Goal: Task Accomplishment & Management: Use online tool/utility

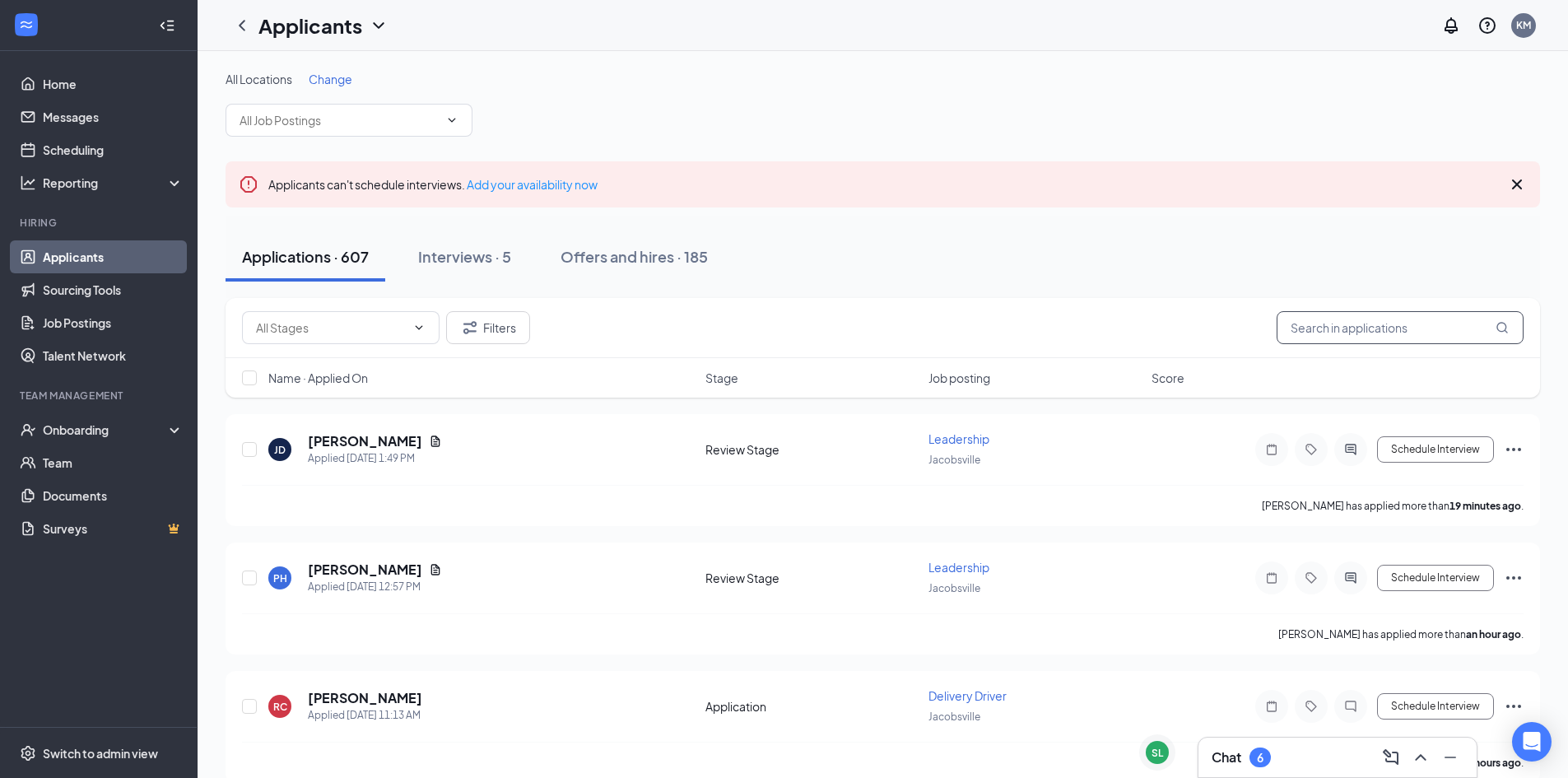
click at [1302, 335] on input "text" at bounding box center [1399, 327] width 247 height 33
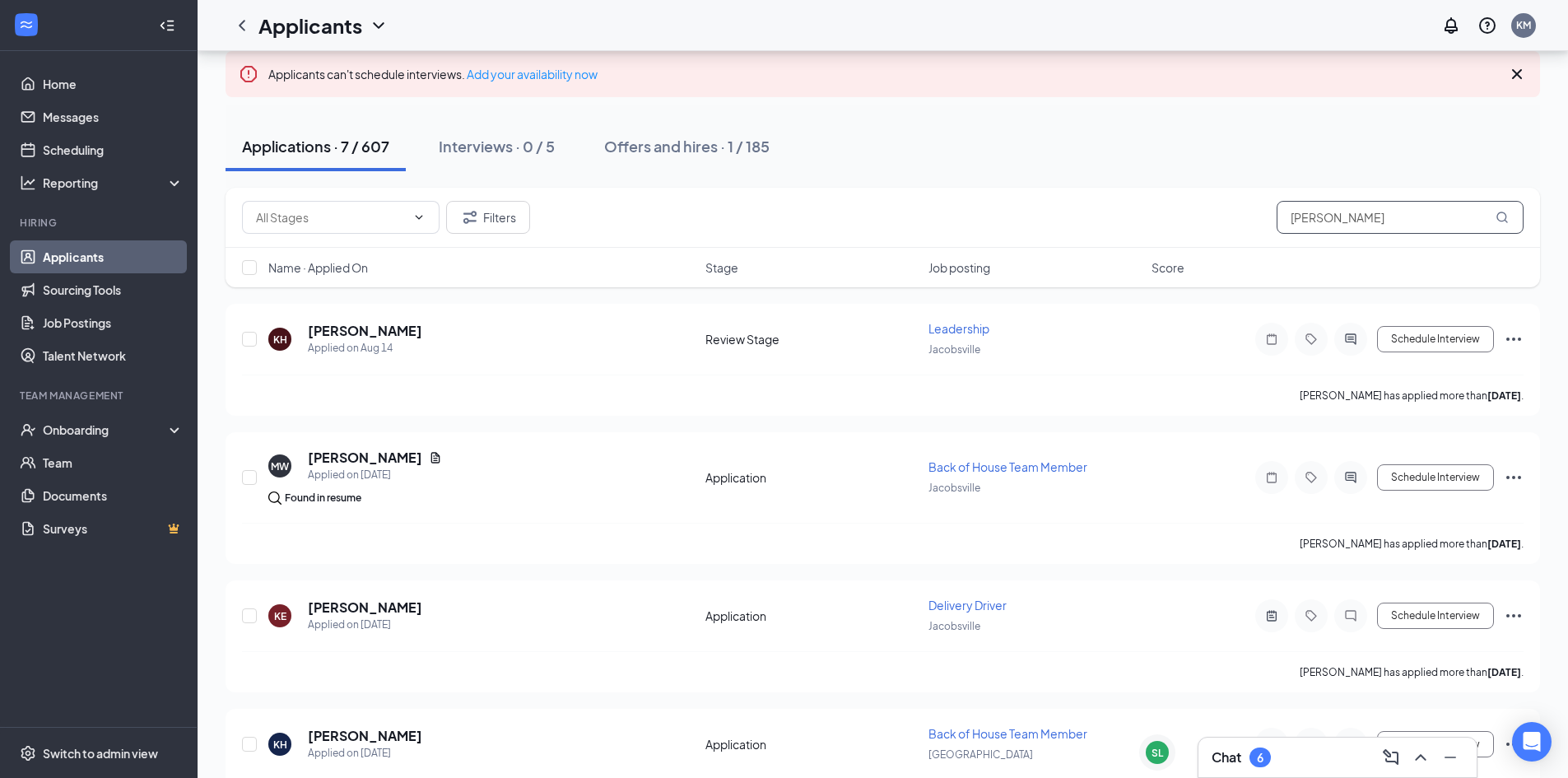
scroll to position [165, 0]
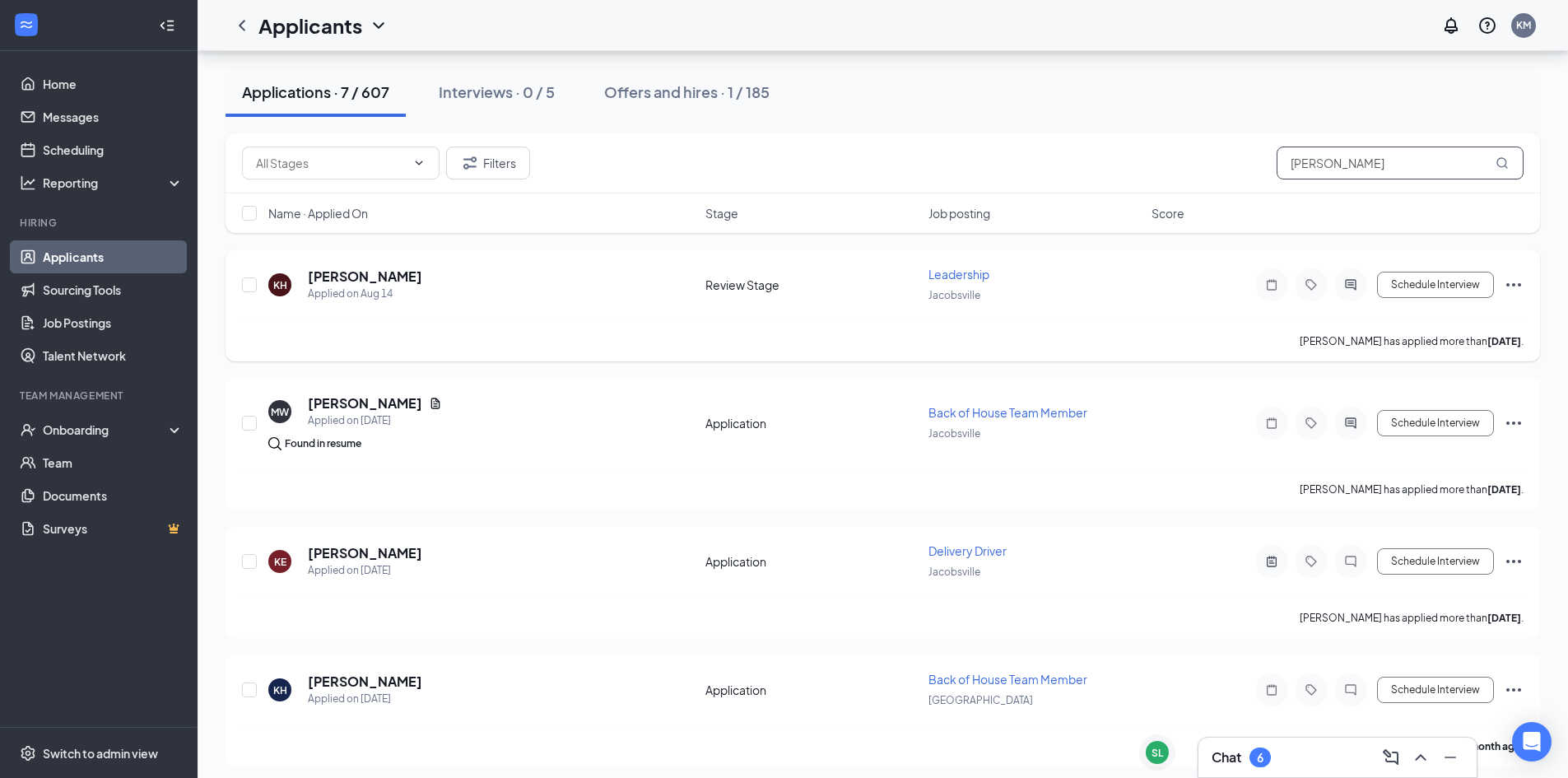
type input "kelly"
click at [1517, 282] on icon "Ellipses" at bounding box center [1513, 284] width 20 height 20
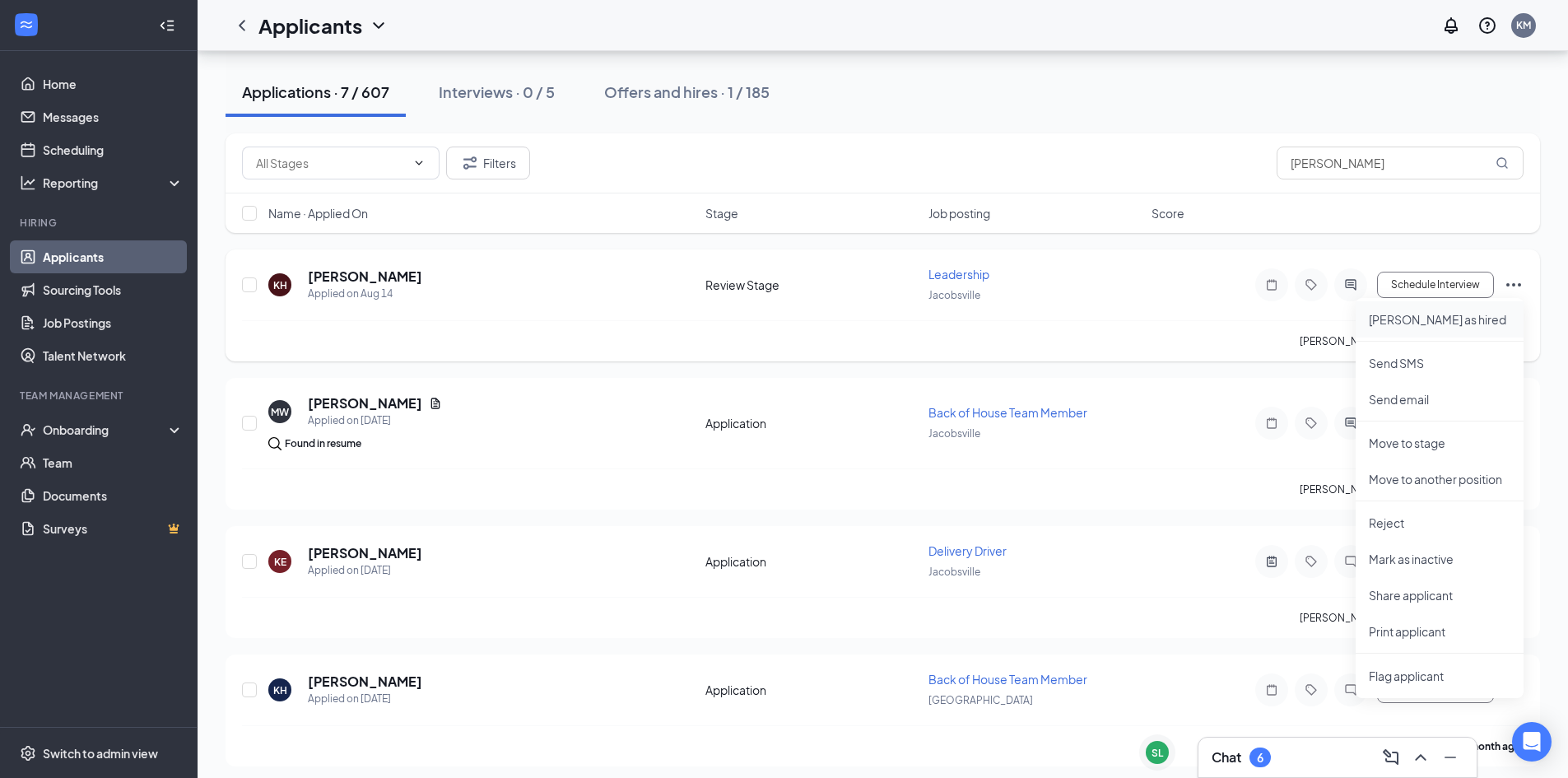
click at [1431, 319] on p "Mark as hired" at bounding box center [1439, 319] width 141 height 16
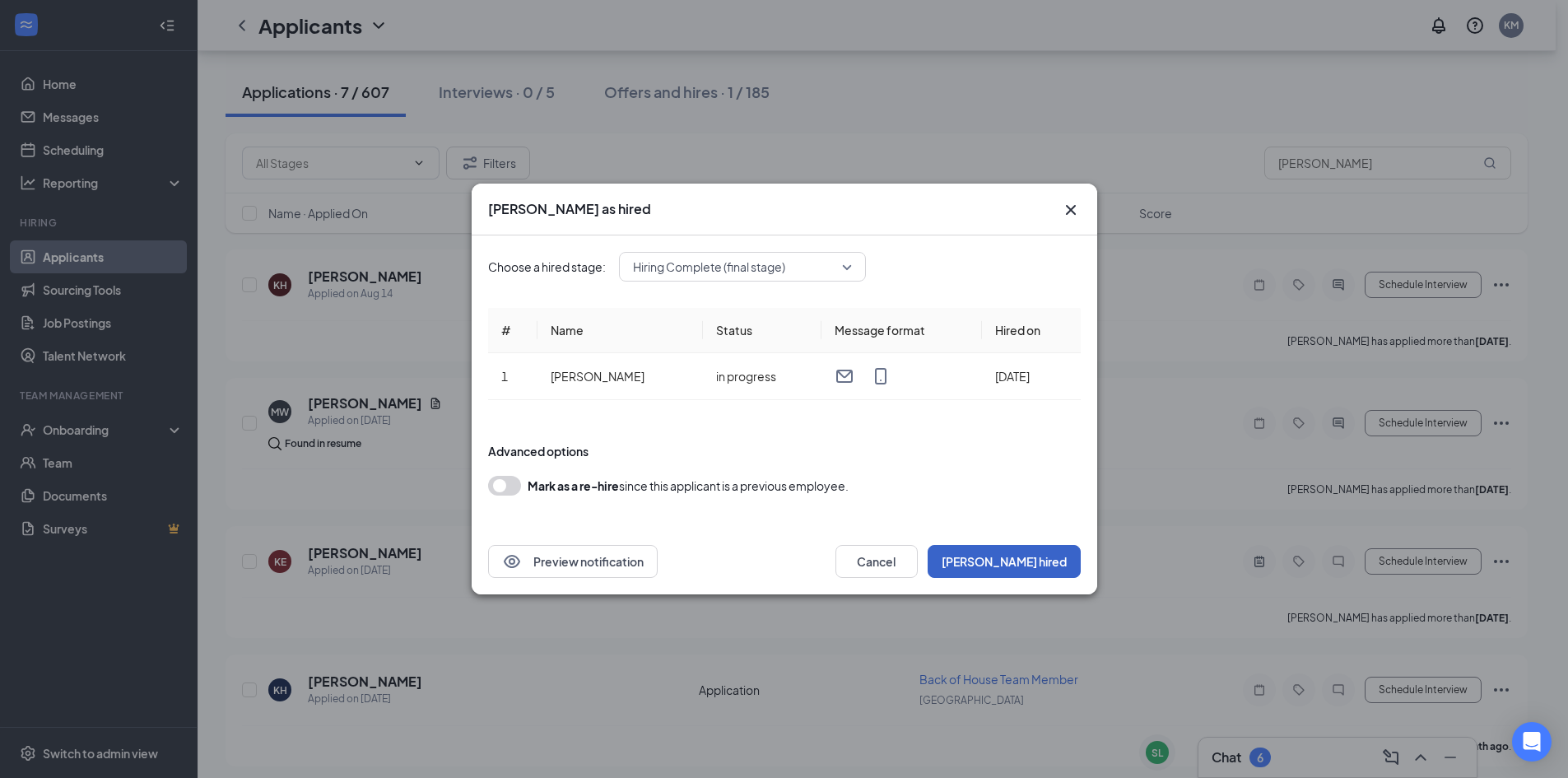
click at [1031, 567] on button "Mark hired" at bounding box center [1004, 562] width 153 height 33
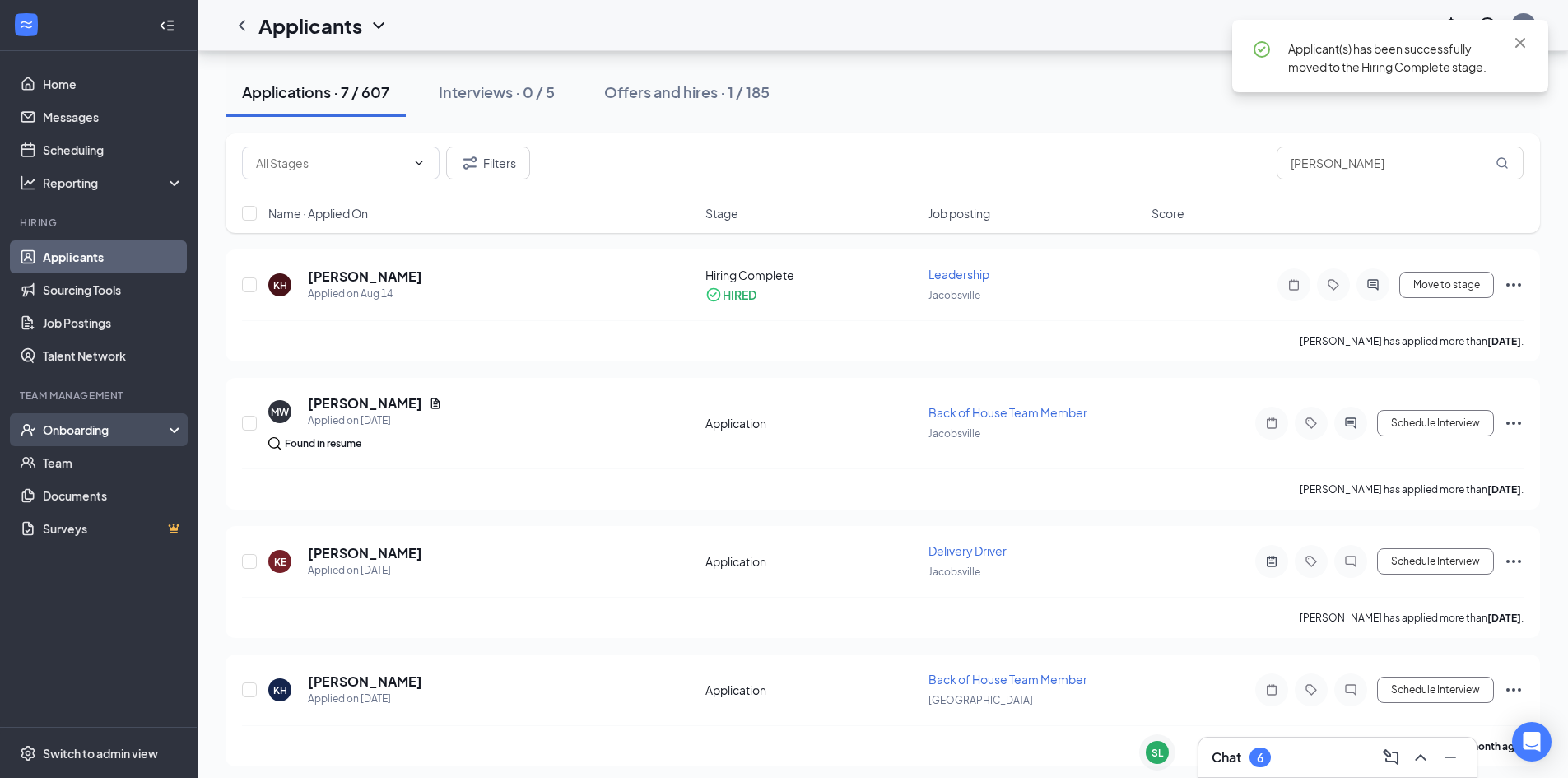
click at [40, 434] on div "Onboarding" at bounding box center [98, 430] width 197 height 33
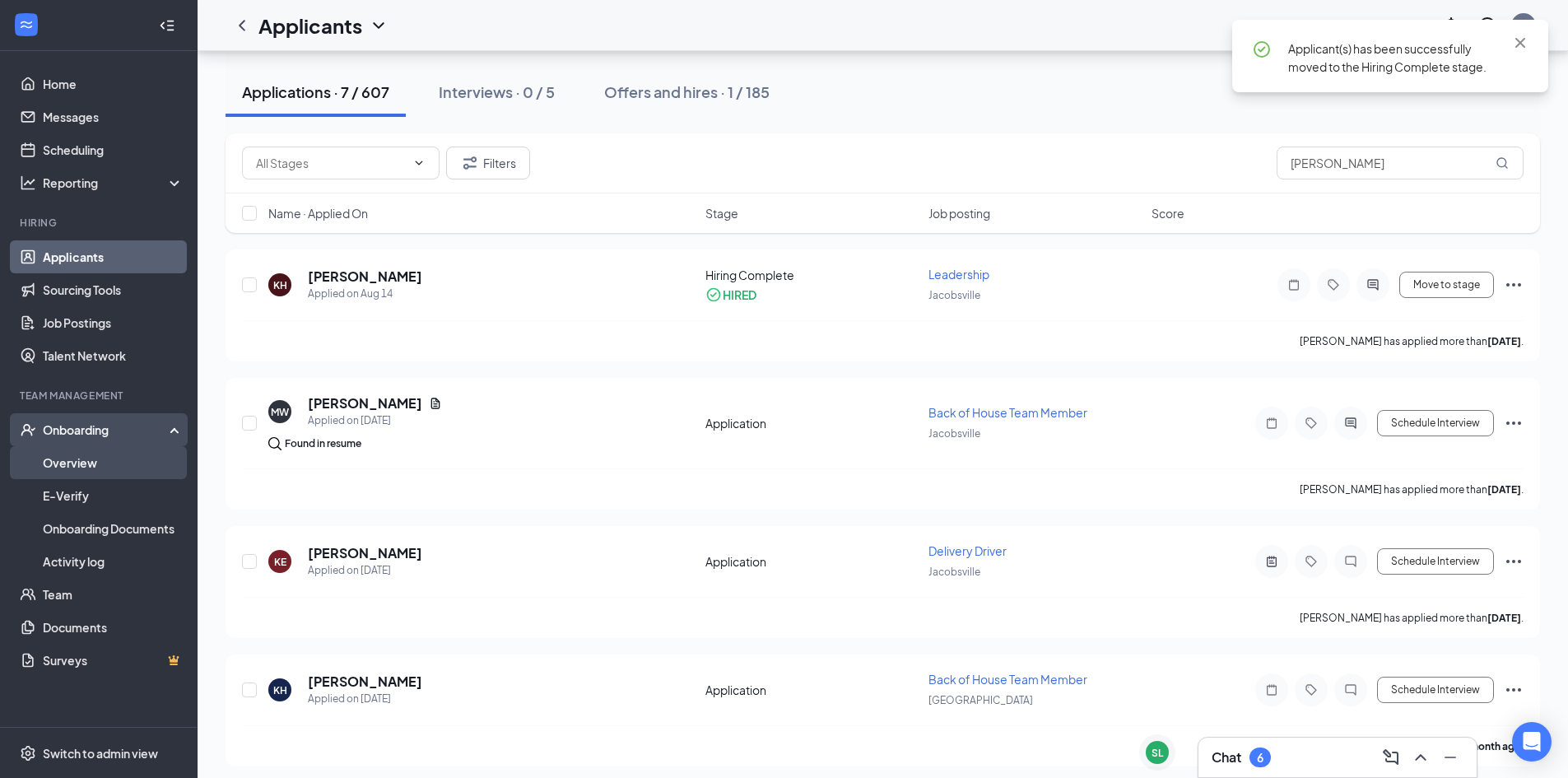
click at [79, 466] on link "Overview" at bounding box center [113, 463] width 140 height 33
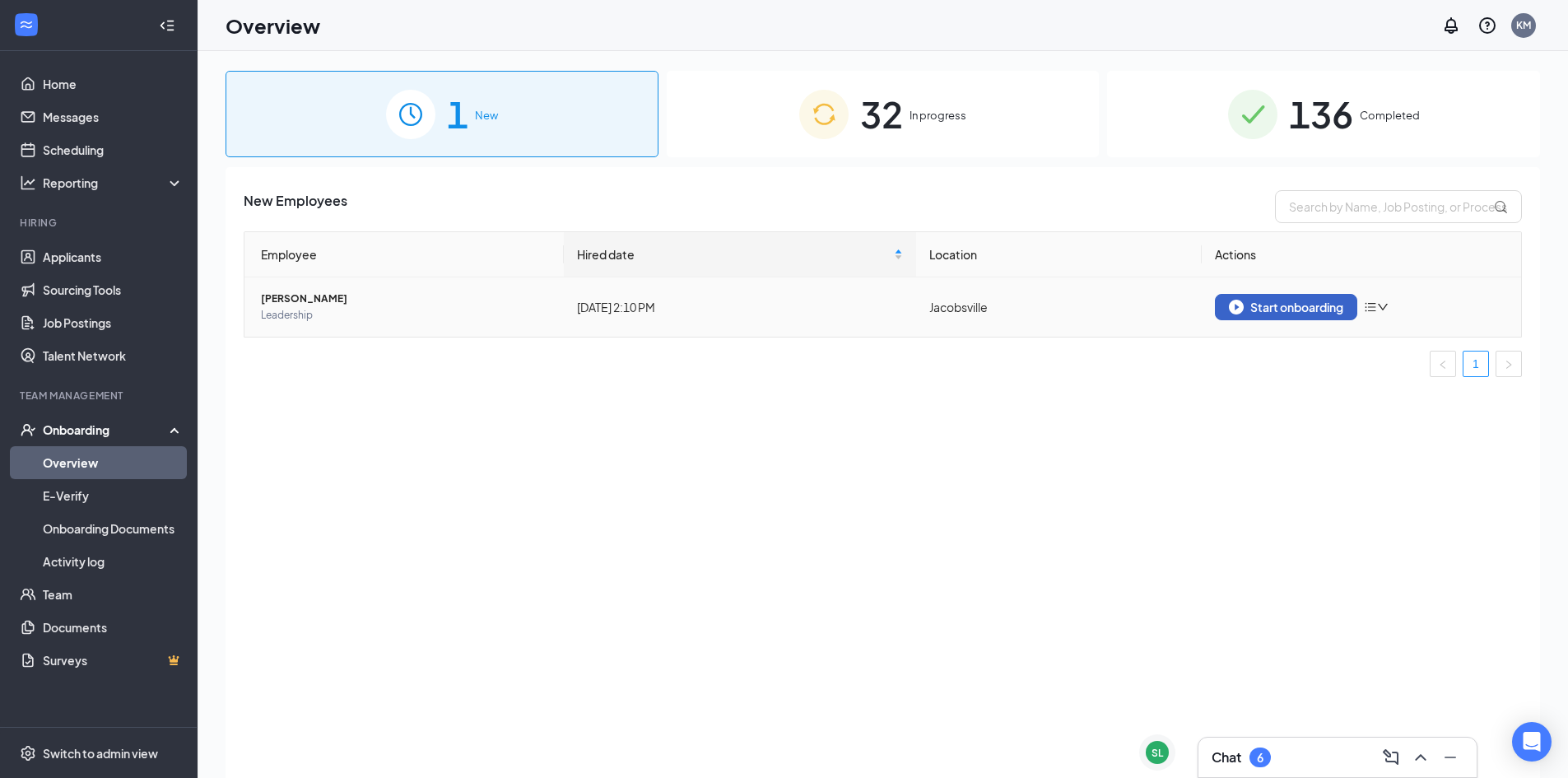
click at [1249, 304] on div "Start onboarding" at bounding box center [1286, 307] width 115 height 15
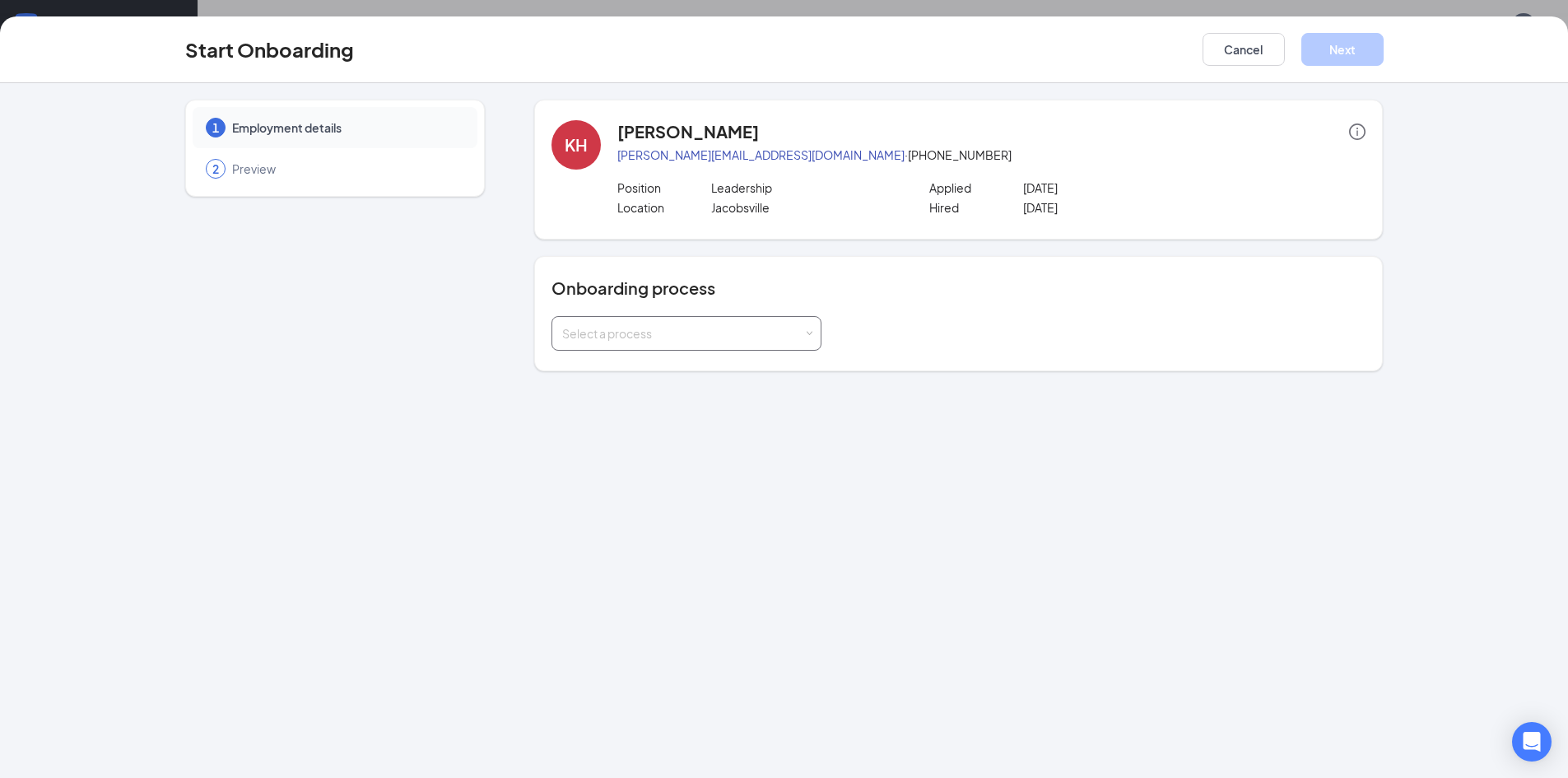
click at [606, 334] on div "Select a process" at bounding box center [683, 333] width 241 height 16
click at [624, 455] on span "Team Member onboarding - Non Driver" at bounding box center [662, 457] width 208 height 15
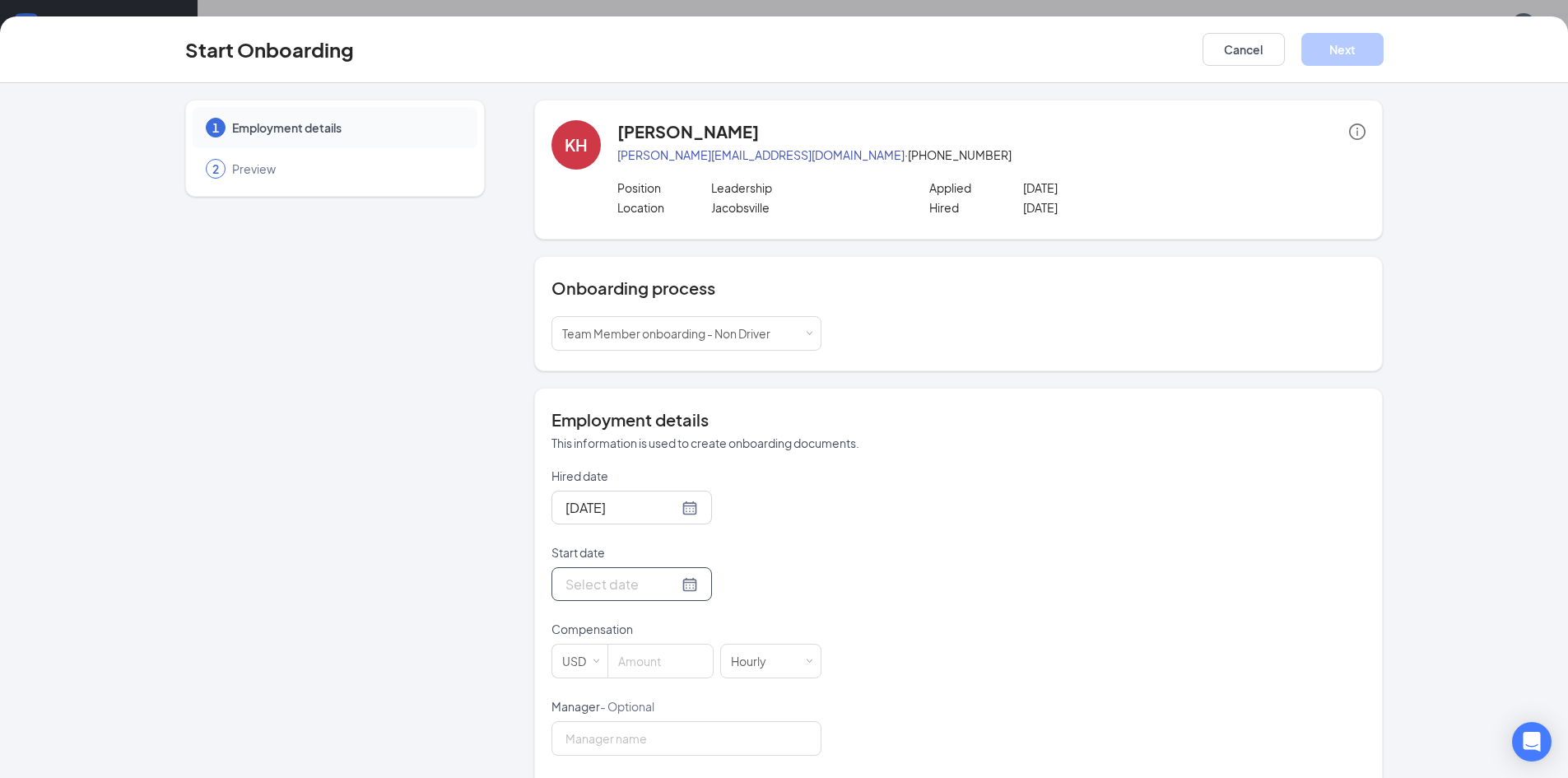
click at [614, 573] on div at bounding box center [631, 583] width 160 height 34
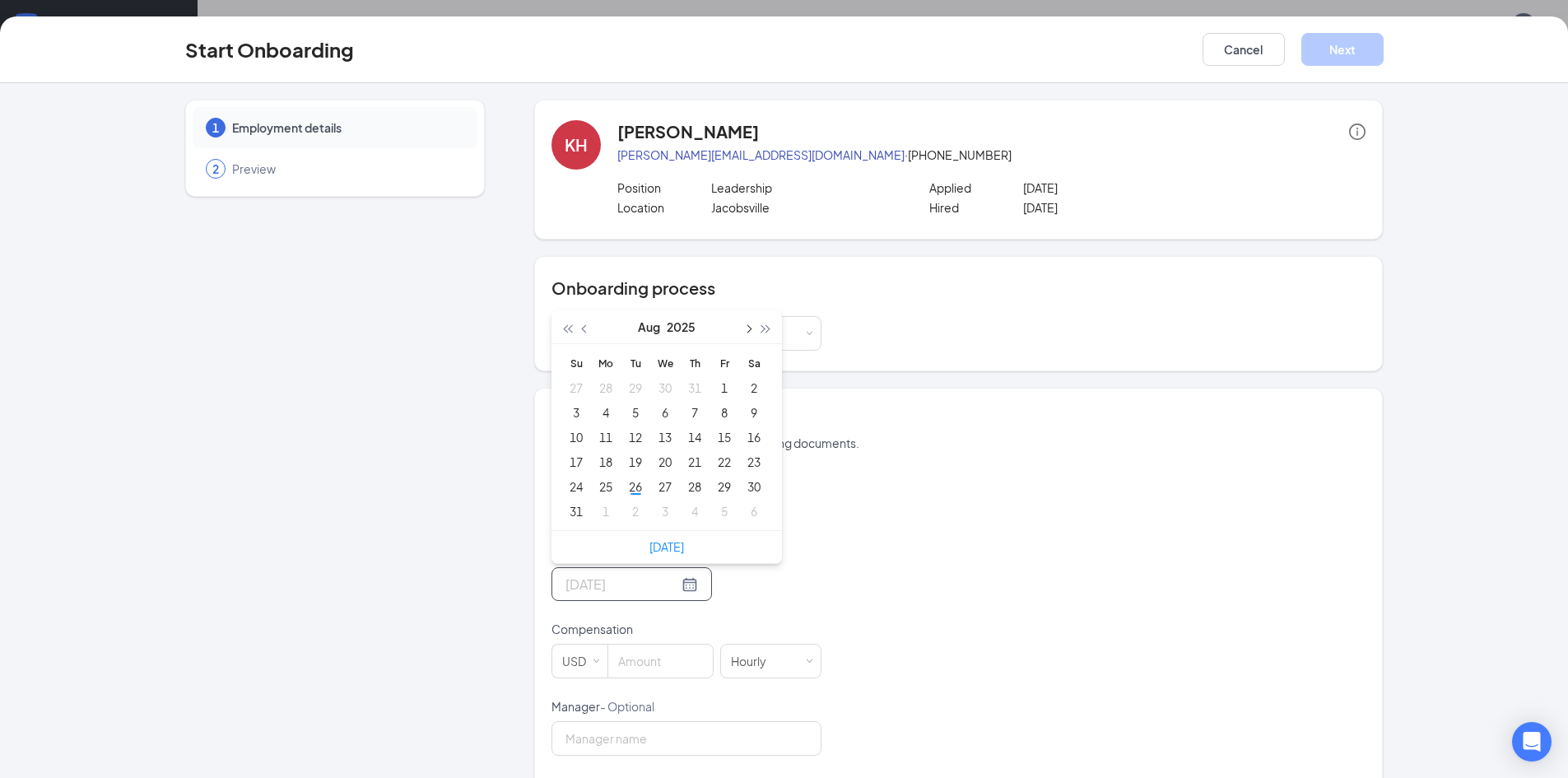
type input "Jul 31, 2025"
click at [738, 329] on button "button" at bounding box center [747, 327] width 18 height 33
type input "Sep 15, 2025"
click at [596, 439] on div "15" at bounding box center [605, 437] width 20 height 20
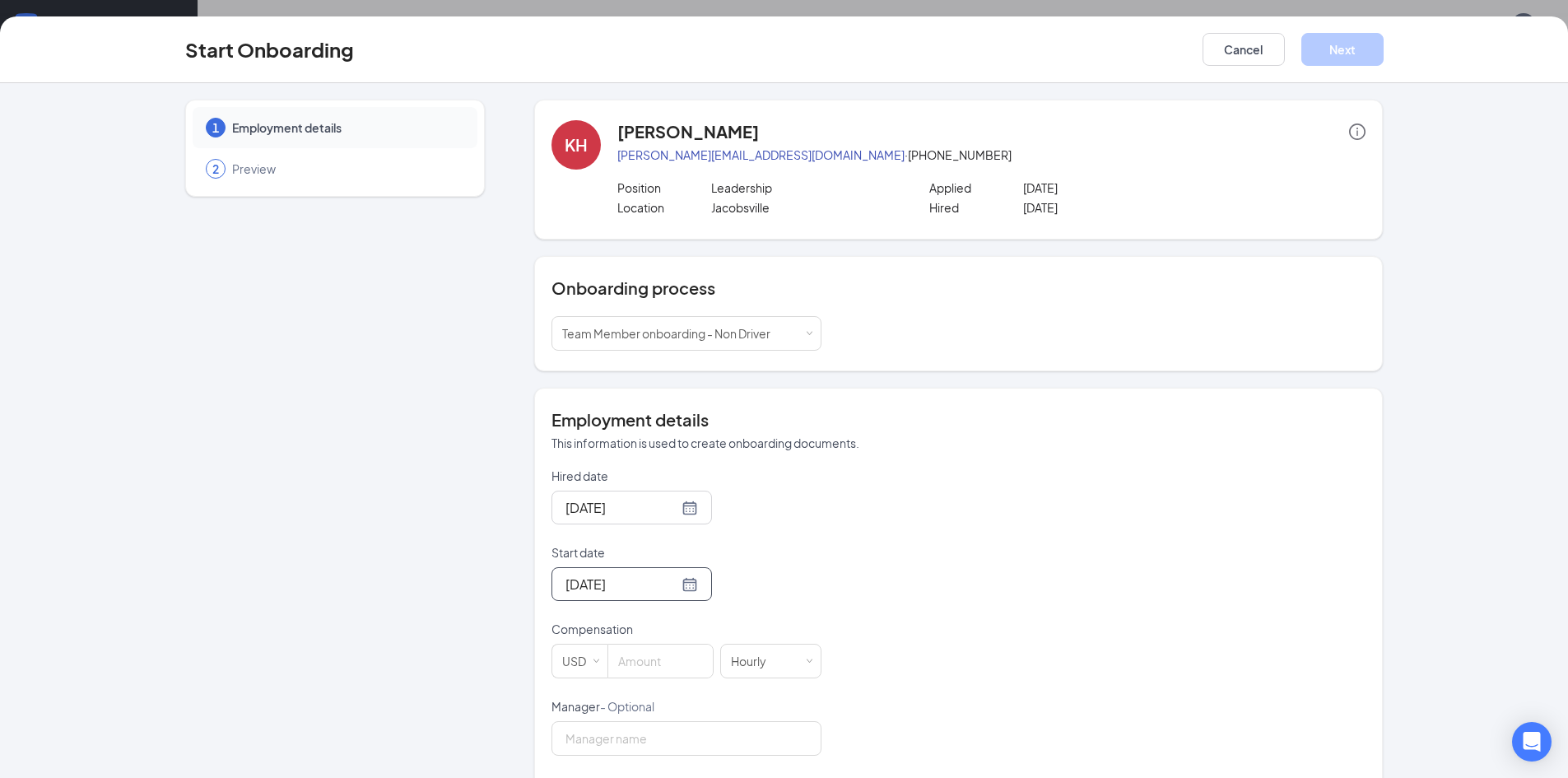
click at [906, 548] on div "Hired date Aug 26, 2025 Start date Sep 15, 2025 Sep 2025 Su Mo Tu We Th Fr Sa 3…" at bounding box center [958, 737] width 814 height 538
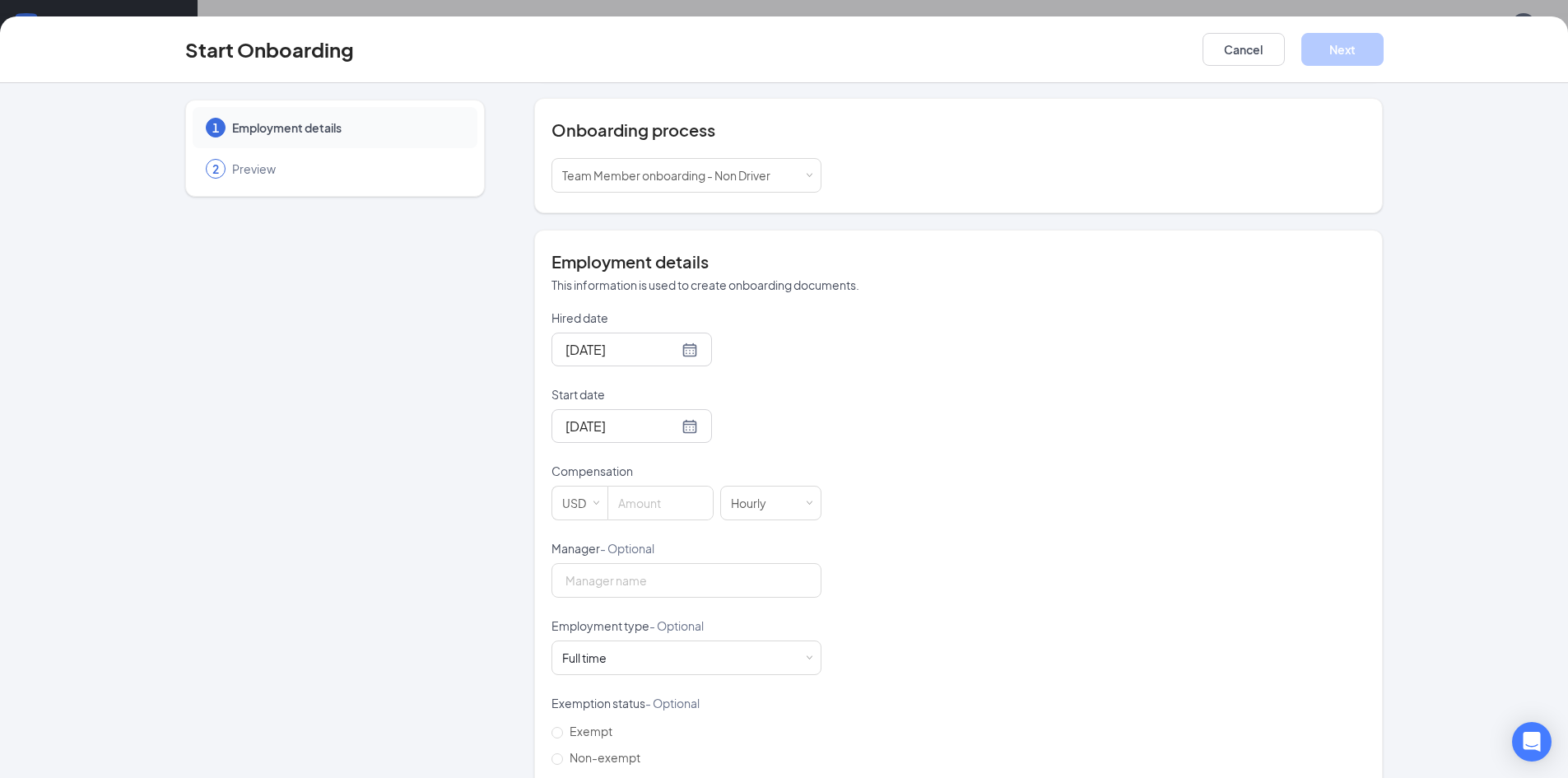
scroll to position [165, 0]
click at [644, 498] on input at bounding box center [660, 496] width 104 height 33
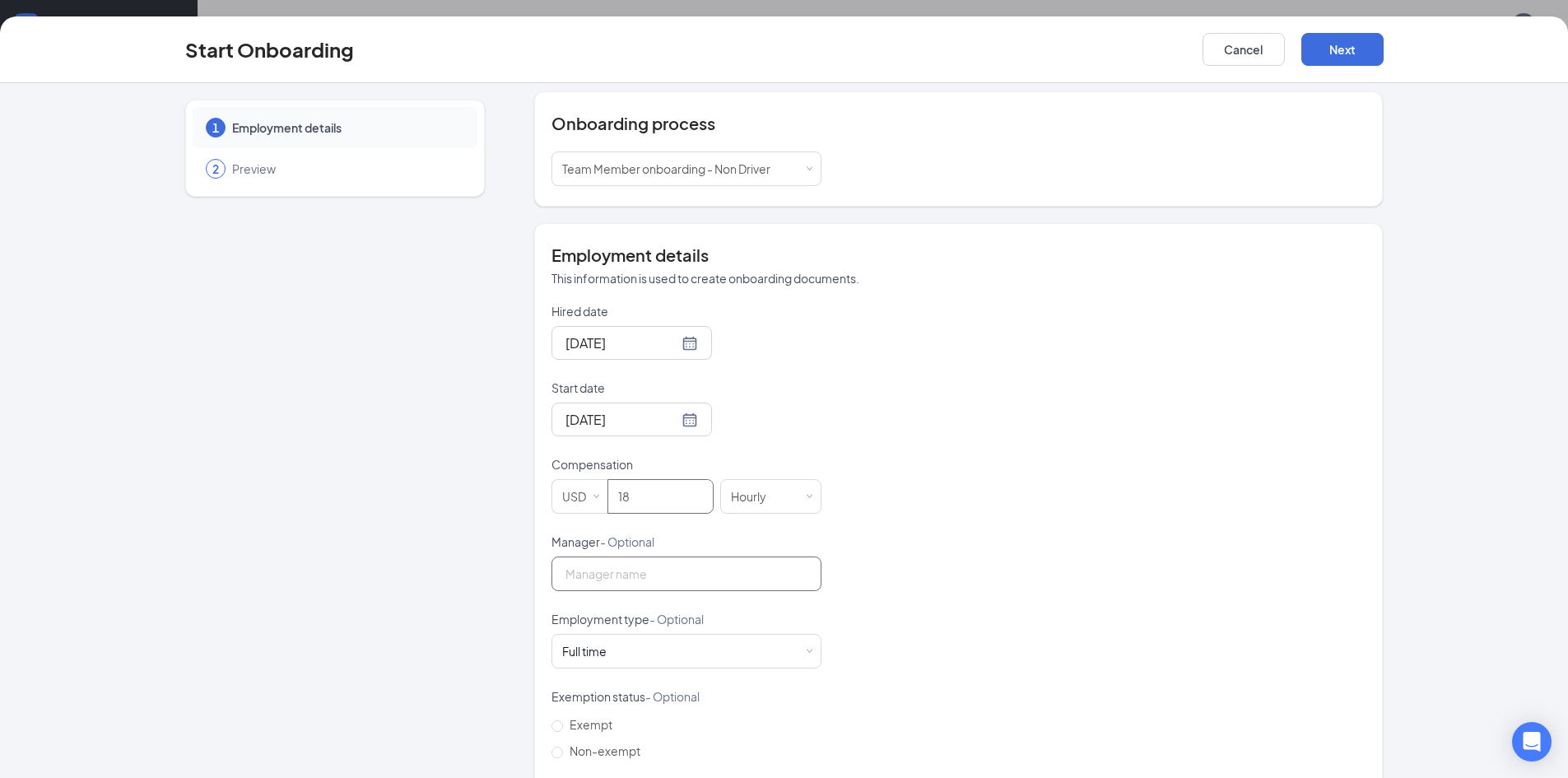
type input "18"
click at [618, 559] on input "Manager - Optional" at bounding box center [685, 574] width 270 height 34
type input "[PERSON_NAME]"
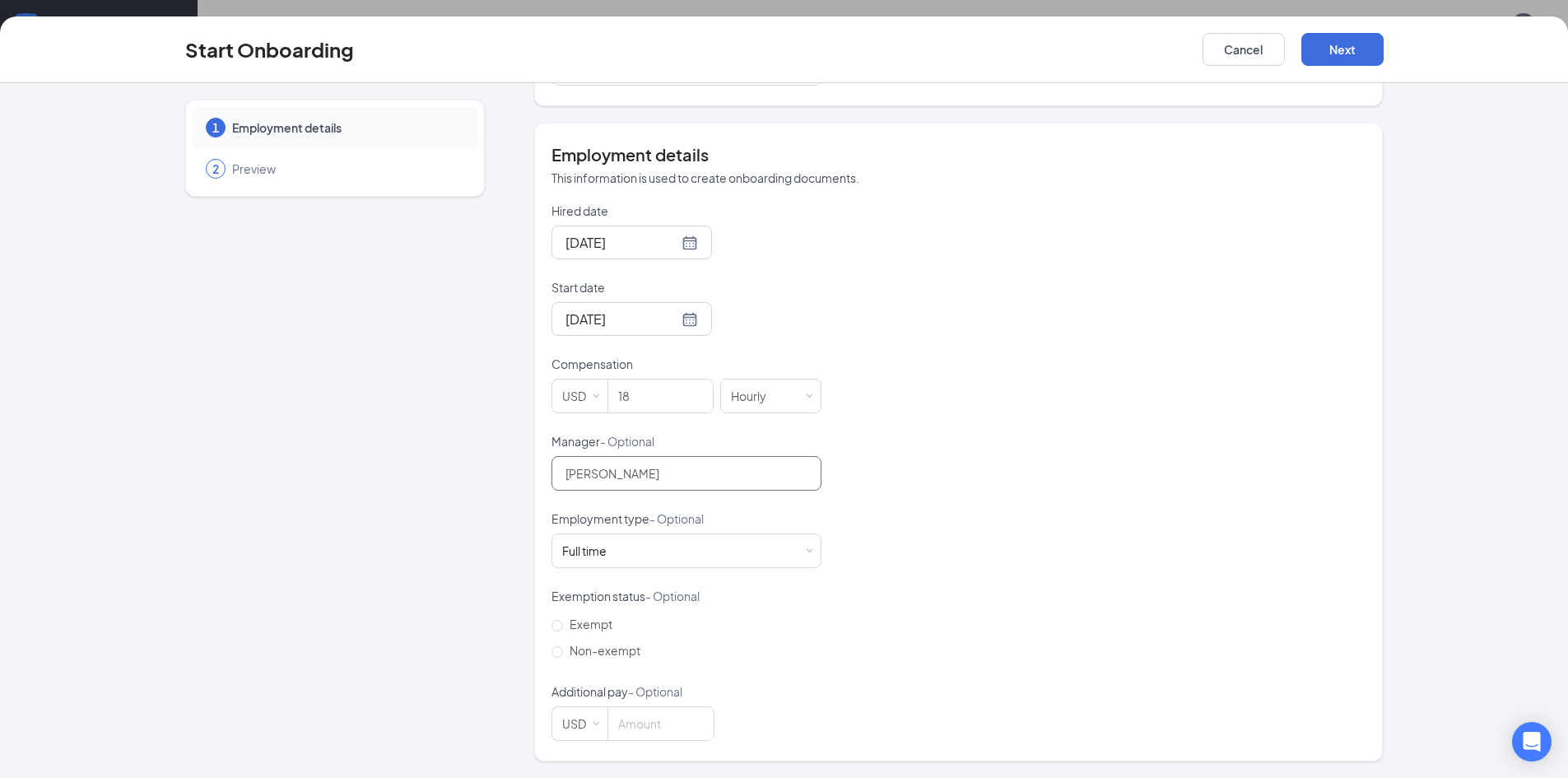
scroll to position [74, 0]
click at [563, 657] on span "Non-exempt" at bounding box center [604, 650] width 84 height 15
click at [557, 657] on input "Non-exempt" at bounding box center [556, 651] width 11 height 11
radio input "true"
click at [1360, 47] on button "Next" at bounding box center [1342, 49] width 83 height 33
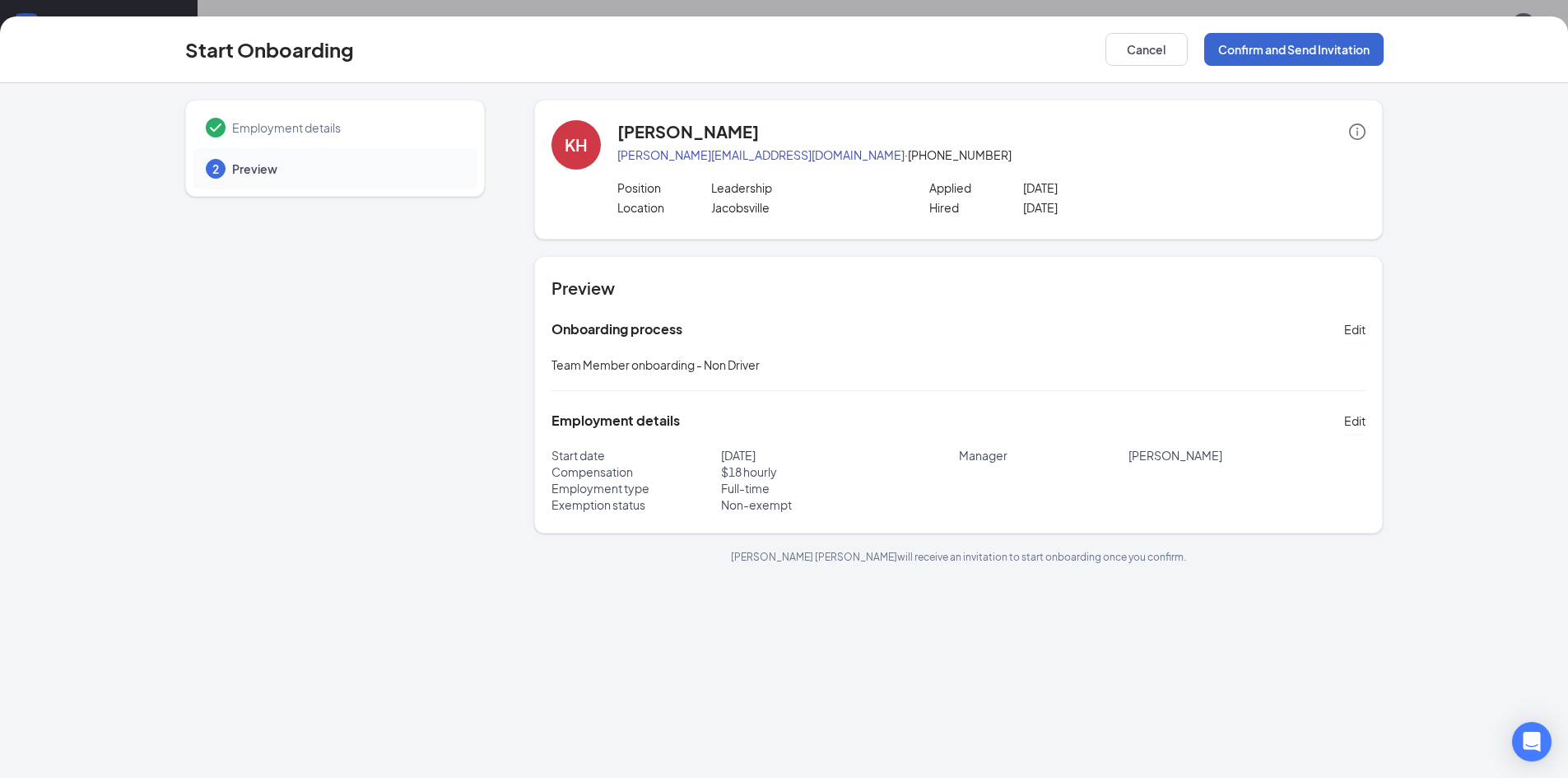
scroll to position [0, 0]
click at [1360, 47] on button "Confirm and Send Invitation" at bounding box center [1293, 49] width 179 height 33
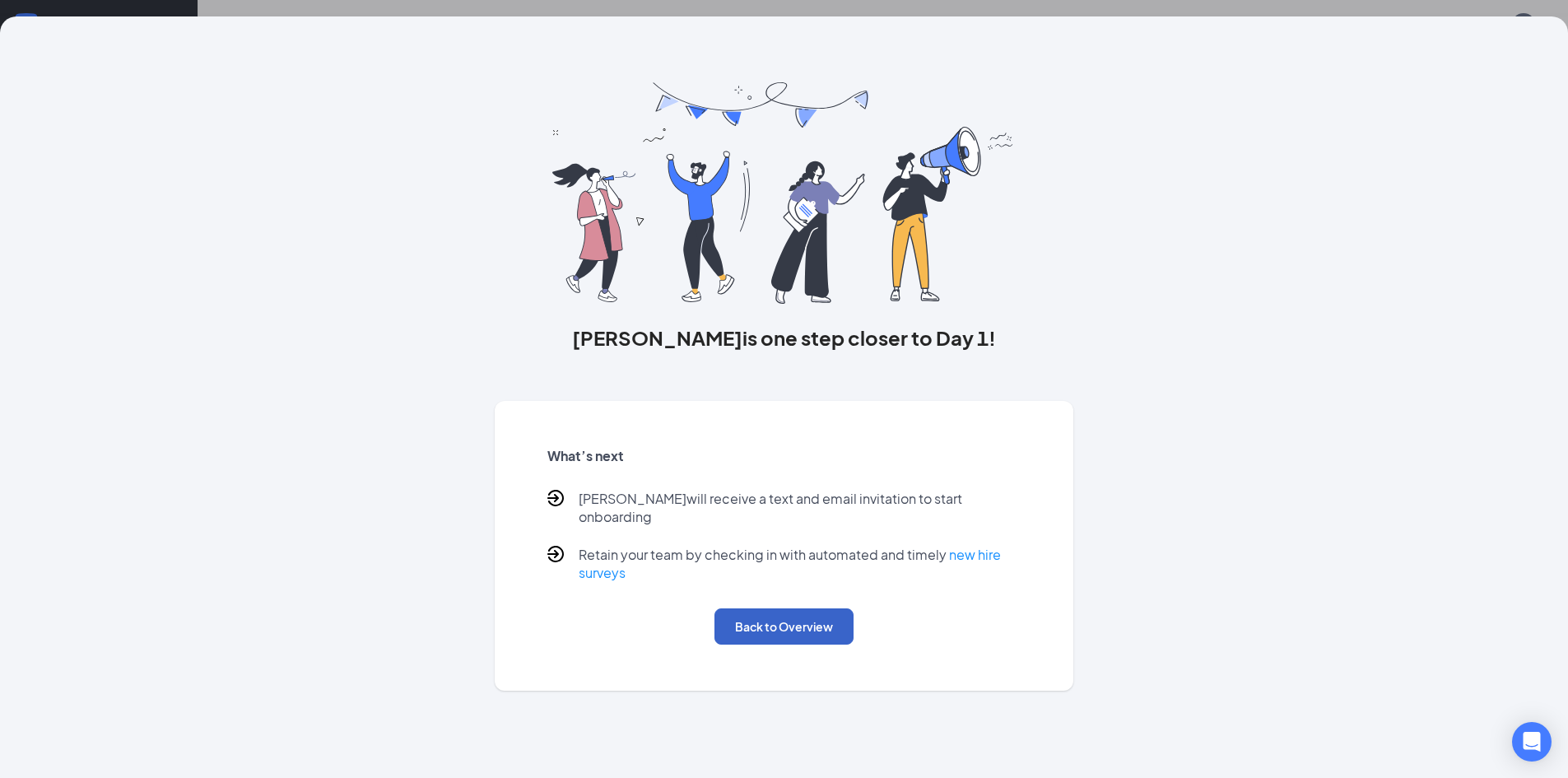
click at [755, 608] on button "Back to Overview" at bounding box center [784, 626] width 139 height 36
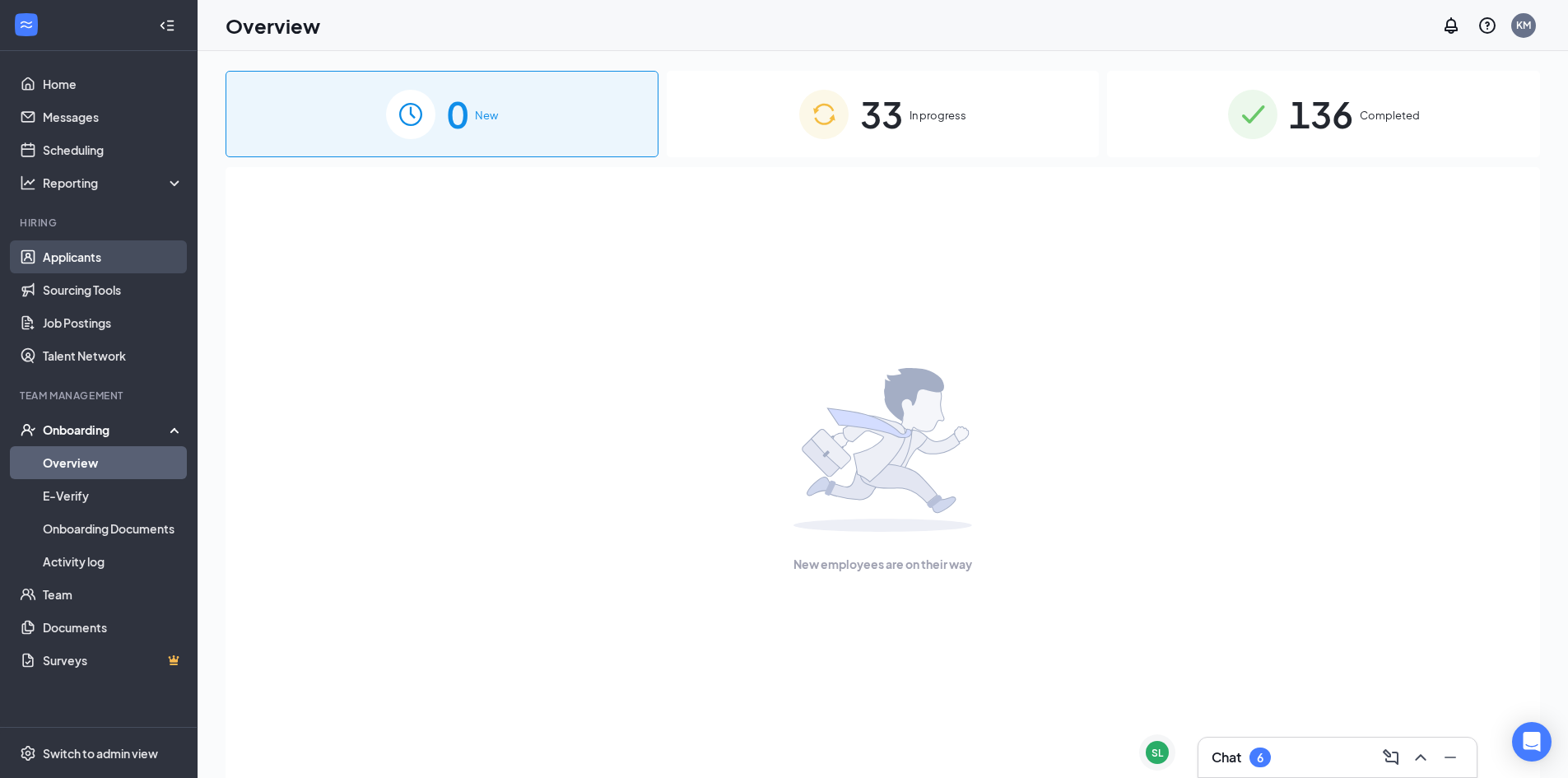
click at [127, 250] on link "Applicants" at bounding box center [113, 257] width 140 height 33
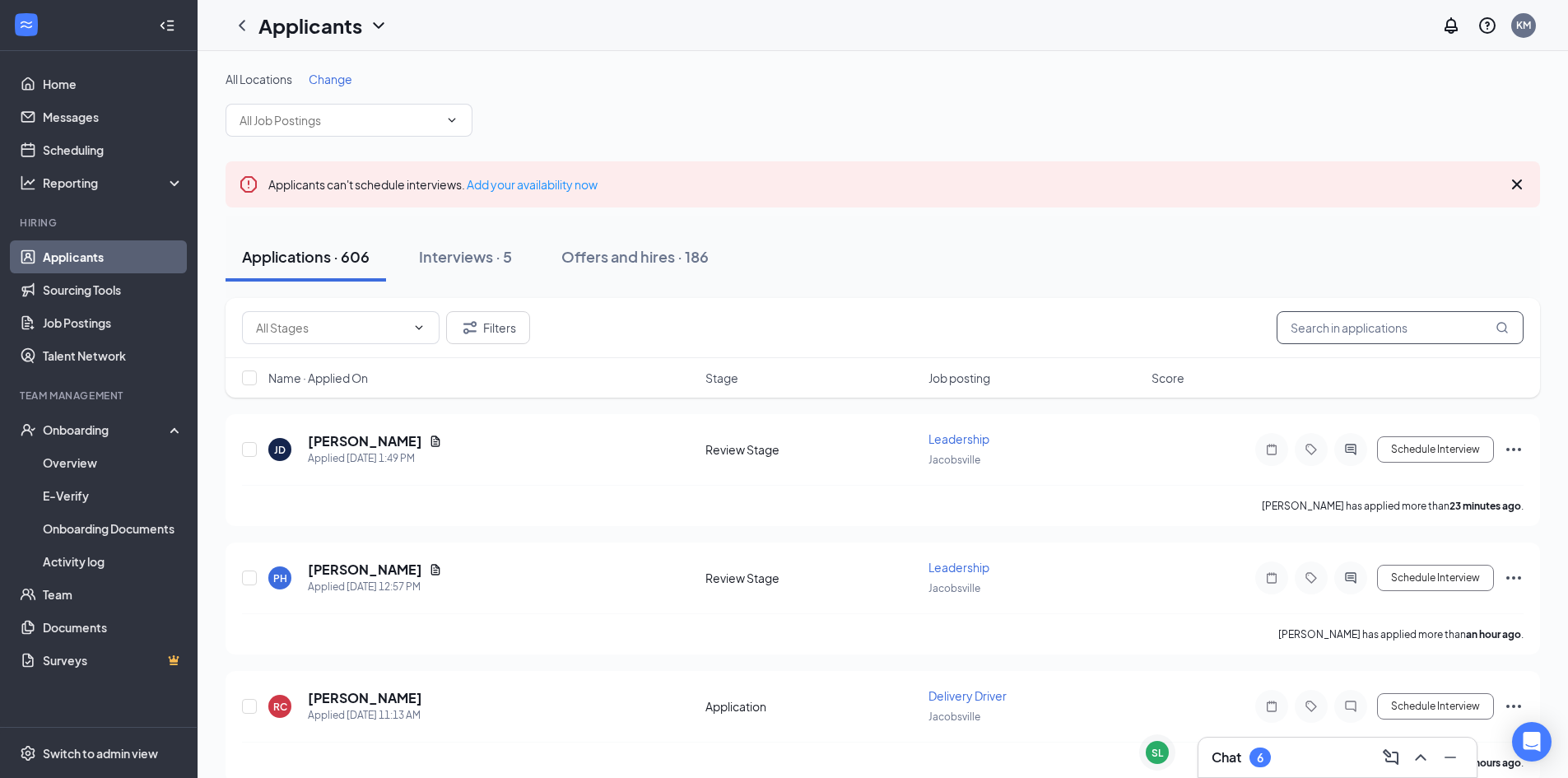
click at [1308, 330] on input "text" at bounding box center [1399, 327] width 247 height 33
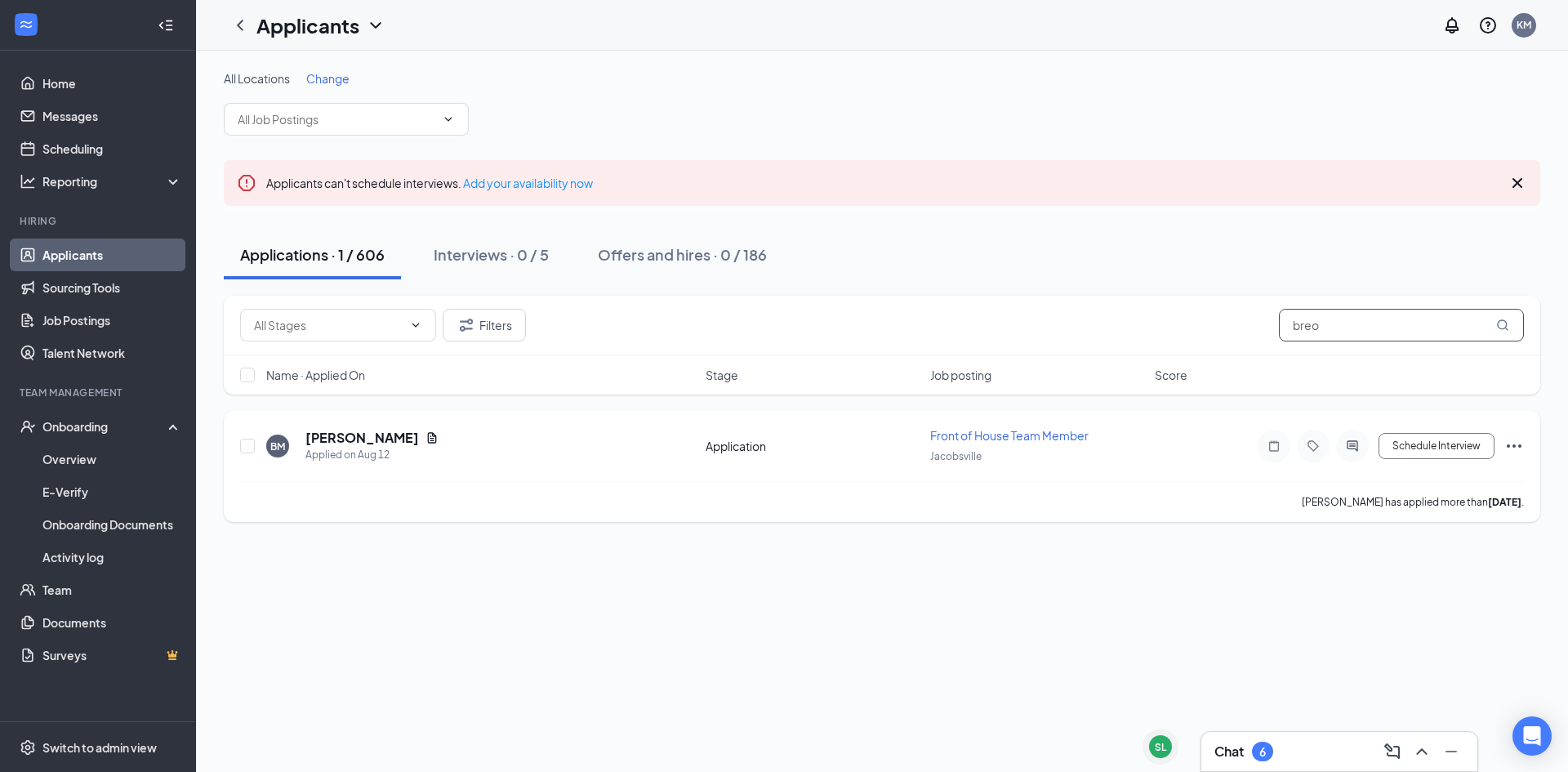
type input "breo"
click at [1518, 445] on icon "Ellipses" at bounding box center [1513, 445] width 20 height 20
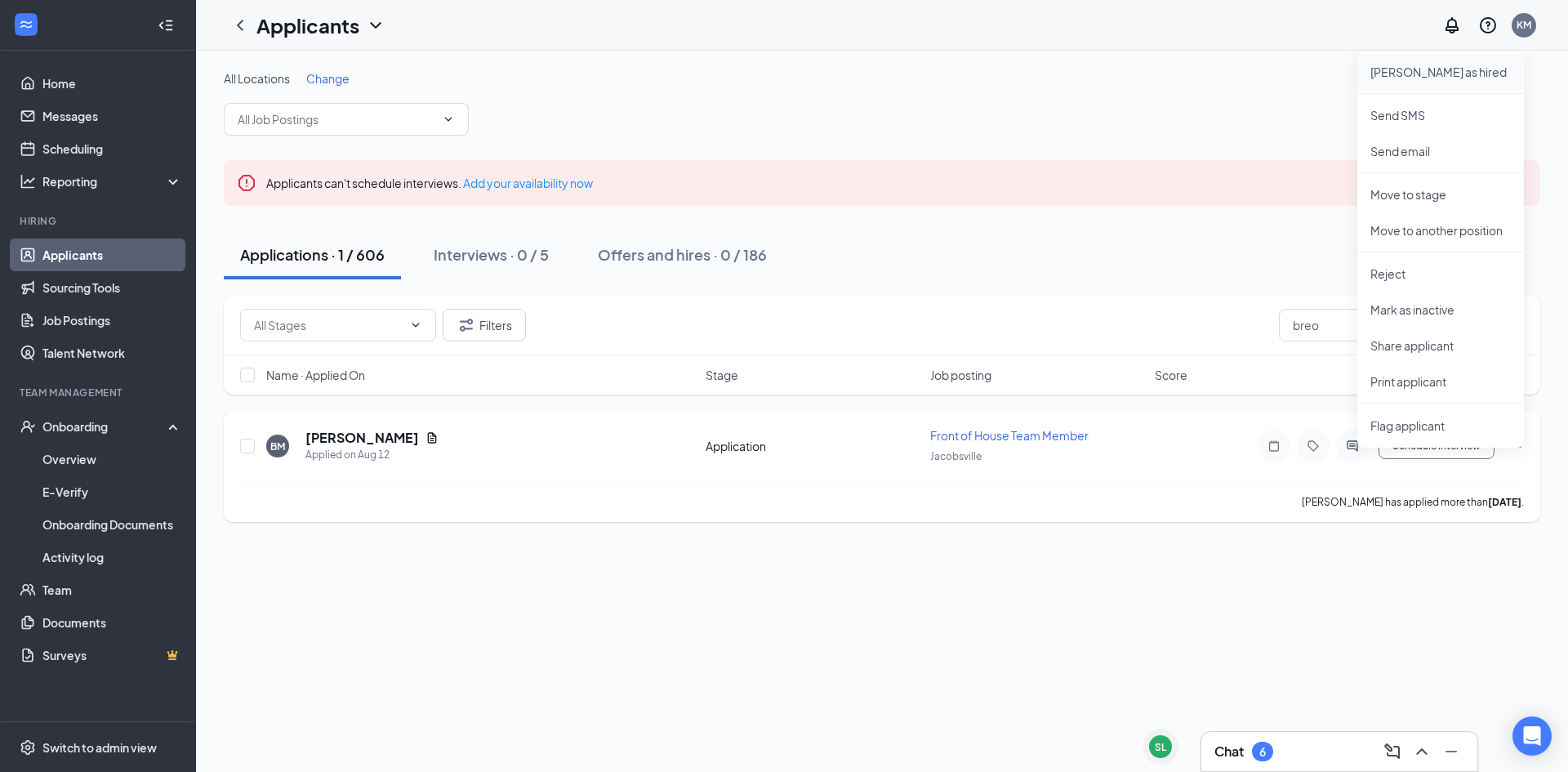
click at [1417, 73] on p "Mark as hired" at bounding box center [1441, 72] width 140 height 16
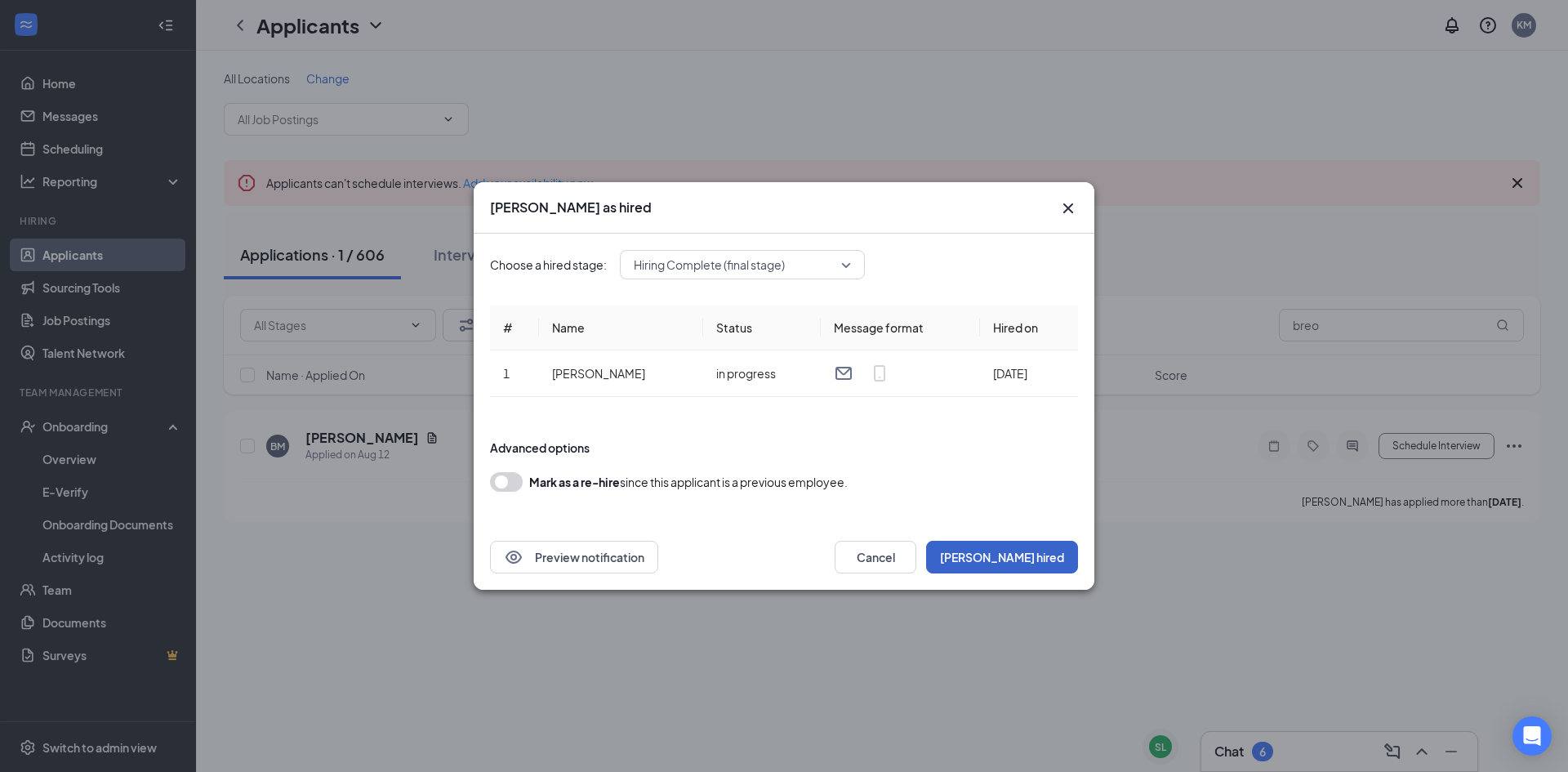
click at [1055, 549] on button "Mark hired" at bounding box center [1002, 557] width 152 height 32
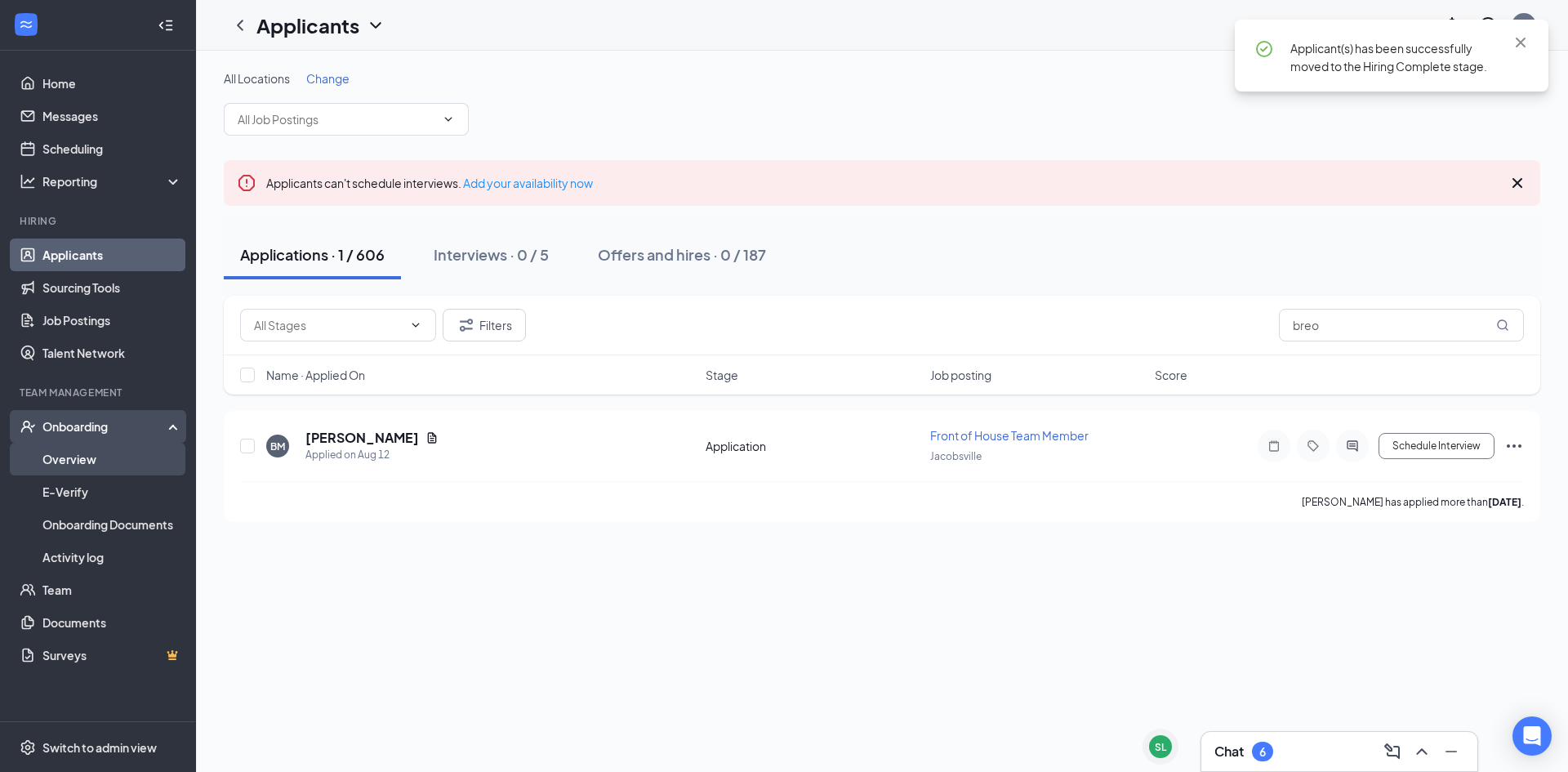
click at [106, 475] on link "Overview" at bounding box center [112, 459] width 139 height 32
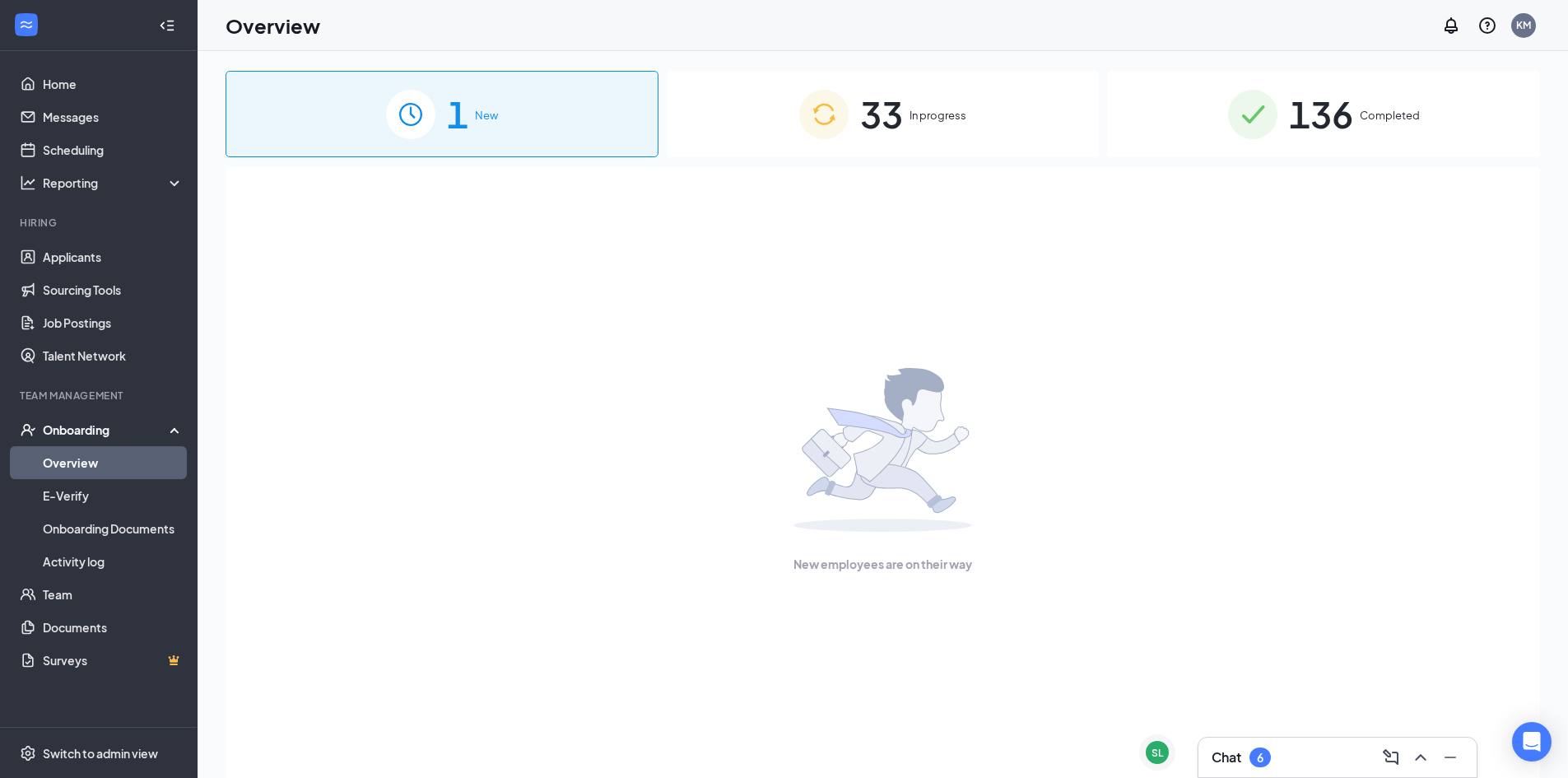
click at [769, 114] on div "33 In progress" at bounding box center [883, 114] width 433 height 86
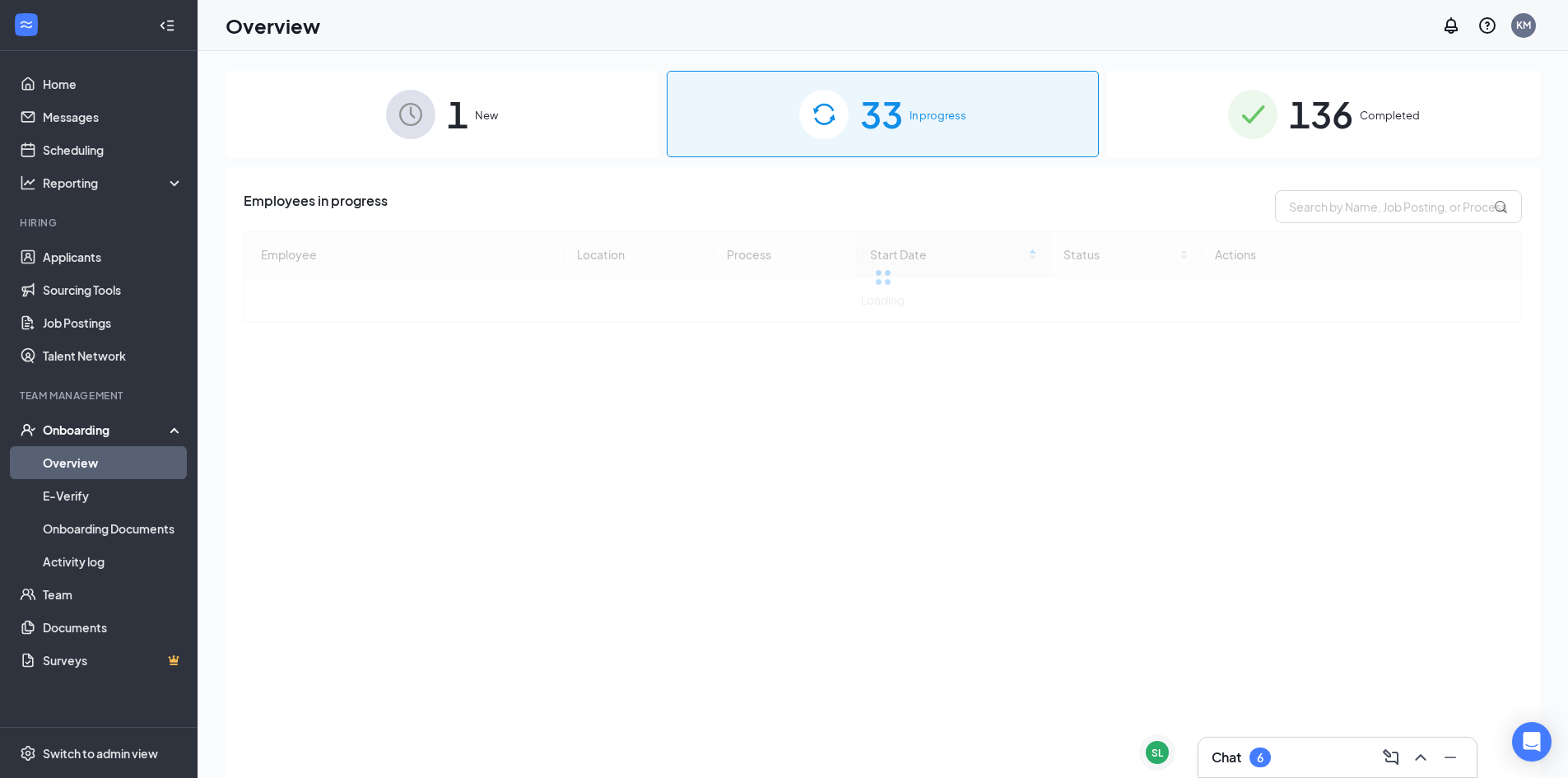
click at [493, 127] on div "1 New" at bounding box center [442, 114] width 433 height 86
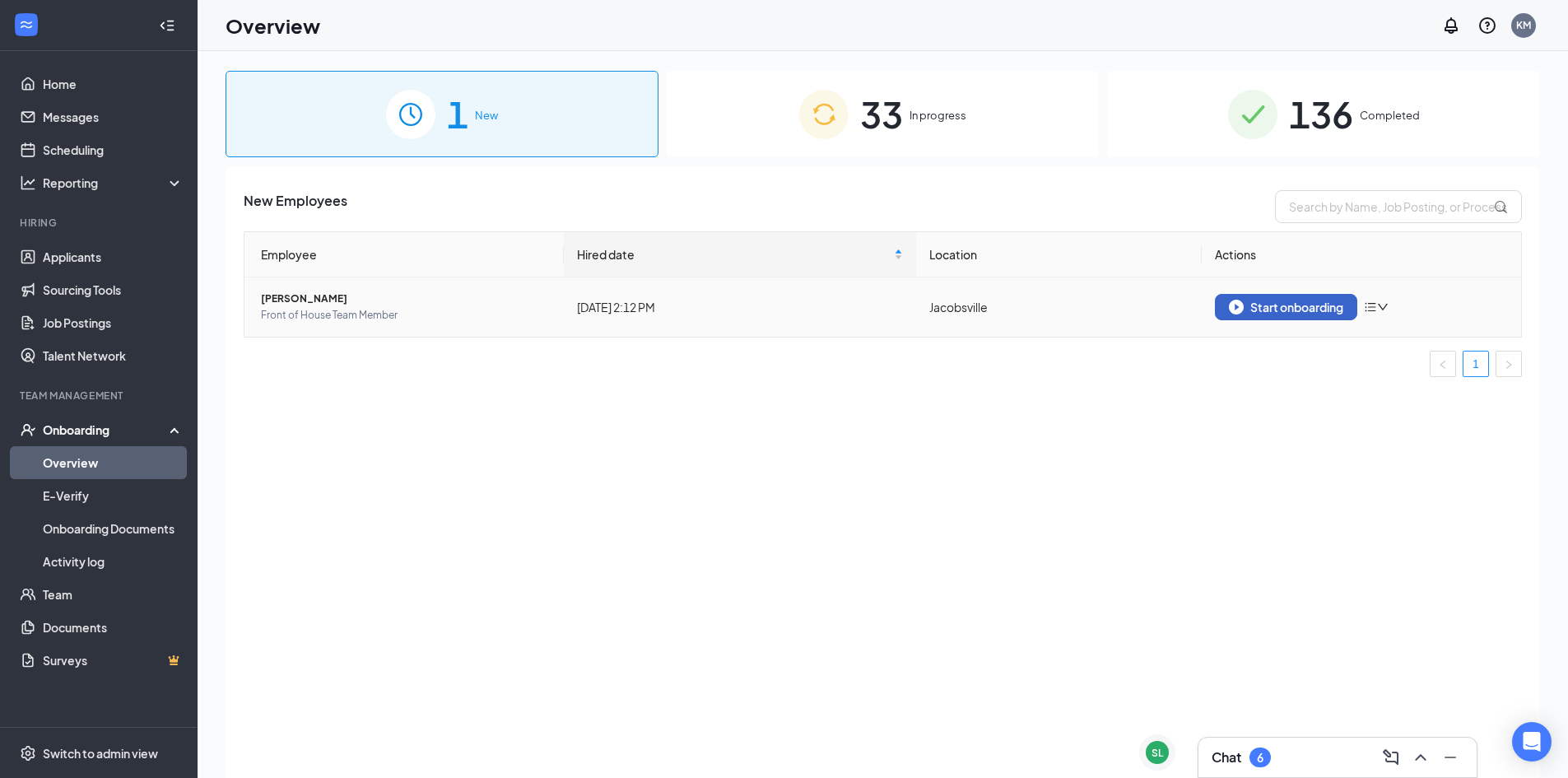
click at [1254, 305] on div "Start onboarding" at bounding box center [1286, 307] width 115 height 15
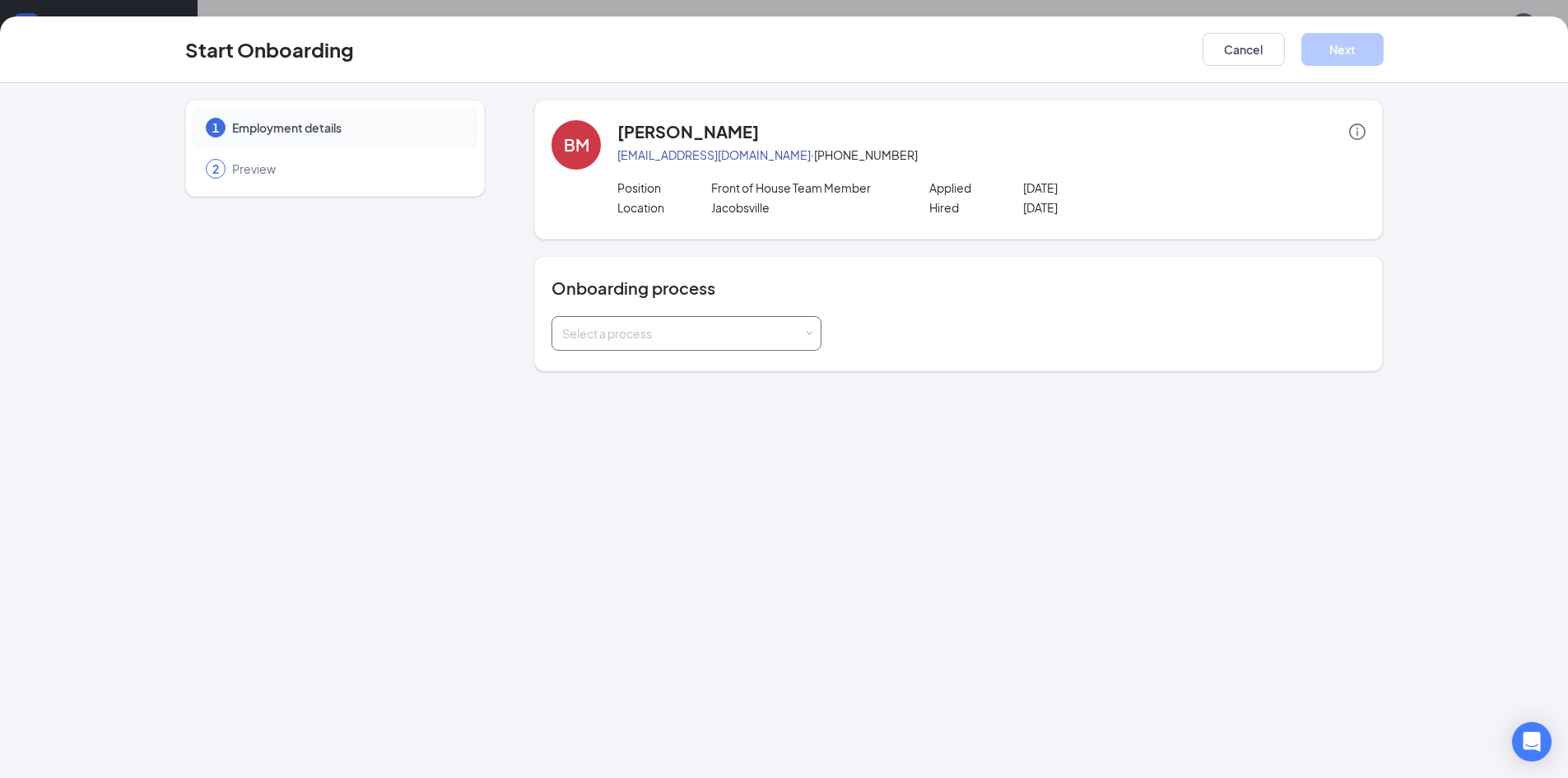
click at [736, 328] on div "Select a process" at bounding box center [683, 333] width 241 height 16
click at [707, 455] on span "Team Member onboarding - Non Driver" at bounding box center [662, 457] width 208 height 15
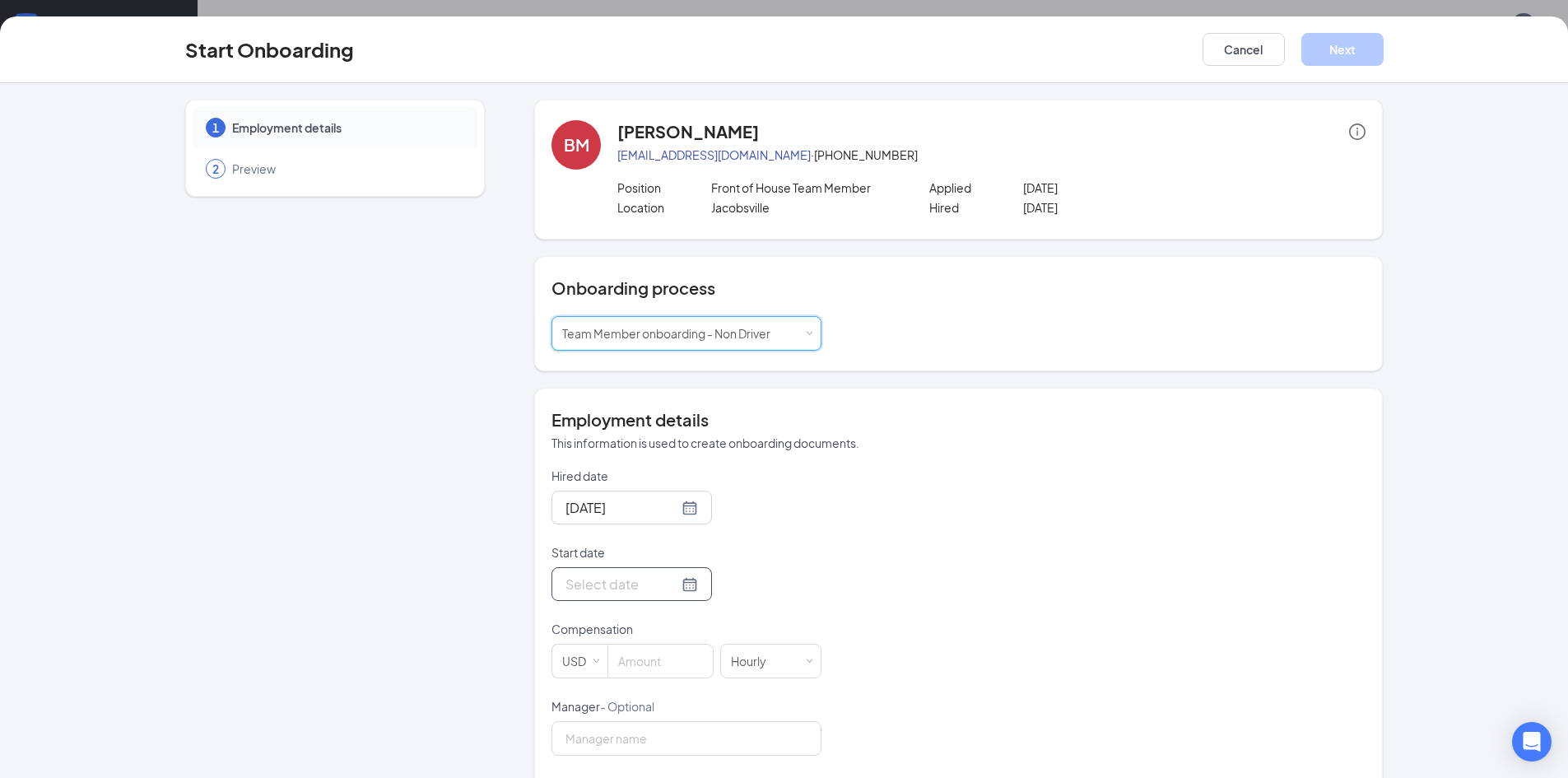
click at [611, 582] on input "Start date" at bounding box center [622, 584] width 113 height 21
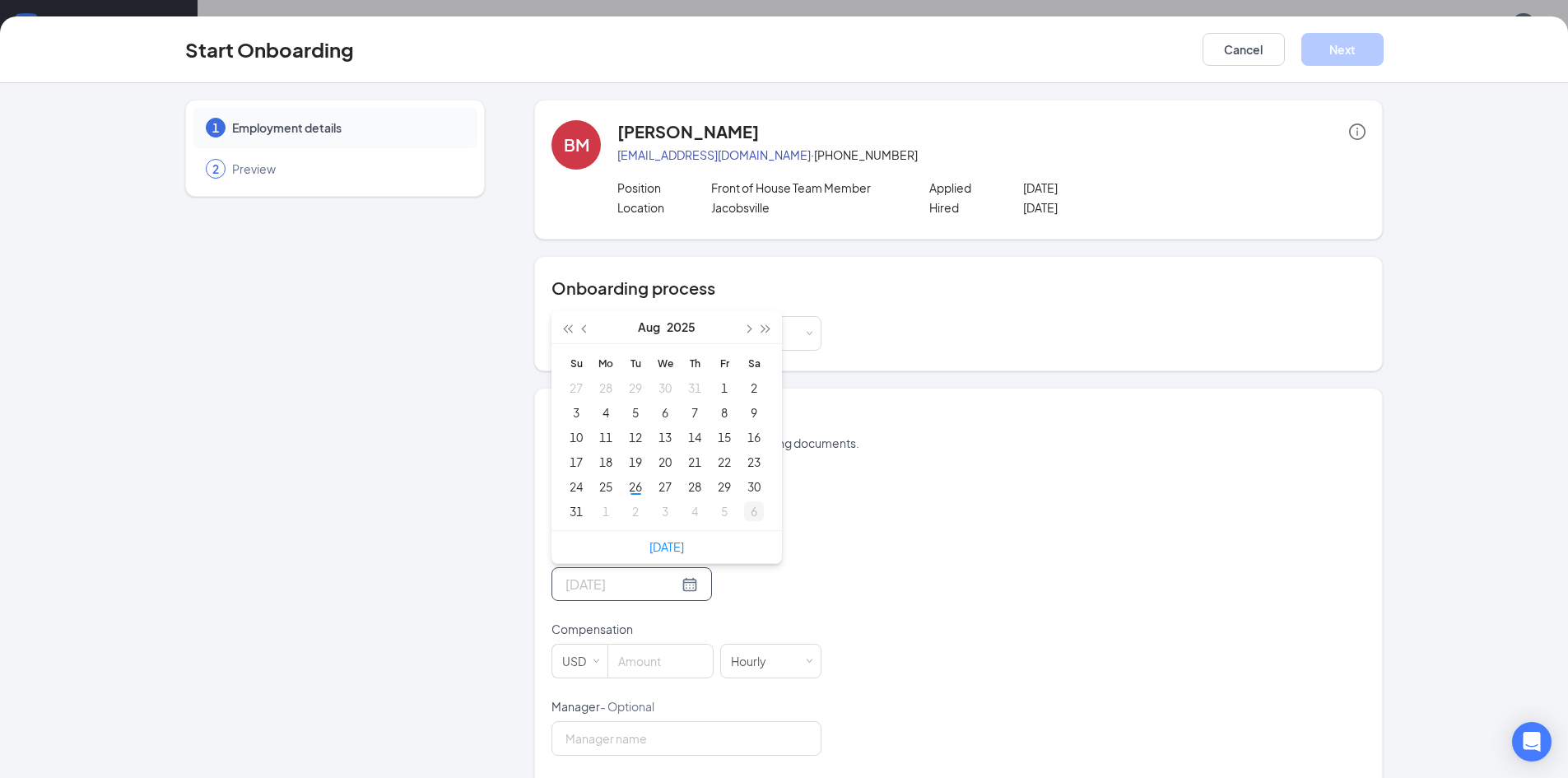
type input "[DATE]"
type input "Sep 6, 2025"
type input "Jul 31, 2025"
click at [744, 329] on span "button" at bounding box center [748, 329] width 9 height 9
type input "Sep 24, 2025"
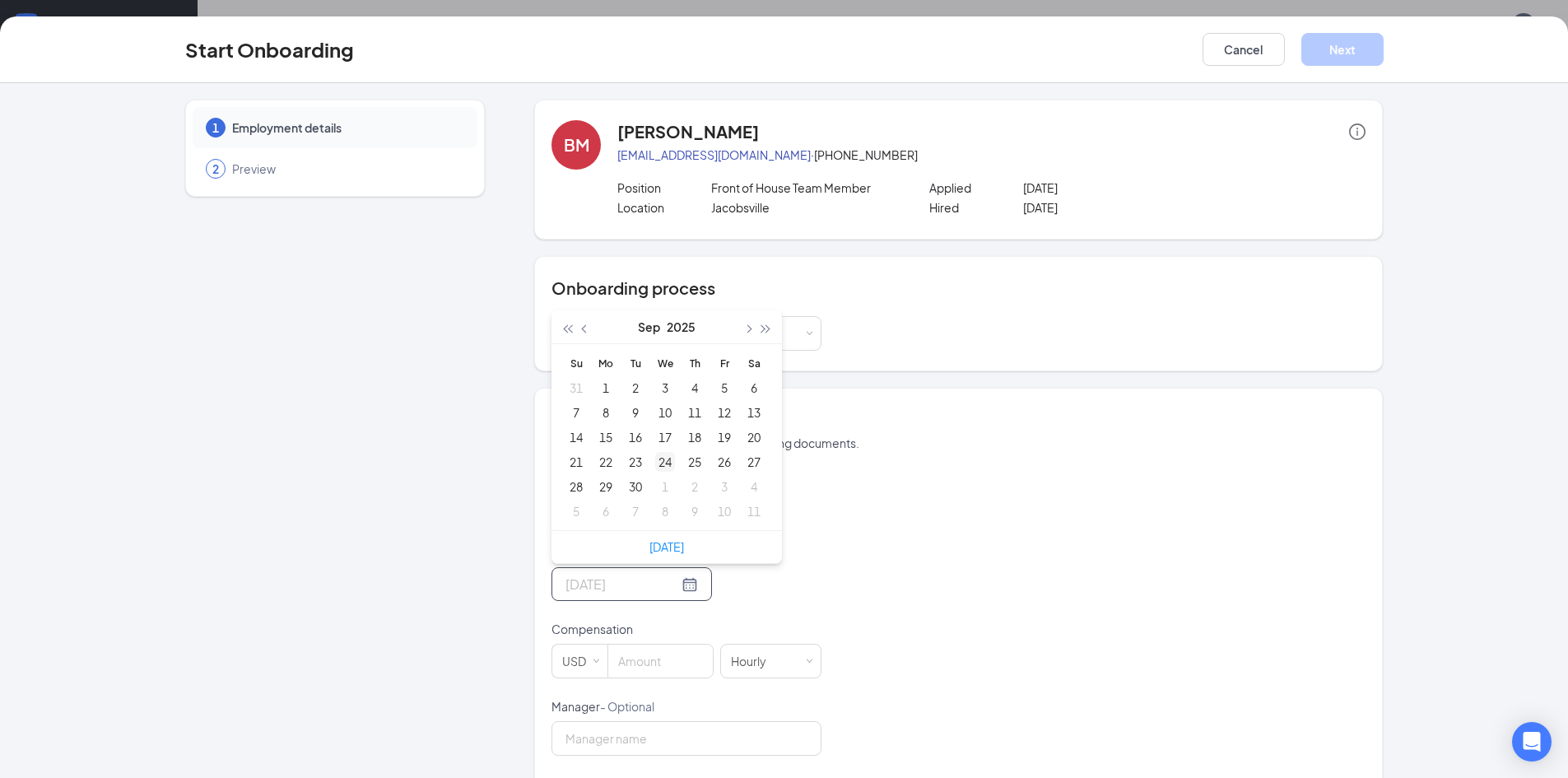
click at [655, 461] on div "24" at bounding box center [665, 462] width 20 height 20
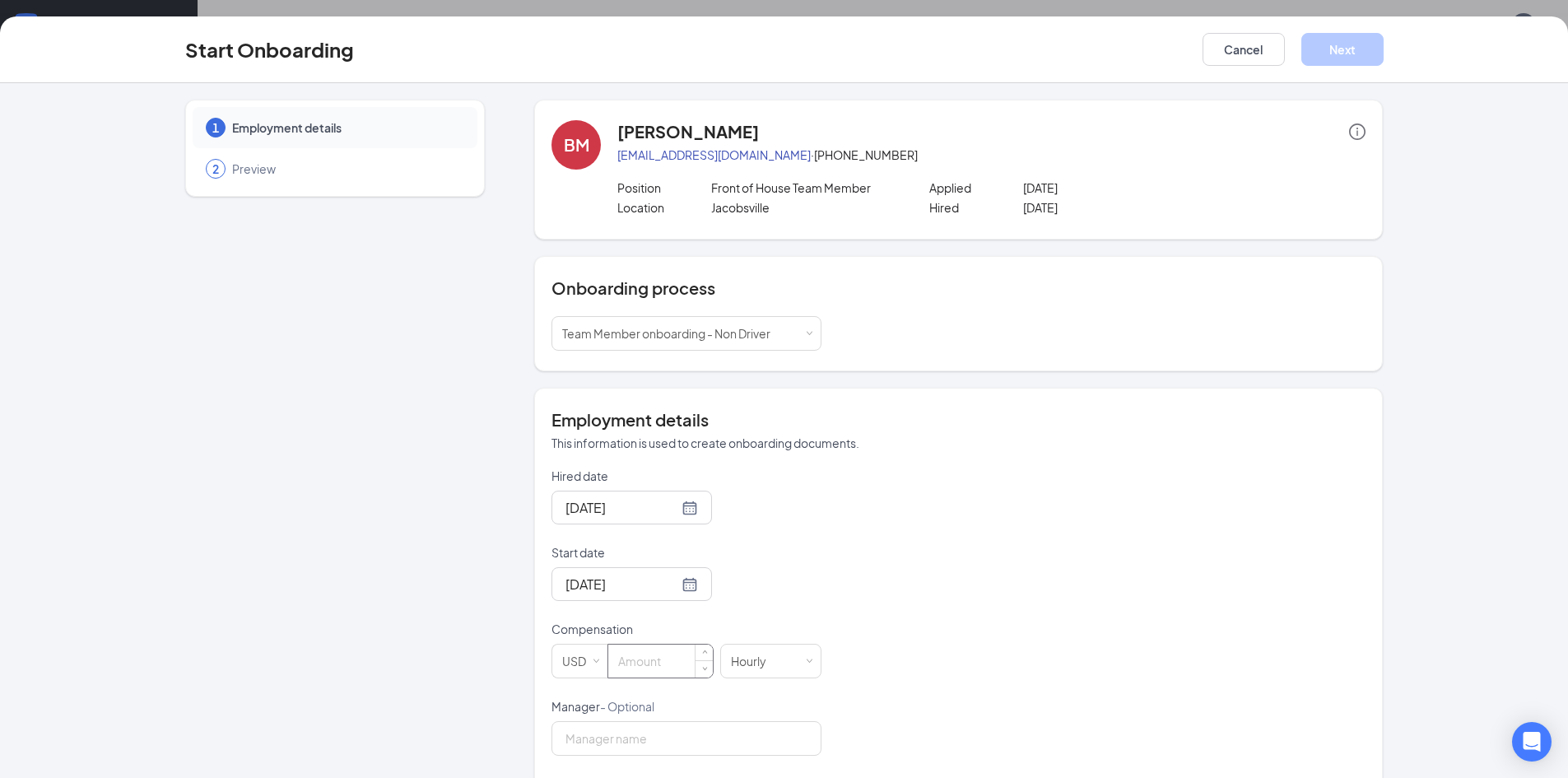
click at [641, 656] on input at bounding box center [660, 661] width 104 height 33
type input "16.5"
click at [813, 621] on p "Compensation" at bounding box center [685, 629] width 270 height 16
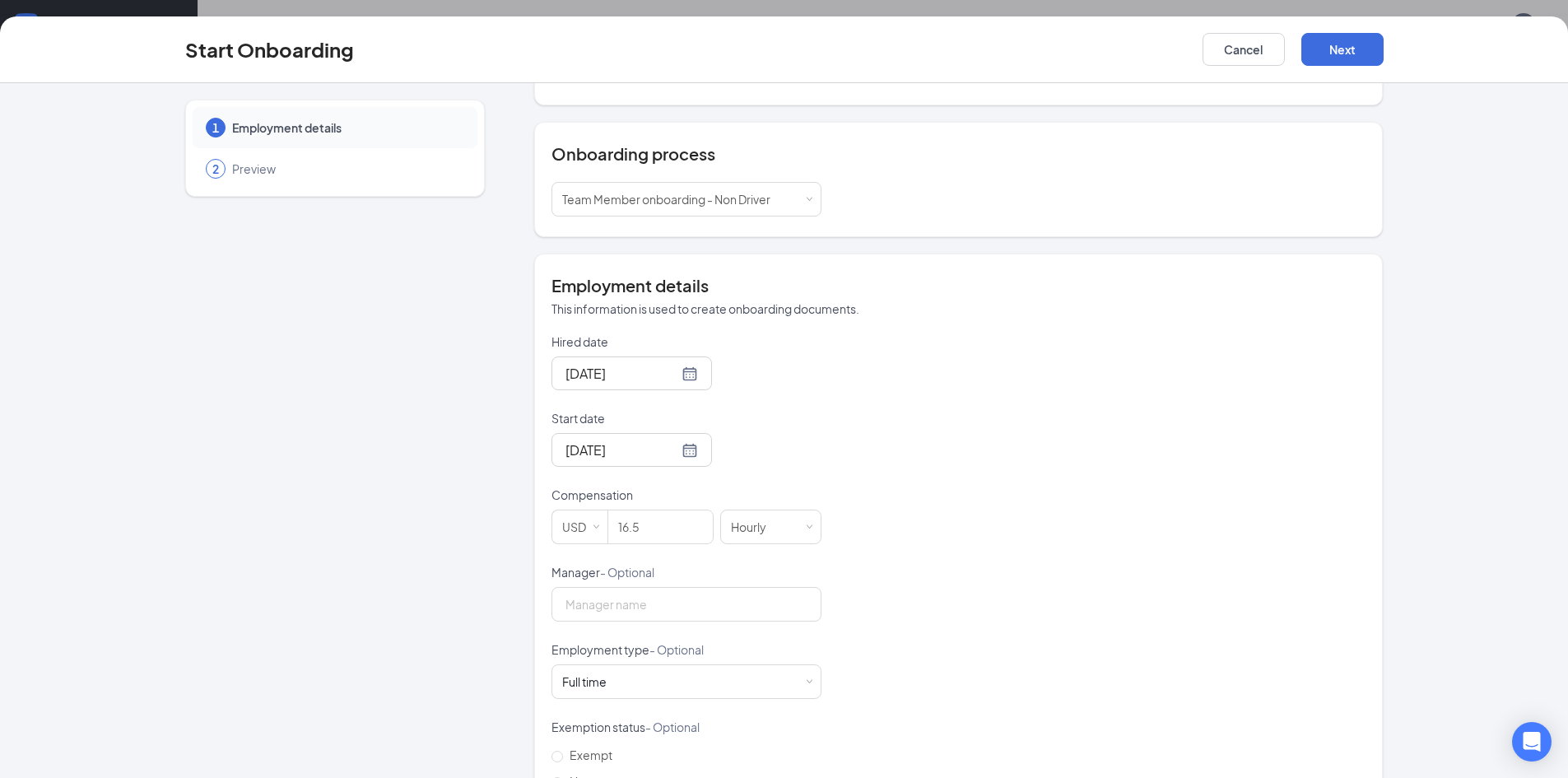
scroll to position [247, 0]
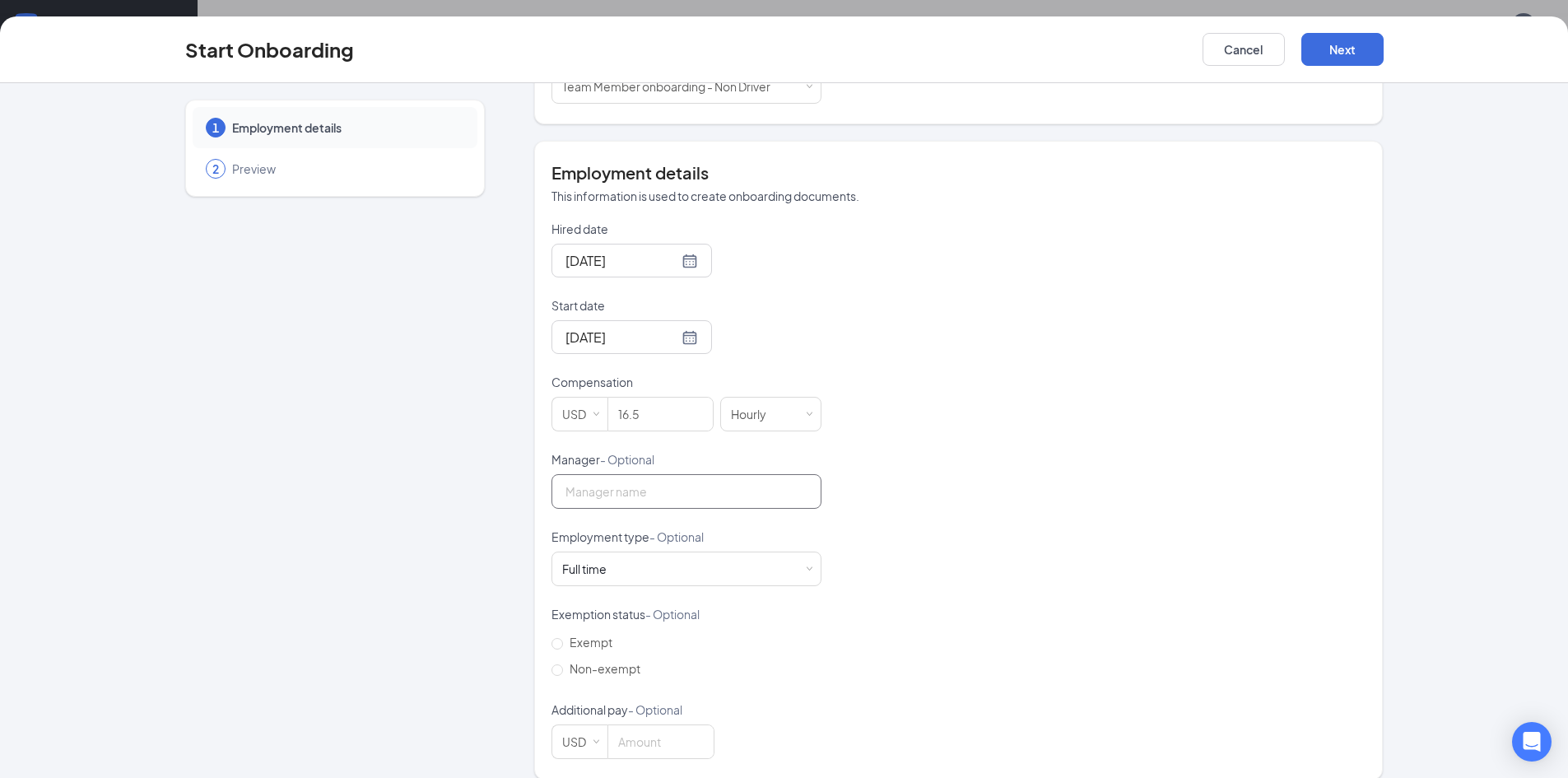
click at [679, 502] on input "Manager - Optional" at bounding box center [685, 491] width 270 height 34
type input "[PERSON_NAME]"
click at [622, 567] on div "Full time Works 30+ hours per week and is reasonably expected to work" at bounding box center [686, 569] width 249 height 33
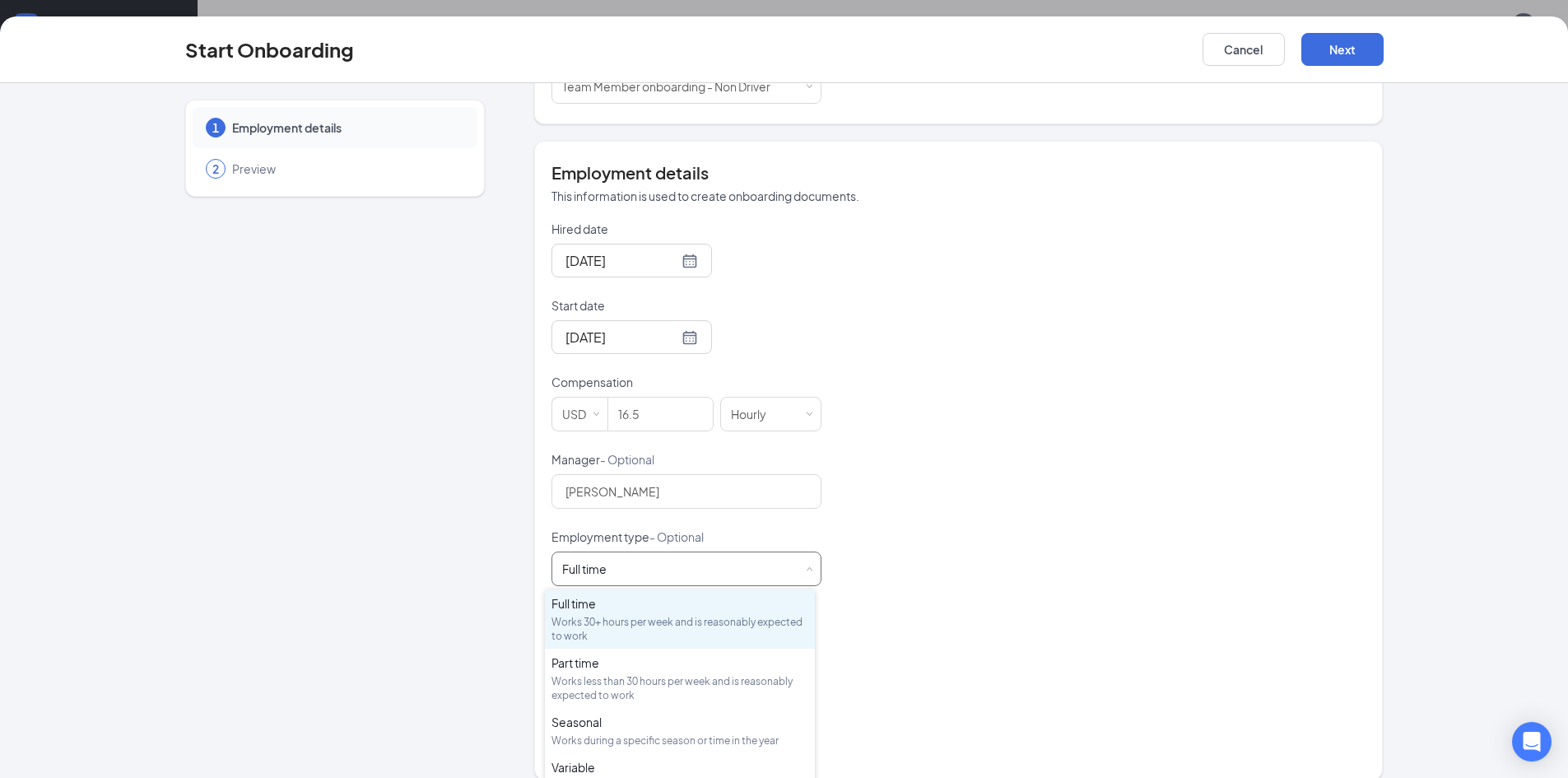
click at [622, 567] on div "Full time Works 30+ hours per week and is reasonably expected to work" at bounding box center [686, 569] width 249 height 33
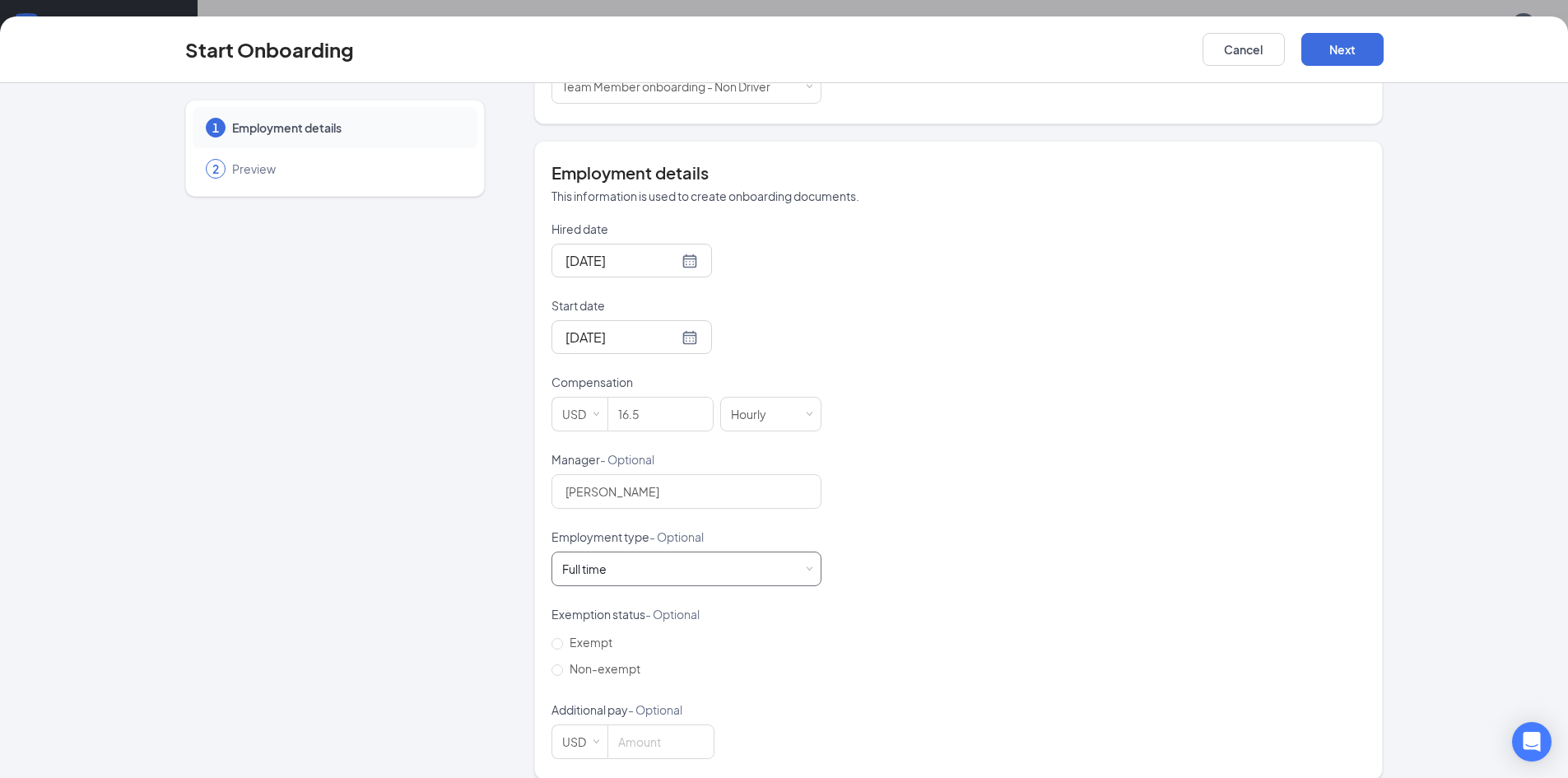
click at [622, 567] on div "Full time Works 30+ hours per week and is reasonably expected to work" at bounding box center [686, 569] width 249 height 33
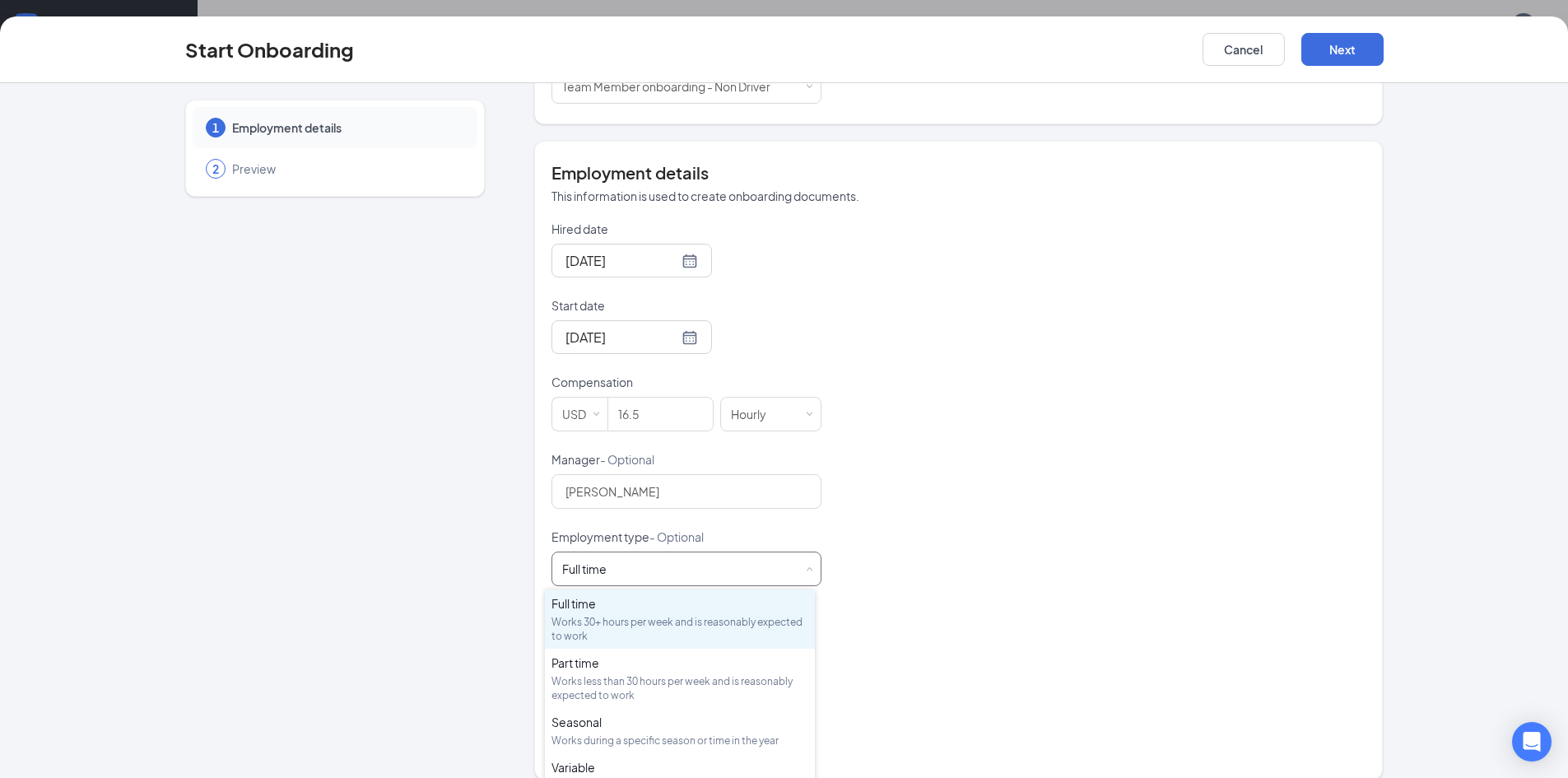
click at [622, 567] on div "Full time Works 30+ hours per week and is reasonably expected to work" at bounding box center [686, 569] width 249 height 33
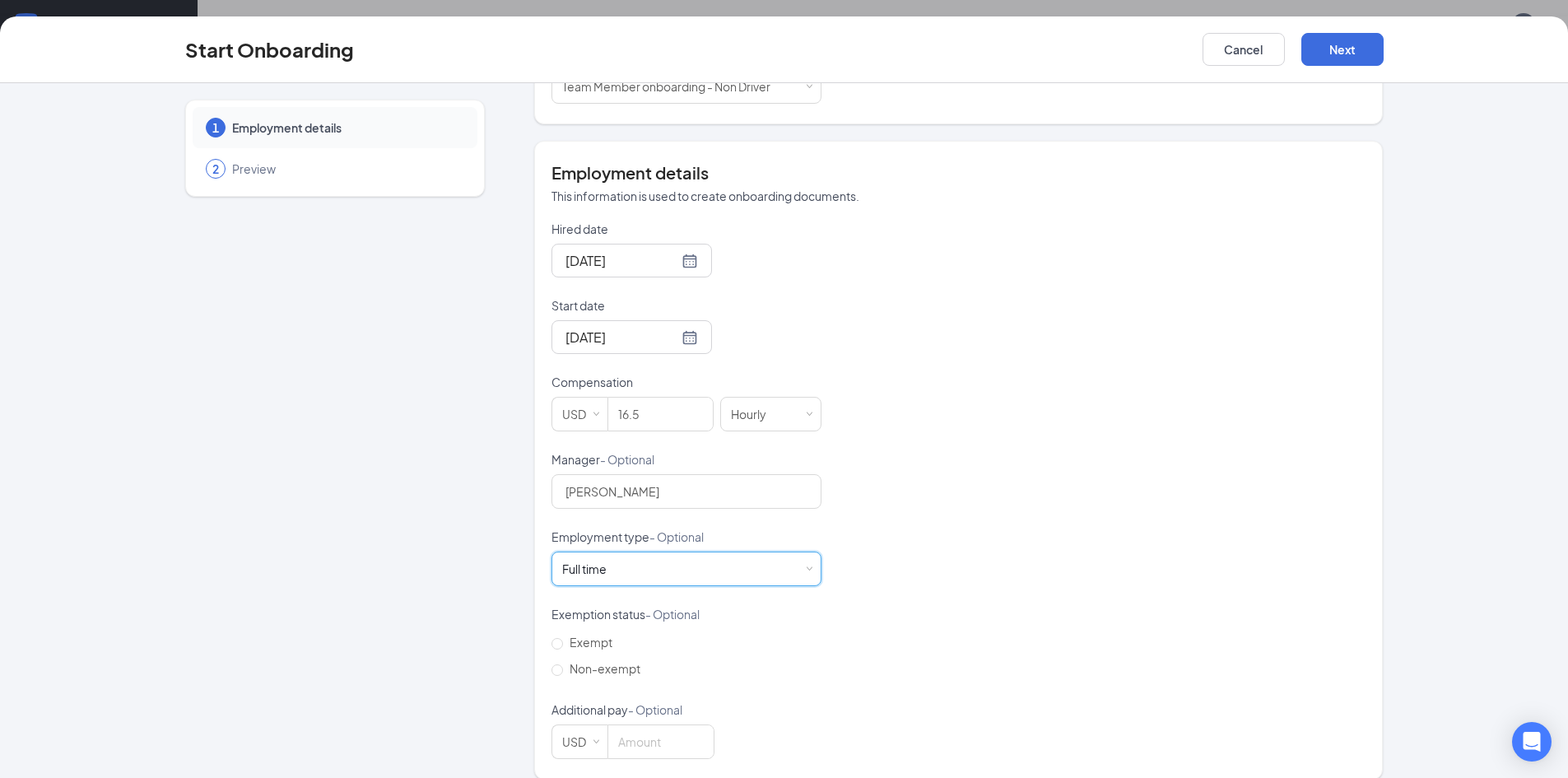
drag, startPoint x: 883, startPoint y: 594, endPoint x: 915, endPoint y: 585, distance: 33.2
click at [884, 594] on div "Hired date Aug 26, 2025 Start date Sep 24, 2025 Sep 2025 Su Mo Tu We Th Fr Sa 3…" at bounding box center [958, 489] width 814 height 538
click at [551, 674] on input "Non-exempt" at bounding box center [556, 669] width 11 height 11
radio input "true"
click at [1345, 57] on button "Next" at bounding box center [1342, 49] width 83 height 33
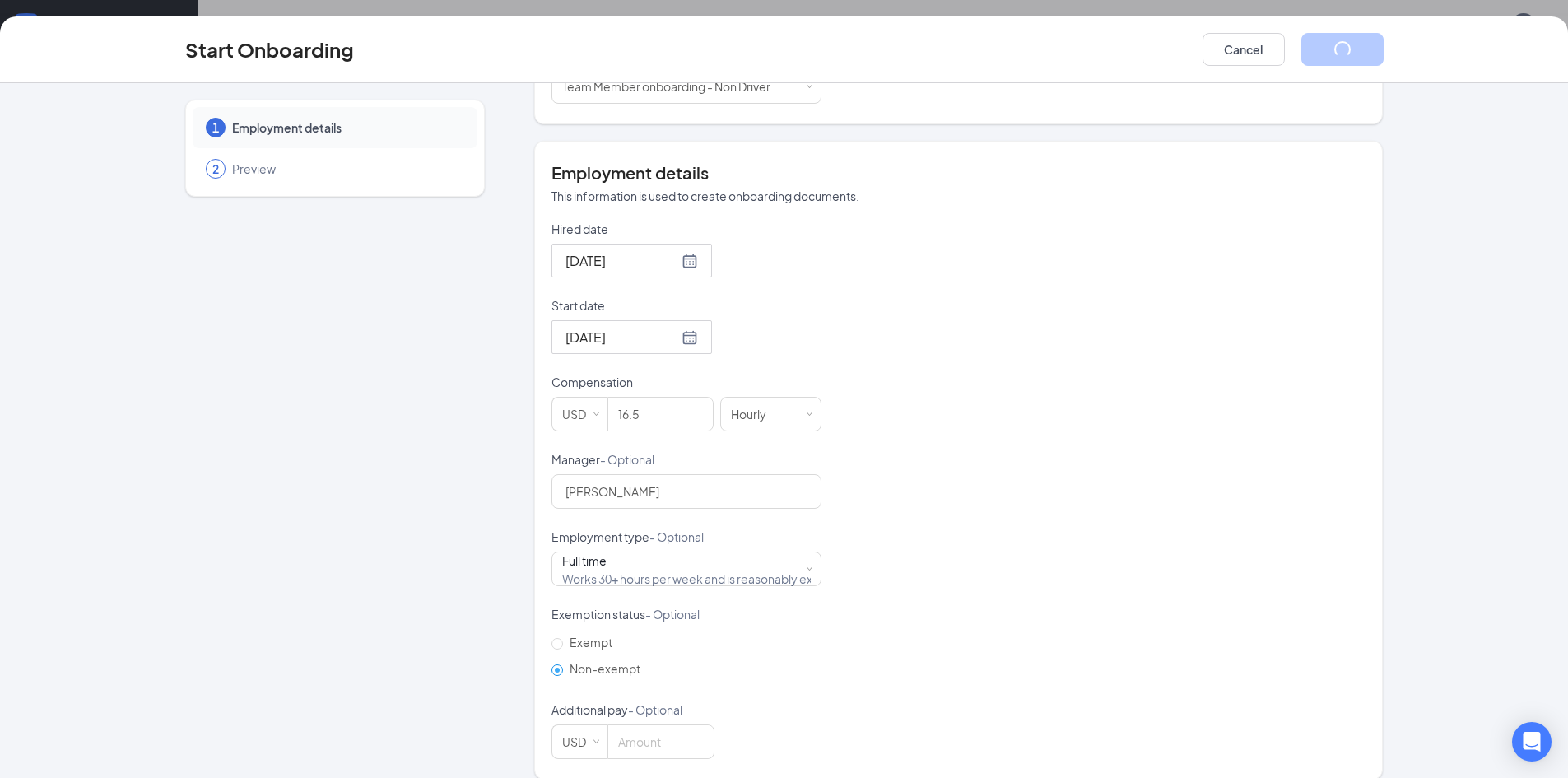
scroll to position [0, 0]
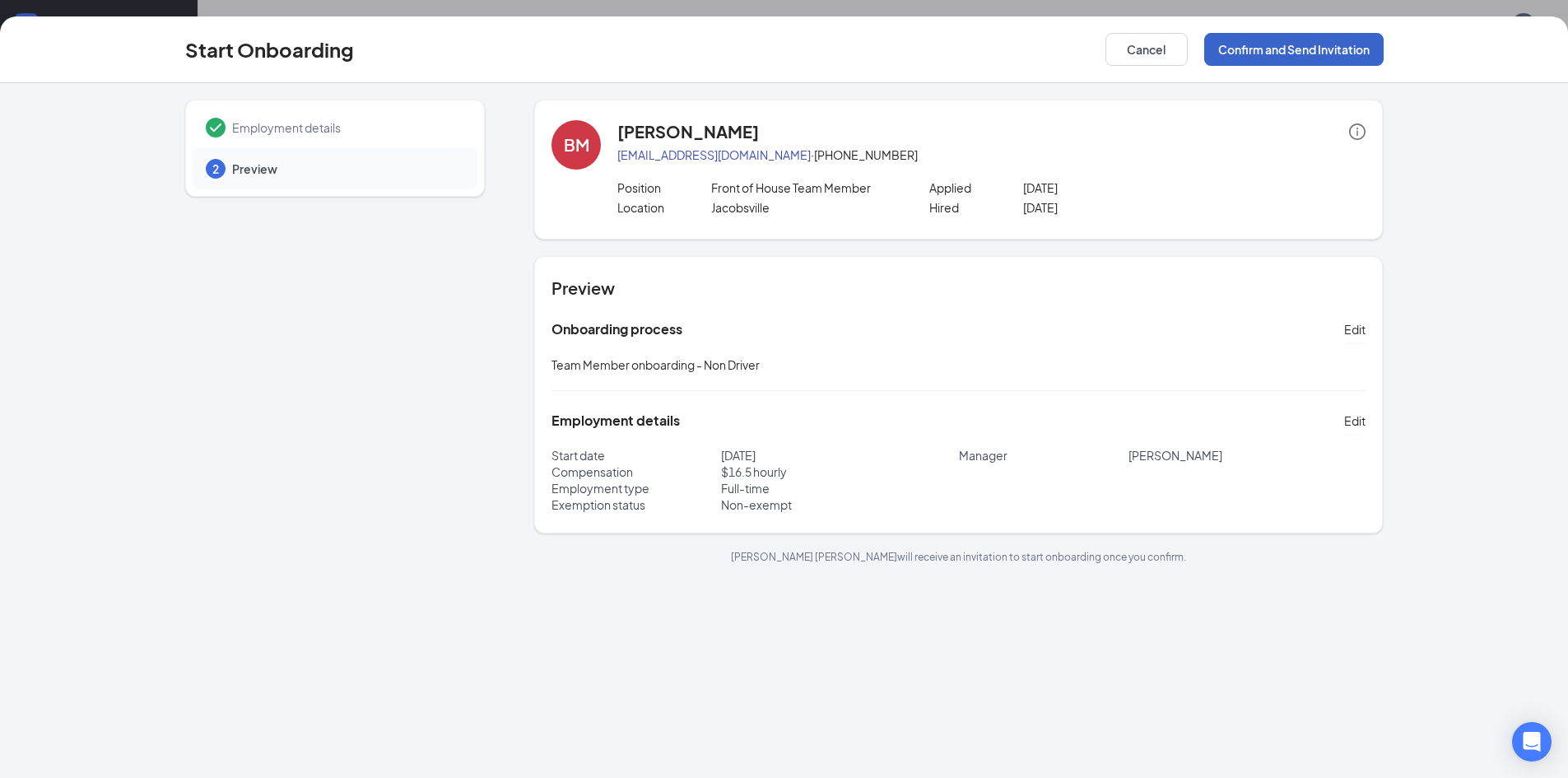
click at [1345, 56] on button "Confirm and Send Invitation" at bounding box center [1293, 49] width 179 height 33
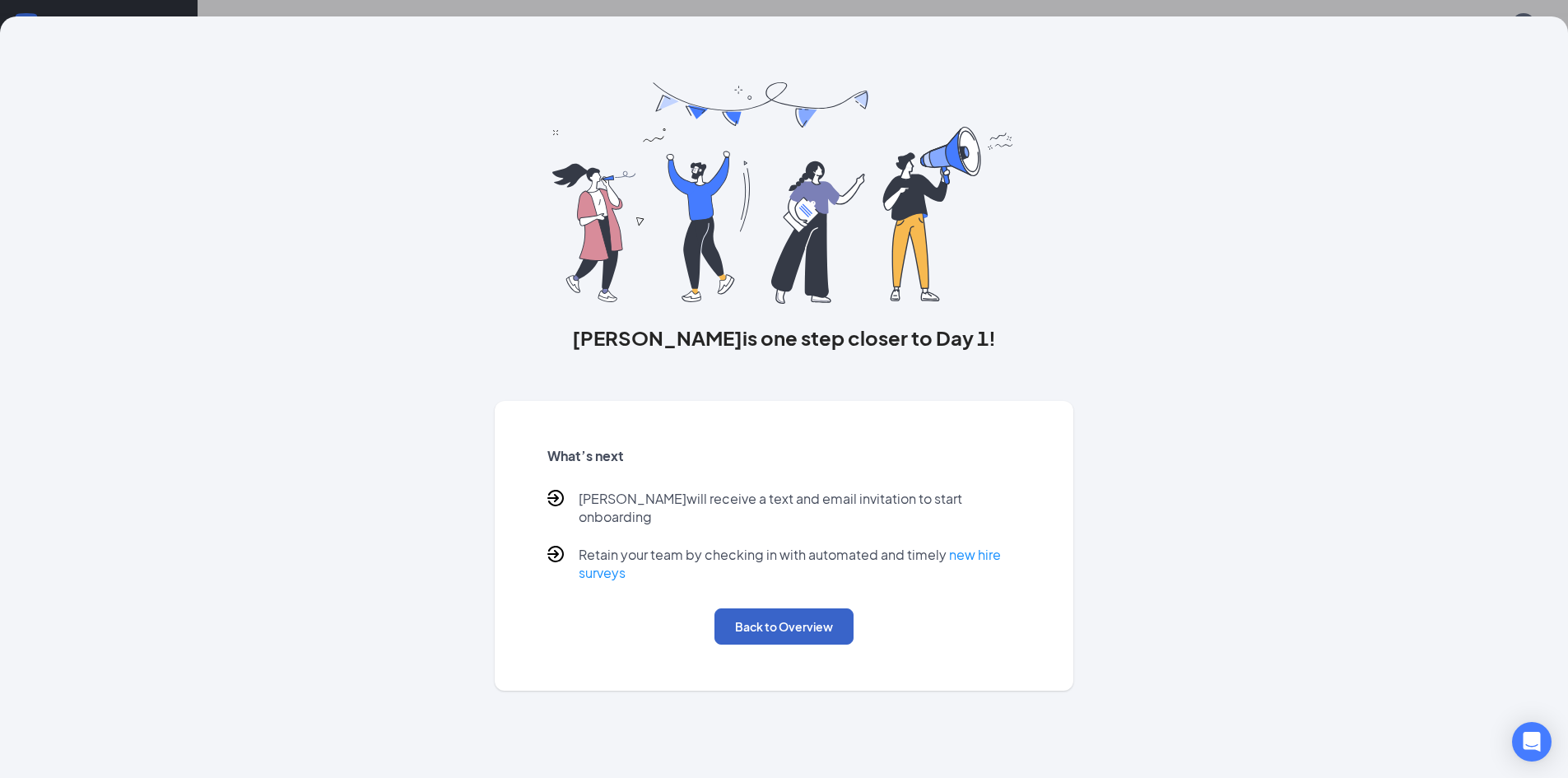
click at [793, 613] on button "Back to Overview" at bounding box center [784, 626] width 139 height 36
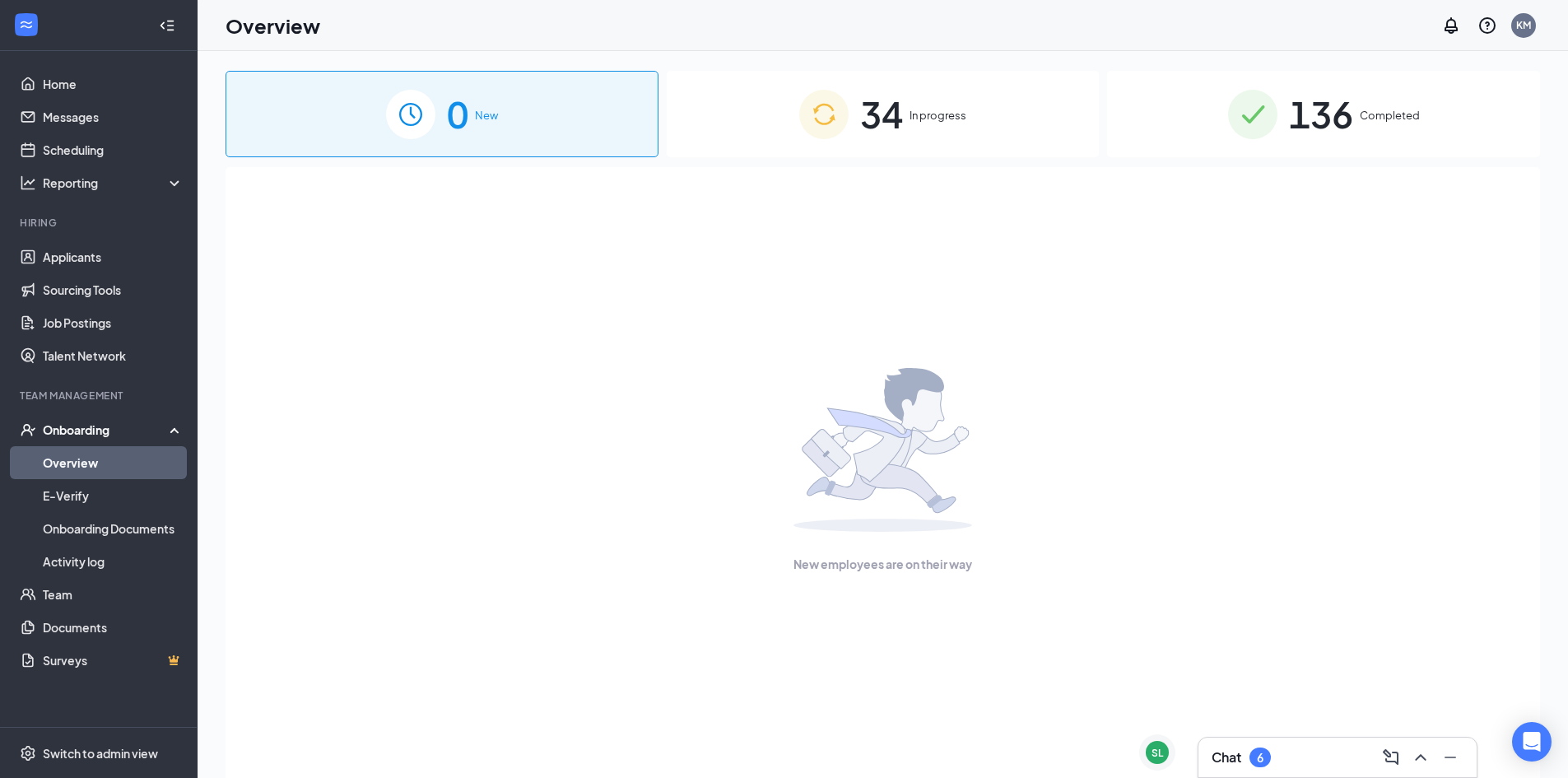
click at [852, 112] on div "34 In progress" at bounding box center [883, 114] width 433 height 86
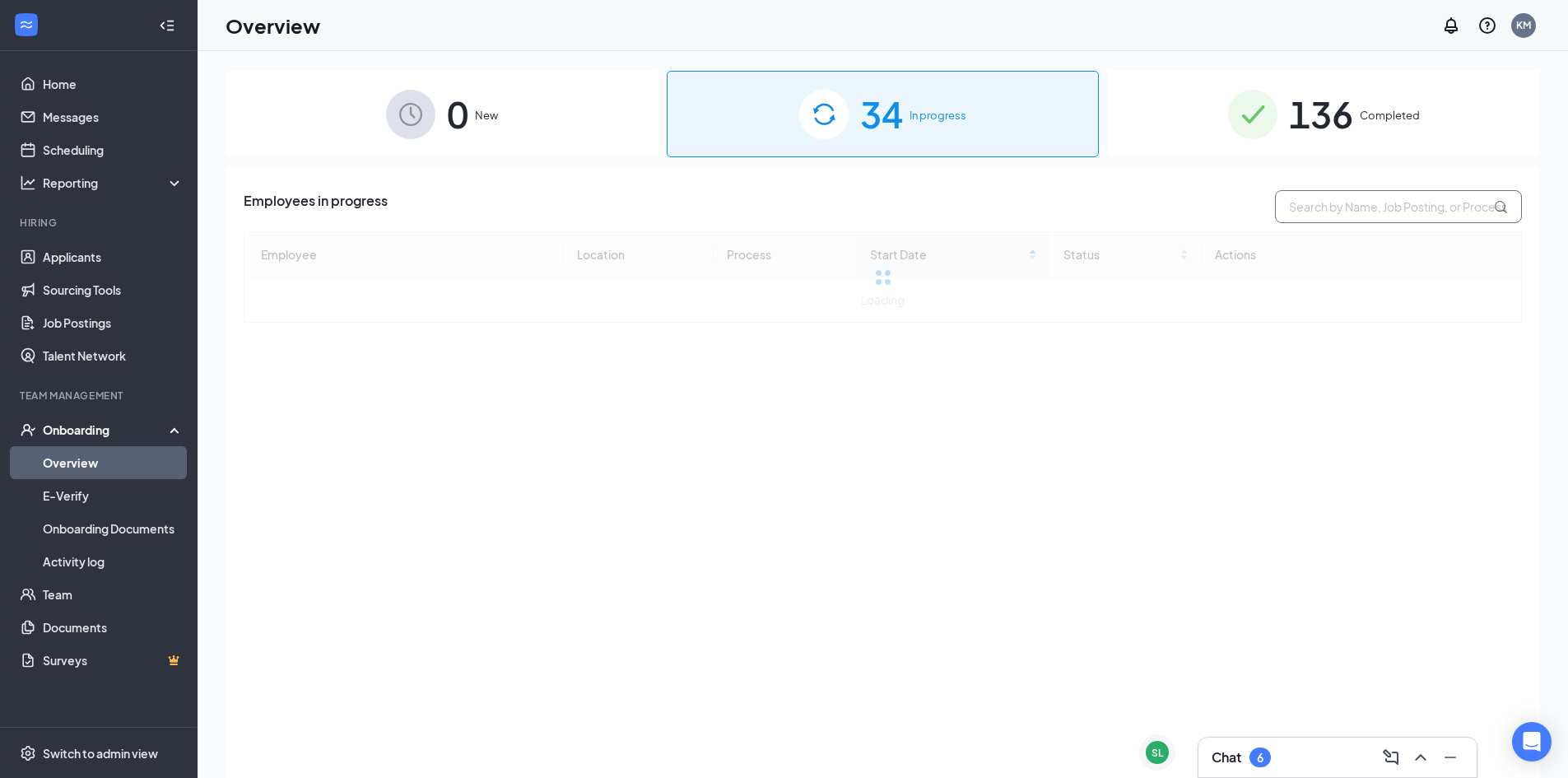
click at [1320, 213] on input "text" at bounding box center [1398, 207] width 247 height 33
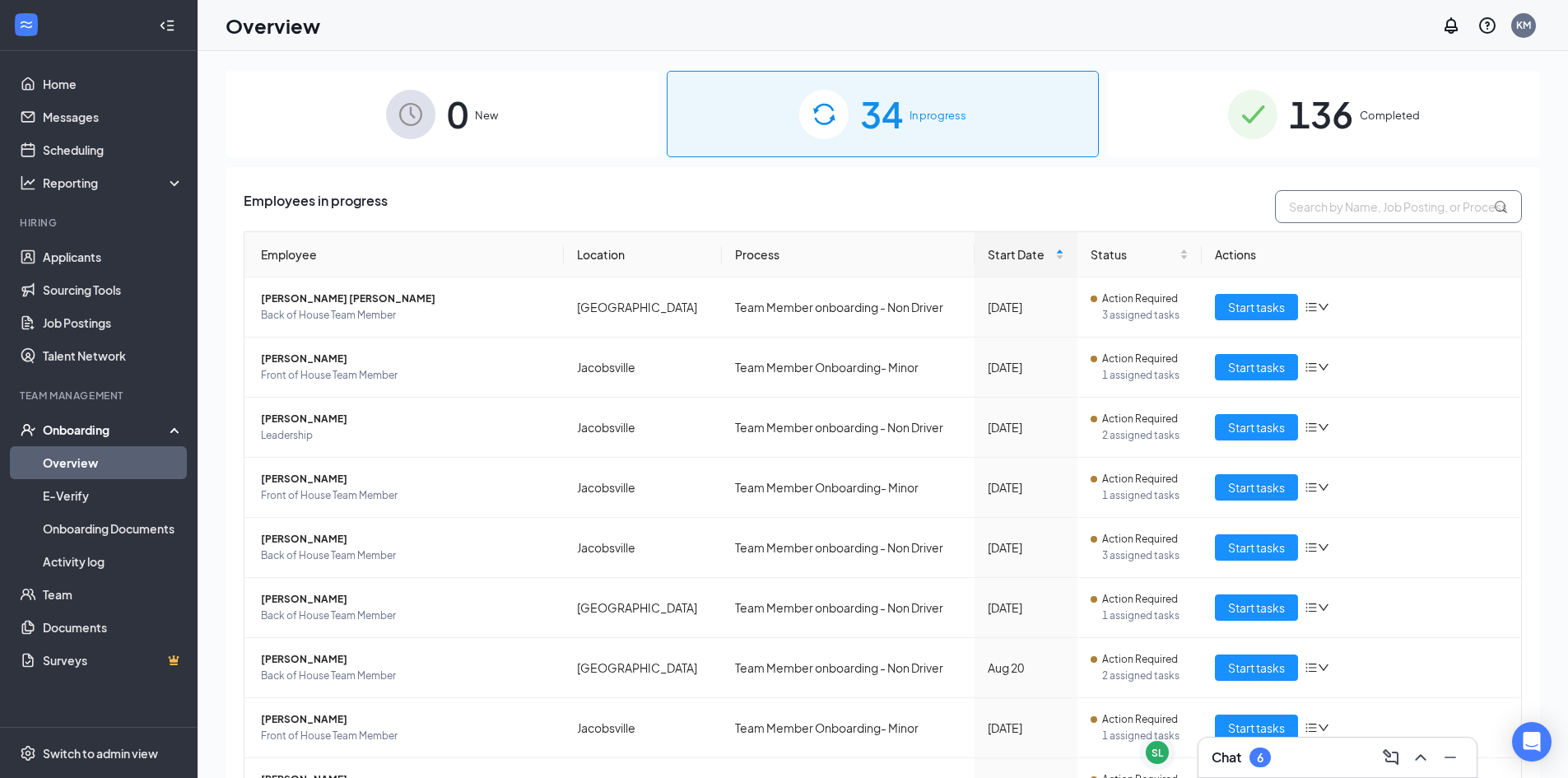
type input "R"
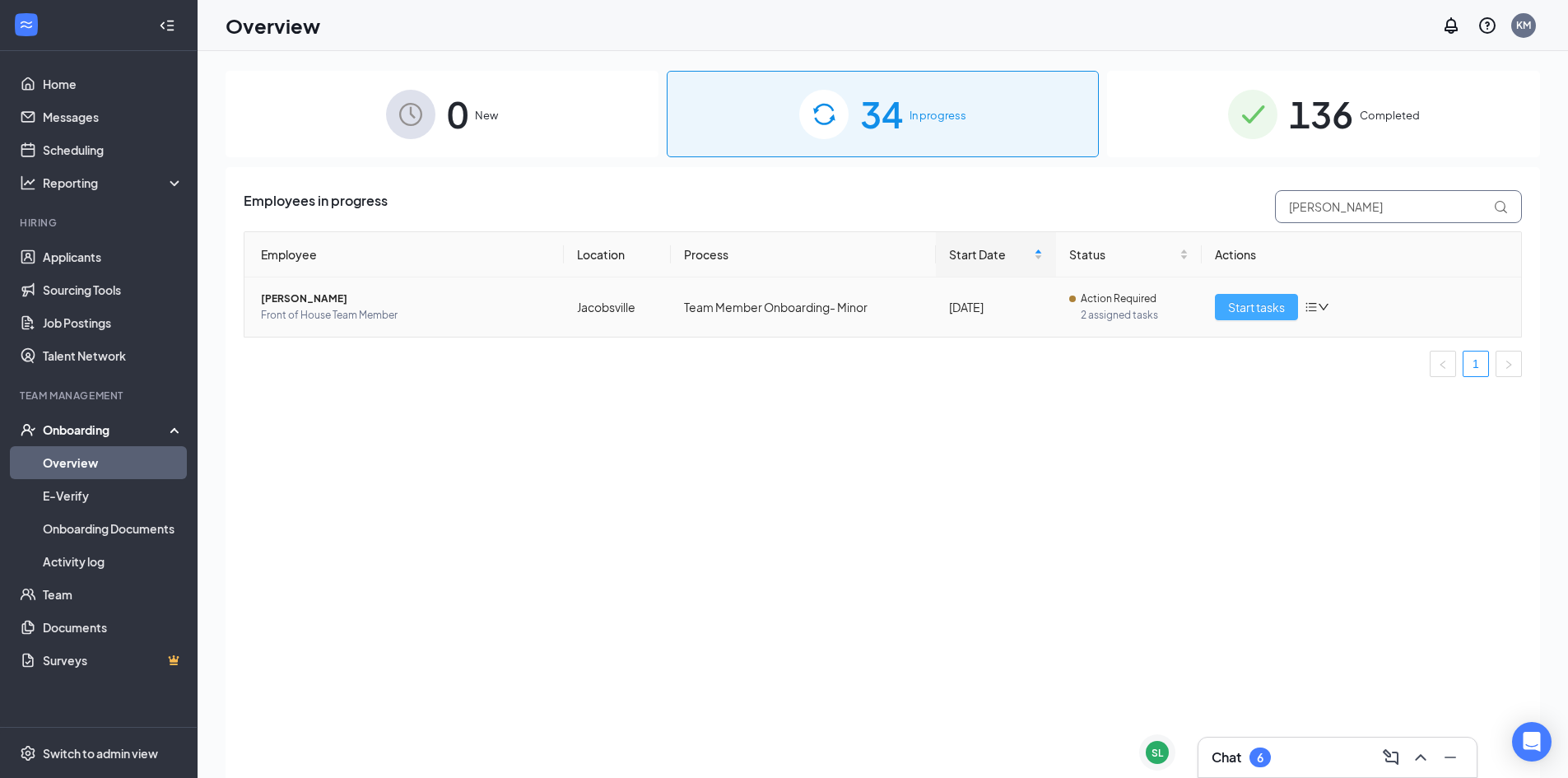
type input "[PERSON_NAME]"
click at [1224, 303] on button "Start tasks" at bounding box center [1256, 307] width 84 height 27
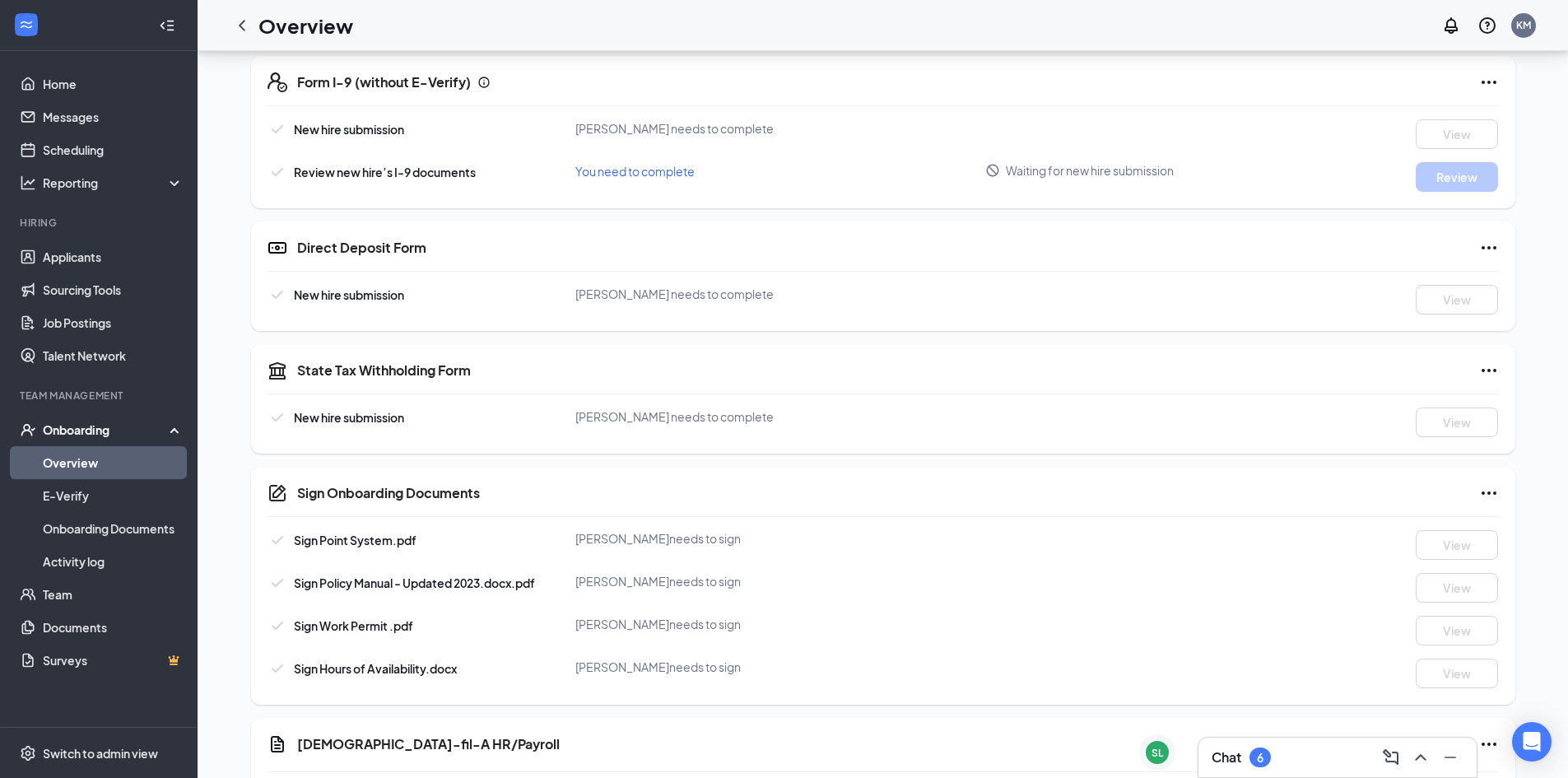
scroll to position [364, 0]
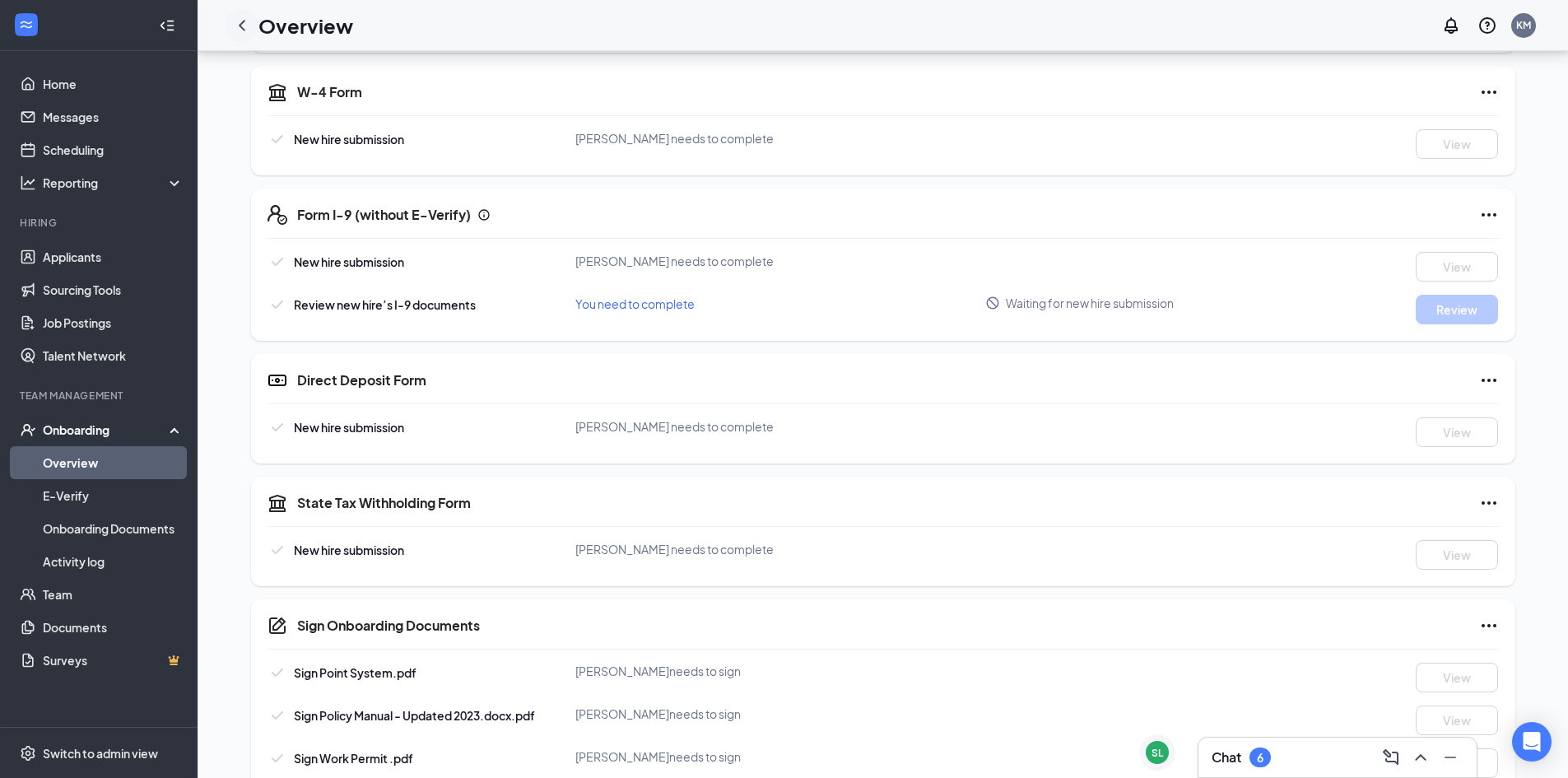
click at [240, 24] on icon "ChevronLeft" at bounding box center [242, 25] width 7 height 10
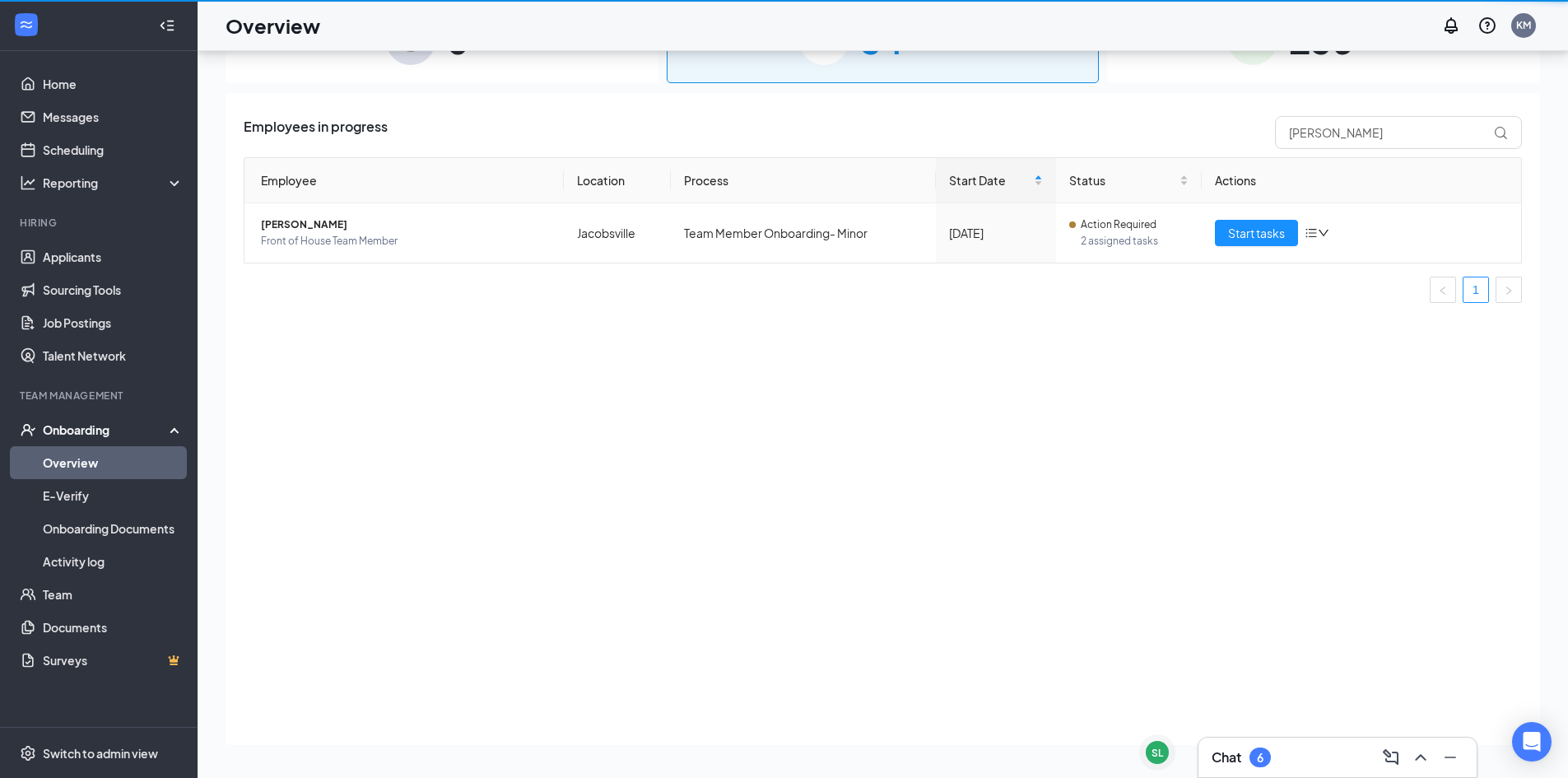
scroll to position [74, 0]
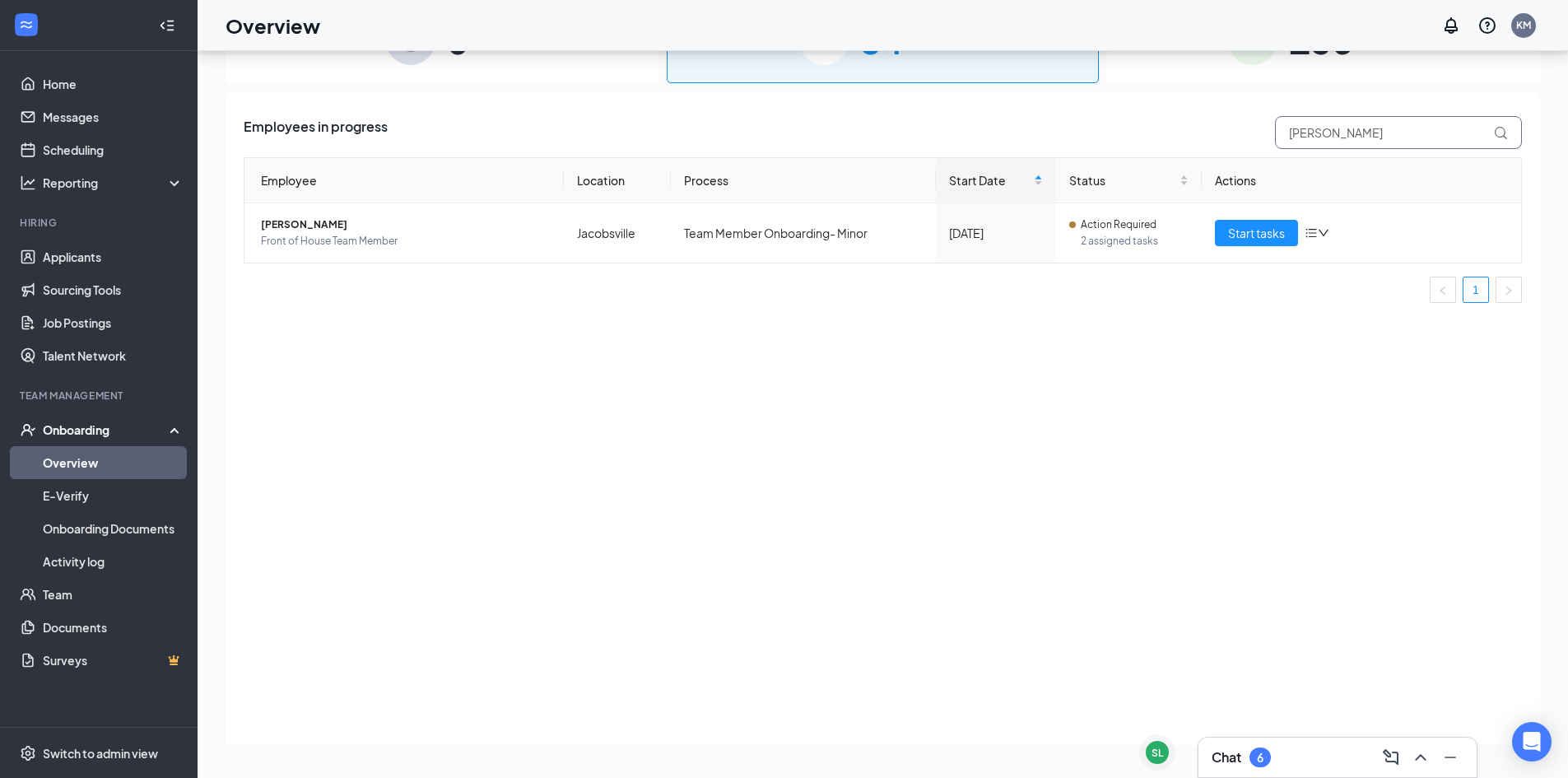
drag, startPoint x: 1355, startPoint y: 135, endPoint x: 993, endPoint y: 137, distance: 362.0
click at [993, 137] on div "Employees in progress Ethan" at bounding box center [883, 133] width 1278 height 33
type input "[PERSON_NAME]"
click at [1243, 246] on button "Start tasks" at bounding box center [1256, 233] width 84 height 27
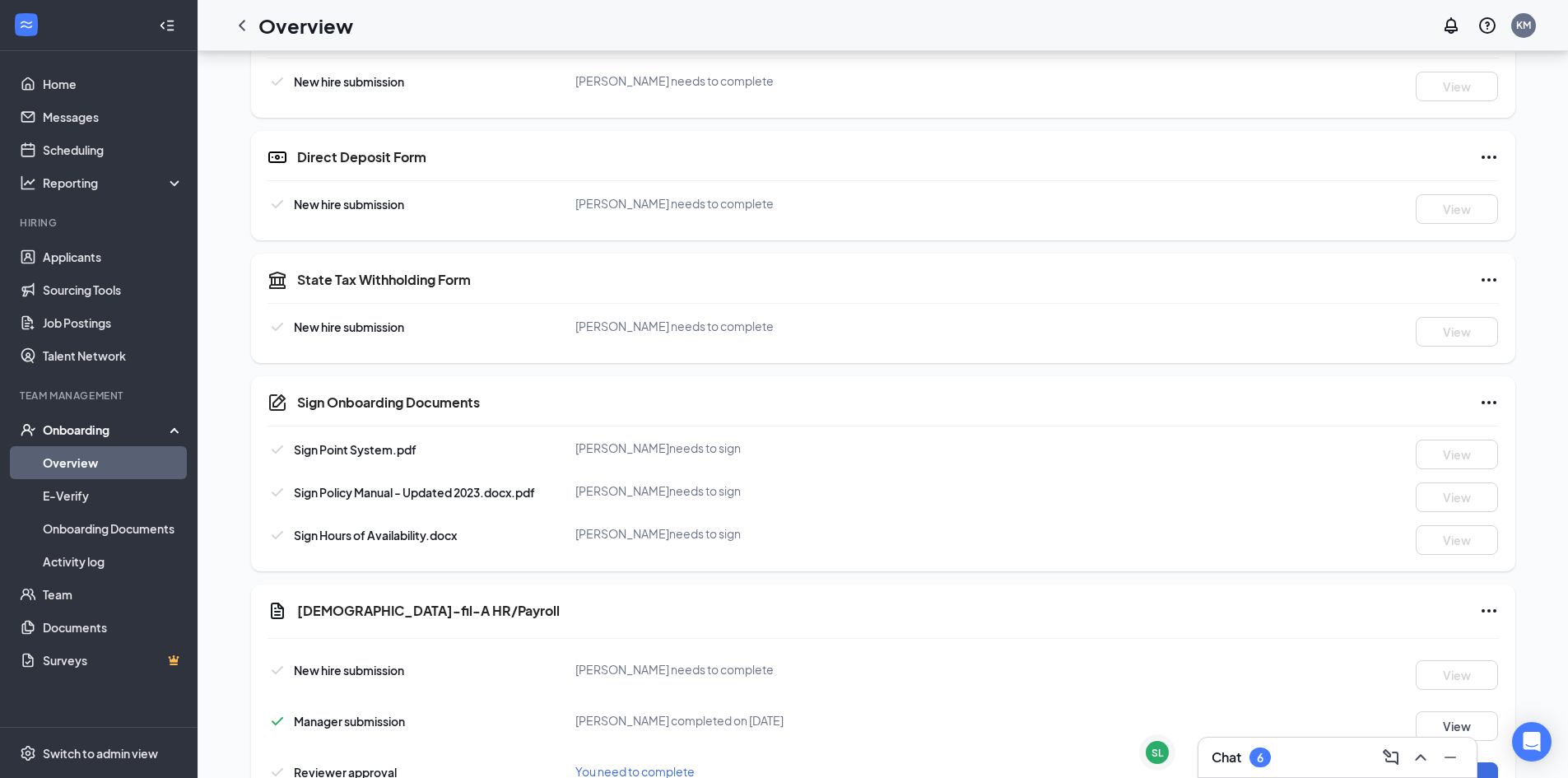
scroll to position [321, 0]
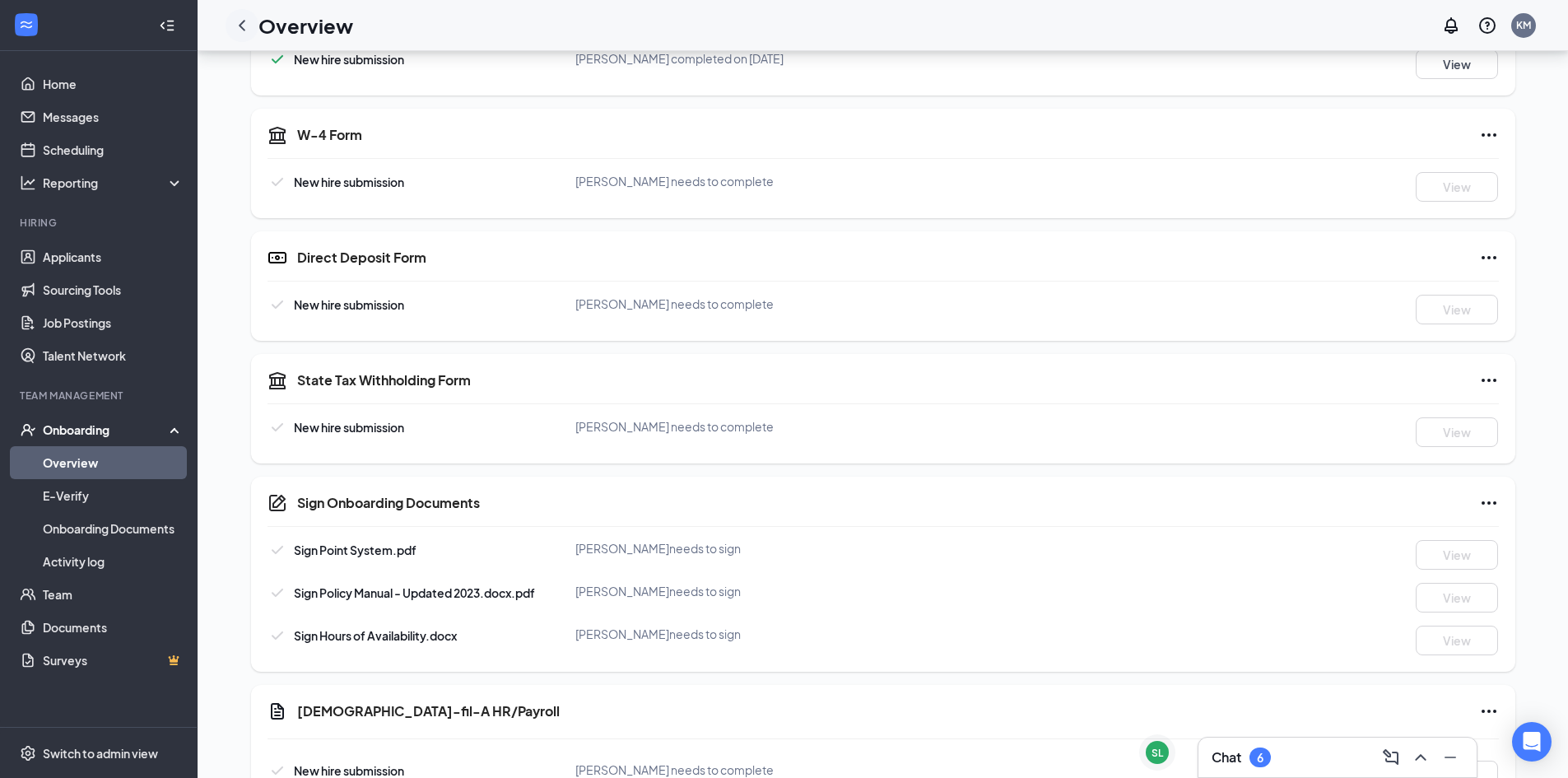
click at [251, 22] on icon "ChevronLeft" at bounding box center [241, 25] width 20 height 20
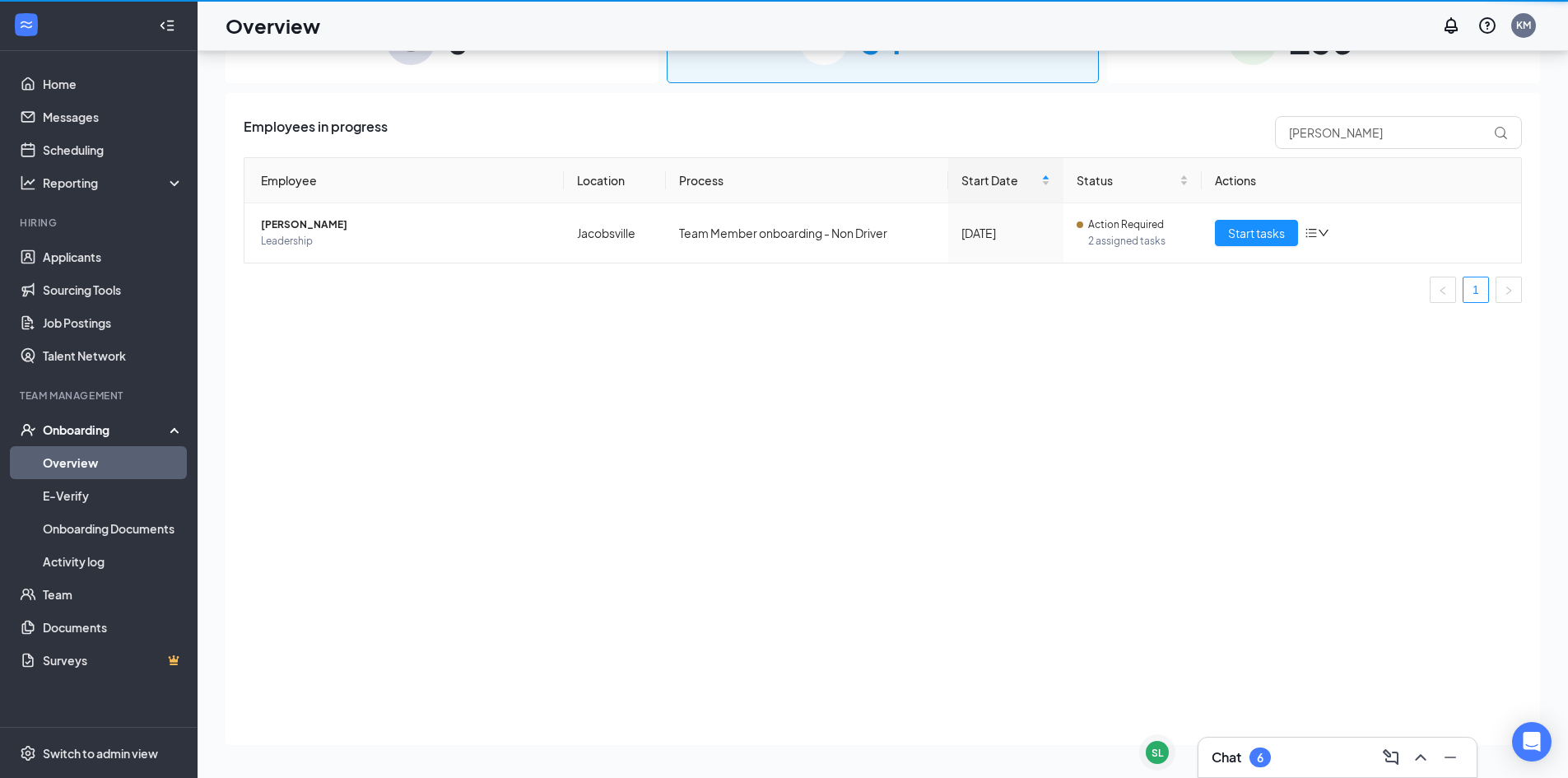
scroll to position [74, 0]
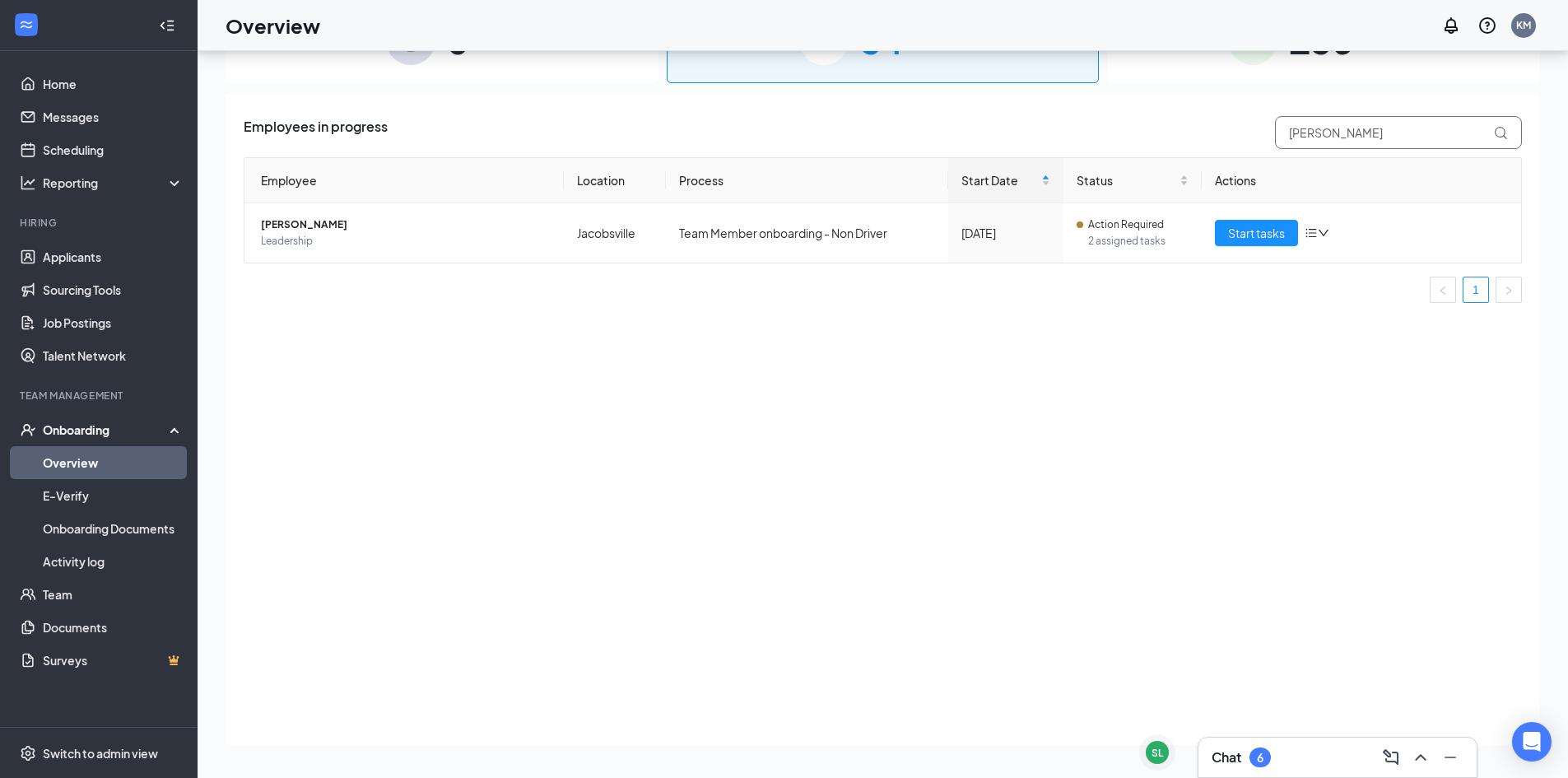
drag, startPoint x: 1365, startPoint y: 140, endPoint x: 1201, endPoint y: 143, distance: 164.0
click at [1201, 143] on div "Employees in progress Landin" at bounding box center [883, 133] width 1278 height 33
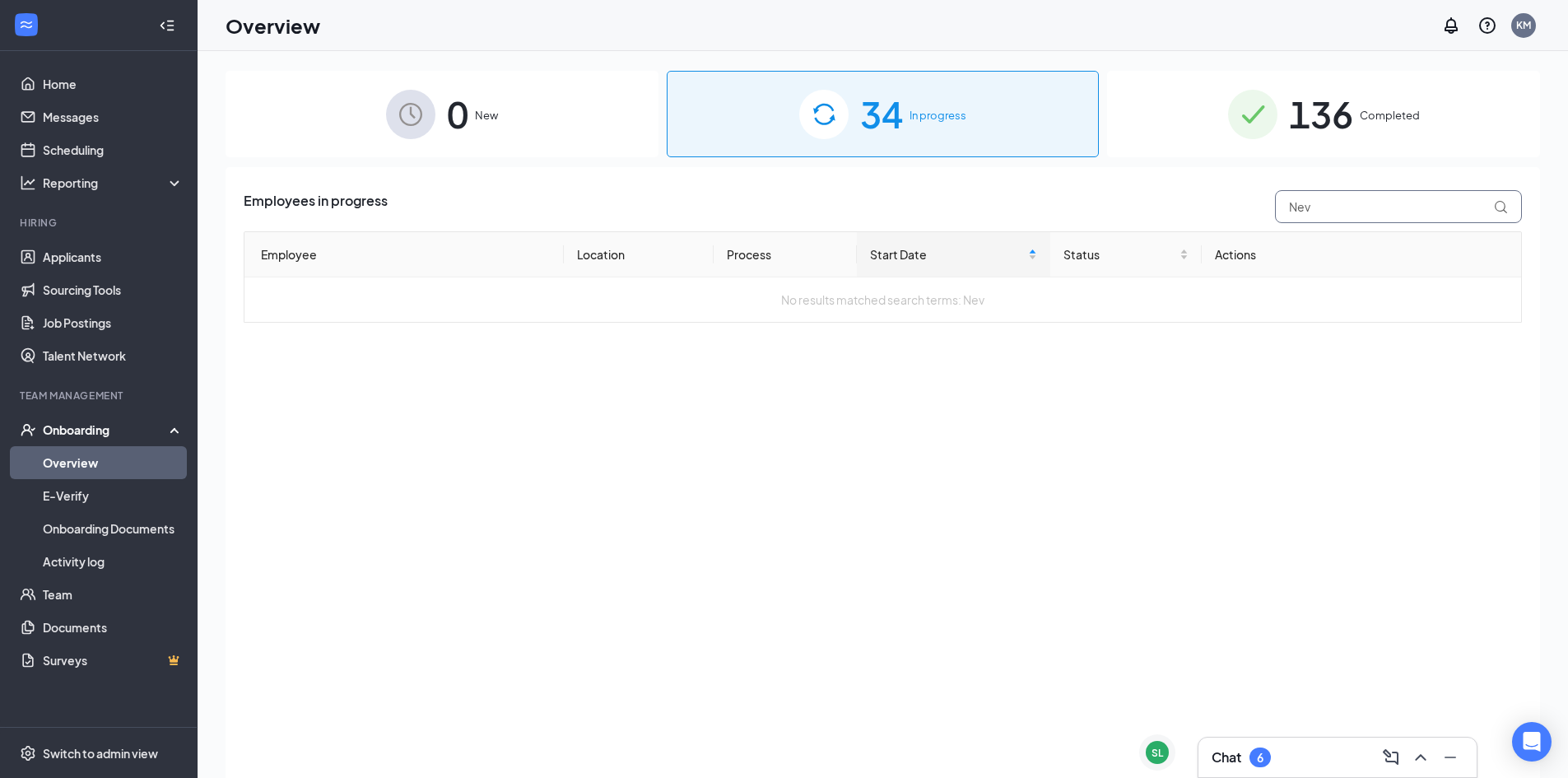
type input "Nev"
click at [1249, 120] on img at bounding box center [1252, 114] width 49 height 49
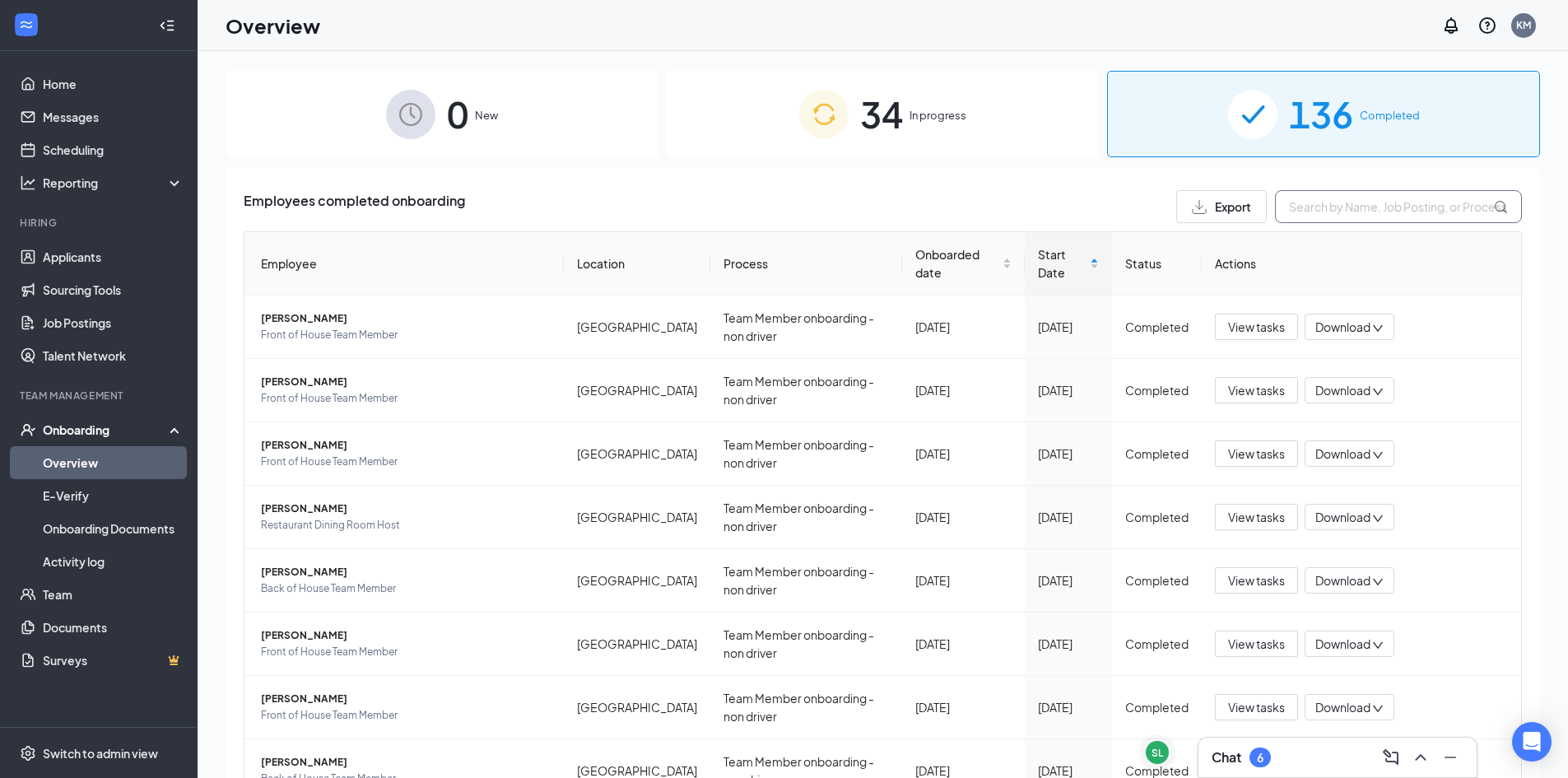
click at [1320, 207] on input "text" at bounding box center [1398, 207] width 247 height 33
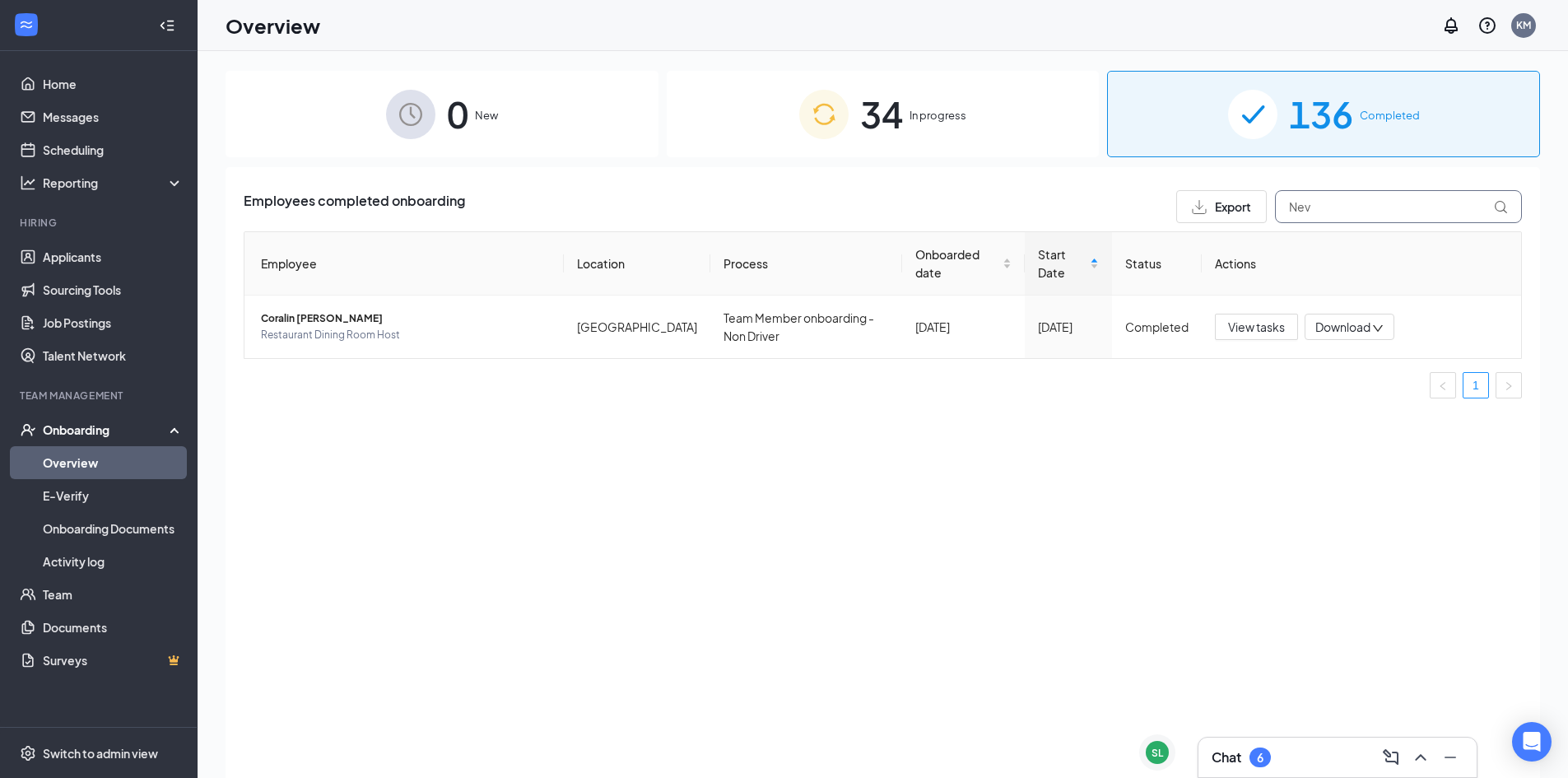
type input "Nev"
drag, startPoint x: 910, startPoint y: 128, endPoint x: 925, endPoint y: 127, distance: 15.0
click at [910, 128] on div "34 In progress" at bounding box center [883, 114] width 433 height 86
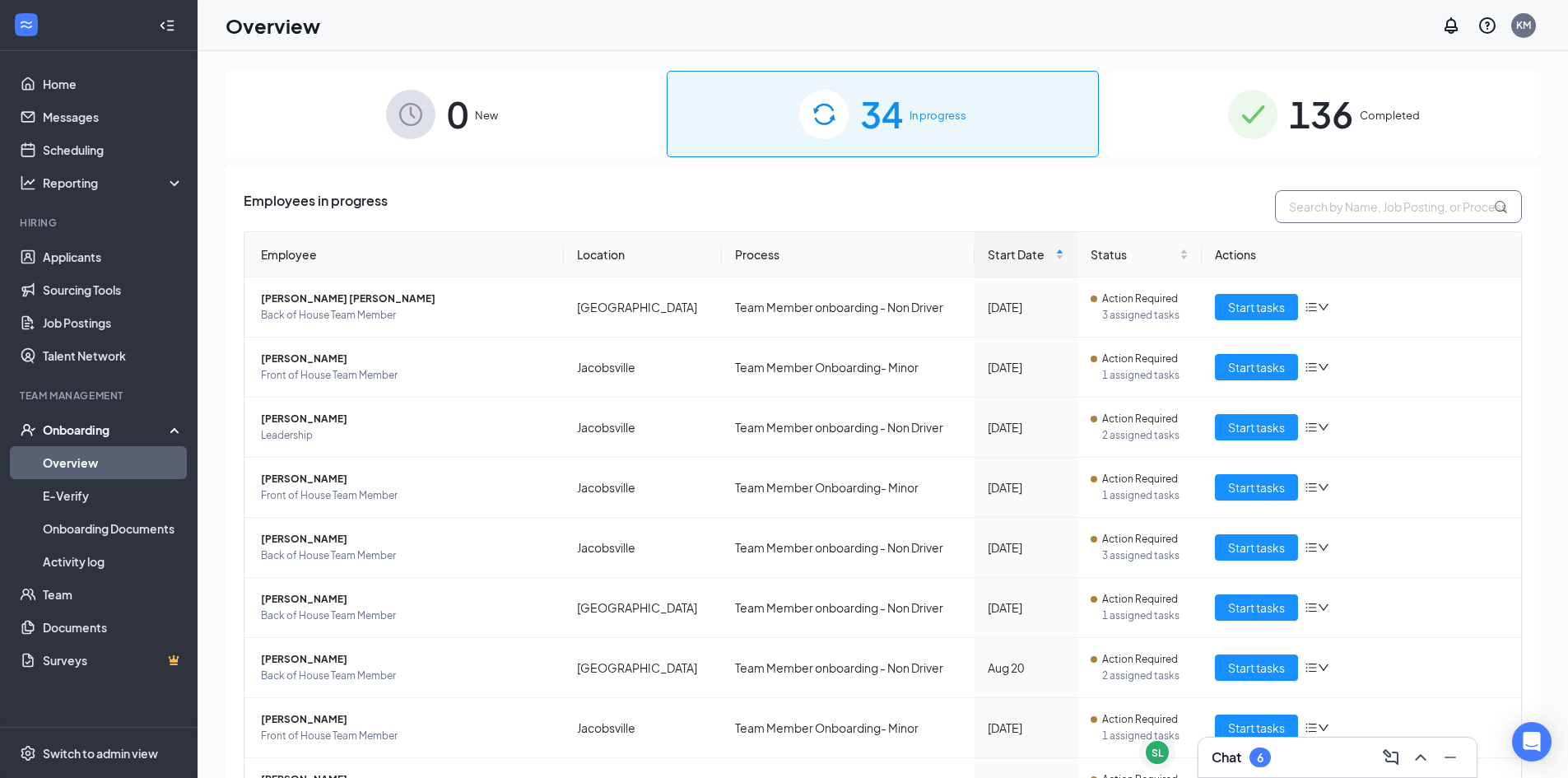
click at [1344, 212] on input "text" at bounding box center [1398, 207] width 247 height 33
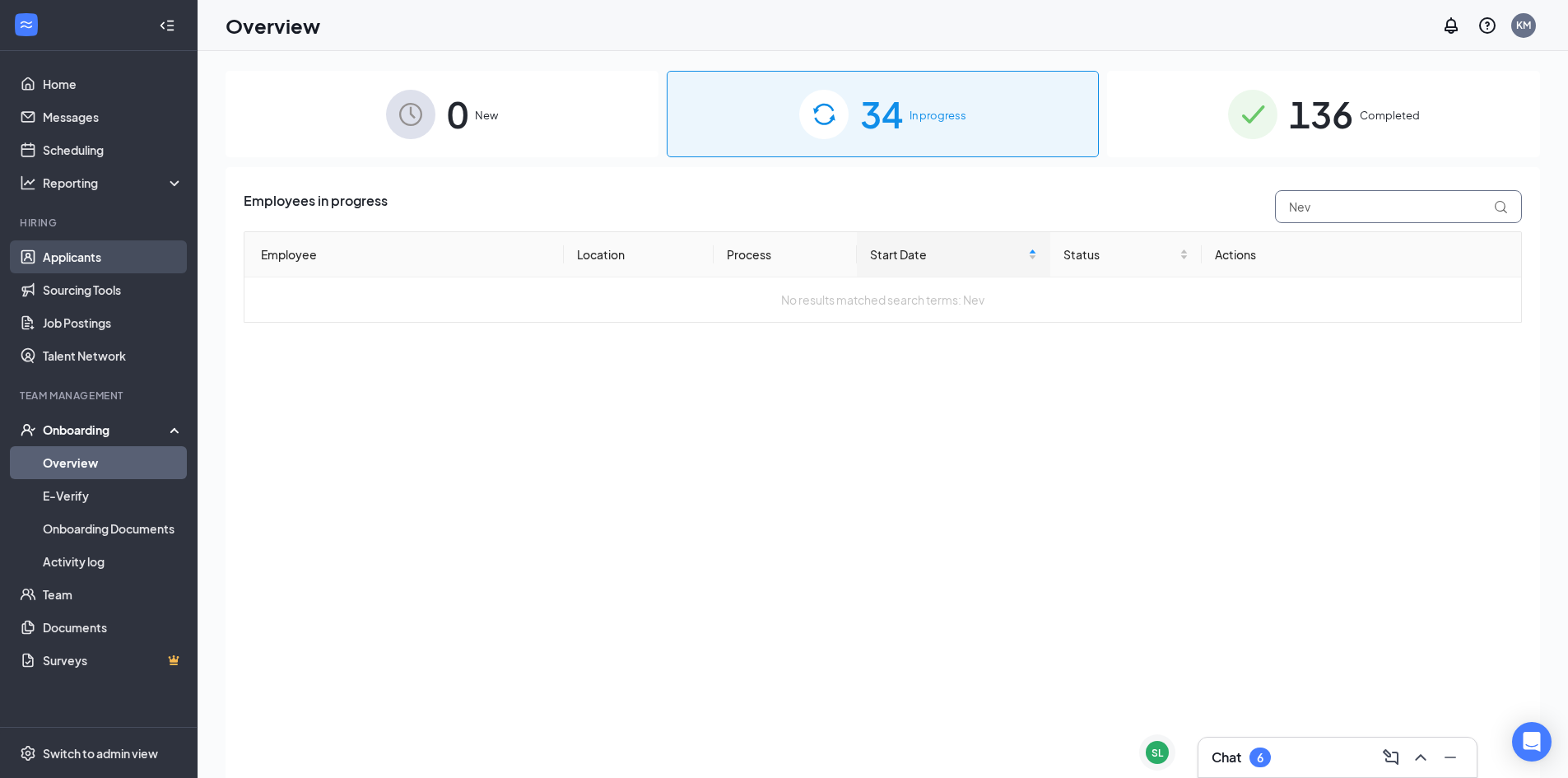
type input "Nev"
click at [129, 258] on link "Applicants" at bounding box center [113, 257] width 140 height 33
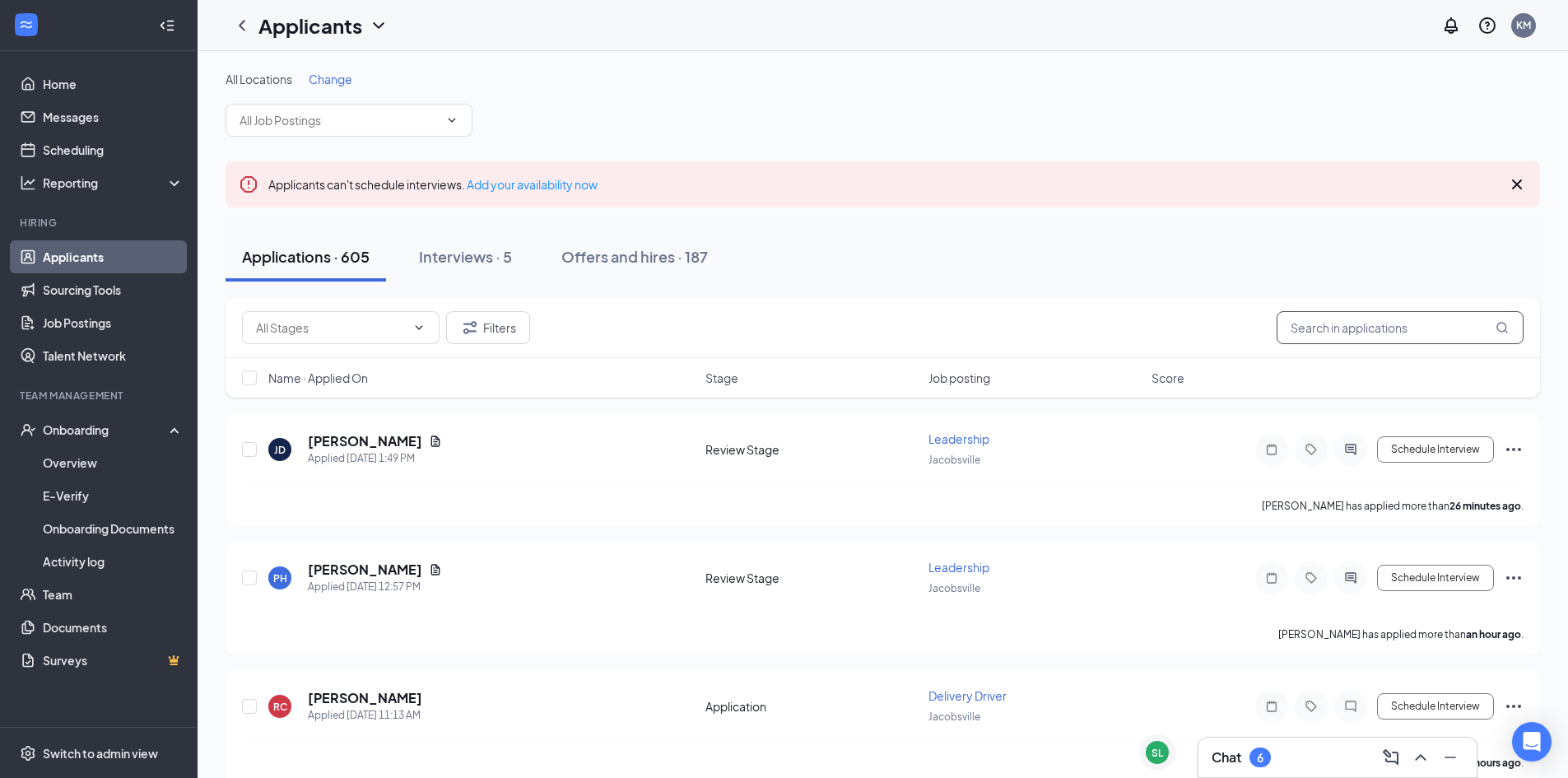
click at [1344, 315] on input "text" at bounding box center [1399, 327] width 247 height 33
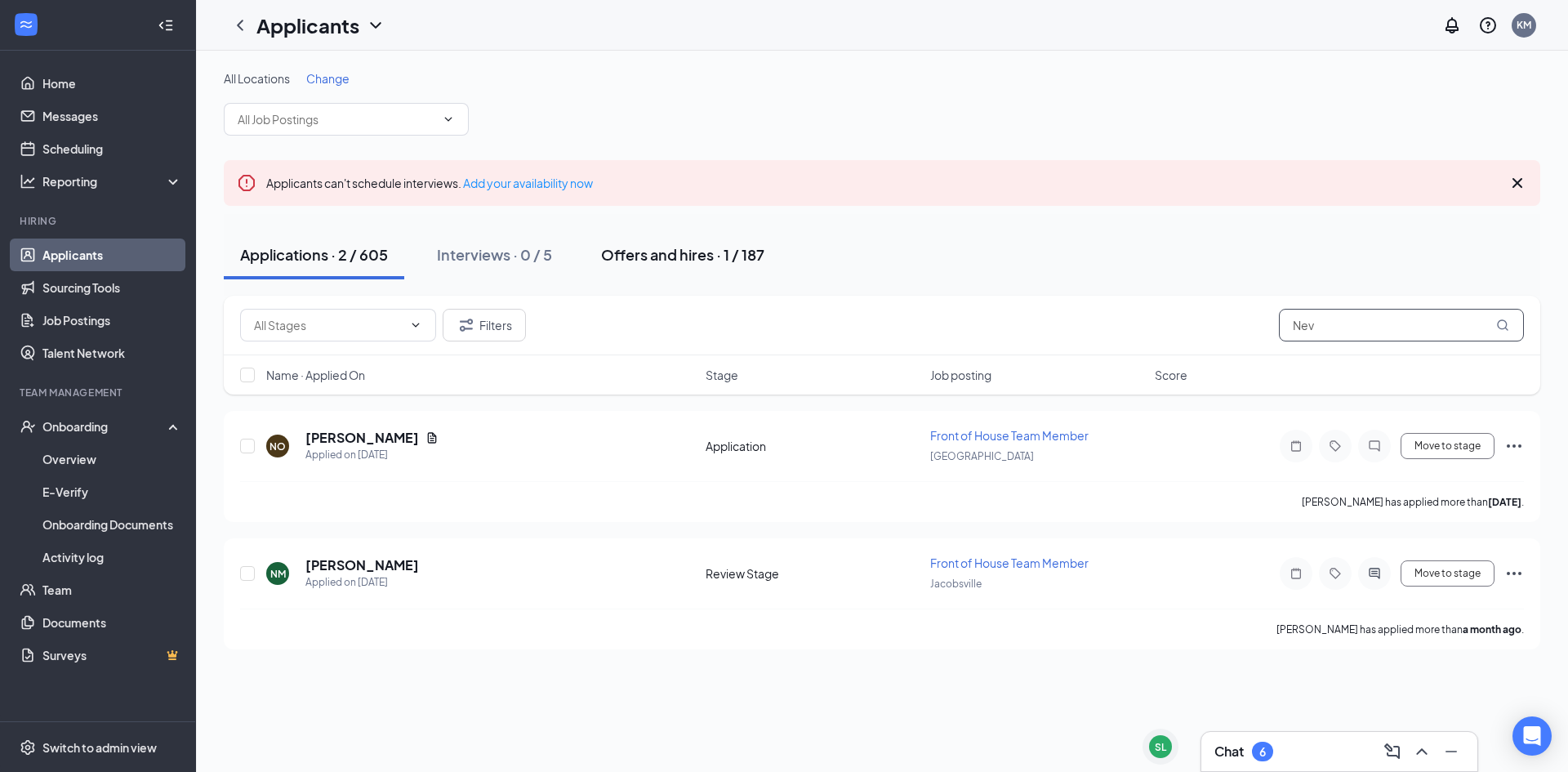
type input "Nev"
click at [702, 259] on div "Offers and hires · 1 / 187" at bounding box center [682, 255] width 163 height 21
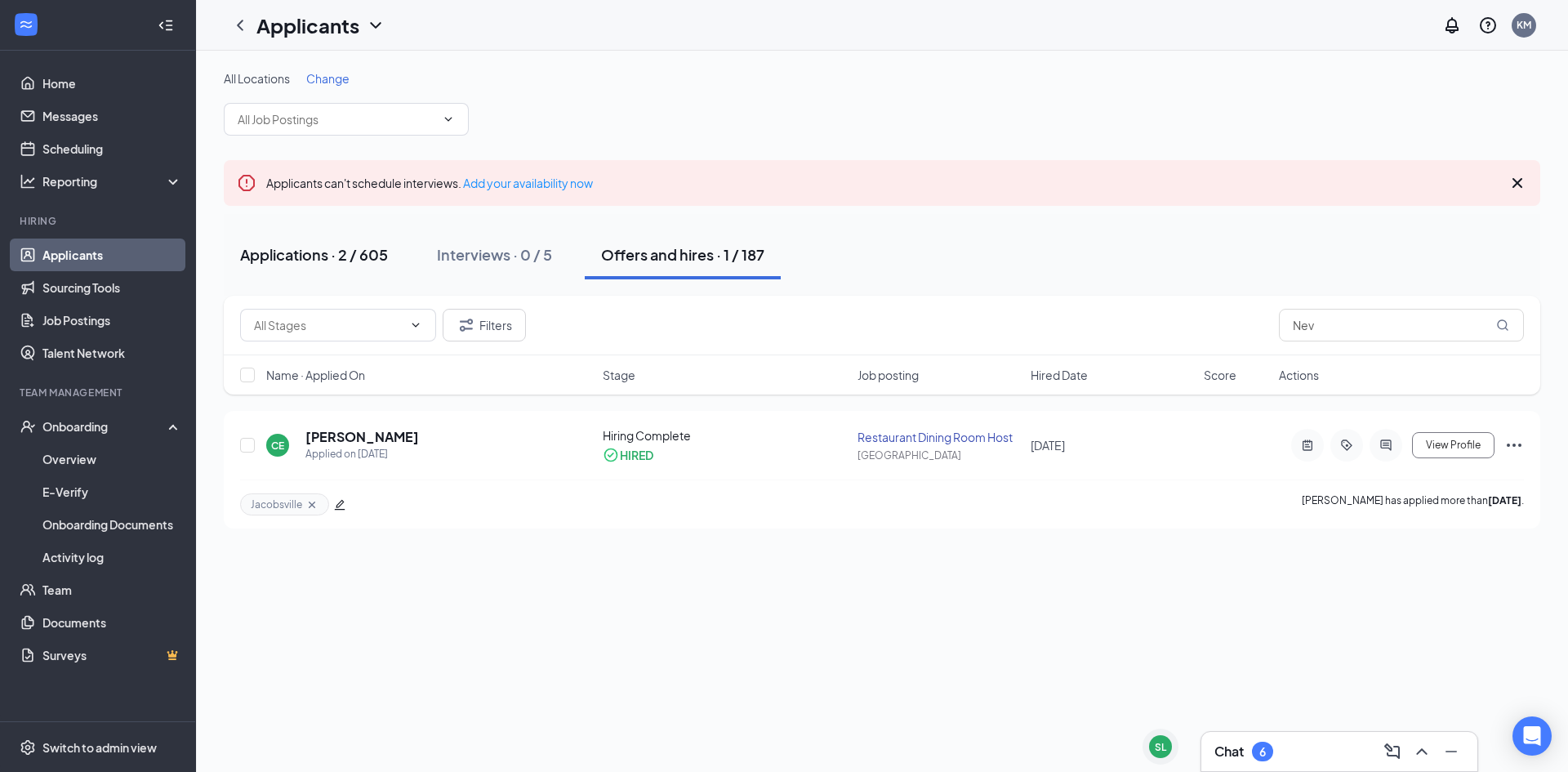
click at [353, 270] on button "Applications · 2 / 605" at bounding box center [314, 254] width 180 height 49
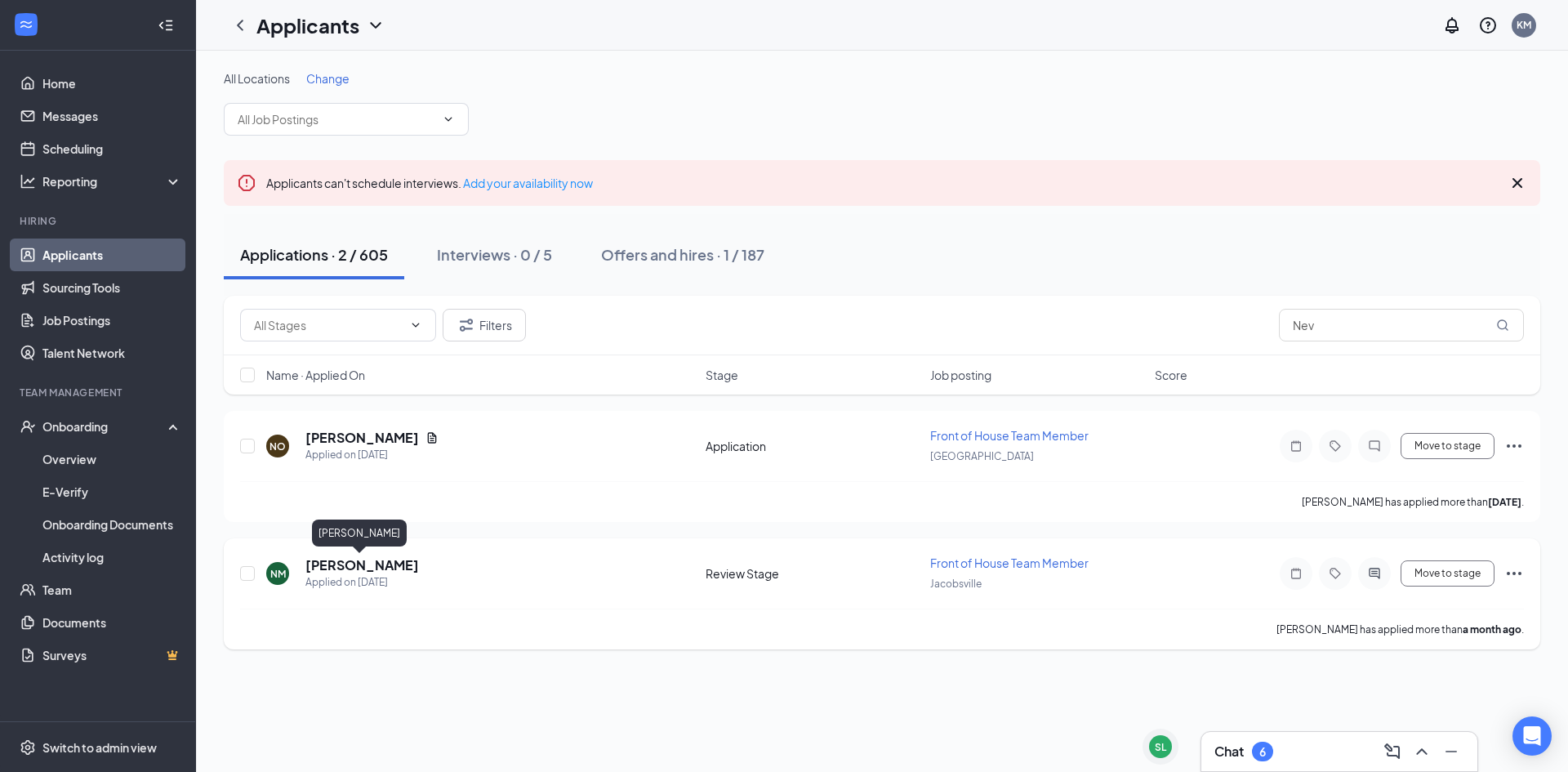
click at [391, 561] on h5 "[PERSON_NAME]" at bounding box center [361, 565] width 114 height 18
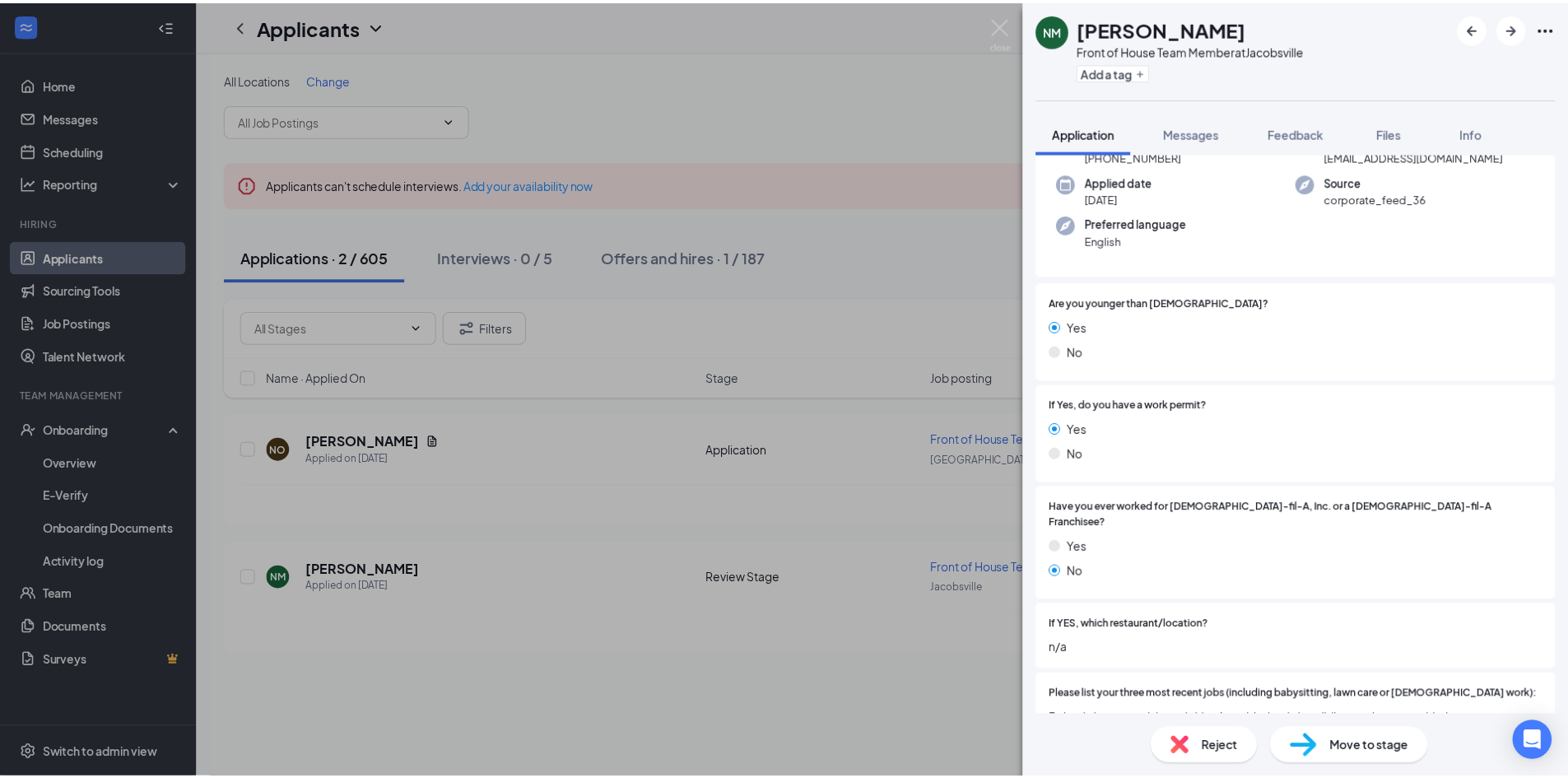
scroll to position [165, 0]
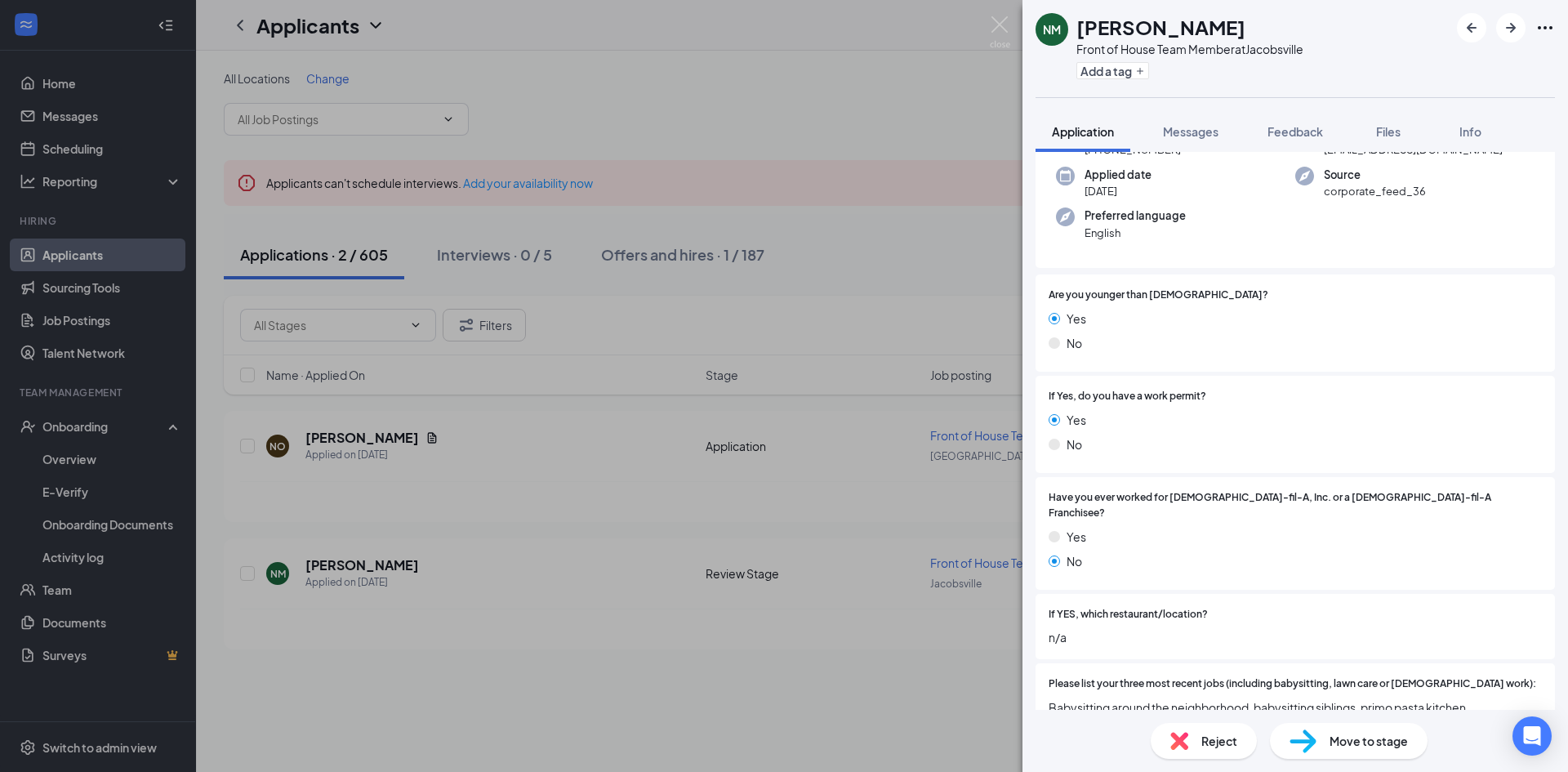
click at [894, 518] on div "NM Nevaeh Martin Front of House Team Member at Jacobsville Add a tag Applicatio…" at bounding box center [784, 386] width 1568 height 772
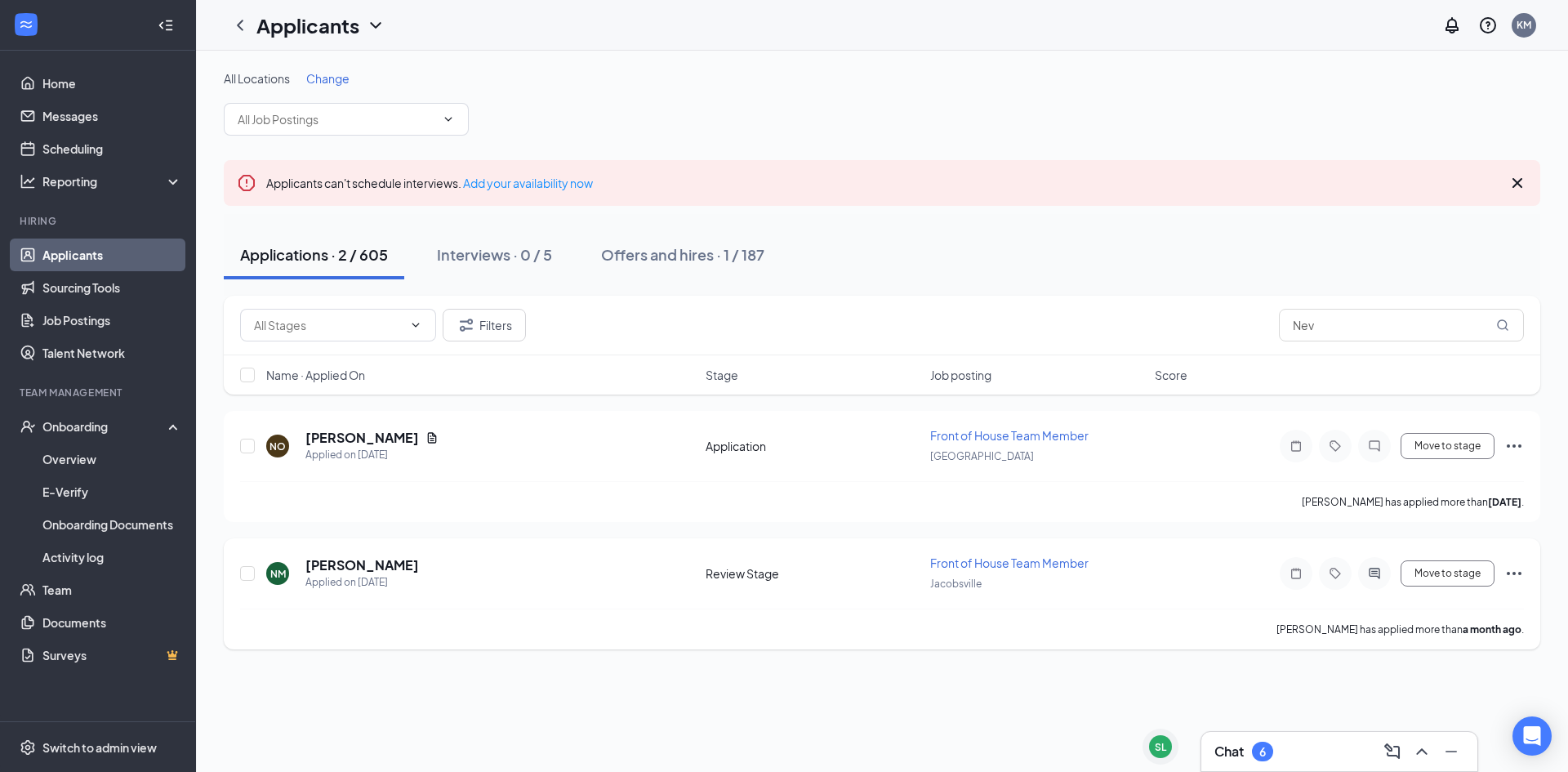
click at [1518, 569] on icon "Ellipses" at bounding box center [1513, 573] width 20 height 20
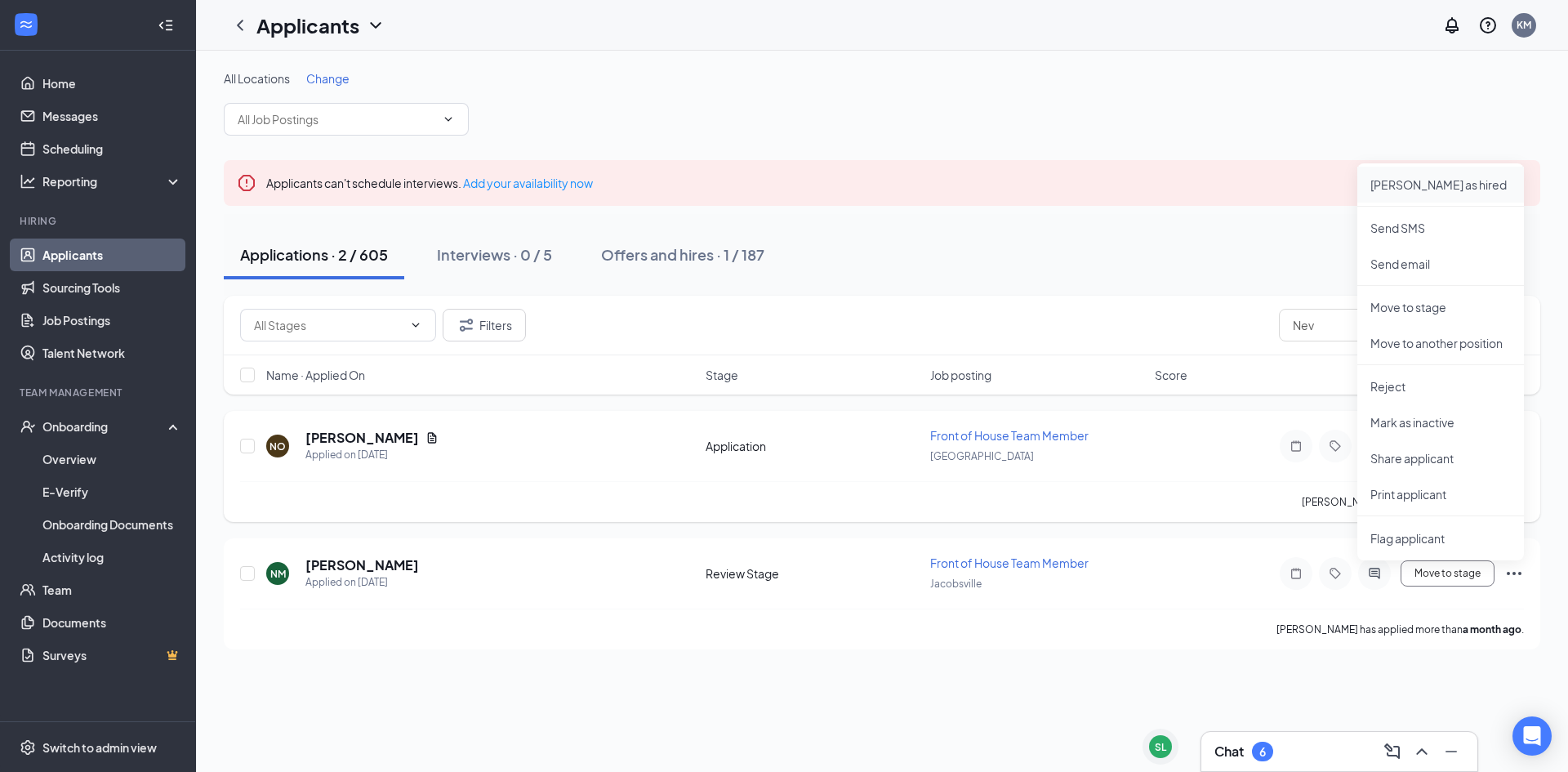
click at [1408, 184] on p "Mark as hired" at bounding box center [1441, 184] width 140 height 16
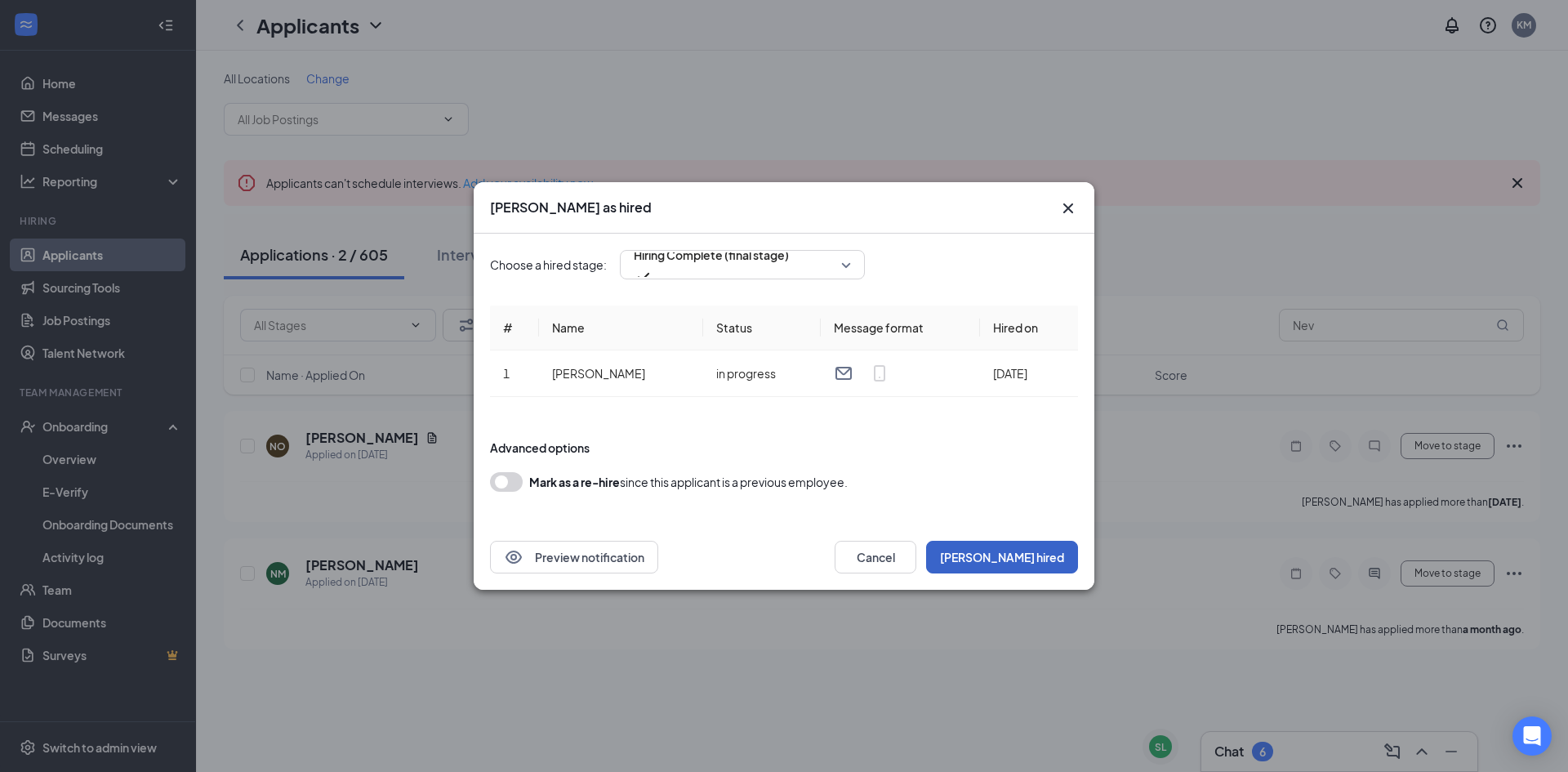
click at [1027, 557] on button "Mark hired" at bounding box center [1002, 557] width 152 height 32
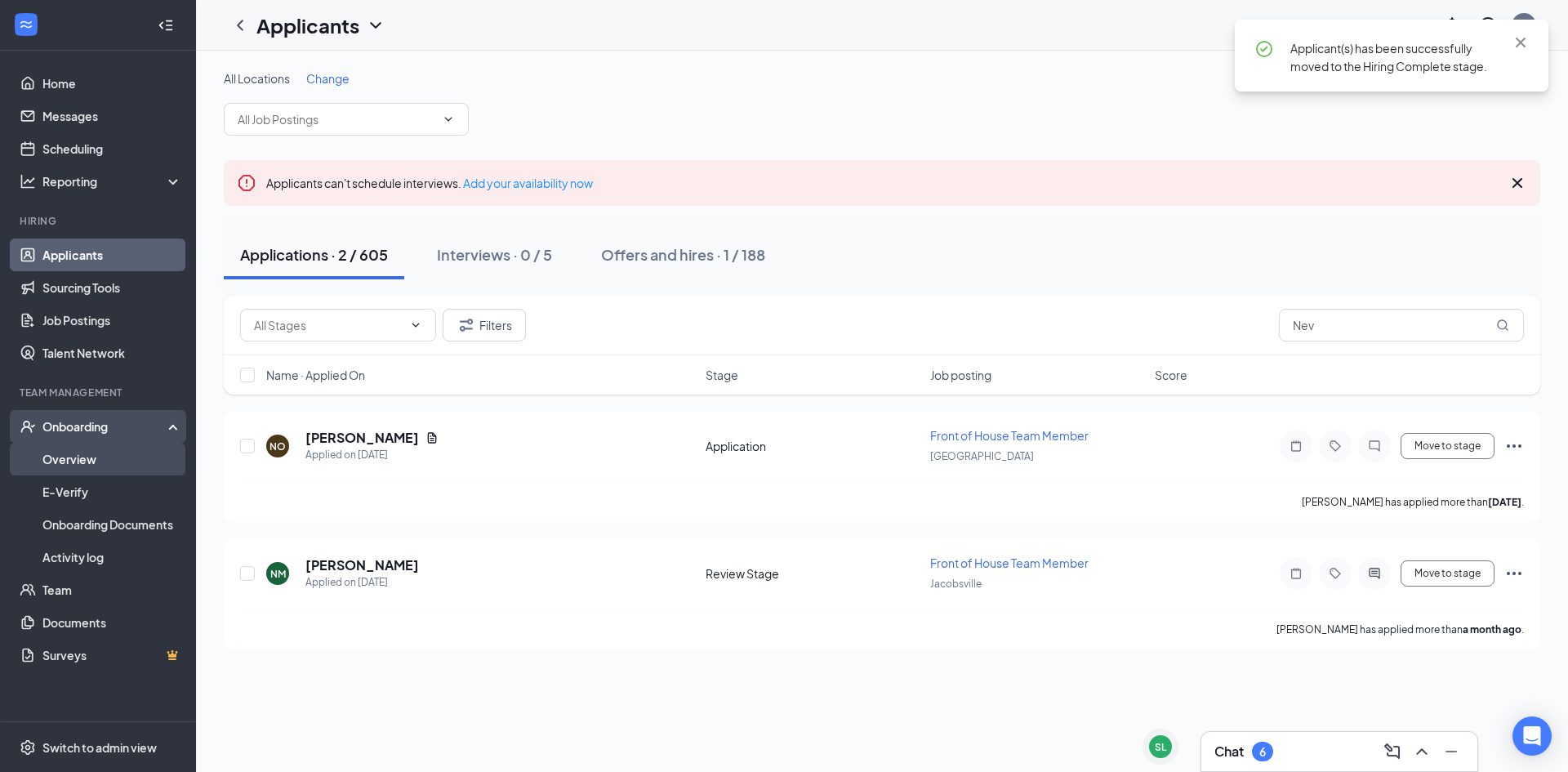
click at [132, 463] on link "Overview" at bounding box center [112, 459] width 139 height 32
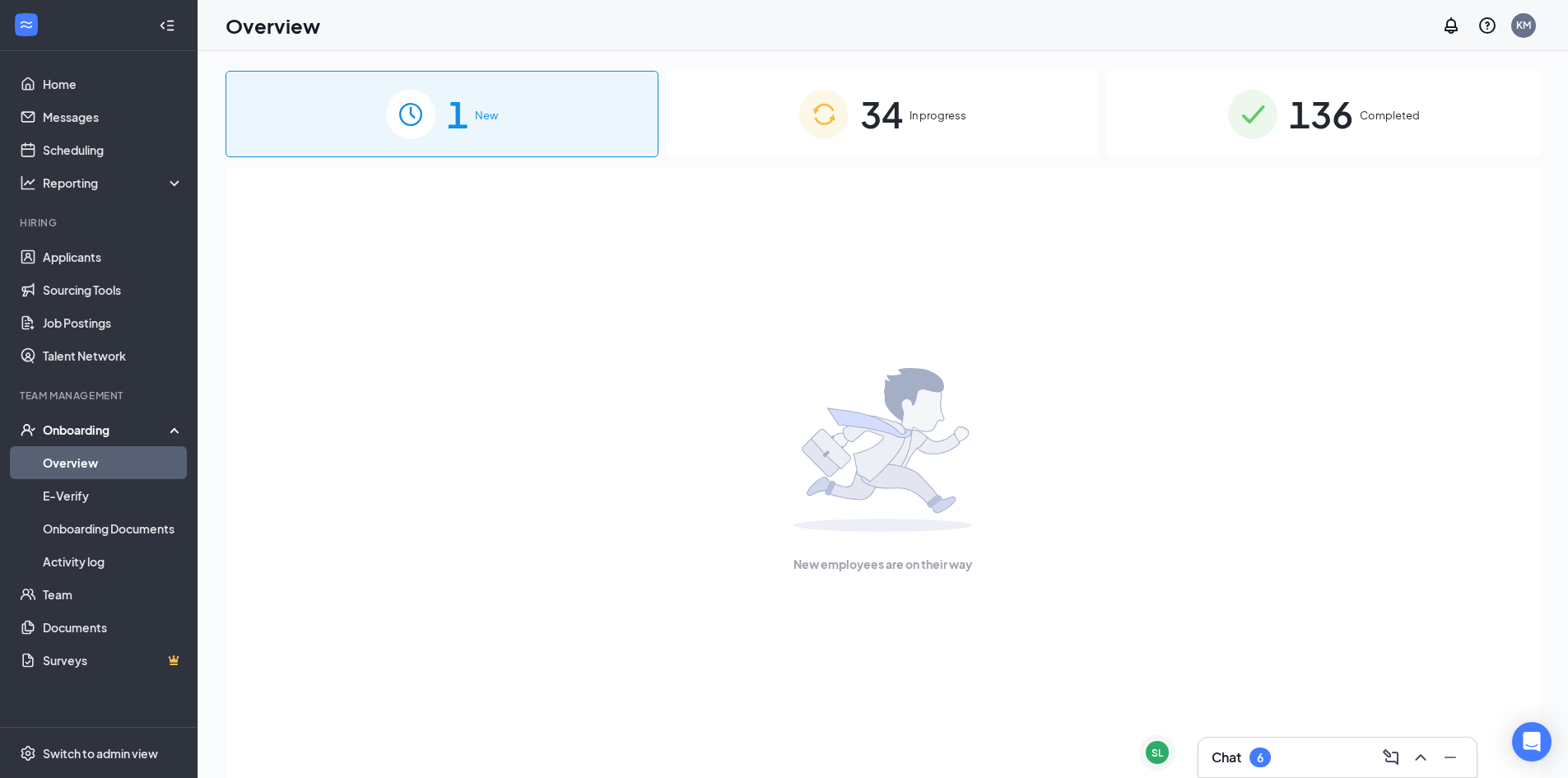
click at [932, 73] on div "34 In progress" at bounding box center [883, 114] width 433 height 86
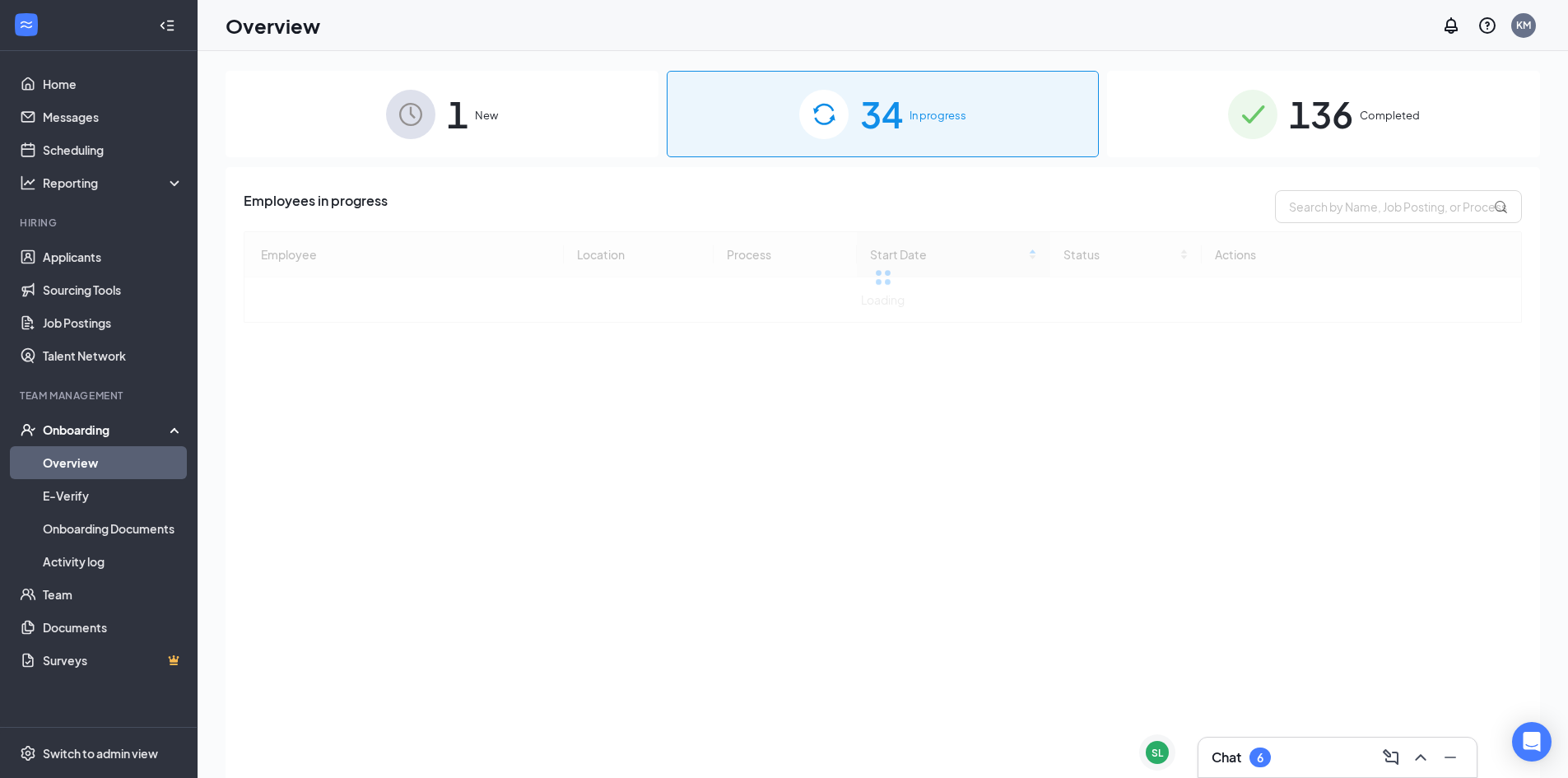
click at [577, 119] on div "1 New" at bounding box center [442, 114] width 433 height 86
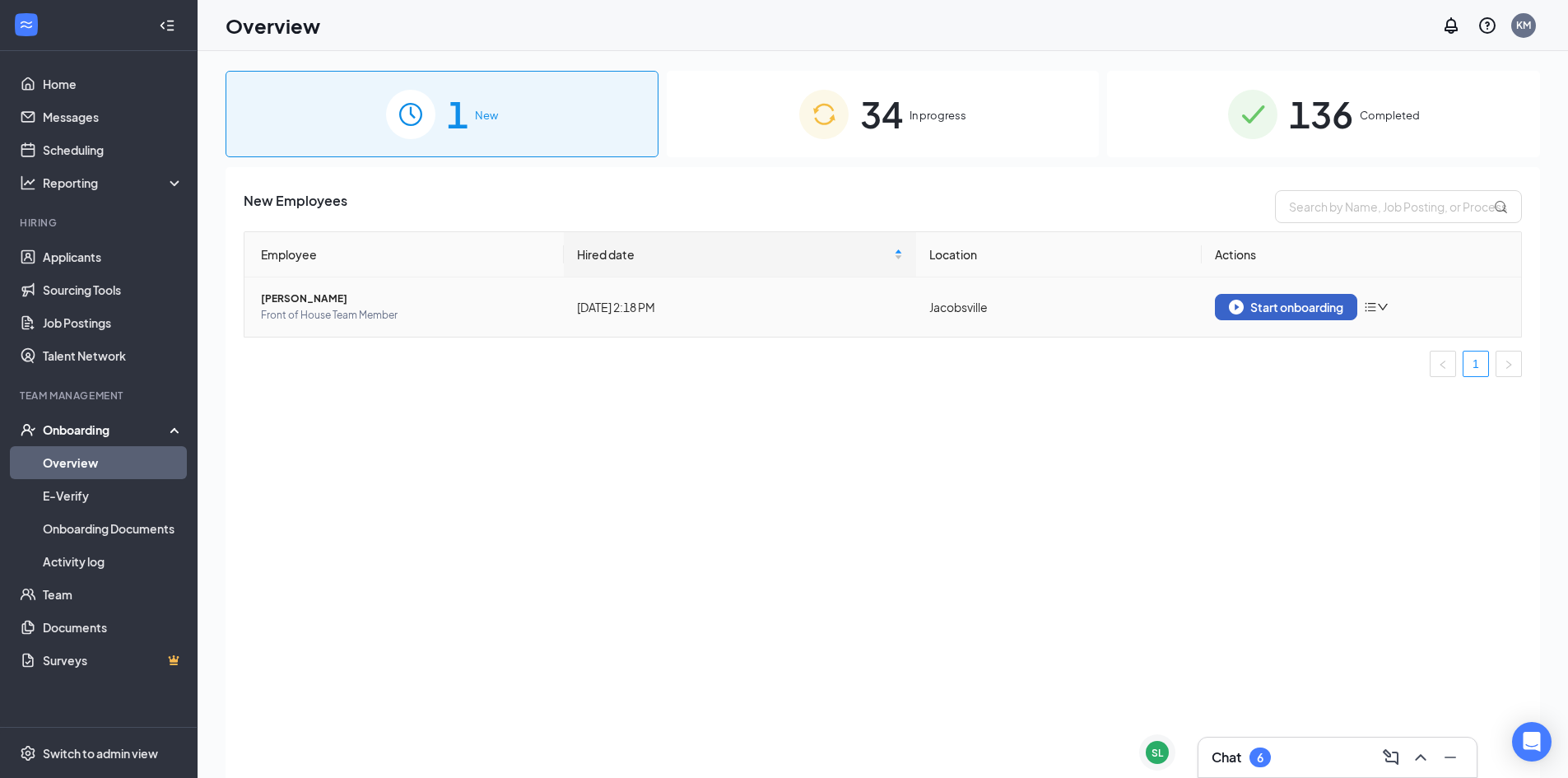
click at [1290, 311] on div "Start onboarding" at bounding box center [1286, 307] width 115 height 15
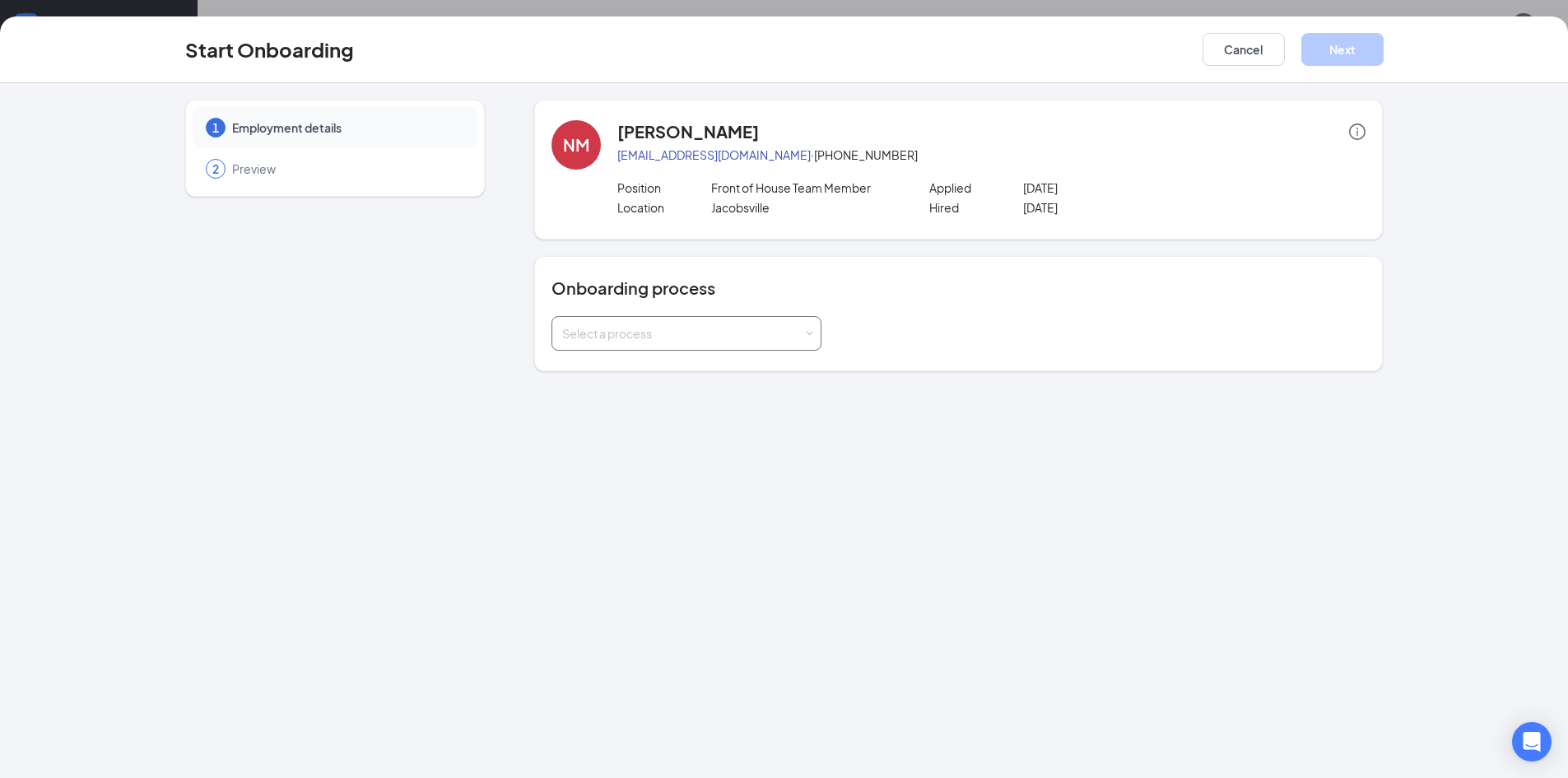
click at [677, 333] on div "Select a process" at bounding box center [683, 333] width 241 height 16
click at [696, 426] on span "Team Member Onboarding- Minor" at bounding box center [649, 426] width 183 height 15
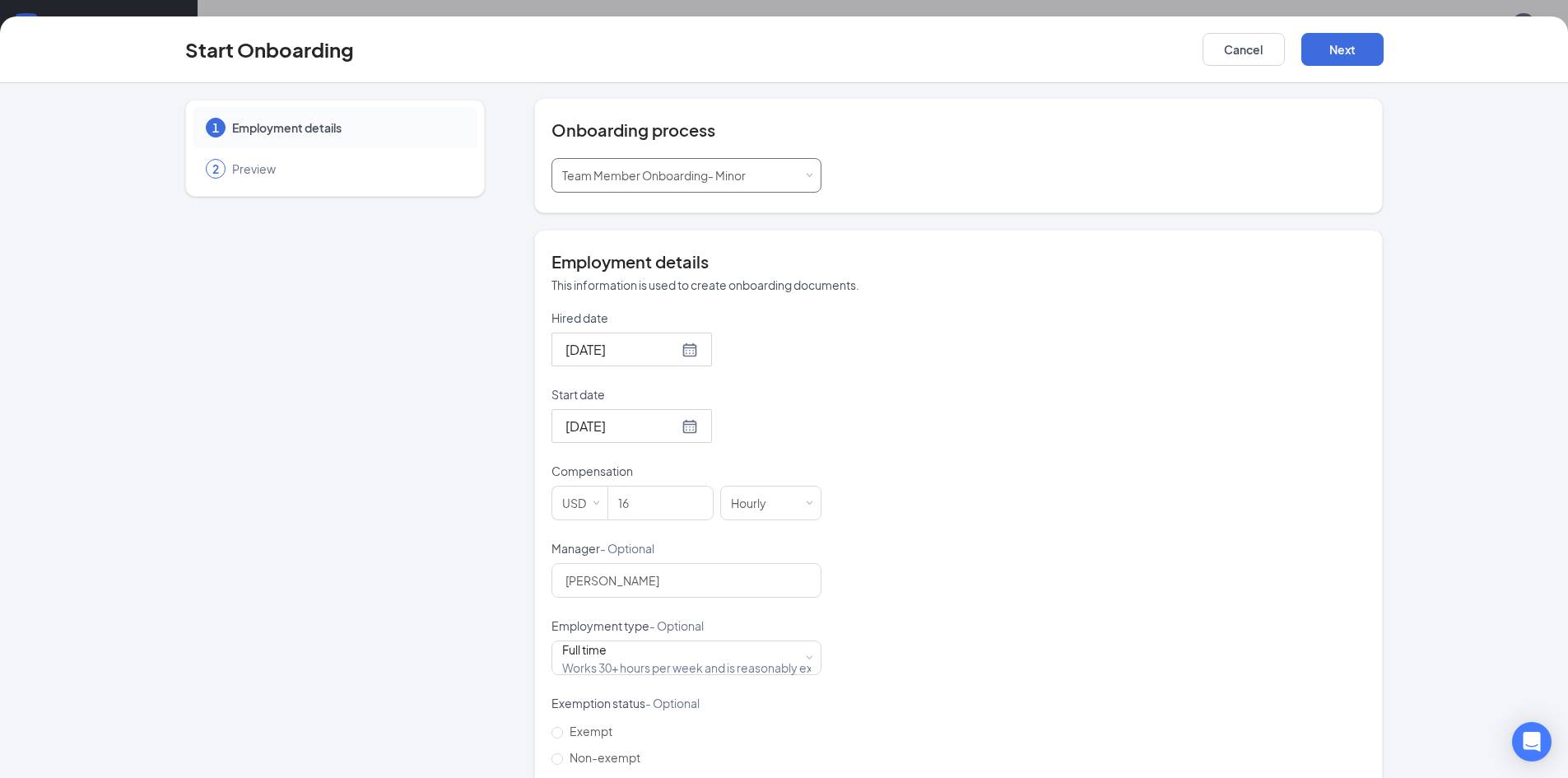
scroll to position [165, 0]
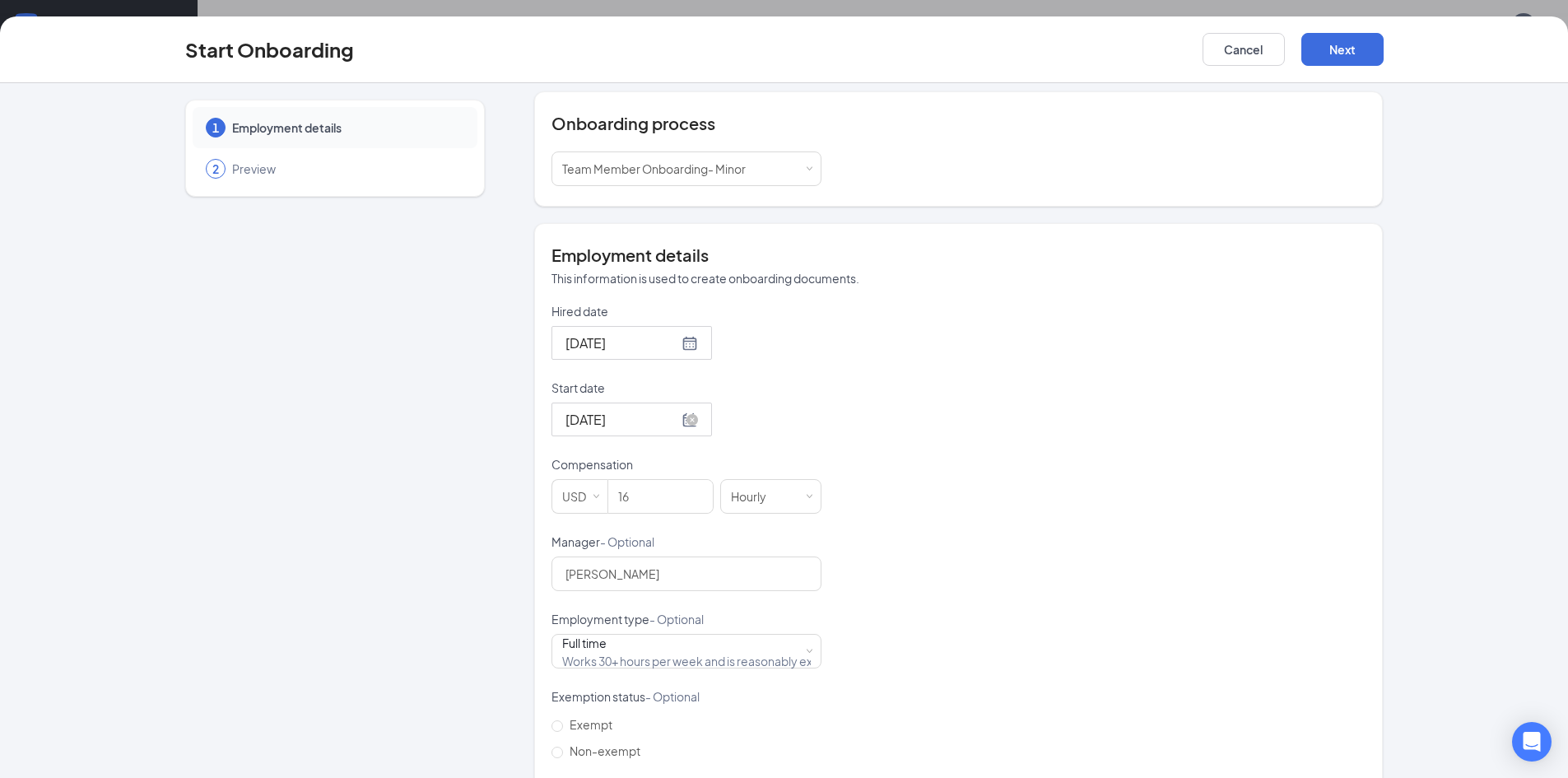
click at [608, 414] on input "Aug 9, 2025" at bounding box center [622, 420] width 113 height 21
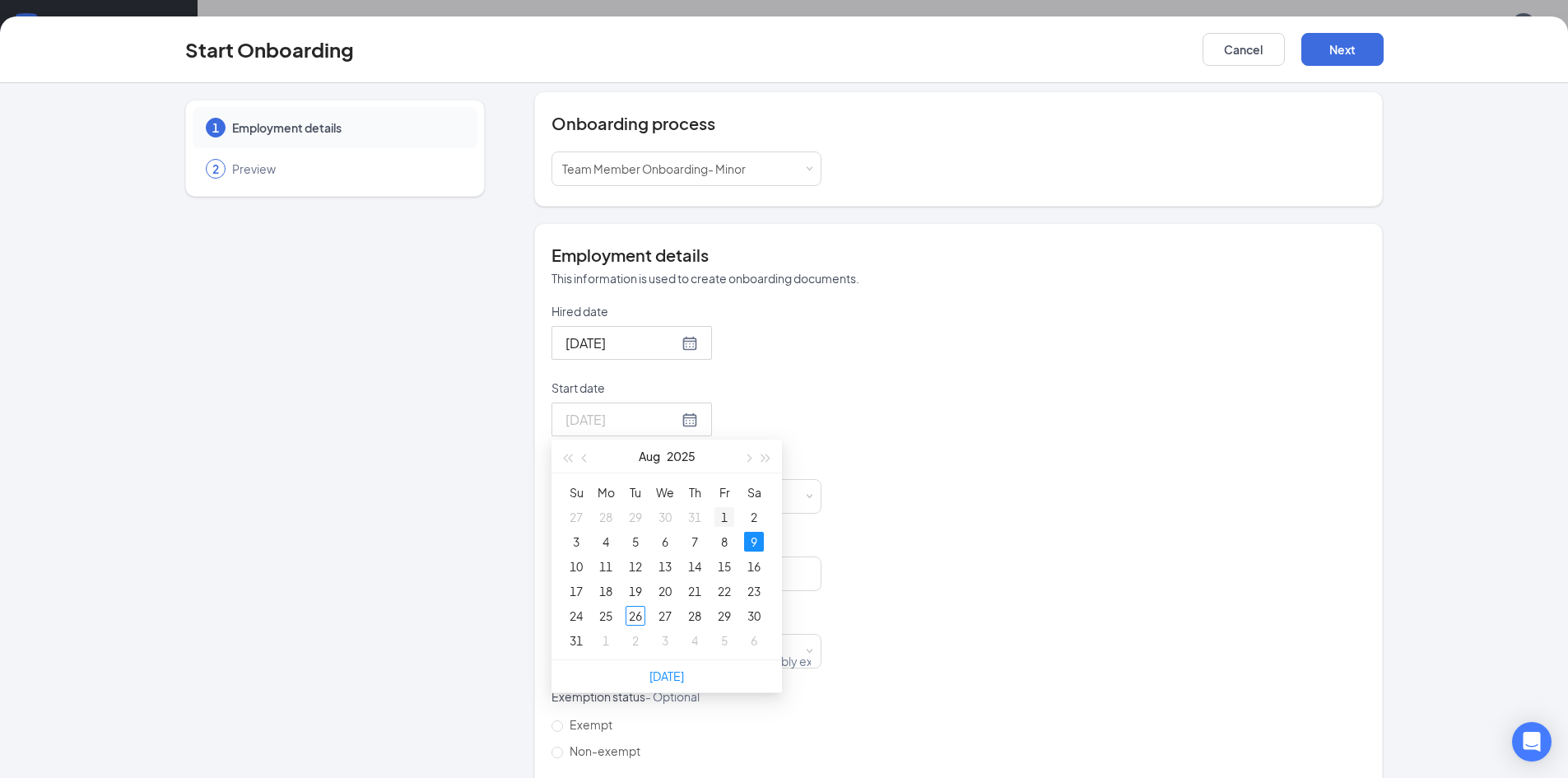
type input "Aug 1, 2025"
click at [715, 519] on div "1" at bounding box center [724, 517] width 20 height 20
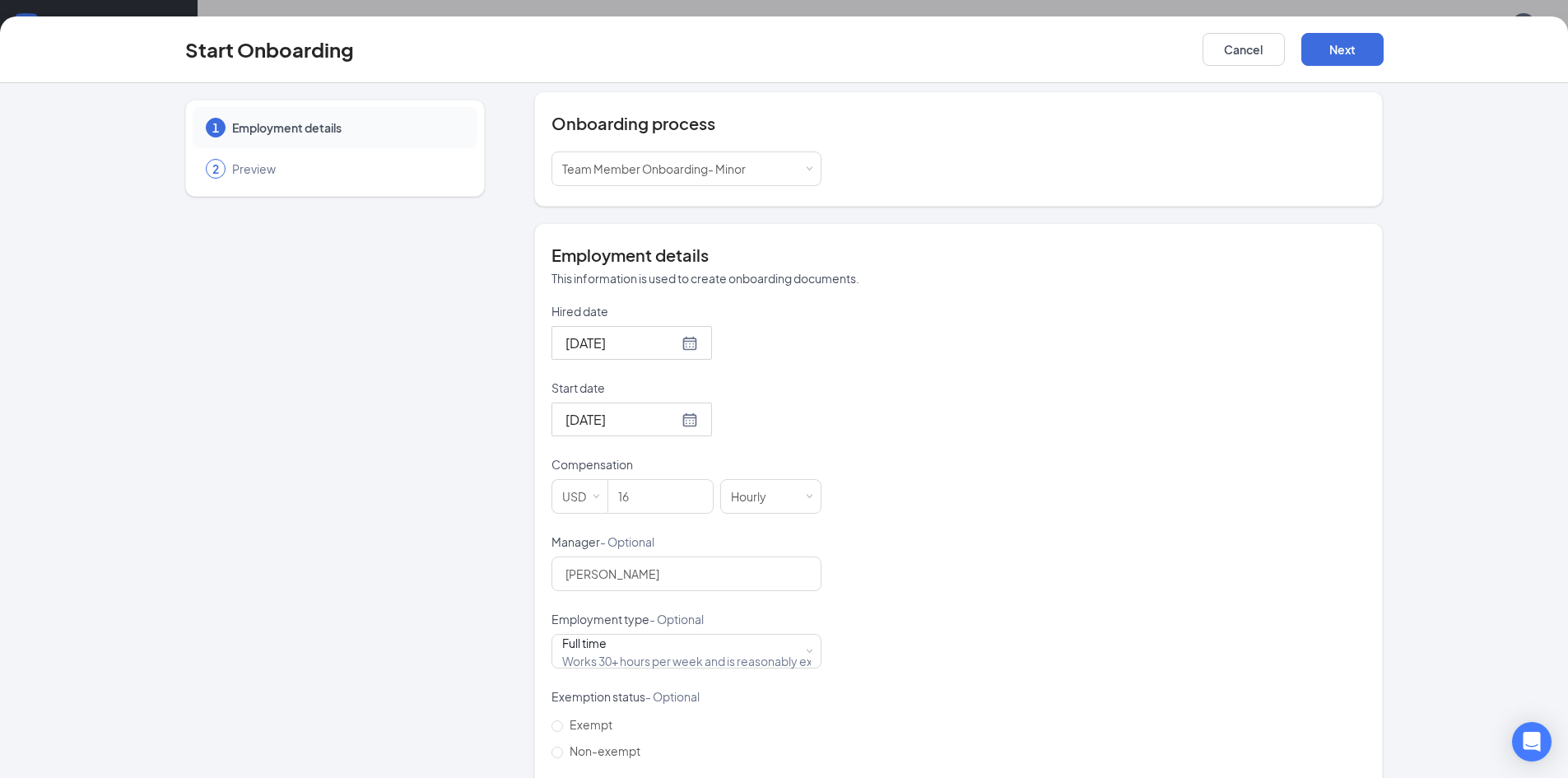
click at [964, 457] on div "Hired date Jul 26, 2025 Start date Aug 1, 2025 Aug 2025 Su Mo Tu We Th Fr Sa 27…" at bounding box center [958, 572] width 814 height 538
click at [664, 505] on input "16" at bounding box center [660, 496] width 104 height 33
type input "15"
click at [919, 491] on div "Hired date Jul 26, 2025 Start date Aug 1, 2025 Aug 2025 Su Mo Tu We Th Fr Sa 27…" at bounding box center [958, 572] width 814 height 538
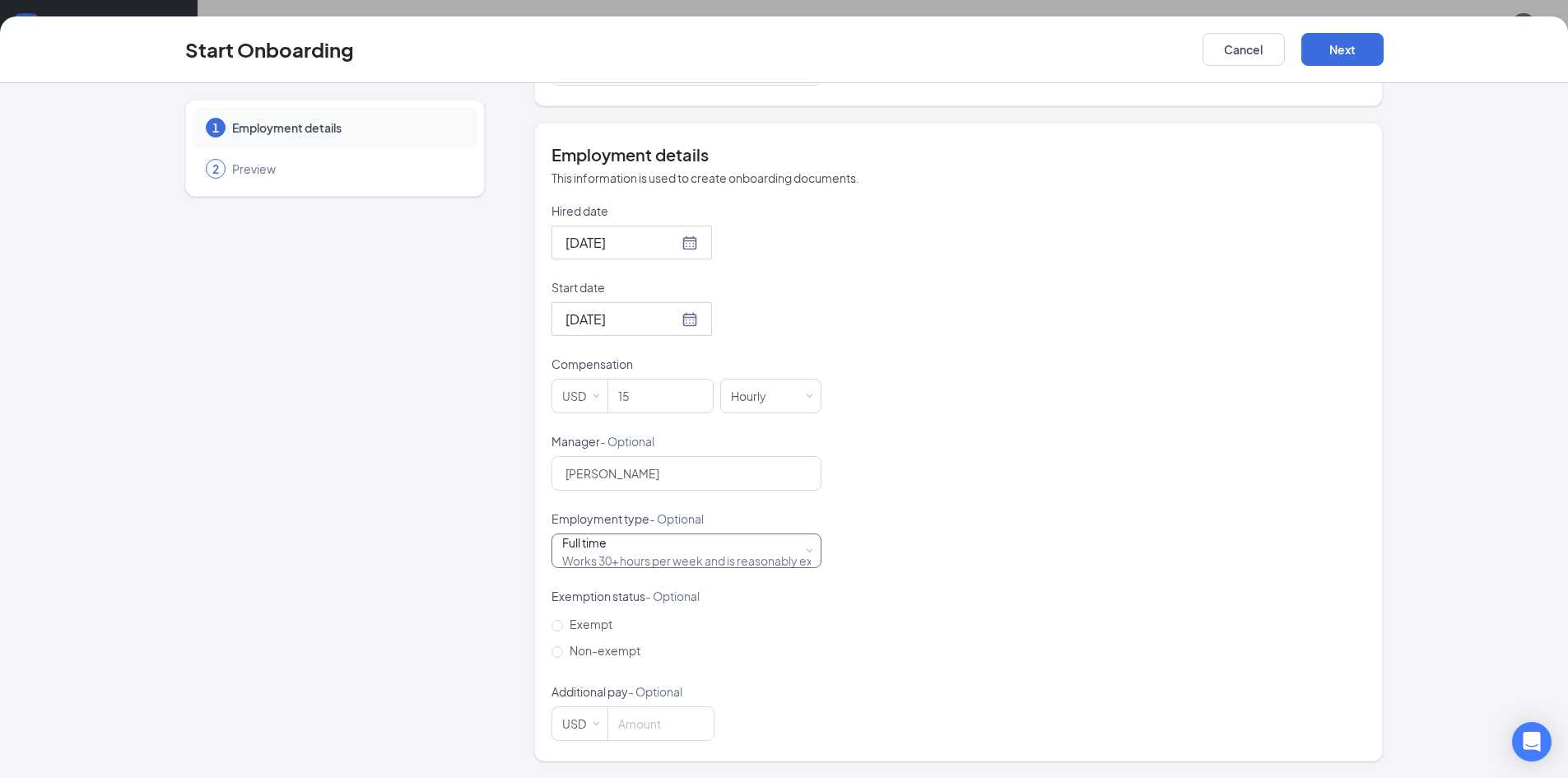
click at [743, 548] on div "Full time Works 30+ hours per week and is reasonably expected to work" at bounding box center [686, 551] width 249 height 33
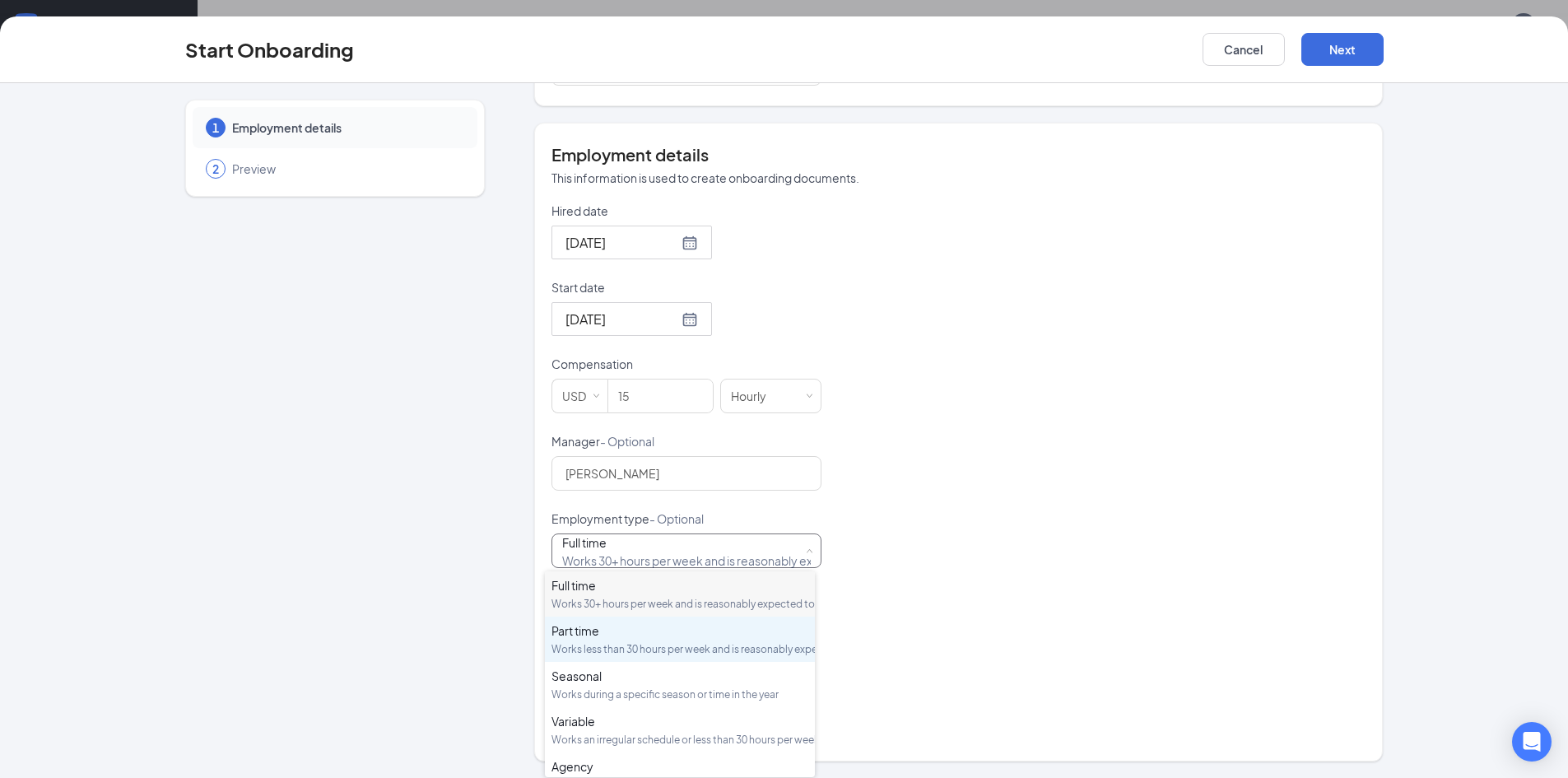
click at [671, 656] on div "Part time Works less than 30 hours per week and is reasonably expected to work" at bounding box center [679, 638] width 257 height 34
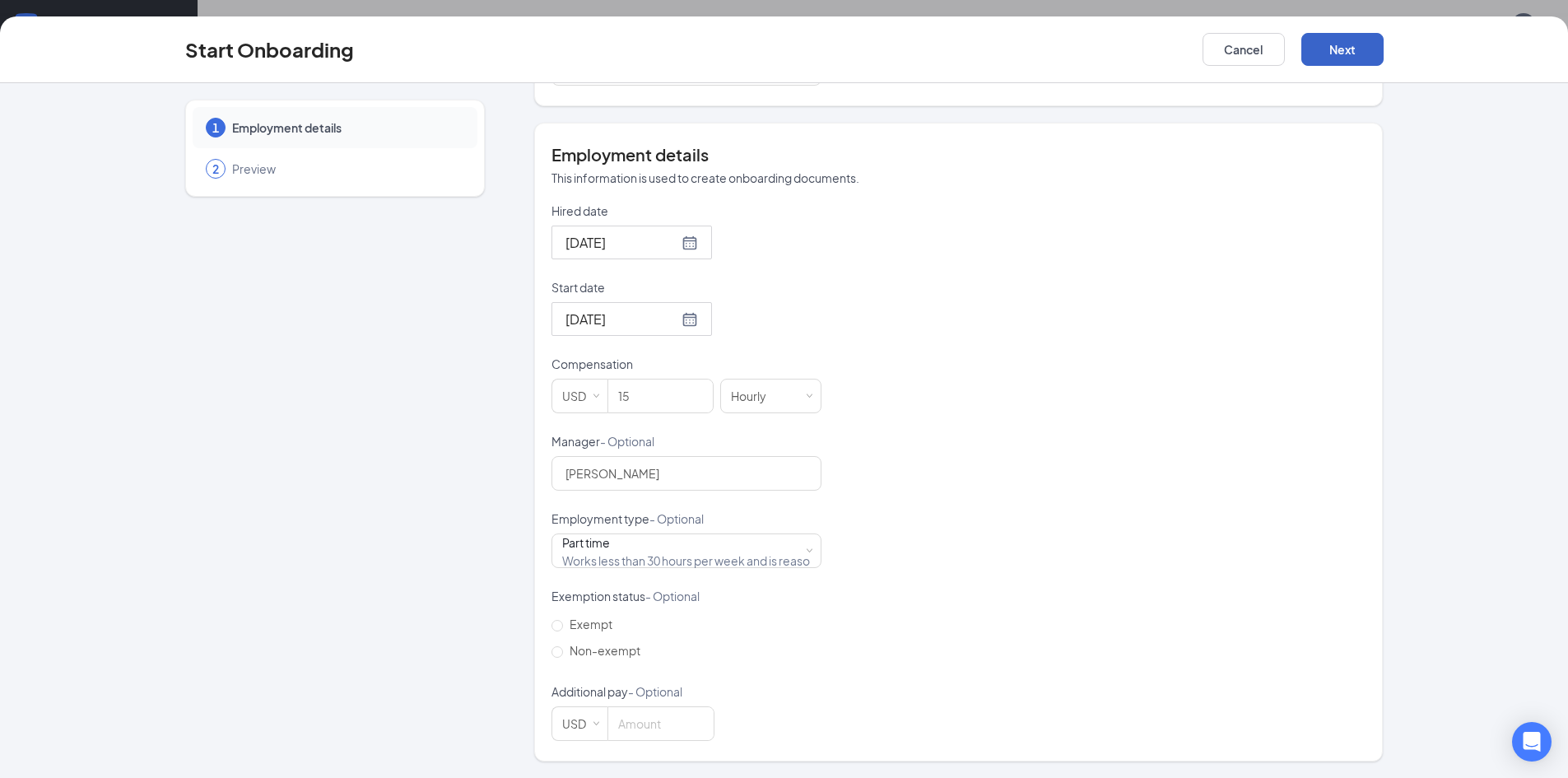
click at [1333, 48] on button "Next" at bounding box center [1342, 49] width 83 height 33
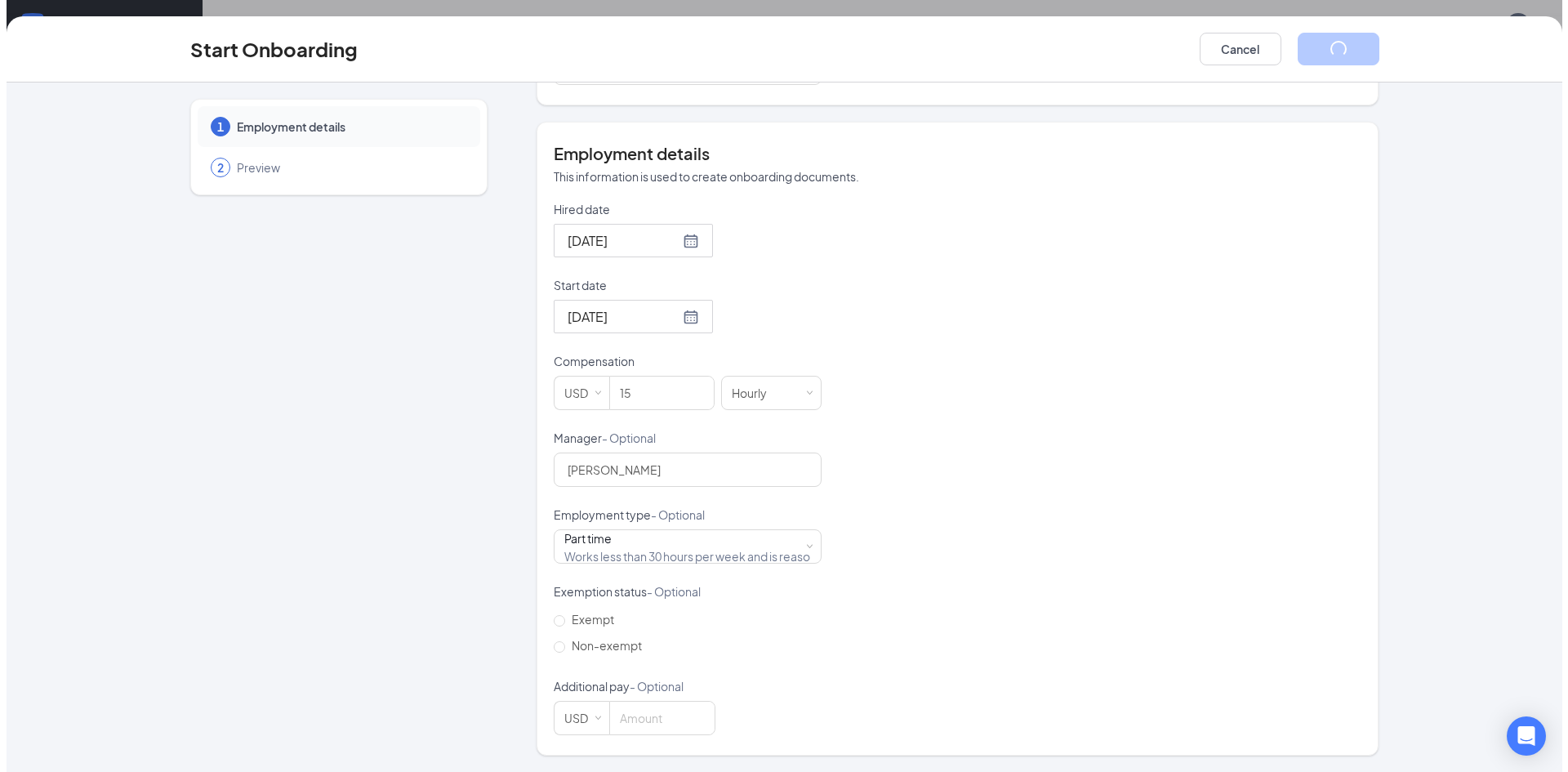
scroll to position [0, 0]
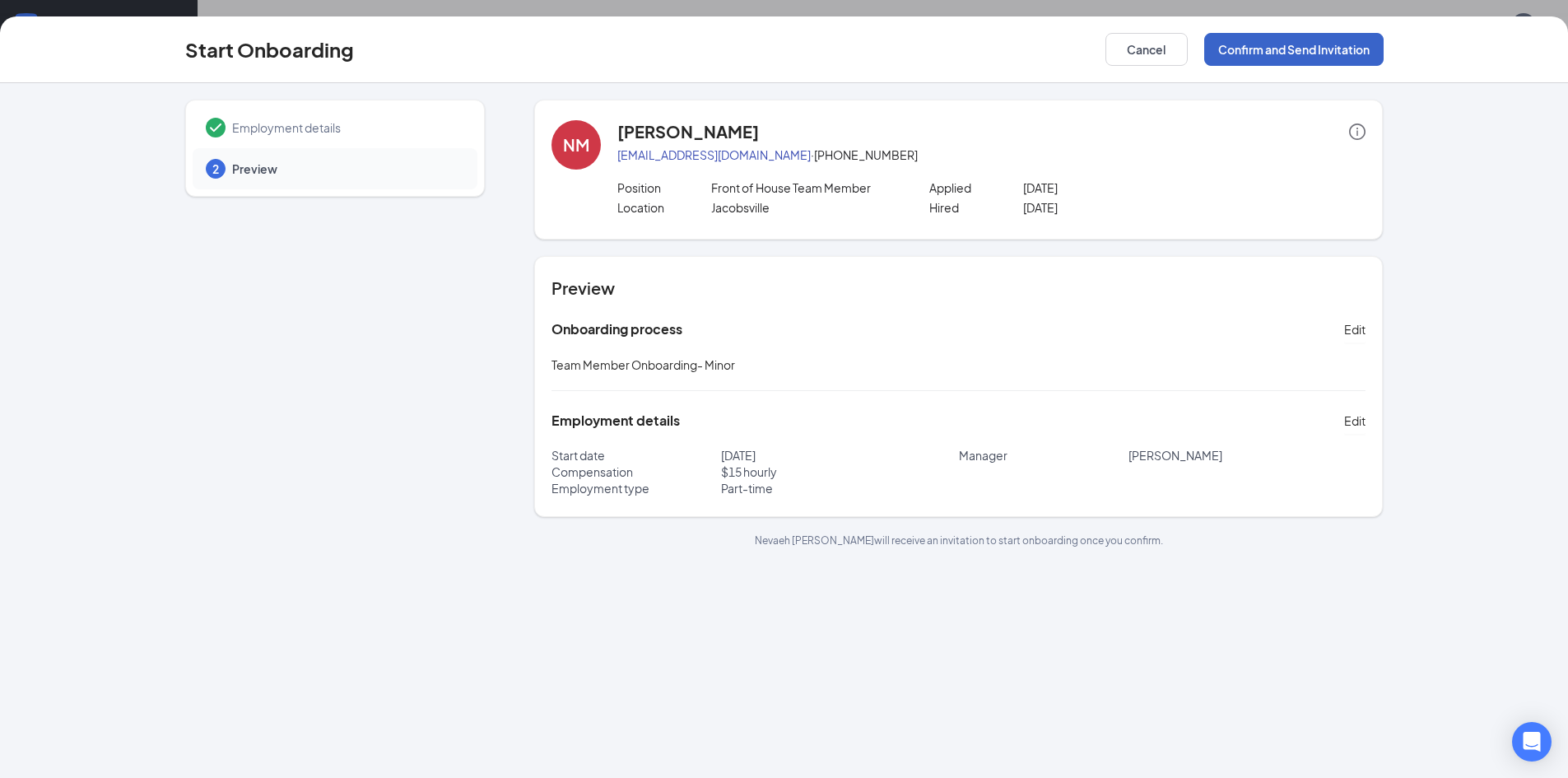
click at [1334, 49] on button "Confirm and Send Invitation" at bounding box center [1293, 49] width 179 height 33
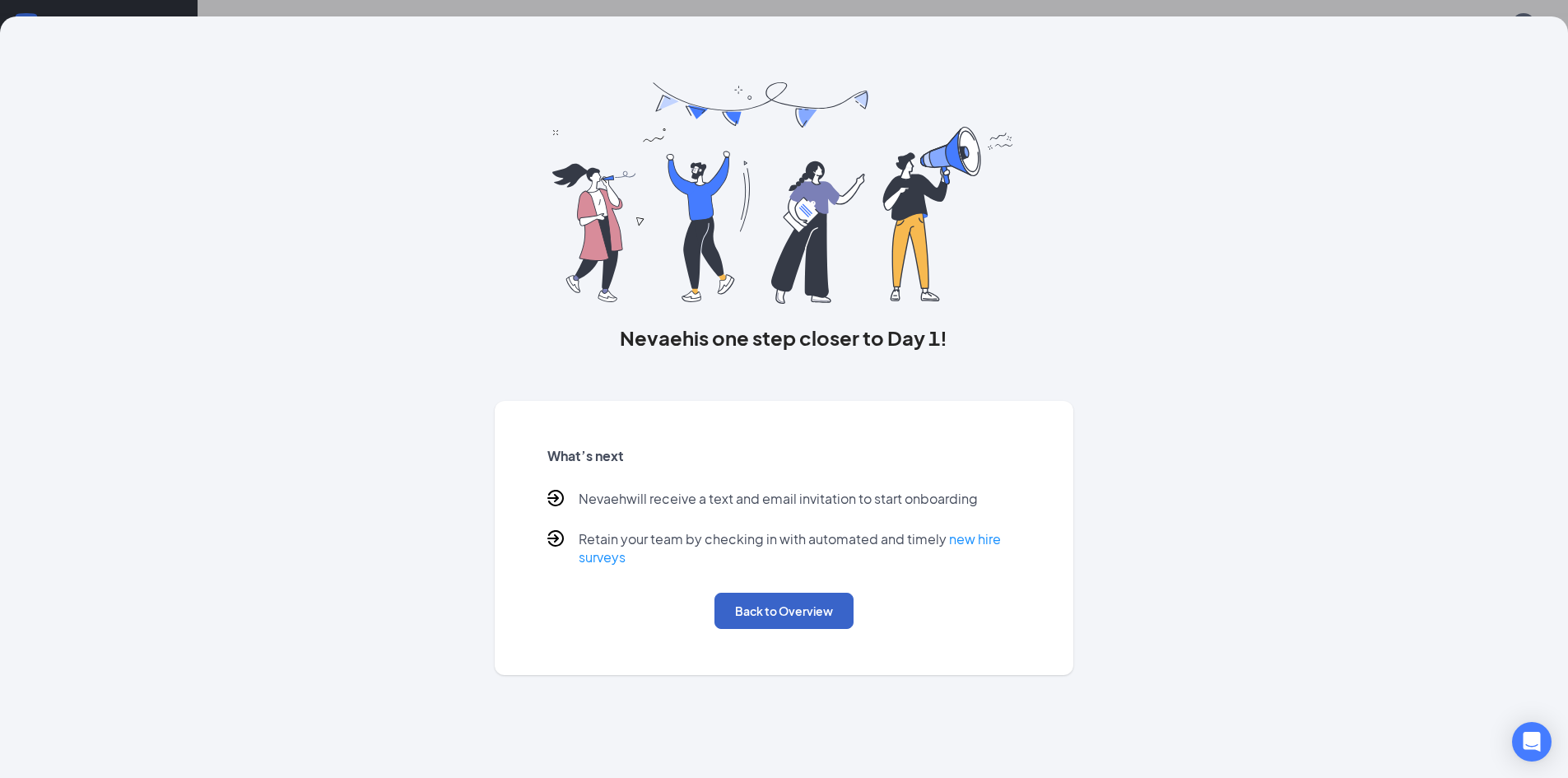
click at [797, 613] on button "Back to Overview" at bounding box center [784, 611] width 139 height 36
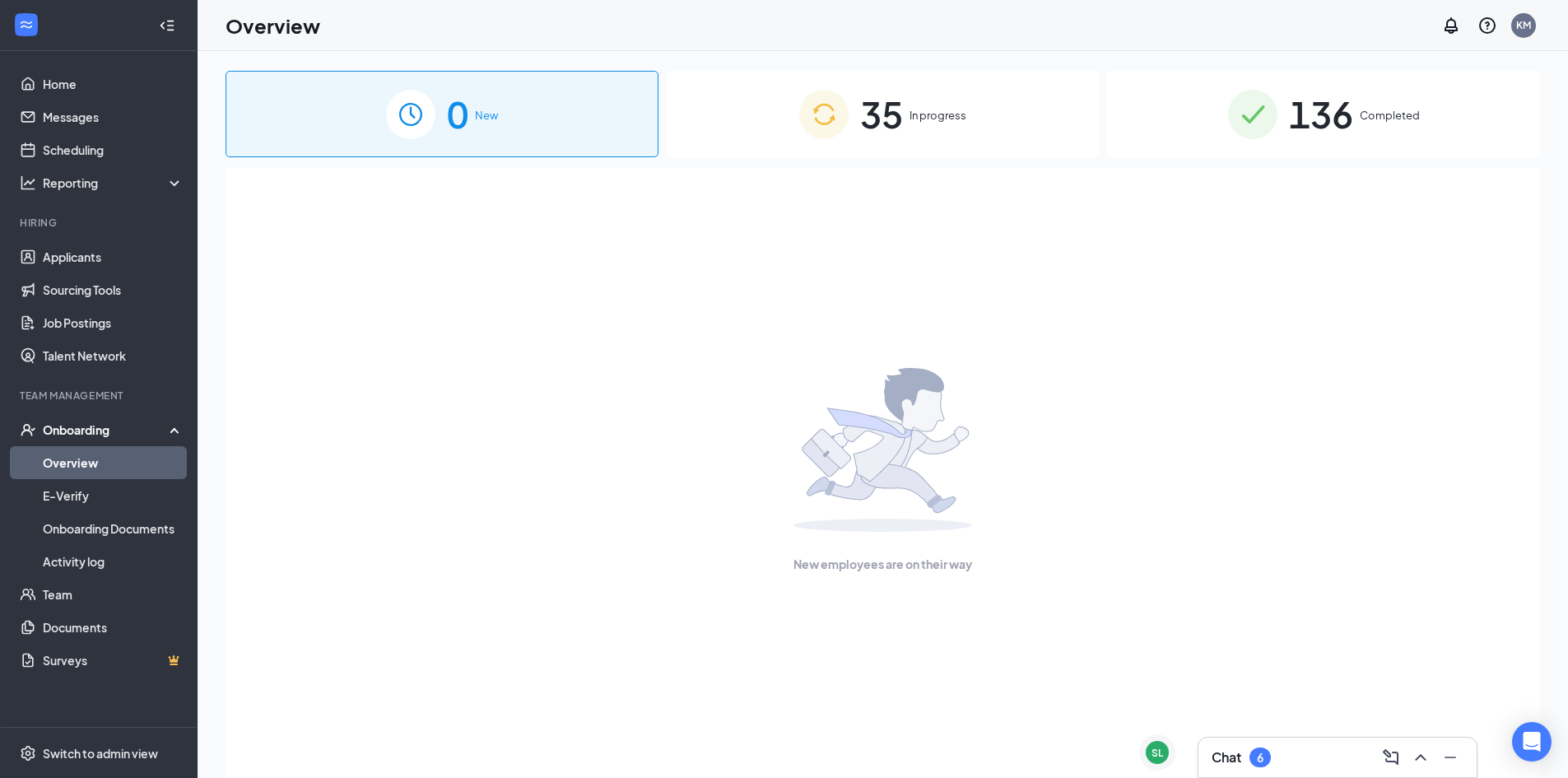
click at [943, 115] on span "In progress" at bounding box center [938, 115] width 57 height 16
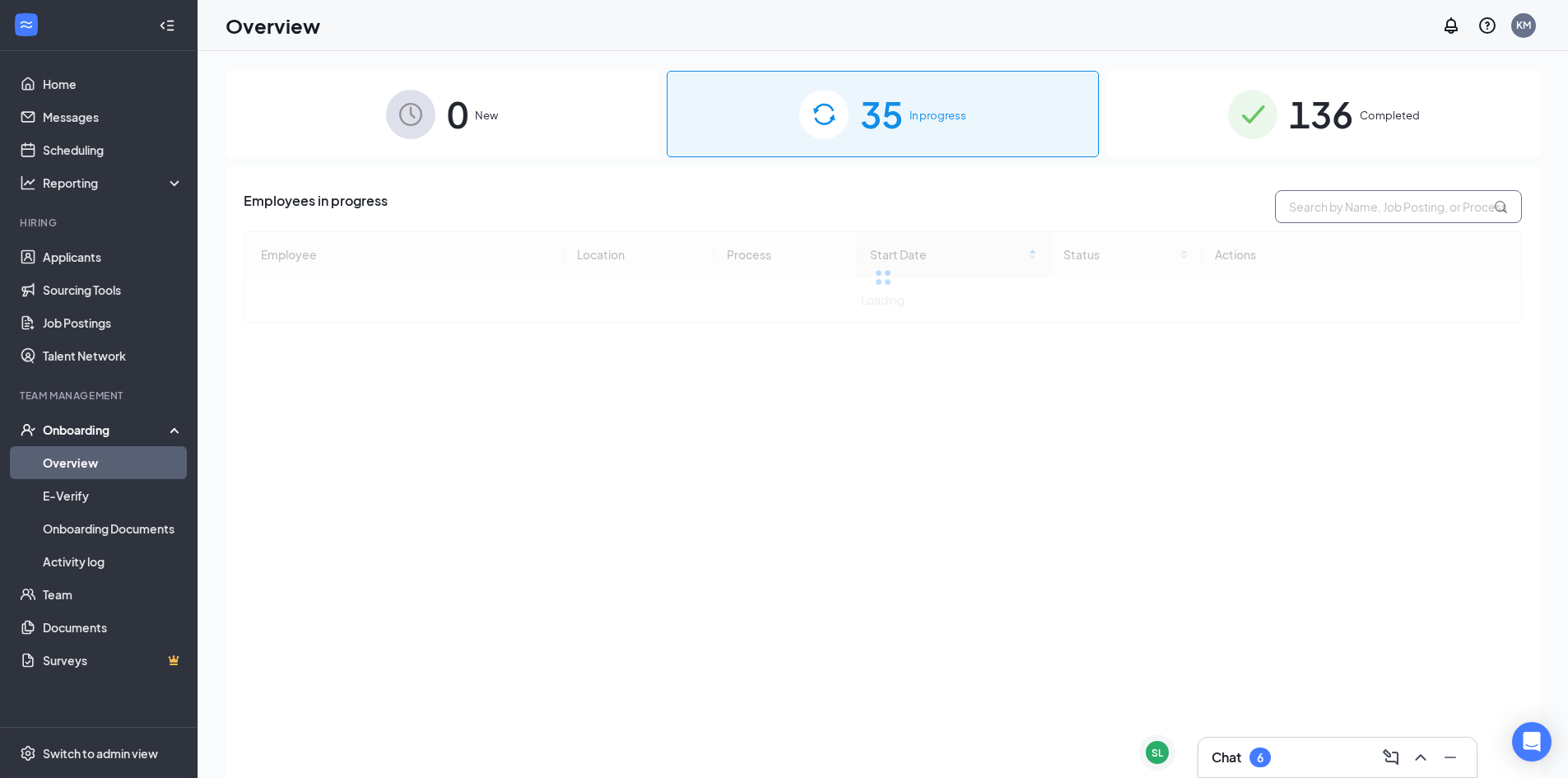
click at [1373, 210] on input "text" at bounding box center [1398, 207] width 247 height 33
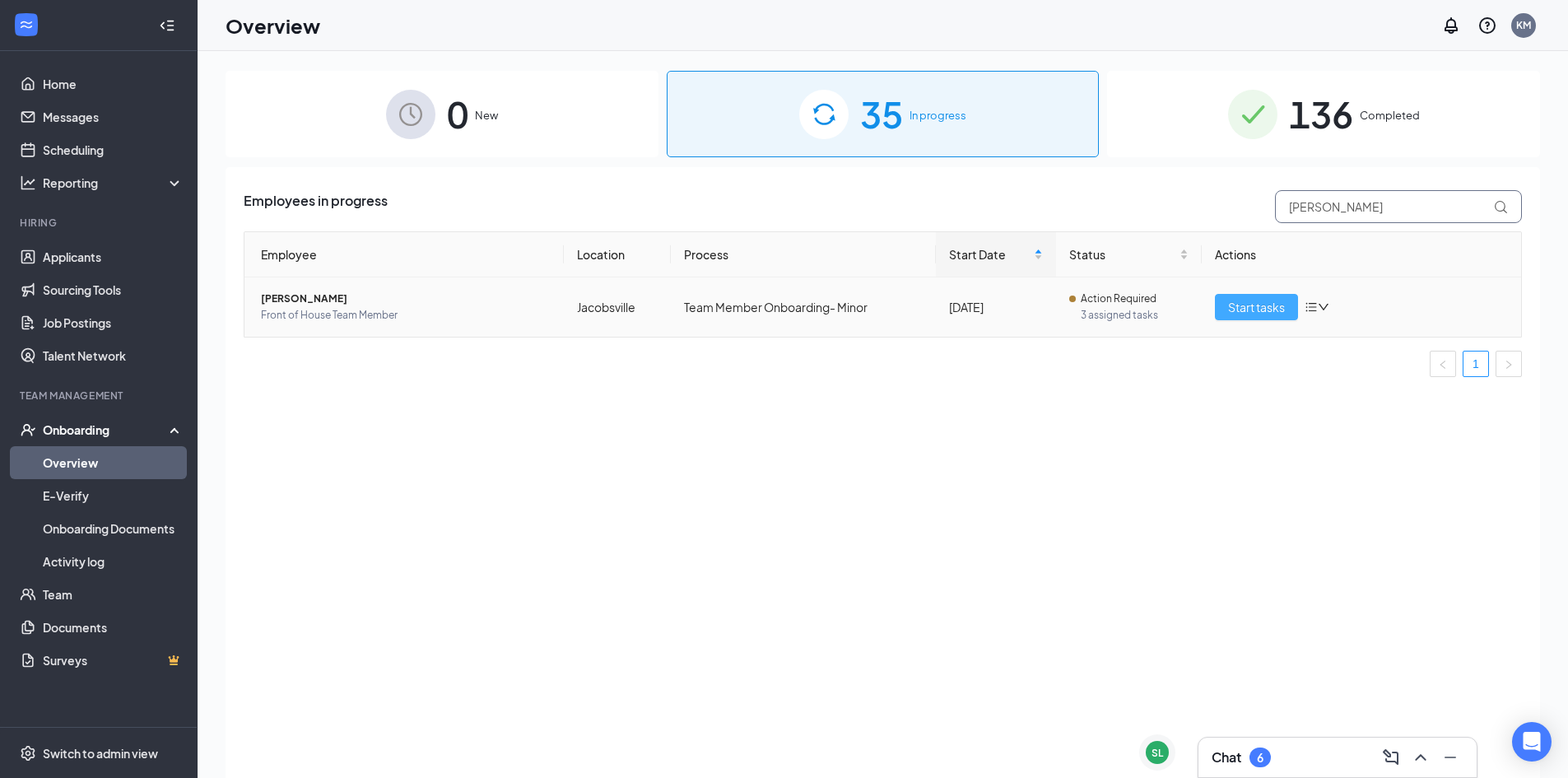
type input "[PERSON_NAME]"
click at [1287, 300] on button "Start tasks" at bounding box center [1256, 307] width 84 height 27
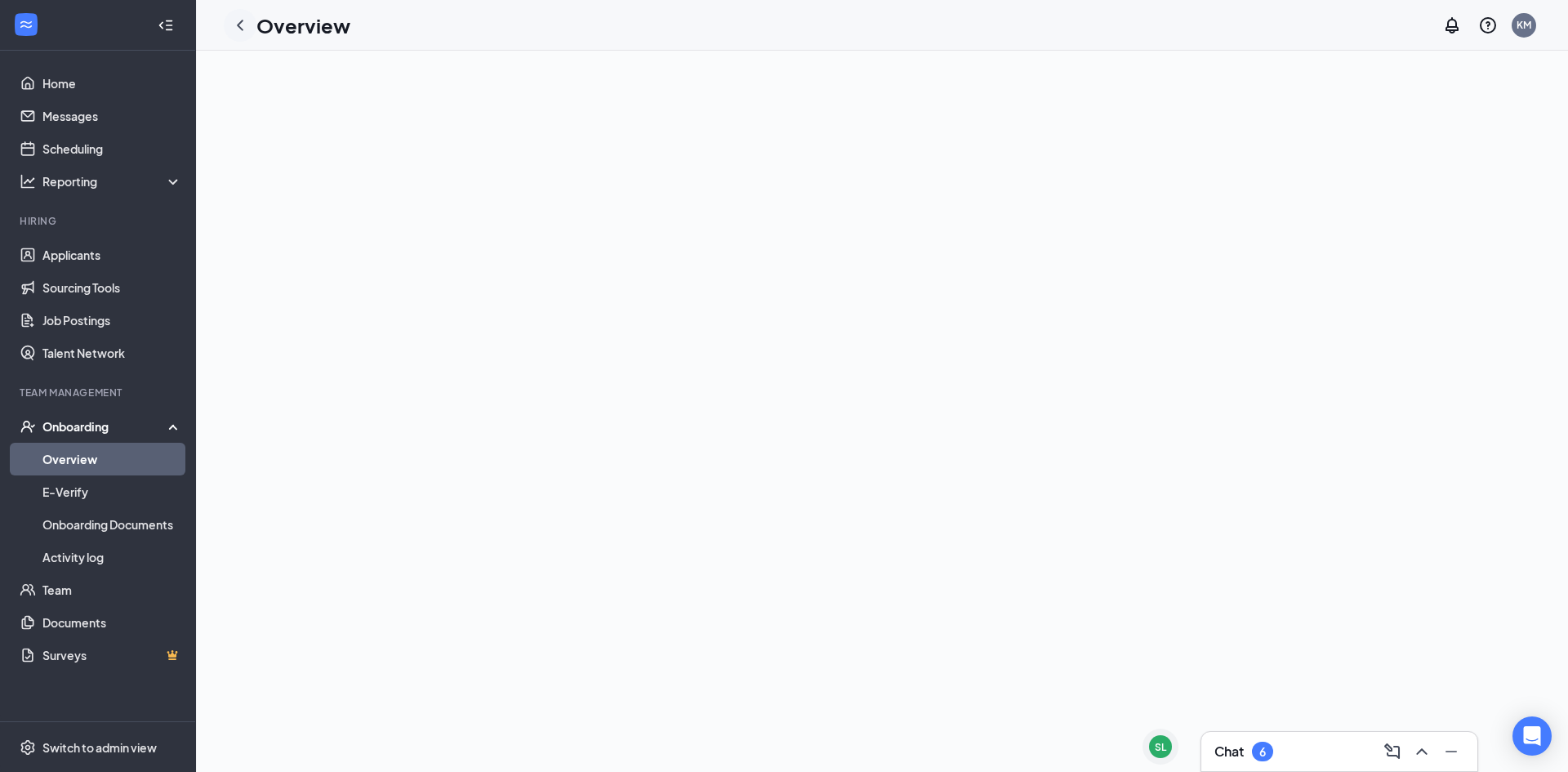
click at [235, 27] on icon "ChevronLeft" at bounding box center [239, 25] width 20 height 20
click at [99, 456] on link "Overview" at bounding box center [112, 459] width 139 height 32
click at [106, 508] on link "E-Verify" at bounding box center [112, 492] width 139 height 32
click at [117, 469] on link "Overview" at bounding box center [112, 459] width 139 height 32
click at [132, 249] on link "Applicants" at bounding box center [112, 255] width 139 height 32
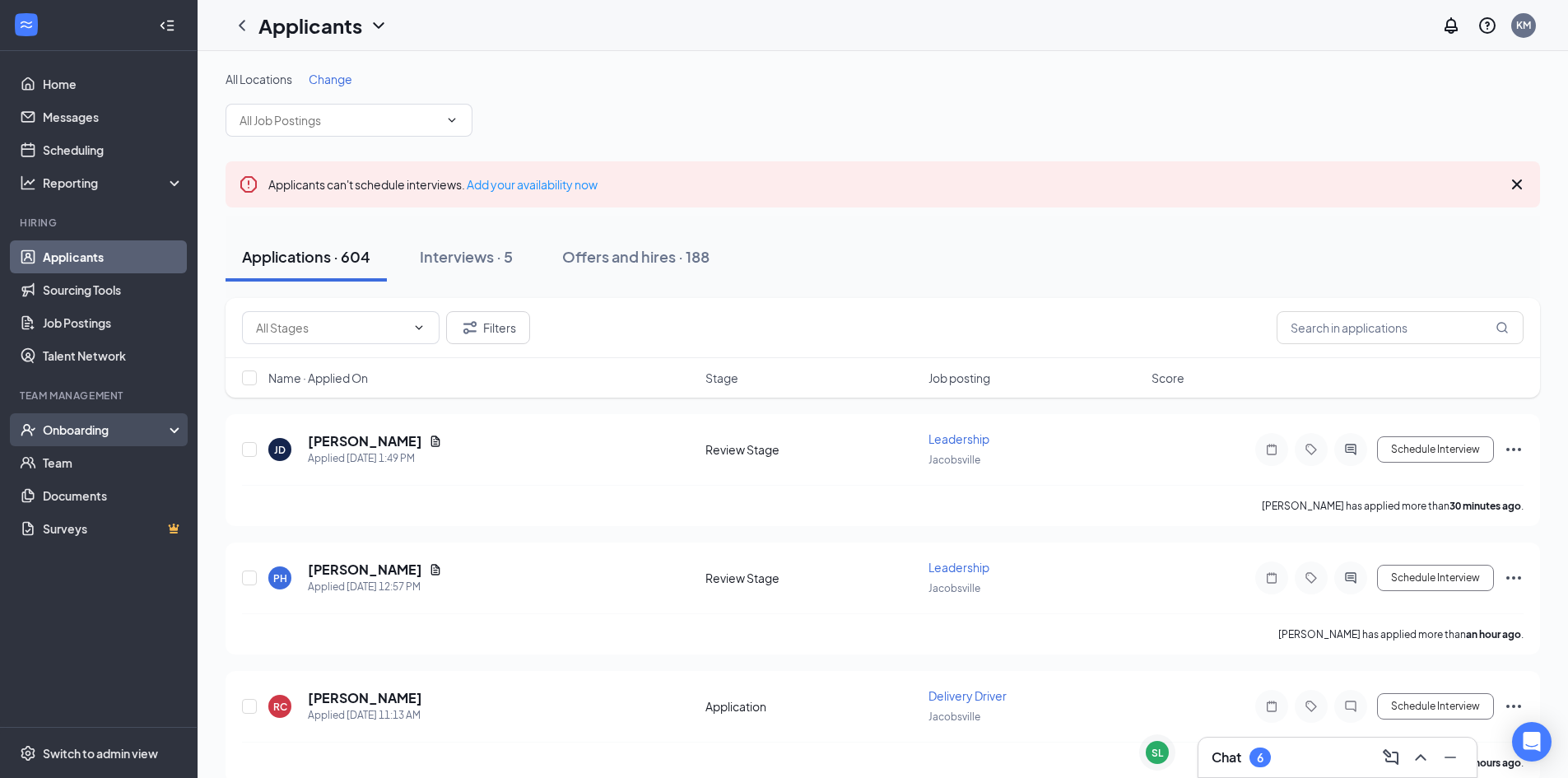
click at [112, 443] on div "Onboarding" at bounding box center [98, 430] width 197 height 33
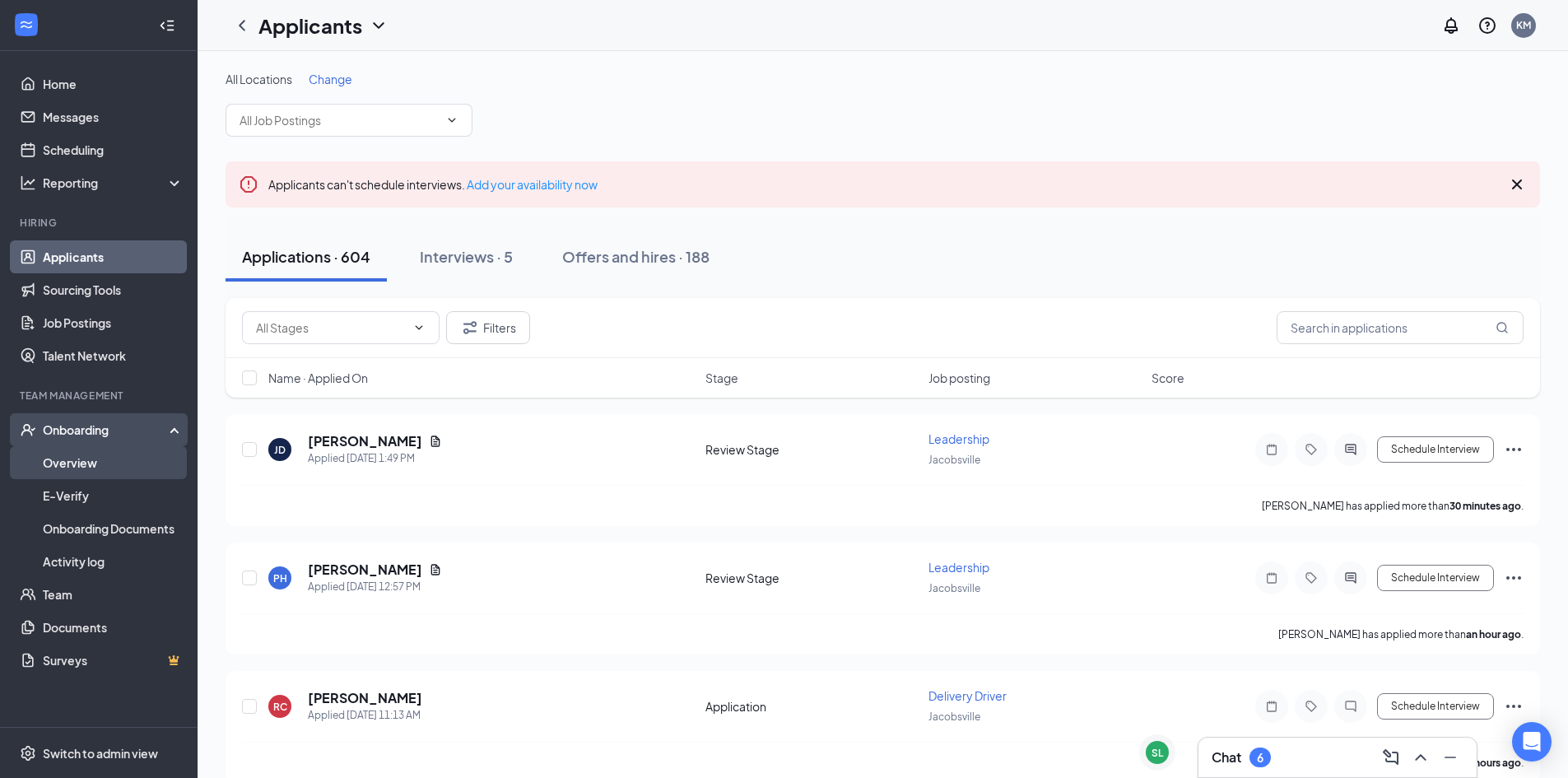
click at [108, 477] on link "Overview" at bounding box center [113, 463] width 140 height 33
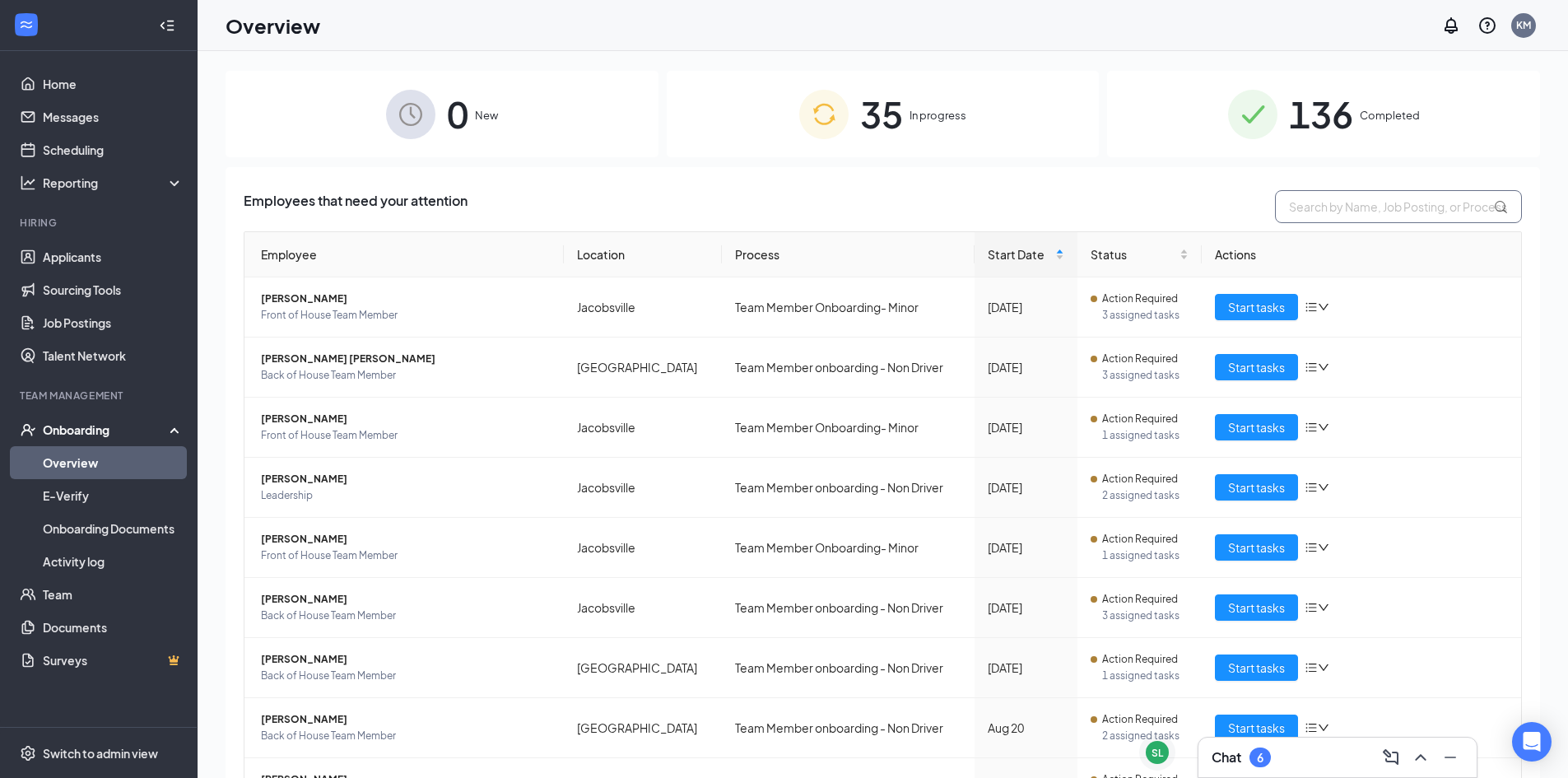
click at [1308, 204] on input "text" at bounding box center [1398, 207] width 247 height 33
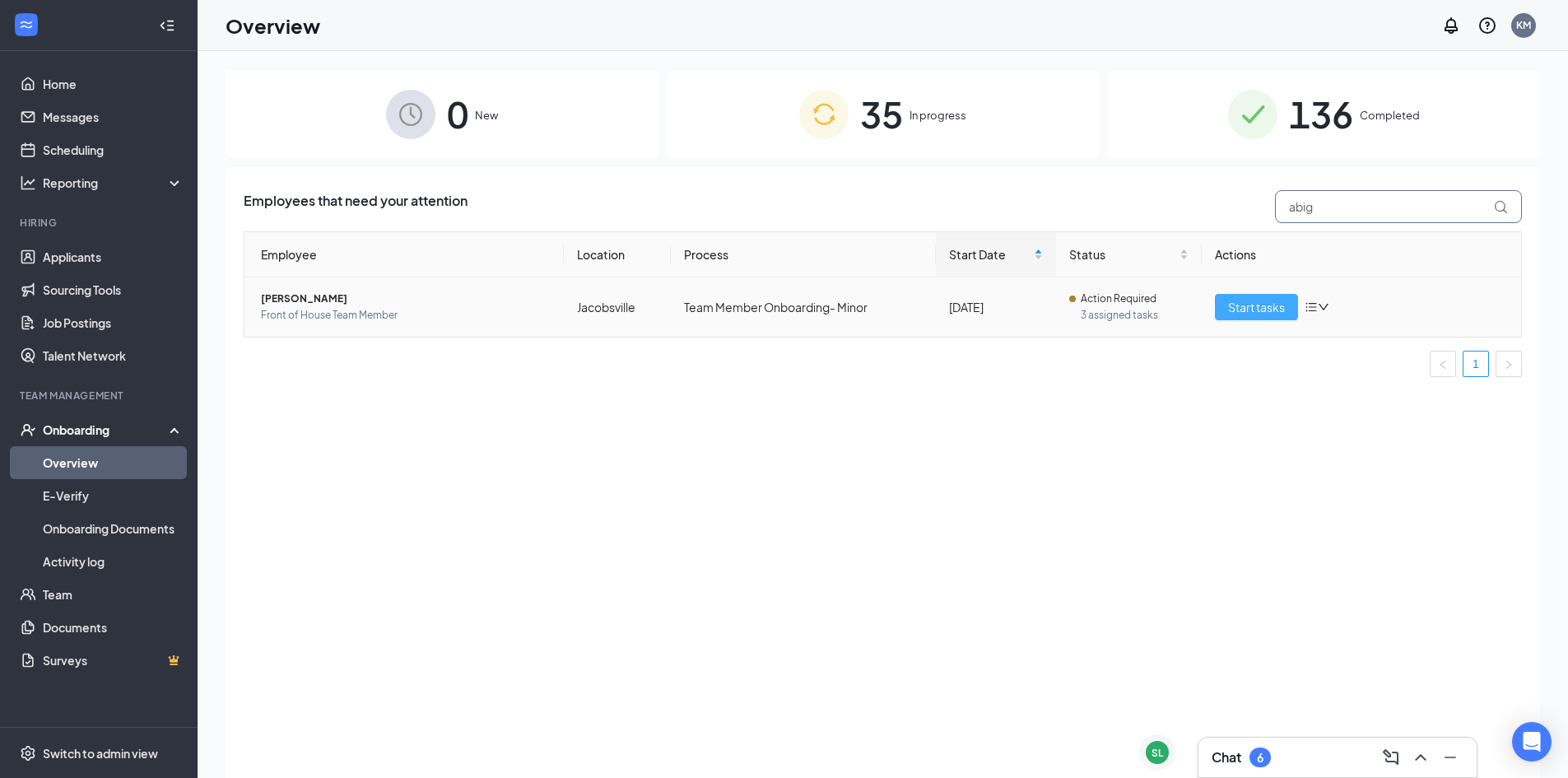
type input "abig"
click at [1247, 311] on span "Start tasks" at bounding box center [1256, 307] width 57 height 18
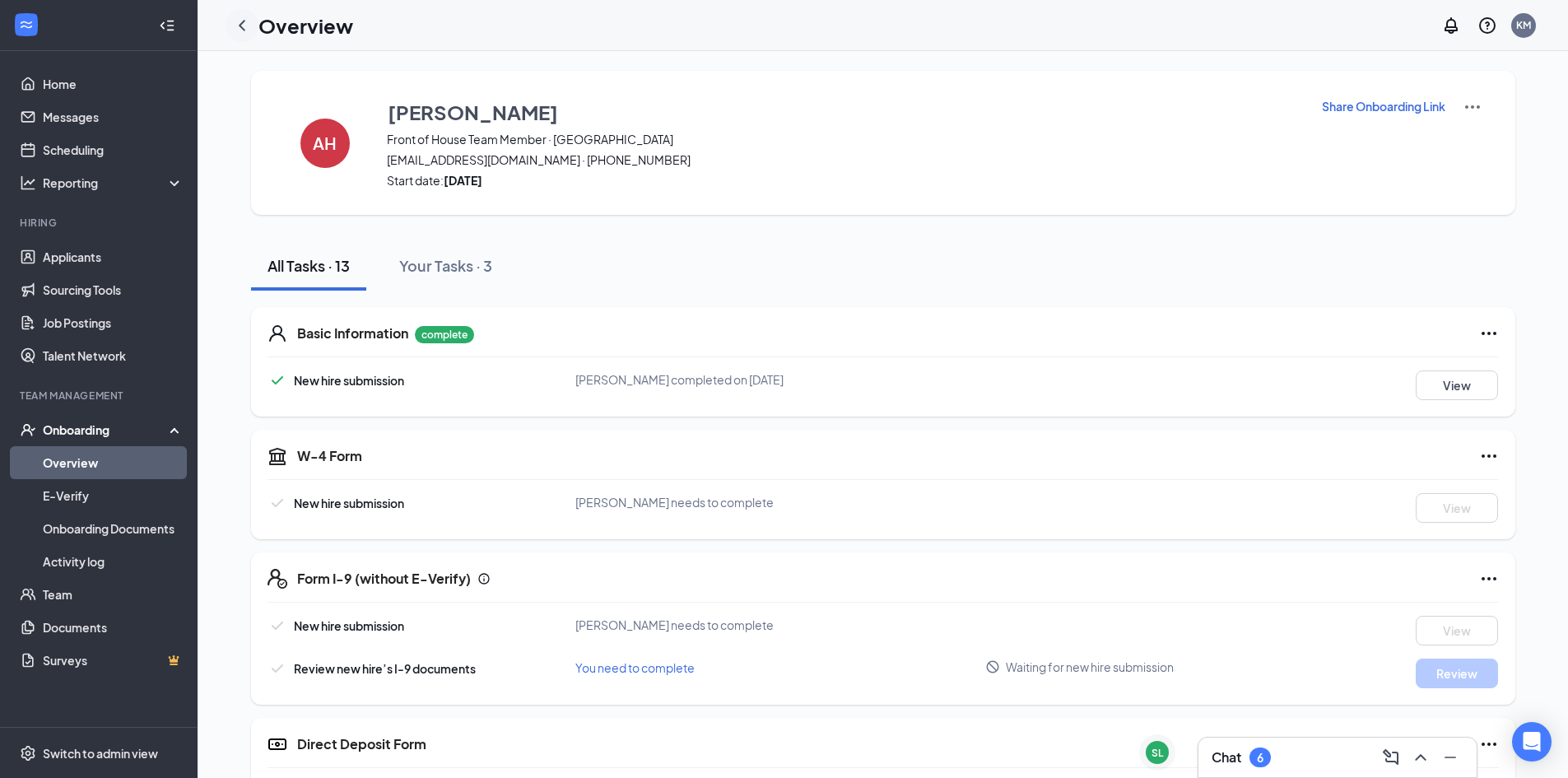
click at [243, 33] on icon "ChevronLeft" at bounding box center [241, 25] width 20 height 20
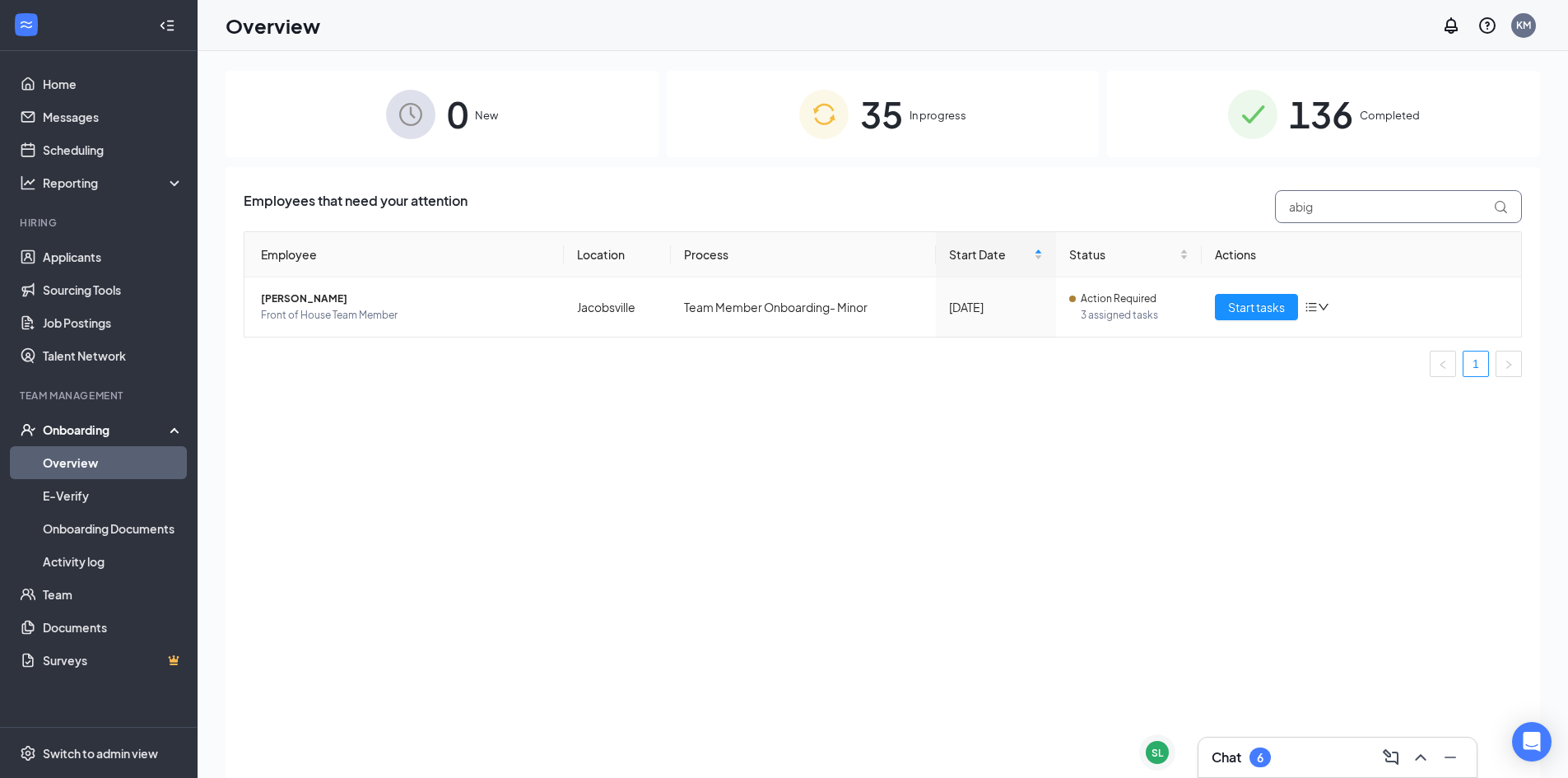
drag, startPoint x: 1333, startPoint y: 209, endPoint x: 1024, endPoint y: 227, distance: 309.5
click at [1024, 227] on div "Employees that need your attention abig Employee Location Process Start Date St…" at bounding box center [883, 290] width 1278 height 200
type input "[PERSON_NAME]"
click at [1257, 308] on span "Start tasks" at bounding box center [1256, 307] width 57 height 18
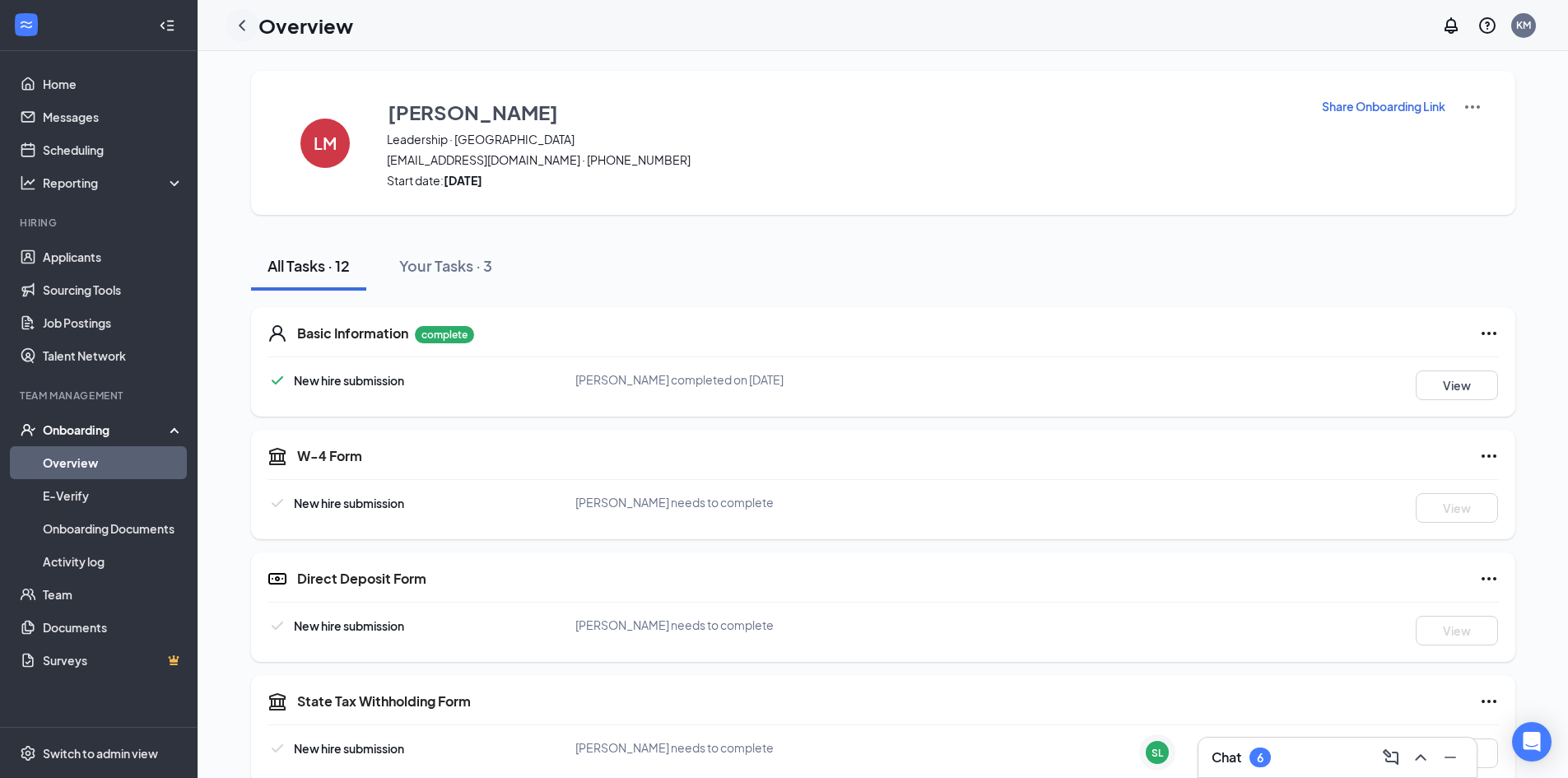
click at [252, 23] on div at bounding box center [242, 26] width 33 height 33
click at [244, 25] on icon "ChevronLeft" at bounding box center [241, 25] width 20 height 20
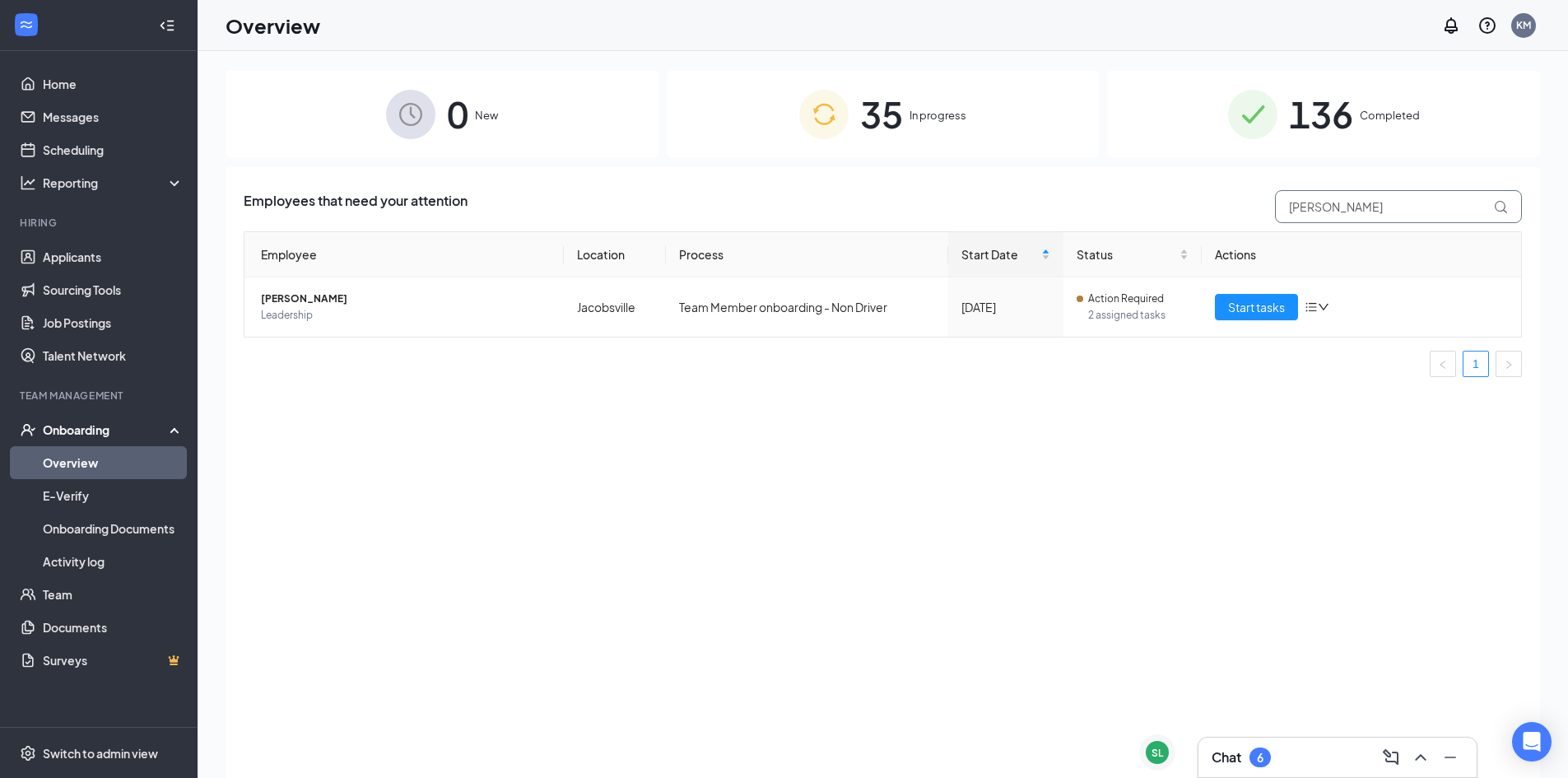
drag, startPoint x: 1276, startPoint y: 215, endPoint x: 892, endPoint y: 215, distance: 384.0
click at [892, 215] on div "Employees that need your attention [PERSON_NAME]" at bounding box center [883, 207] width 1278 height 33
type input "[PERSON_NAME]"
click at [286, 305] on span "[PERSON_NAME]" at bounding box center [406, 298] width 289 height 16
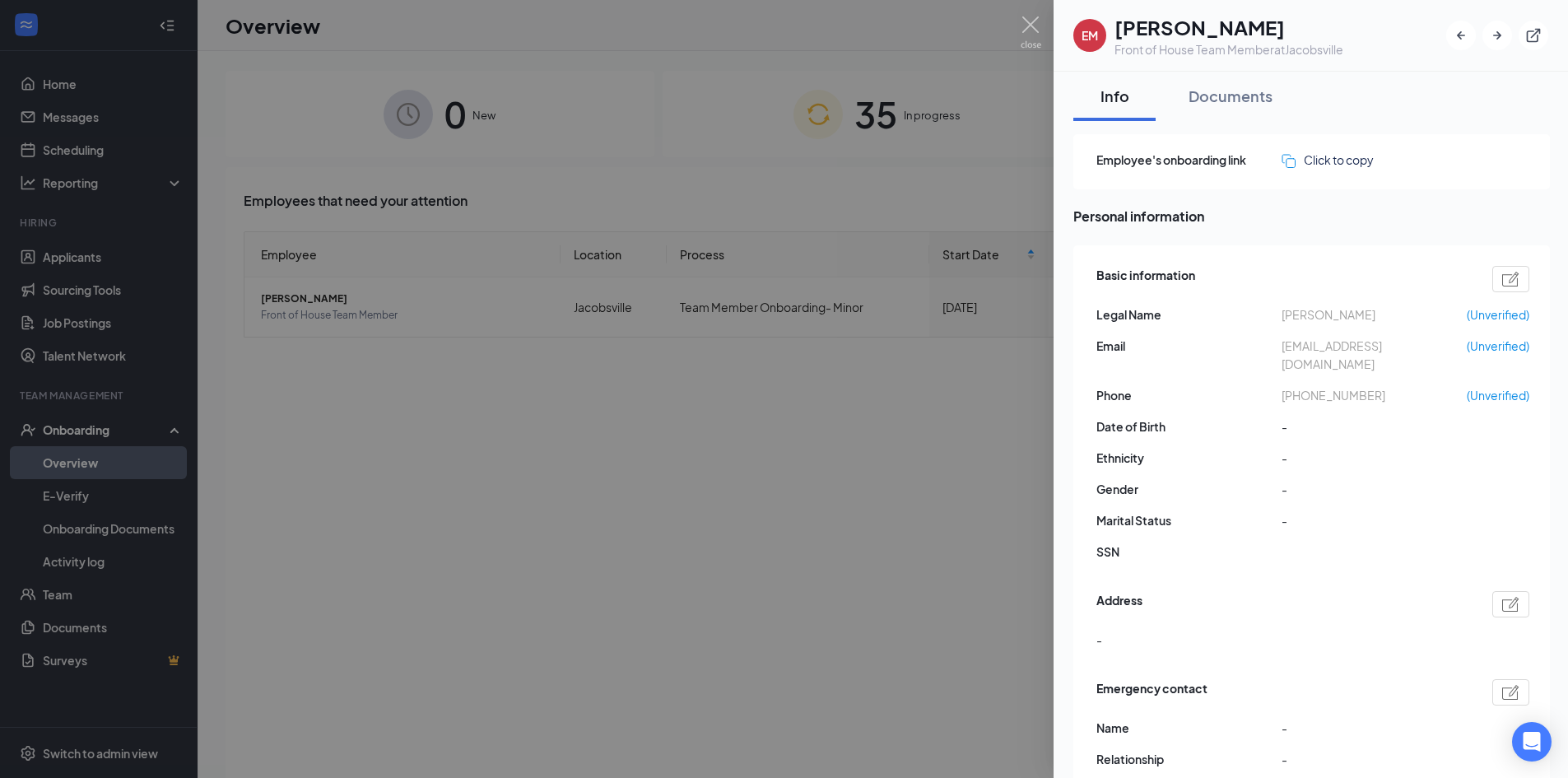
drag, startPoint x: 784, startPoint y: 517, endPoint x: 1115, endPoint y: 319, distance: 385.7
click at [784, 514] on div at bounding box center [784, 389] width 1568 height 778
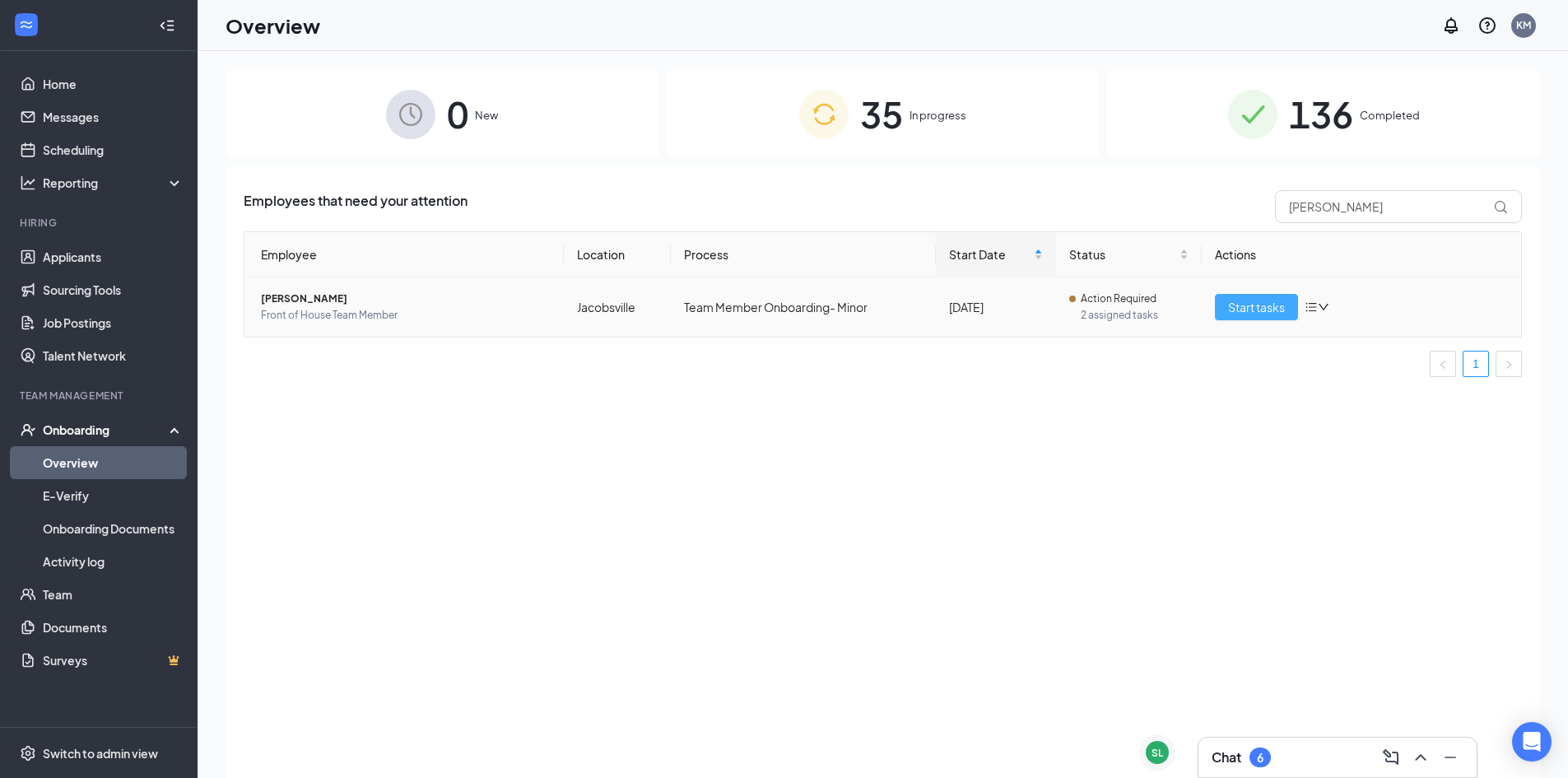
click at [1247, 305] on span "Start tasks" at bounding box center [1256, 307] width 57 height 18
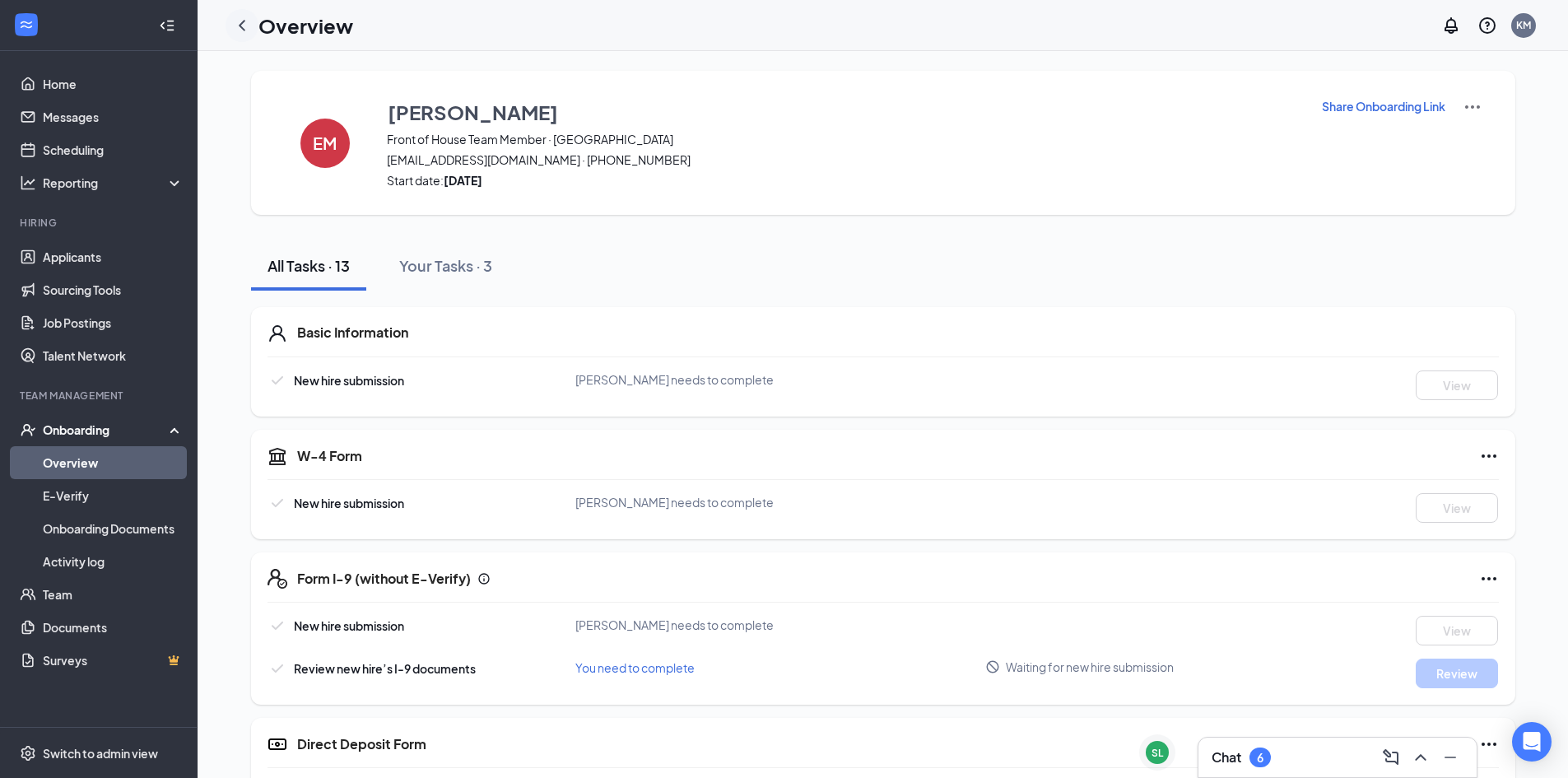
click at [240, 22] on icon "ChevronLeft" at bounding box center [241, 25] width 20 height 20
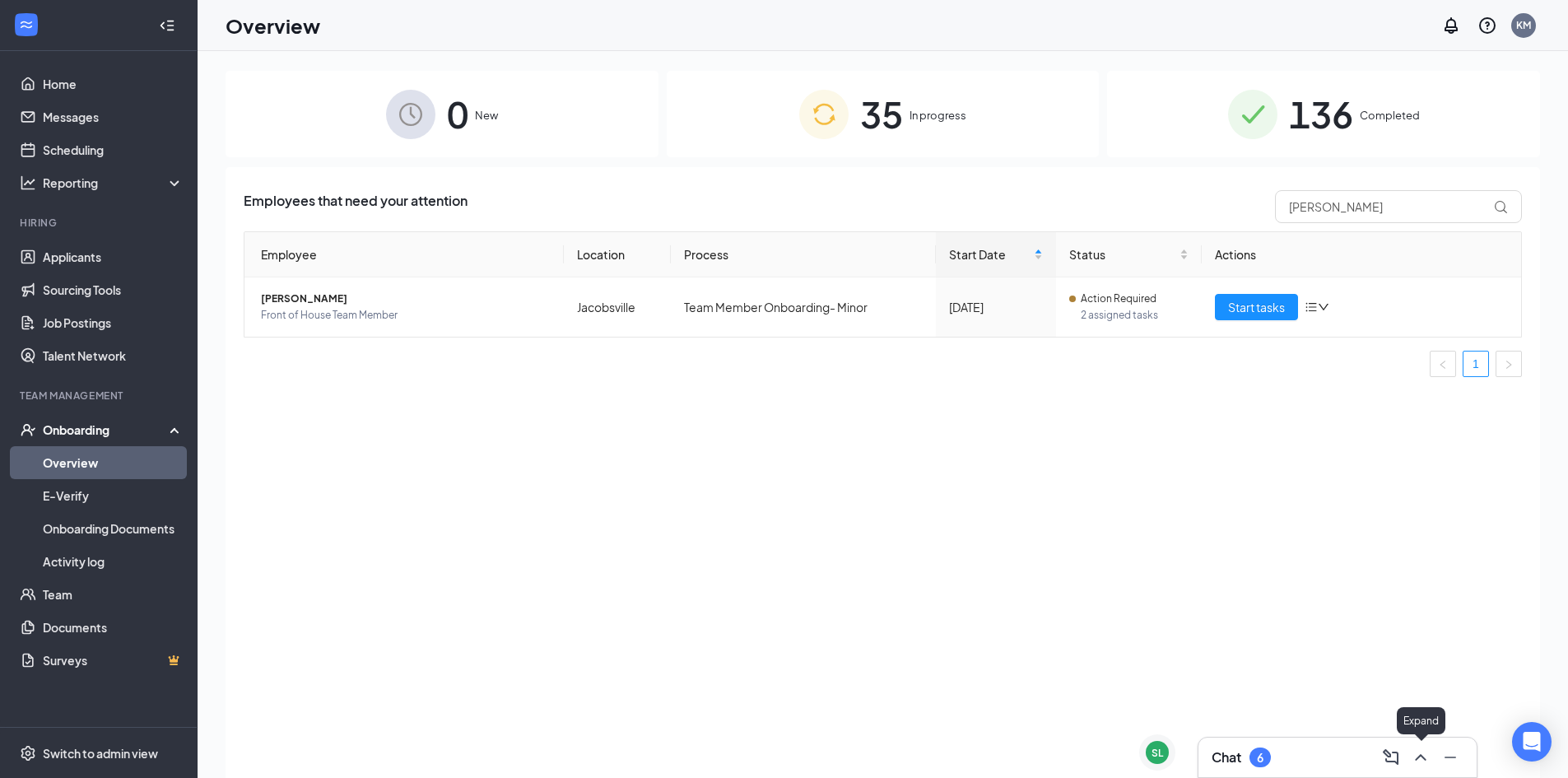
click at [1415, 756] on icon "ChevronUp" at bounding box center [1420, 757] width 20 height 20
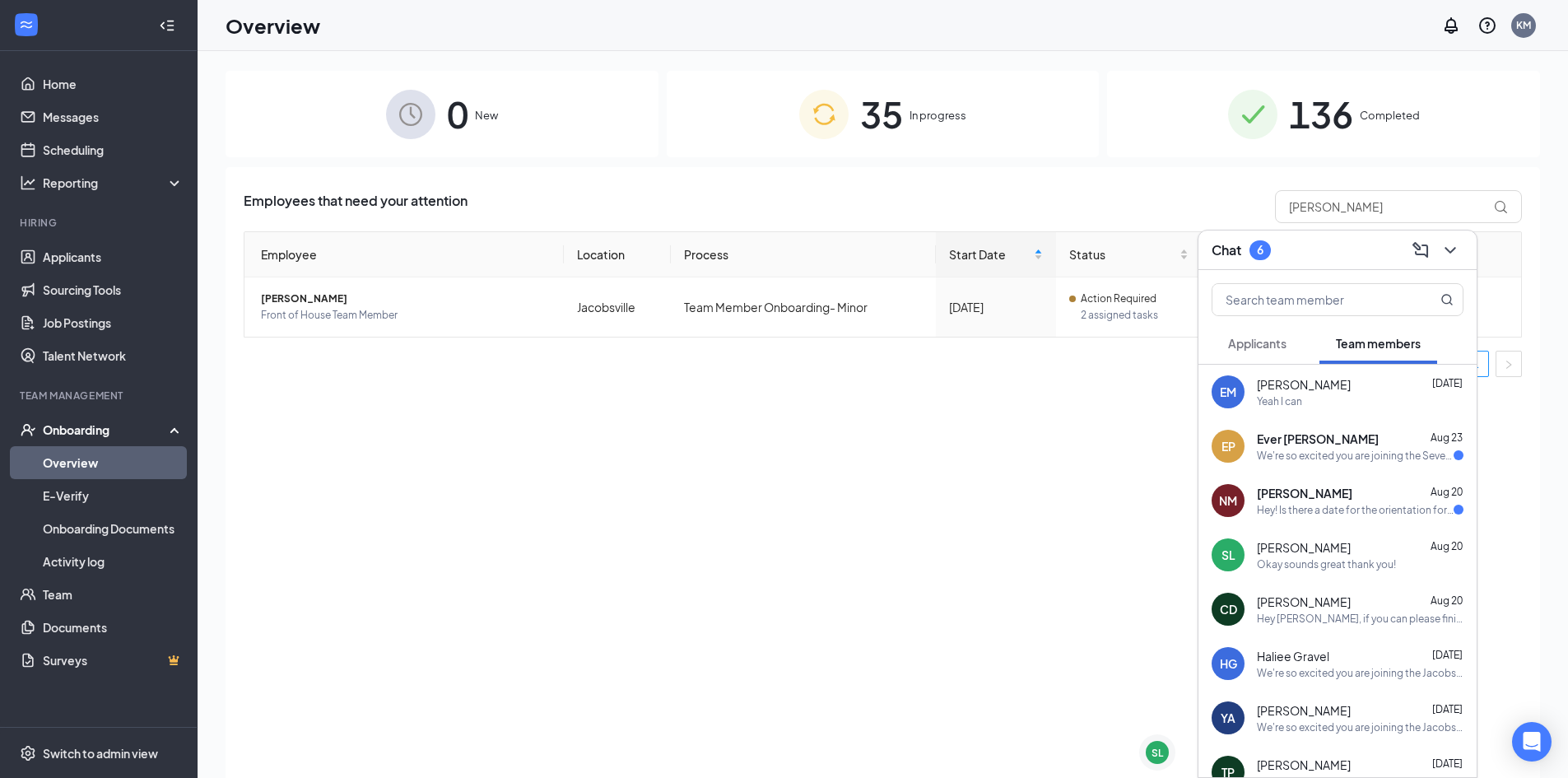
click at [1331, 455] on div "We're so excited you are joining the Severna Park [DEMOGRAPHIC_DATA]-fil-Ateam …" at bounding box center [1354, 456] width 196 height 14
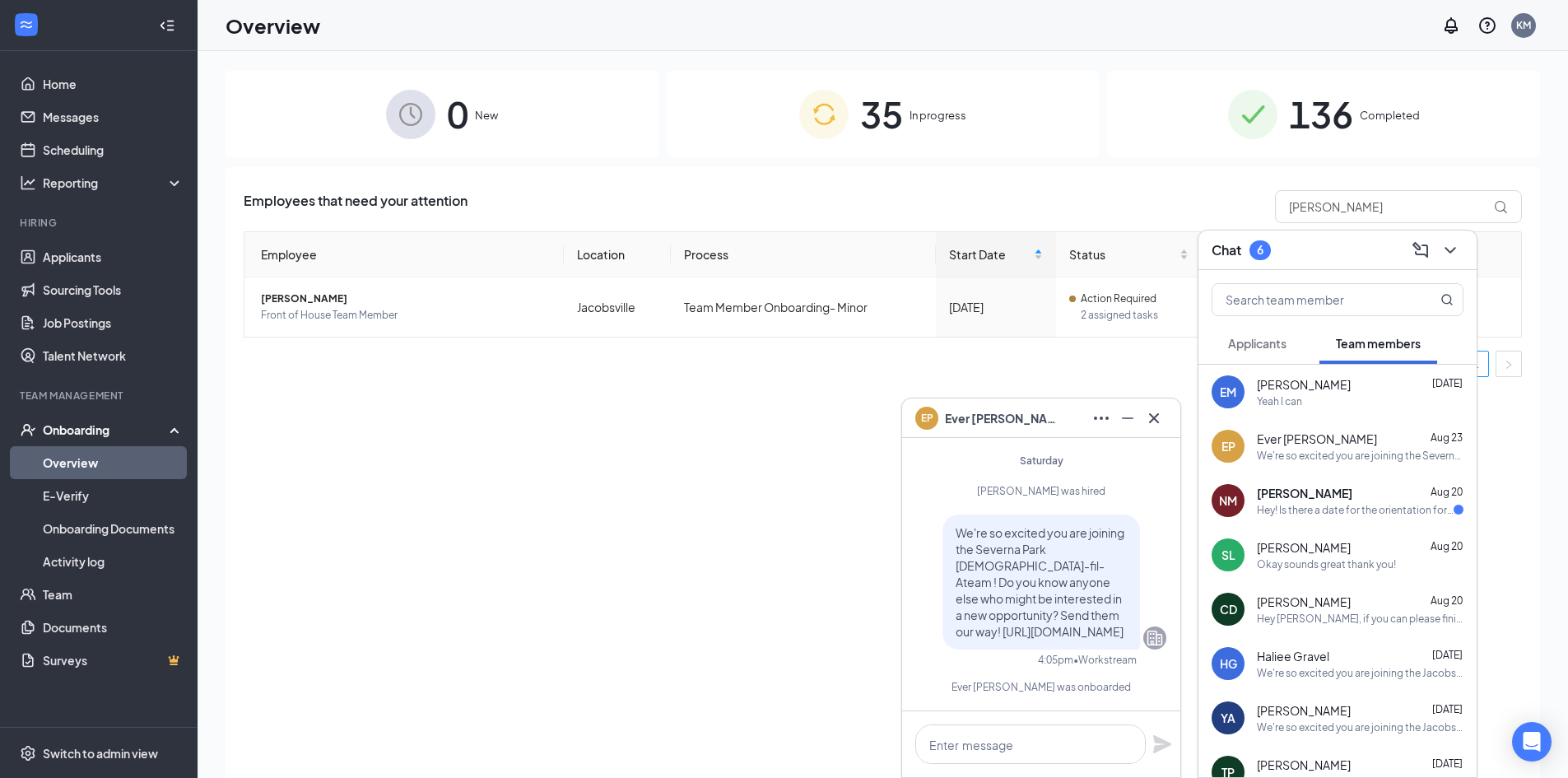
click at [1326, 501] on span "[PERSON_NAME]" at bounding box center [1304, 493] width 96 height 16
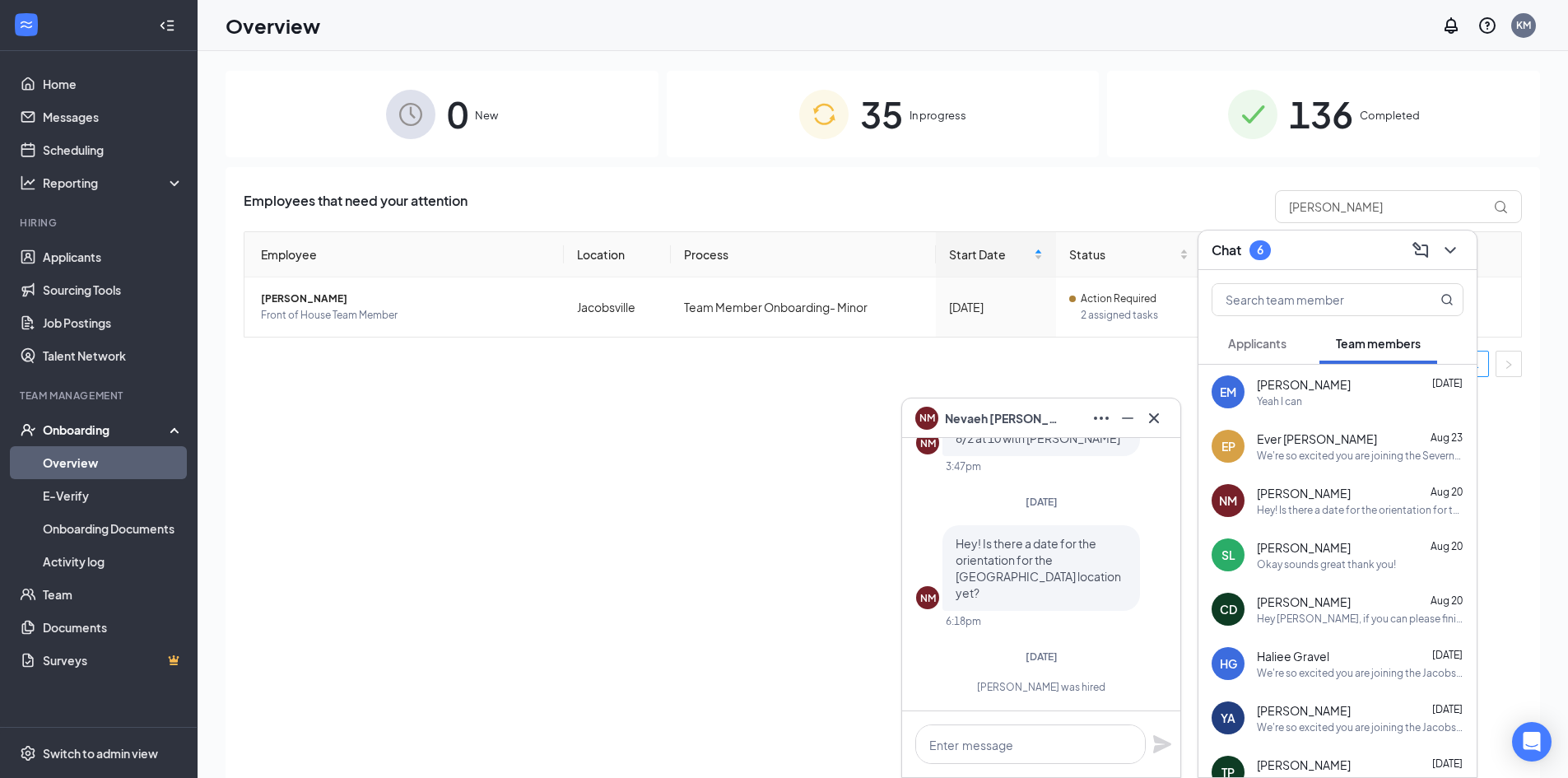
click at [1270, 350] on span "Applicants" at bounding box center [1257, 343] width 59 height 15
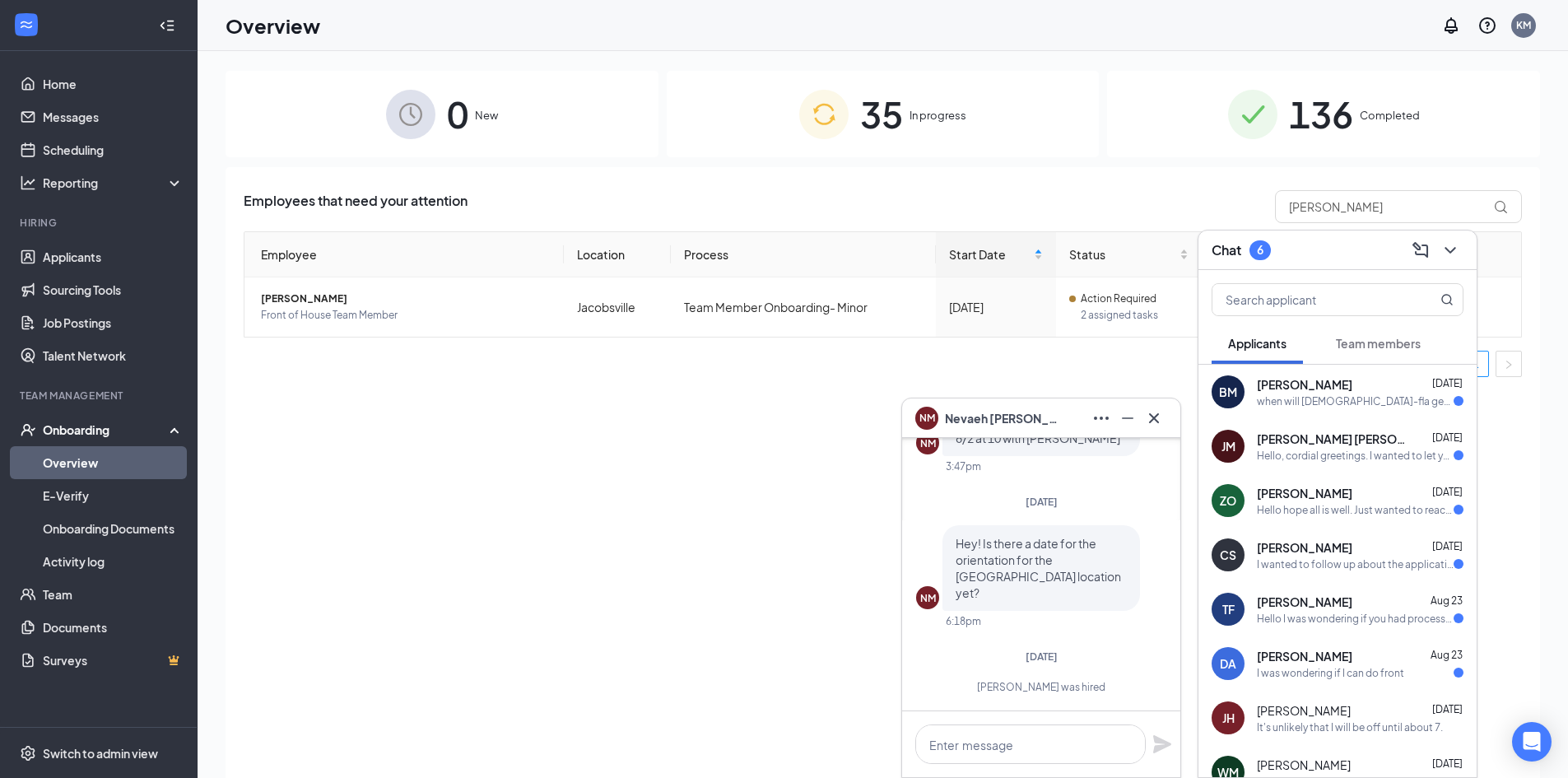
click at [1390, 344] on span "Team members" at bounding box center [1378, 343] width 84 height 15
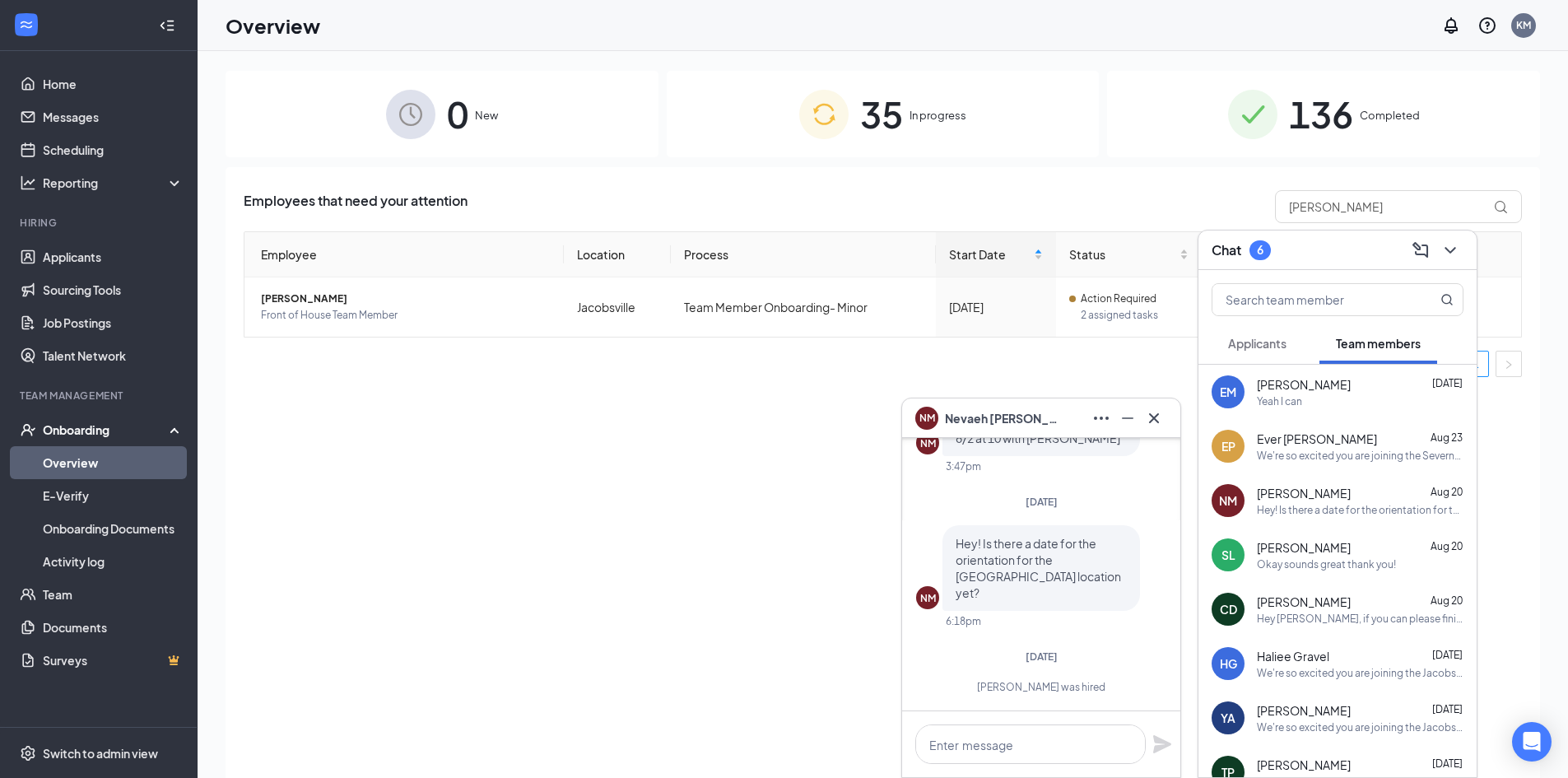
click at [794, 452] on div "Employees that need your attention ethan Employee Location Process Start Date S…" at bounding box center [883, 493] width 1314 height 652
click at [1454, 249] on icon "ChevronDown" at bounding box center [1449, 251] width 10 height 7
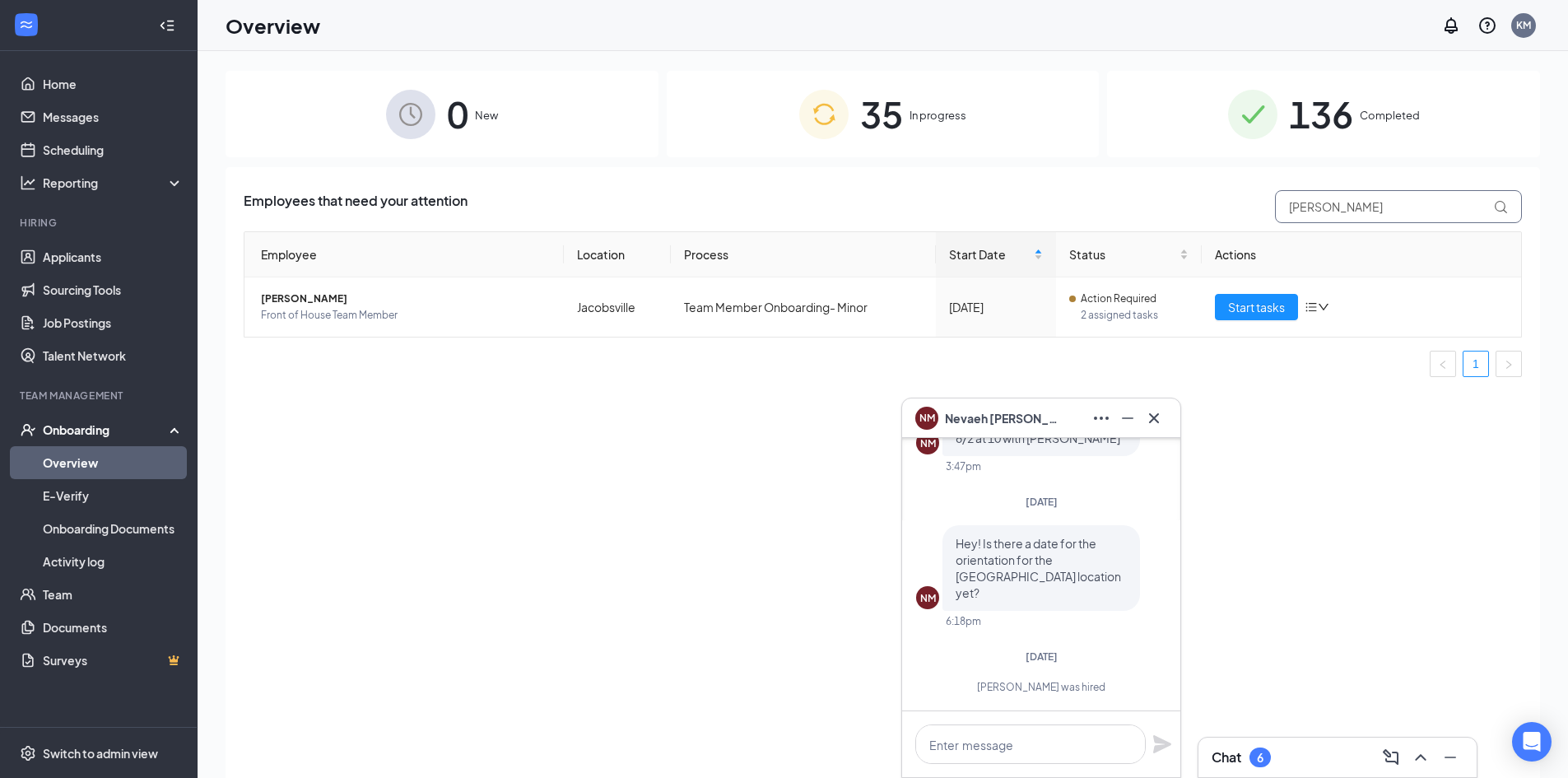
drag, startPoint x: 1323, startPoint y: 212, endPoint x: 1250, endPoint y: 220, distance: 73.4
click at [1250, 220] on div "Employees that need your attention [PERSON_NAME]" at bounding box center [883, 207] width 1278 height 33
type input "Nev"
click at [1127, 418] on icon "Minimize" at bounding box center [1127, 419] width 11 height 2
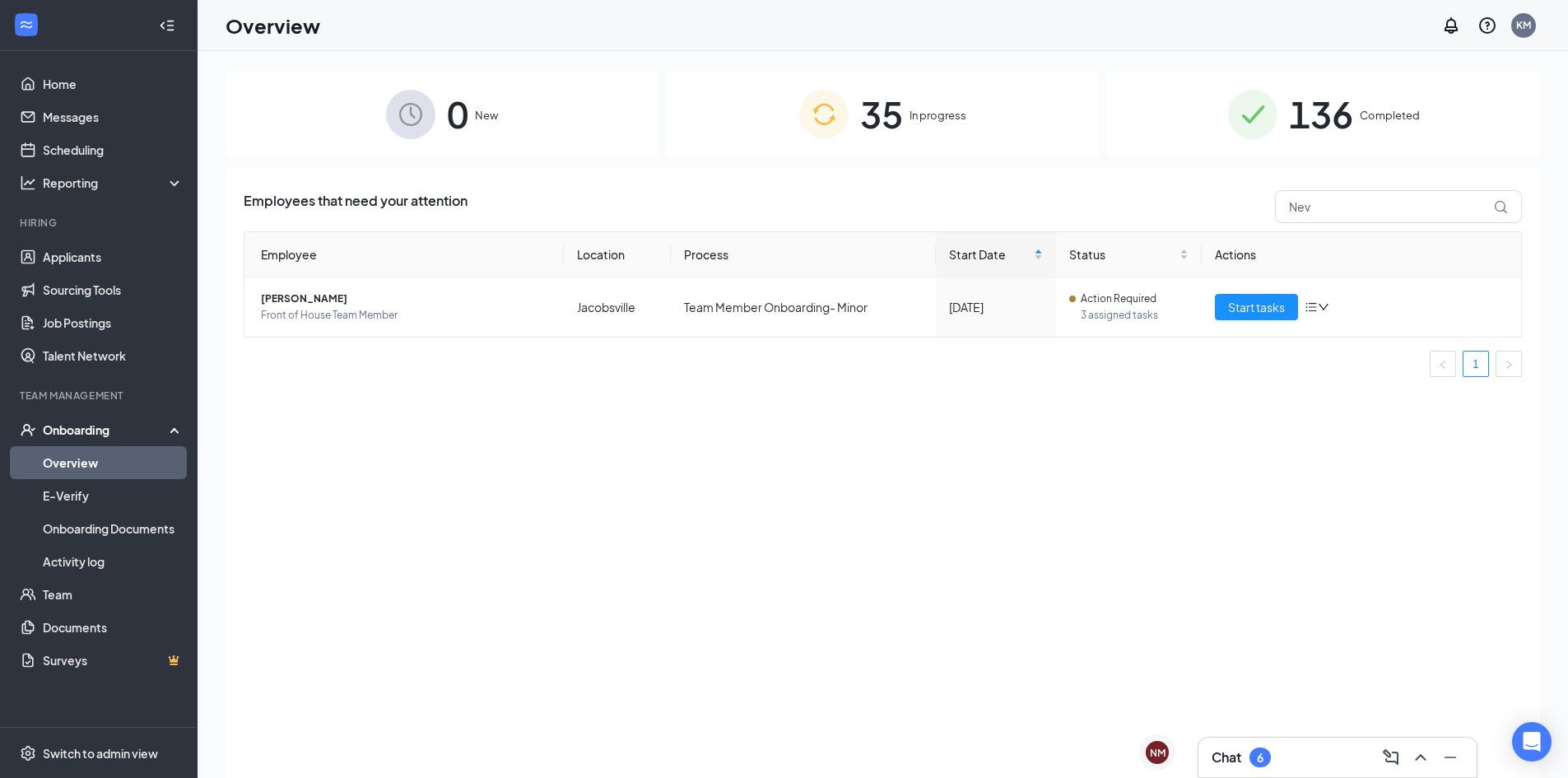
click at [964, 103] on div "35 In progress" at bounding box center [883, 114] width 433 height 86
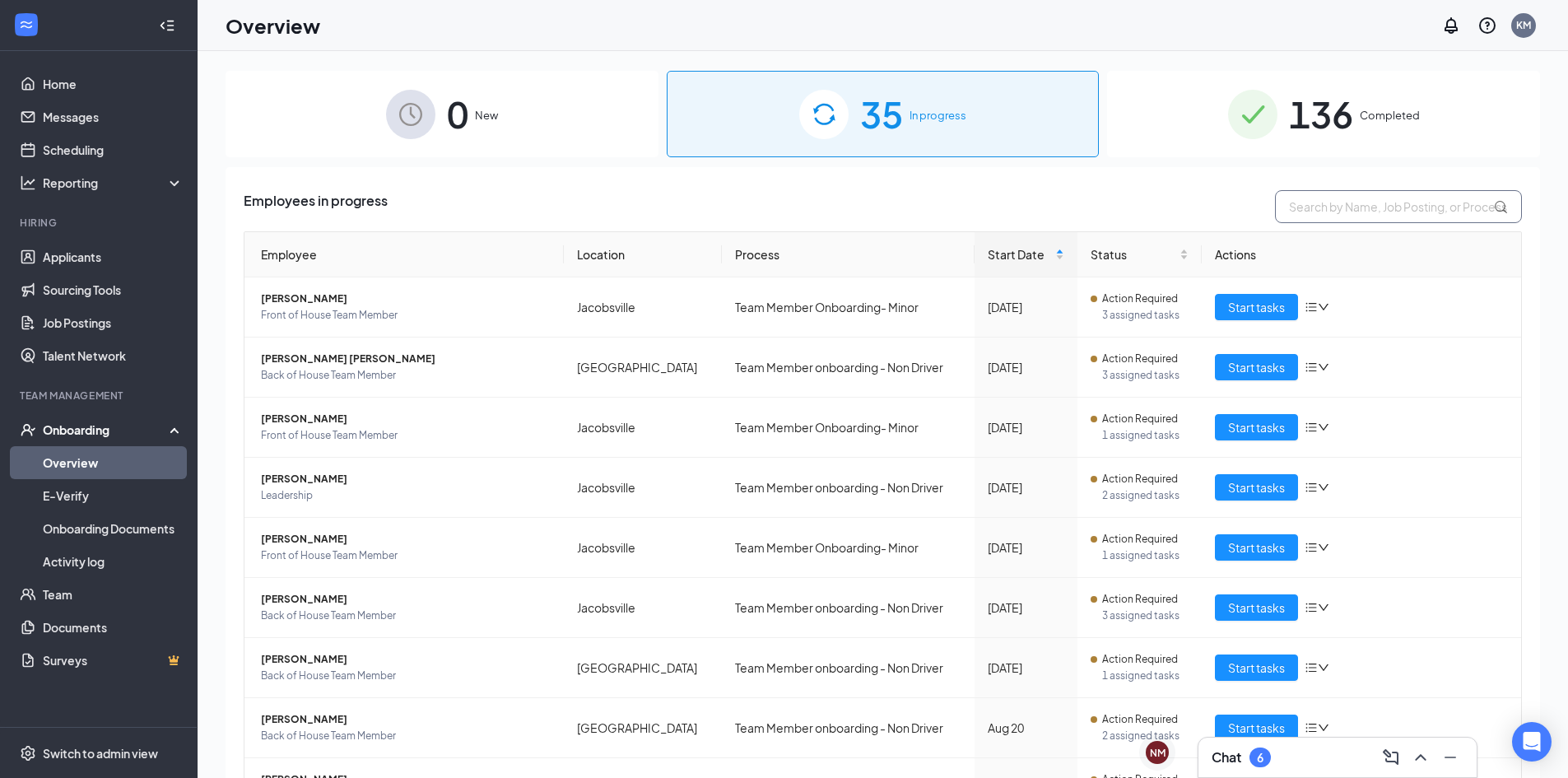
click at [1289, 198] on input "text" at bounding box center [1398, 207] width 247 height 33
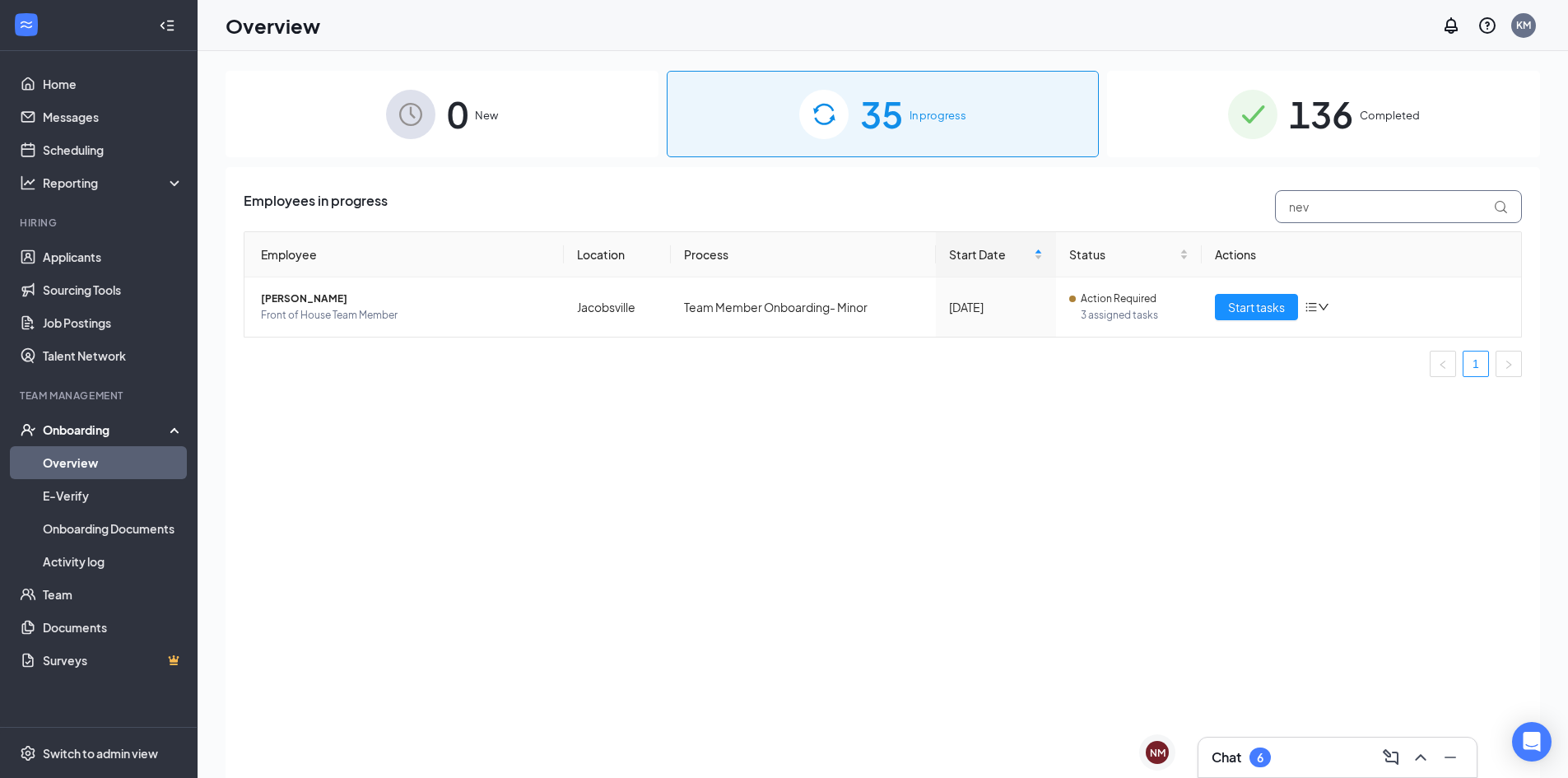
type input "nev"
click at [1388, 127] on div "136 Completed" at bounding box center [1323, 114] width 433 height 86
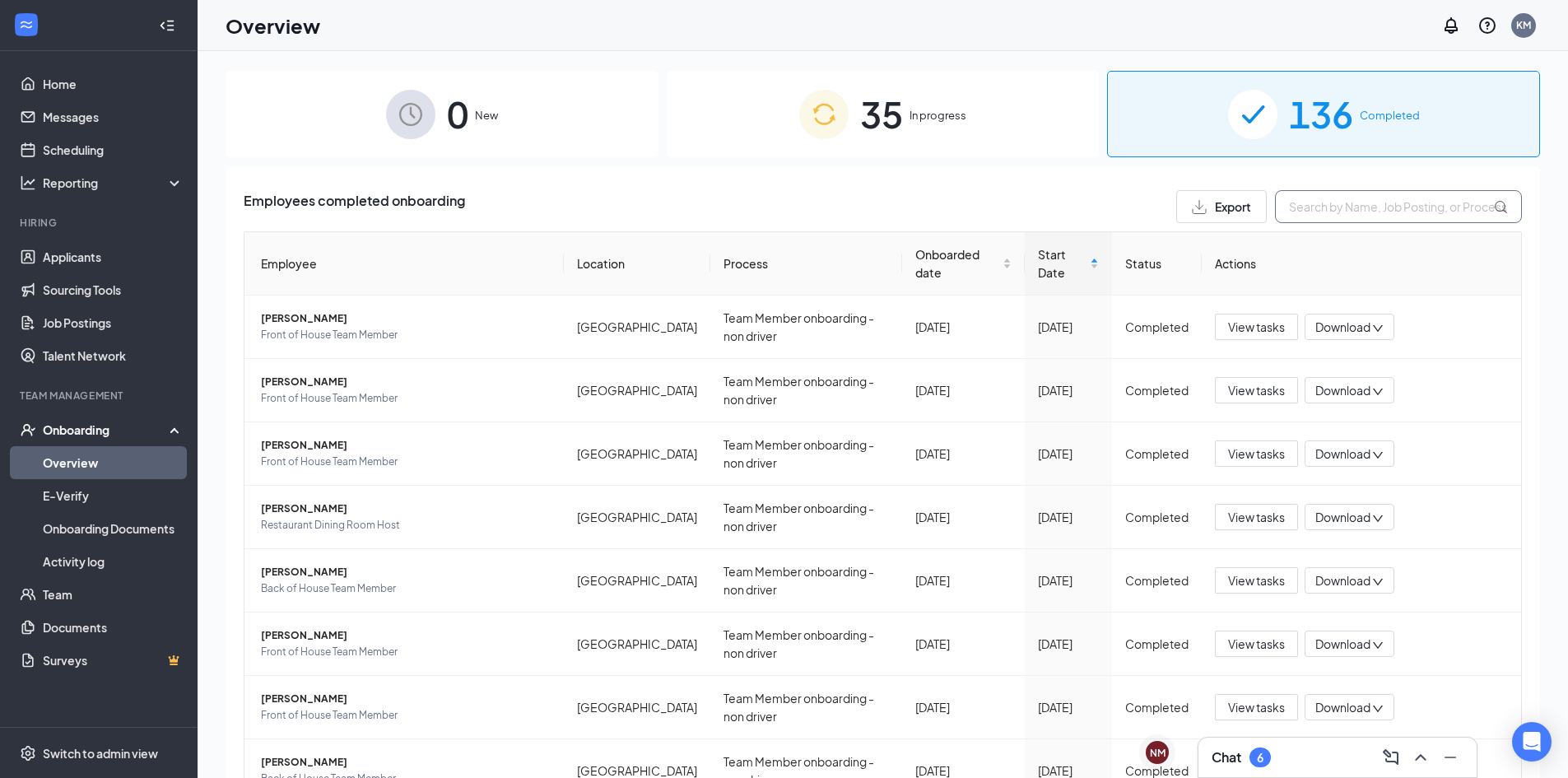
click at [1338, 199] on input "text" at bounding box center [1398, 207] width 247 height 33
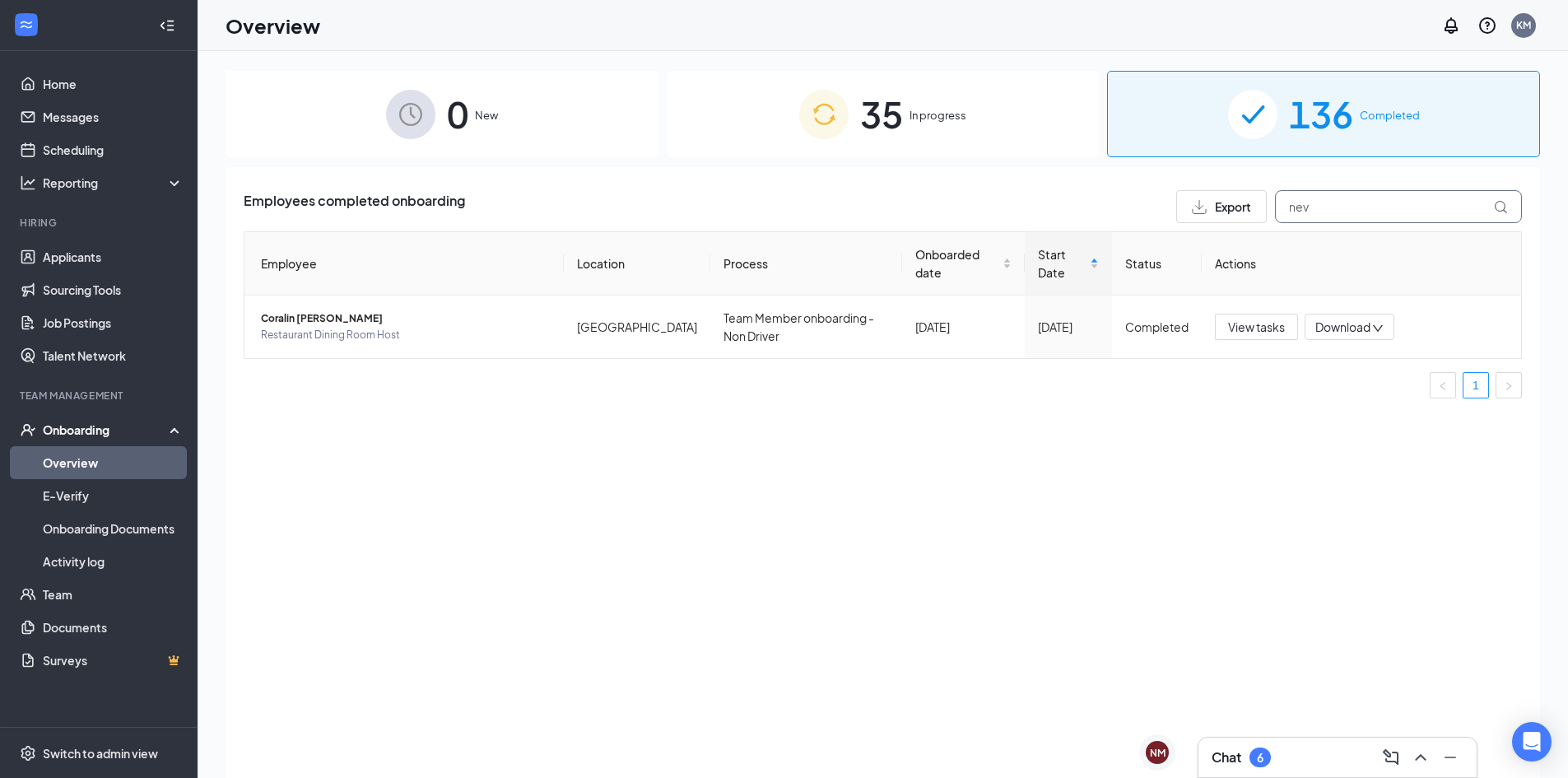
type input "nev"
click at [949, 123] on span "In progress" at bounding box center [938, 115] width 57 height 16
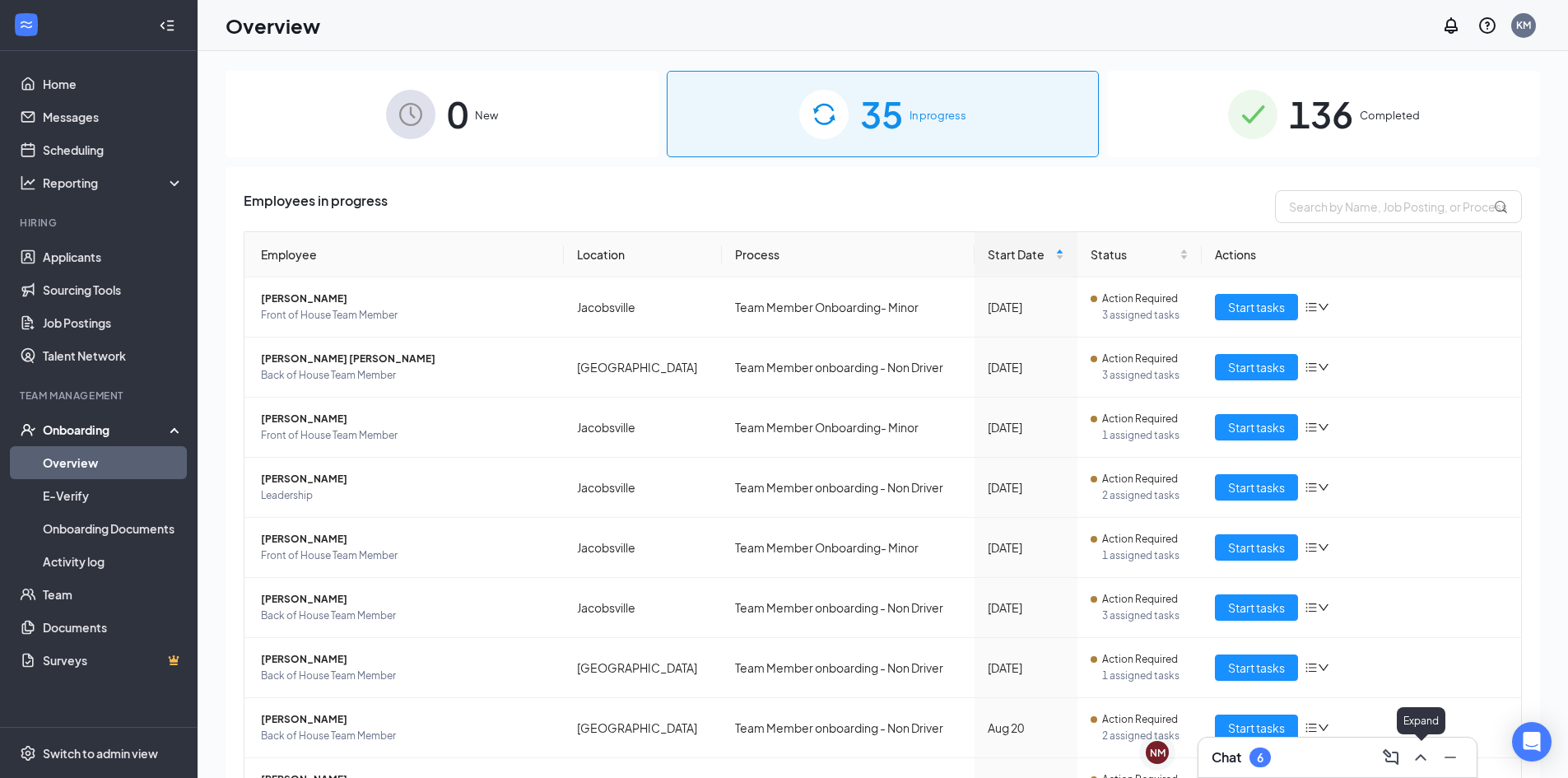
click at [1429, 751] on icon "ChevronUp" at bounding box center [1420, 757] width 20 height 20
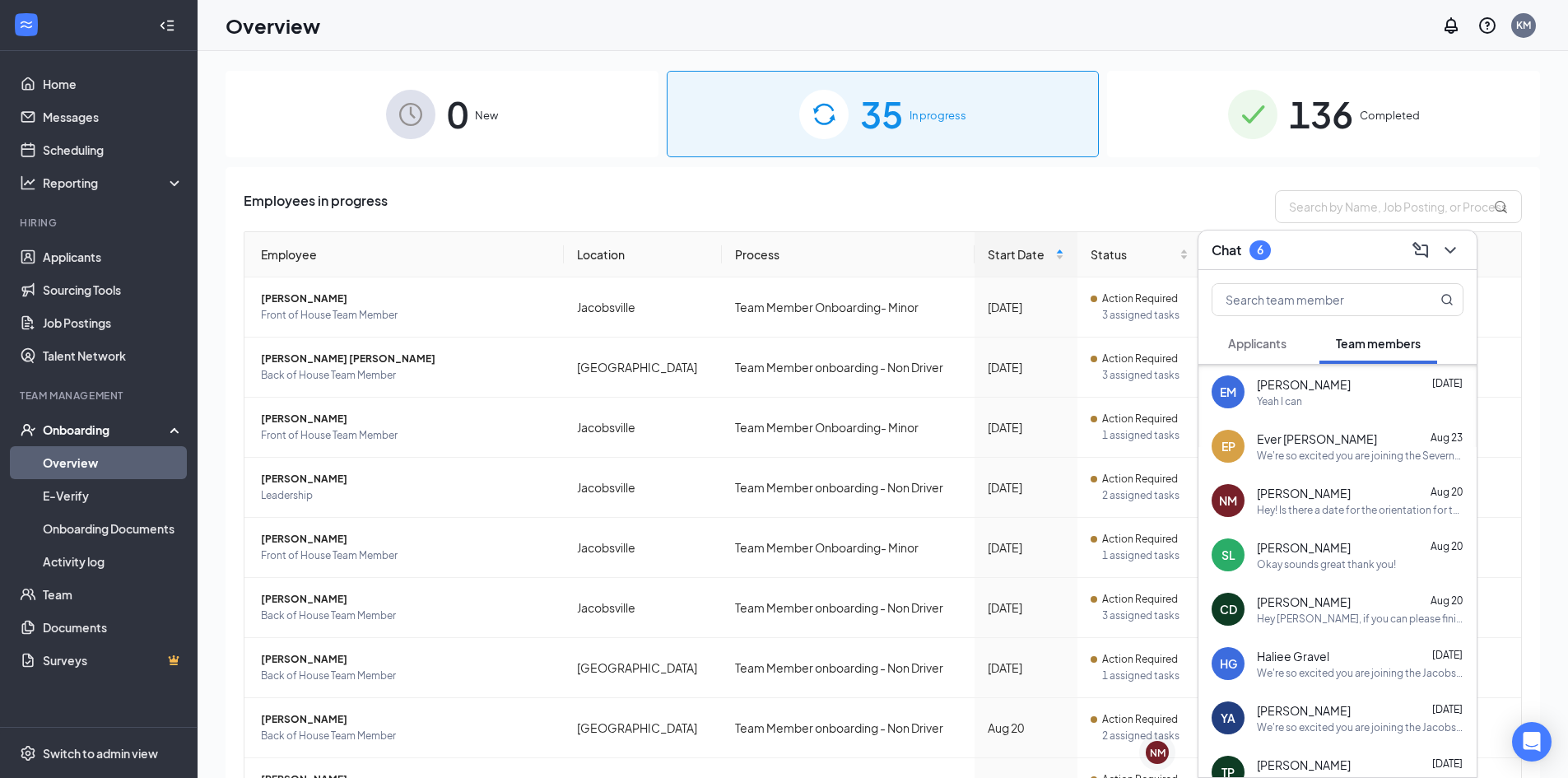
scroll to position [412, 0]
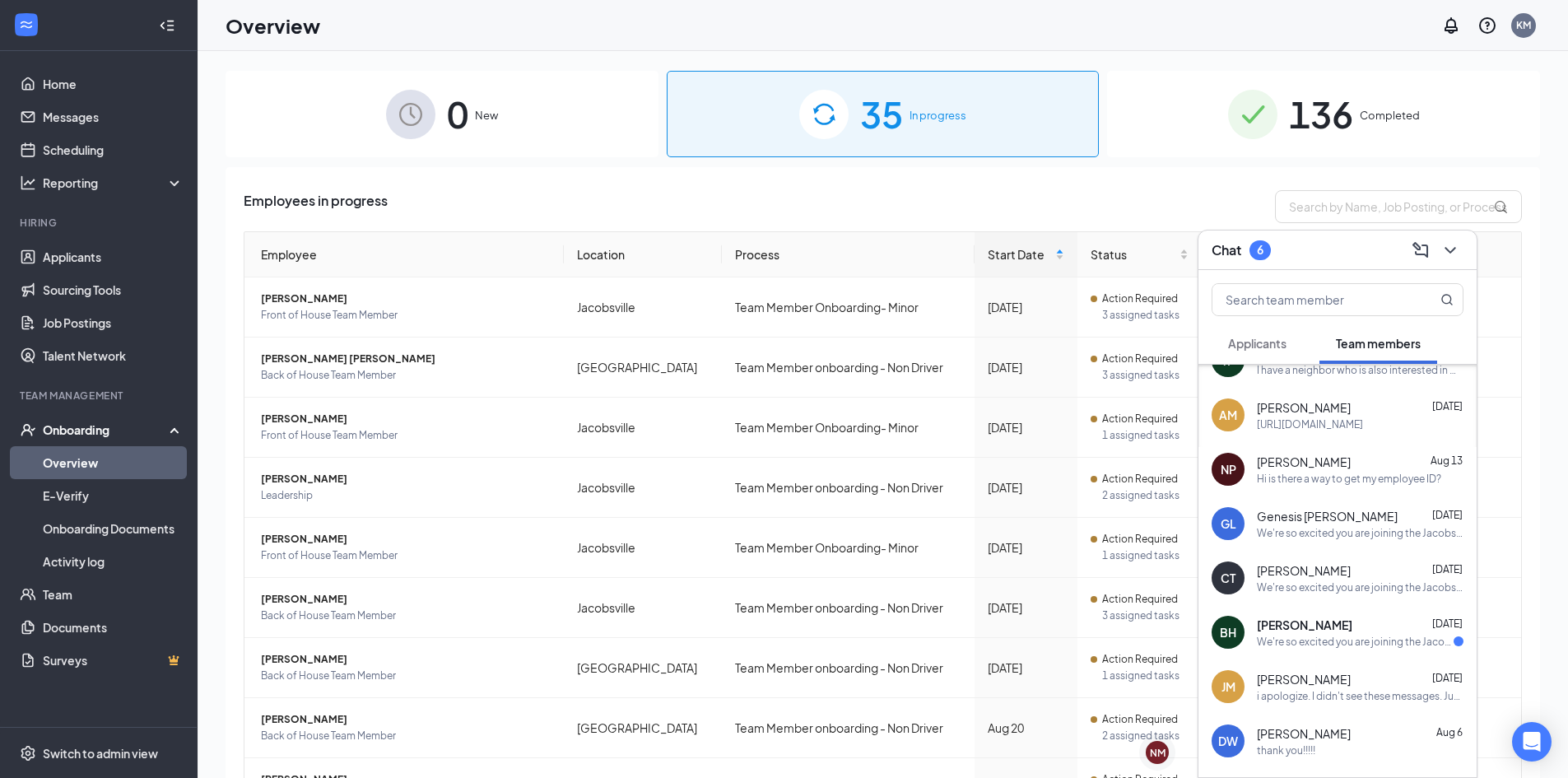
click at [1382, 632] on div "[PERSON_NAME] [DATE]" at bounding box center [1360, 625] width 207 height 16
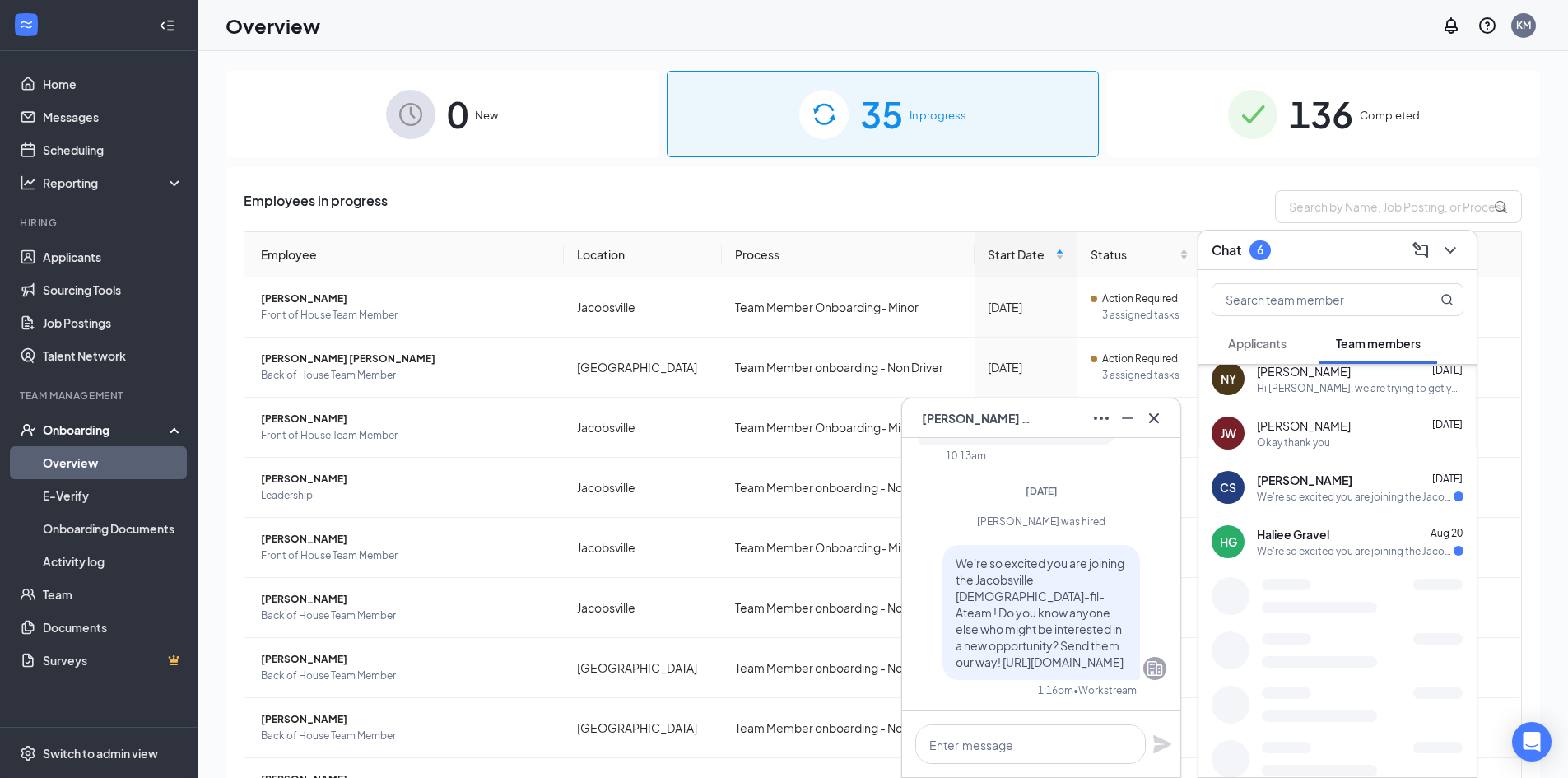
scroll to position [988, 0]
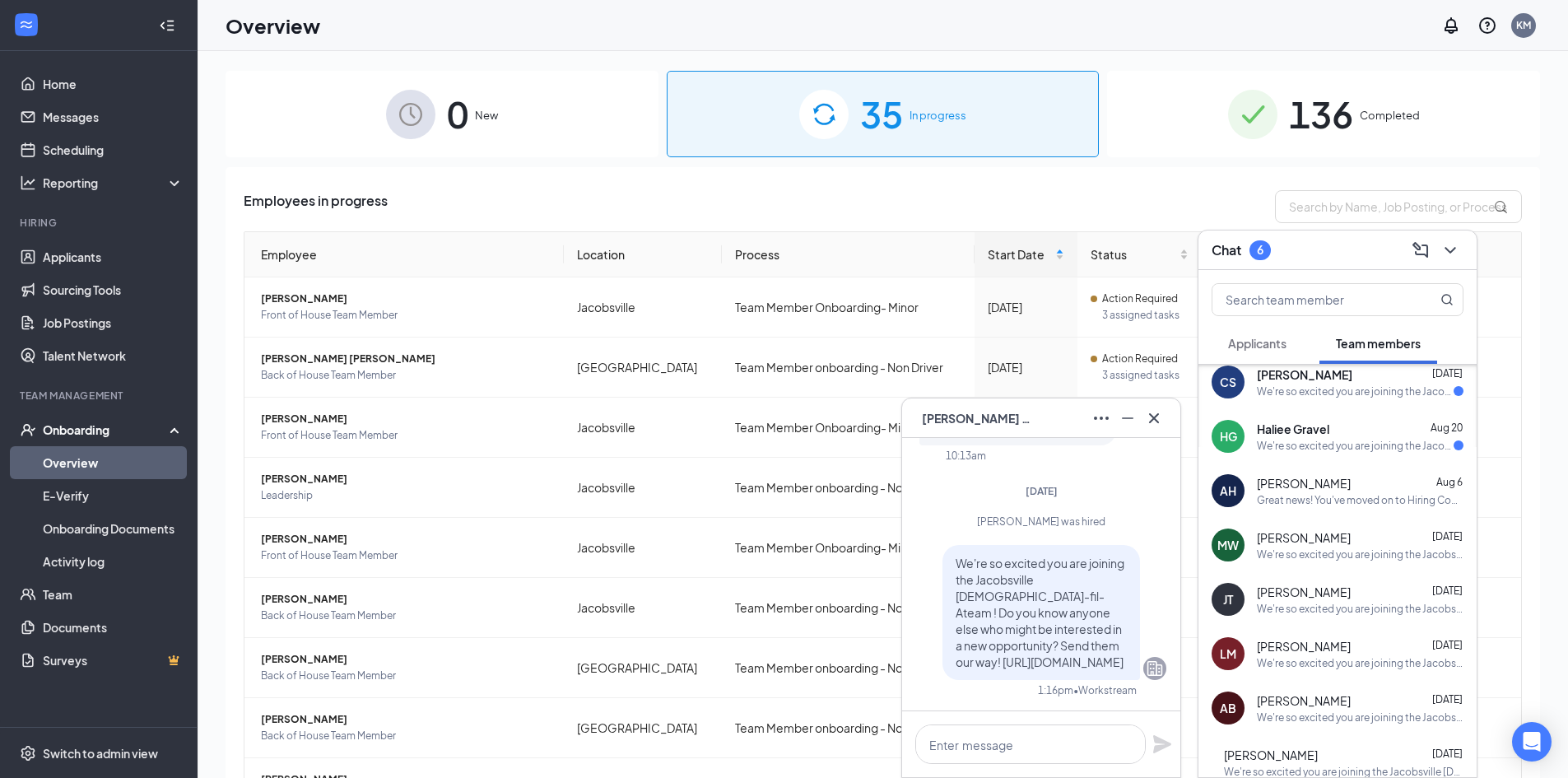
click at [1353, 397] on div "We're so excited you are joining the Jacobsville [DEMOGRAPHIC_DATA]-fil-Ateam !…" at bounding box center [1354, 391] width 196 height 14
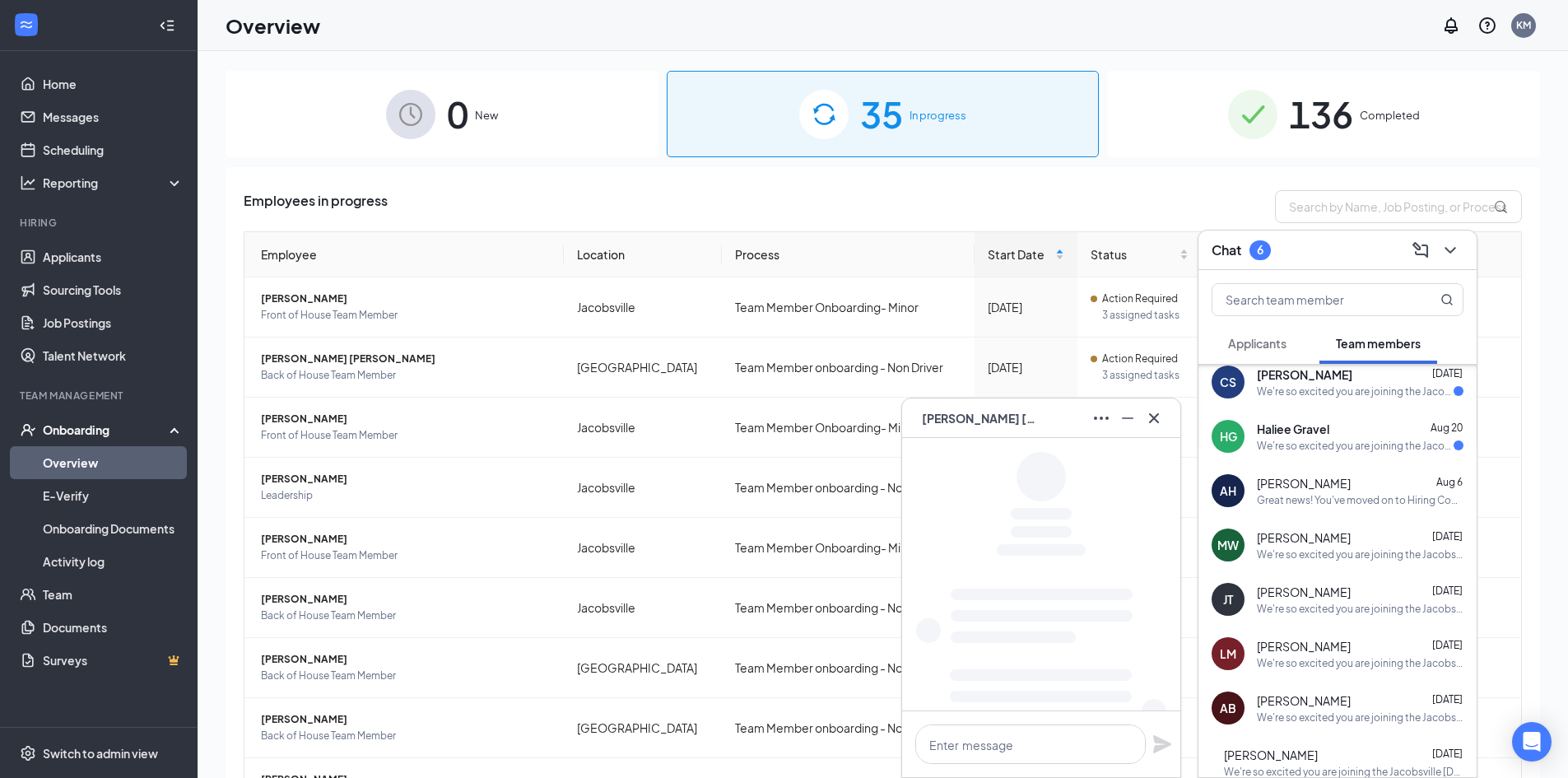
click at [1354, 442] on div "We're so excited you are joining the Jacobsville [DEMOGRAPHIC_DATA]-fil-Ateam !…" at bounding box center [1354, 445] width 196 height 14
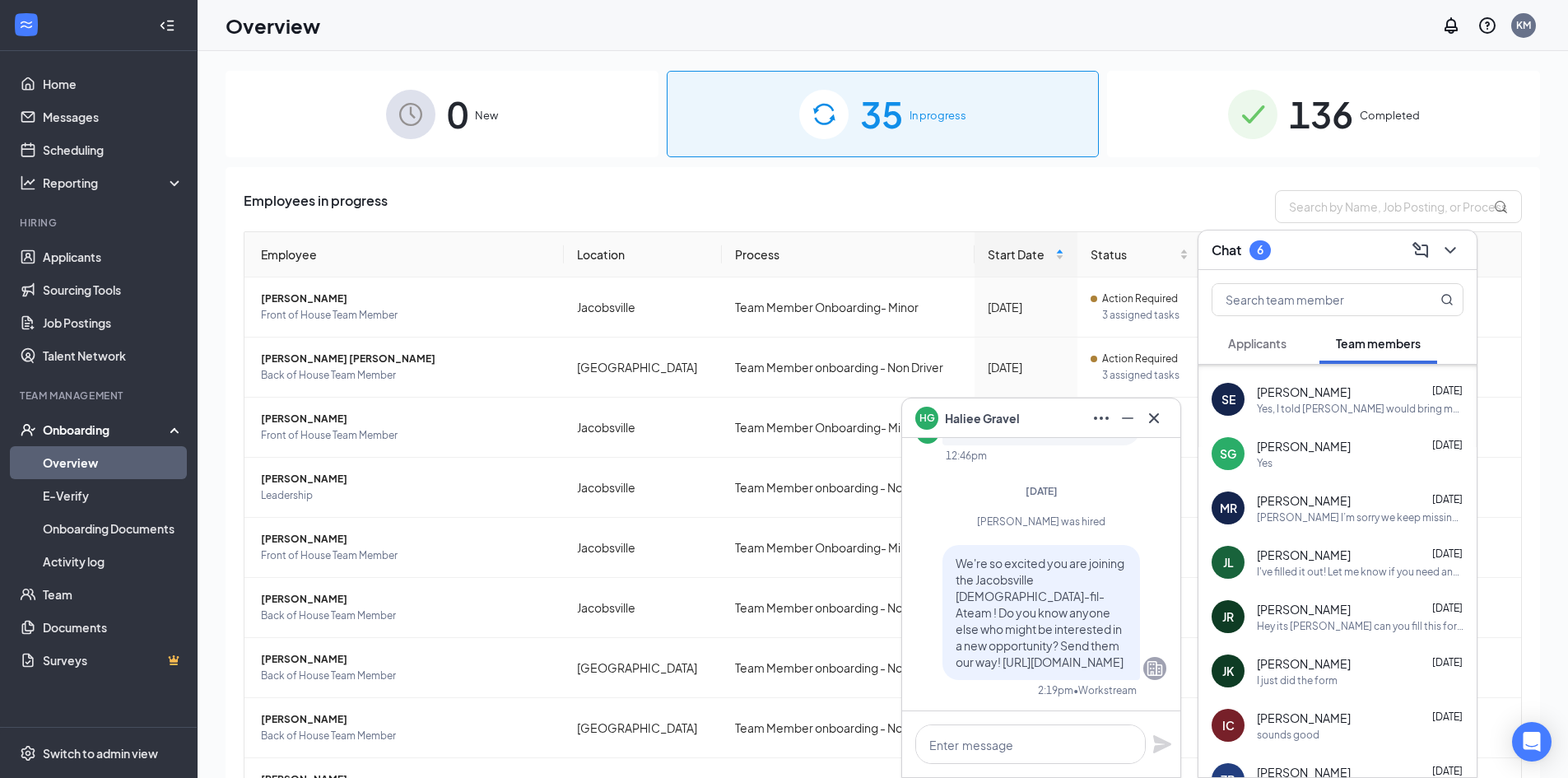
click at [1282, 339] on span "Applicants" at bounding box center [1257, 343] width 59 height 15
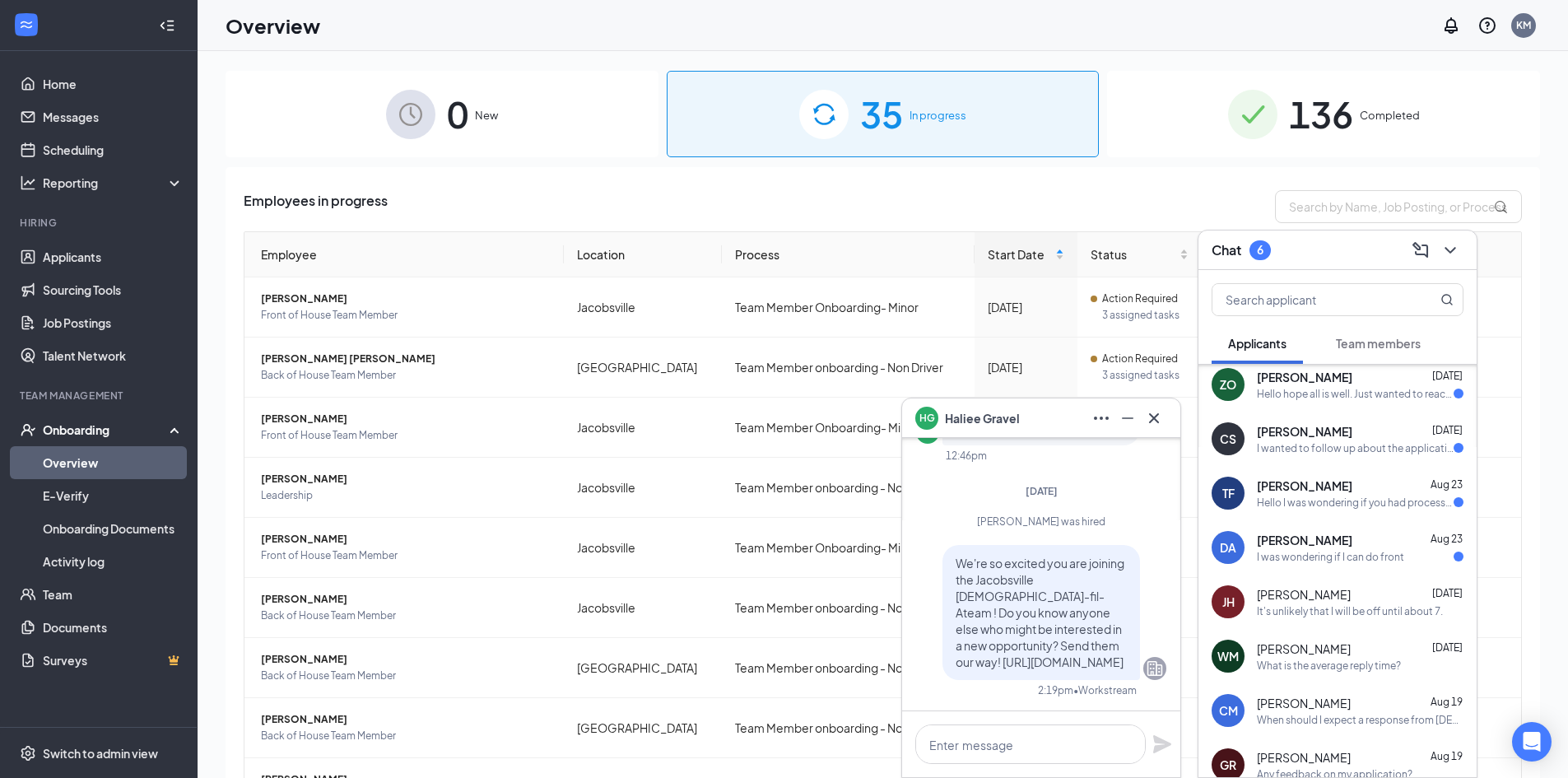
scroll to position [0, 0]
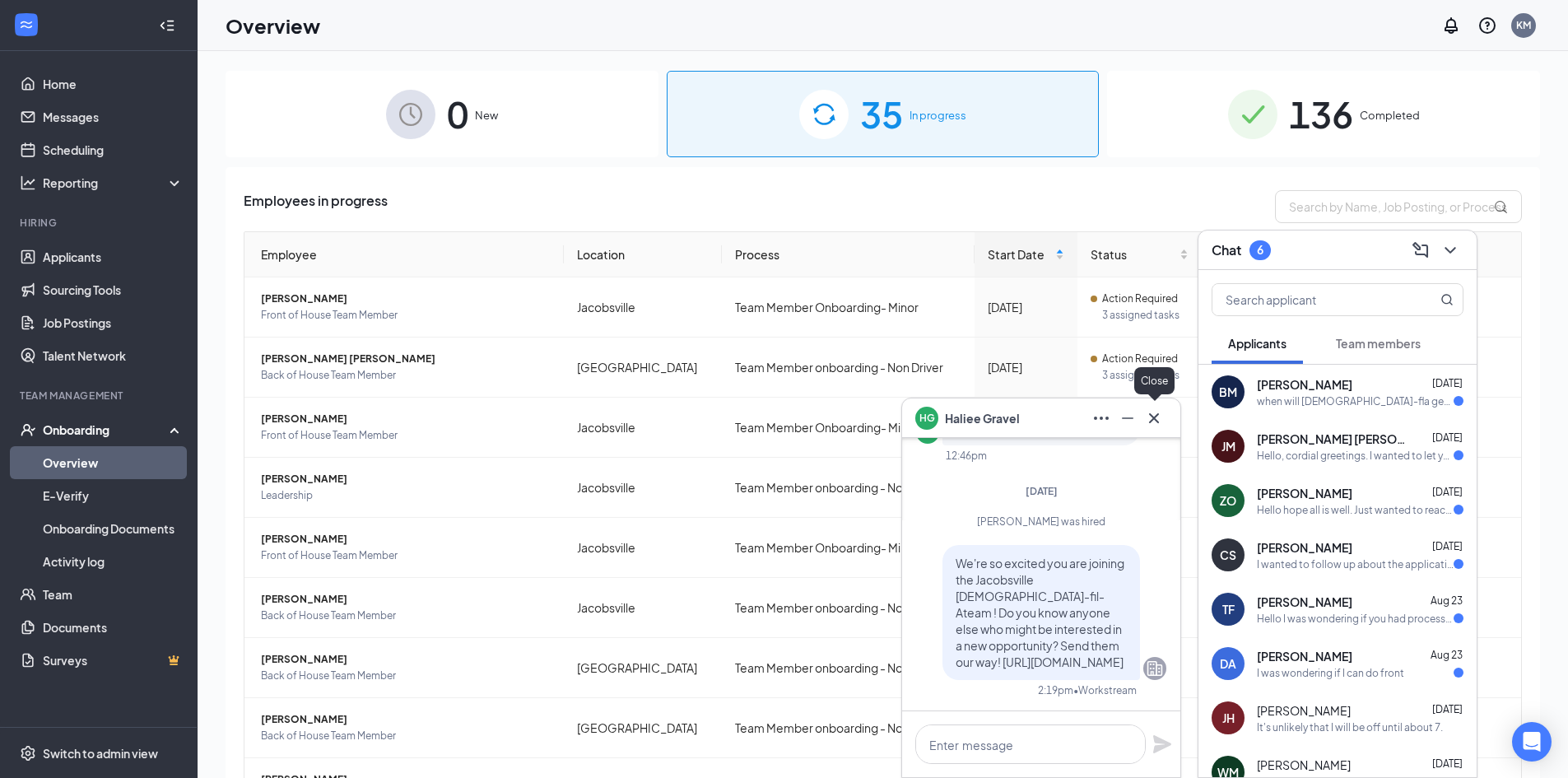
click at [1160, 408] on icon "Cross" at bounding box center [1153, 418] width 20 height 20
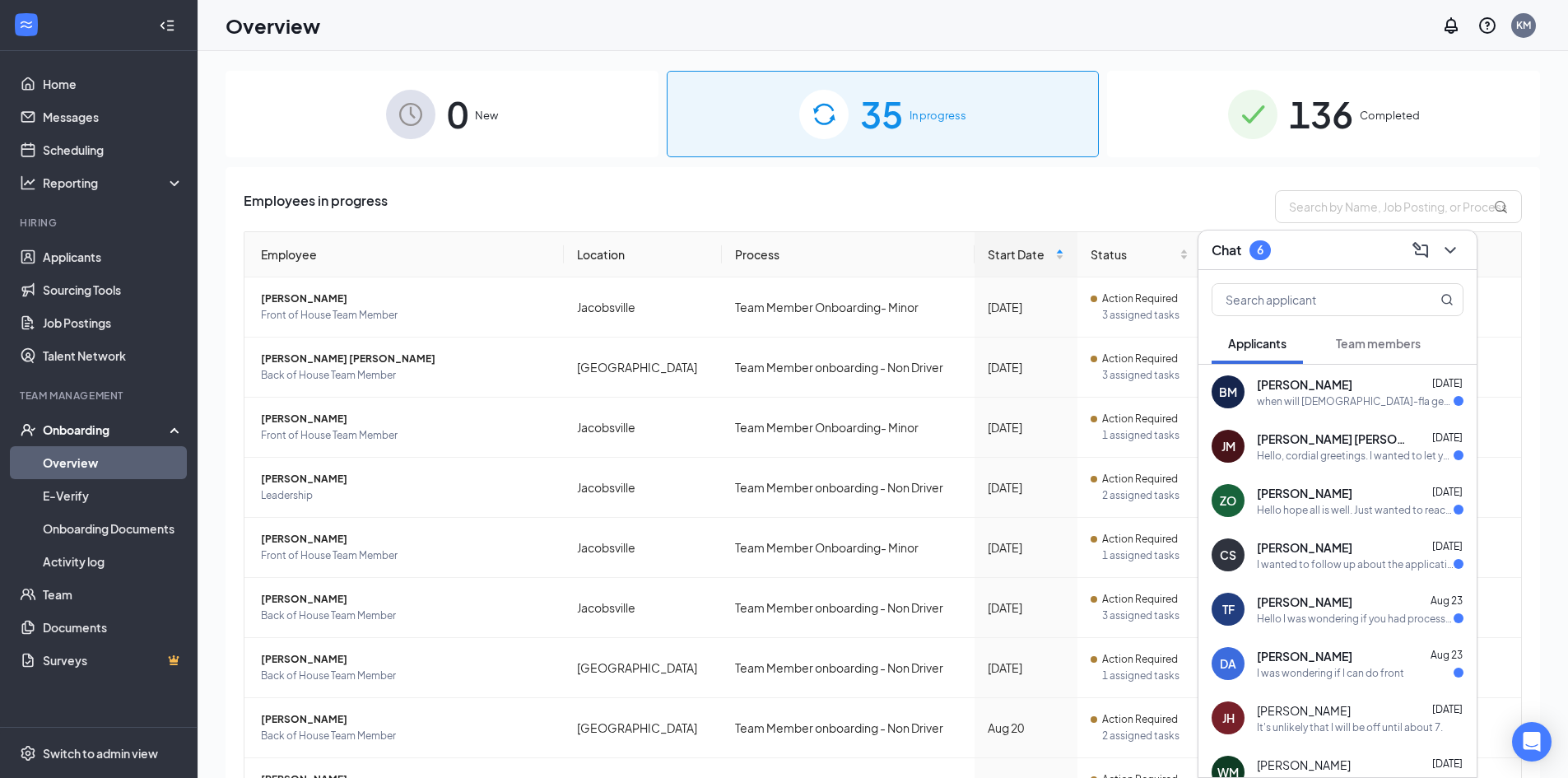
click at [1329, 391] on span "[PERSON_NAME]" at bounding box center [1304, 384] width 96 height 16
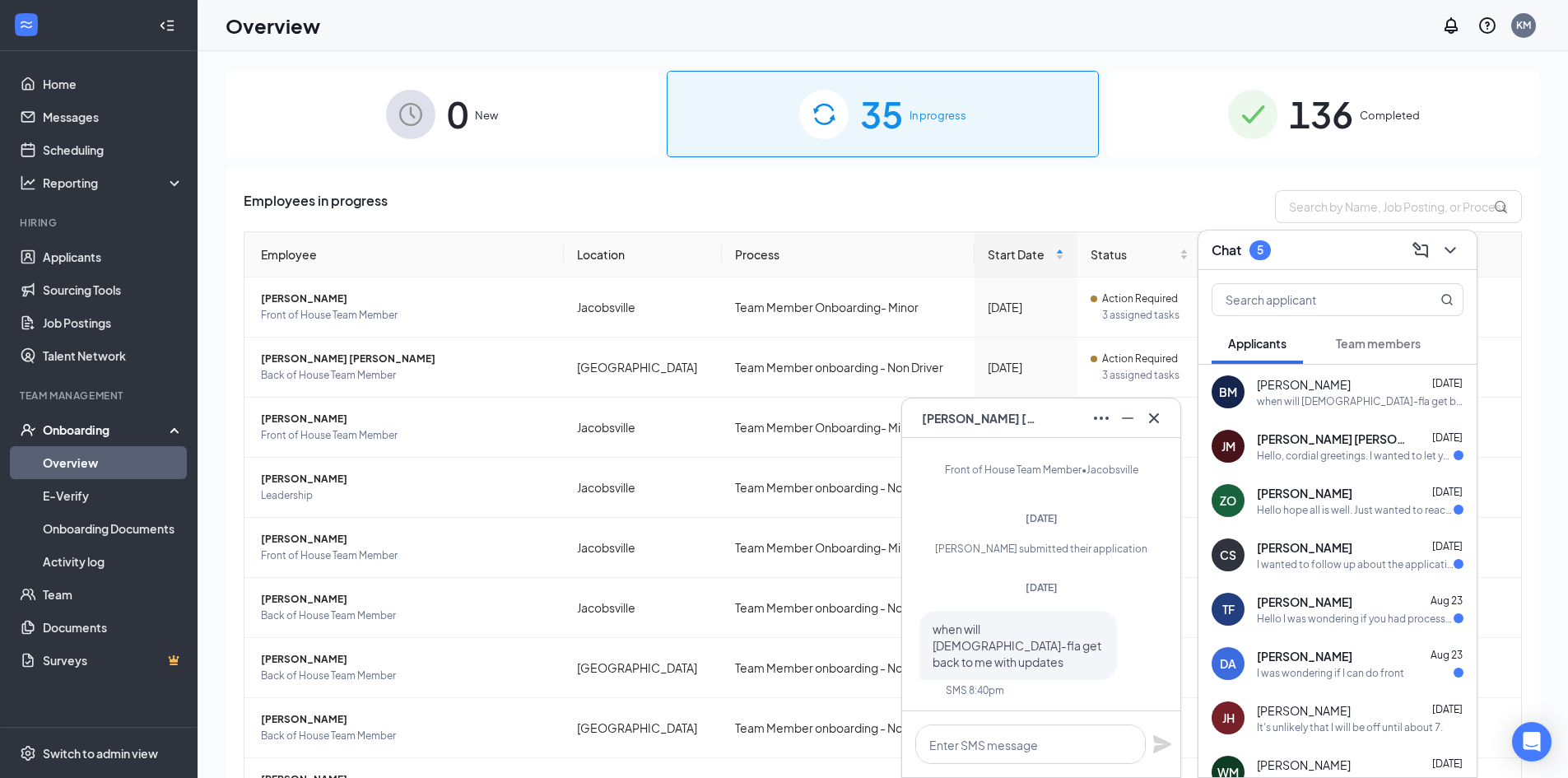
click at [1329, 434] on span "[PERSON_NAME] [PERSON_NAME]" at bounding box center [1330, 439] width 148 height 16
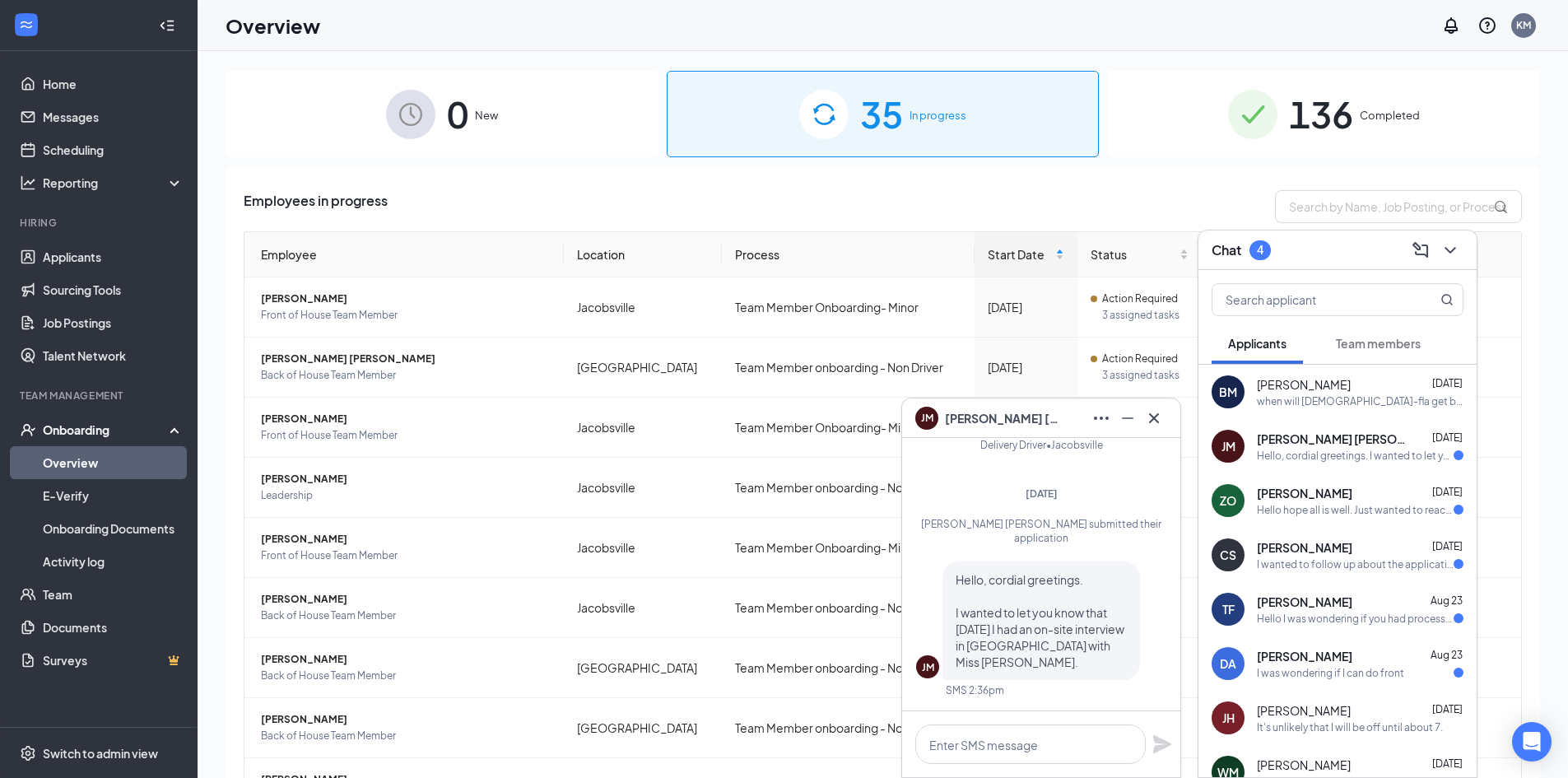
click at [1323, 487] on span "[PERSON_NAME]" at bounding box center [1304, 493] width 96 height 16
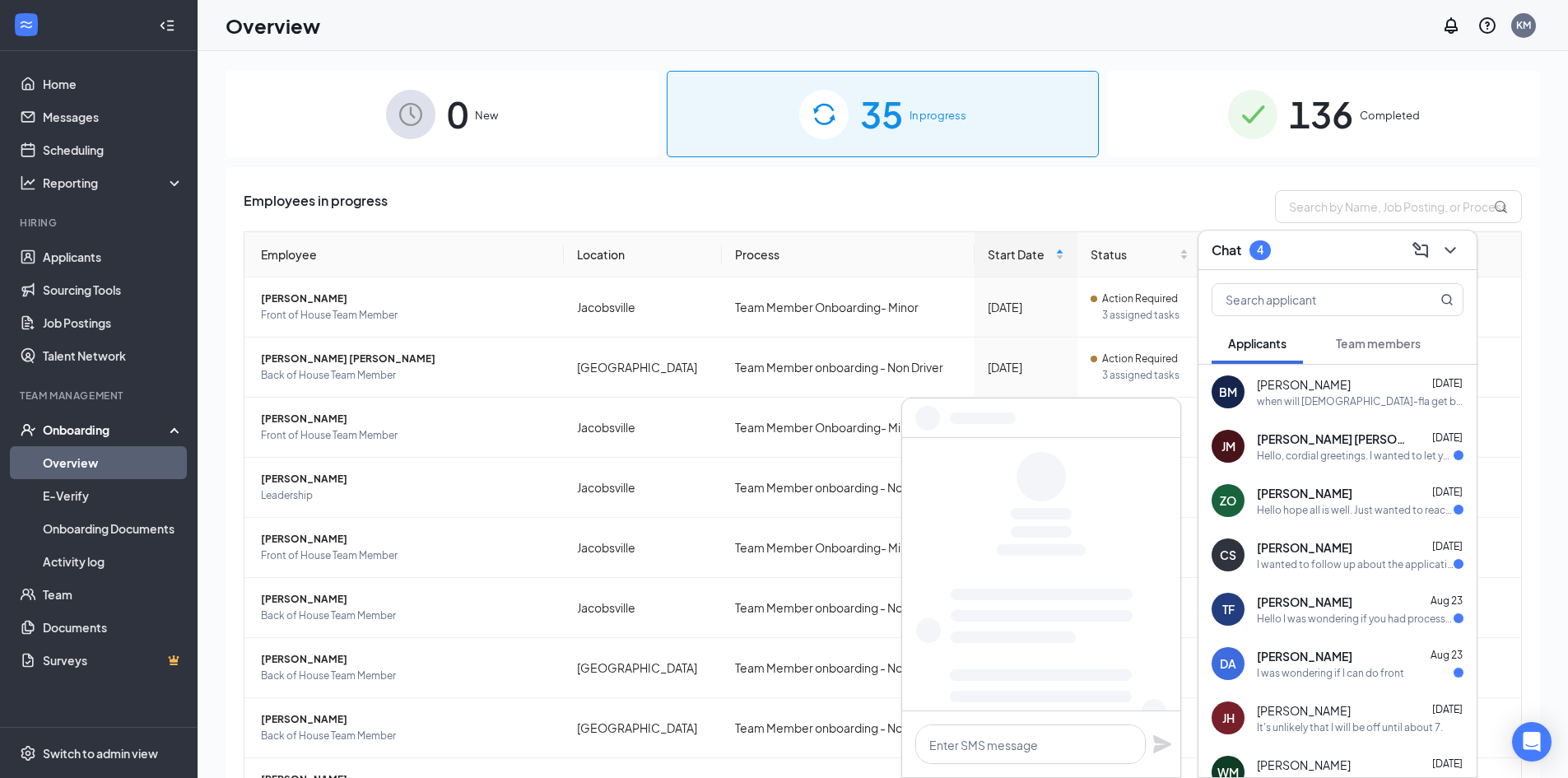
click at [1324, 556] on div "[PERSON_NAME] [DATE] I wanted to follow up about the application I sent [DATE].…" at bounding box center [1360, 555] width 207 height 32
click at [1351, 614] on div "Hello I was wondering if you had processed the application yet or if I should c…" at bounding box center [1354, 619] width 196 height 14
click at [1363, 661] on div "[PERSON_NAME] [DATE]" at bounding box center [1360, 656] width 207 height 16
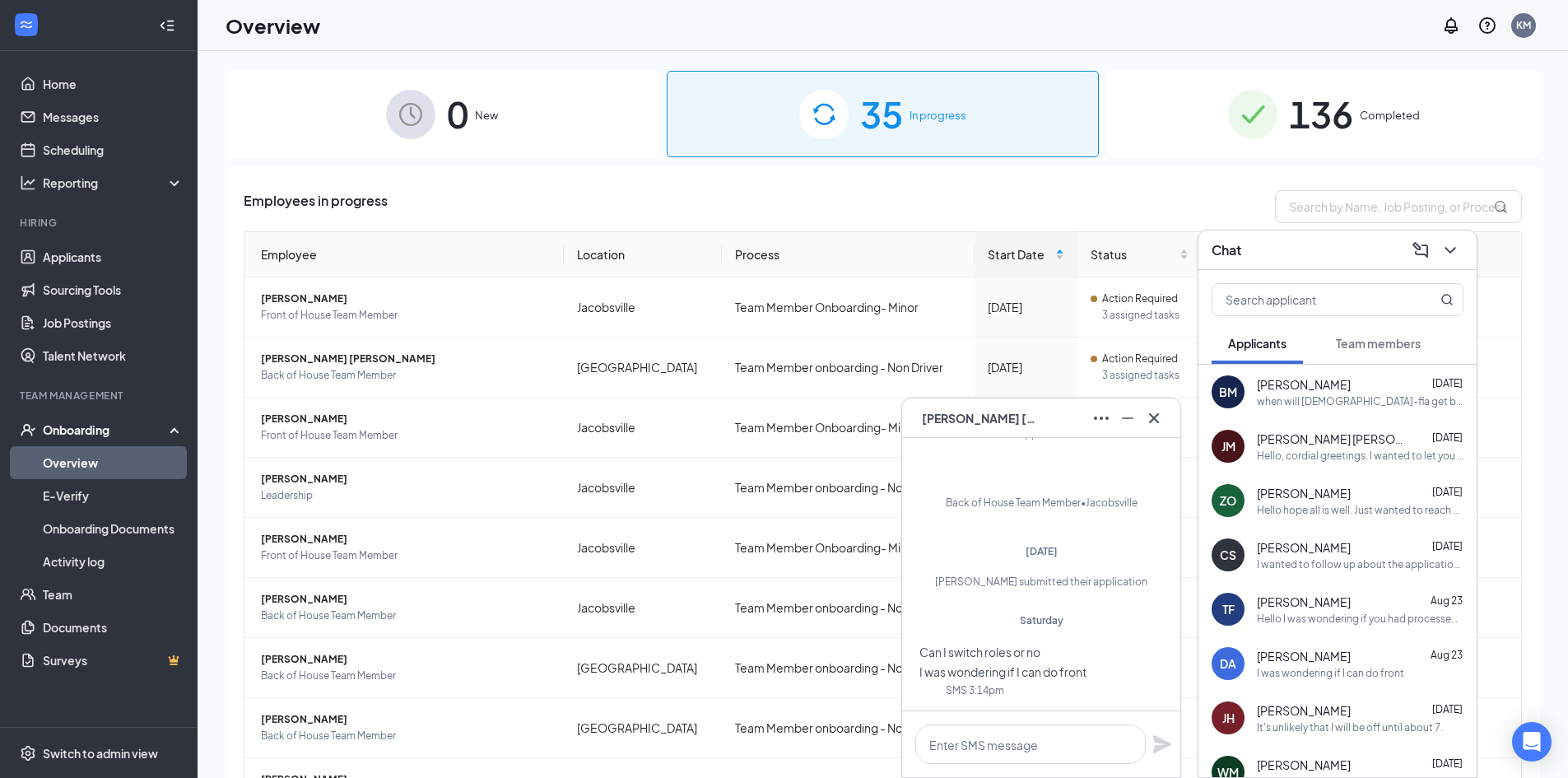
click at [1167, 416] on div "DA [PERSON_NAME]" at bounding box center [1040, 419] width 278 height 40
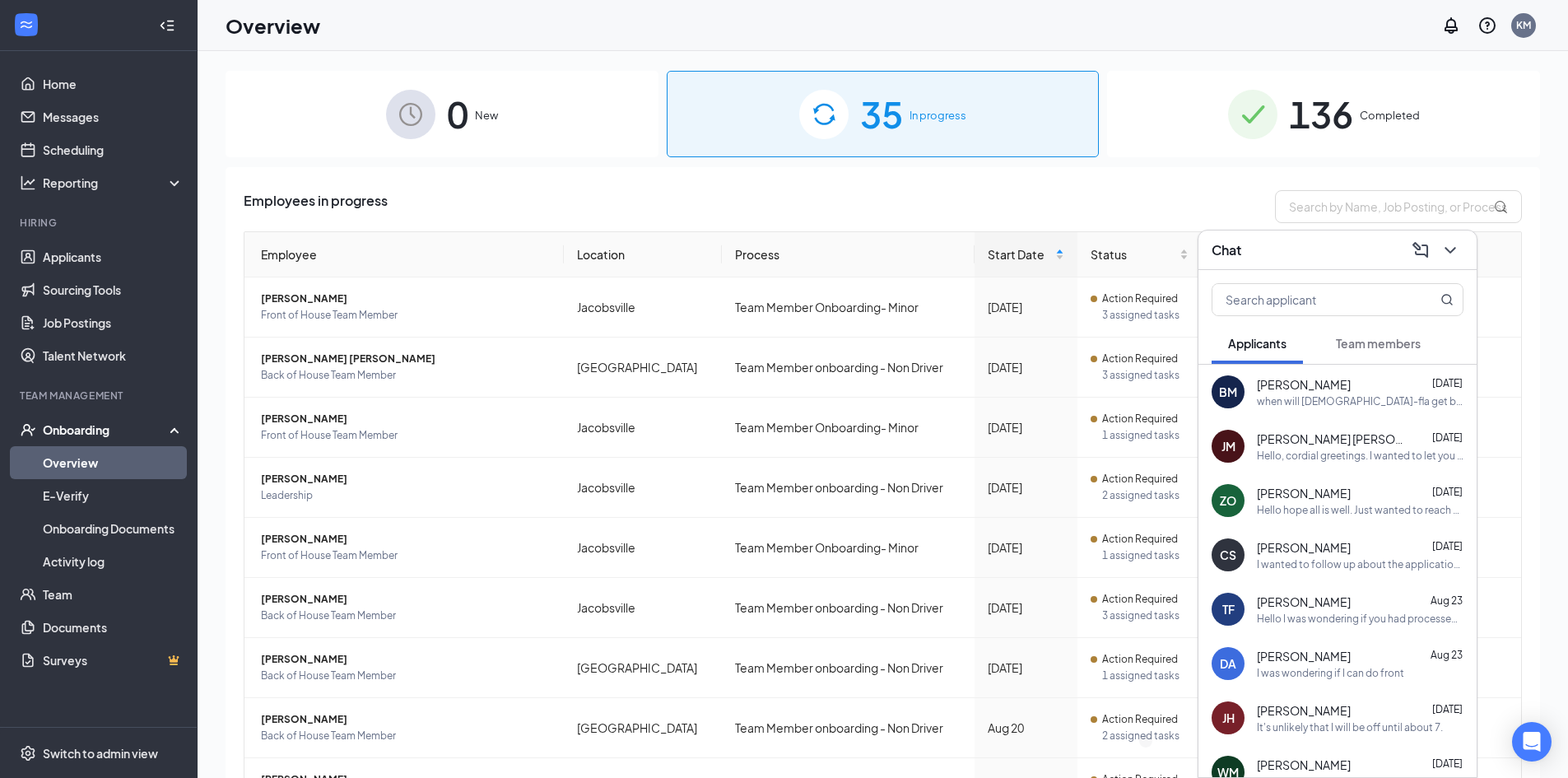
click at [1358, 339] on span "Team members" at bounding box center [1378, 343] width 84 height 15
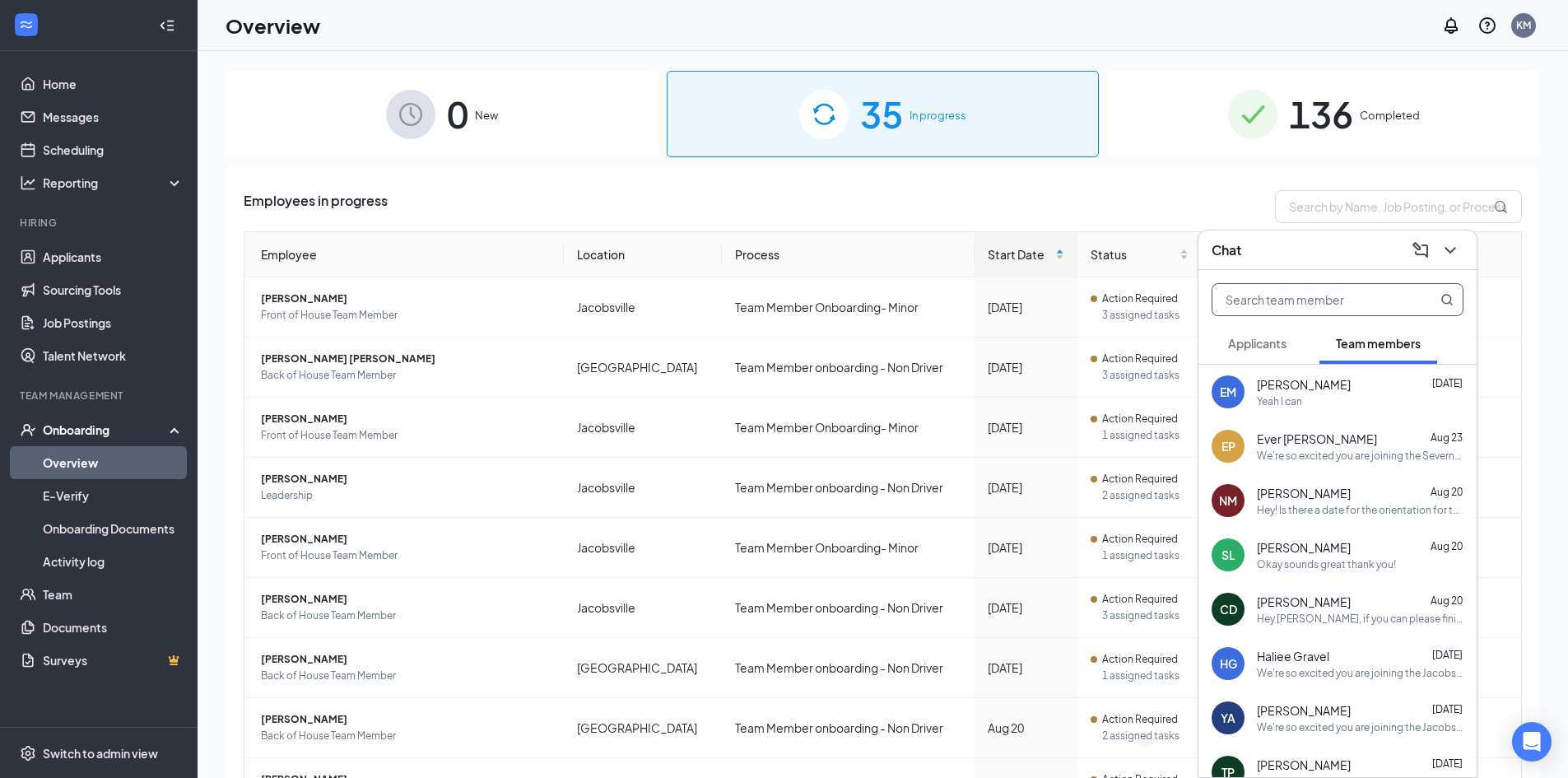
click at [1274, 301] on input "text" at bounding box center [1310, 300] width 195 height 31
click at [1309, 389] on span "[PERSON_NAME]" at bounding box center [1303, 384] width 94 height 16
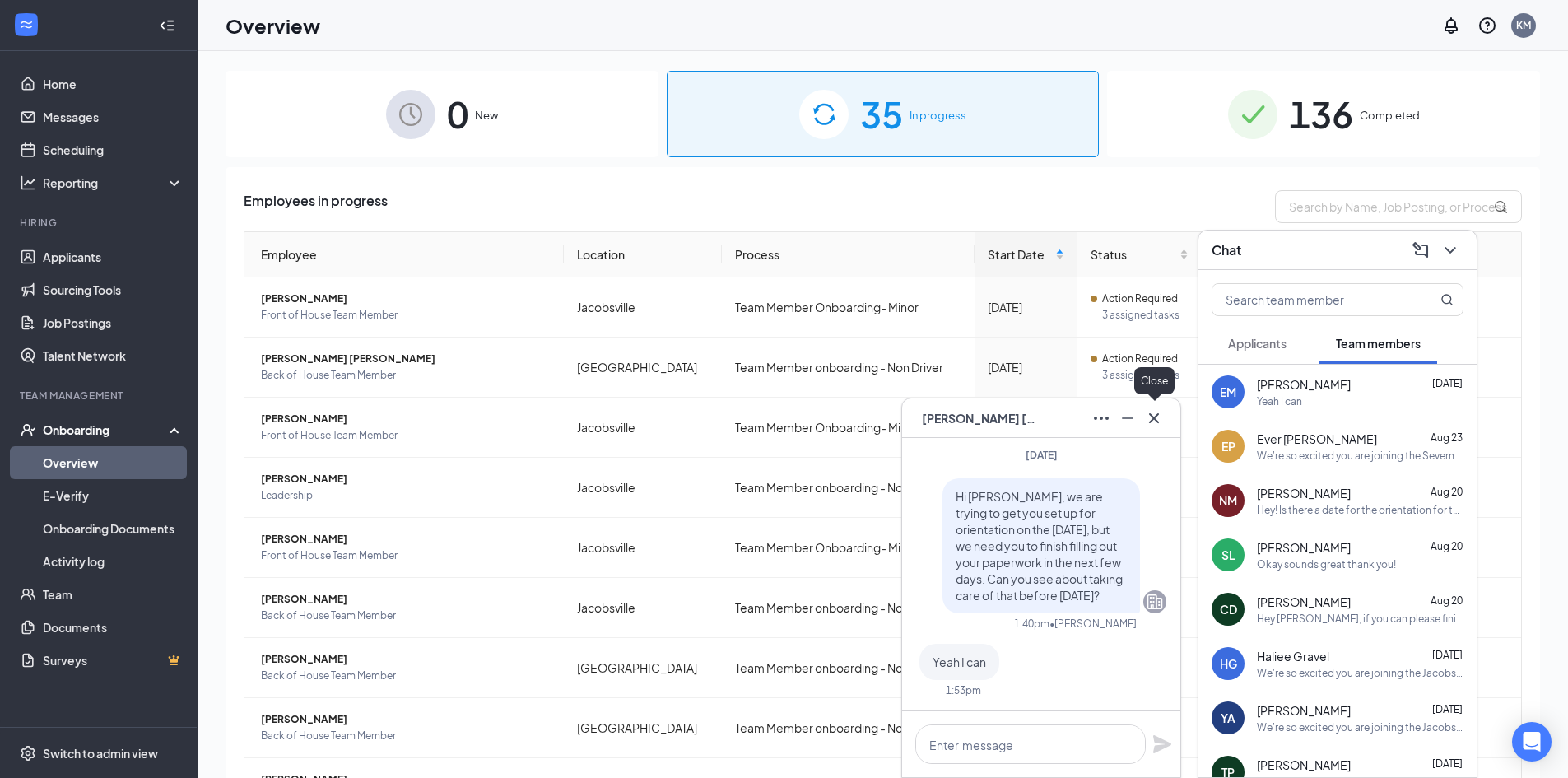
click at [1156, 423] on icon "Cross" at bounding box center [1153, 418] width 20 height 20
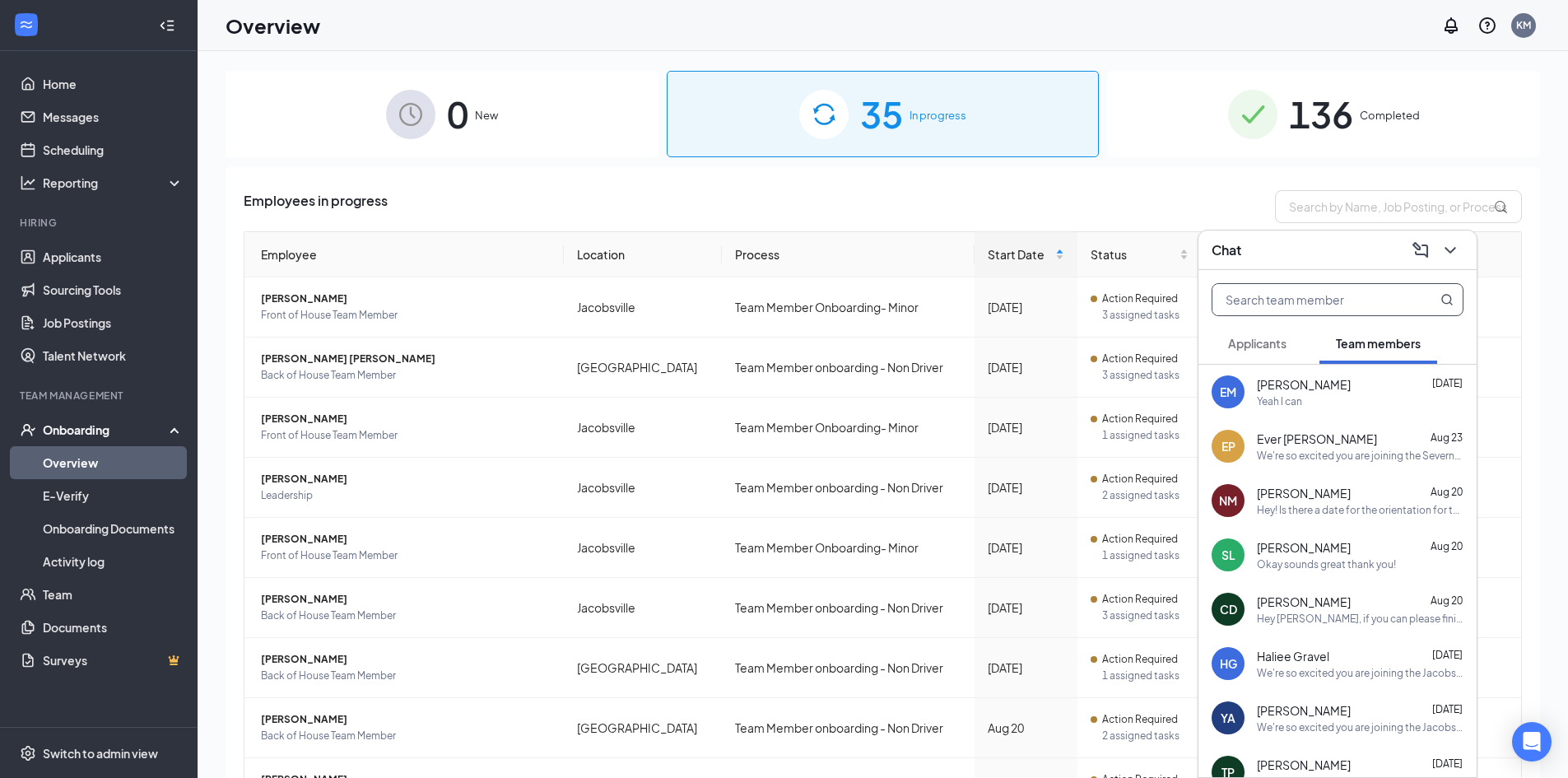
click at [1269, 297] on input "text" at bounding box center [1310, 300] width 195 height 31
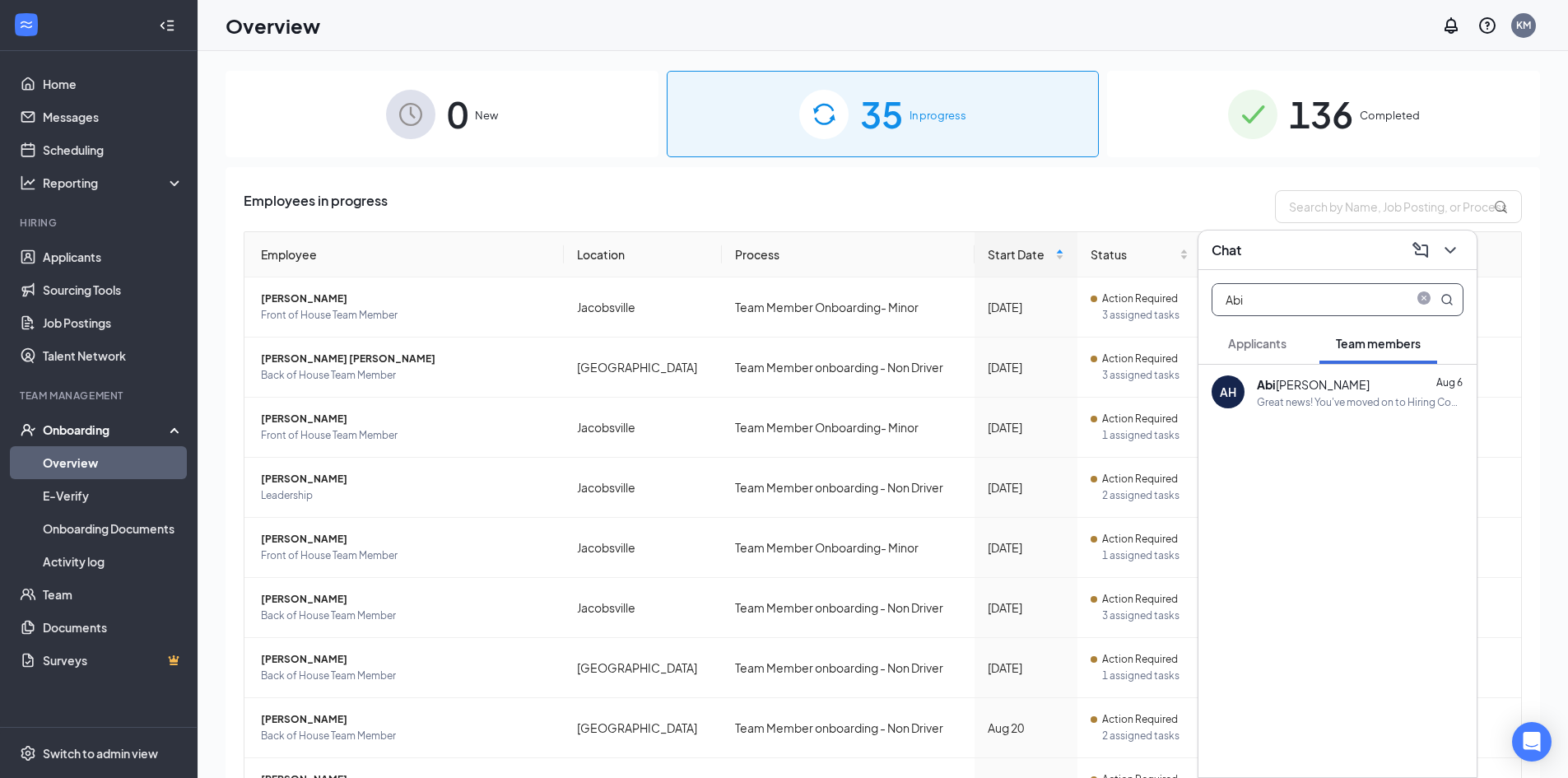
type input "Abi"
click at [1354, 386] on div "[PERSON_NAME] [DATE]" at bounding box center [1360, 384] width 207 height 18
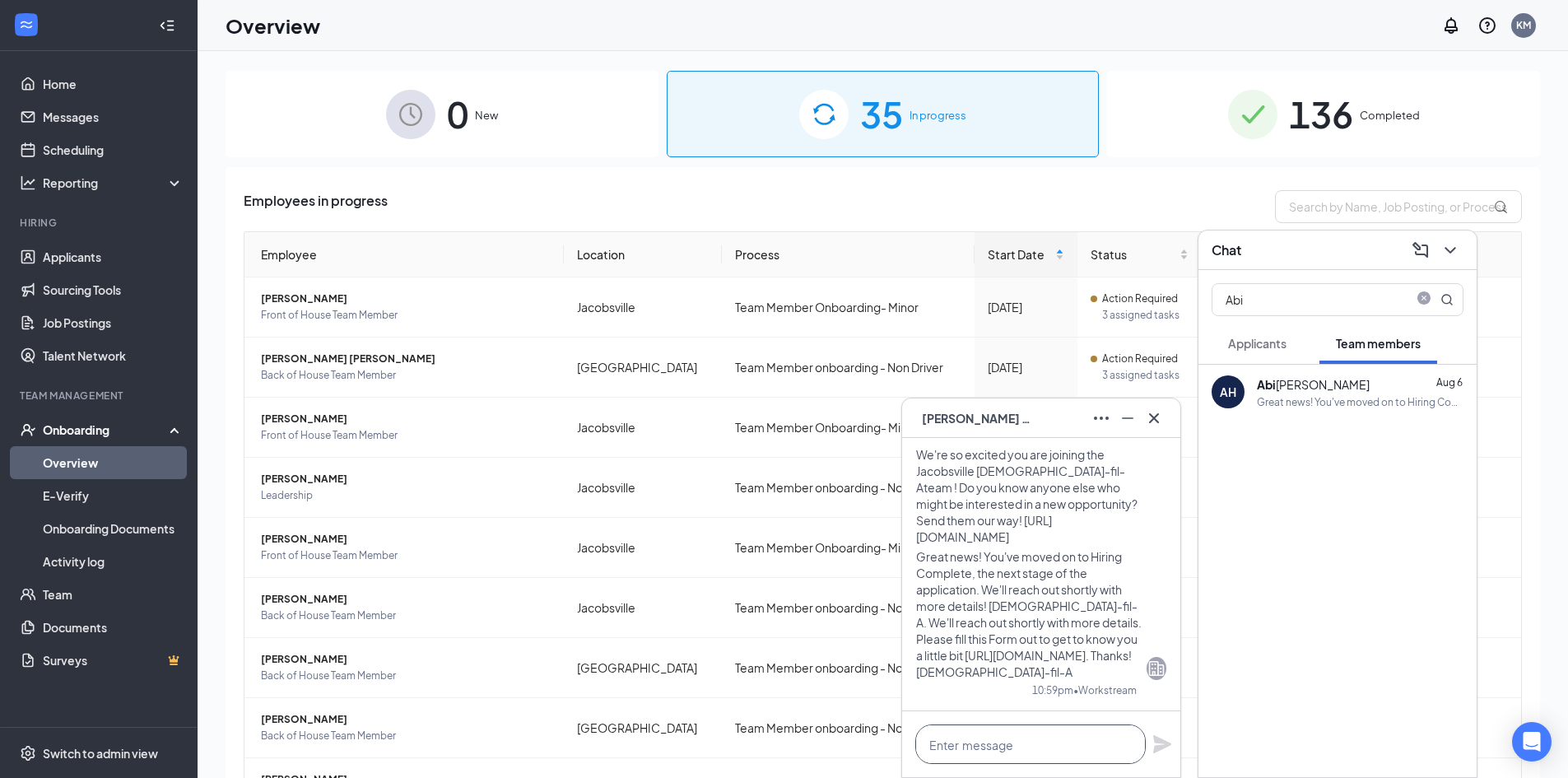
click at [987, 750] on textarea at bounding box center [1031, 744] width 231 height 40
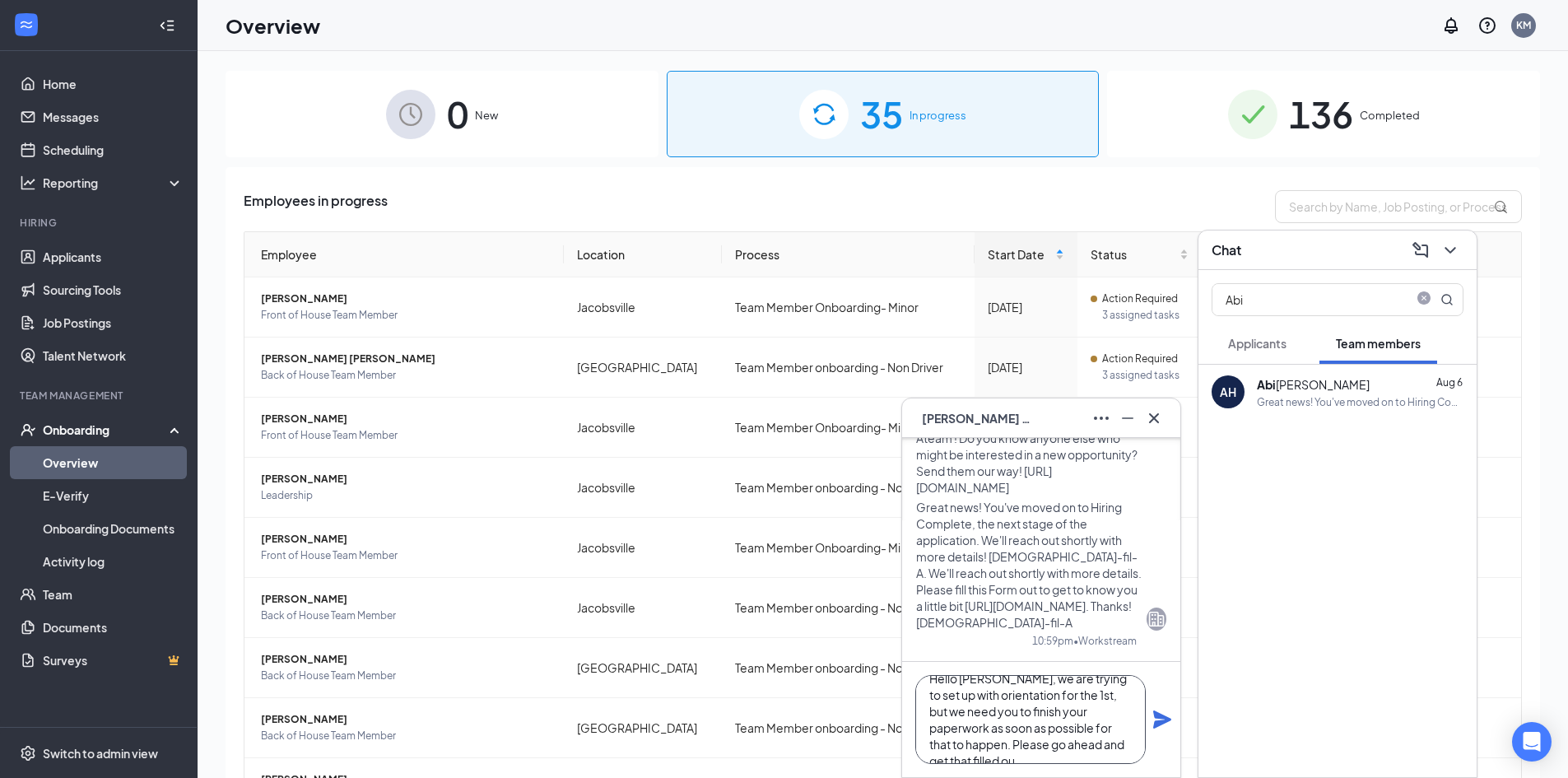
scroll to position [34, 0]
drag, startPoint x: 1077, startPoint y: 747, endPoint x: 1056, endPoint y: 738, distance: 22.8
click at [1050, 736] on textarea "Hello [PERSON_NAME], we are trying to set up with orientation for the 1st, but …" at bounding box center [1031, 719] width 231 height 89
click at [1082, 745] on textarea "Hello [PERSON_NAME], we are trying to set up with orientation for the 1st, but …" at bounding box center [1031, 719] width 231 height 89
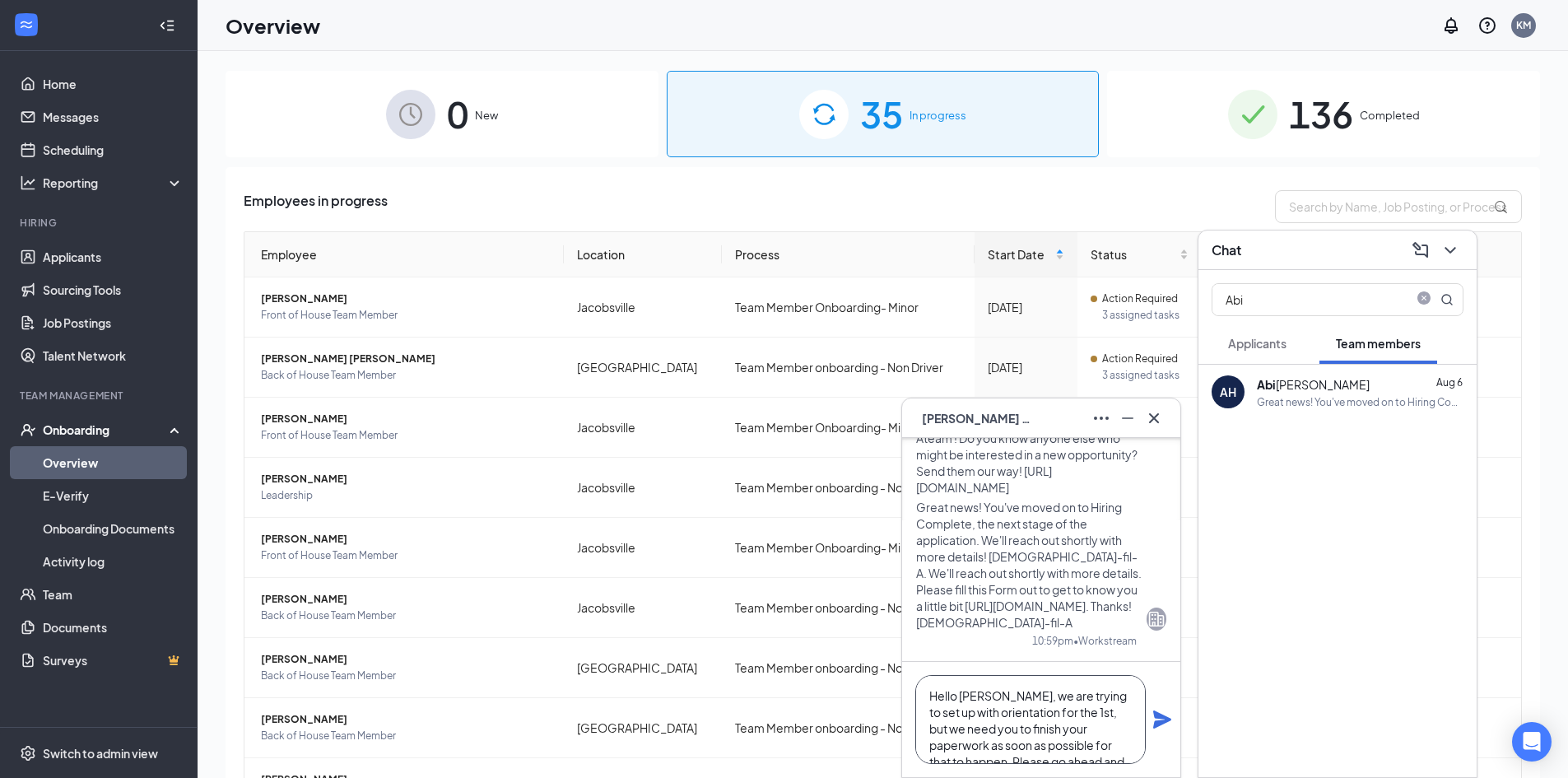
drag, startPoint x: 1027, startPoint y: 750, endPoint x: 911, endPoint y: 682, distance: 134.5
click at [911, 682] on div "Hello [PERSON_NAME], we are trying to set up with orientation for the 1st, but …" at bounding box center [1040, 719] width 278 height 115
type textarea "Hello [PERSON_NAME], we are trying to set up with orientation for the 1st, but …"
click at [1158, 715] on icon "Plane" at bounding box center [1162, 719] width 18 height 18
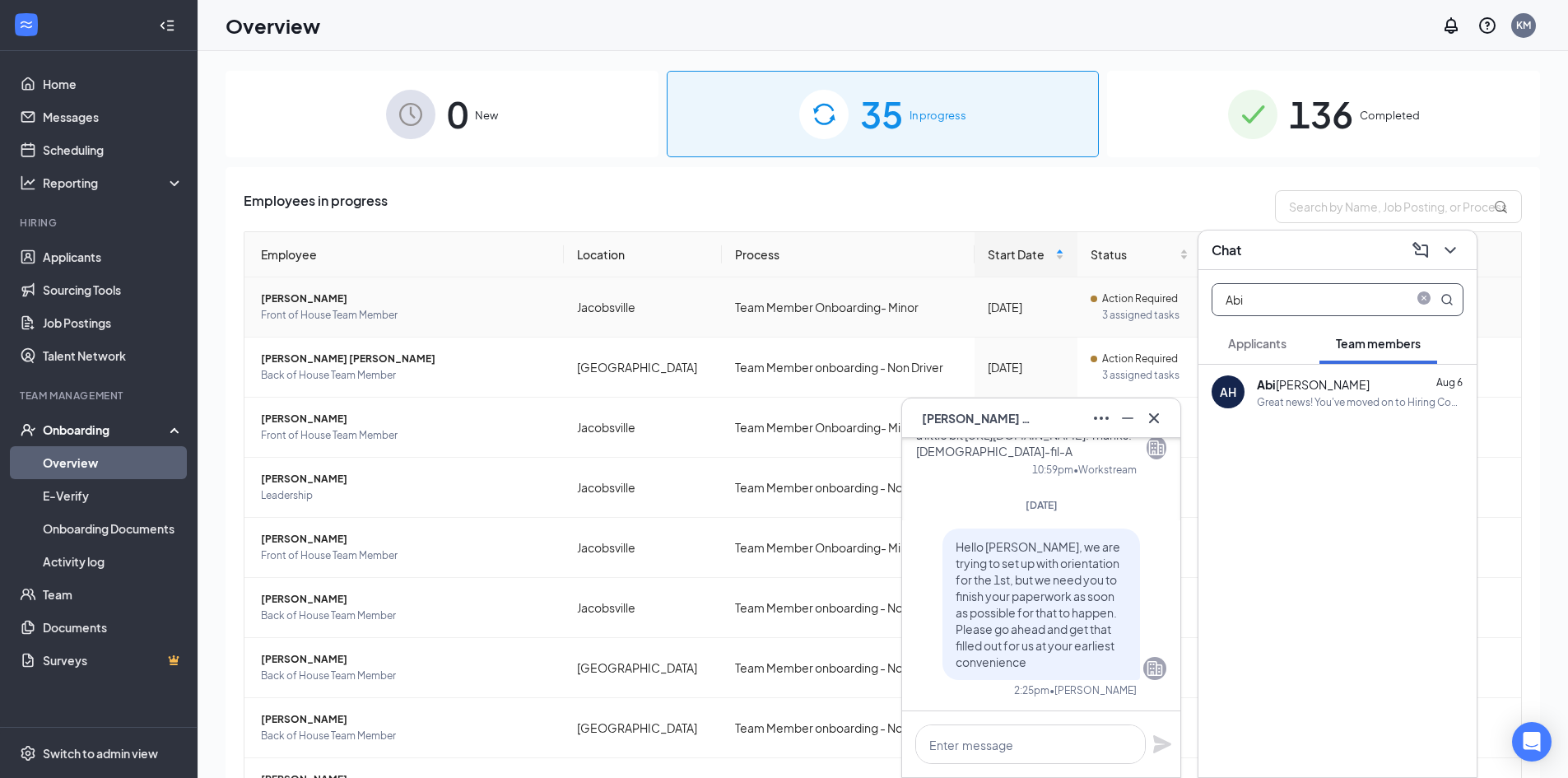
drag, startPoint x: 1312, startPoint y: 313, endPoint x: 1100, endPoint y: 322, distance: 212.2
click at [1100, 322] on div "AH [PERSON_NAME] AH [PERSON_NAME] Team member Front of House Team Member • Jaco…" at bounding box center [882, 451] width 1370 height 801
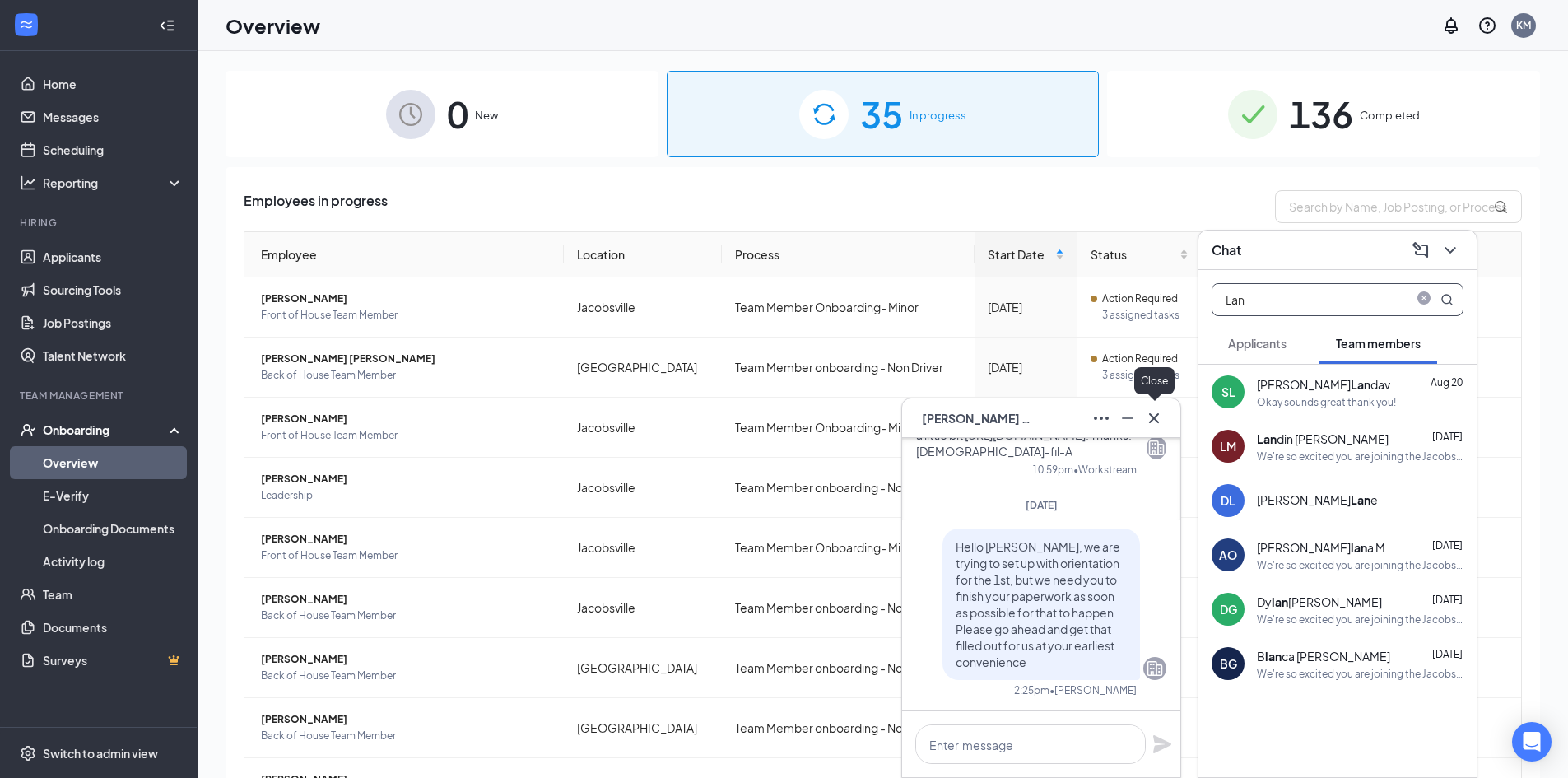
type input "Lan"
click at [1155, 423] on icon "Cross" at bounding box center [1153, 418] width 20 height 20
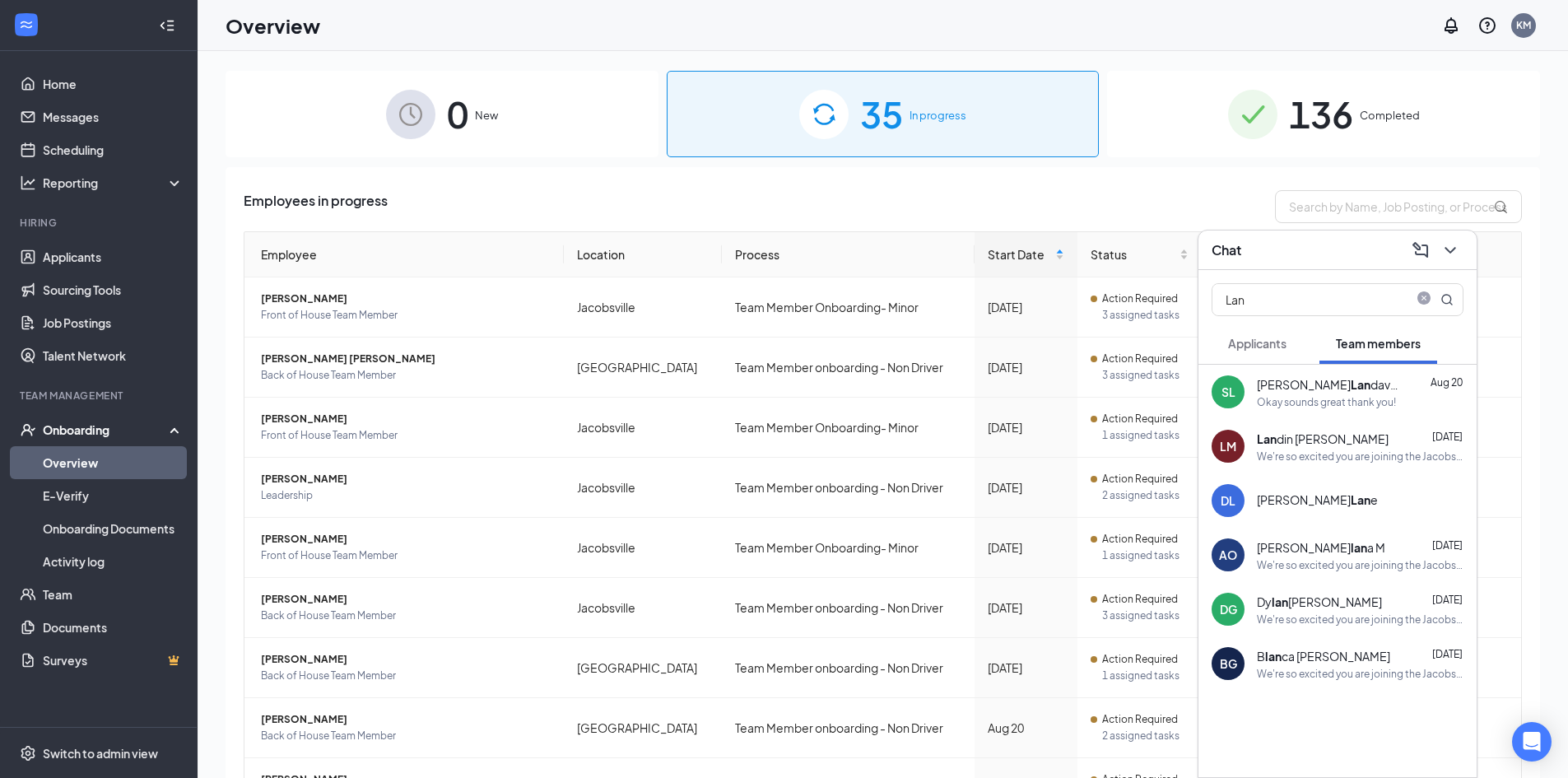
click at [1251, 437] on div "LM Lan din [PERSON_NAME] [DATE] We're so excited you are joining the Jacobsvill…" at bounding box center [1336, 445] width 278 height 54
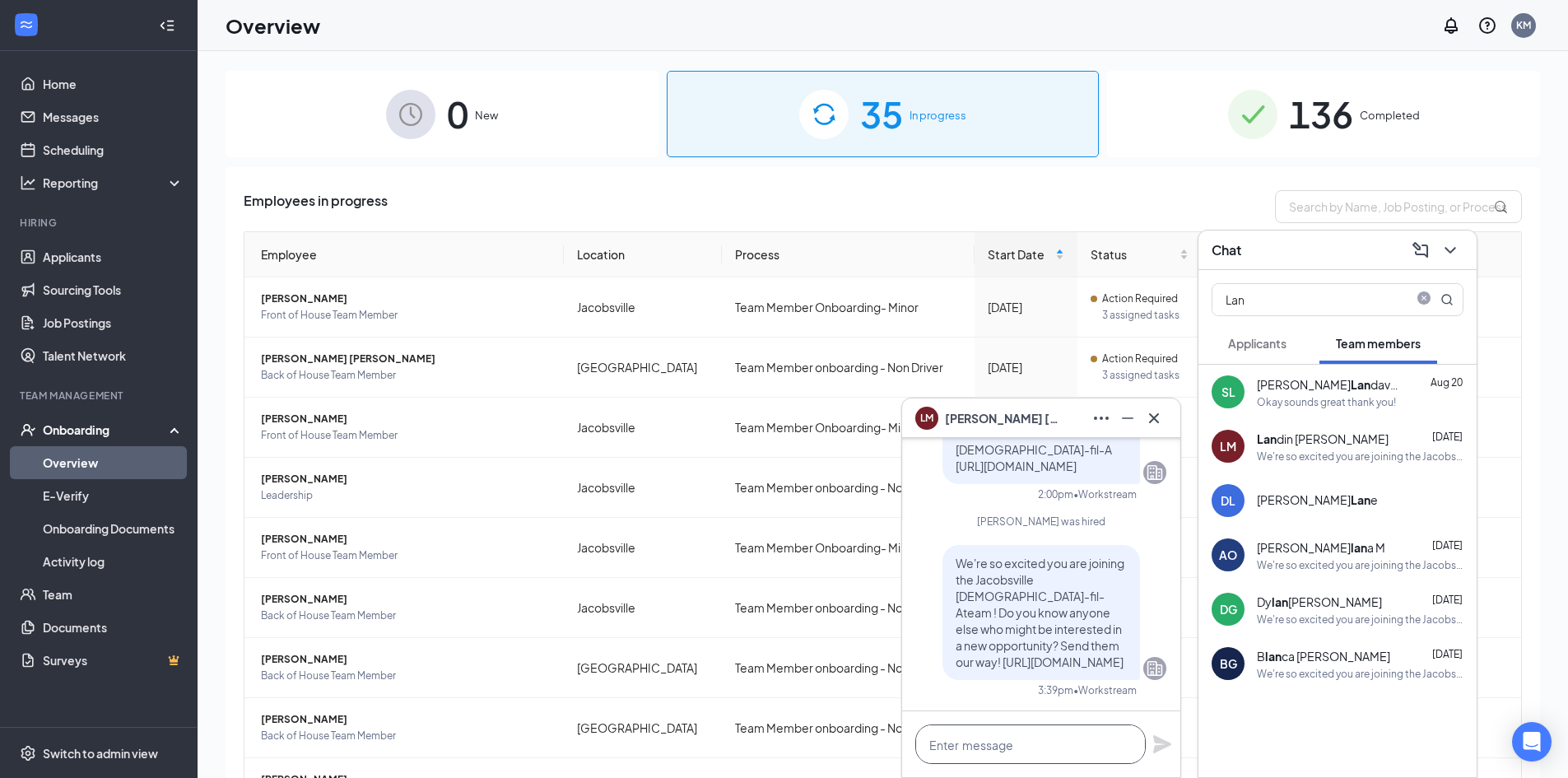
click at [998, 746] on textarea at bounding box center [1031, 744] width 231 height 40
paste textarea "Hello [PERSON_NAME], we are trying to set up with orientation for the 1st, but …"
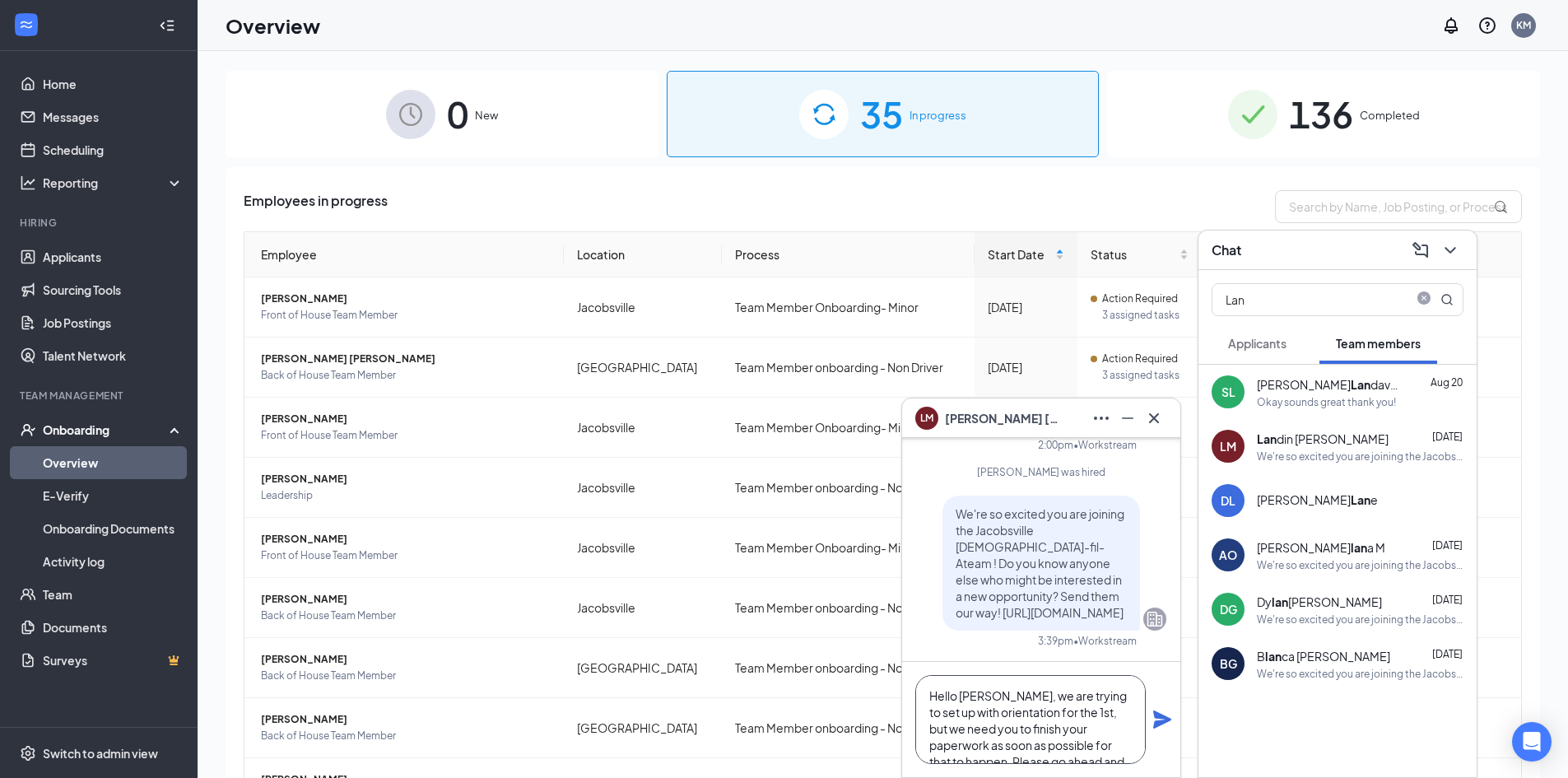
drag, startPoint x: 995, startPoint y: 697, endPoint x: 963, endPoint y: 700, distance: 32.1
click at [963, 700] on textarea "Hello [PERSON_NAME], we are trying to set up with orientation for the 1st, but …" at bounding box center [1031, 719] width 231 height 89
type textarea "Hello [PERSON_NAME], we are trying to set up with orientation for the 1st, but …"
click at [1166, 715] on icon "Plane" at bounding box center [1162, 719] width 20 height 20
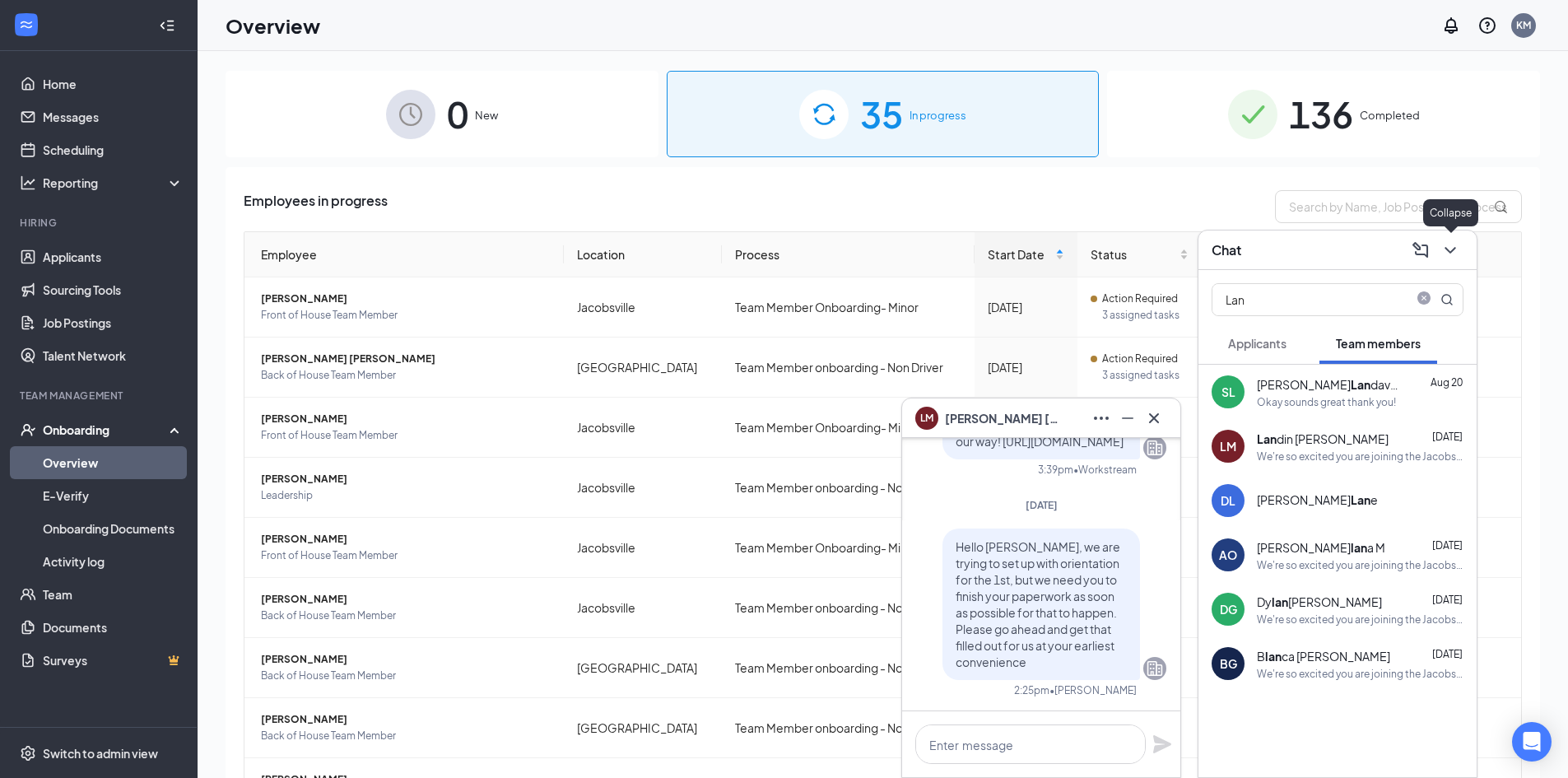
click at [1456, 247] on icon "ChevronDown" at bounding box center [1449, 250] width 20 height 20
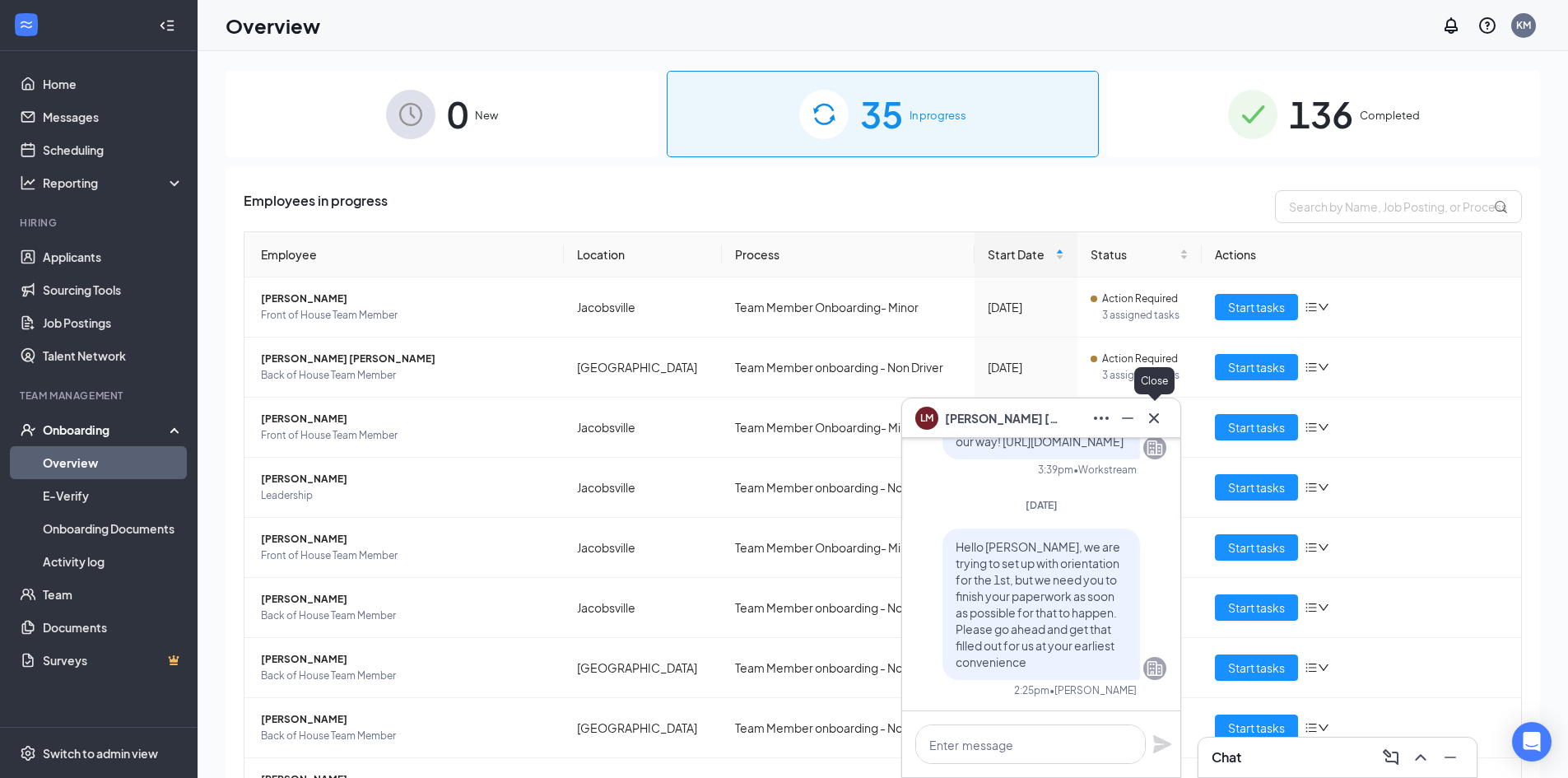
click at [1157, 414] on icon "Cross" at bounding box center [1153, 417] width 9 height 9
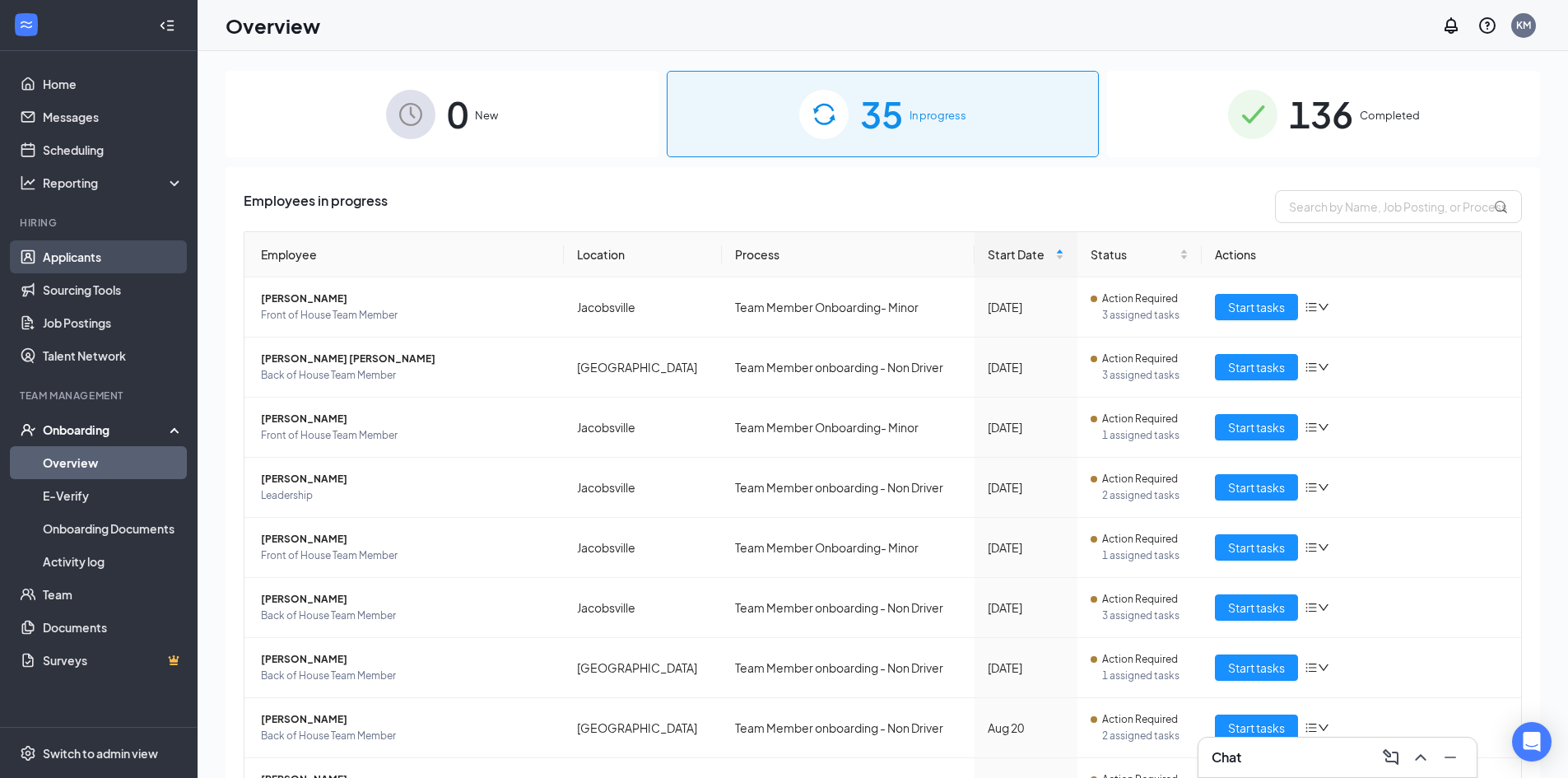
click at [115, 265] on link "Applicants" at bounding box center [113, 257] width 140 height 33
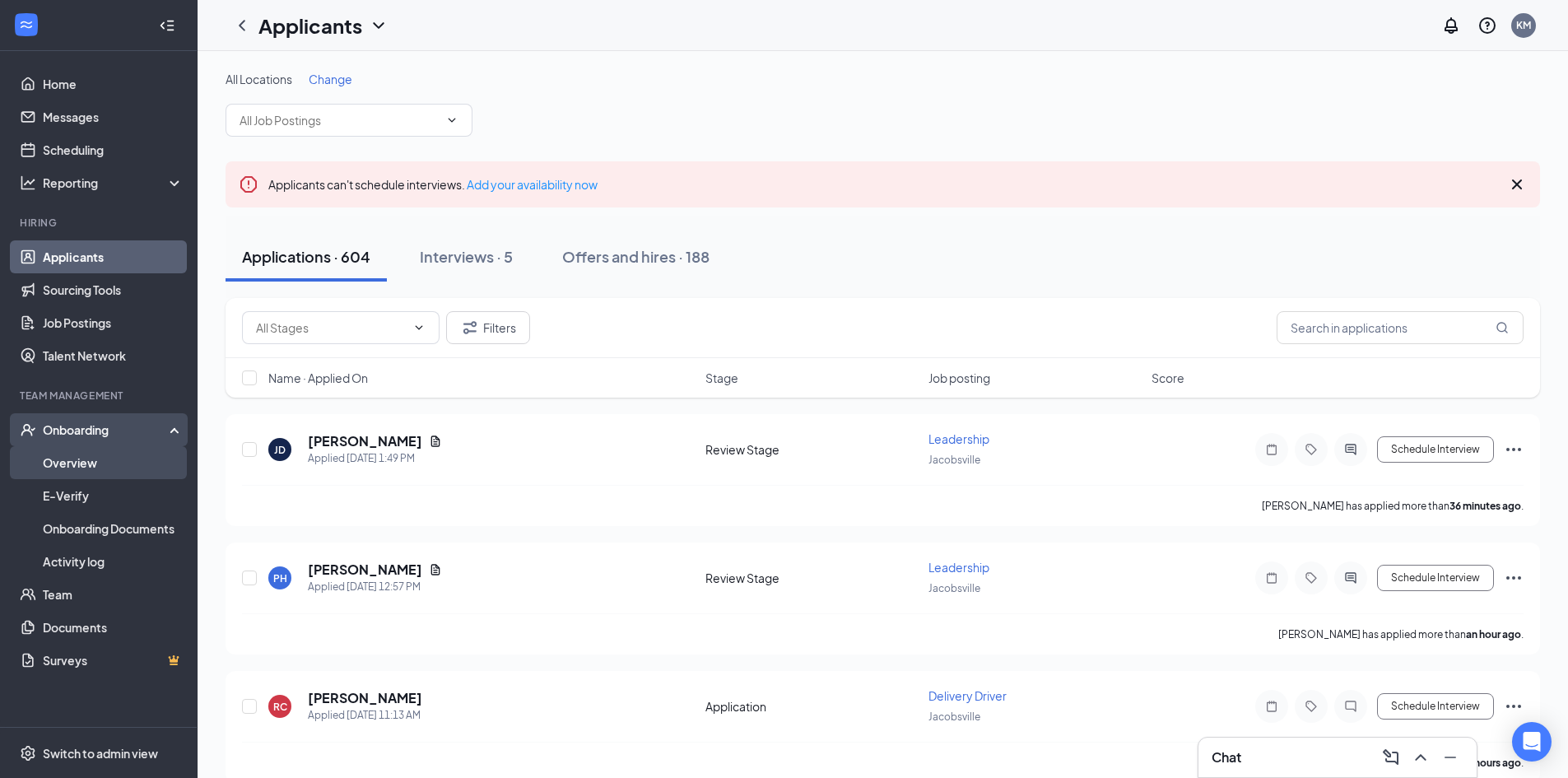
click at [101, 453] on link "Overview" at bounding box center [113, 463] width 140 height 33
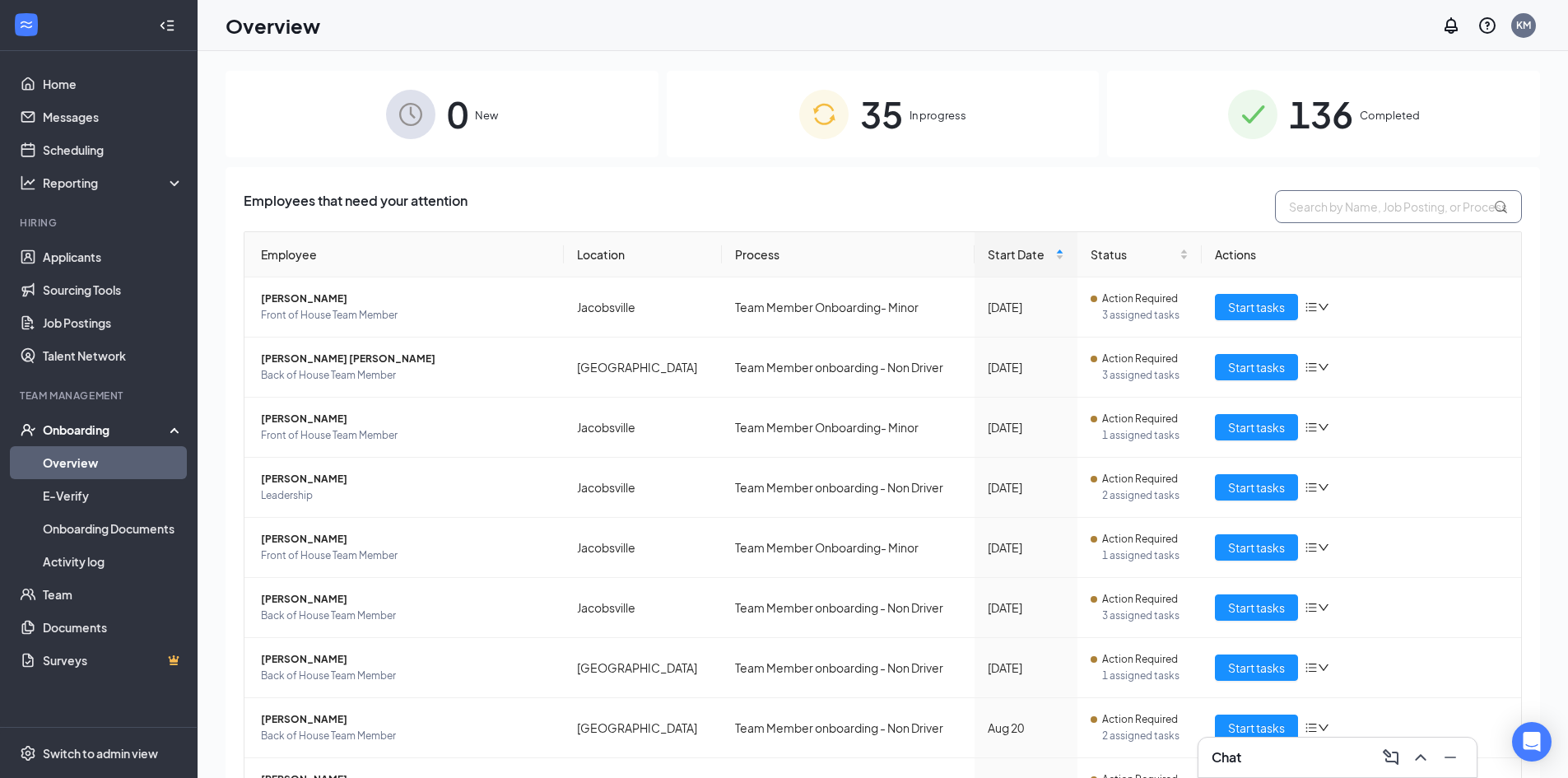
click at [1342, 196] on input "text" at bounding box center [1398, 207] width 247 height 33
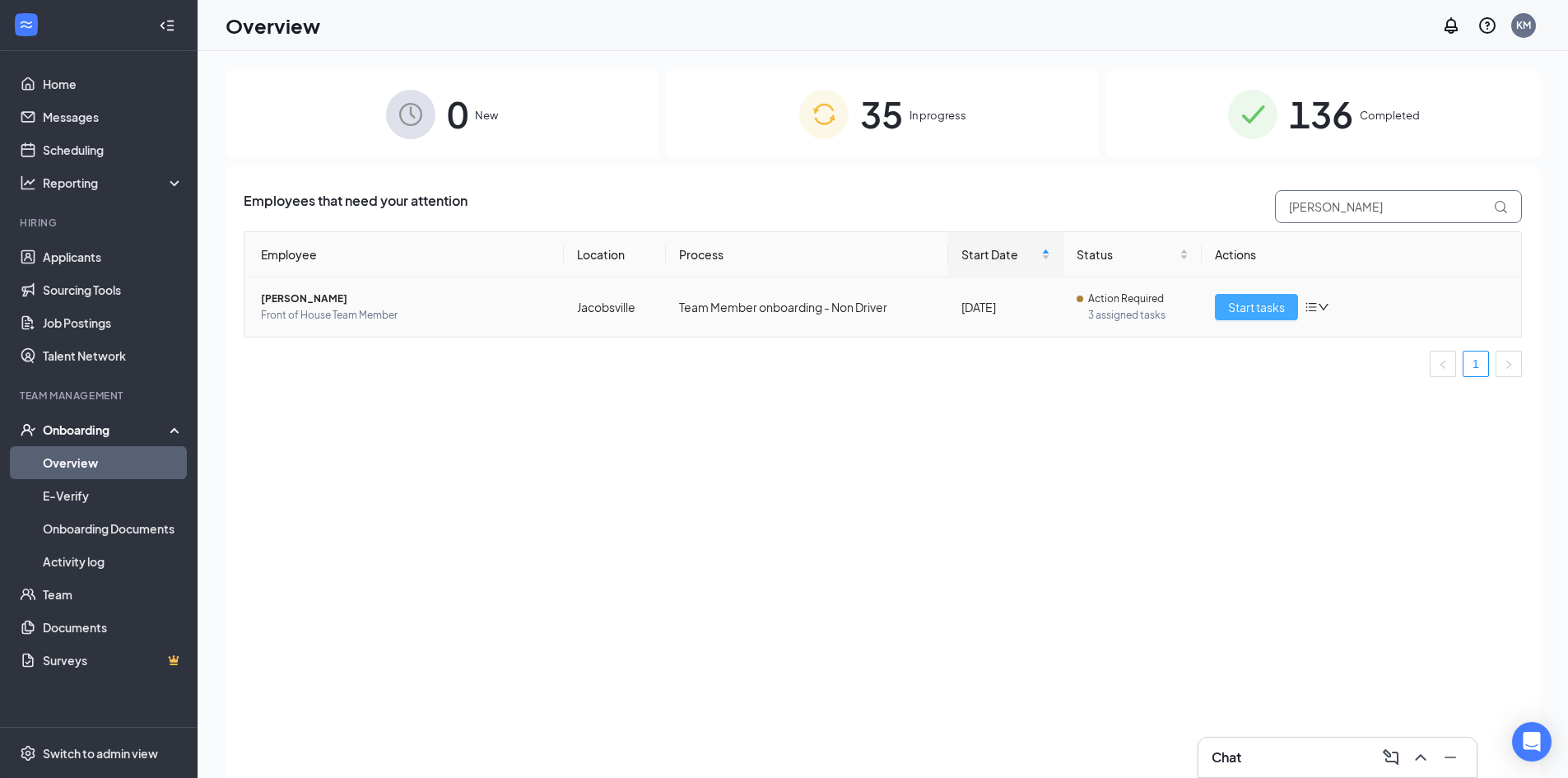
type input "[PERSON_NAME]"
click at [1245, 295] on button "Start tasks" at bounding box center [1256, 307] width 84 height 27
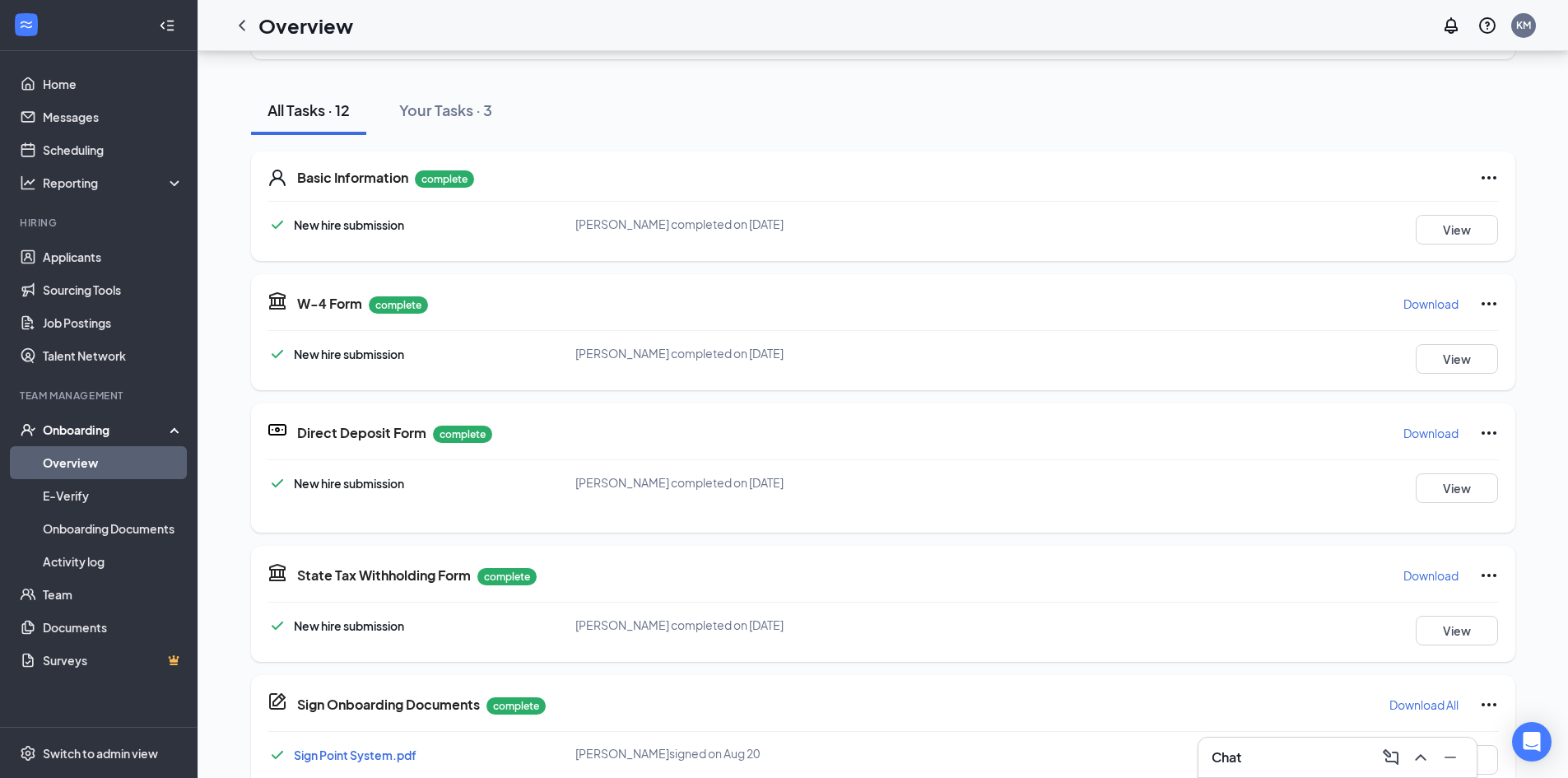
scroll to position [412, 0]
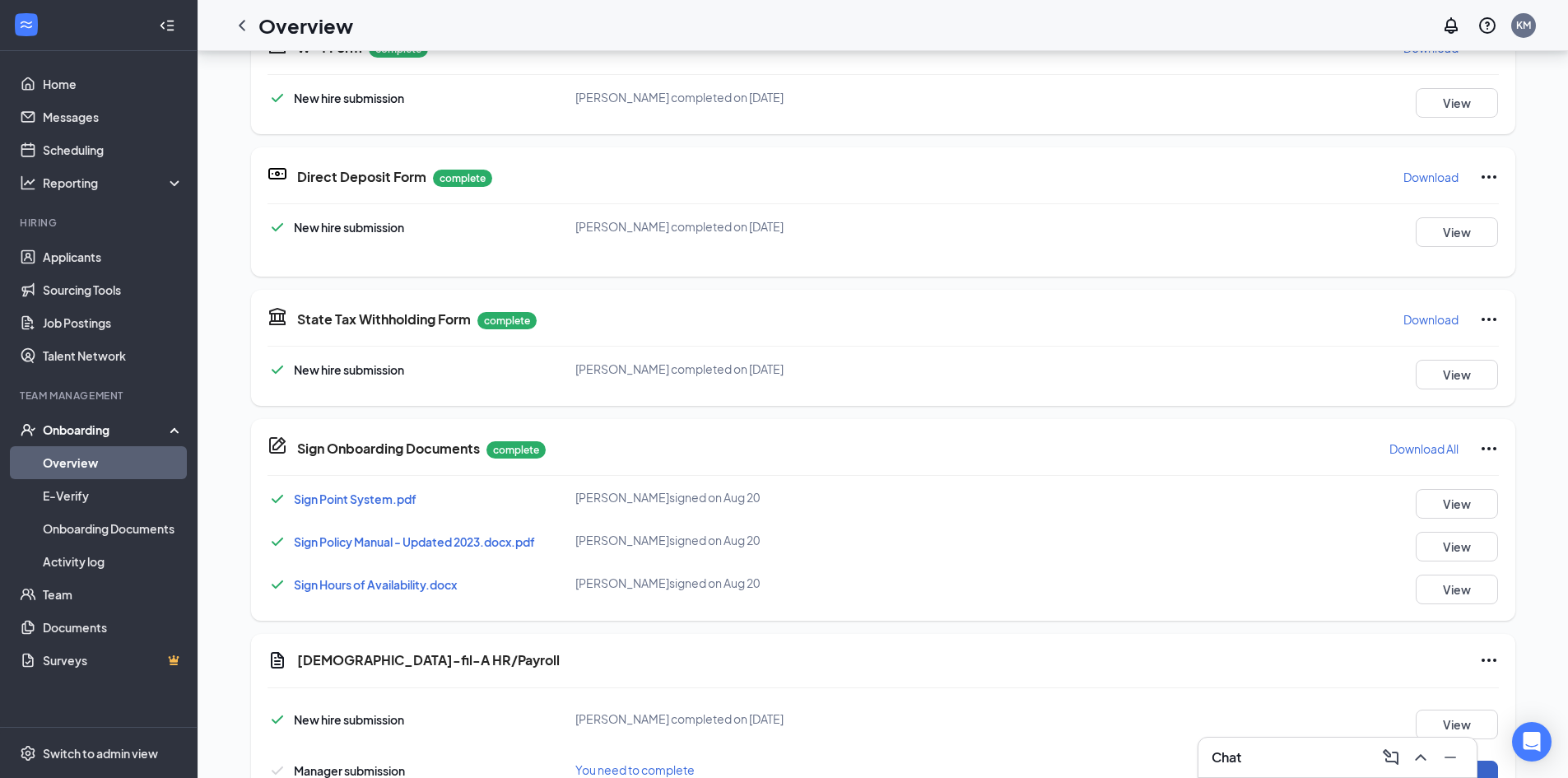
click at [1451, 761] on button "Start" at bounding box center [1457, 775] width 83 height 29
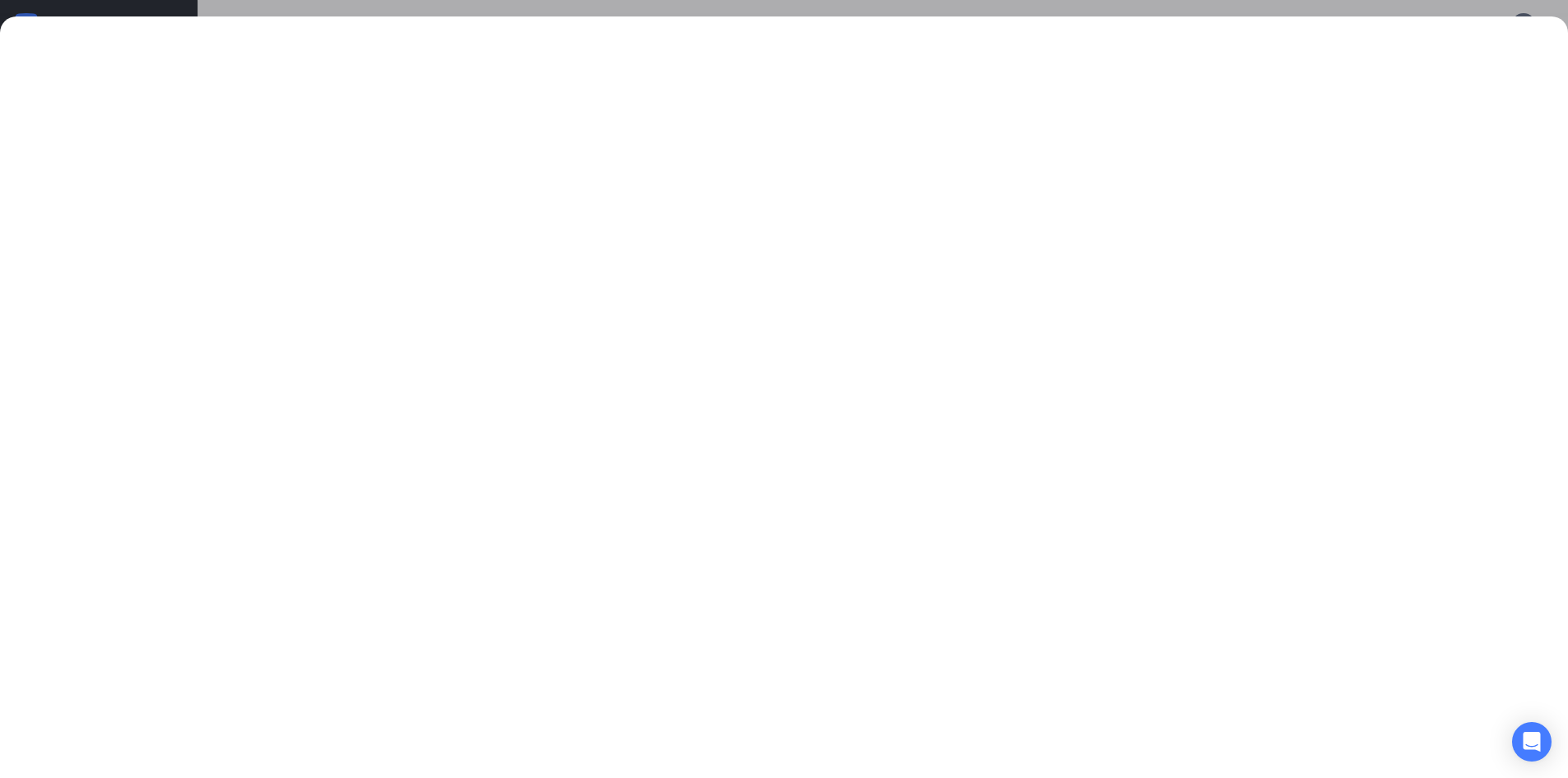
click at [624, 11] on div at bounding box center [784, 389] width 1568 height 778
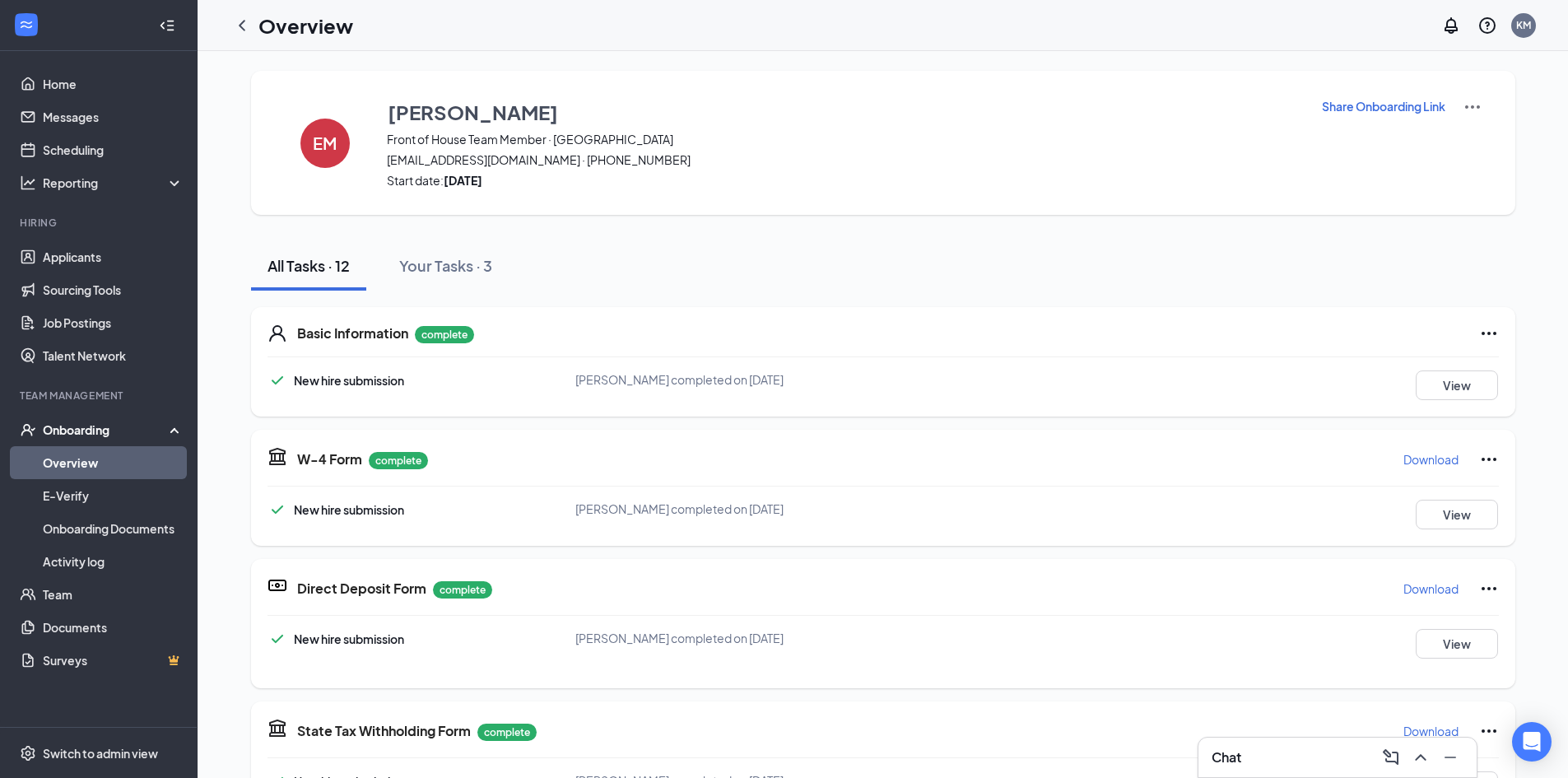
scroll to position [0, 0]
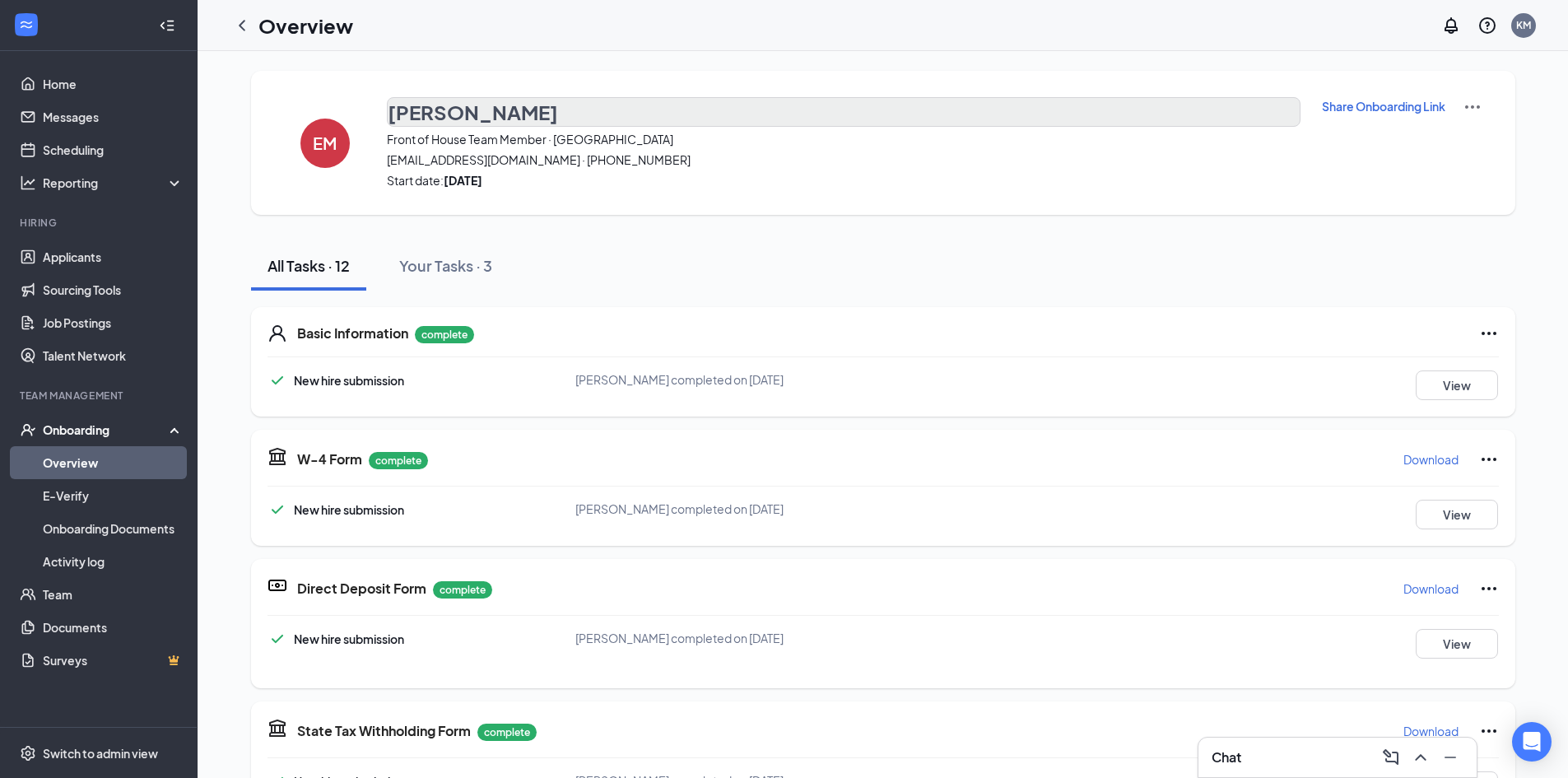
click at [410, 100] on div "EM [PERSON_NAME] Front of House Team Member · Jacobsville [EMAIL_ADDRESS][DOMAI…" at bounding box center [883, 142] width 1264 height 144
click at [421, 117] on h3 "[PERSON_NAME]" at bounding box center [473, 112] width 170 height 28
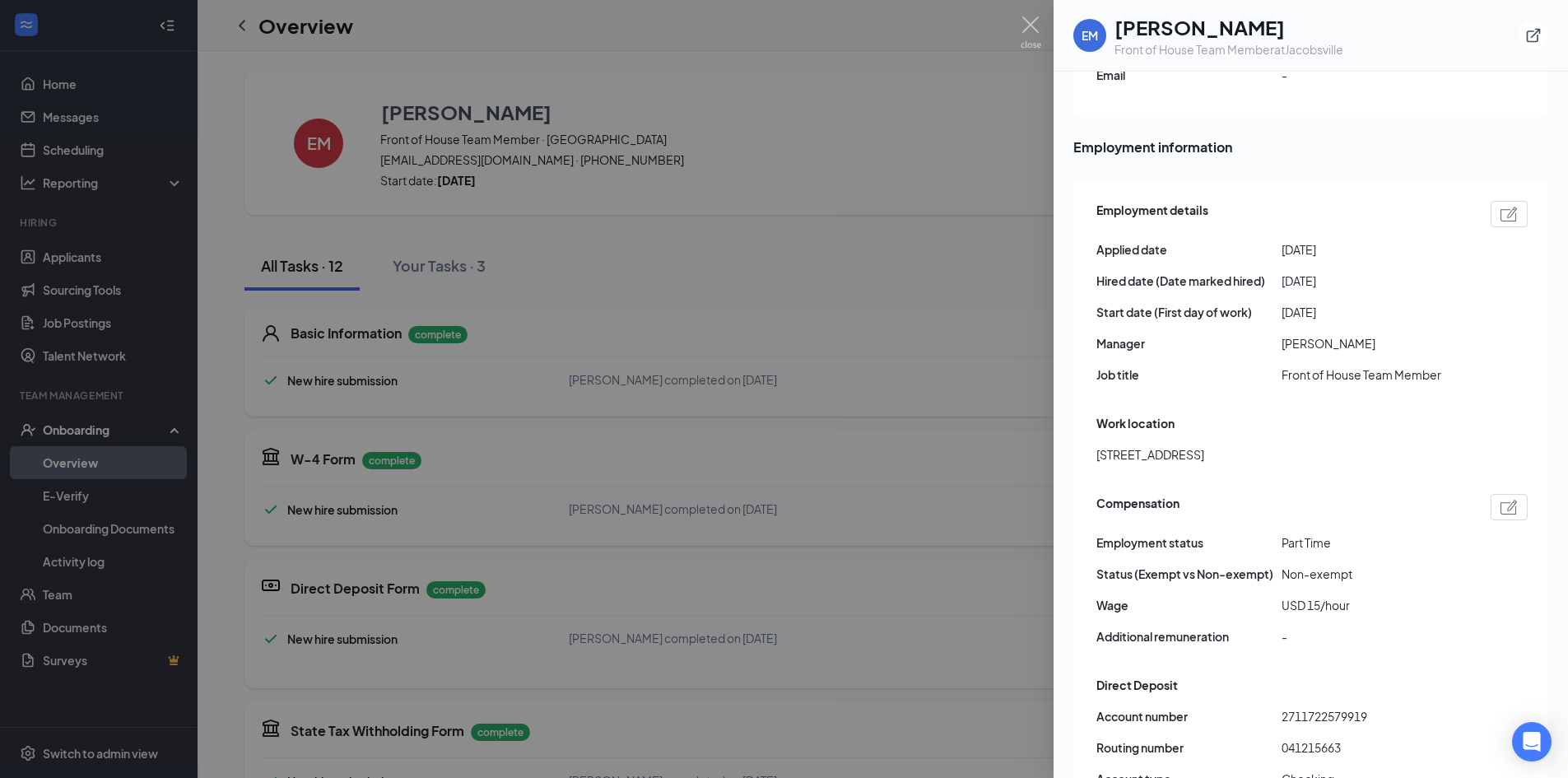
scroll to position [824, 0]
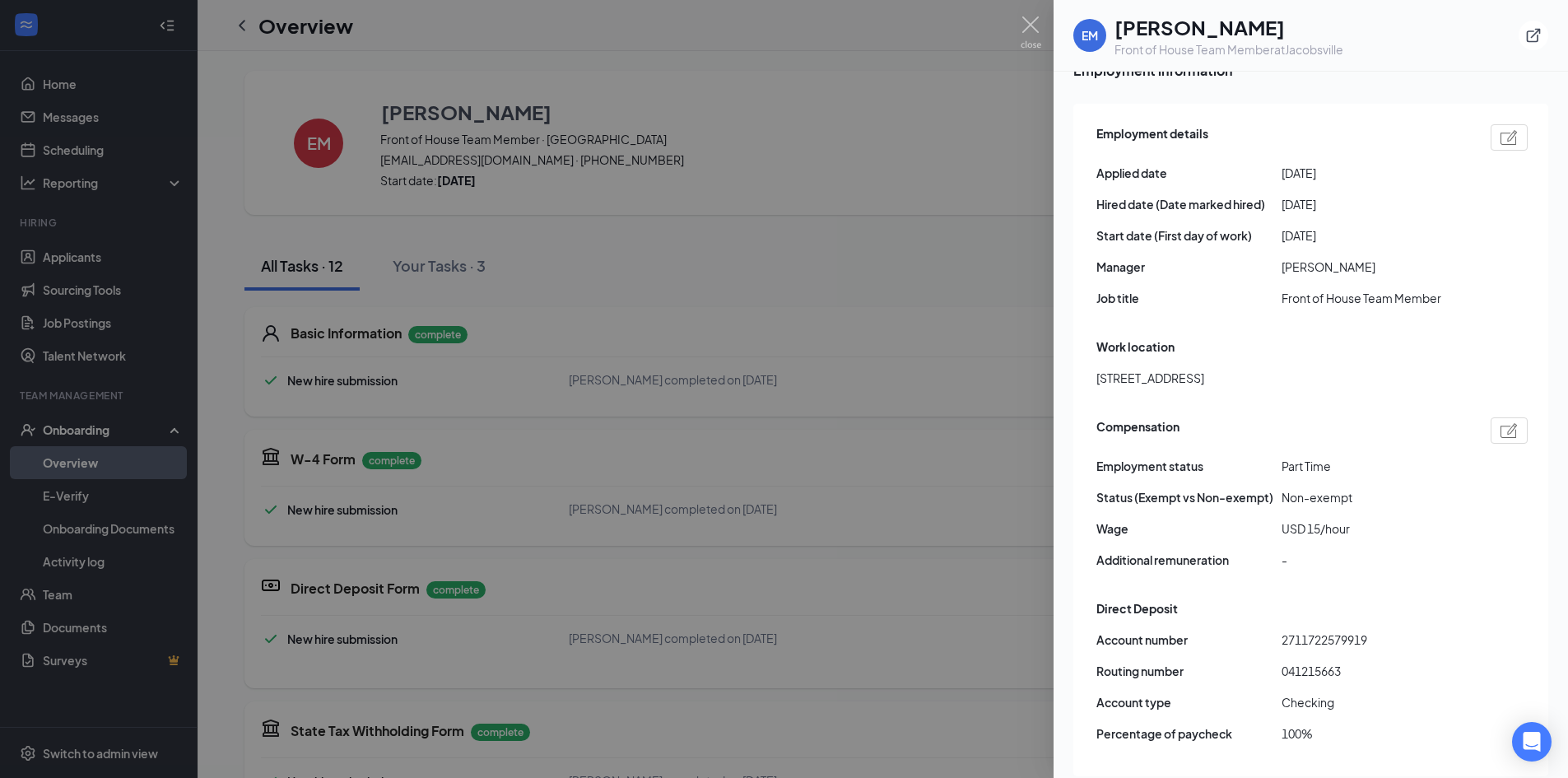
click at [994, 445] on div at bounding box center [784, 389] width 1568 height 778
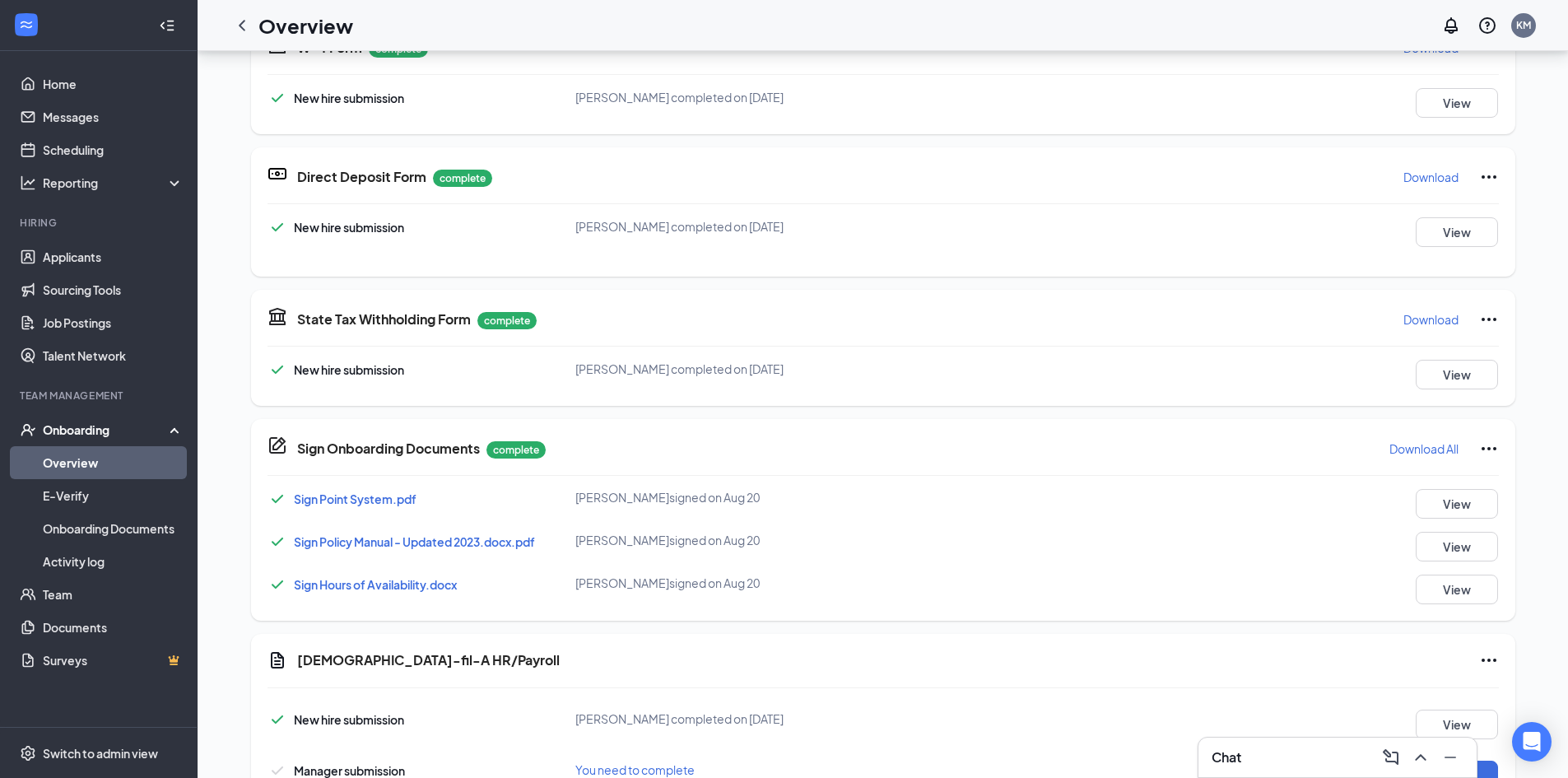
scroll to position [218, 0]
click at [1449, 761] on button "Start" at bounding box center [1457, 775] width 83 height 29
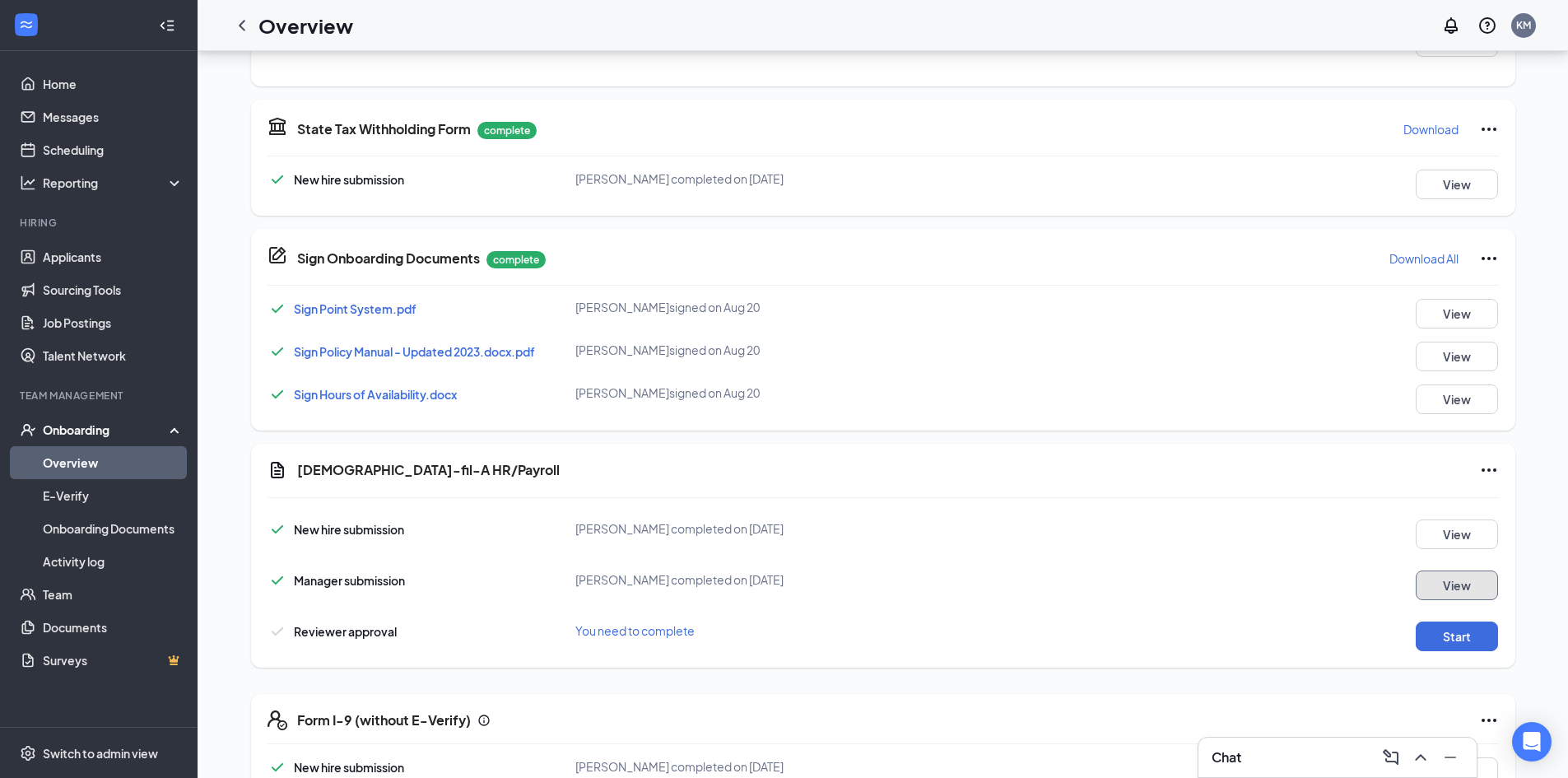
scroll to position [690, 0]
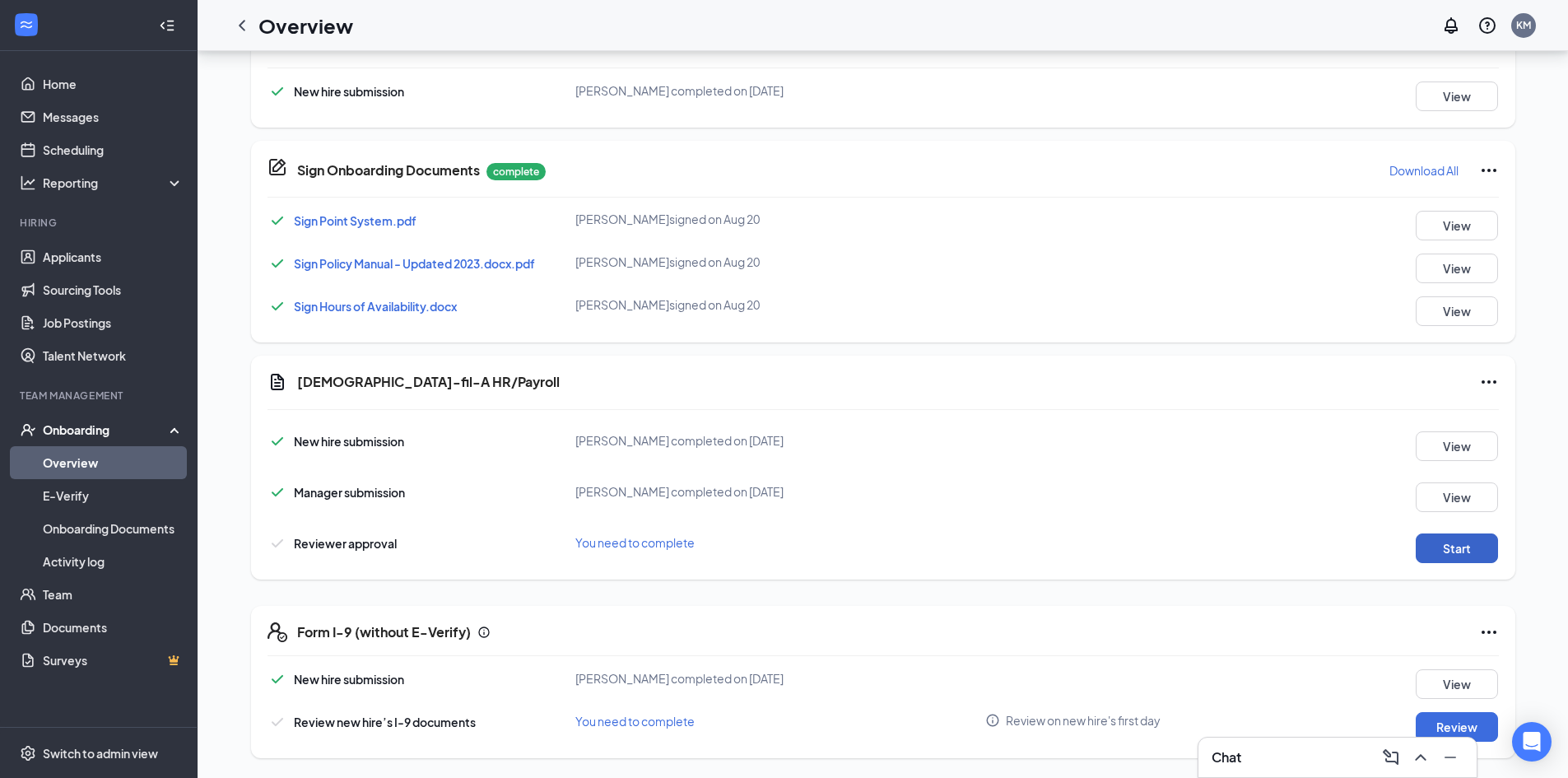
click at [1432, 538] on button "Start" at bounding box center [1457, 548] width 83 height 29
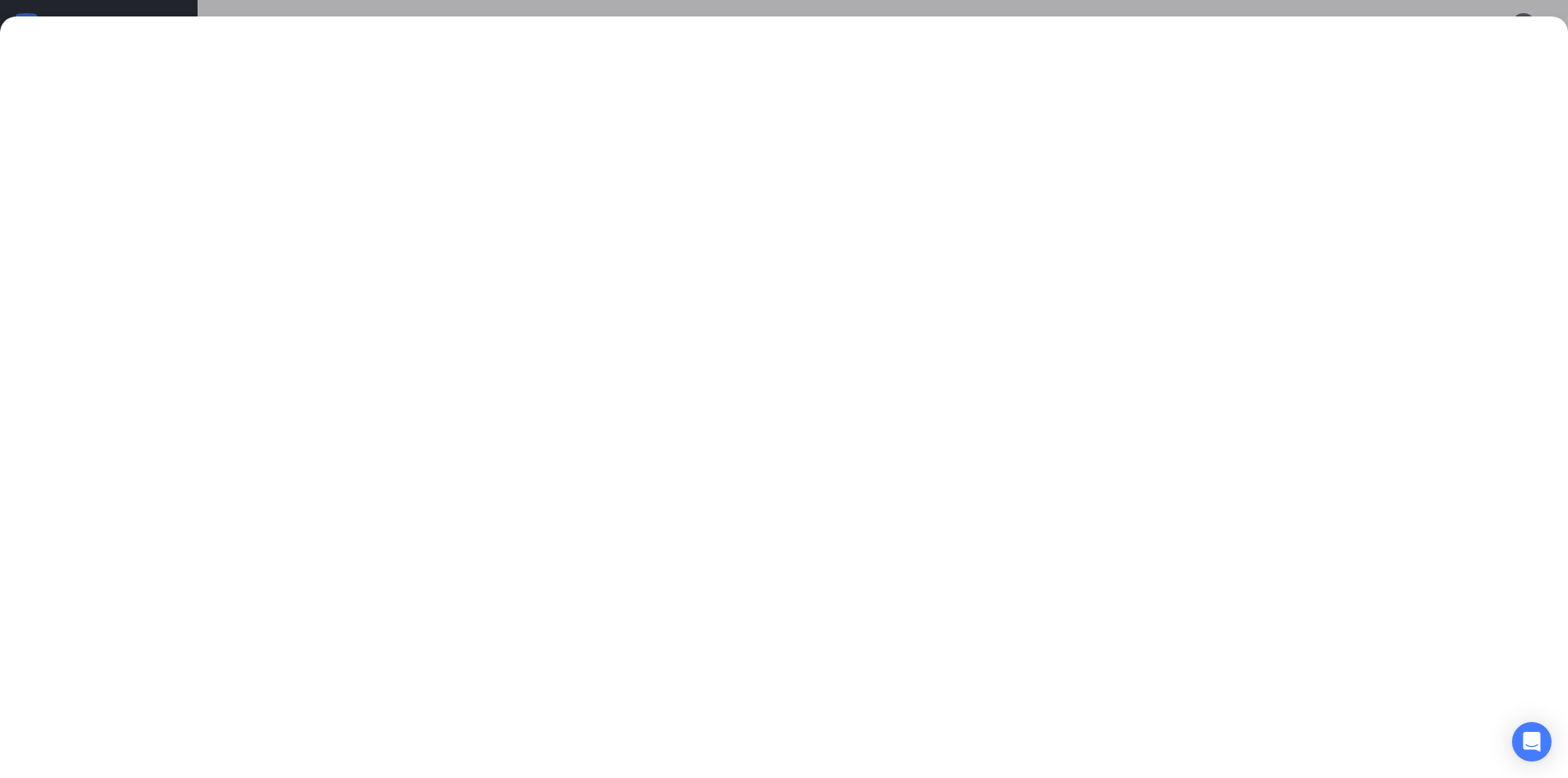
scroll to position [0, 0]
click at [487, 3] on div at bounding box center [784, 389] width 1568 height 778
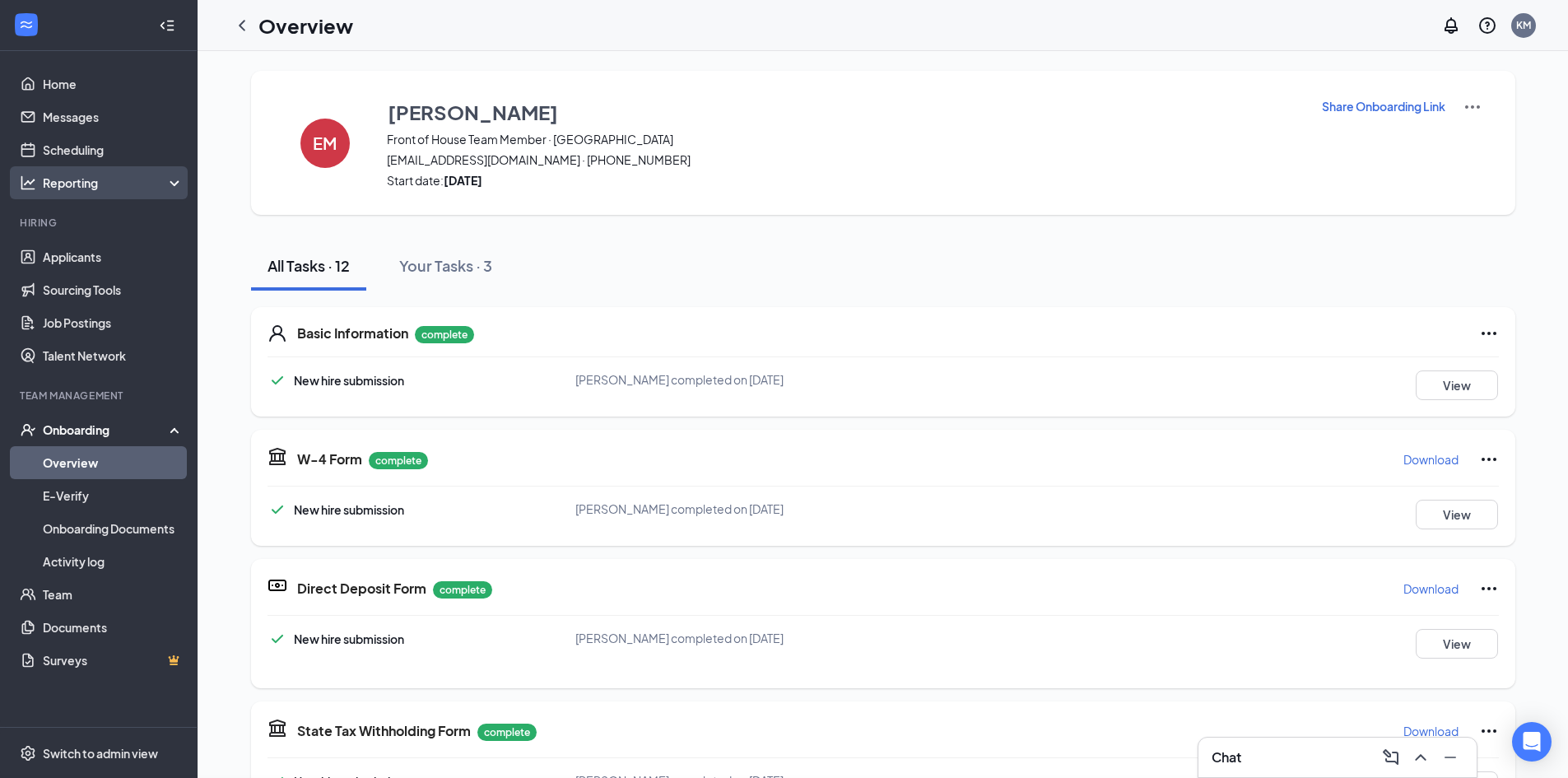
scroll to position [690, 0]
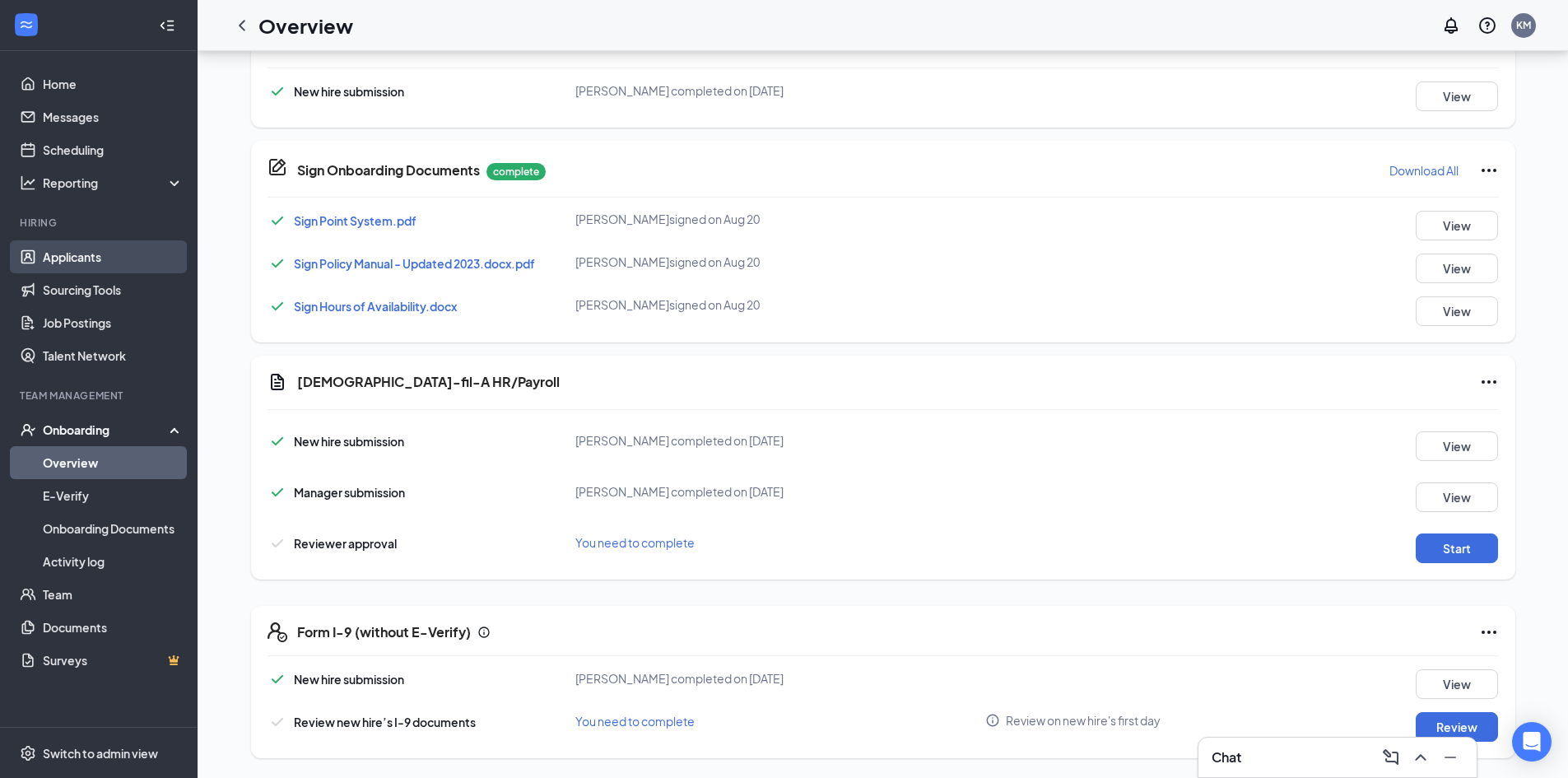
drag, startPoint x: 62, startPoint y: 254, endPoint x: 110, endPoint y: 267, distance: 49.7
click at [63, 253] on link "Applicants" at bounding box center [113, 257] width 140 height 33
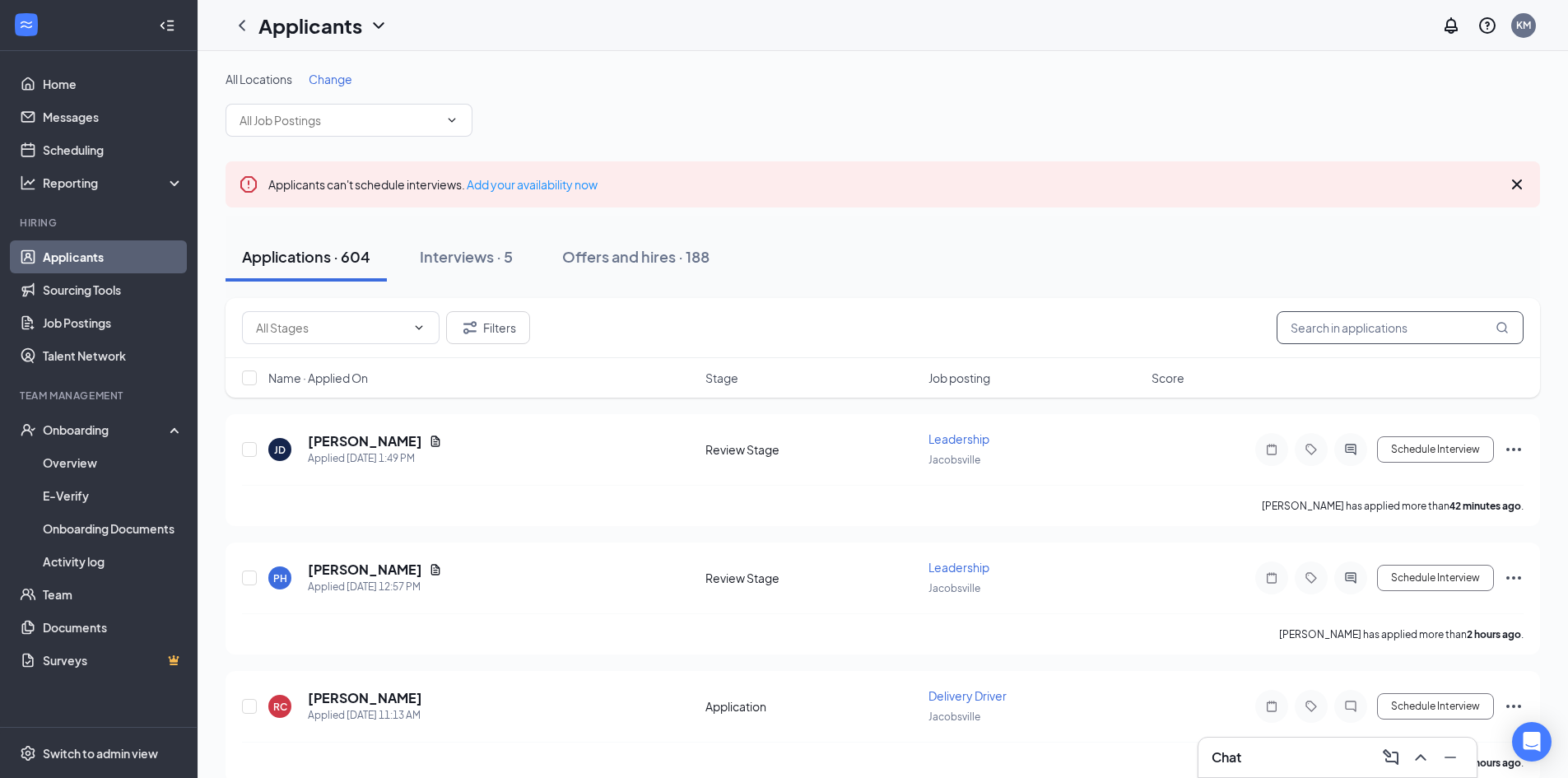
click at [1357, 327] on input "text" at bounding box center [1399, 327] width 247 height 33
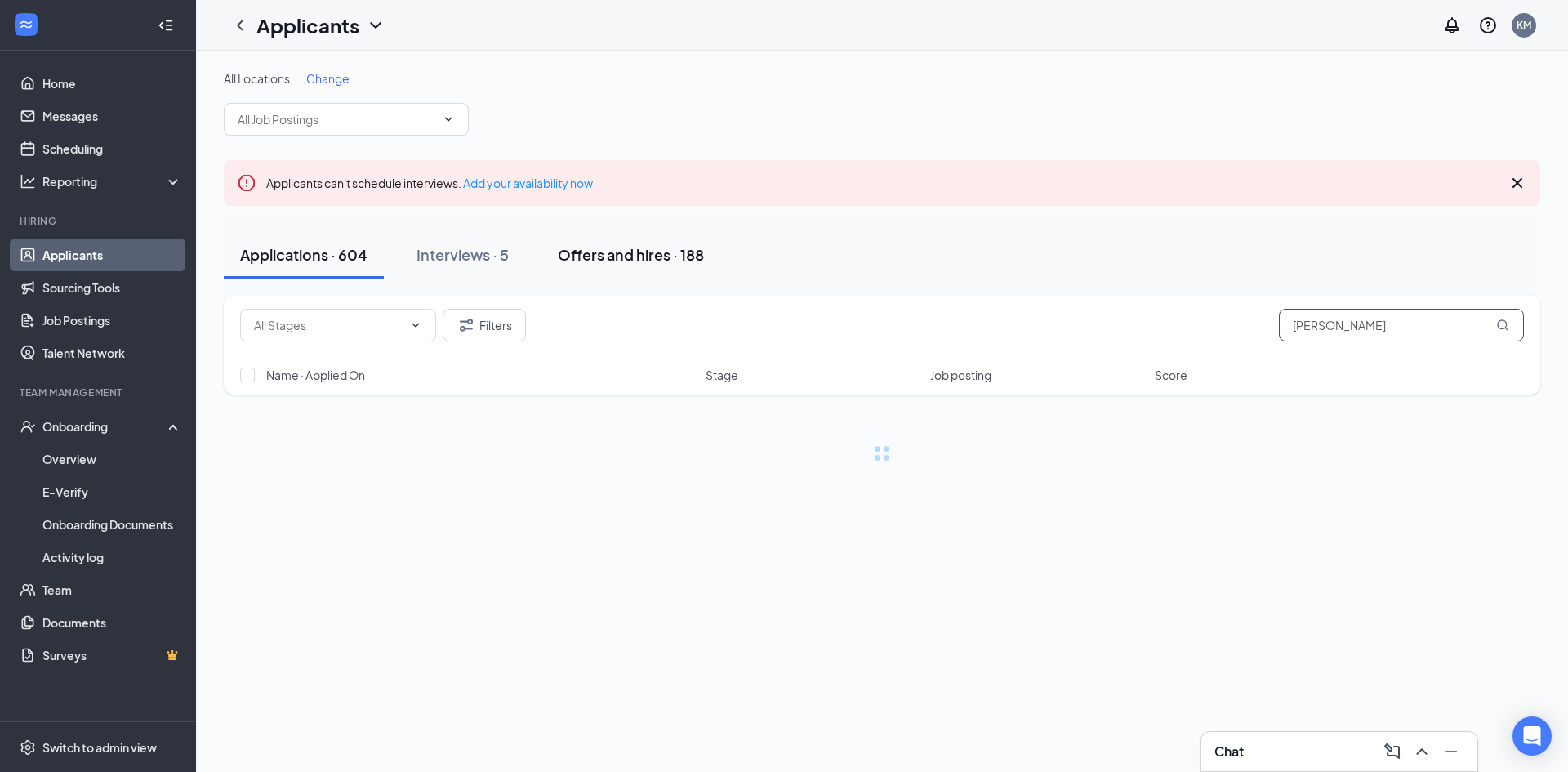
type input "[PERSON_NAME]"
click at [647, 265] on button "Offers and hires · 188" at bounding box center [631, 254] width 179 height 49
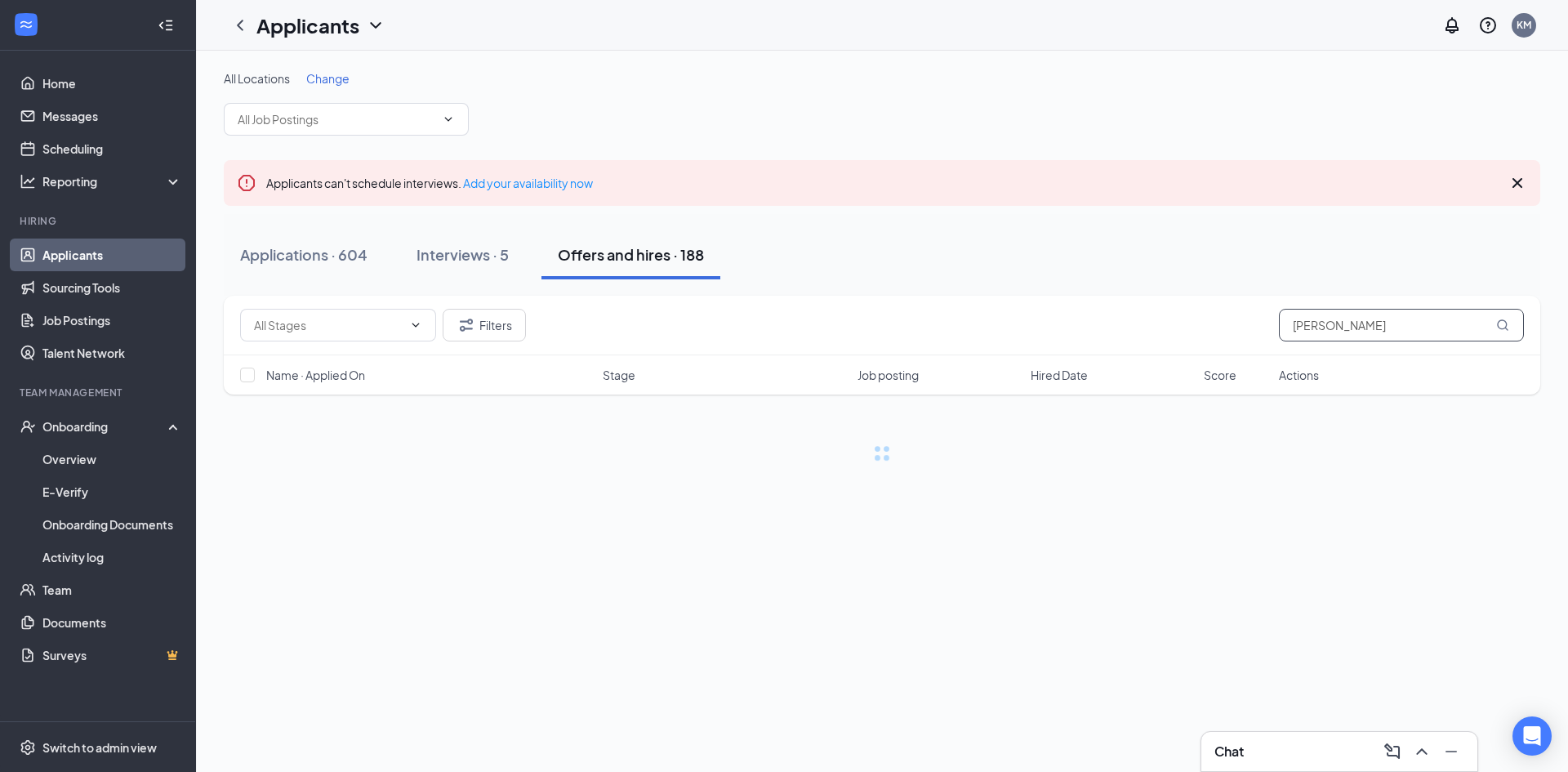
click at [1348, 333] on input "[PERSON_NAME]" at bounding box center [1401, 325] width 245 height 32
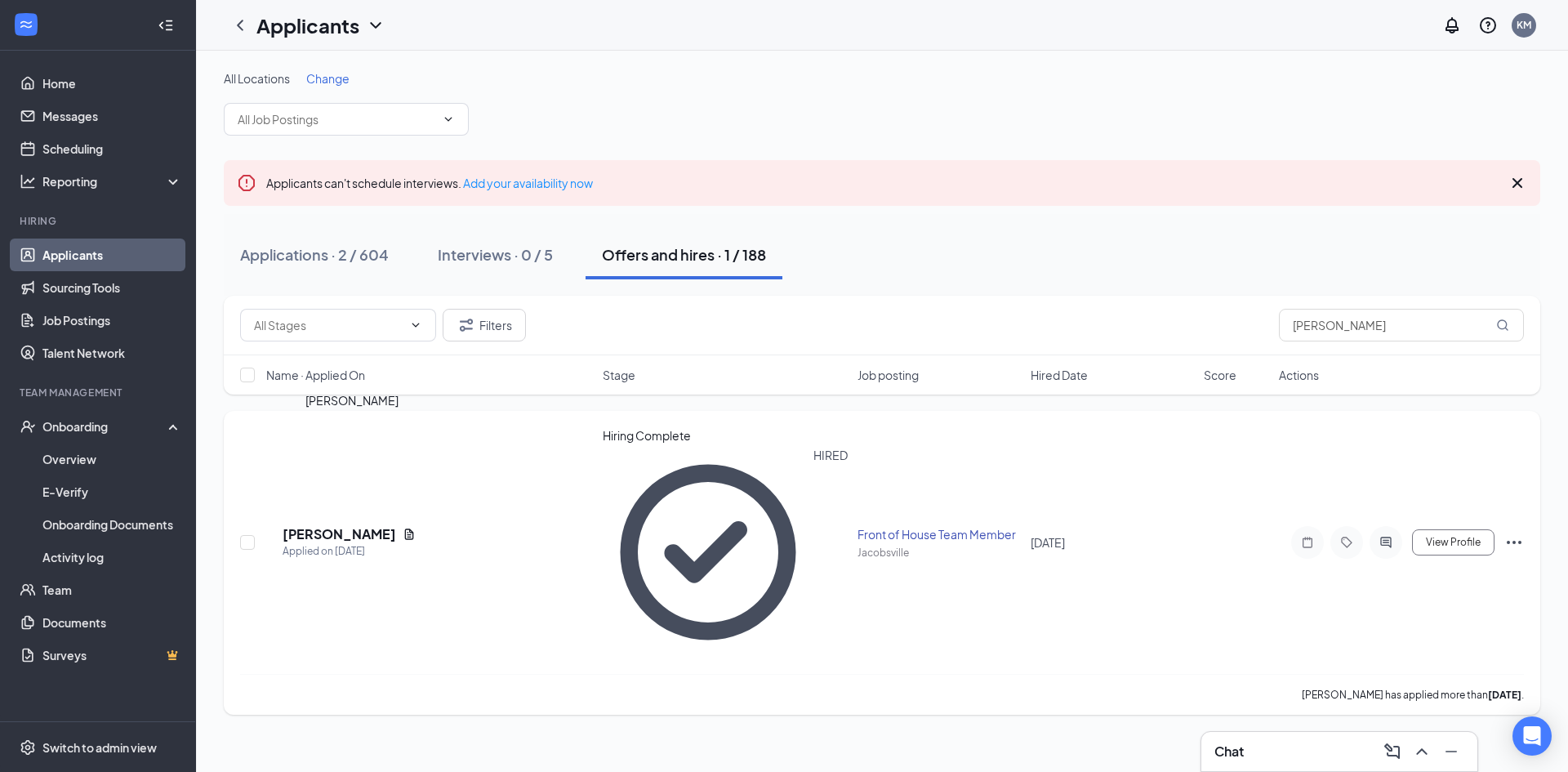
click at [318, 525] on h5 "[PERSON_NAME]" at bounding box center [339, 533] width 114 height 18
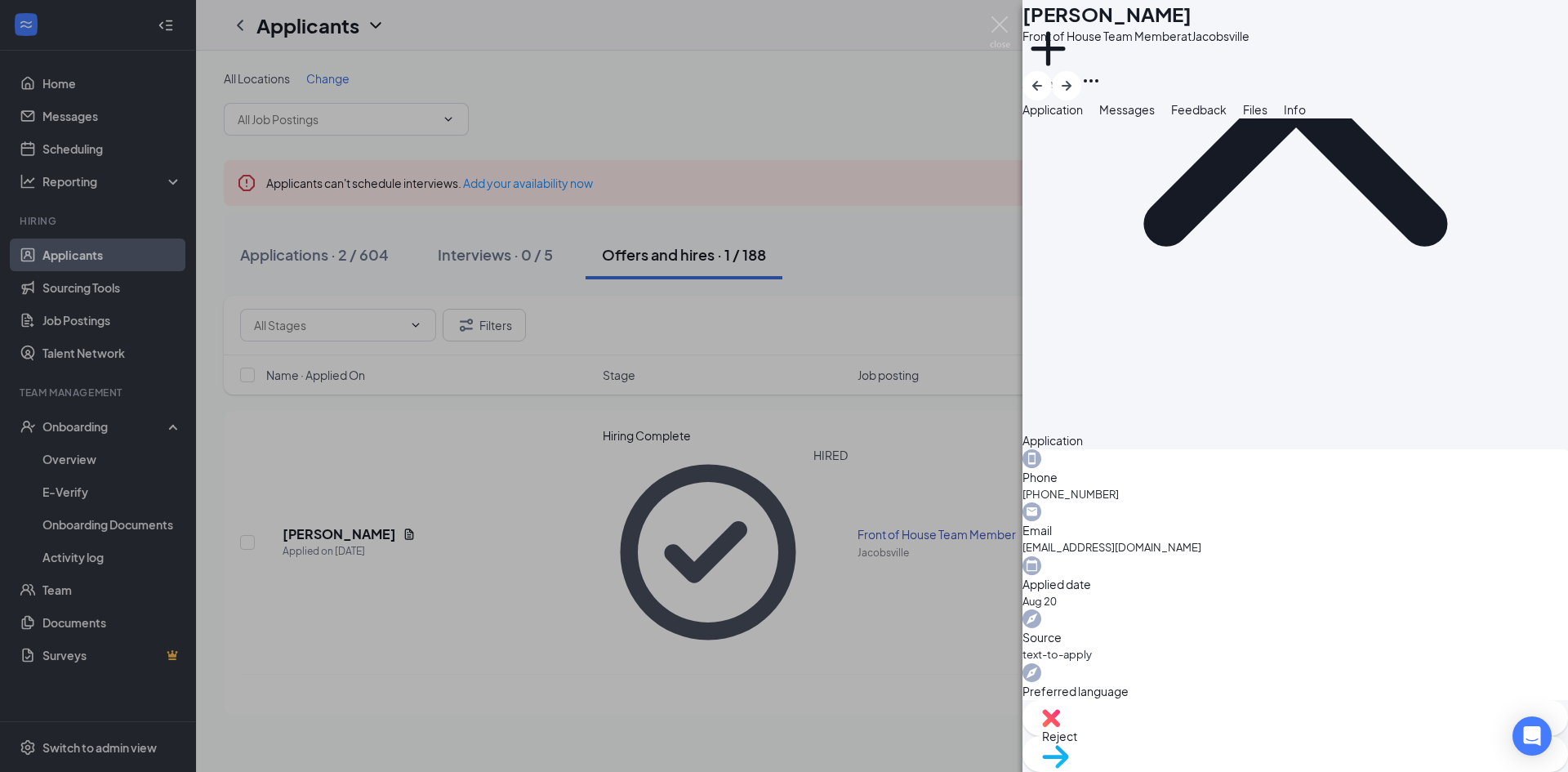
scroll to position [229, 0]
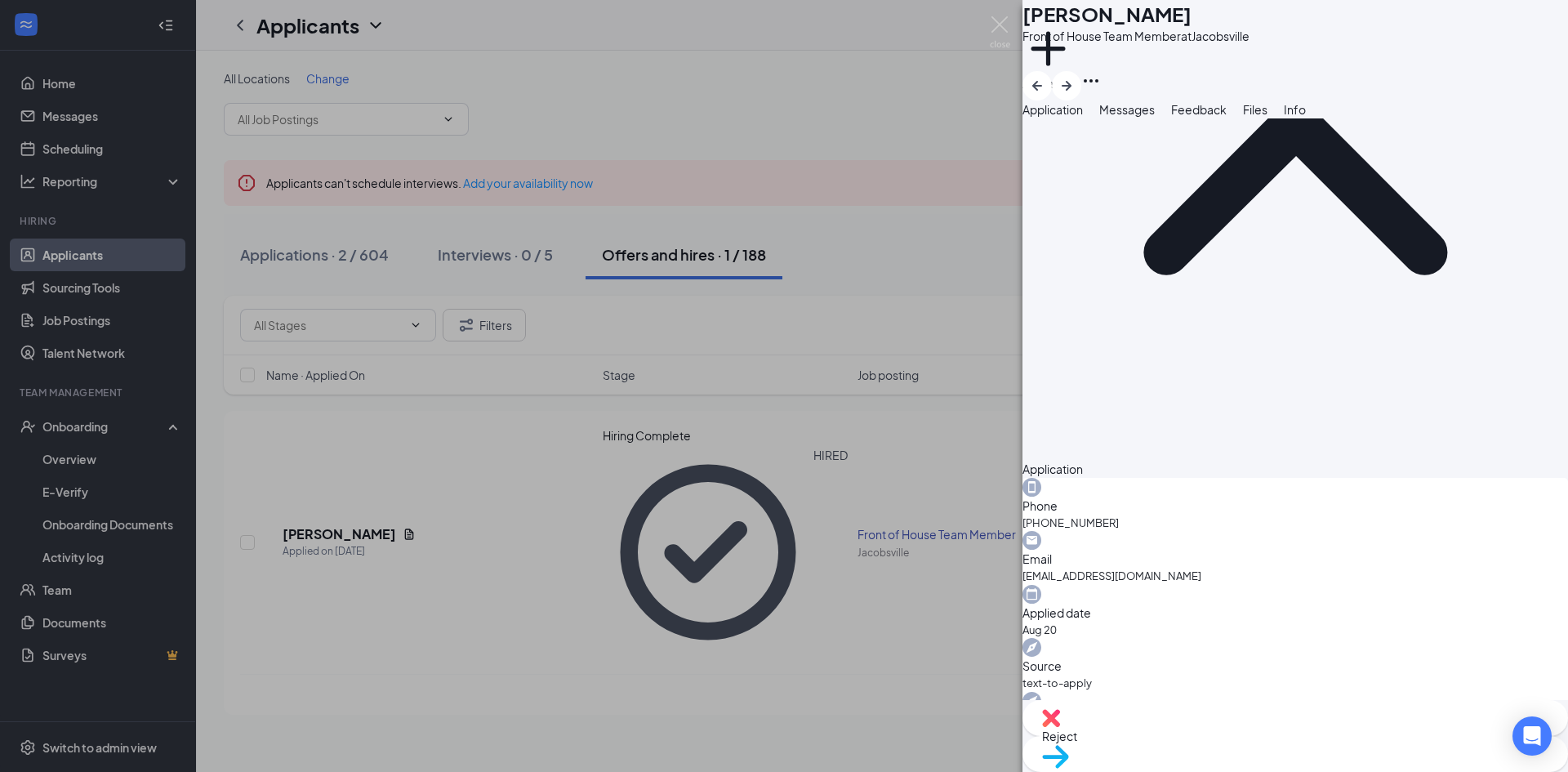
drag, startPoint x: 1042, startPoint y: 405, endPoint x: 1253, endPoint y: 405, distance: 211.0
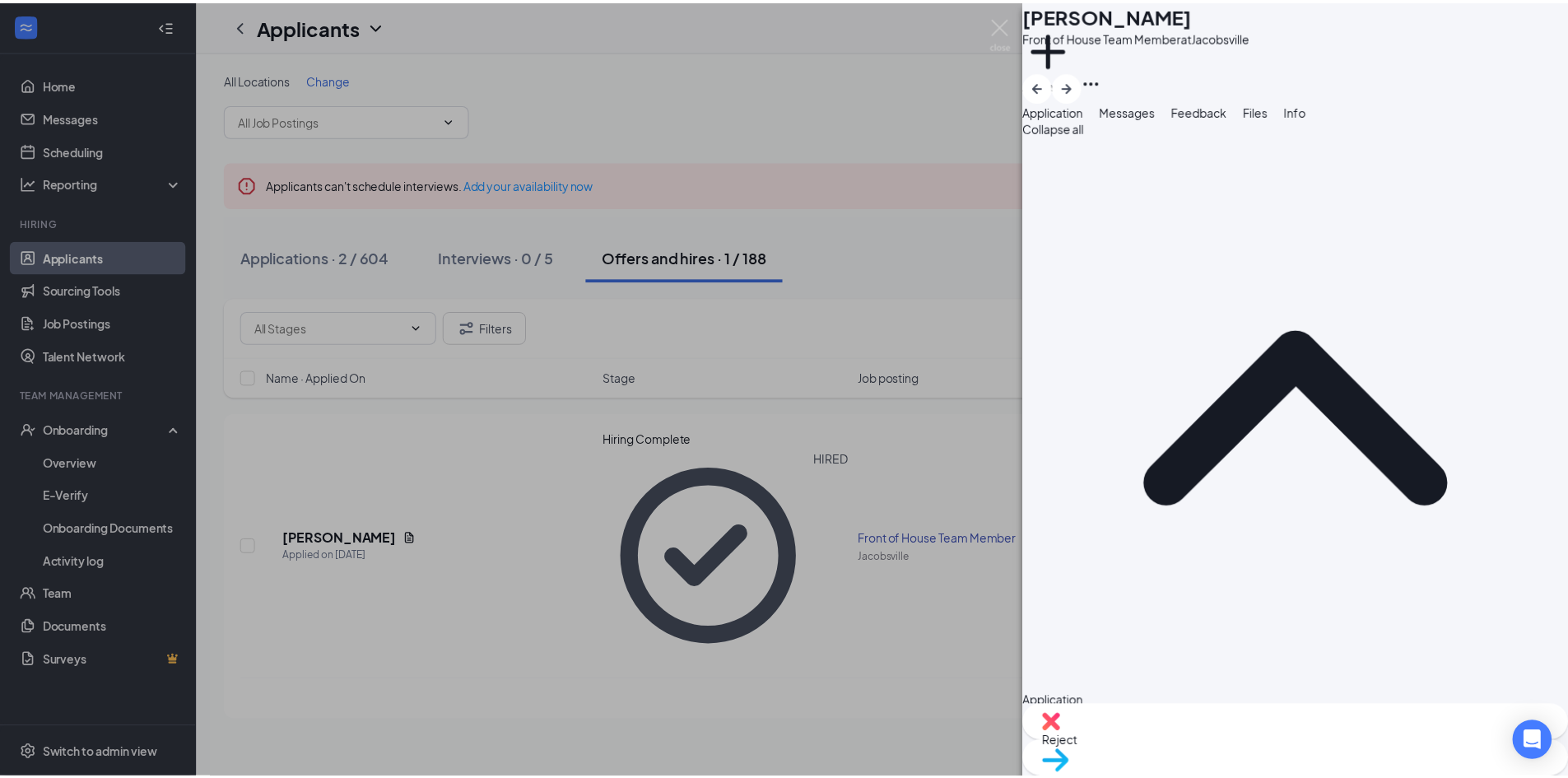
scroll to position [0, 0]
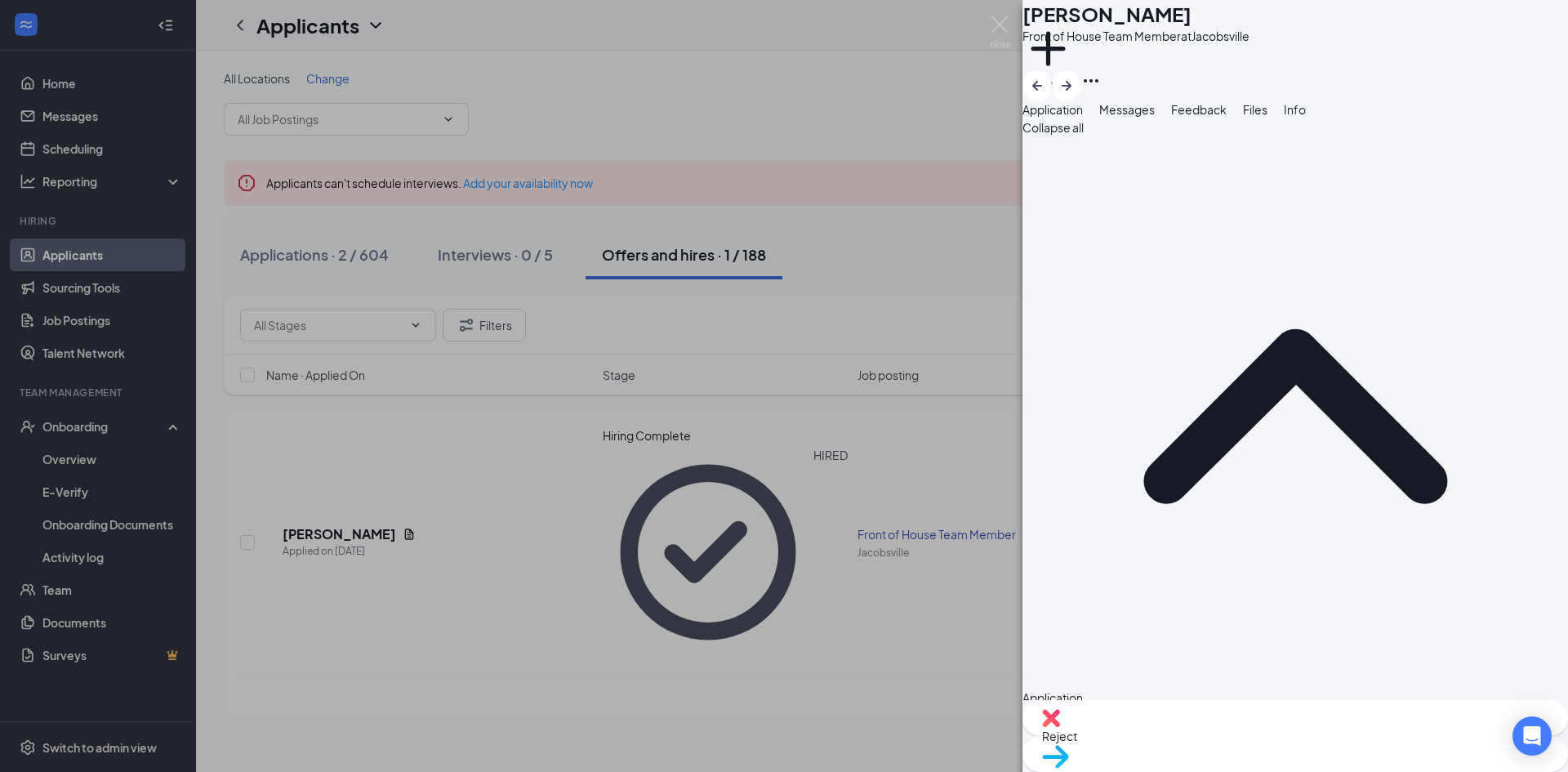
drag, startPoint x: 678, startPoint y: 628, endPoint x: 502, endPoint y: 642, distance: 176.6
click at [677, 629] on div "EM [PERSON_NAME] Front of House Team Member at [GEOGRAPHIC_DATA] Add a tag Appl…" at bounding box center [784, 386] width 1568 height 772
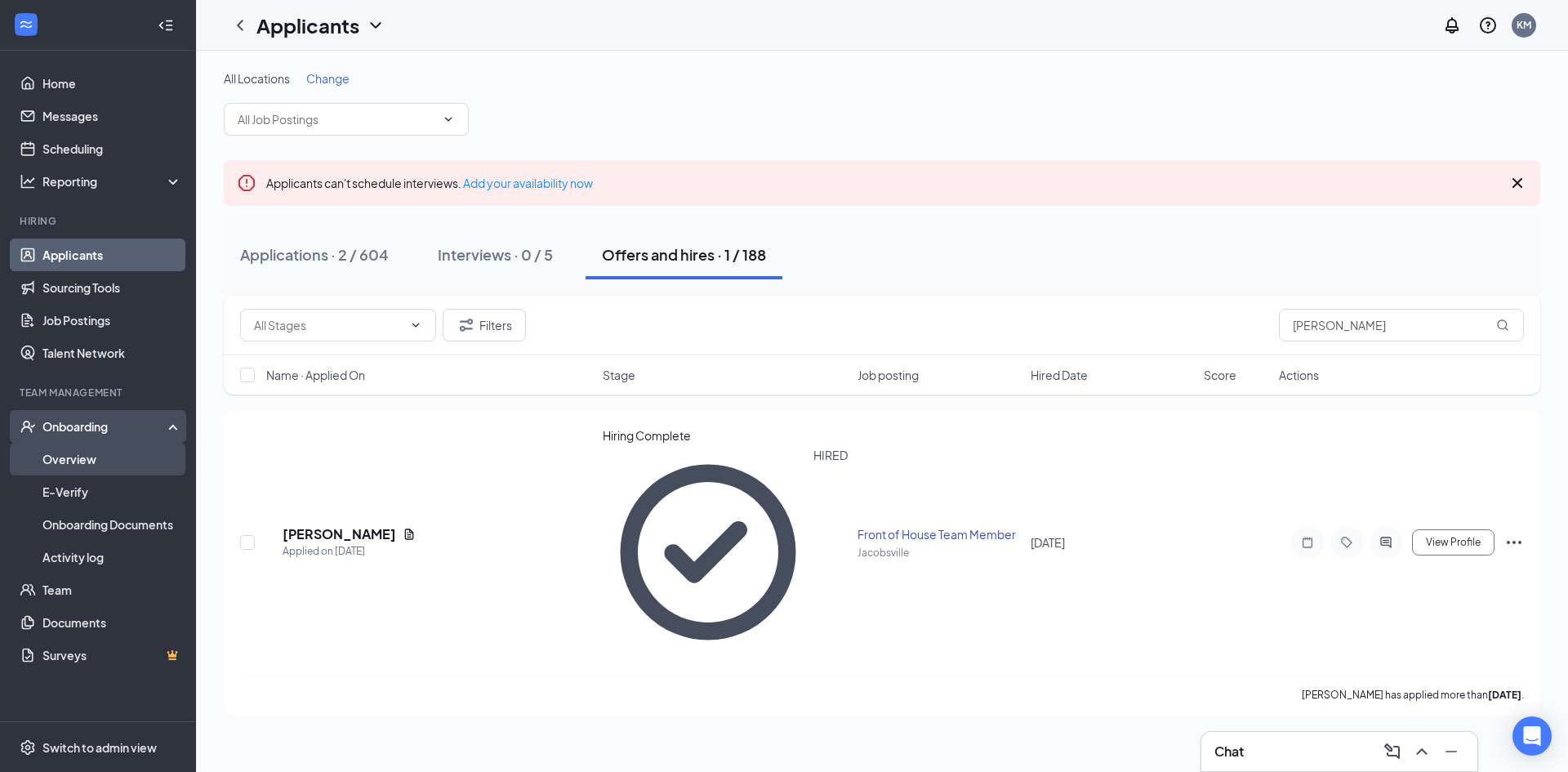
click at [70, 453] on link "Overview" at bounding box center [112, 459] width 139 height 32
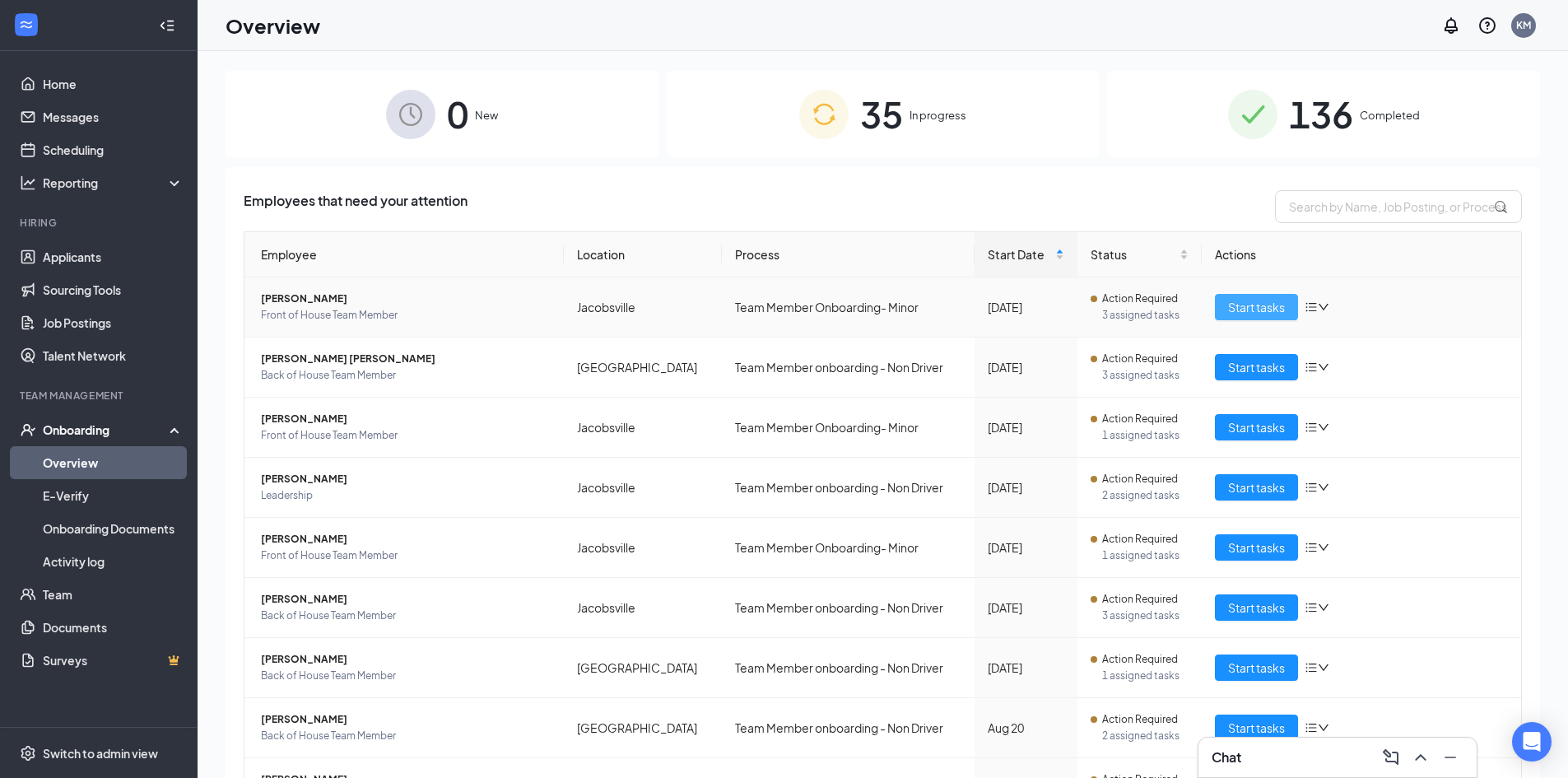
click at [1258, 305] on span "Start tasks" at bounding box center [1256, 307] width 57 height 18
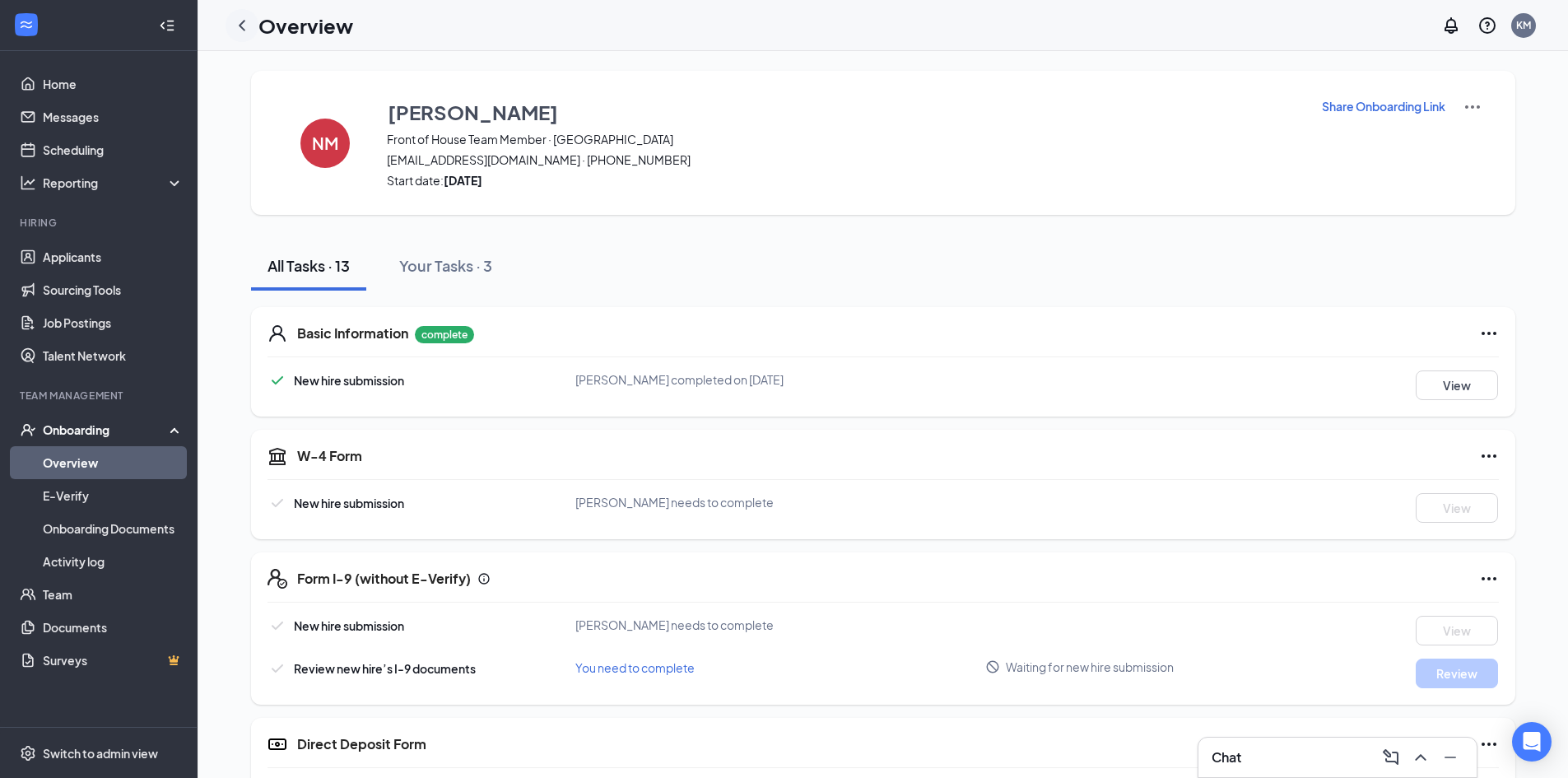
click at [232, 26] on icon "ChevronLeft" at bounding box center [241, 25] width 20 height 20
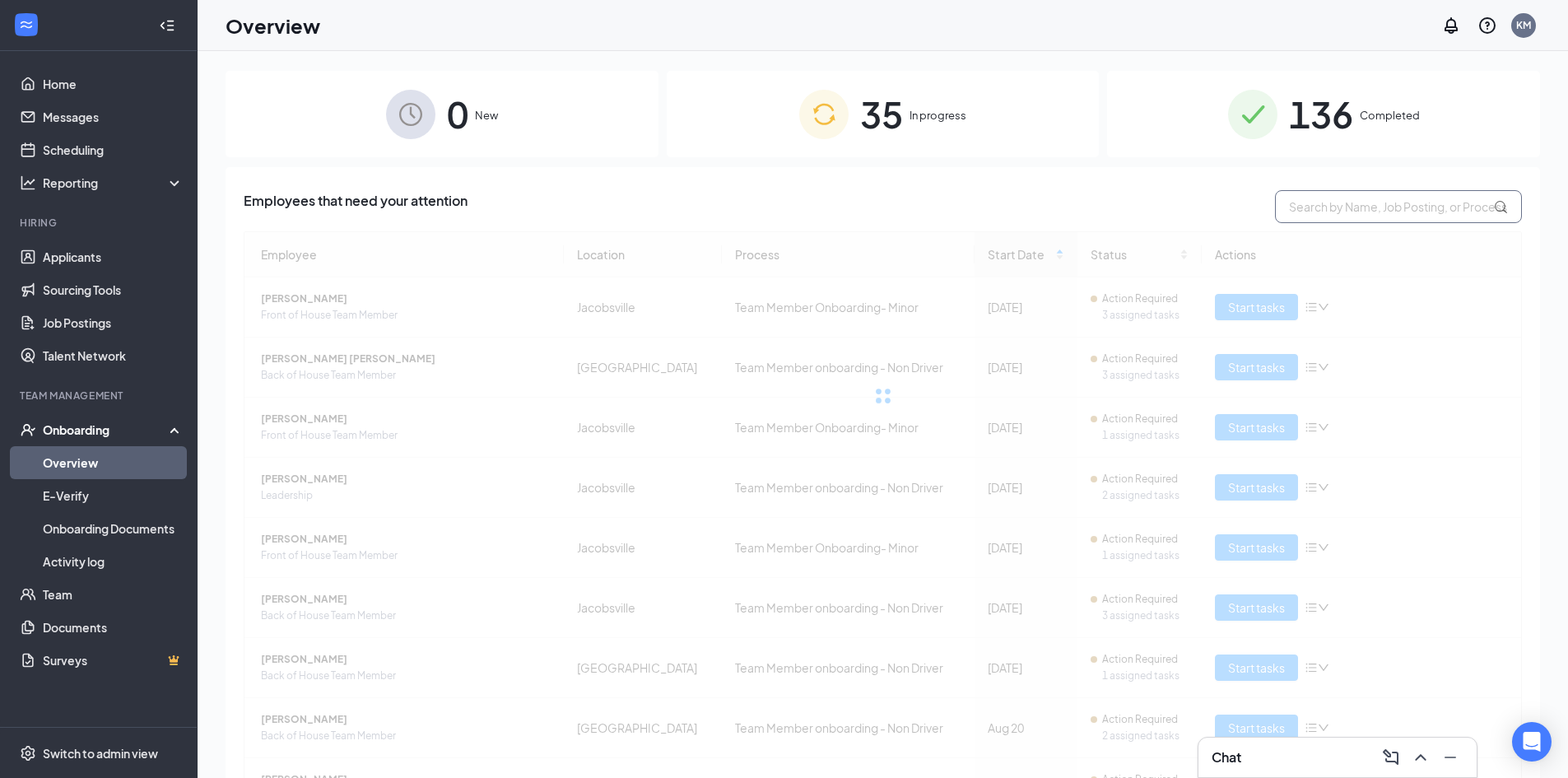
click at [1341, 209] on input "text" at bounding box center [1398, 207] width 247 height 33
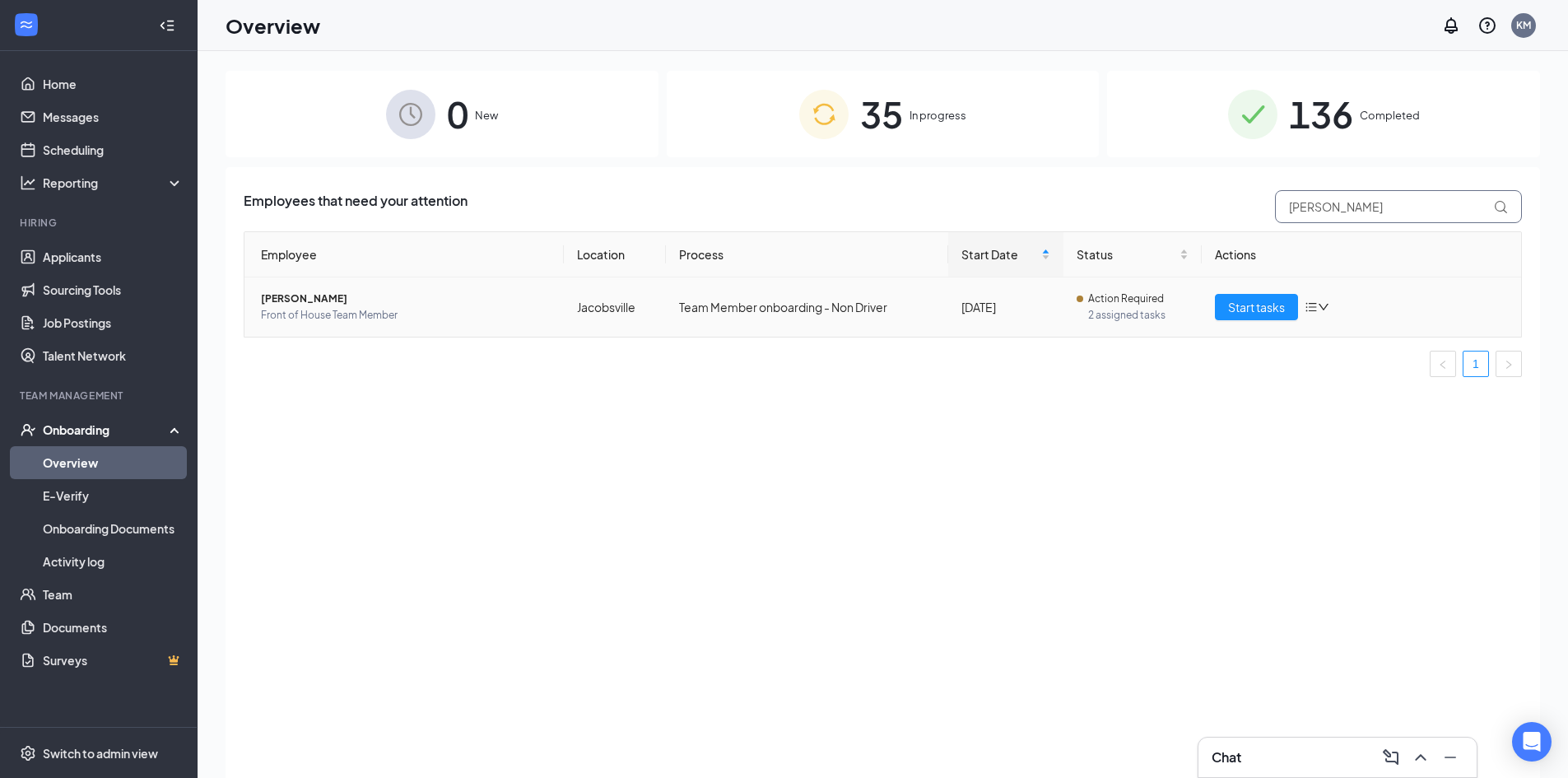
type input "[PERSON_NAME]"
click at [1253, 321] on td "Start tasks" at bounding box center [1360, 307] width 319 height 59
click at [1253, 315] on span "Start tasks" at bounding box center [1256, 307] width 57 height 18
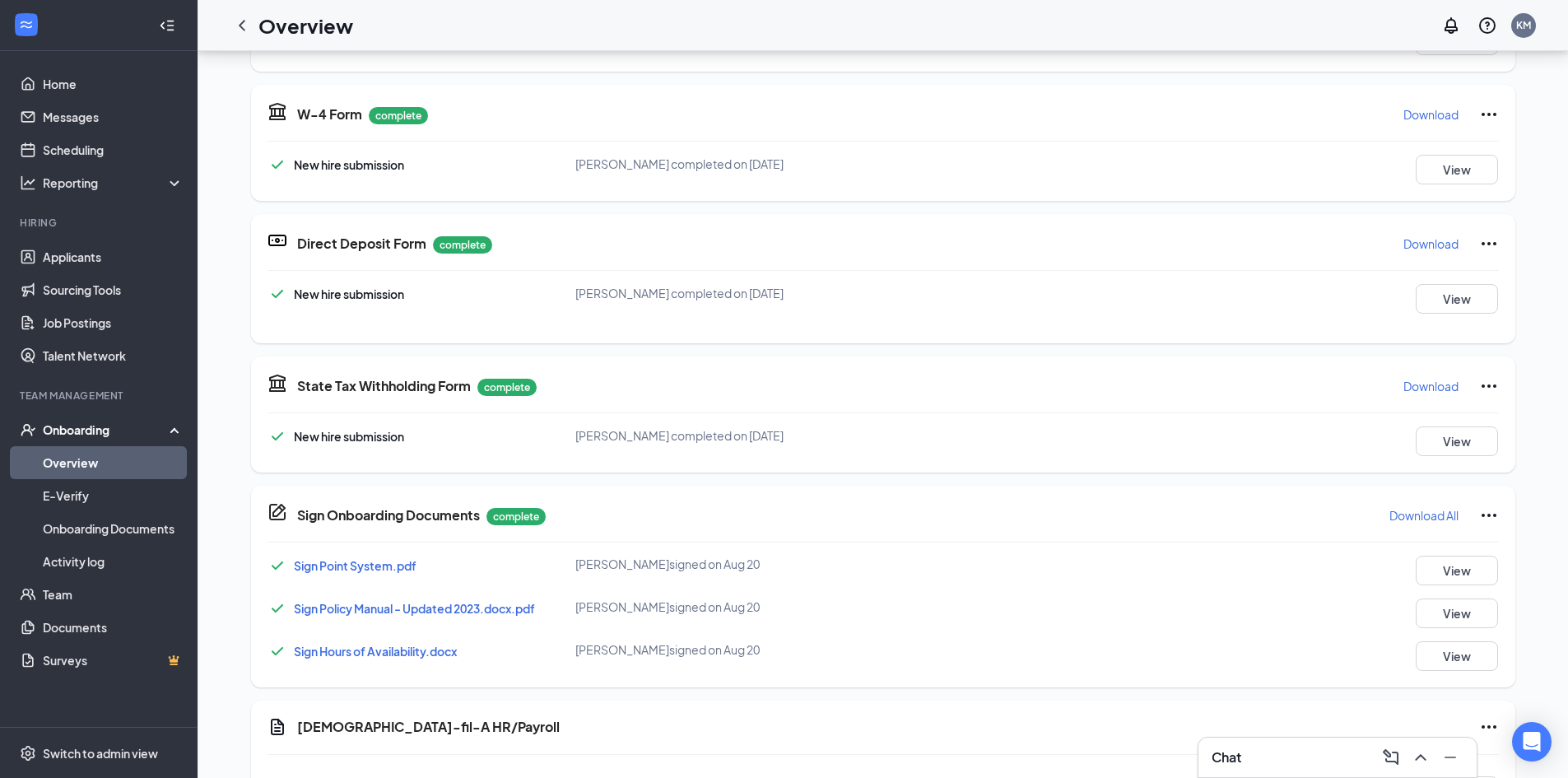
scroll to position [494, 0]
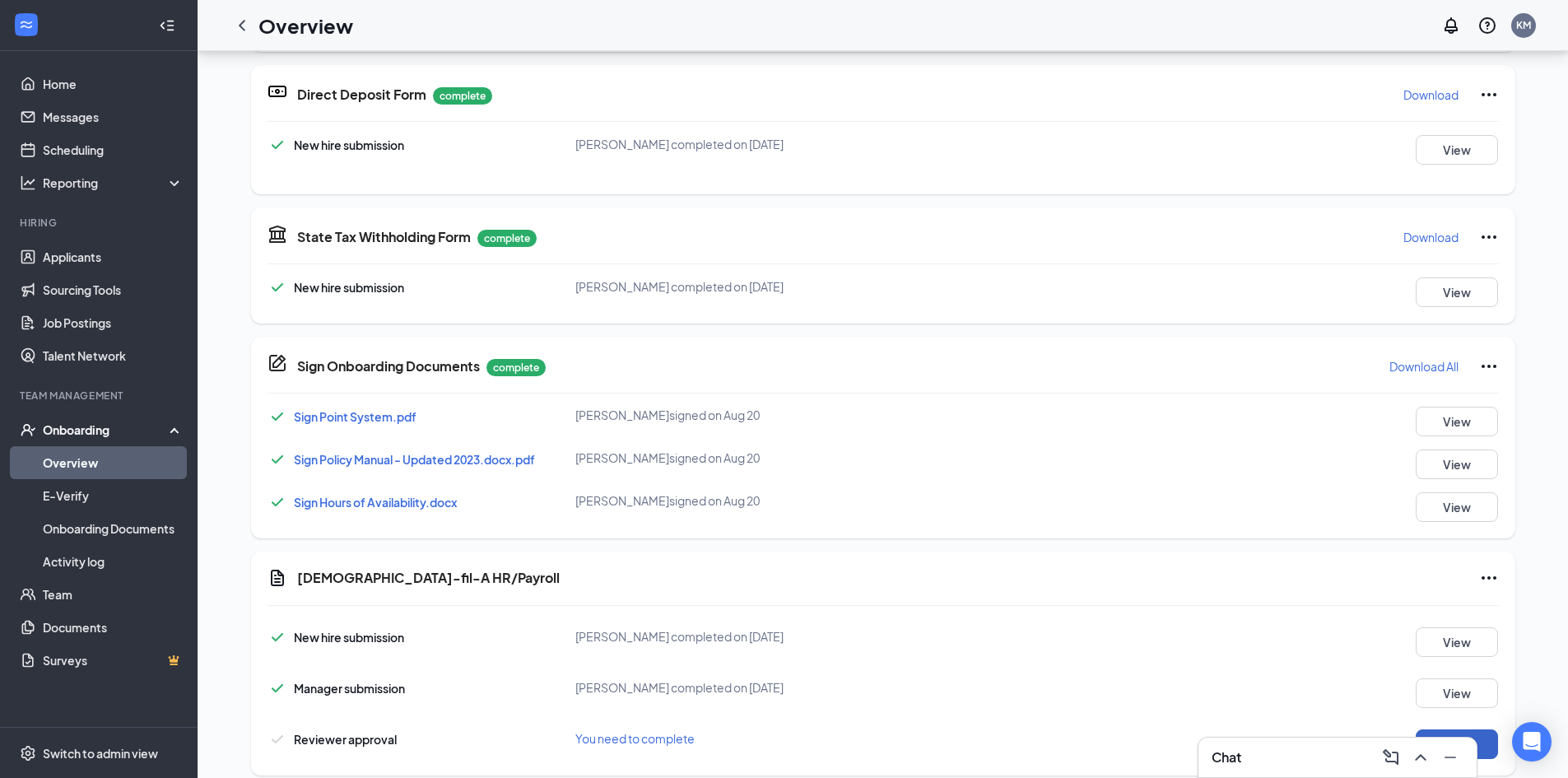
click at [1433, 730] on button "Start" at bounding box center [1457, 744] width 83 height 29
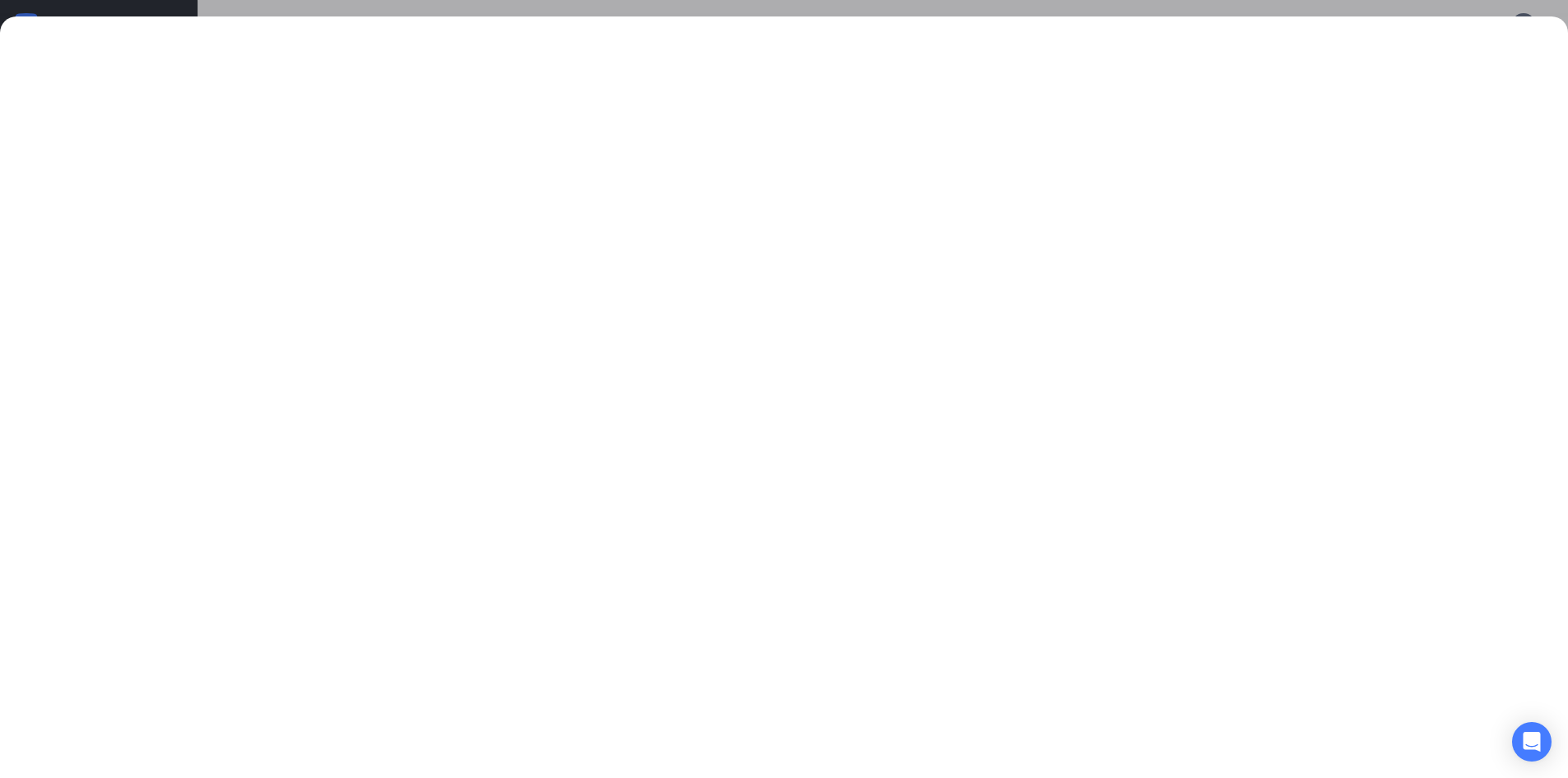
scroll to position [412, 0]
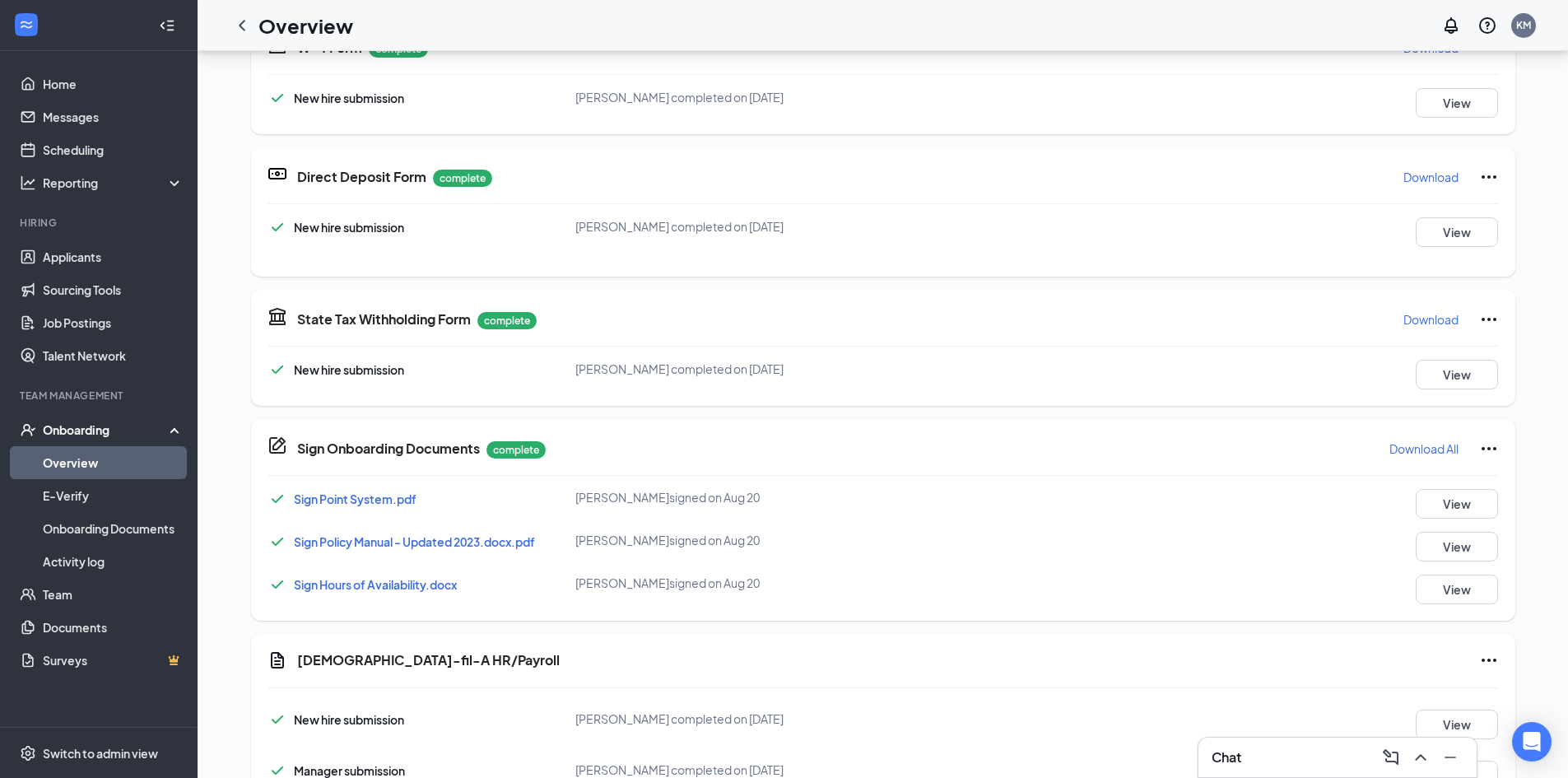
click at [1486, 650] on icon "Ellipses" at bounding box center [1488, 660] width 20 height 20
click at [1390, 470] on span "Mark as complete" at bounding box center [1421, 476] width 96 height 16
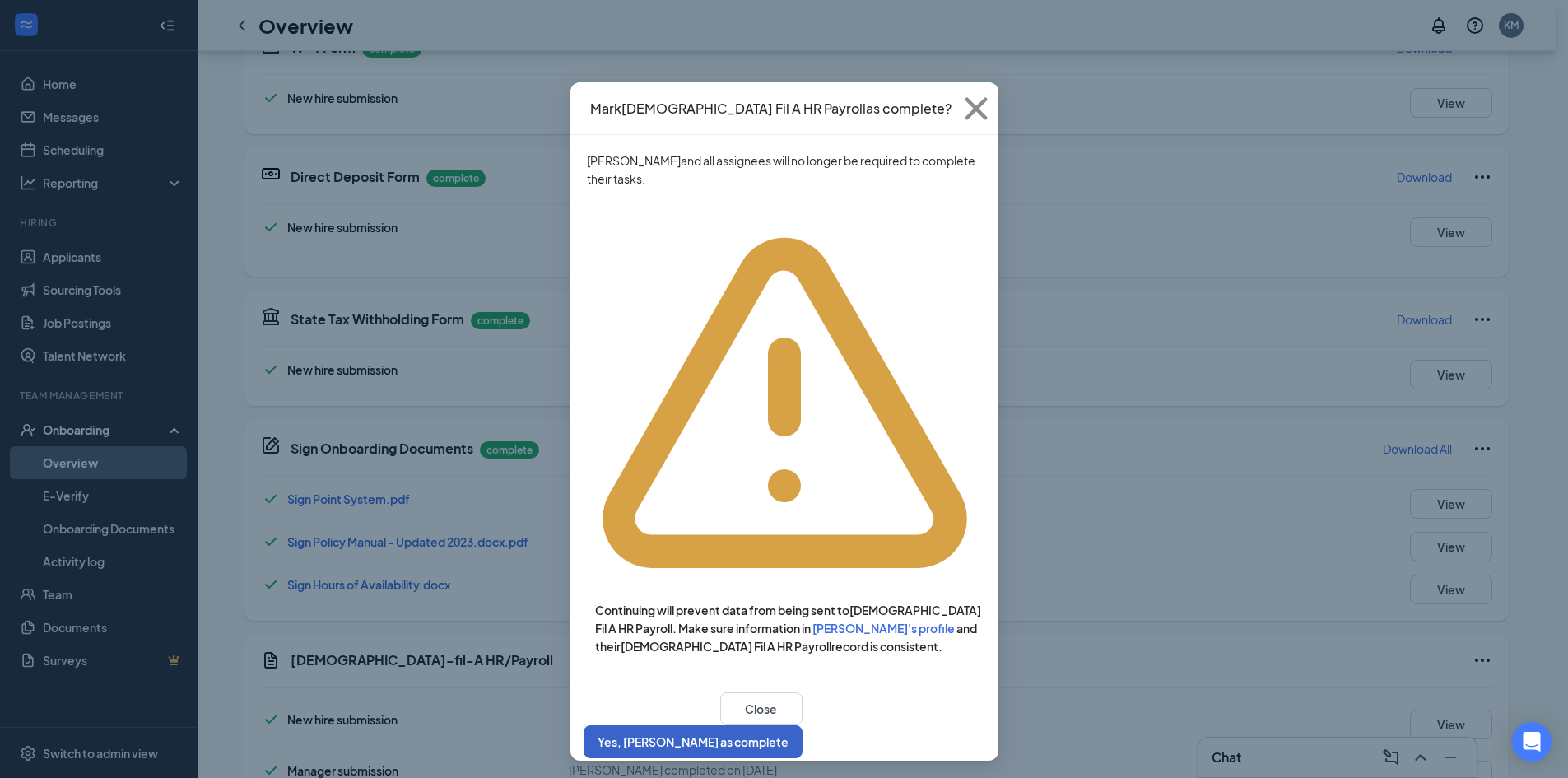
click at [803, 725] on button "Yes, [PERSON_NAME] as complete" at bounding box center [693, 742] width 219 height 33
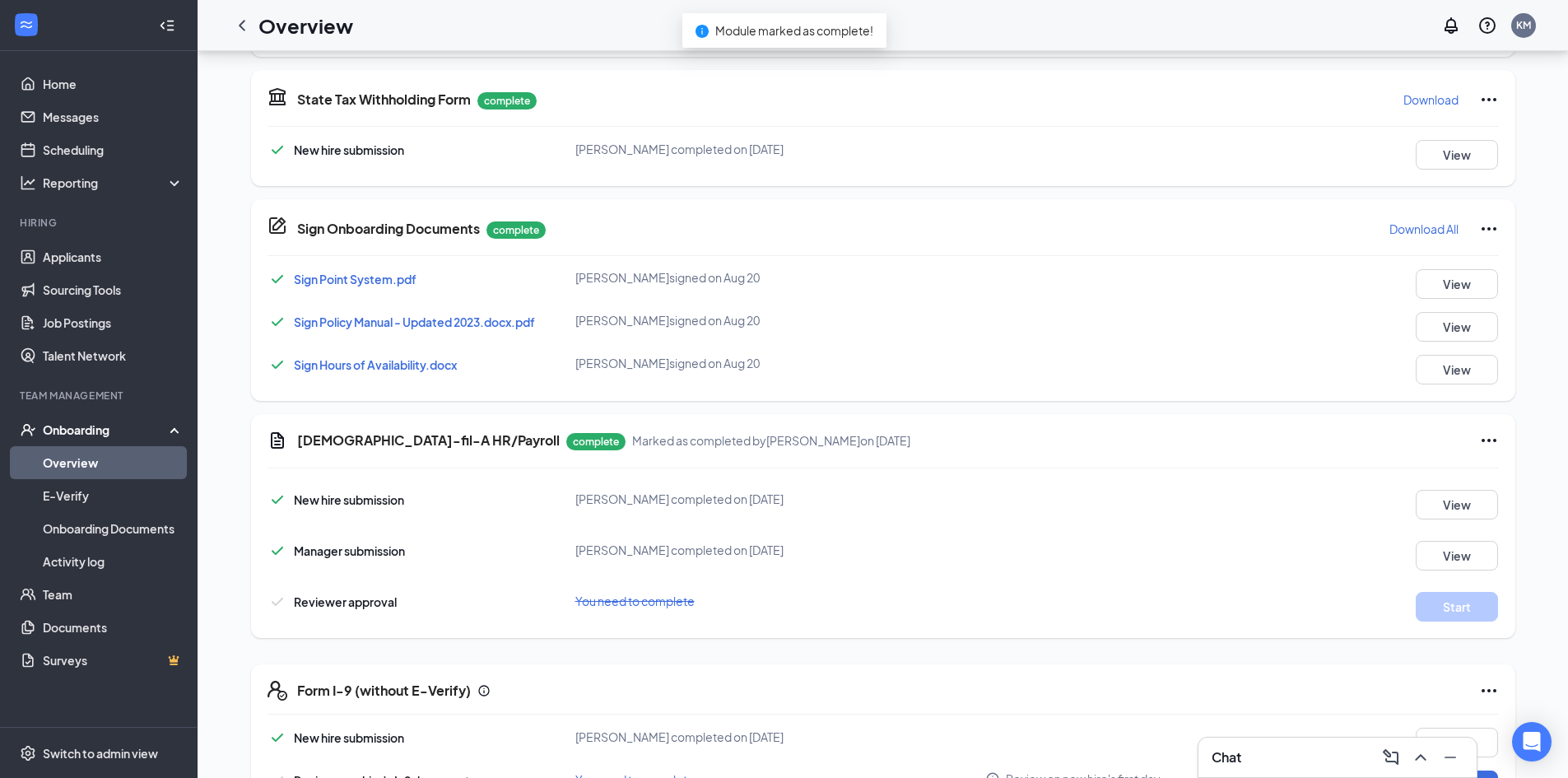
scroll to position [690, 0]
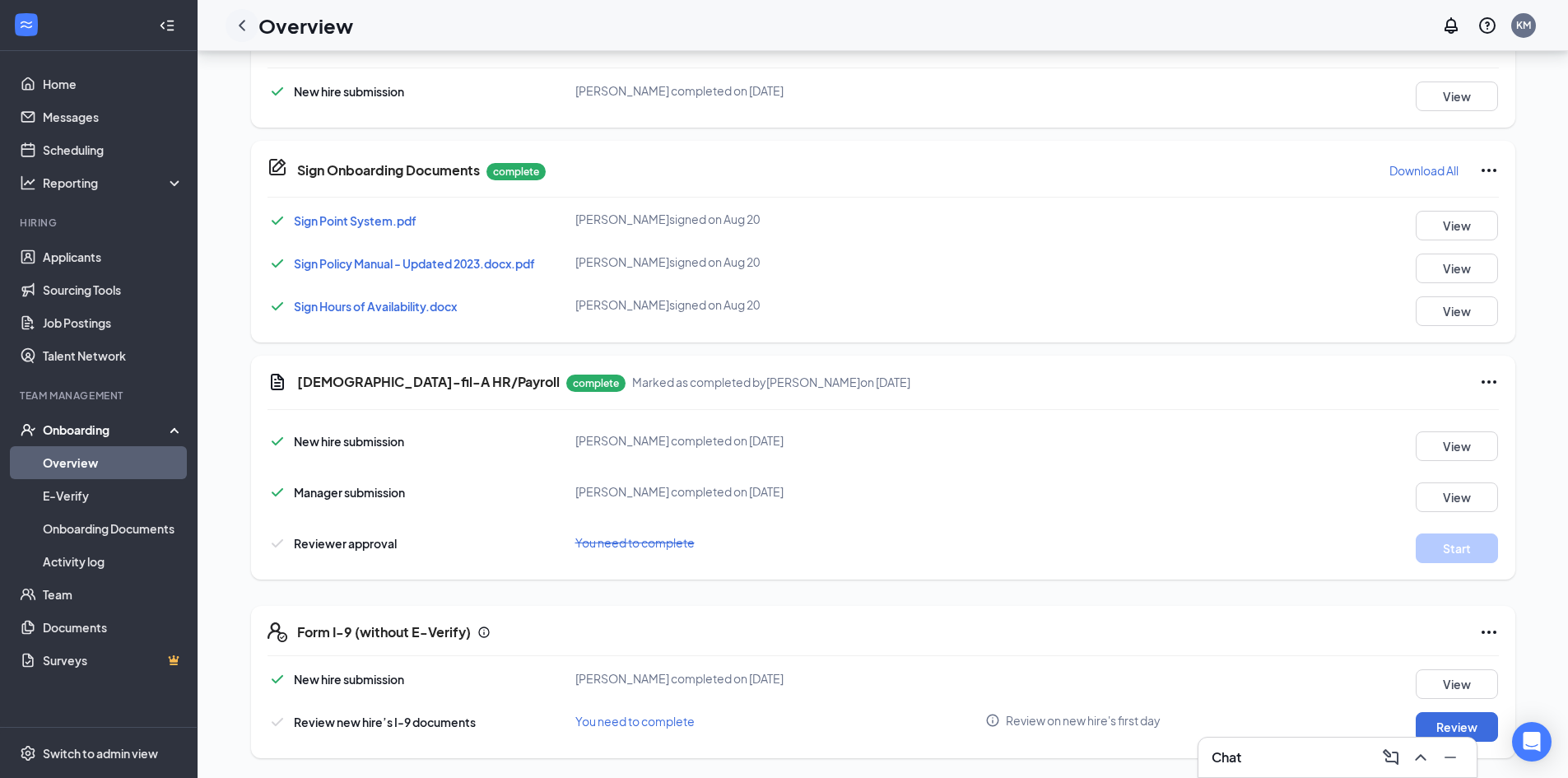
click at [243, 32] on icon "ChevronLeft" at bounding box center [241, 25] width 20 height 20
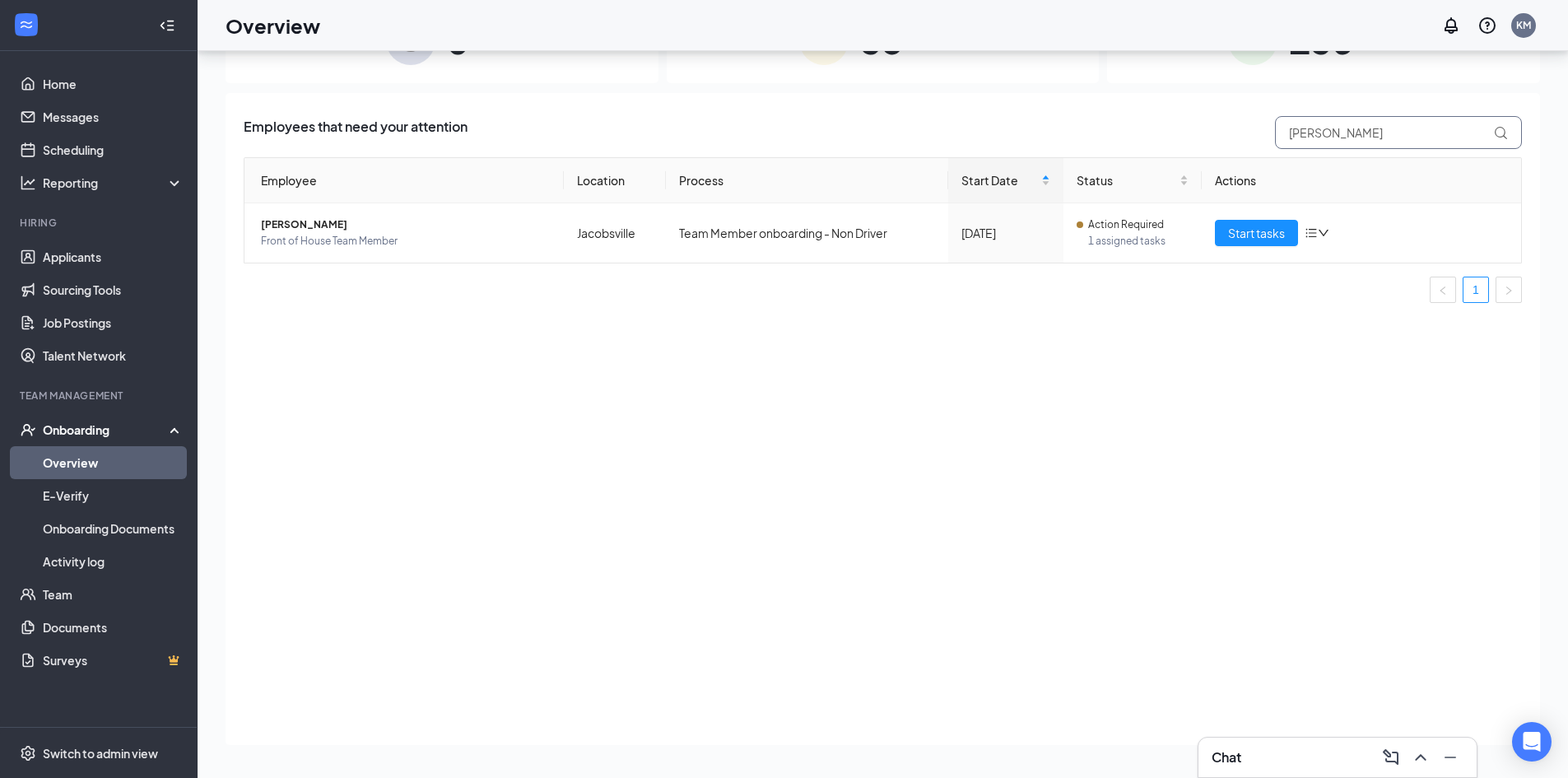
drag, startPoint x: 1294, startPoint y: 131, endPoint x: 1143, endPoint y: 121, distance: 151.3
click at [1143, 121] on div "Employees that need your attention [PERSON_NAME]" at bounding box center [883, 133] width 1278 height 33
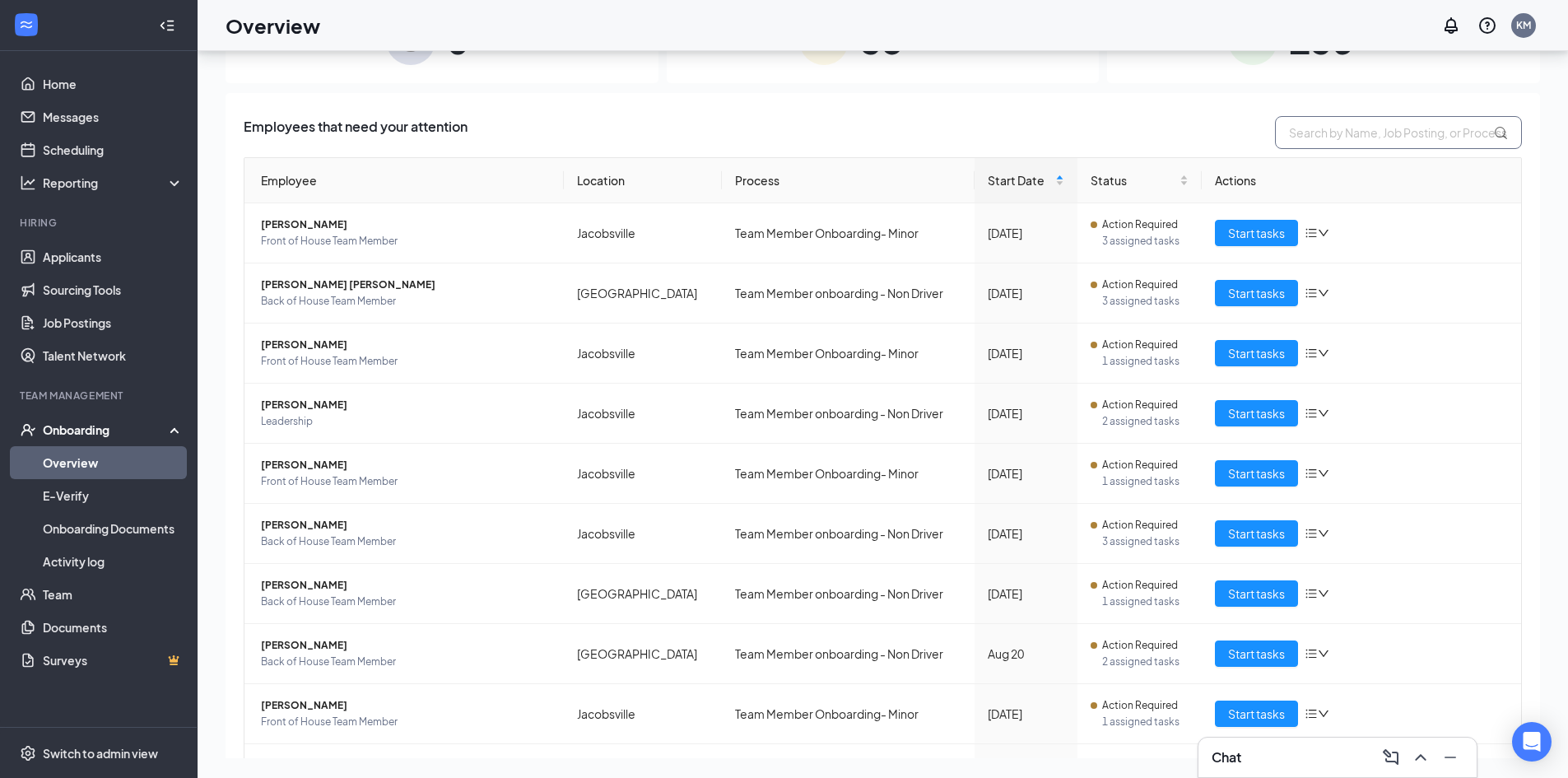
click at [1354, 134] on input "text" at bounding box center [1398, 133] width 247 height 33
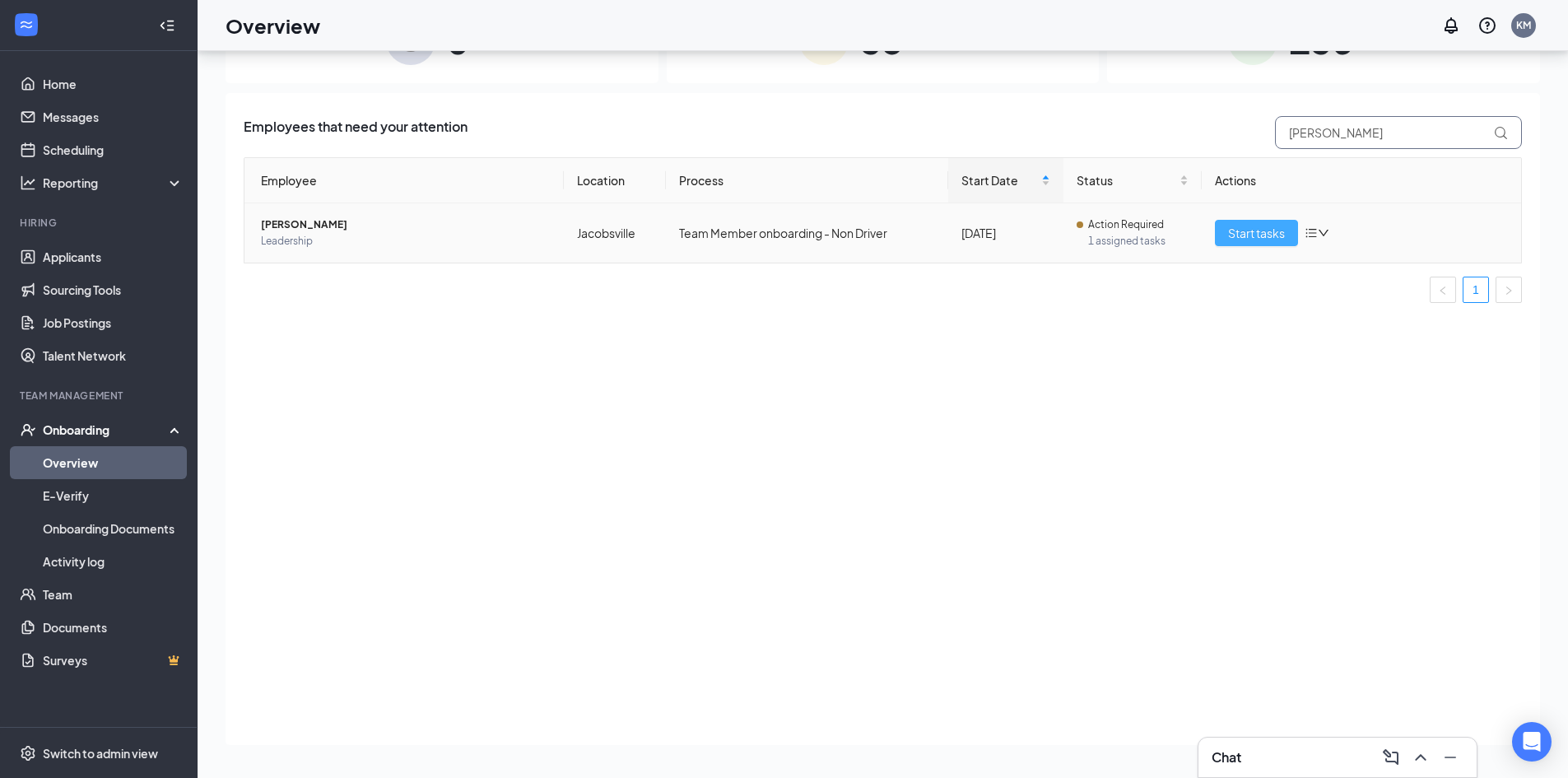
type input "[PERSON_NAME]"
click at [1267, 232] on span "Start tasks" at bounding box center [1256, 233] width 57 height 18
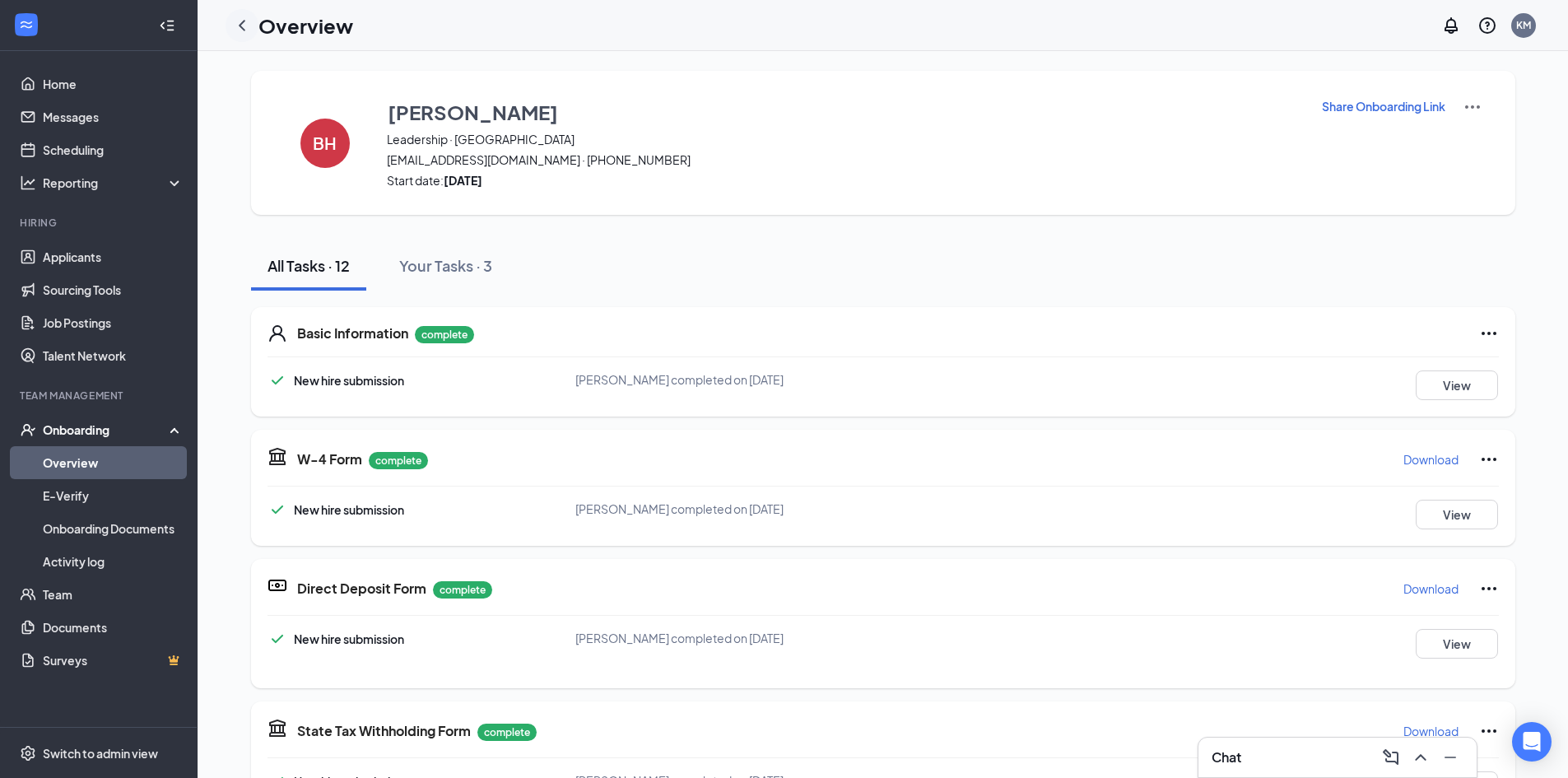
click at [247, 23] on icon "ChevronLeft" at bounding box center [241, 25] width 20 height 20
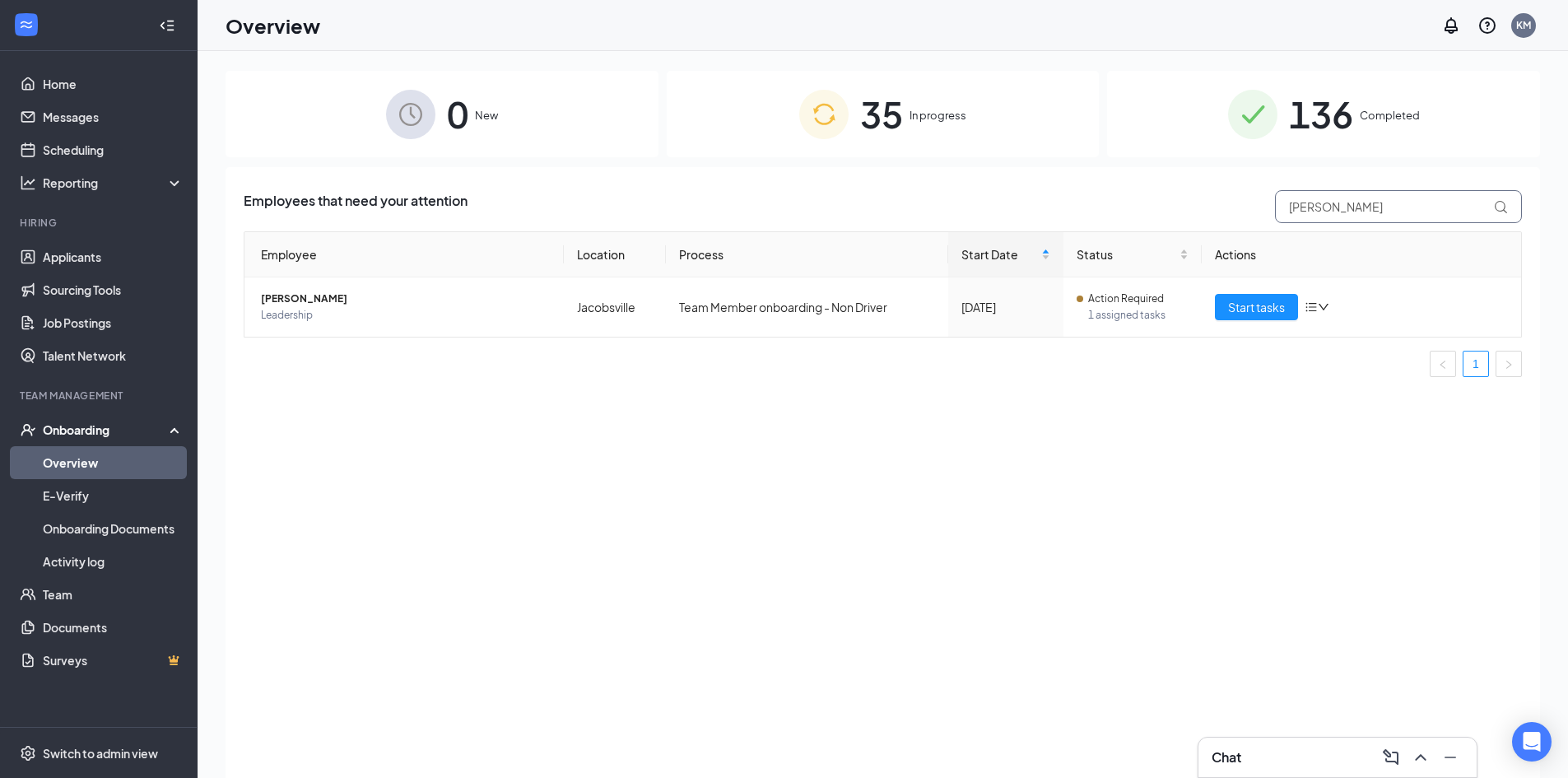
drag, startPoint x: 1379, startPoint y: 204, endPoint x: 1230, endPoint y: 204, distance: 149.0
click at [1230, 204] on div "Employees that need your attention [PERSON_NAME]" at bounding box center [883, 207] width 1278 height 33
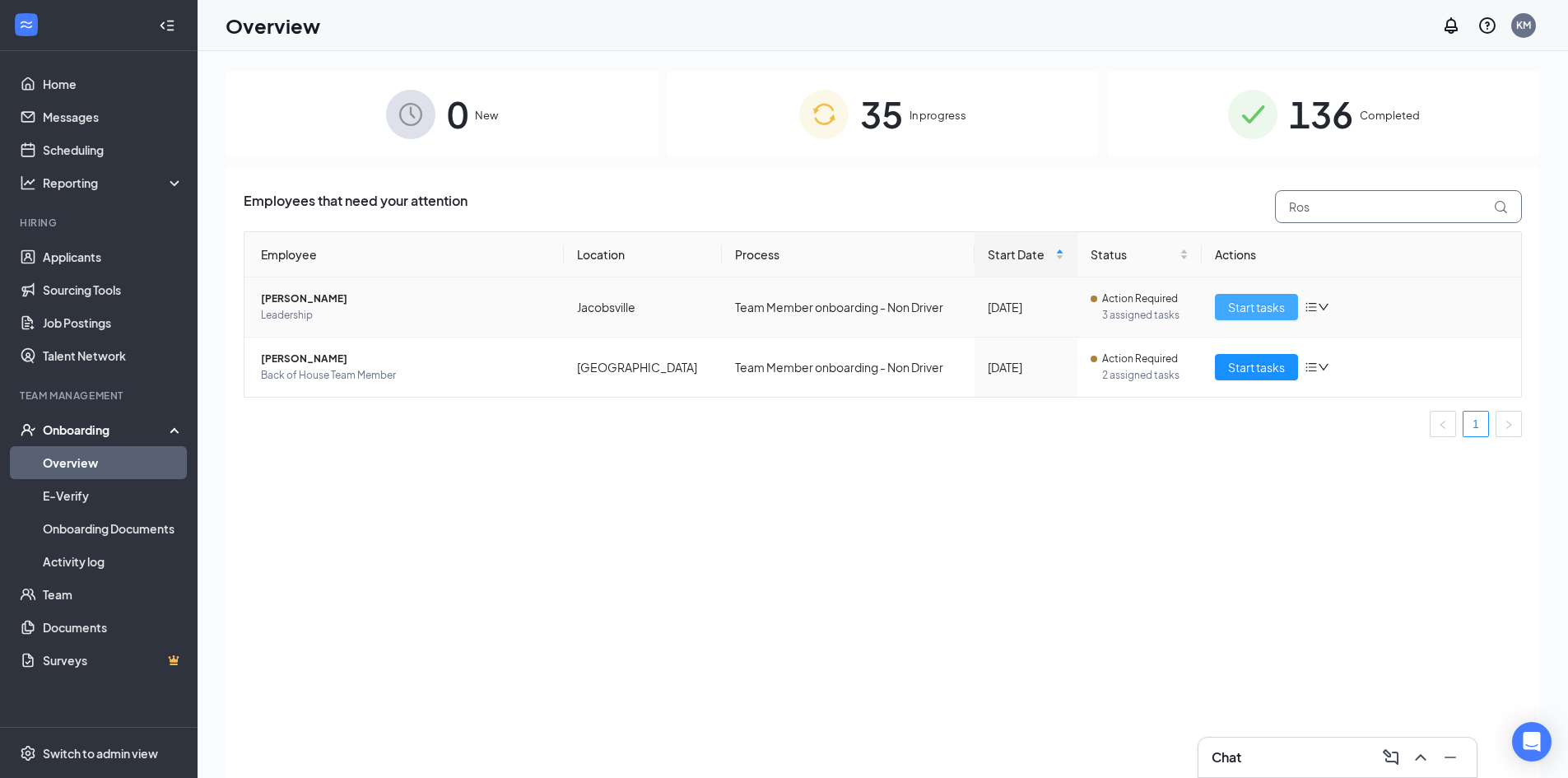
type input "Ros"
click at [1229, 312] on span "Start tasks" at bounding box center [1256, 307] width 57 height 18
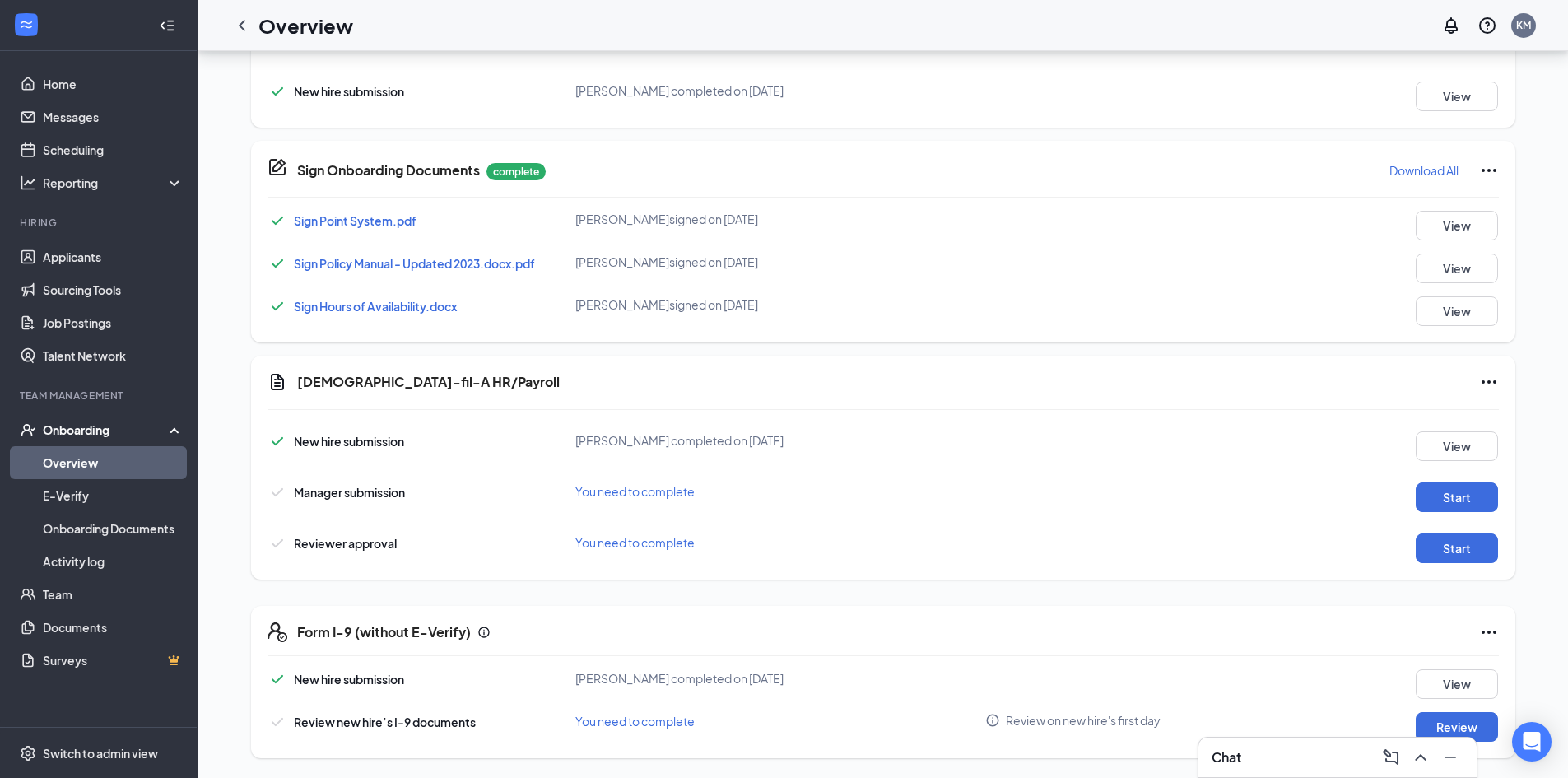
scroll to position [44, 0]
click at [1449, 482] on button "Start" at bounding box center [1457, 497] width 83 height 29
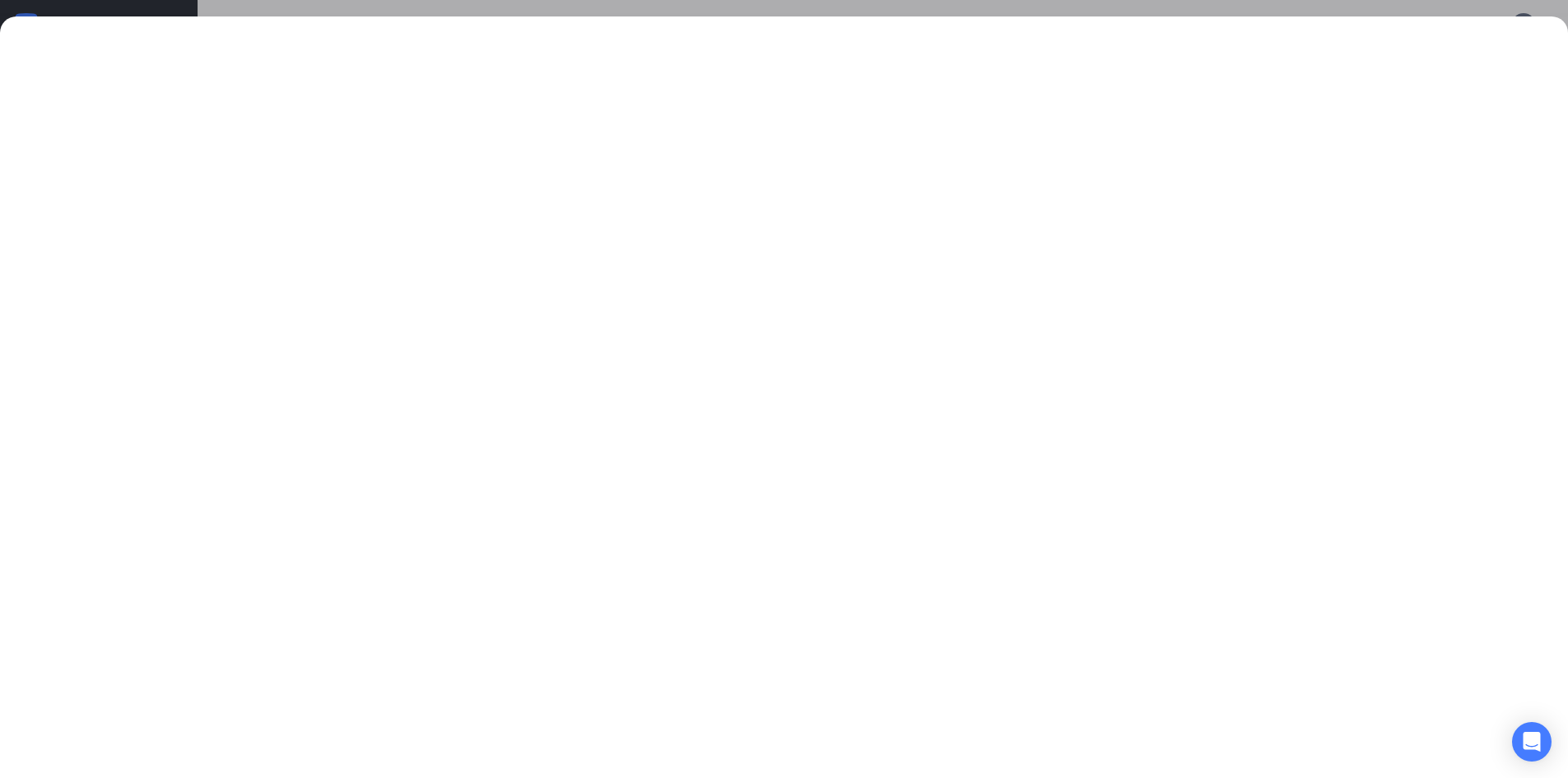
click at [759, 4] on div at bounding box center [784, 389] width 1568 height 778
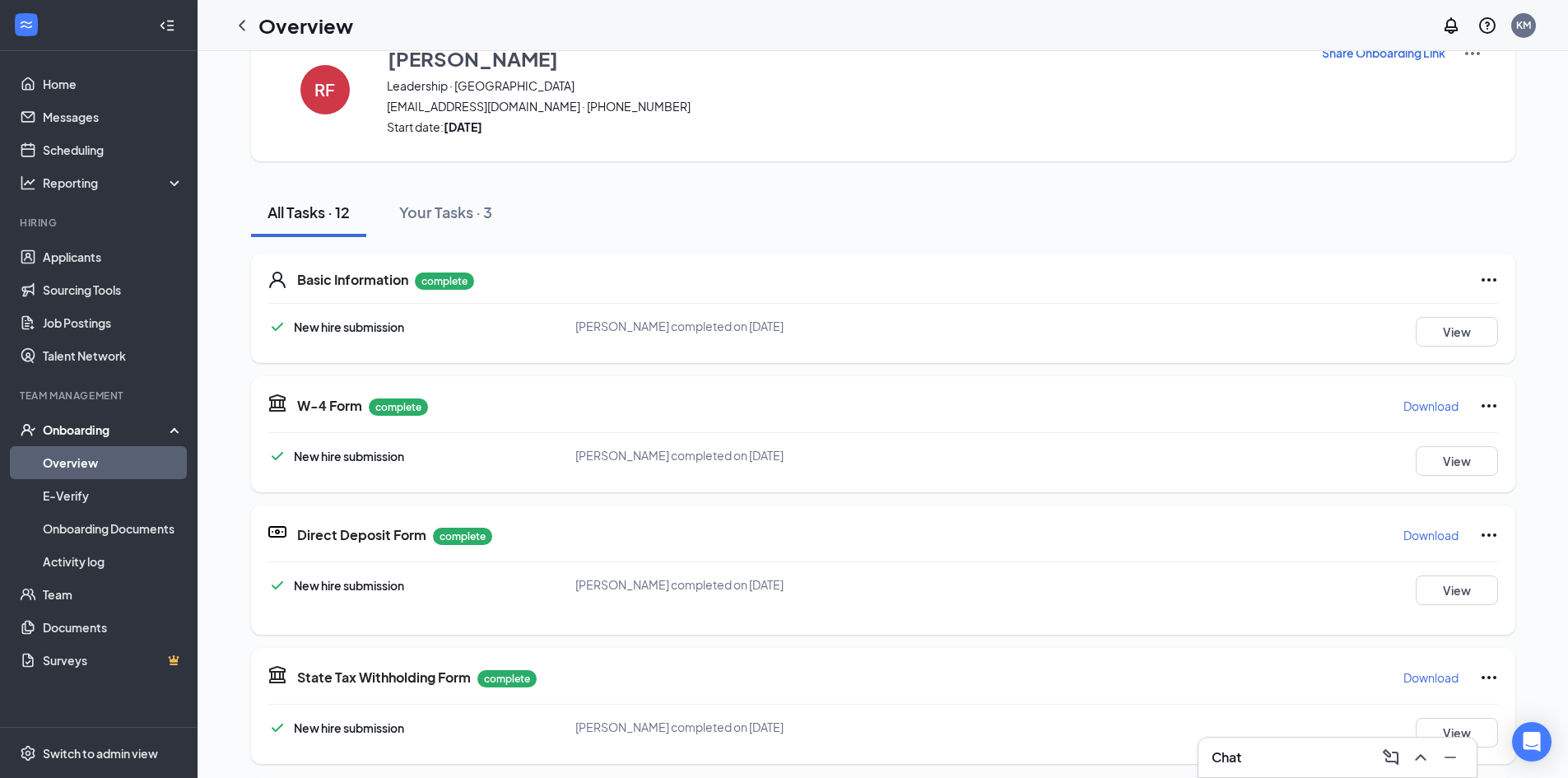
scroll to position [0, 0]
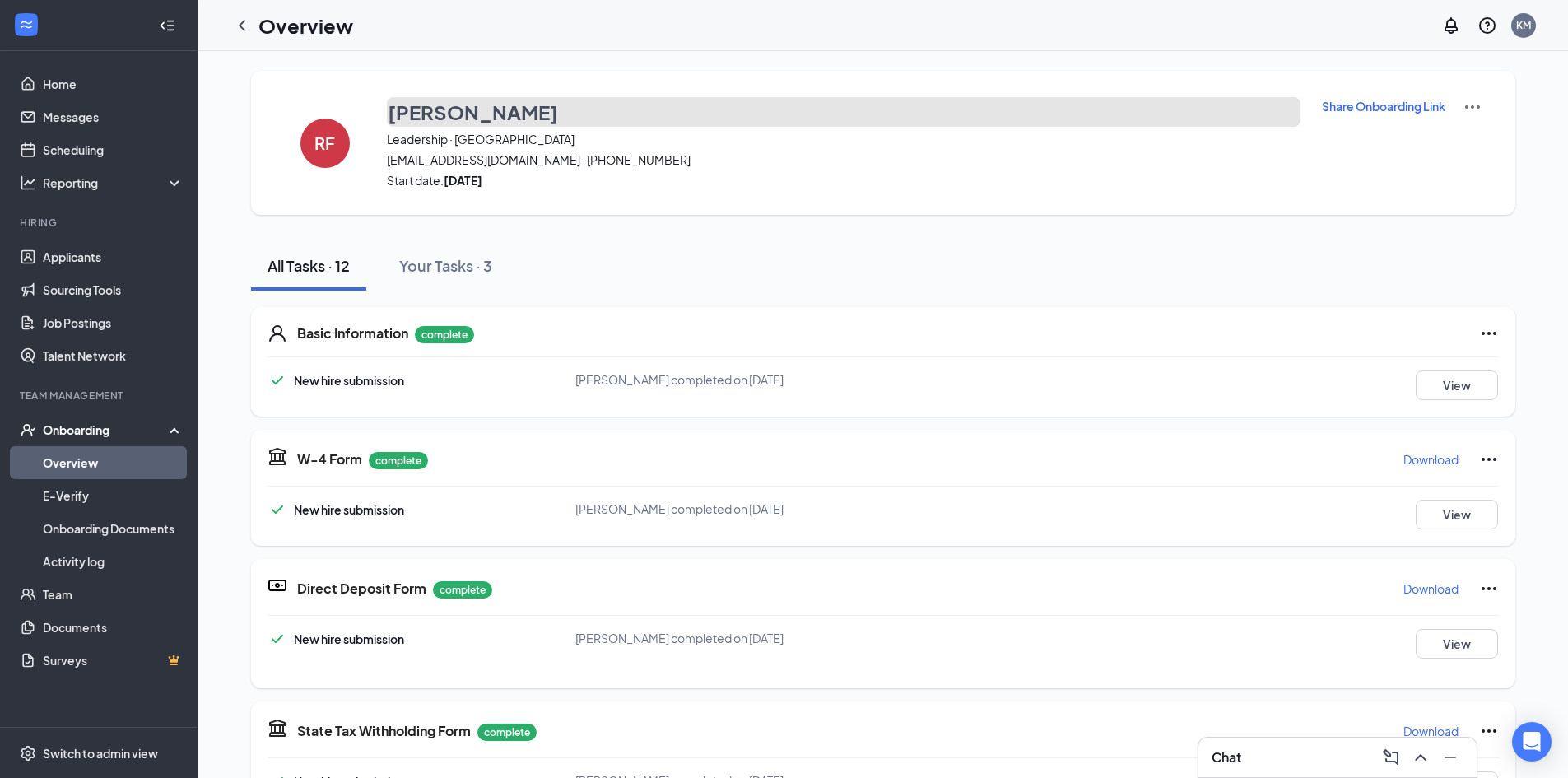
click at [475, 115] on h3 "[PERSON_NAME]" at bounding box center [473, 112] width 170 height 28
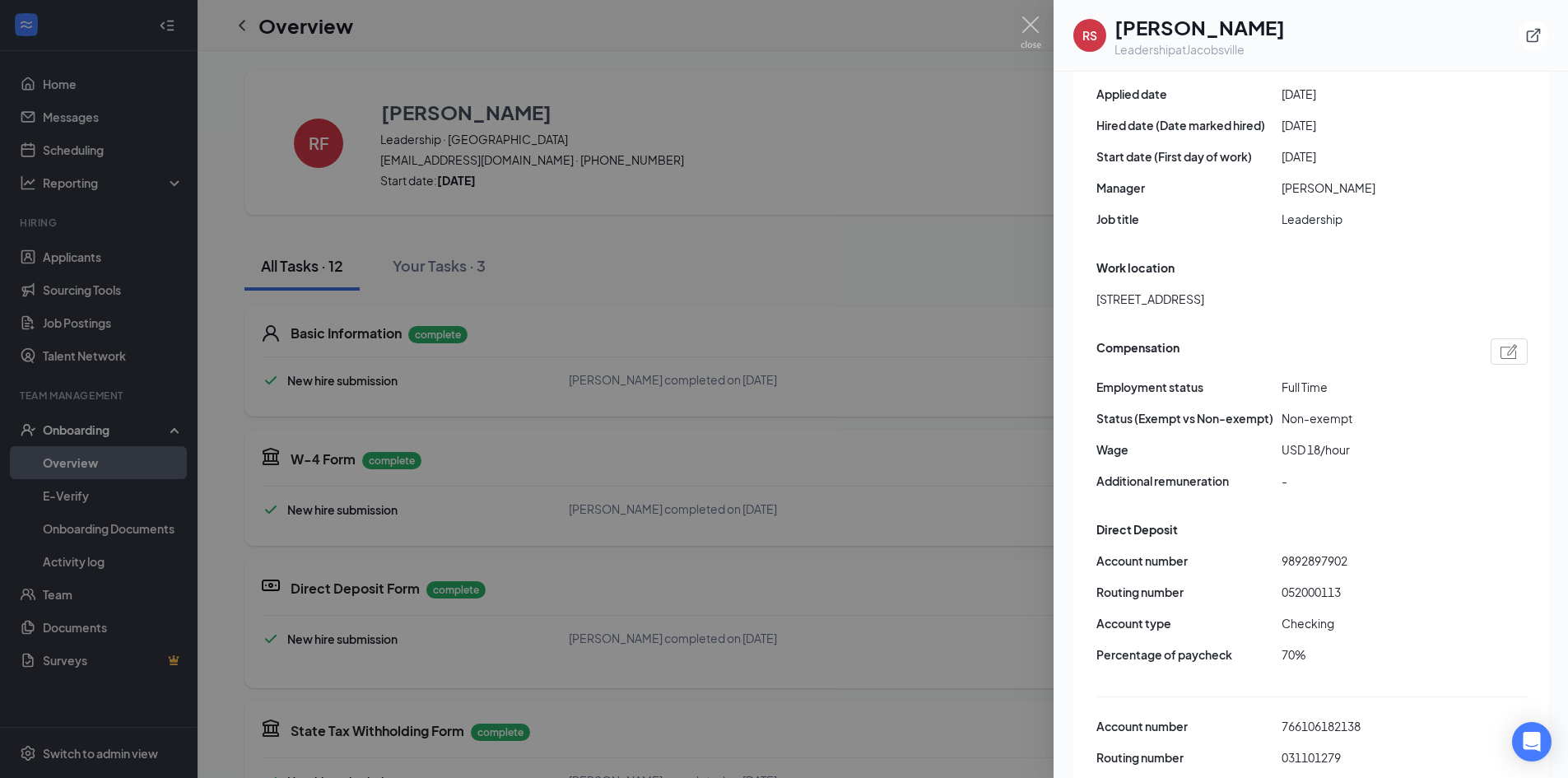
scroll to position [906, 0]
click at [862, 499] on div at bounding box center [784, 389] width 1568 height 778
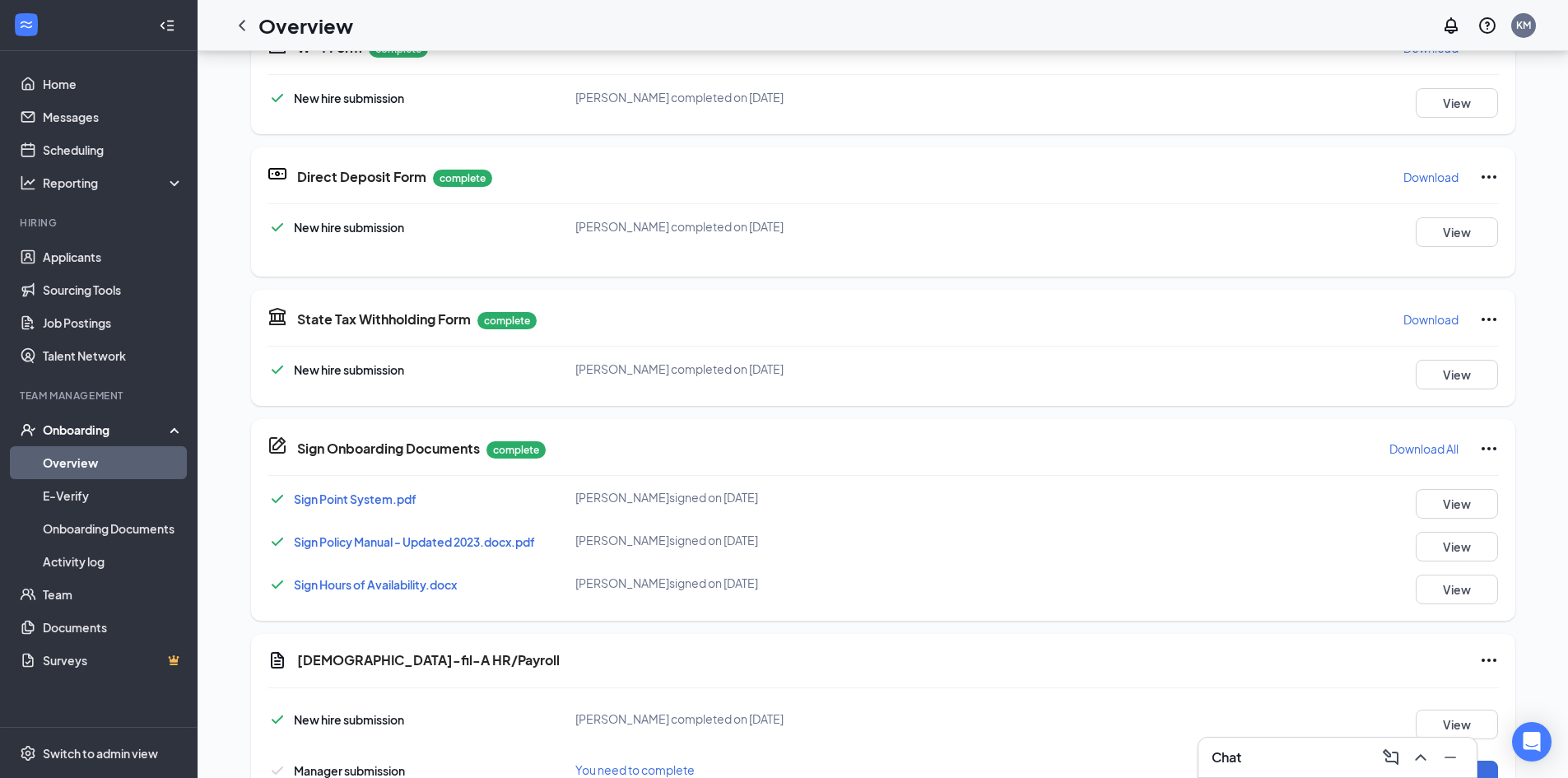
scroll to position [126, 0]
click at [1484, 761] on button "Start" at bounding box center [1457, 775] width 83 height 29
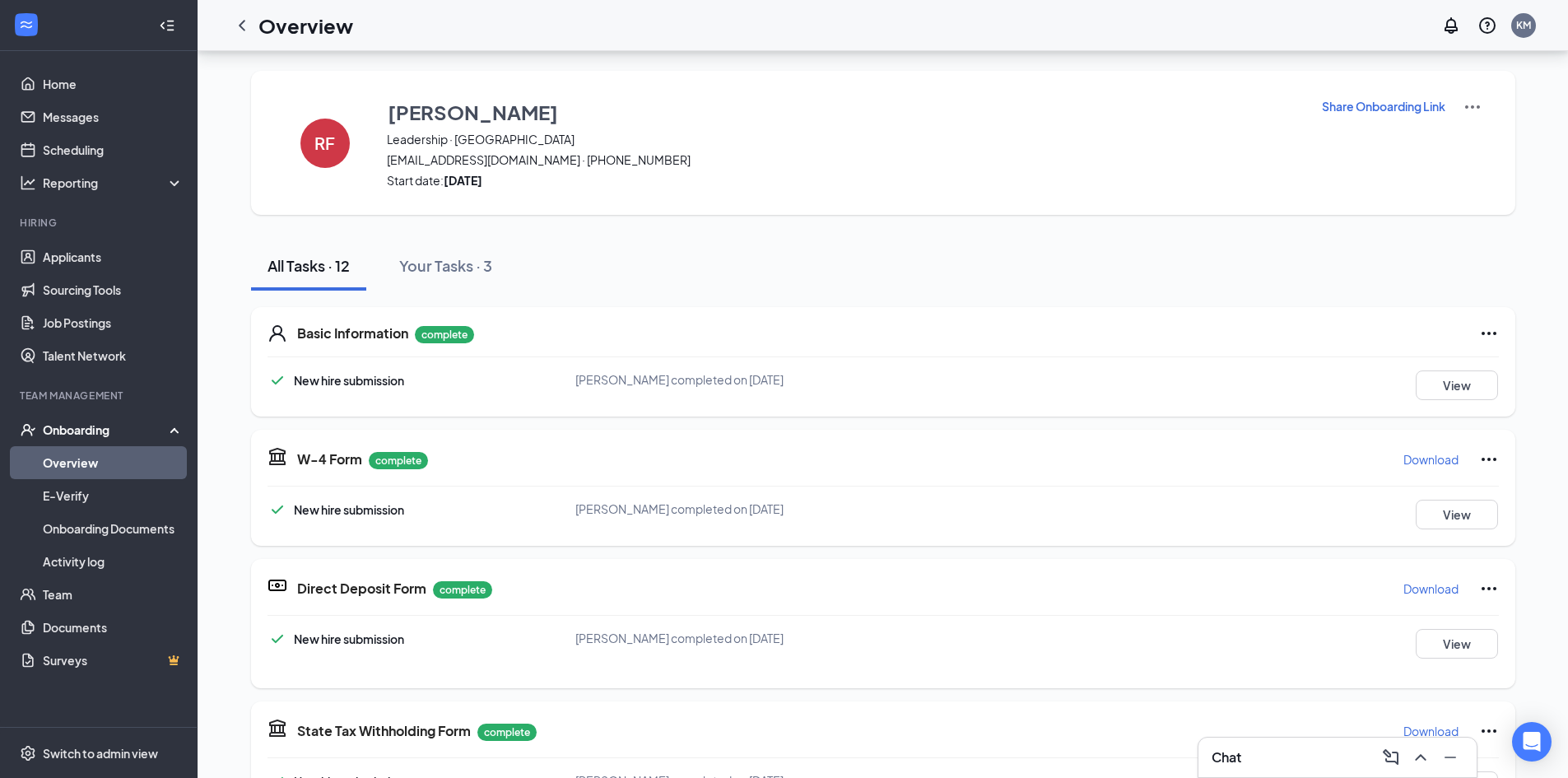
scroll to position [673, 0]
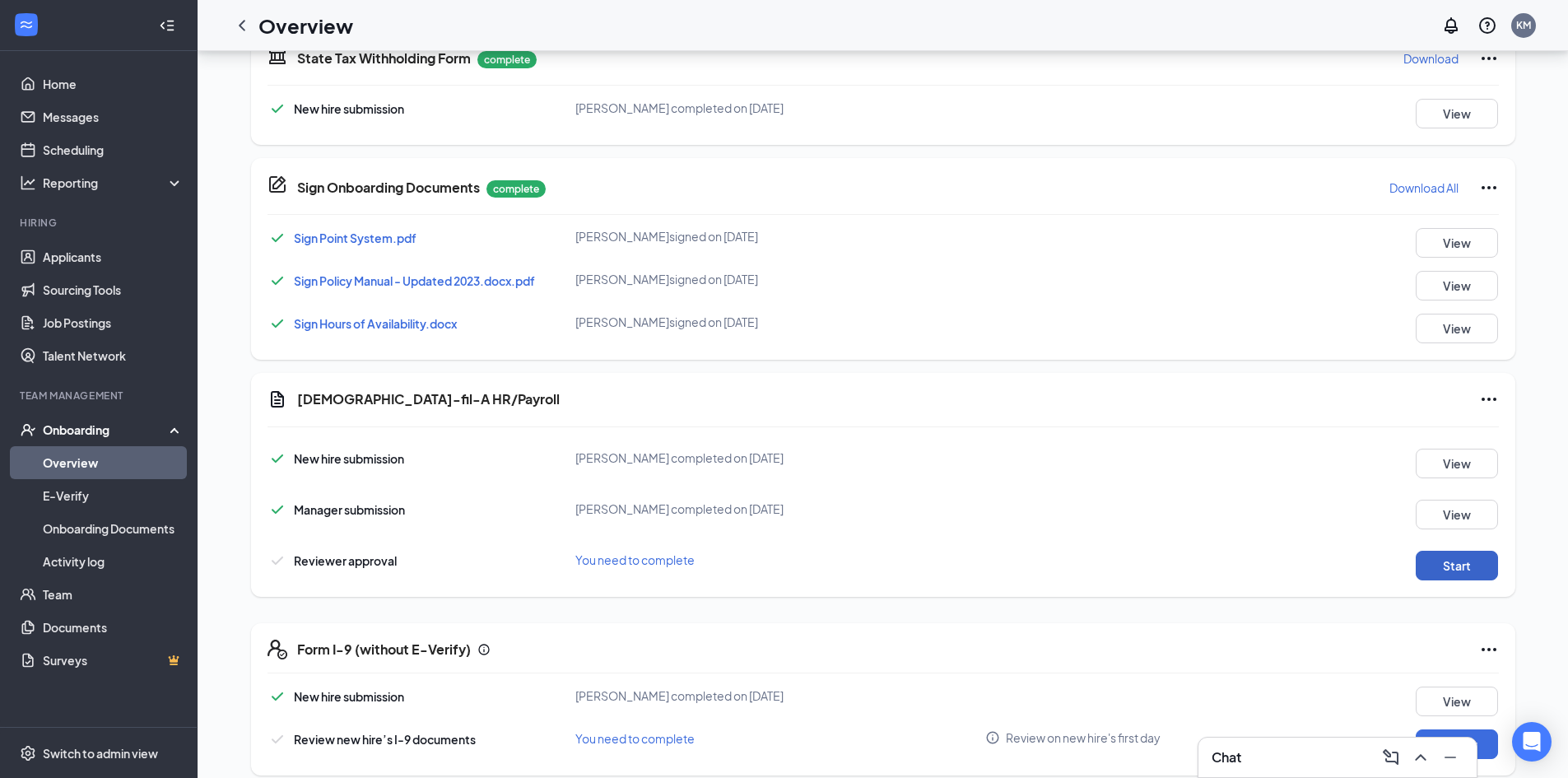
click at [1429, 551] on button "Start" at bounding box center [1457, 565] width 83 height 29
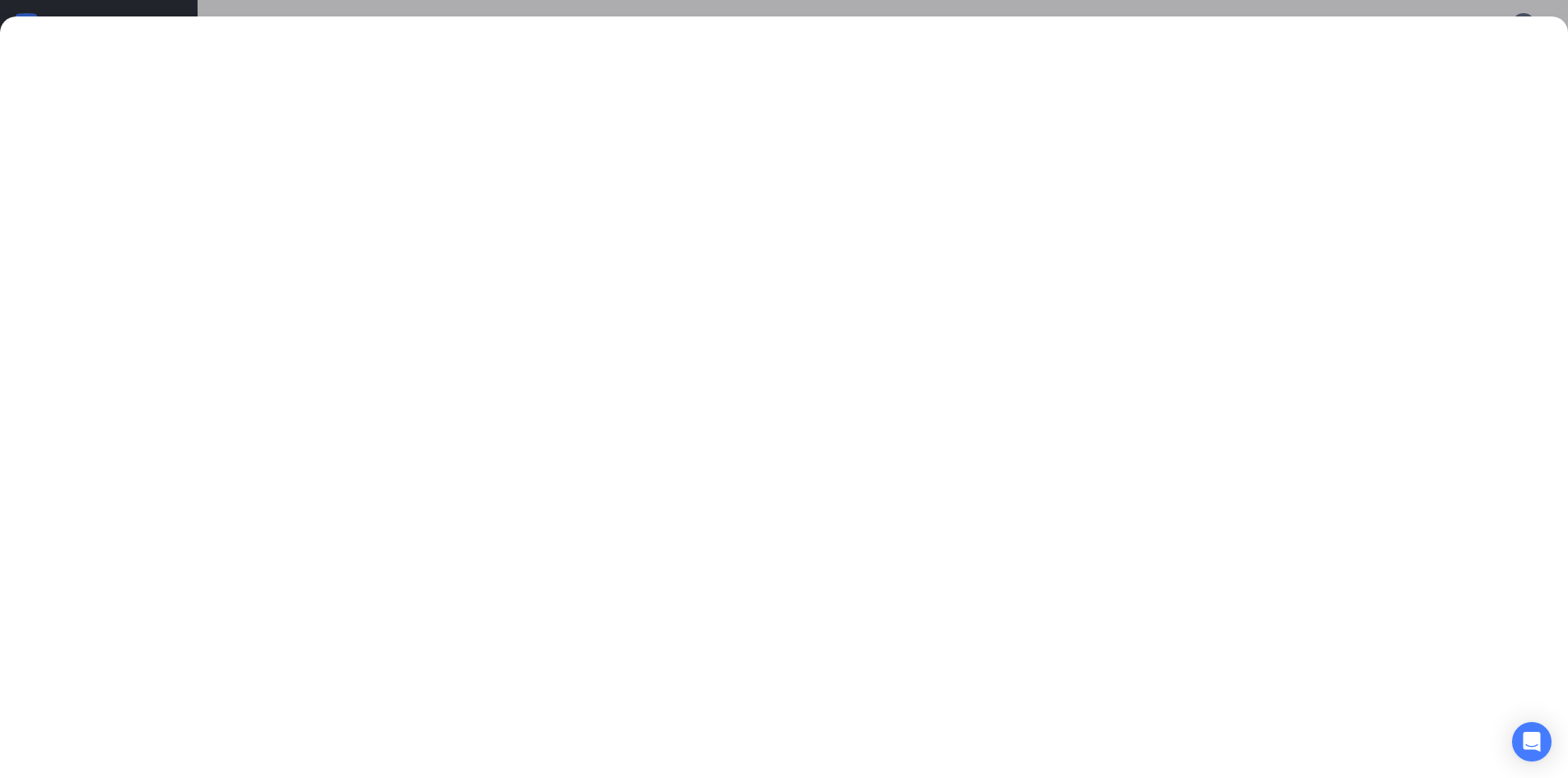
click at [1038, 9] on div at bounding box center [784, 389] width 1568 height 778
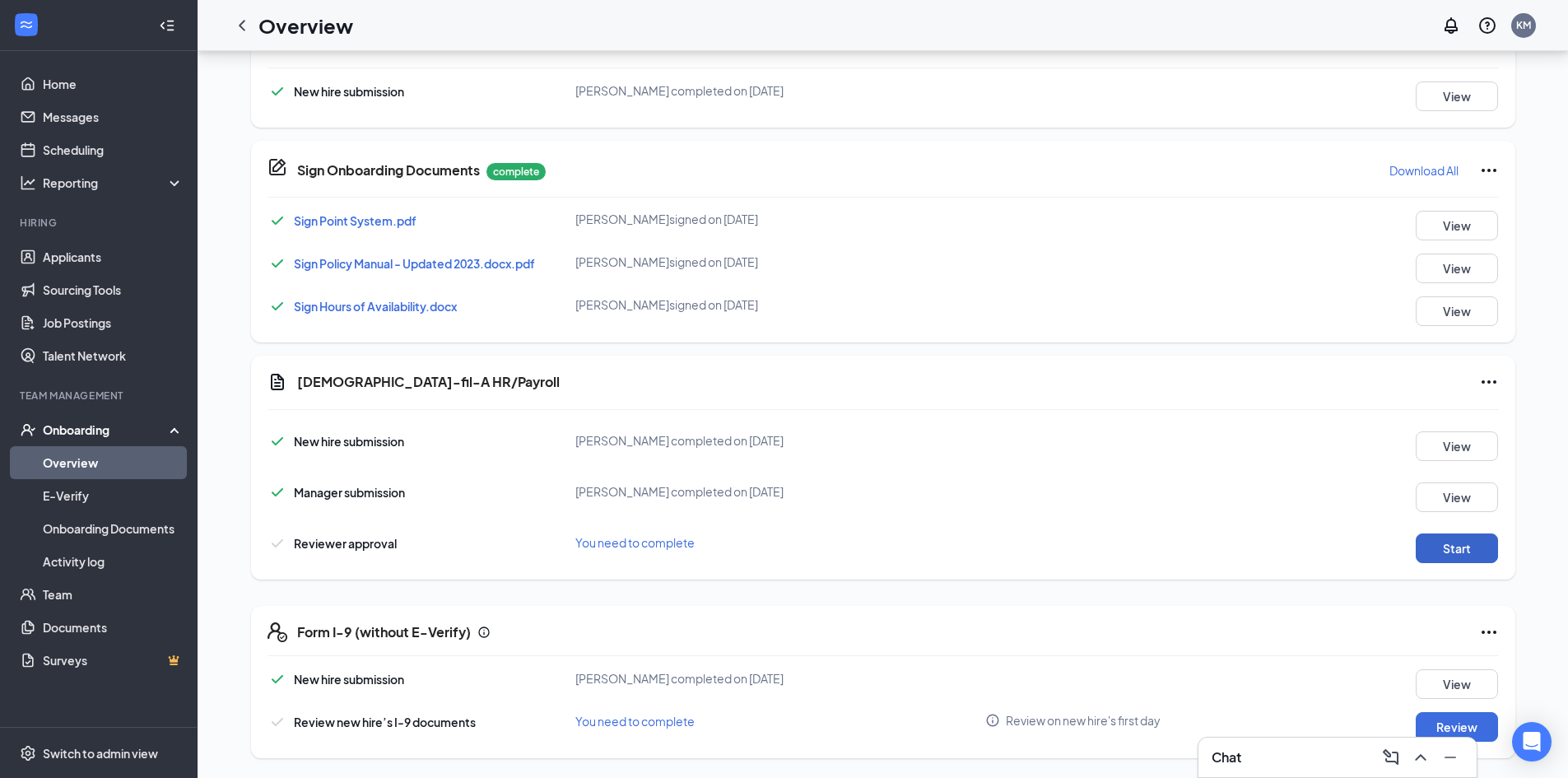
scroll to position [126, 0]
click at [1436, 533] on button "Start" at bounding box center [1457, 548] width 83 height 29
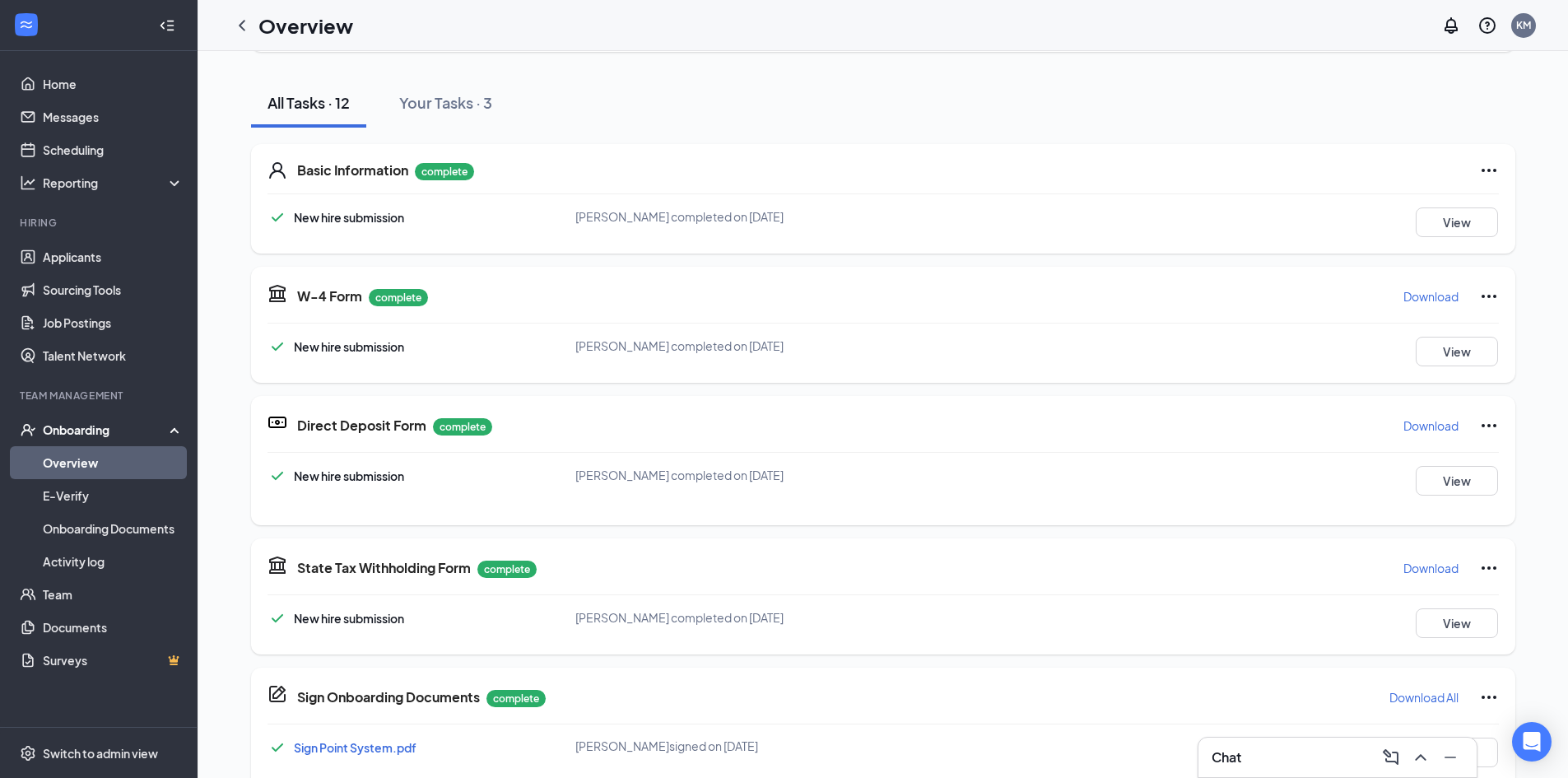
scroll to position [0, 0]
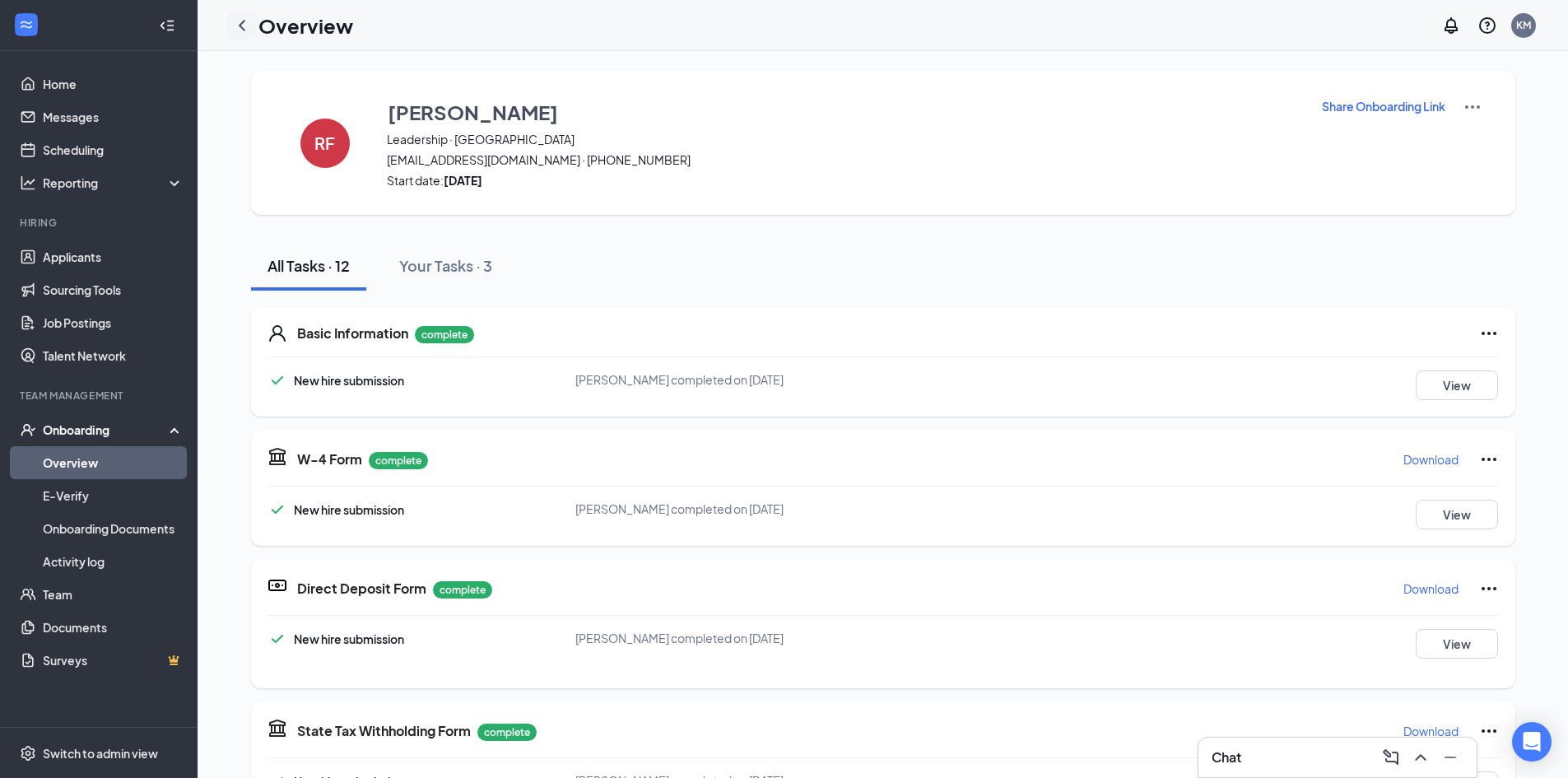
click at [240, 23] on icon "ChevronLeft" at bounding box center [241, 25] width 20 height 20
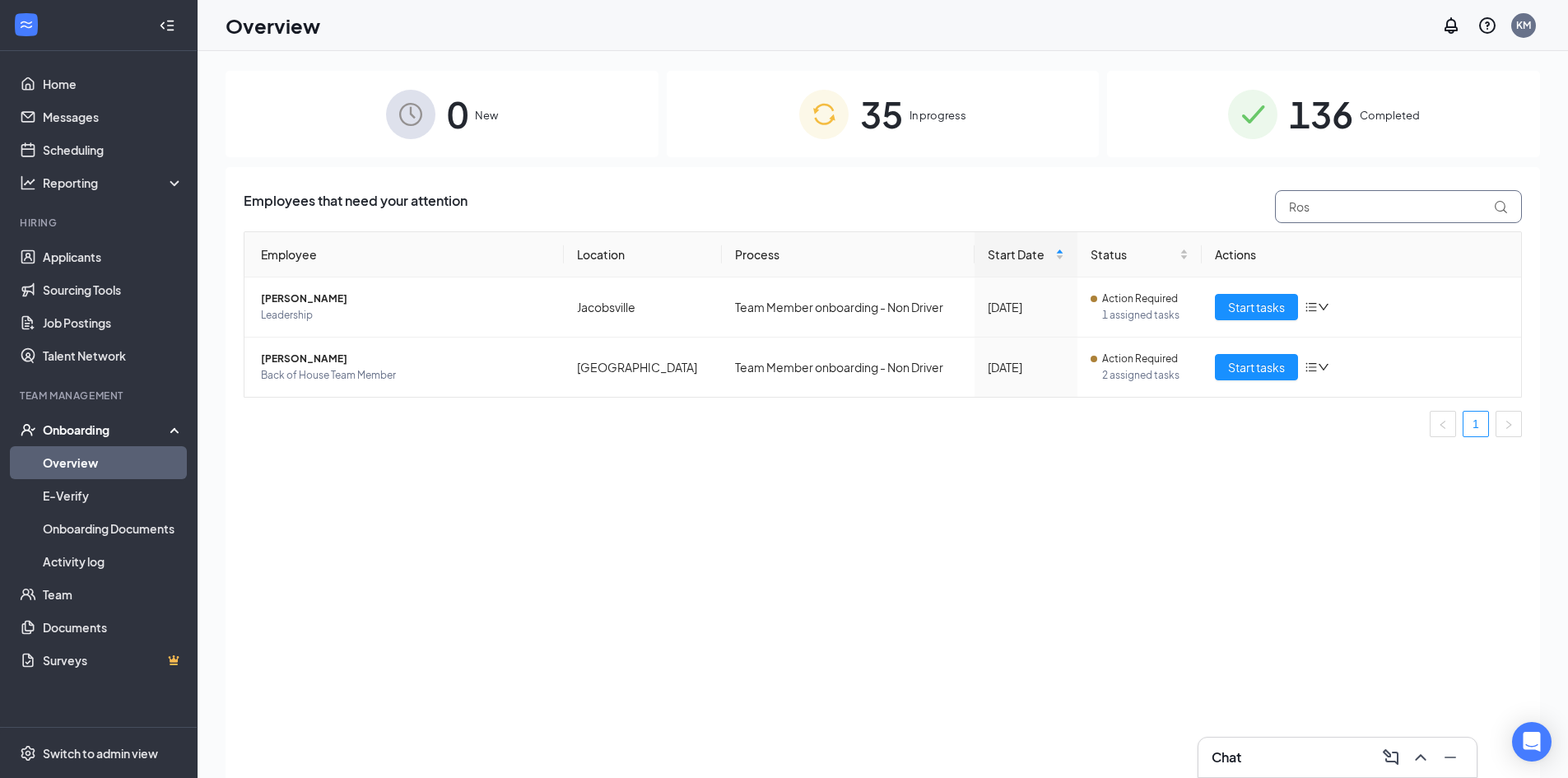
drag, startPoint x: 1371, startPoint y: 202, endPoint x: 1085, endPoint y: 212, distance: 286.2
click at [1085, 212] on div "Employees that need your attention [PERSON_NAME]" at bounding box center [883, 207] width 1278 height 33
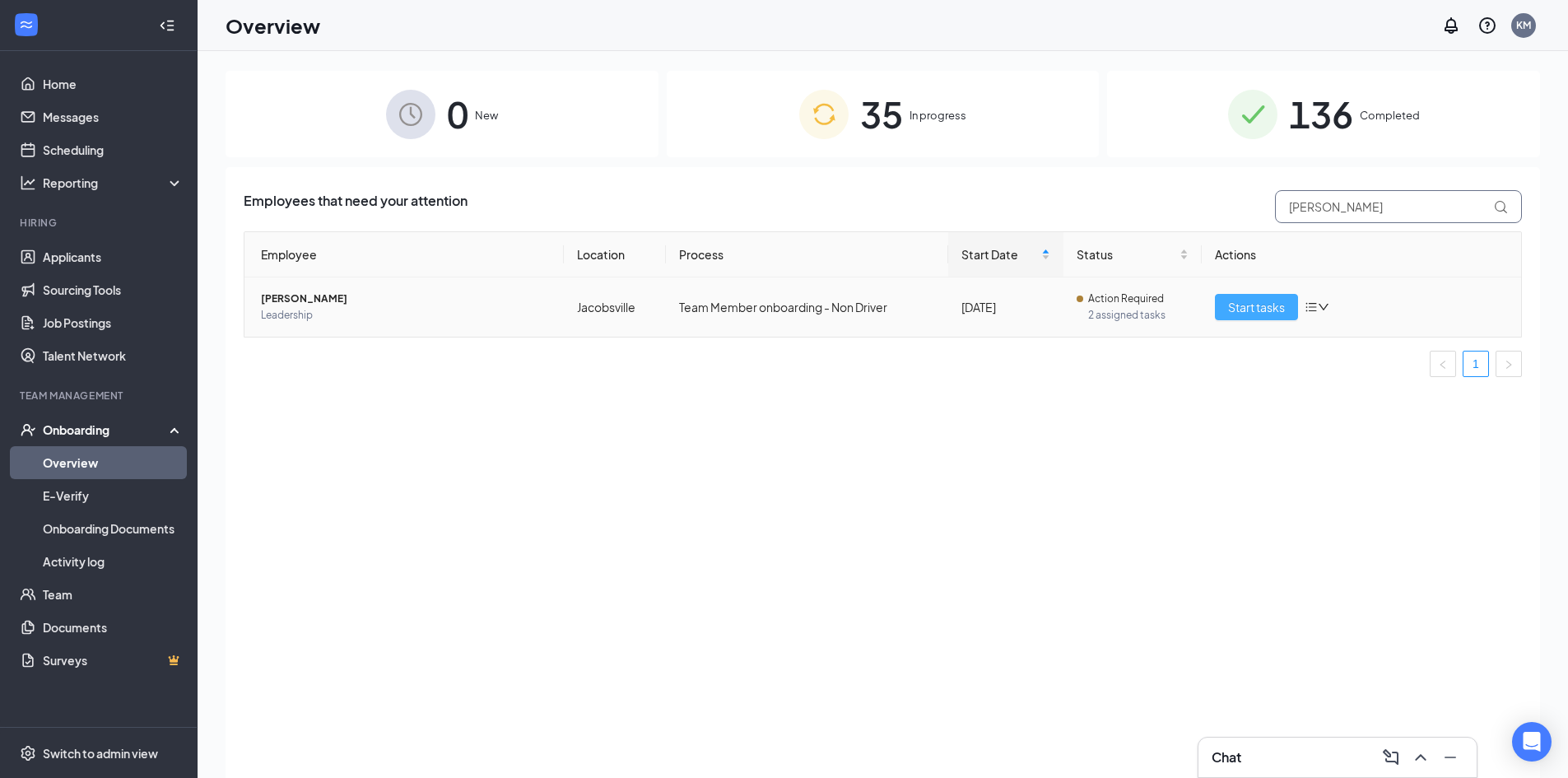
type input "[PERSON_NAME]"
click at [1224, 307] on button "Start tasks" at bounding box center [1256, 307] width 84 height 27
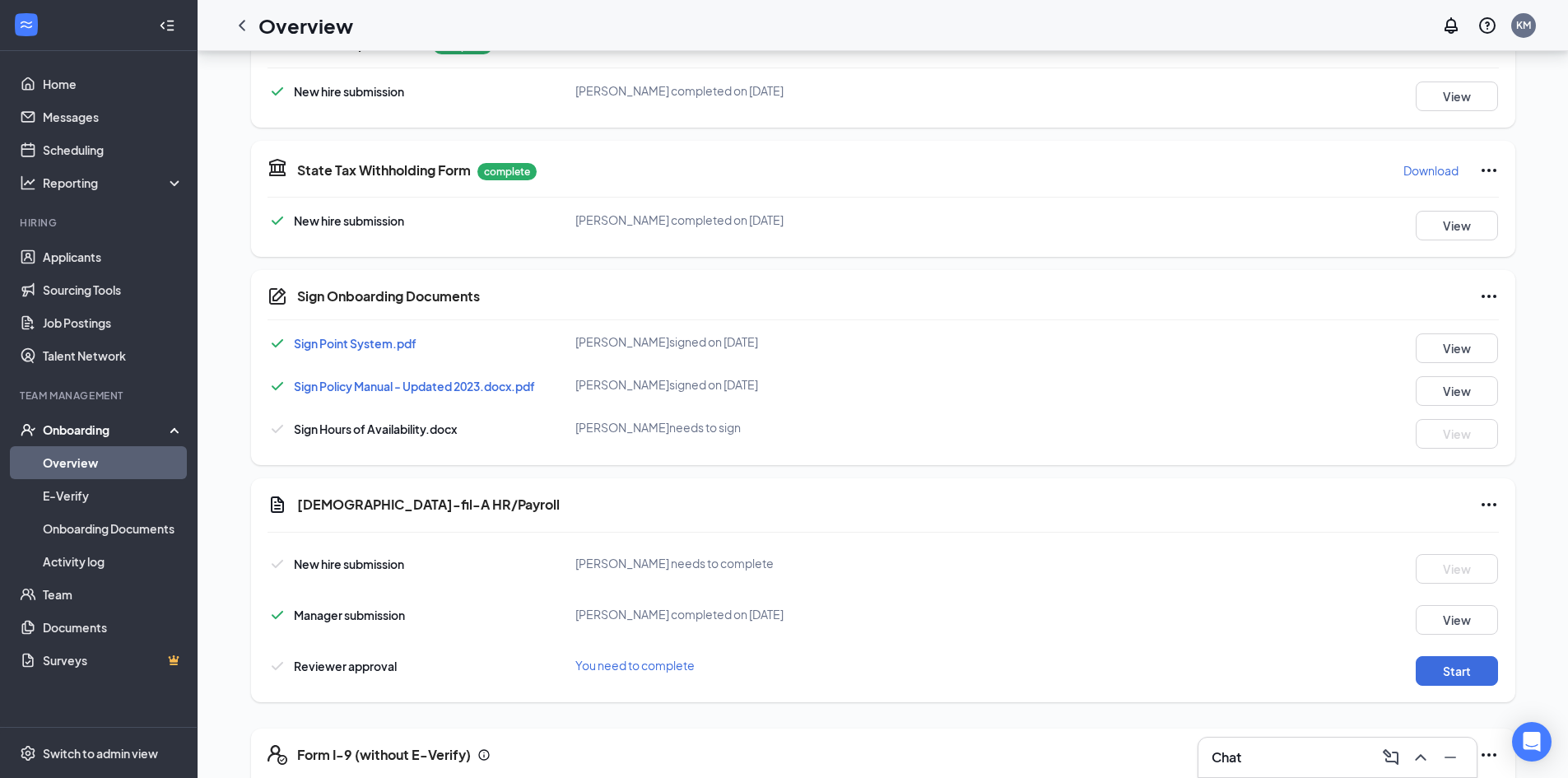
scroll to position [663, 0]
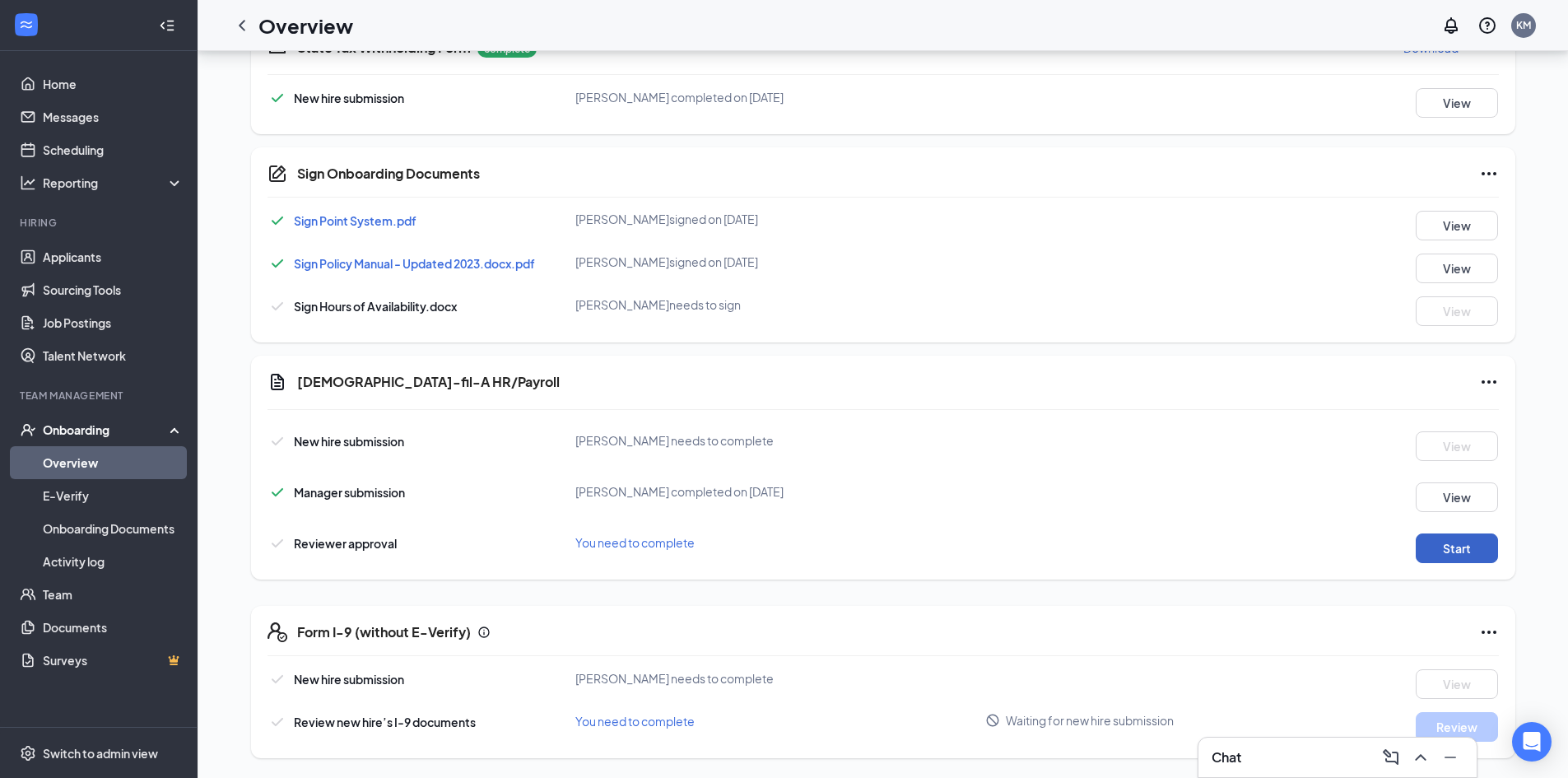
click at [1441, 546] on button "Start" at bounding box center [1457, 548] width 83 height 29
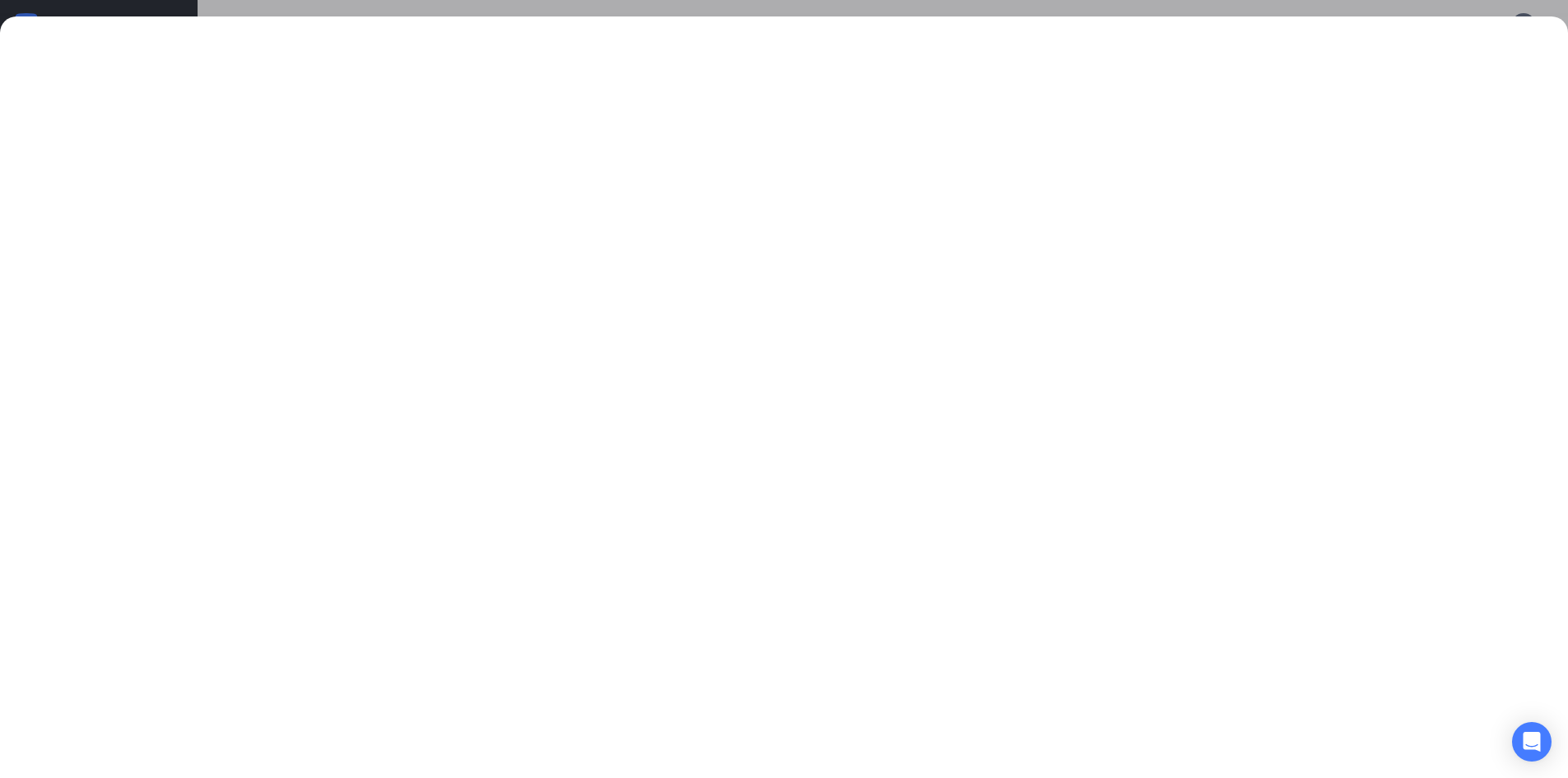
click at [1007, 9] on div at bounding box center [784, 389] width 1568 height 778
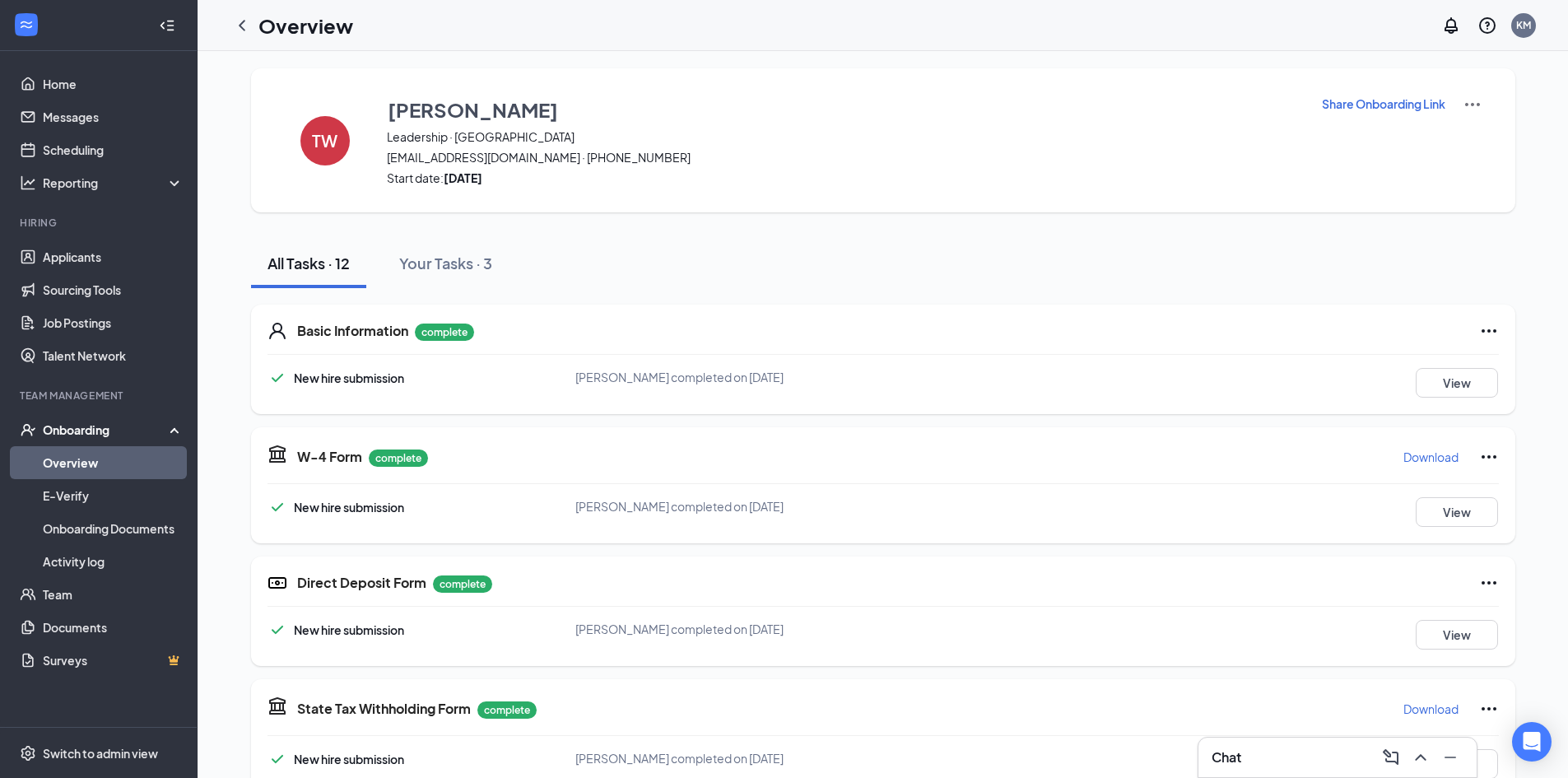
scroll to position [0, 0]
click at [243, 28] on icon "ChevronLeft" at bounding box center [241, 25] width 20 height 20
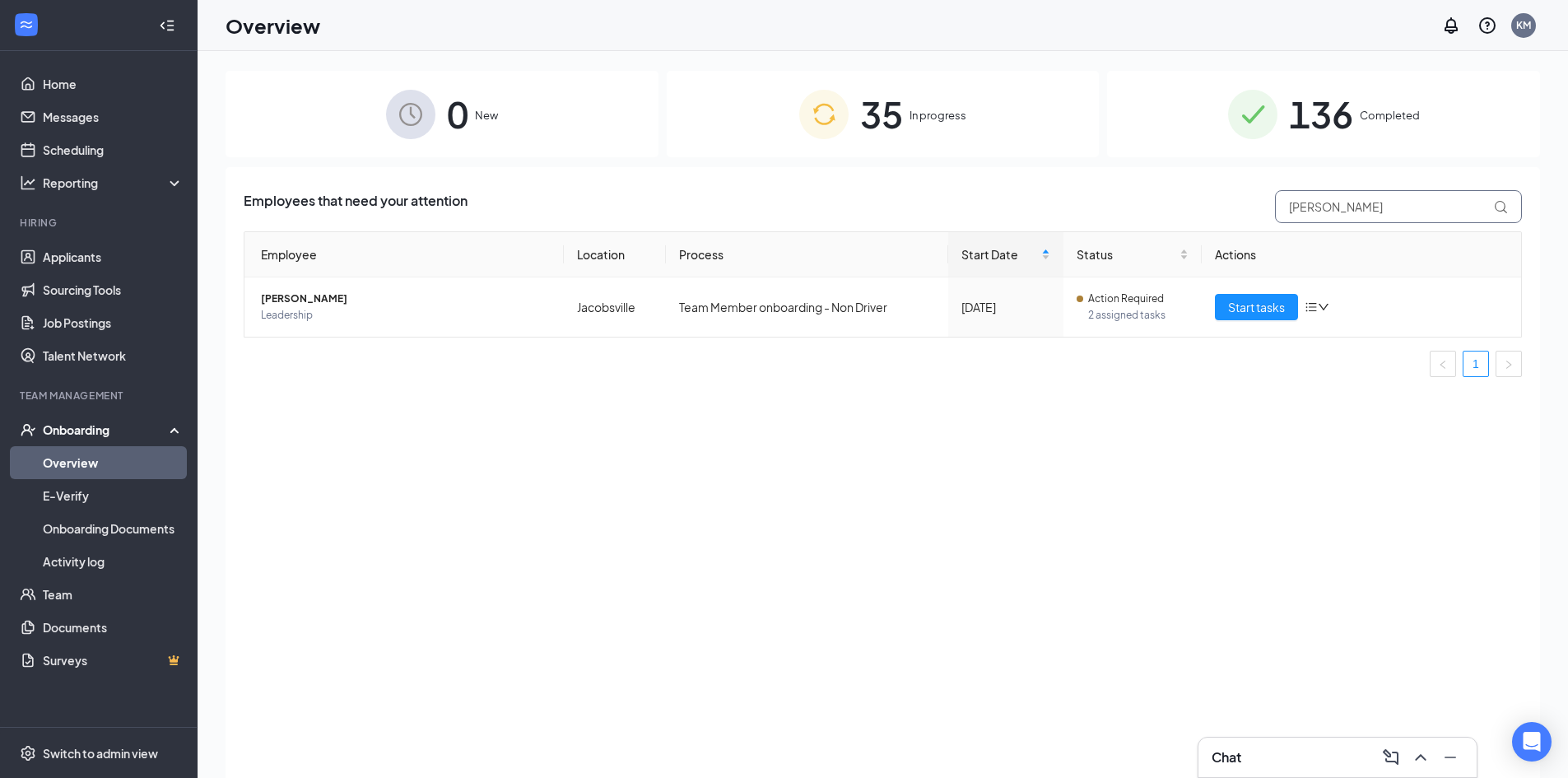
drag, startPoint x: 1294, startPoint y: 211, endPoint x: 1163, endPoint y: 221, distance: 131.4
click at [1163, 221] on div "Employees that need your attention [PERSON_NAME]" at bounding box center [883, 207] width 1278 height 33
type input "[PERSON_NAME]"
click at [1221, 300] on button "Start tasks" at bounding box center [1256, 307] width 84 height 27
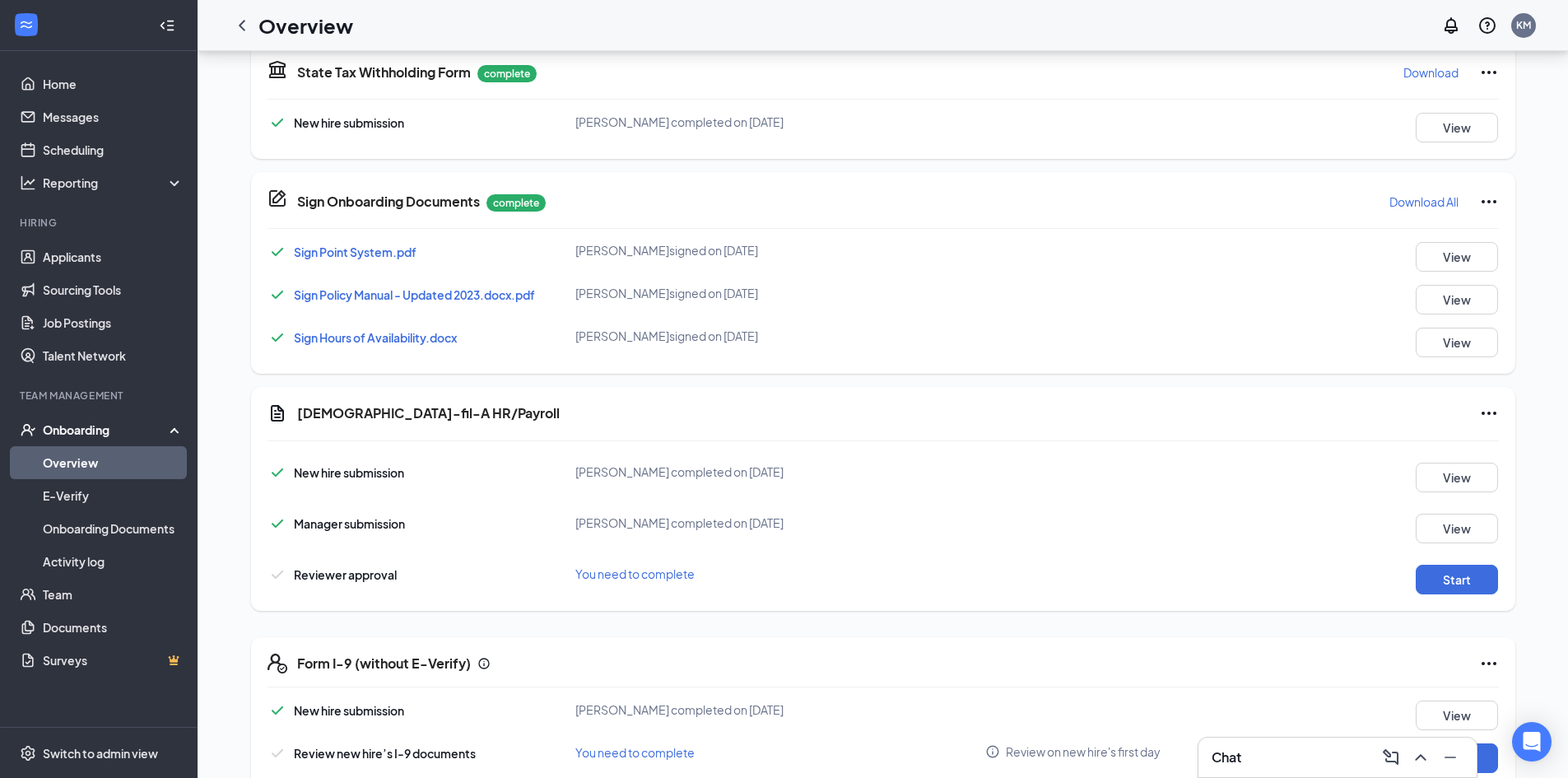
scroll to position [218, 0]
click at [1466, 565] on button "Start" at bounding box center [1457, 580] width 83 height 29
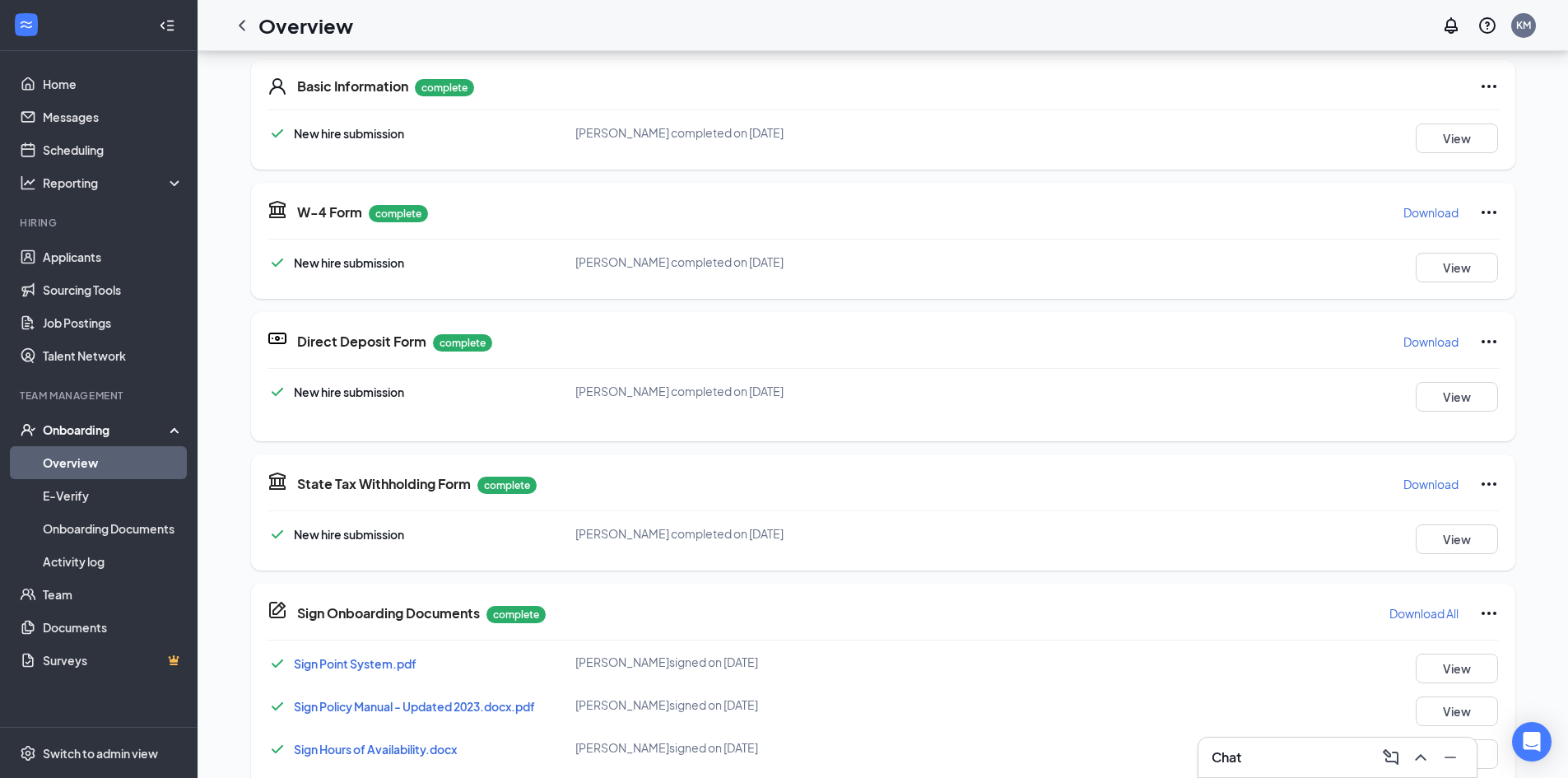
click at [239, 20] on icon "ChevronLeft" at bounding box center [241, 25] width 20 height 20
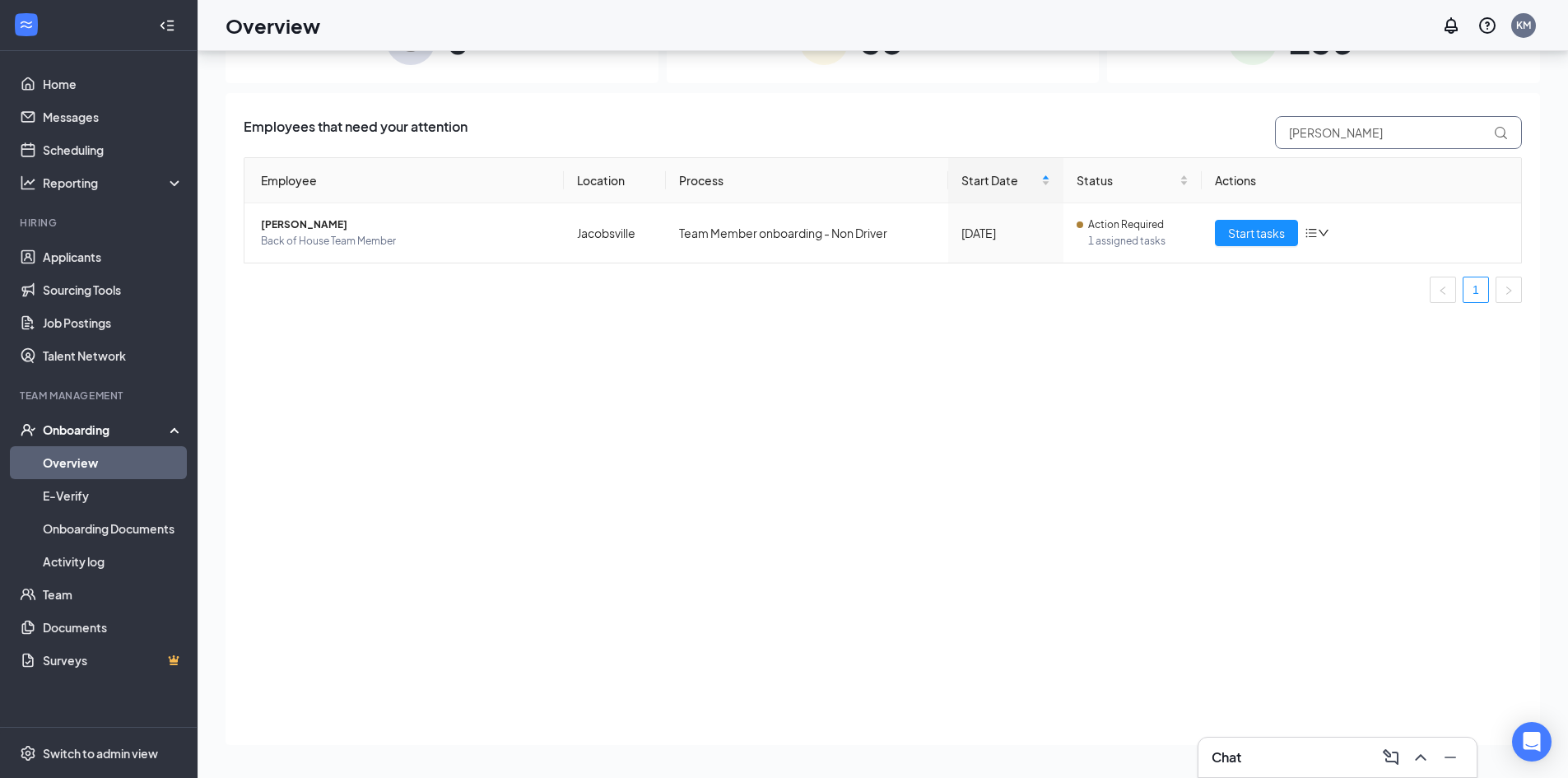
drag, startPoint x: 1259, startPoint y: 136, endPoint x: 1083, endPoint y: 136, distance: 176.0
click at [1083, 136] on div "Employees that need your attention [PERSON_NAME]" at bounding box center [883, 133] width 1278 height 33
type input "[PERSON_NAME]"
click at [1223, 239] on button "Start tasks" at bounding box center [1256, 233] width 84 height 27
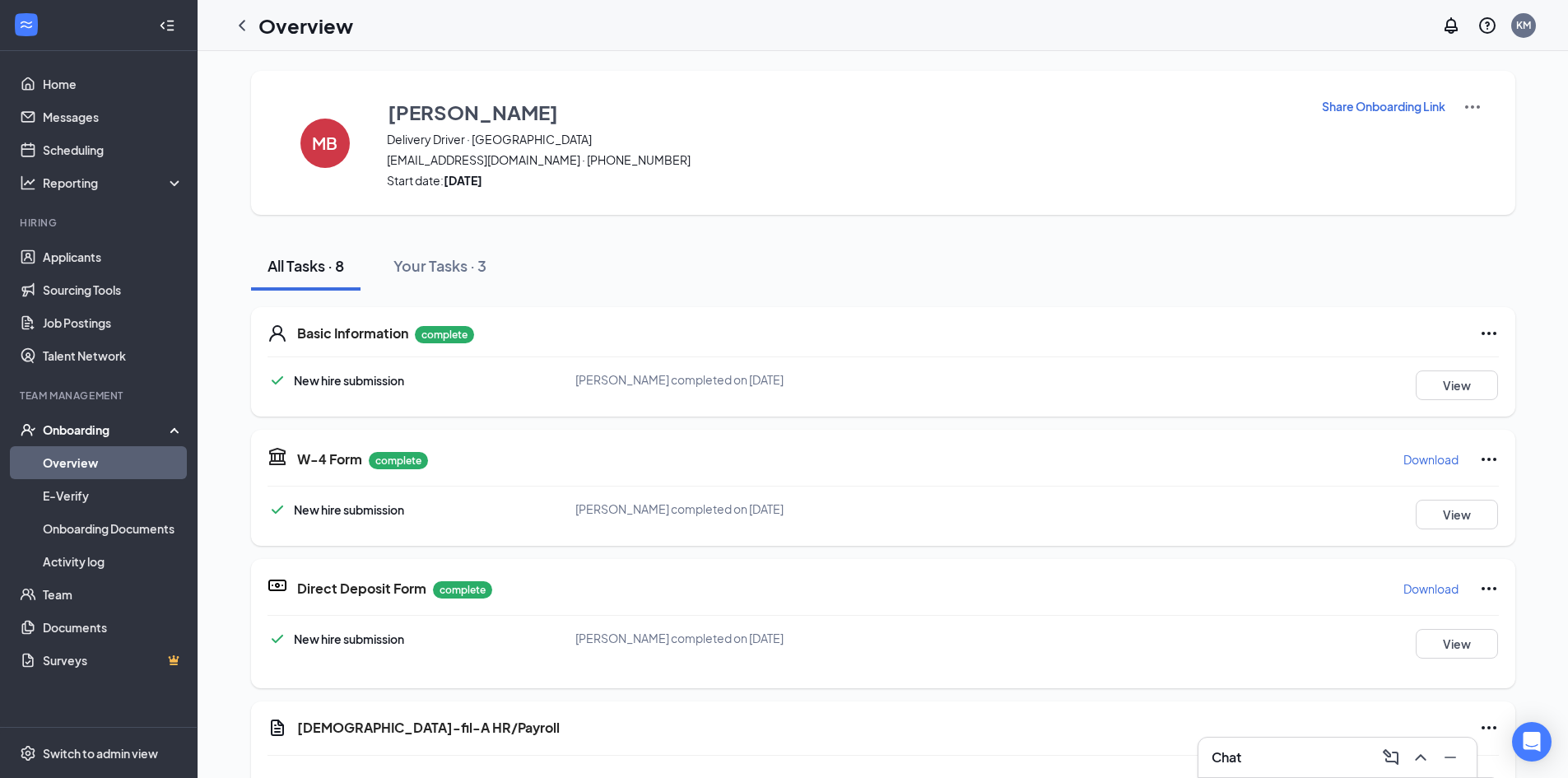
scroll to position [398, 0]
click at [1491, 718] on icon "Ellipses" at bounding box center [1488, 727] width 20 height 20
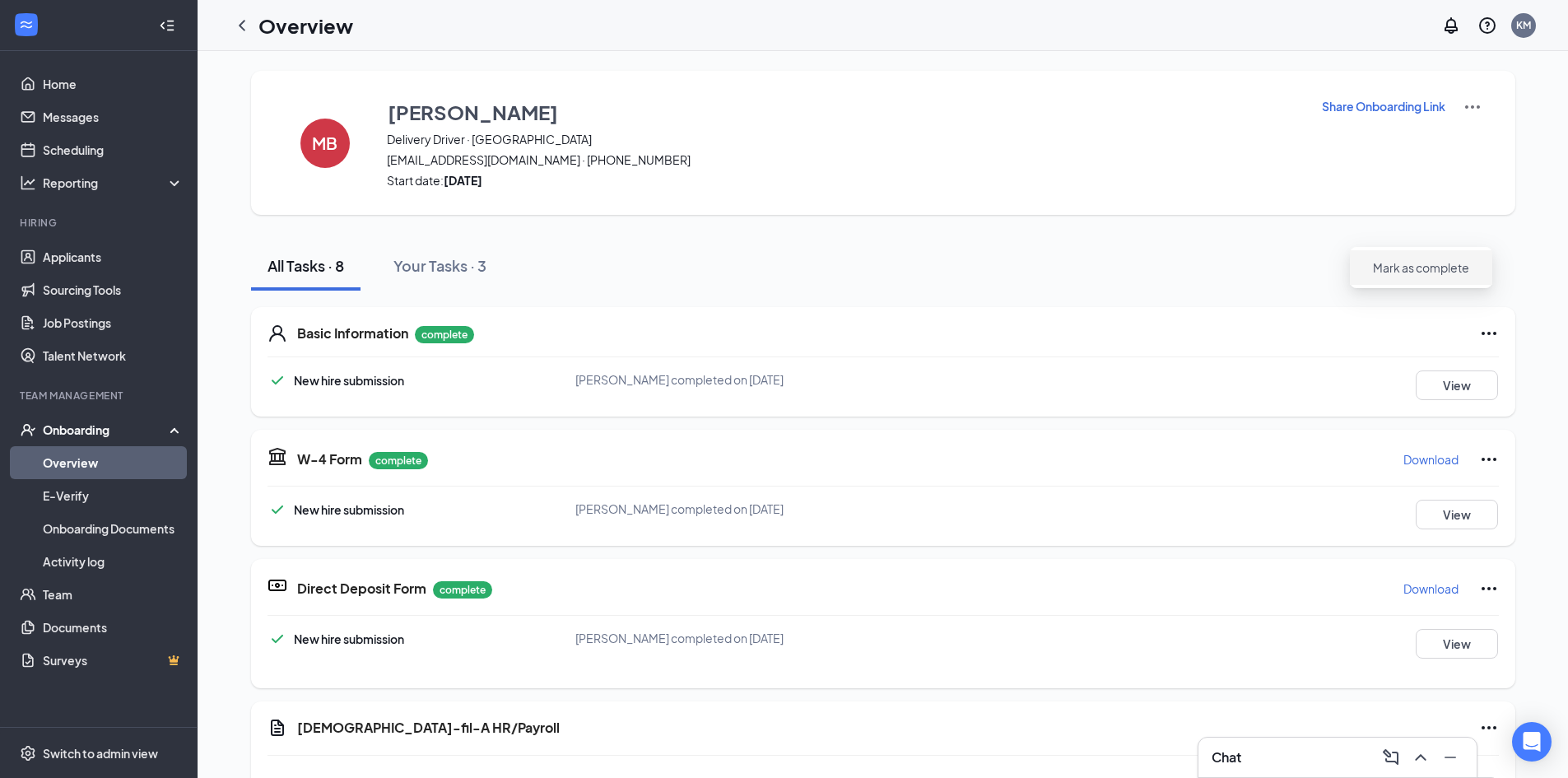
click at [1418, 270] on span "Mark as complete" at bounding box center [1421, 267] width 96 height 16
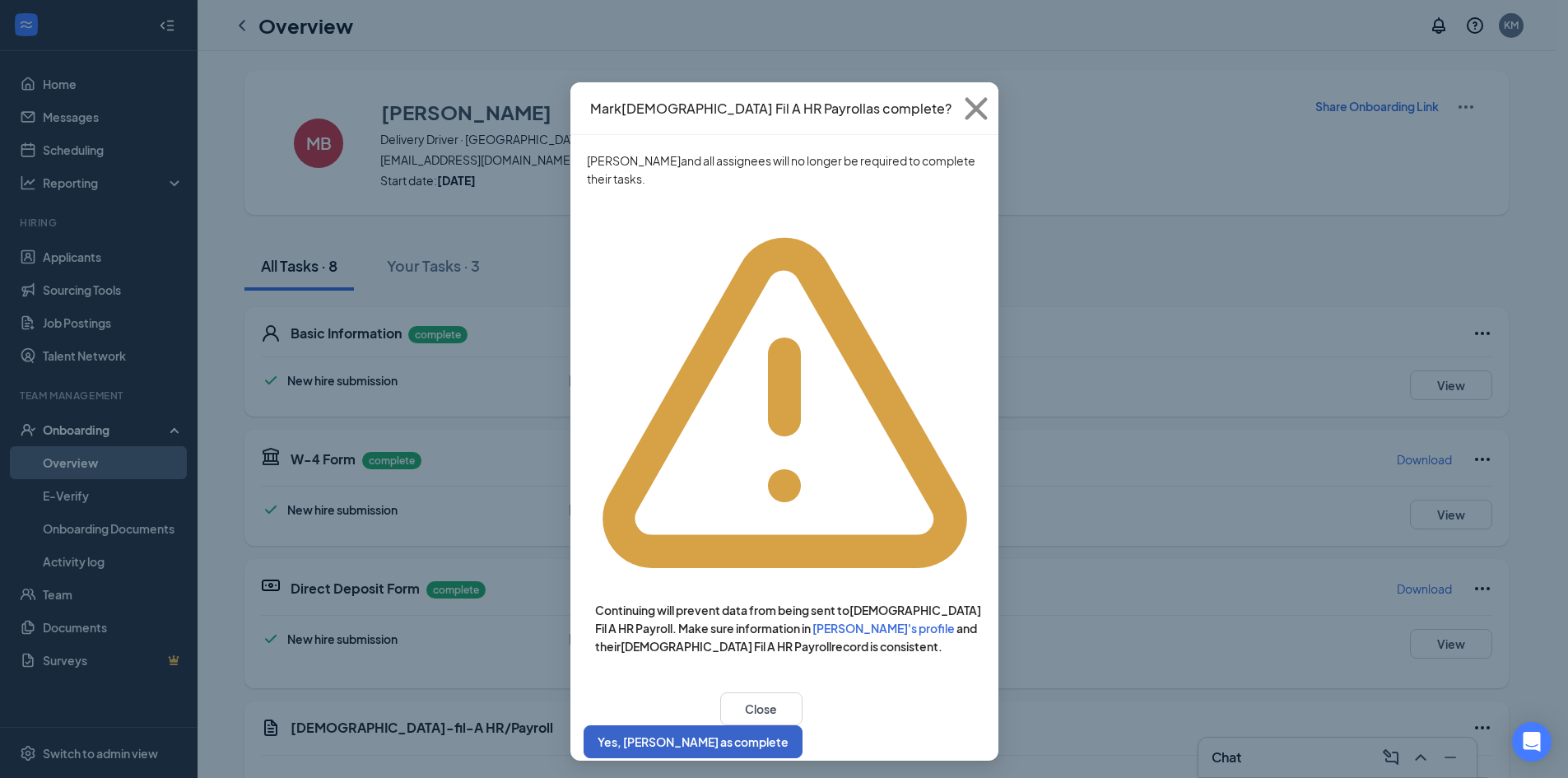
click at [803, 725] on button "Yes, [PERSON_NAME] as complete" at bounding box center [693, 742] width 219 height 33
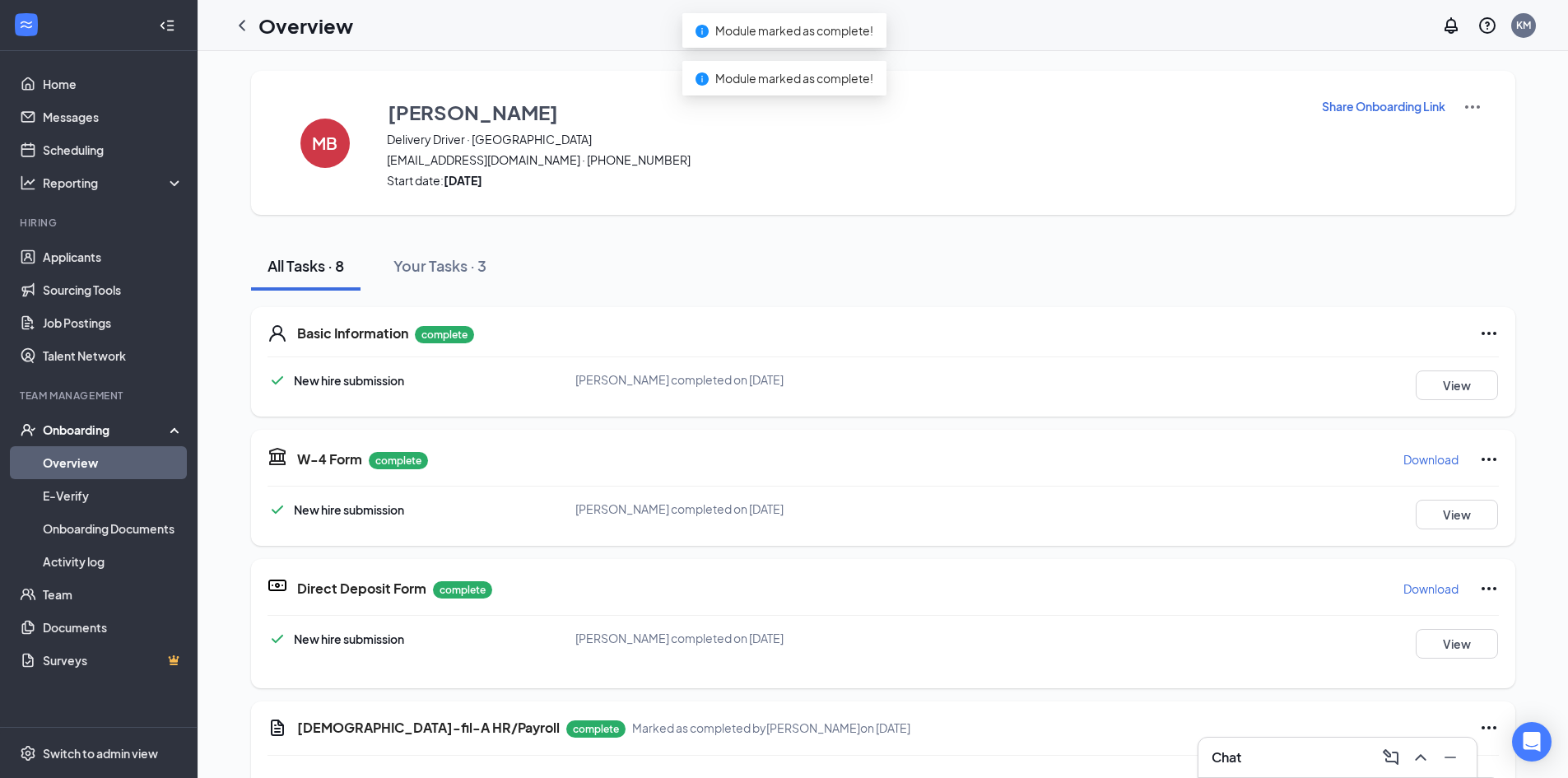
scroll to position [0, 0]
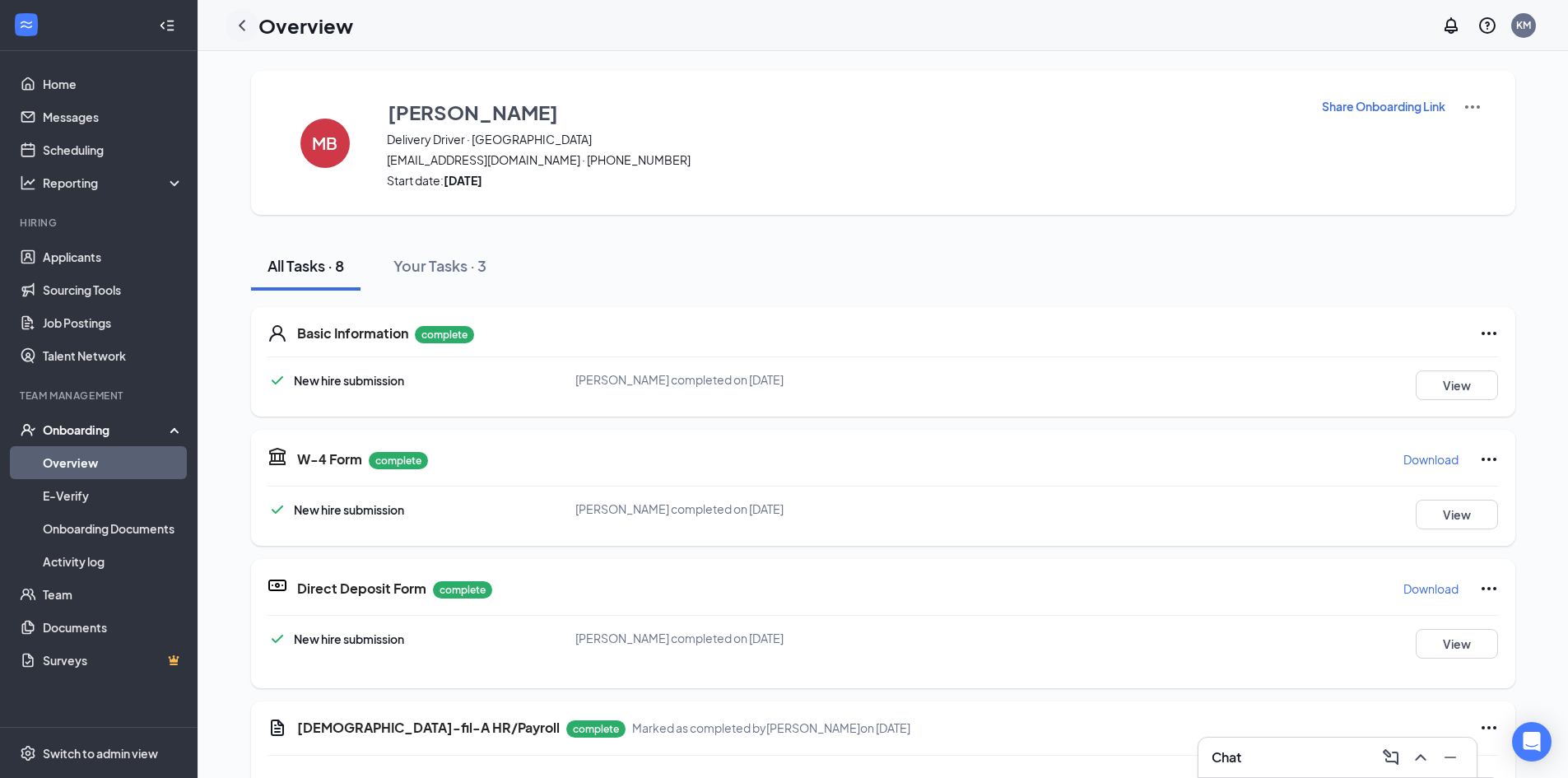
click at [240, 20] on icon "ChevronLeft" at bounding box center [241, 25] width 20 height 20
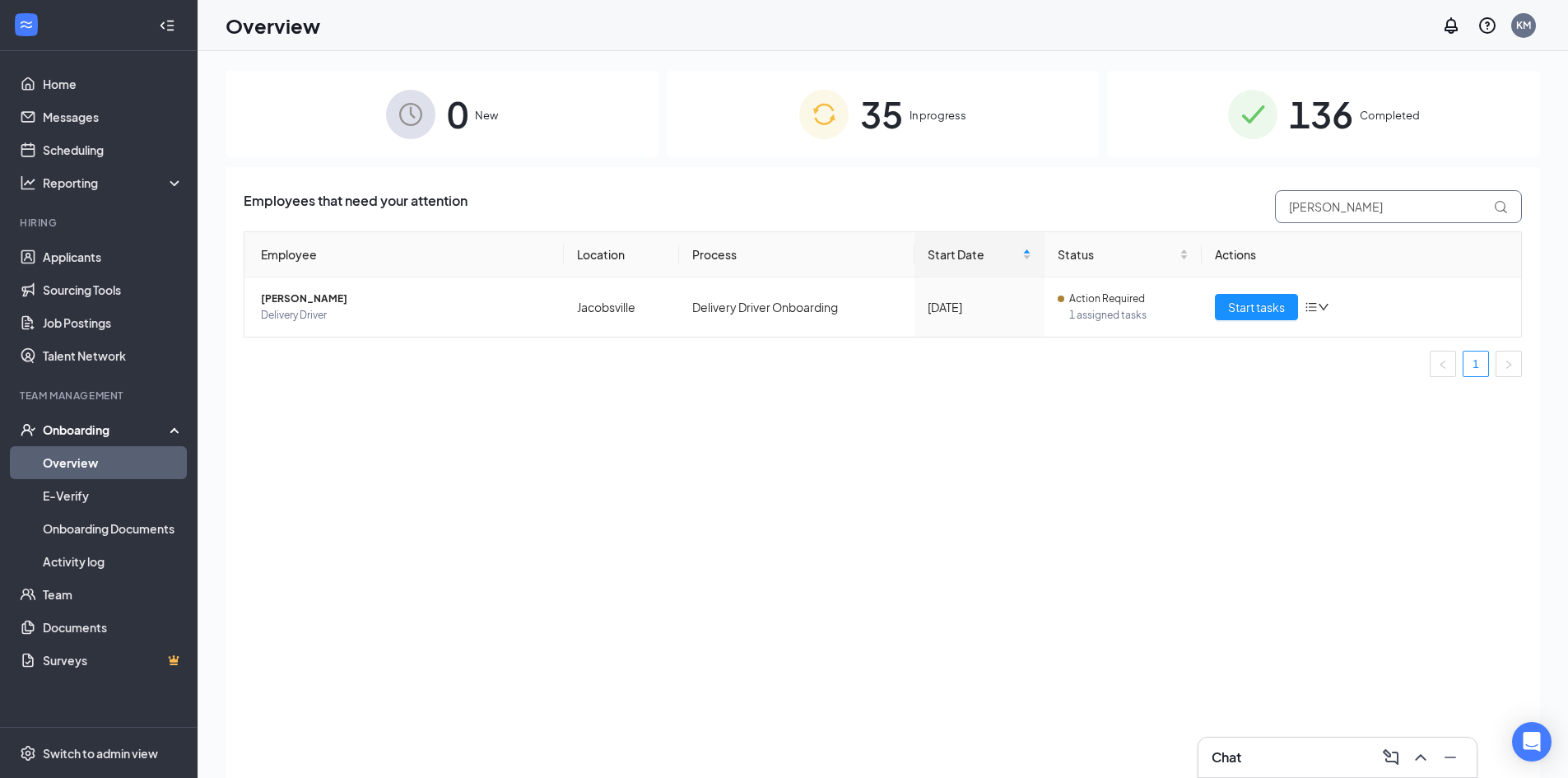
drag, startPoint x: 1360, startPoint y: 190, endPoint x: 1076, endPoint y: 194, distance: 284.0
click at [1076, 194] on div "Employees that need your attention [PERSON_NAME]" at bounding box center [883, 207] width 1278 height 33
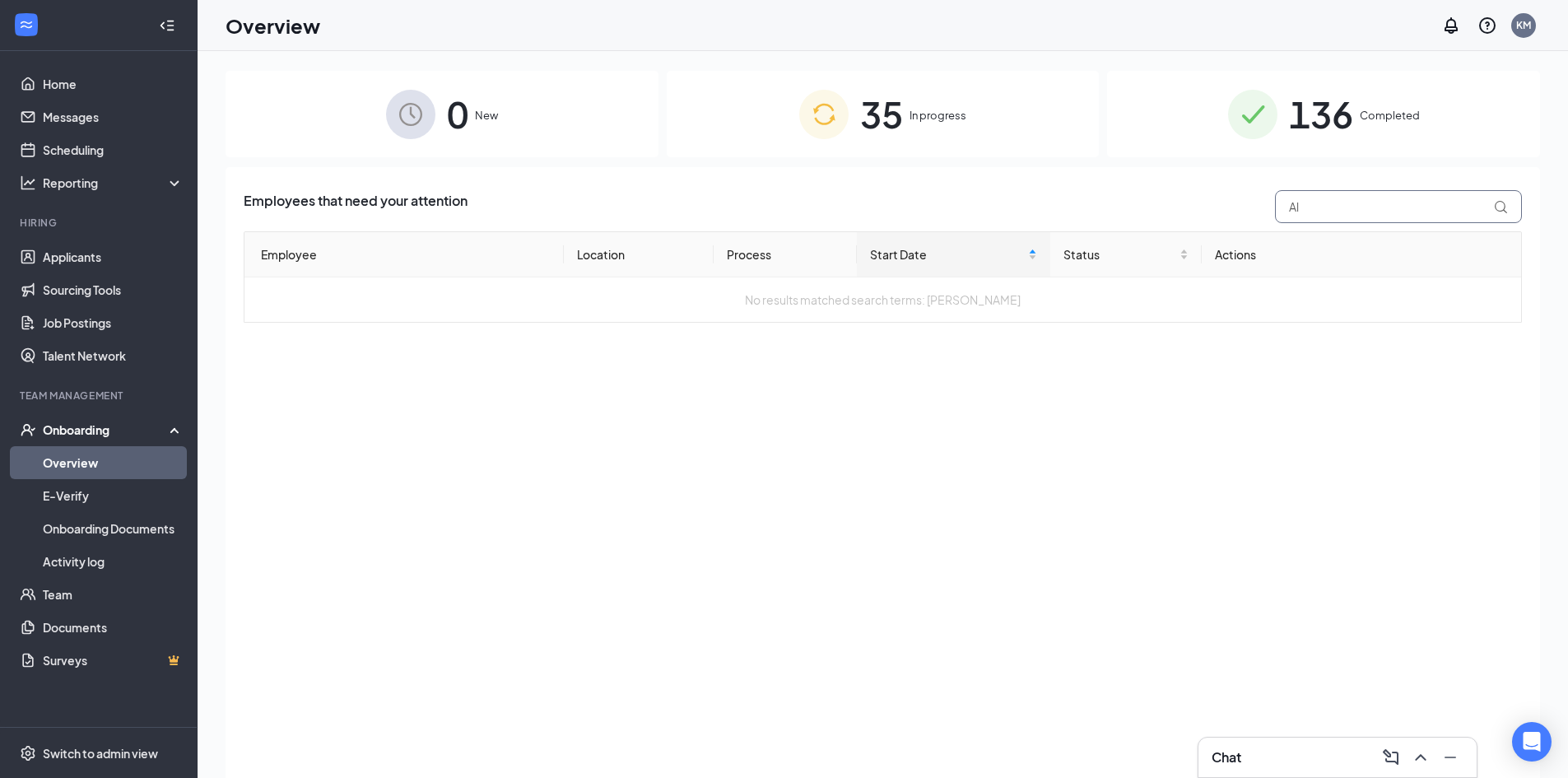
type input "A"
type input "[PERSON_NAME]"
click at [972, 123] on div "35 In progress" at bounding box center [883, 114] width 433 height 86
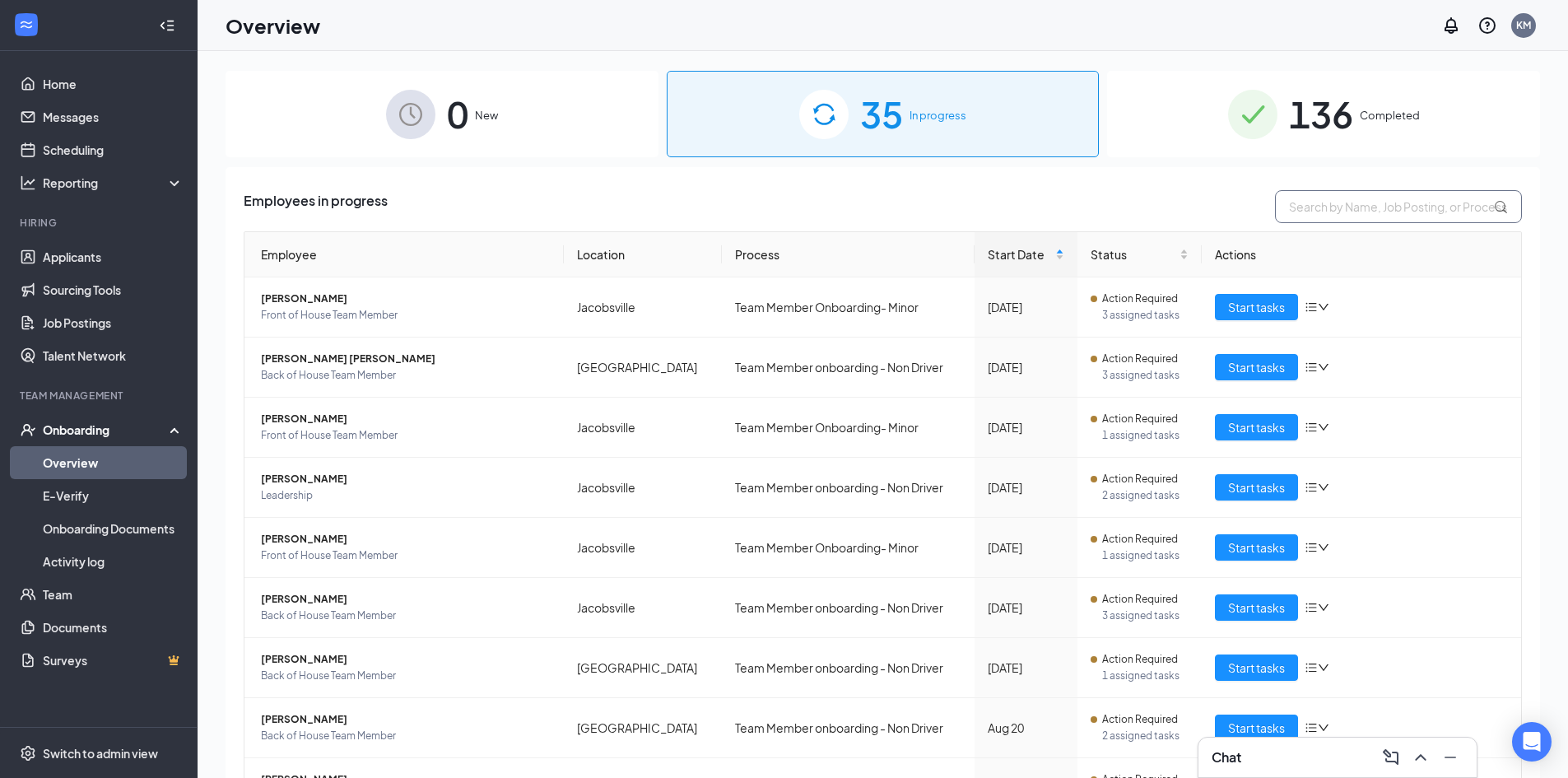
click at [1287, 203] on input "text" at bounding box center [1398, 207] width 247 height 33
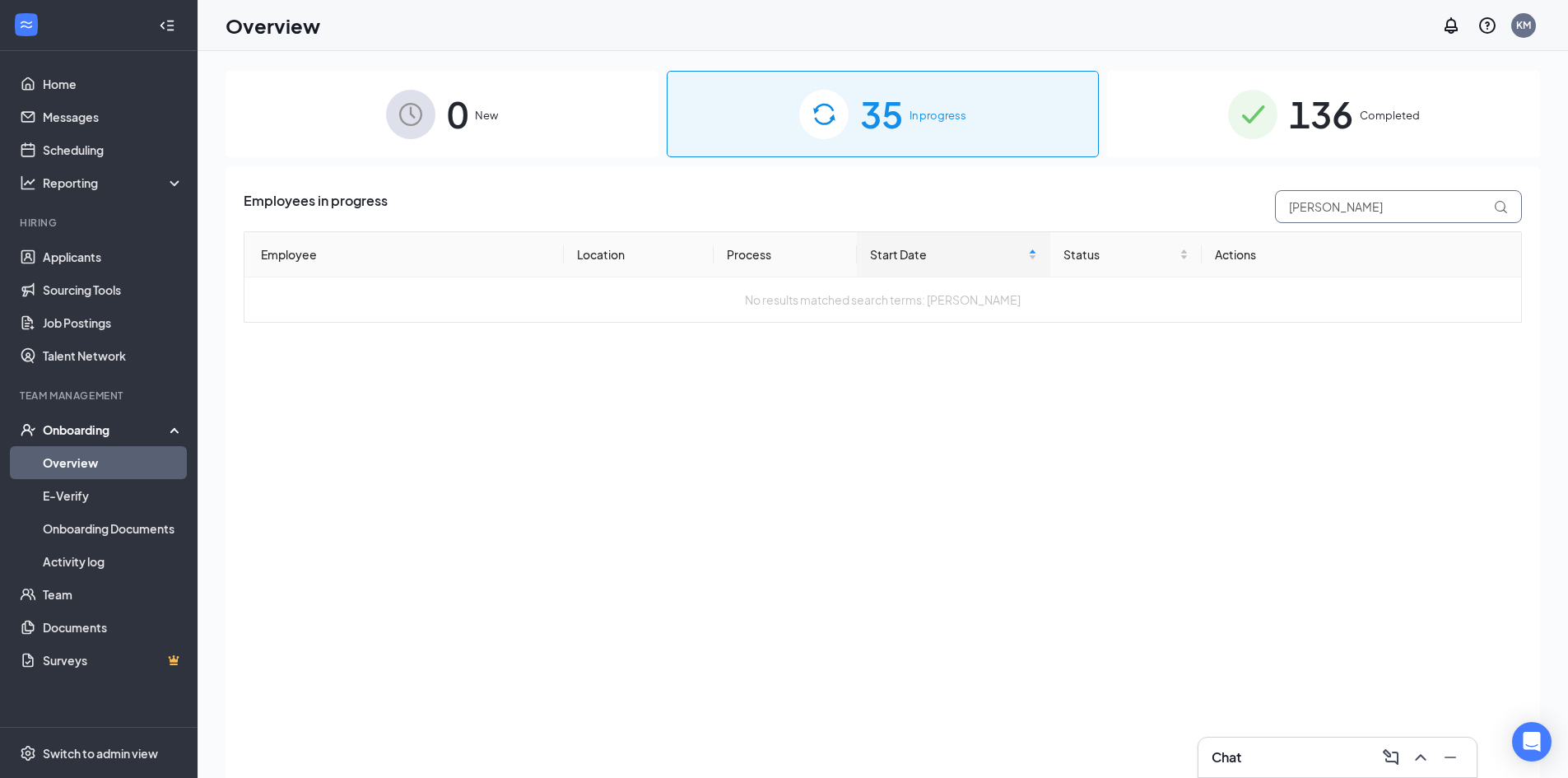
type input "[PERSON_NAME]"
click at [1398, 93] on div "136 Completed" at bounding box center [1323, 114] width 433 height 86
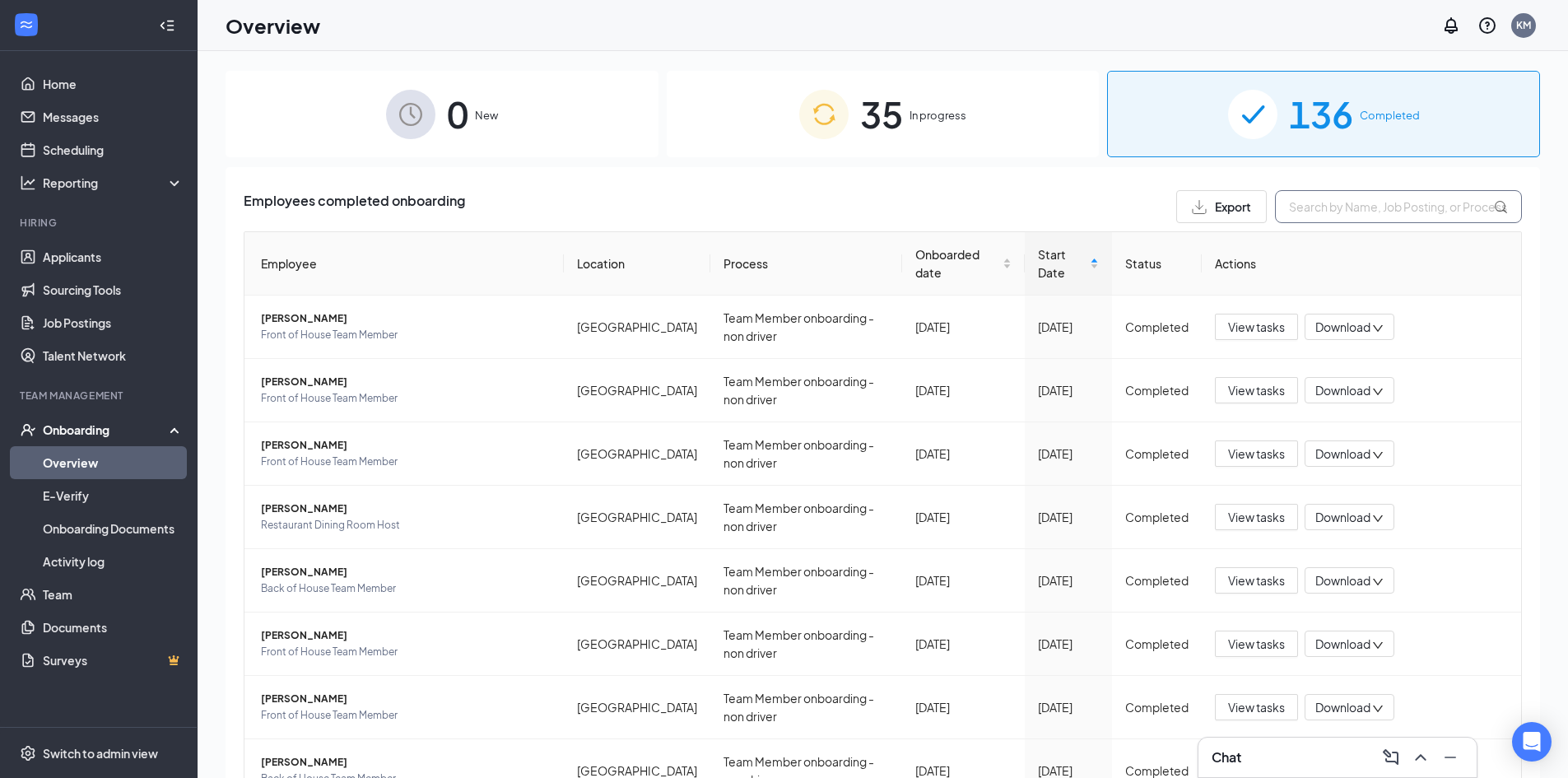
click at [1354, 209] on input "text" at bounding box center [1398, 207] width 247 height 33
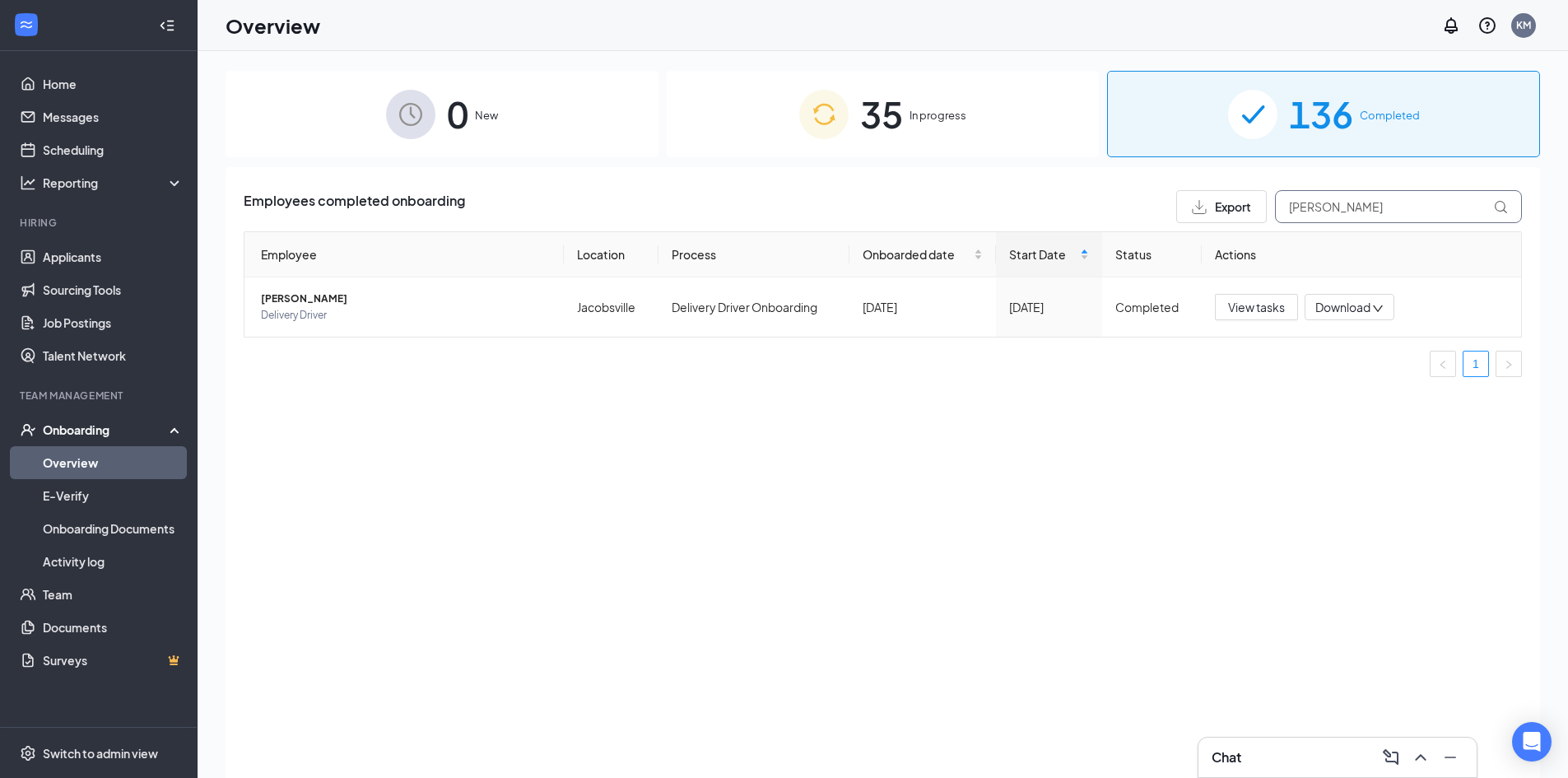
type input "[PERSON_NAME]"
drag, startPoint x: 1349, startPoint y: 200, endPoint x: 1141, endPoint y: 202, distance: 208.0
click at [1141, 202] on div "Employees completed onboarding Export [PERSON_NAME]" at bounding box center [883, 207] width 1278 height 33
click at [951, 106] on div "35 In progress" at bounding box center [883, 114] width 433 height 86
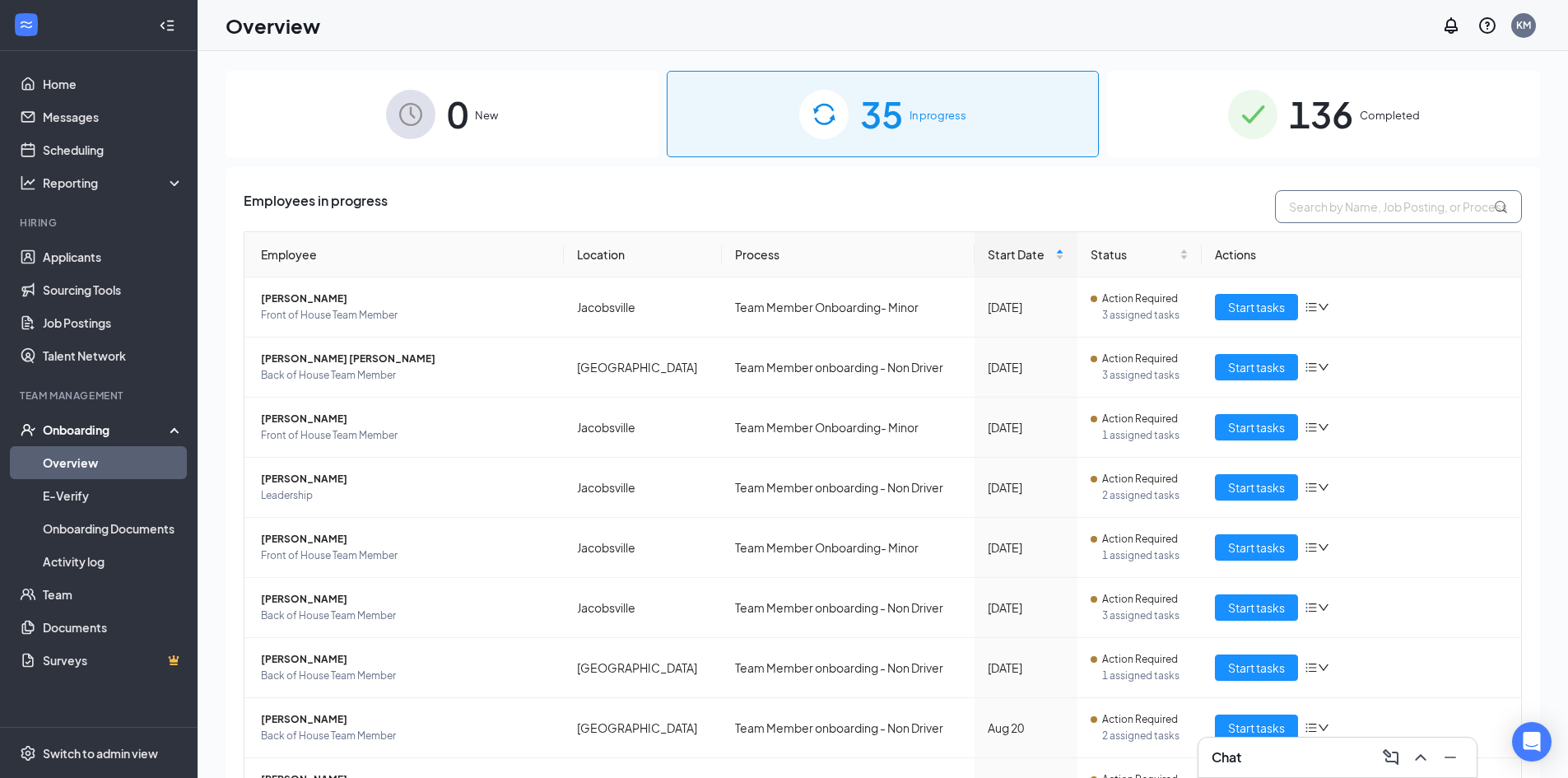
click at [1360, 204] on input "text" at bounding box center [1398, 207] width 247 height 33
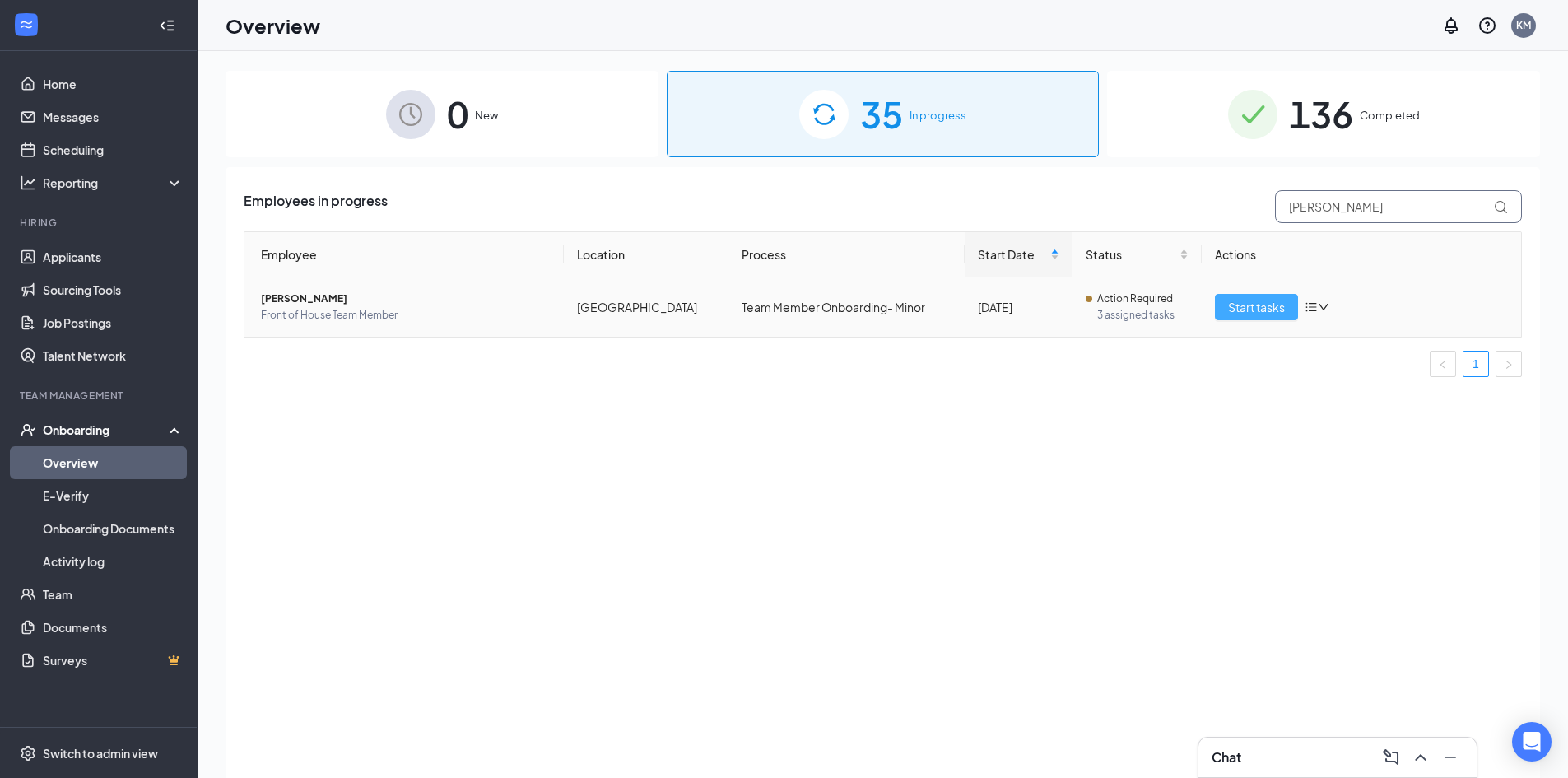
type input "[PERSON_NAME]"
click at [1261, 307] on span "Start tasks" at bounding box center [1256, 307] width 57 height 18
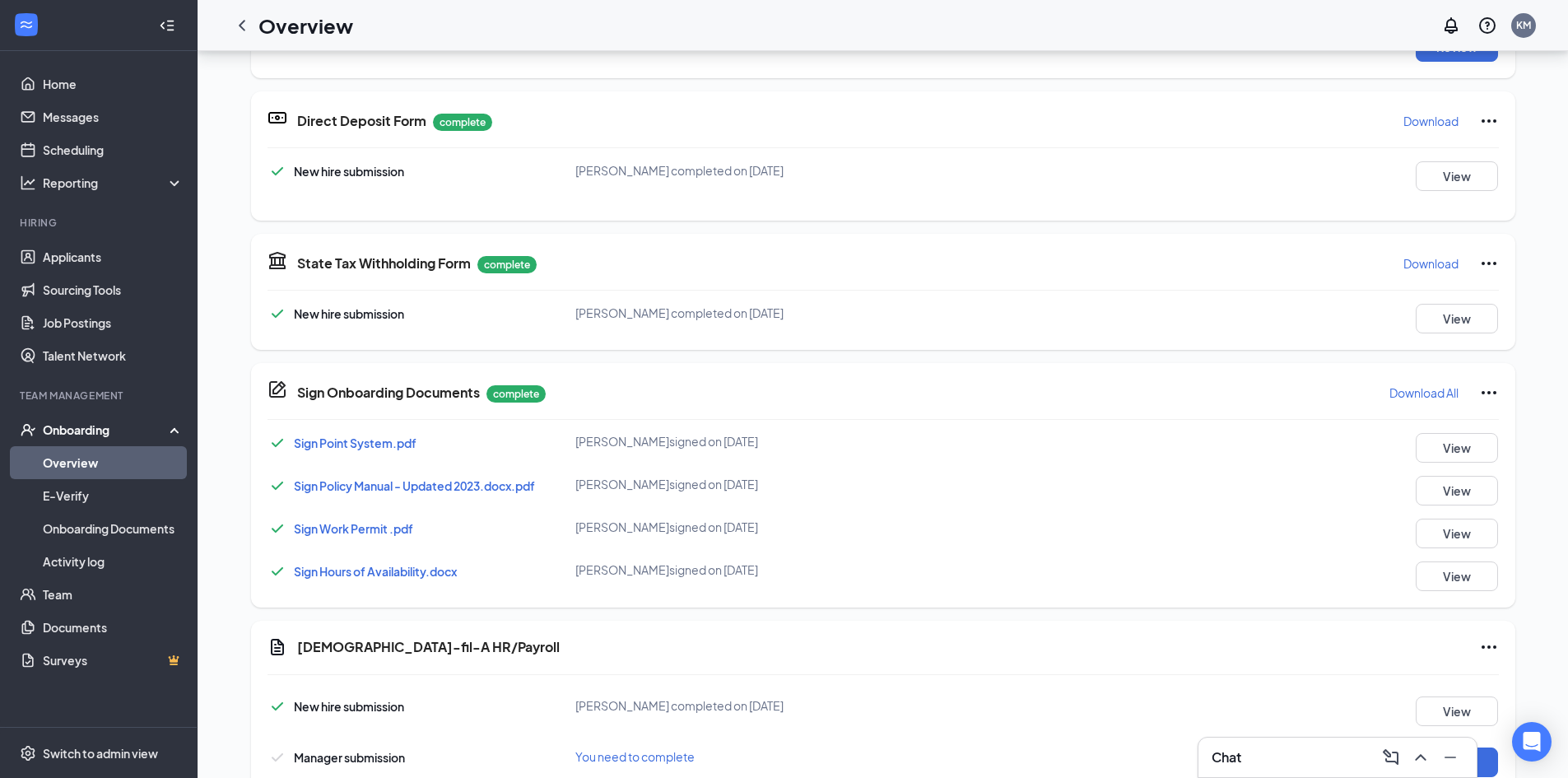
scroll to position [659, 0]
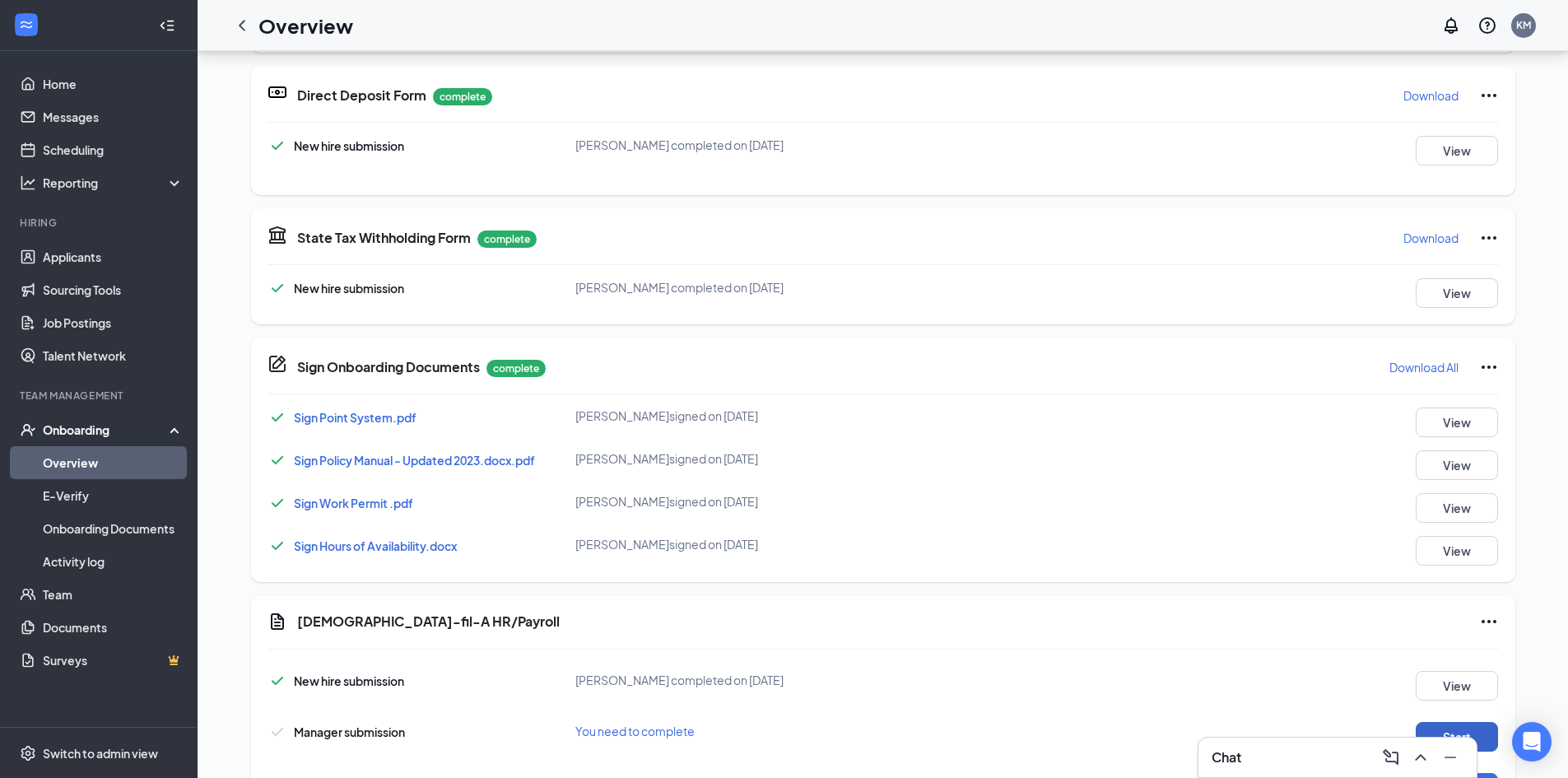
click at [1422, 722] on button "Start" at bounding box center [1457, 737] width 83 height 29
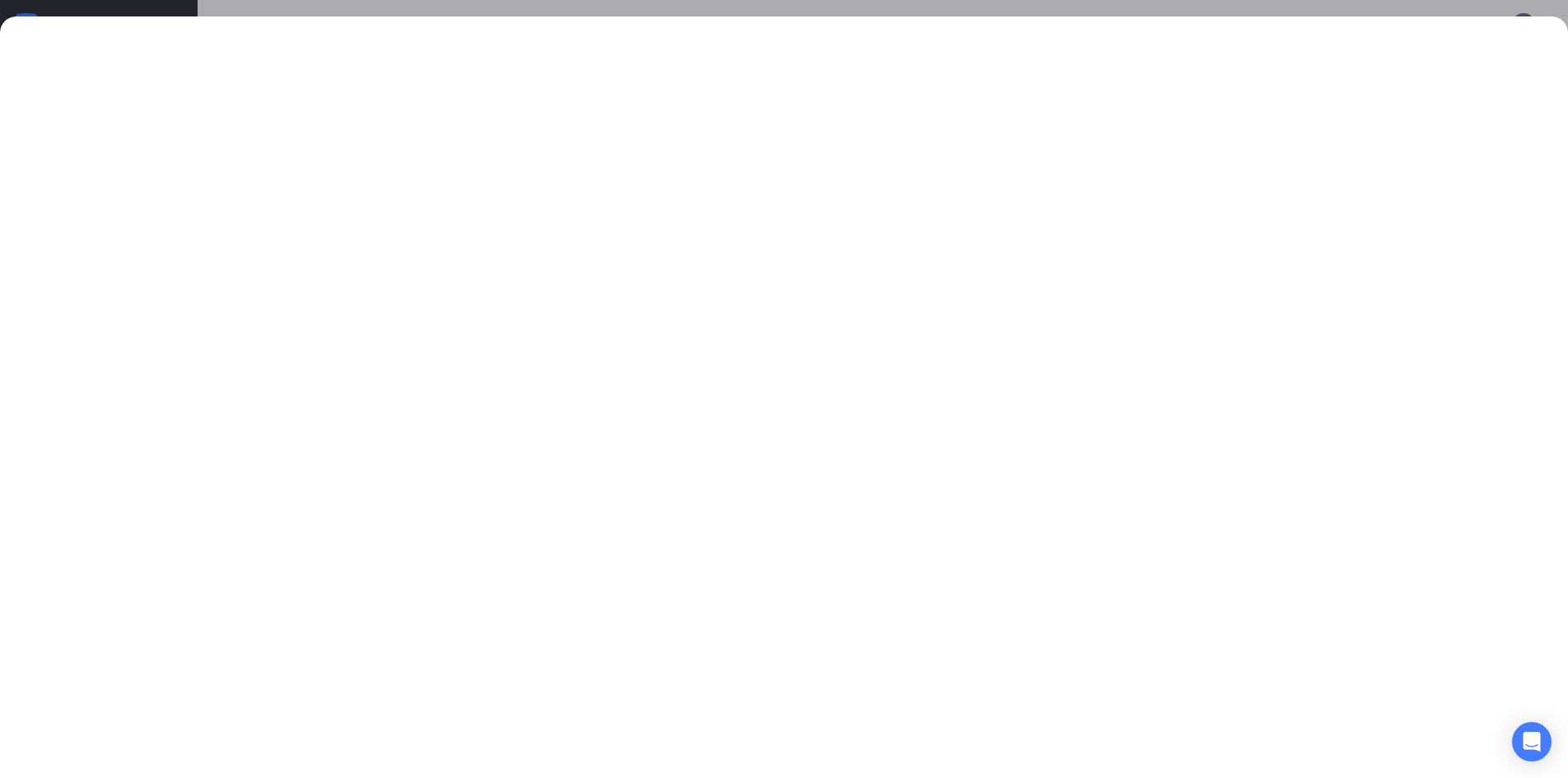
click at [883, 11] on div at bounding box center [784, 389] width 1568 height 778
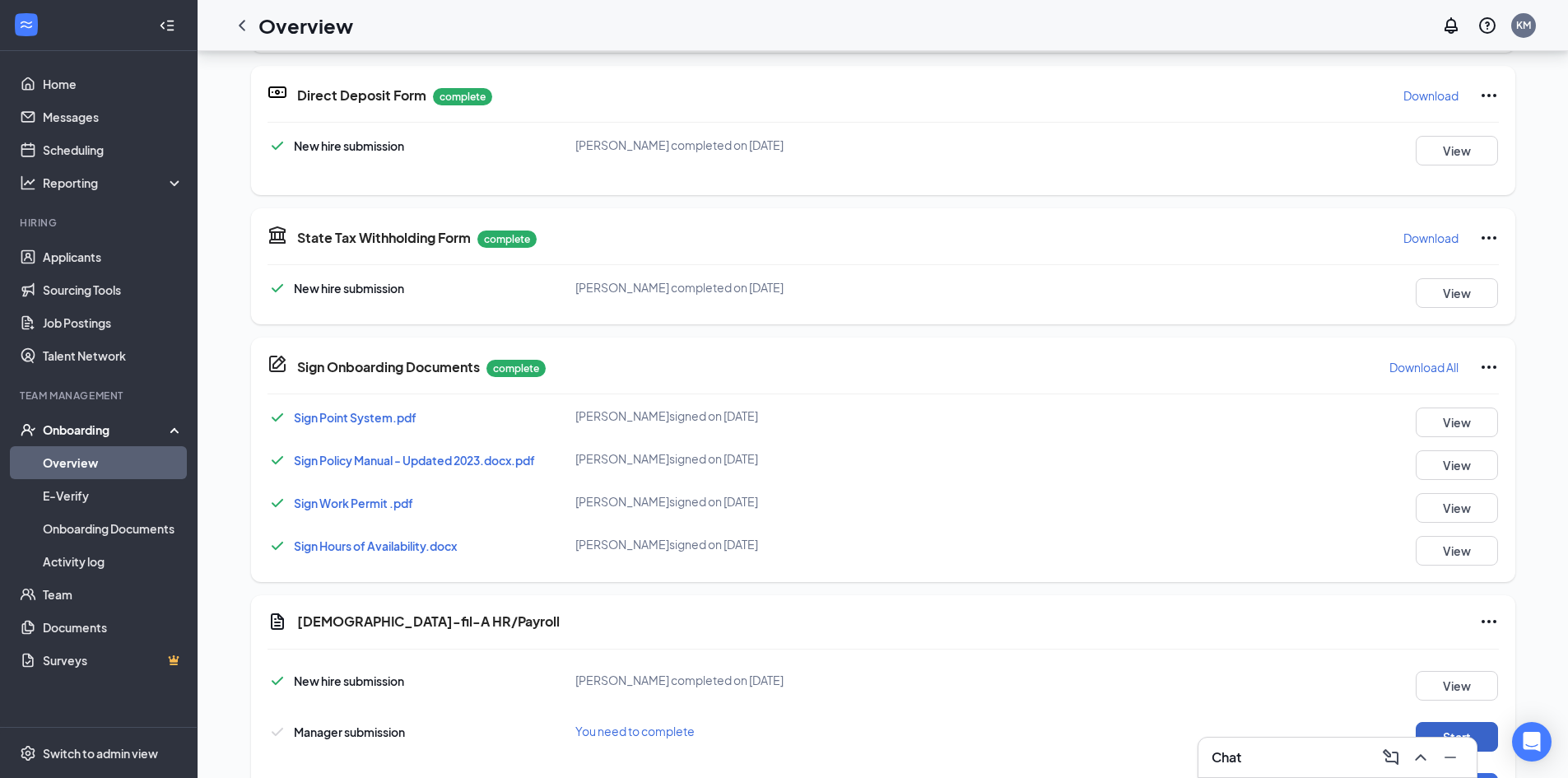
scroll to position [0, 0]
drag, startPoint x: 892, startPoint y: 382, endPoint x: 898, endPoint y: 126, distance: 256.1
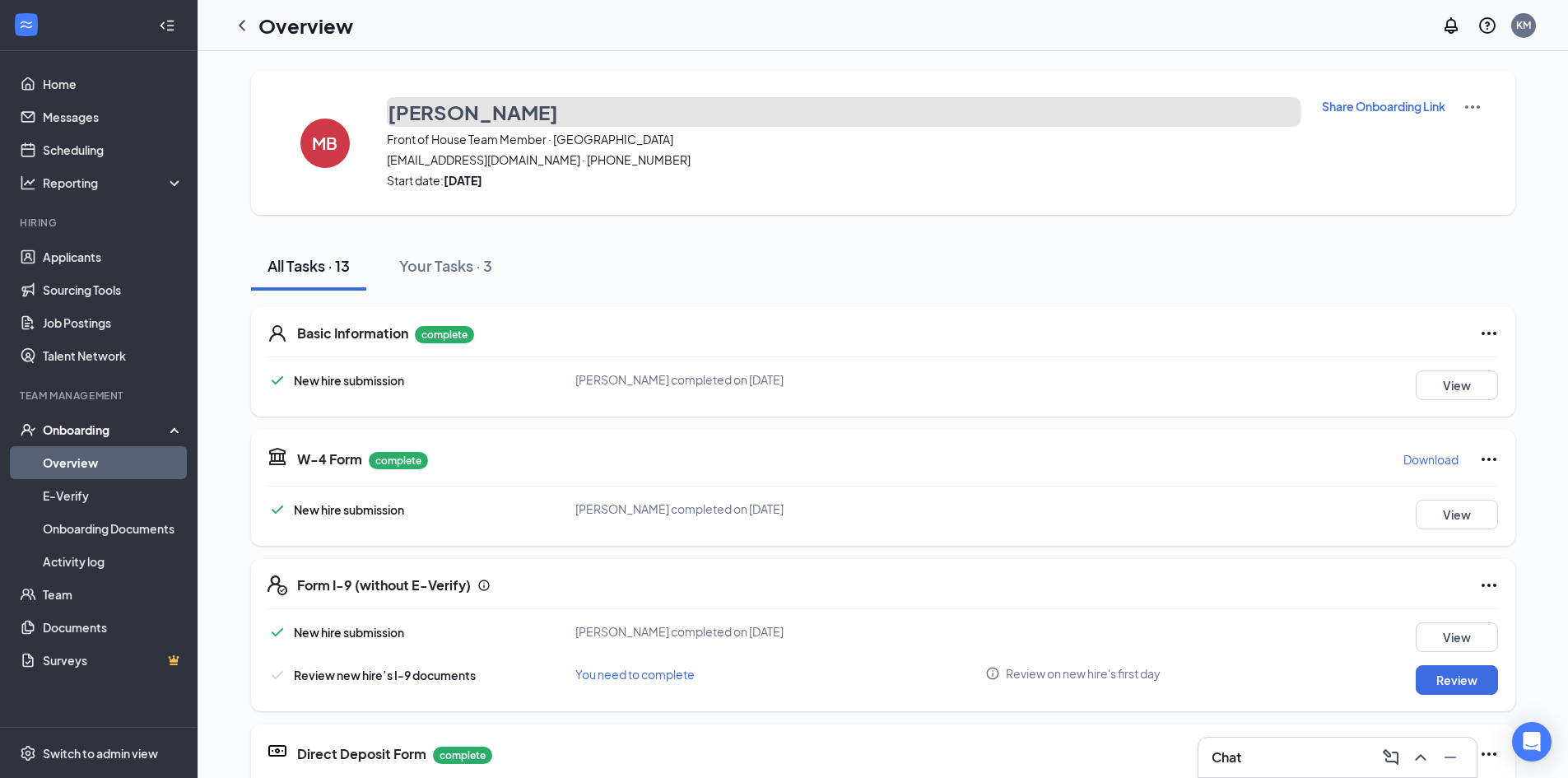
click at [514, 111] on h3 "[PERSON_NAME]" at bounding box center [473, 112] width 170 height 28
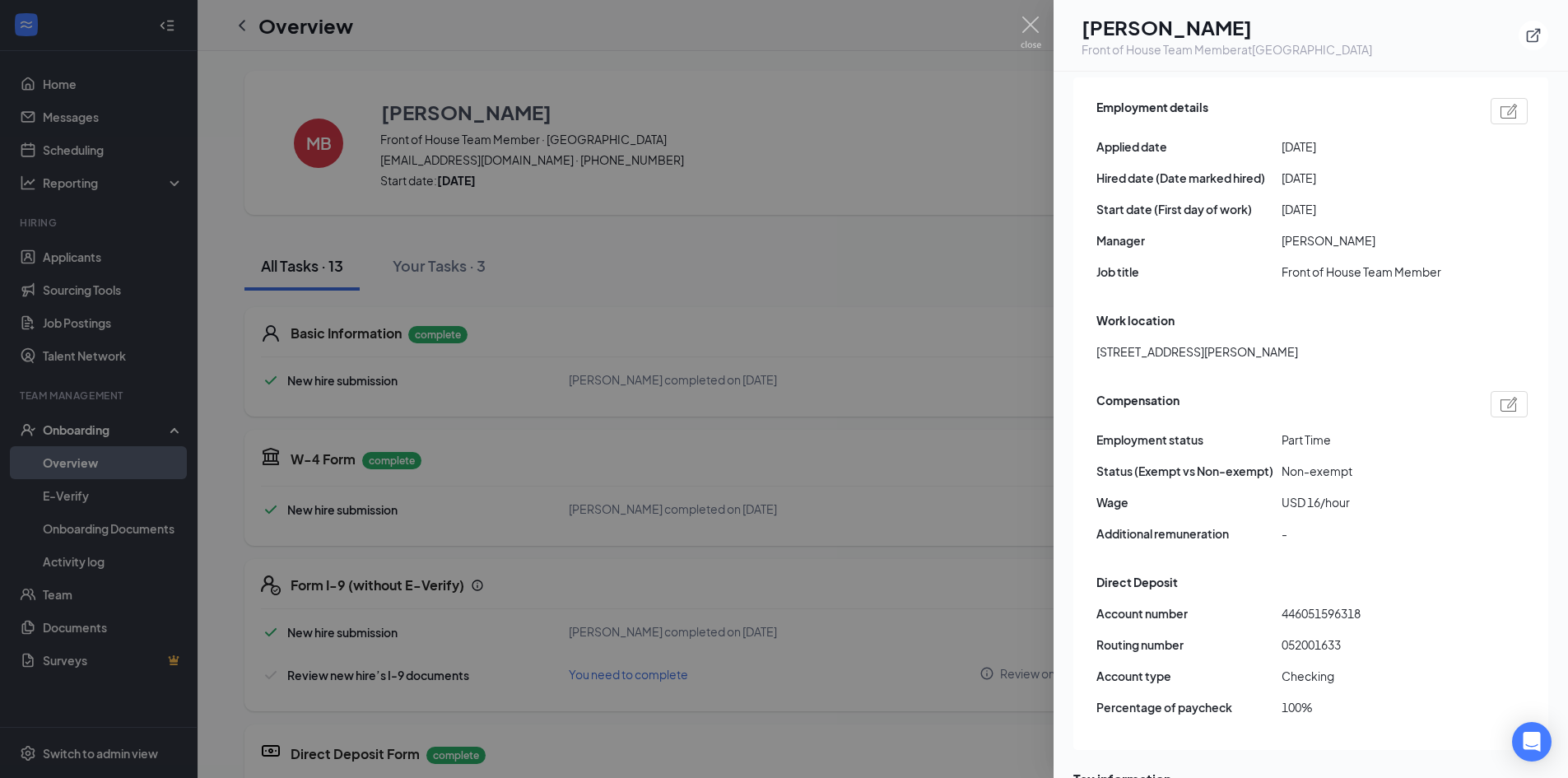
scroll to position [906, 0]
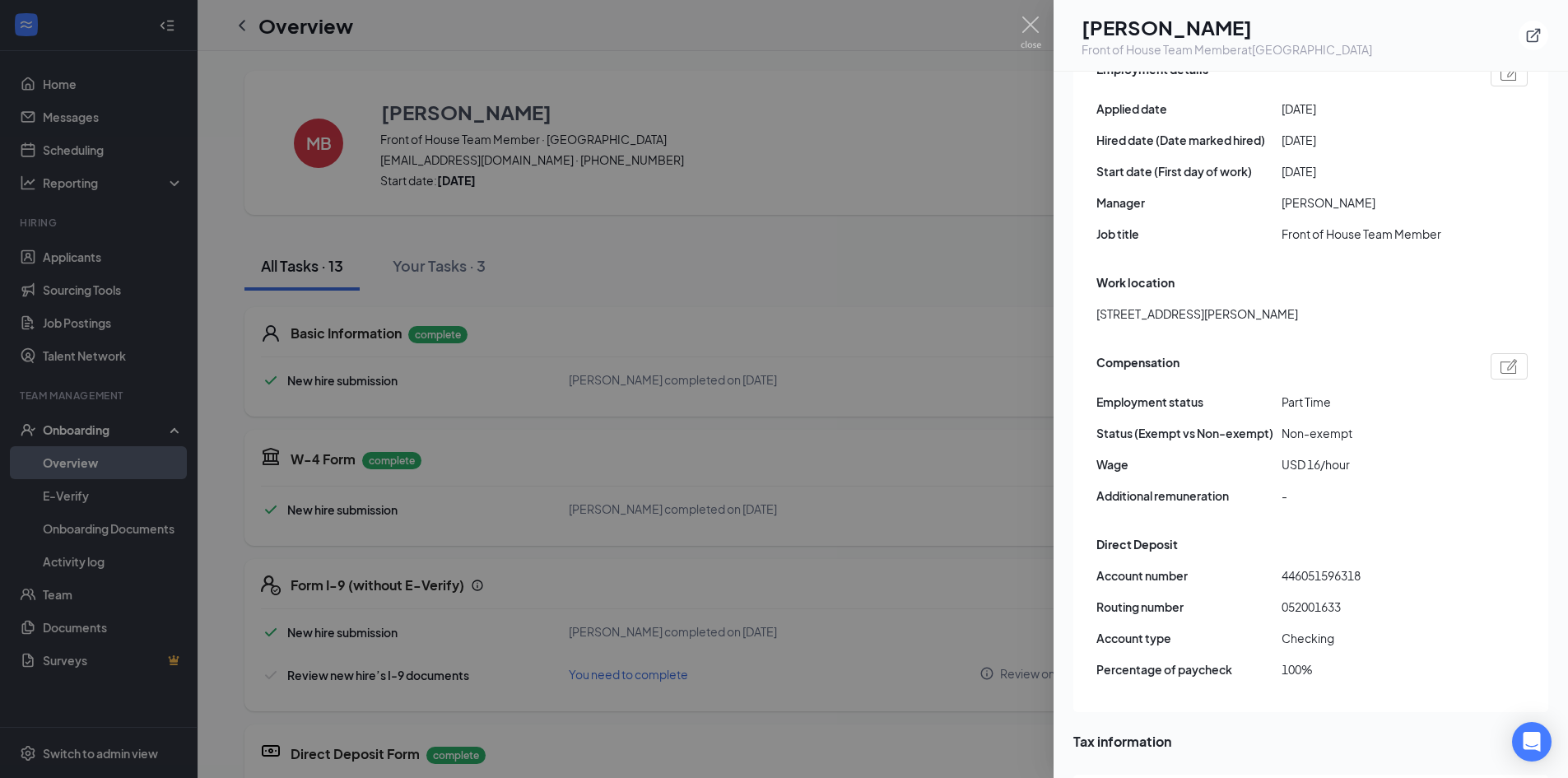
click at [954, 482] on div at bounding box center [784, 389] width 1568 height 778
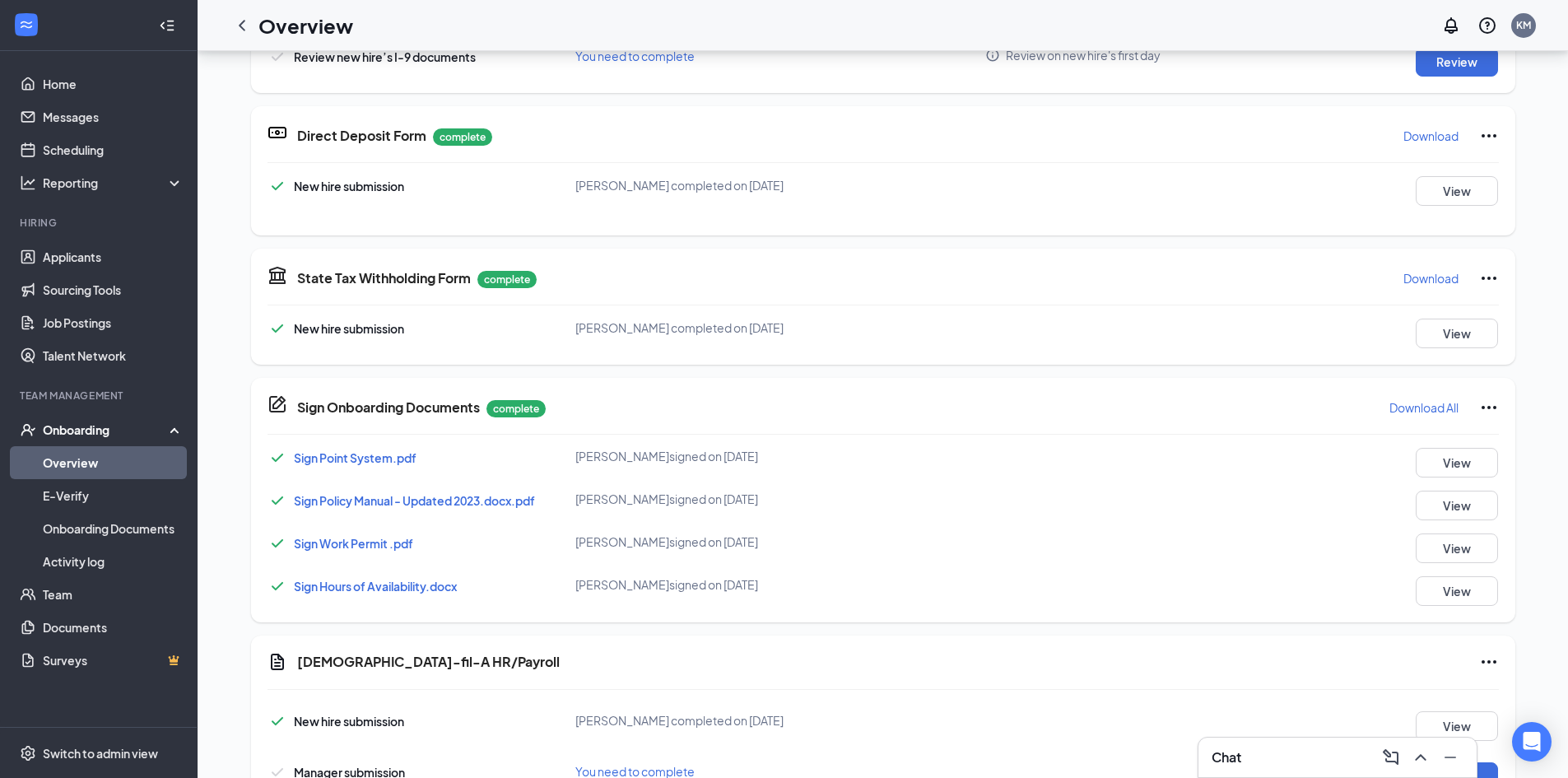
scroll to position [733, 0]
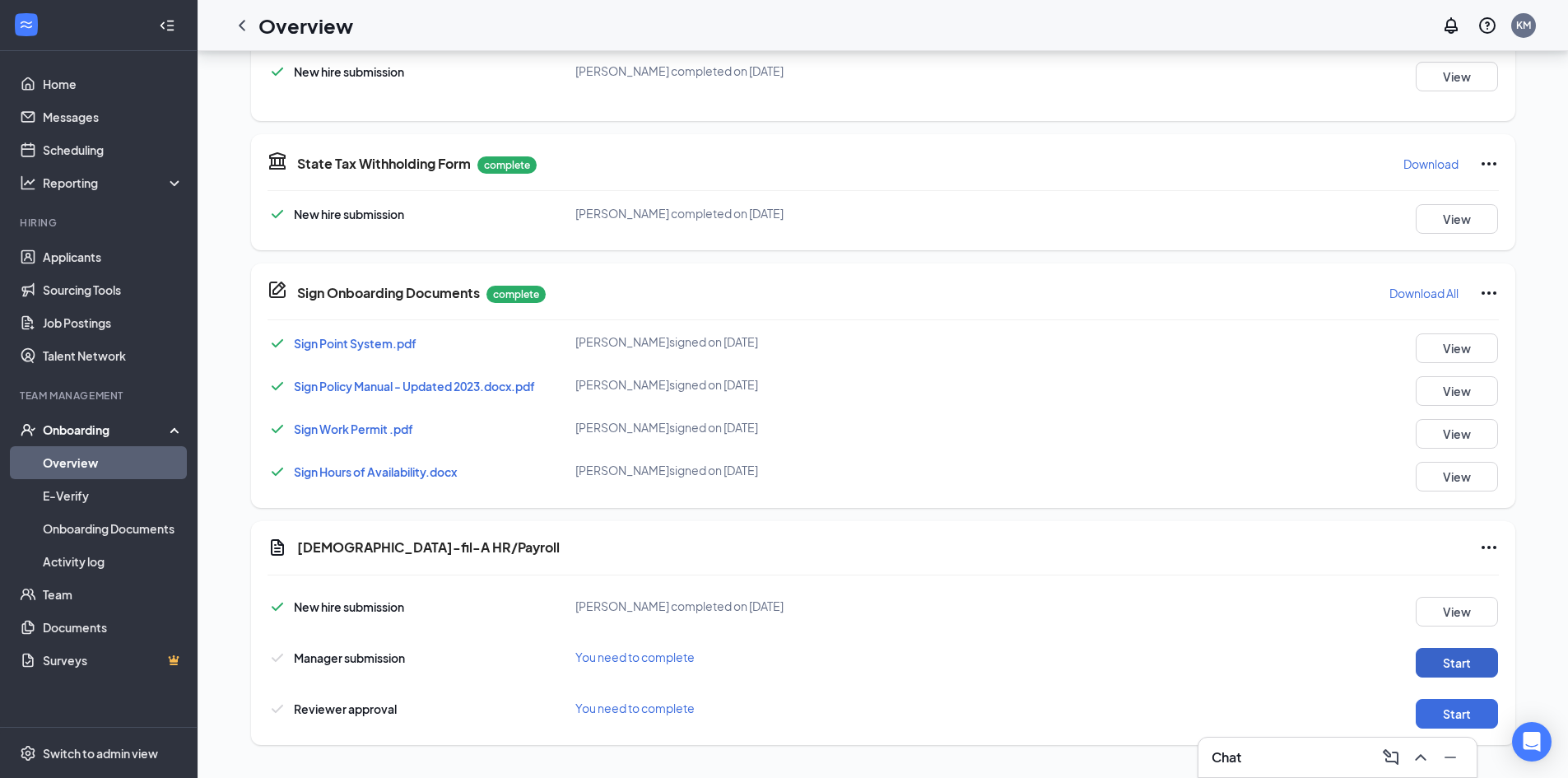
click at [1471, 669] on button "Start" at bounding box center [1457, 663] width 83 height 29
click at [1440, 699] on button "Start" at bounding box center [1457, 713] width 83 height 29
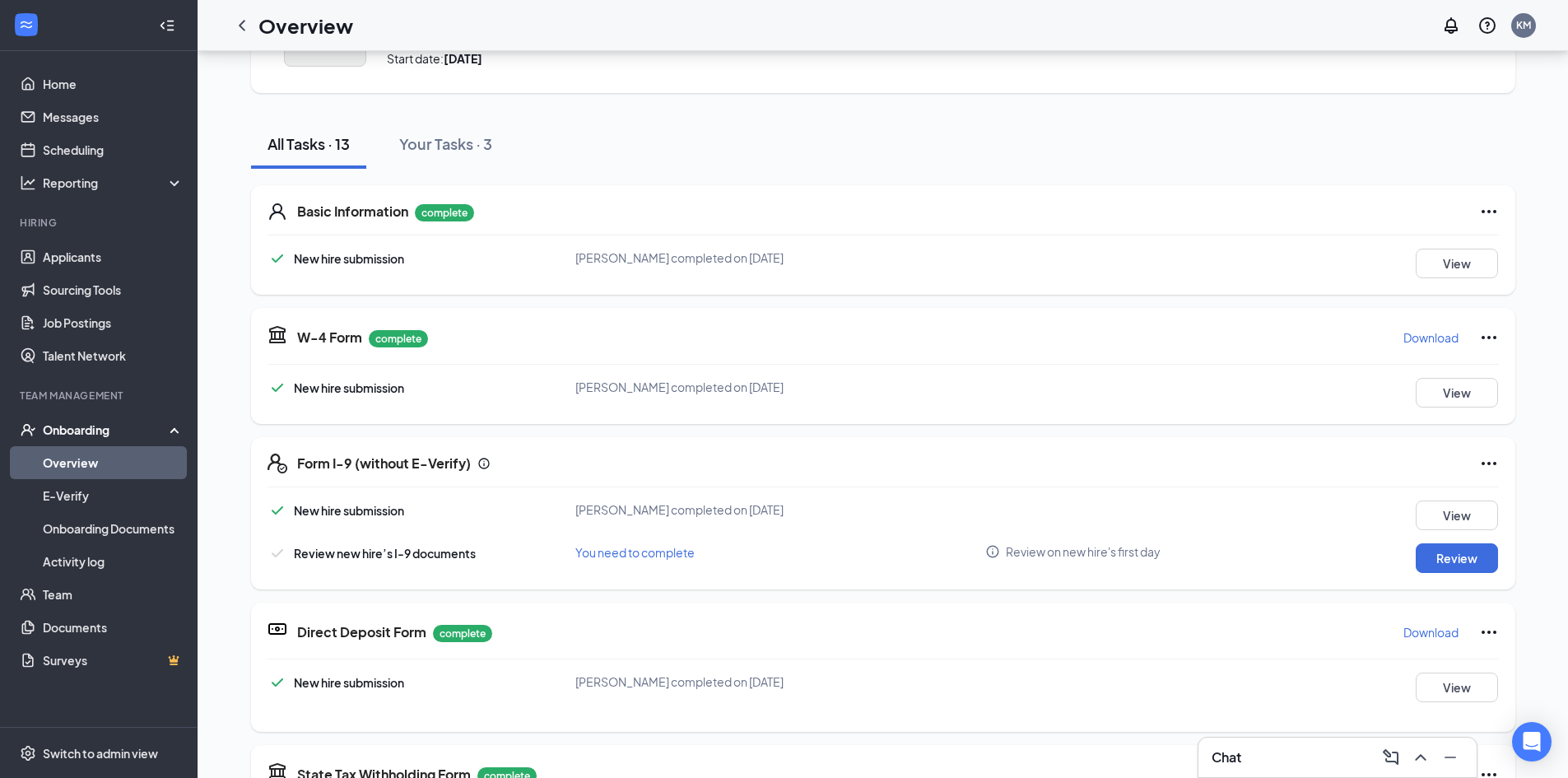
scroll to position [0, 0]
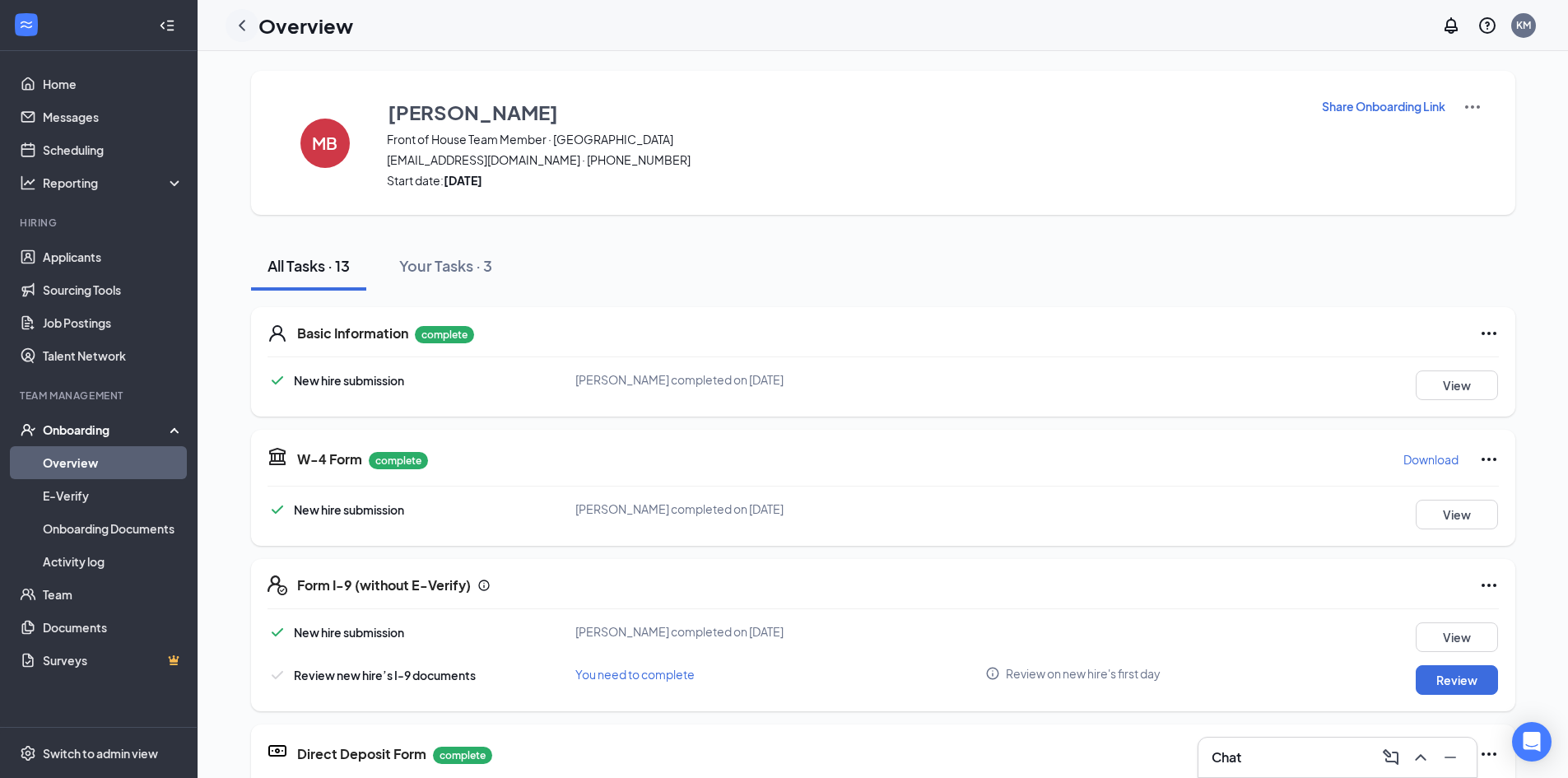
click at [250, 22] on icon "ChevronLeft" at bounding box center [241, 25] width 20 height 20
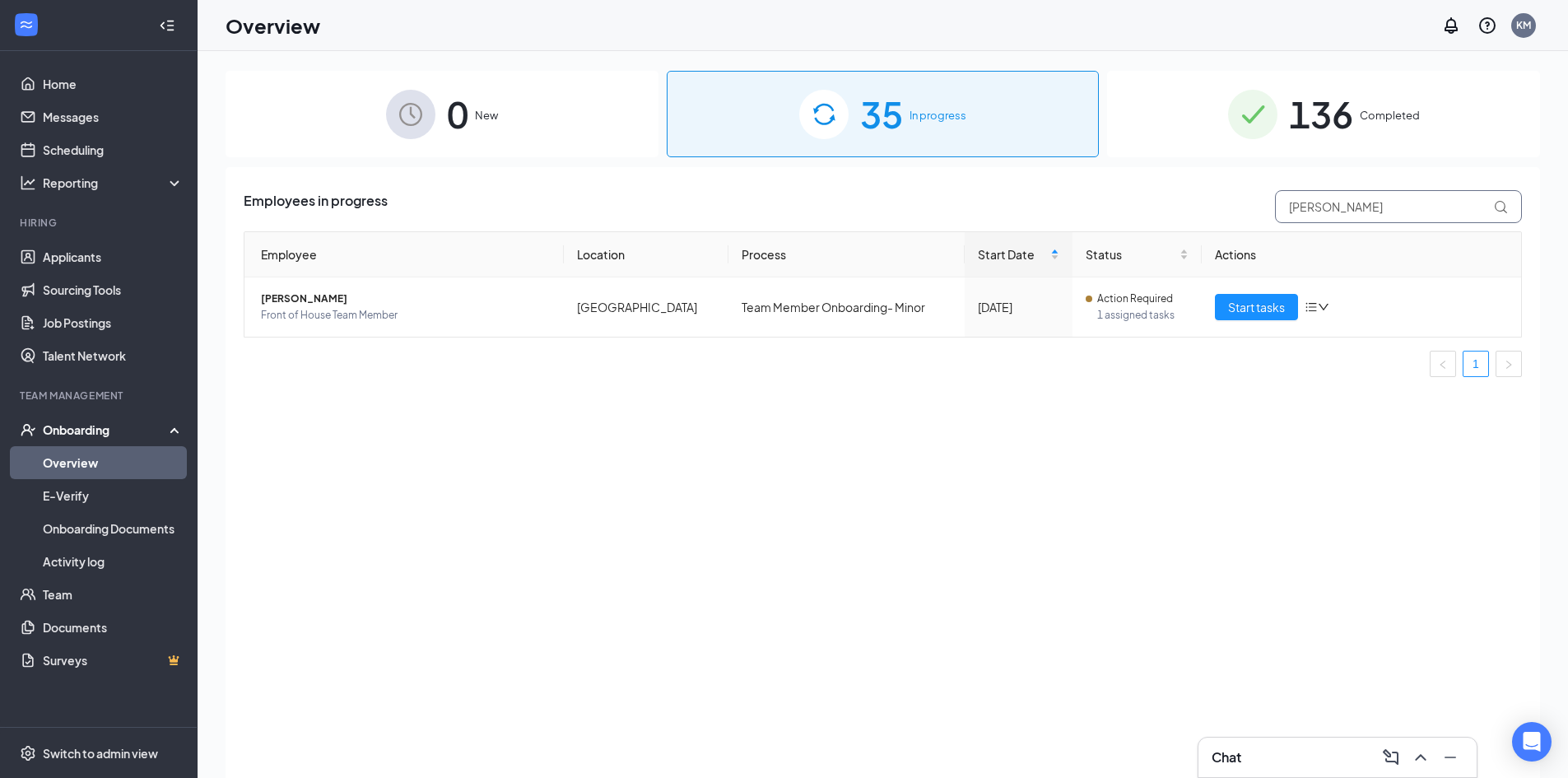
drag, startPoint x: 1327, startPoint y: 208, endPoint x: 1037, endPoint y: 221, distance: 290.3
click at [1037, 221] on div "Employees in progress [PERSON_NAME]" at bounding box center [883, 207] width 1278 height 33
drag, startPoint x: 1424, startPoint y: 215, endPoint x: 982, endPoint y: 221, distance: 442.0
click at [982, 221] on div "Employees in progress [PERSON_NAME]" at bounding box center [883, 207] width 1278 height 33
type input "camryn"
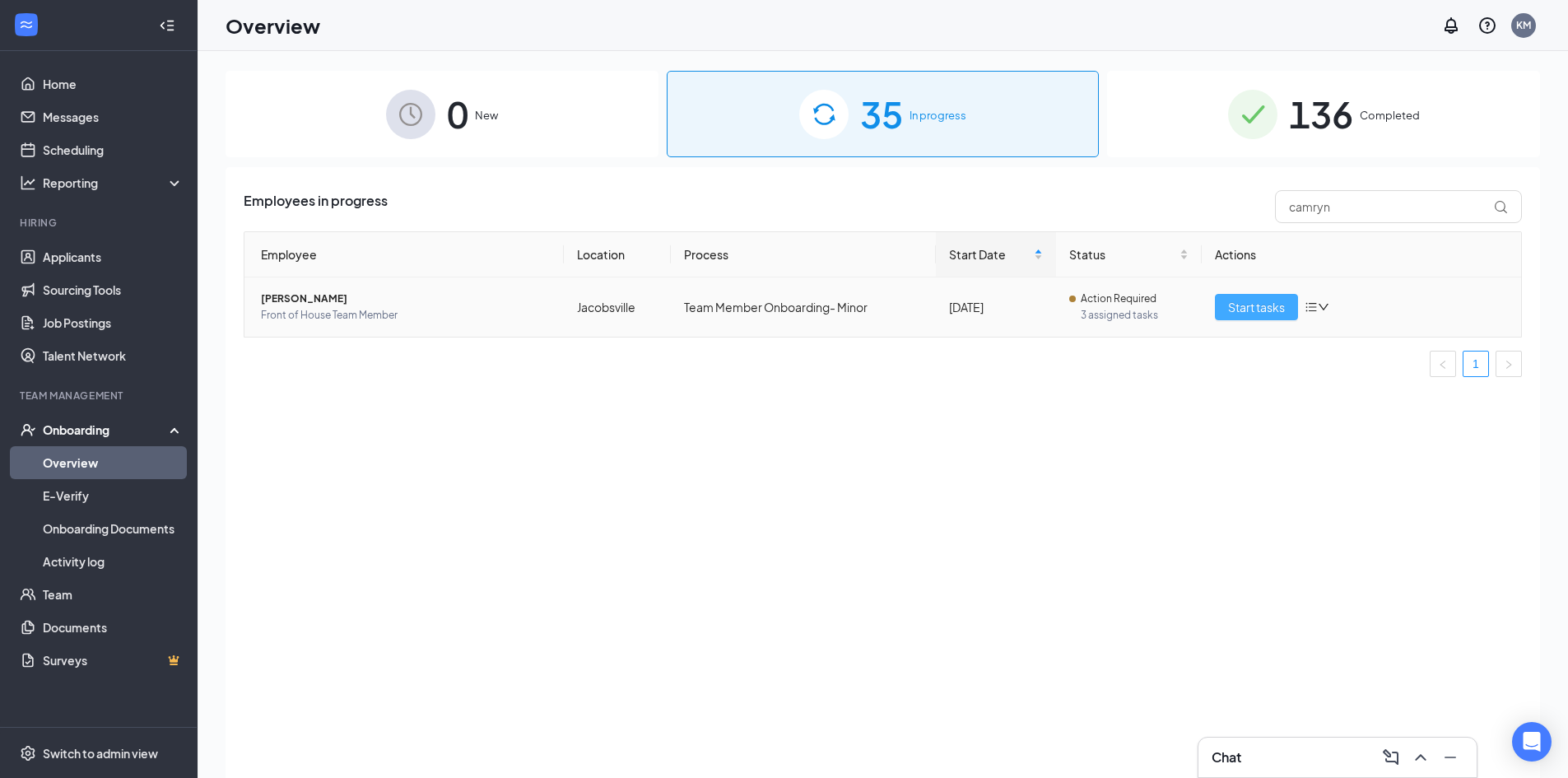
click at [1274, 311] on span "Start tasks" at bounding box center [1256, 307] width 57 height 18
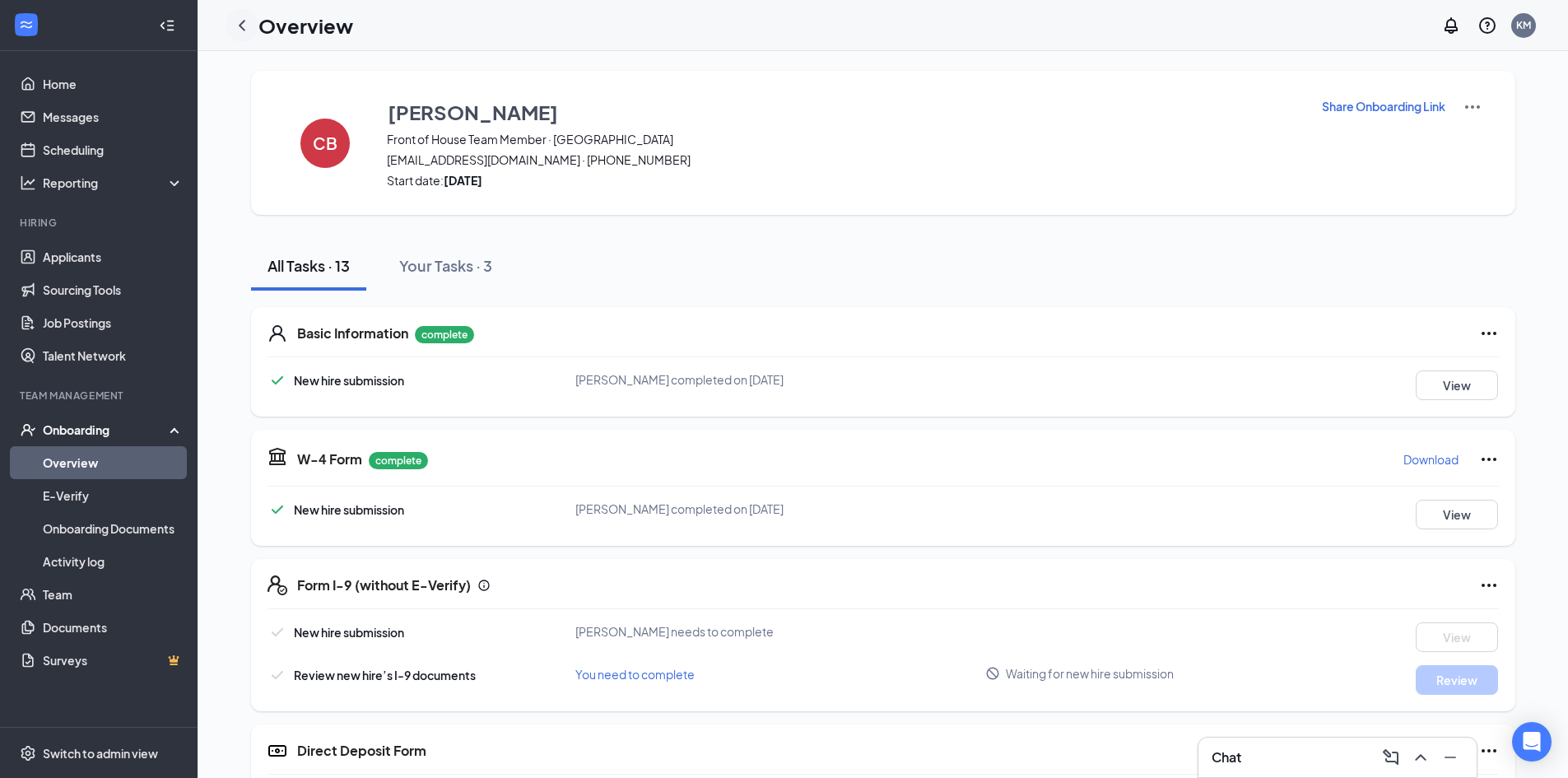
click at [245, 18] on icon "ChevronLeft" at bounding box center [241, 25] width 20 height 20
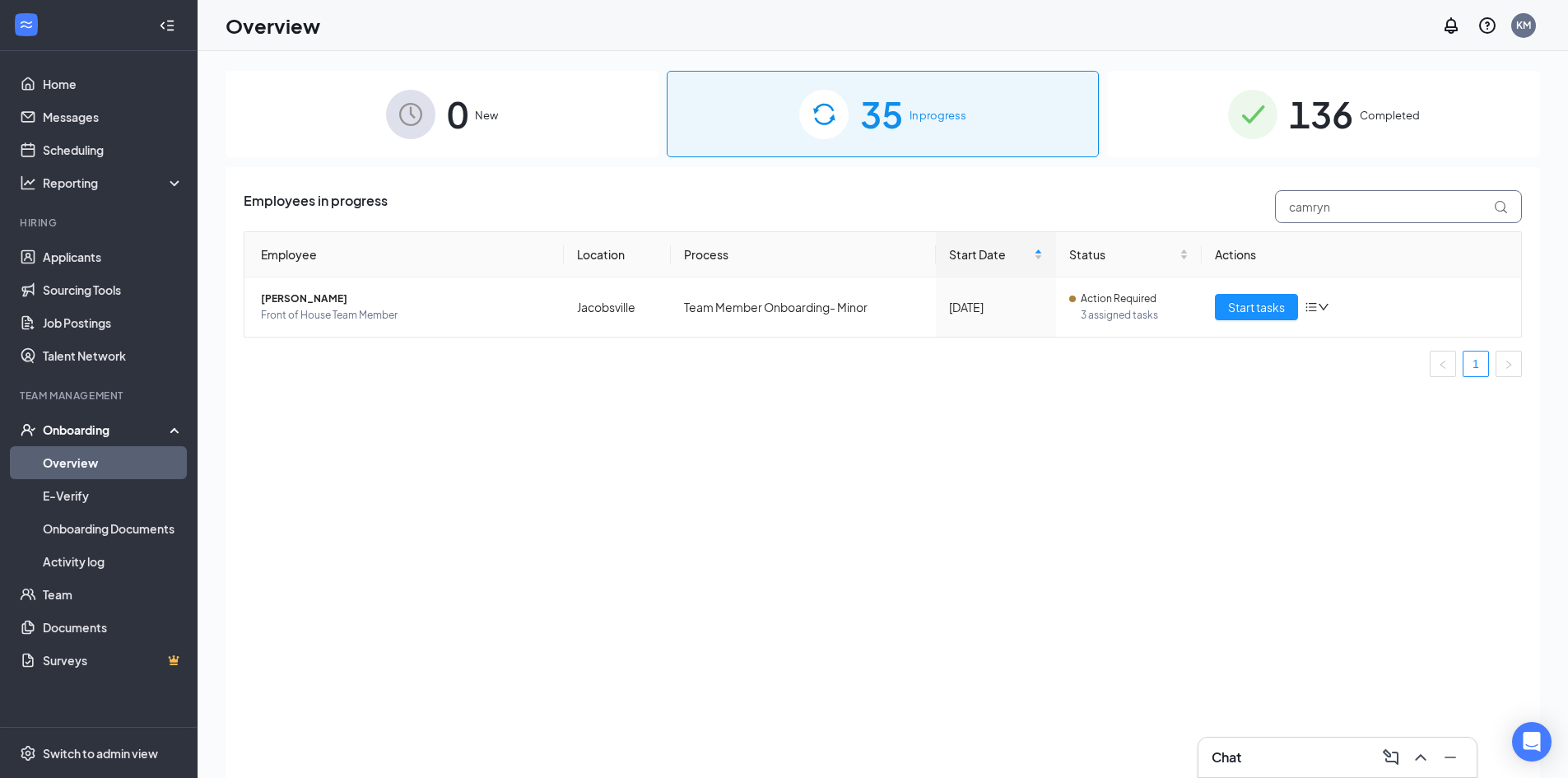
drag, startPoint x: 1349, startPoint y: 202, endPoint x: 1131, endPoint y: 213, distance: 218.3
click at [1131, 213] on div "Employees in progress camryn" at bounding box center [883, 207] width 1278 height 33
type input "[PERSON_NAME]"
click at [1251, 307] on span "Start tasks" at bounding box center [1256, 307] width 57 height 18
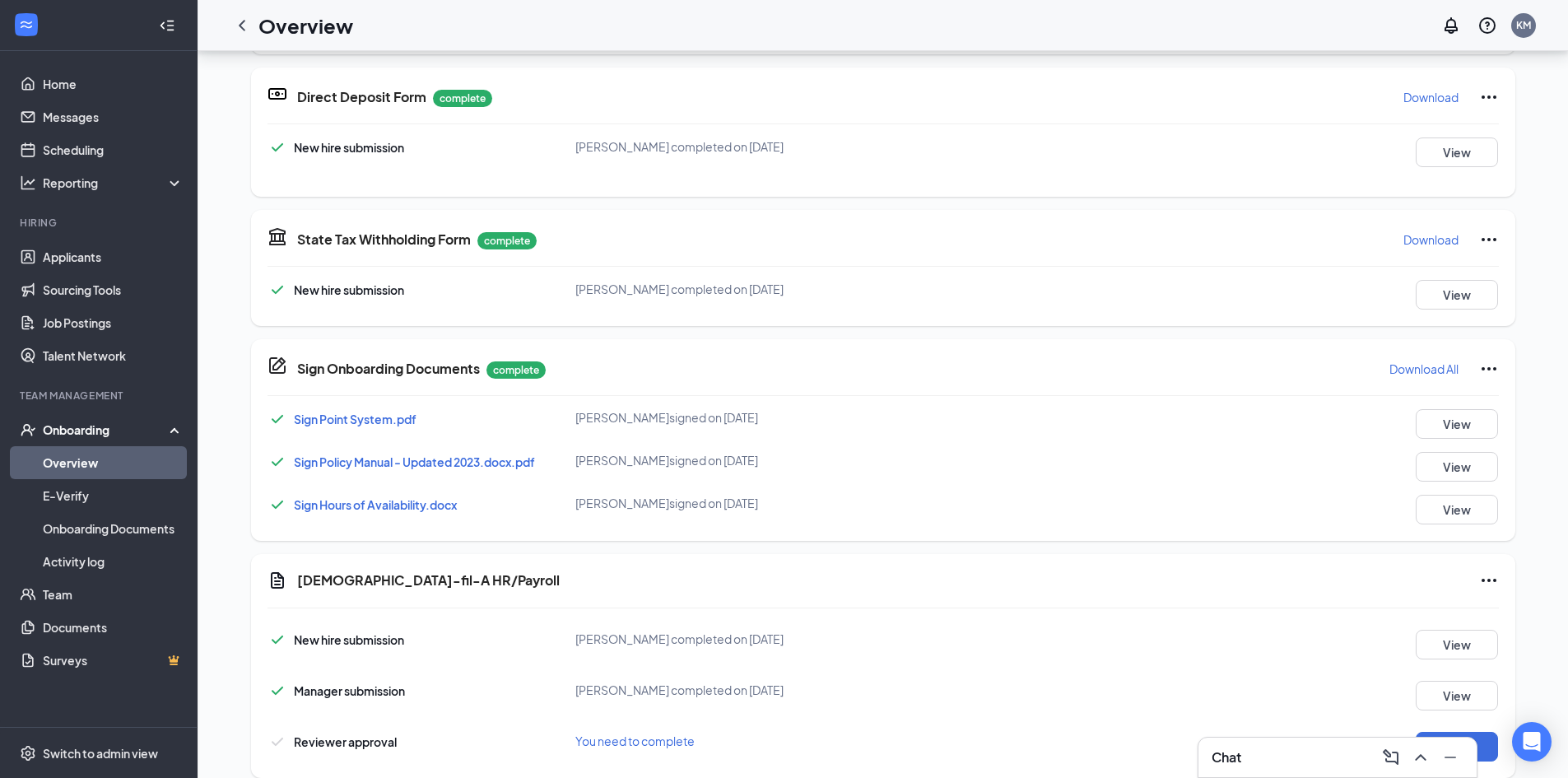
scroll to position [494, 0]
click at [1416, 730] on button "Start" at bounding box center [1457, 744] width 83 height 29
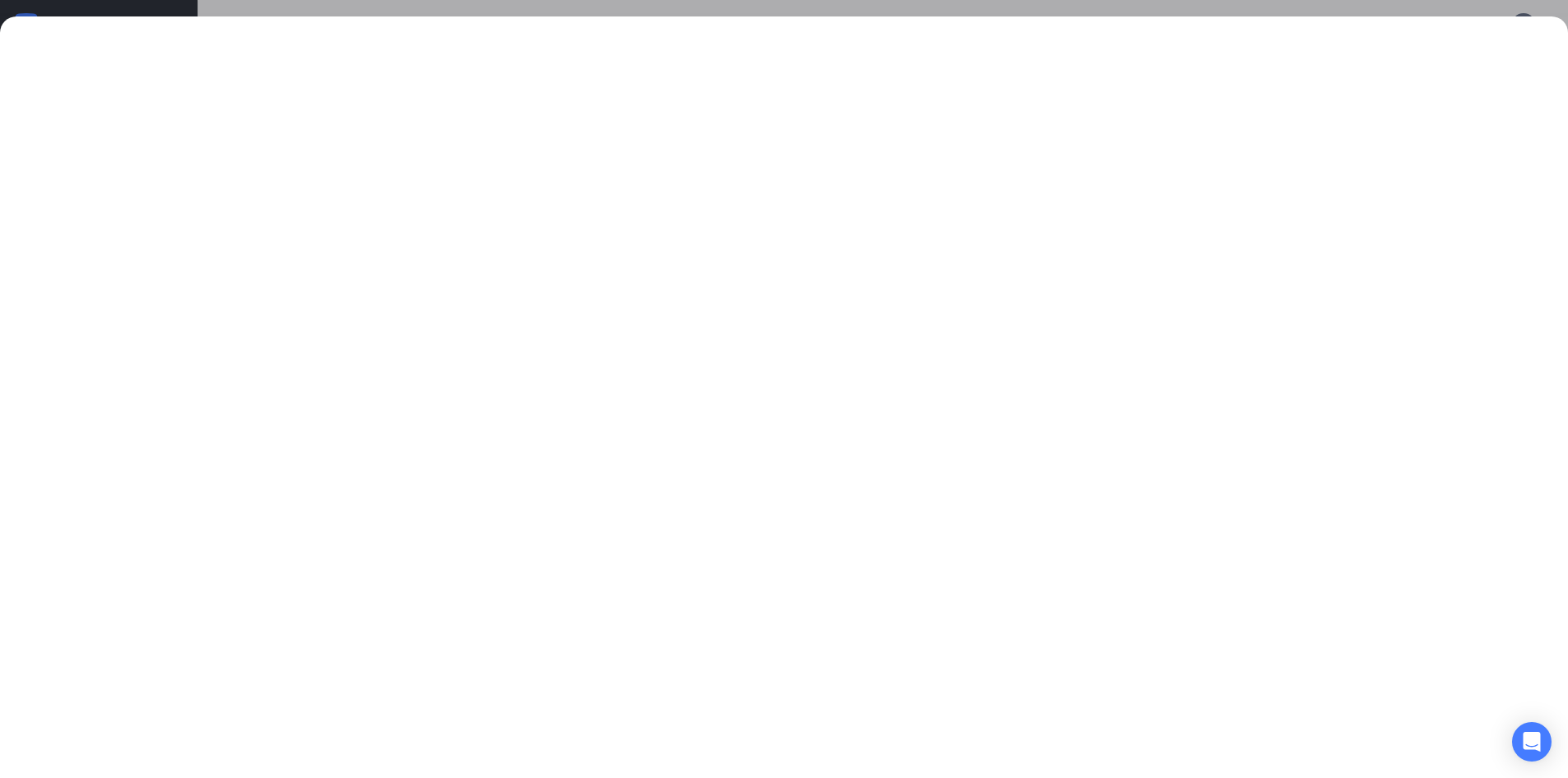
scroll to position [0, 0]
click at [999, 16] on div at bounding box center [784, 389] width 1568 height 778
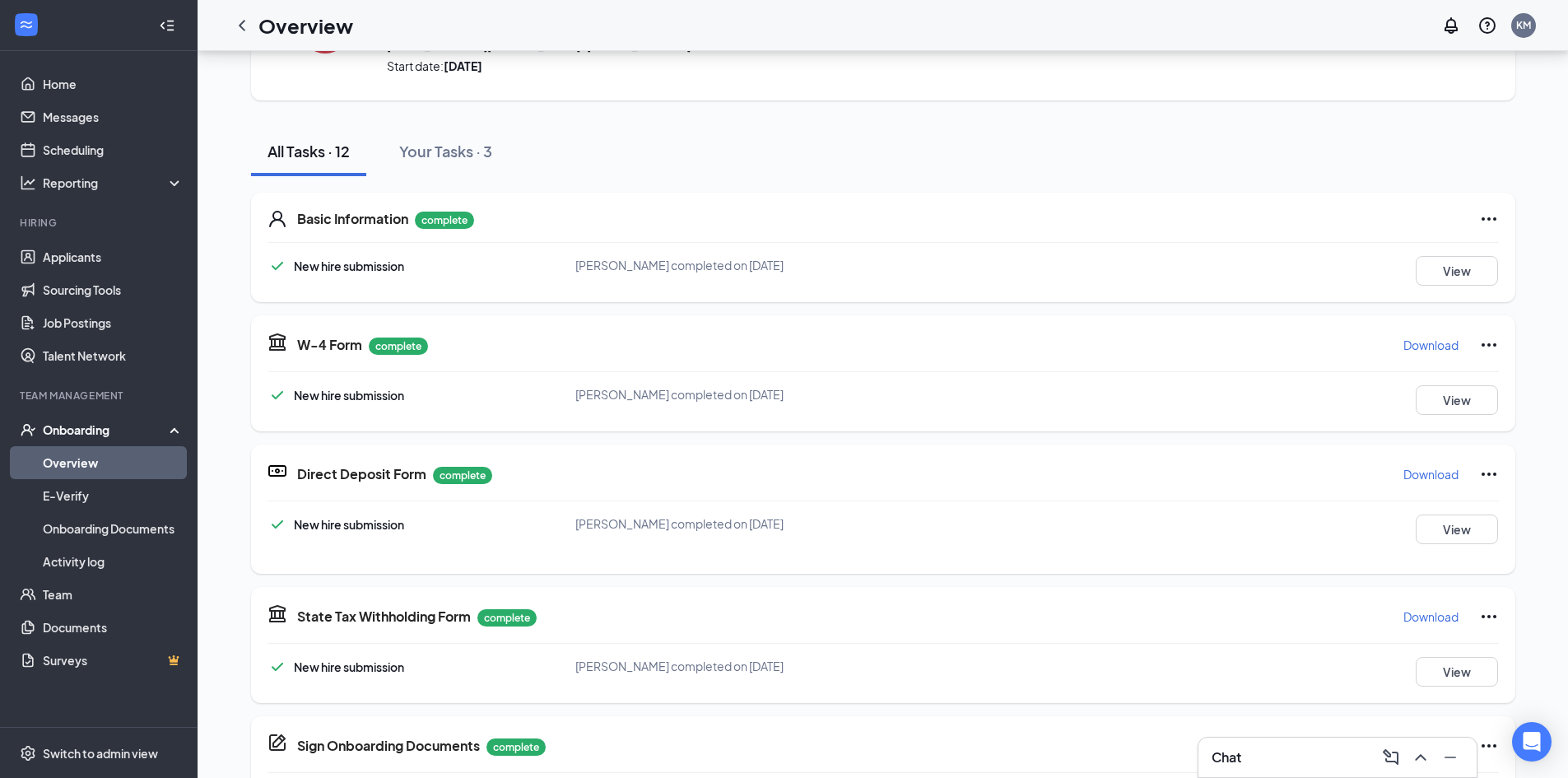
scroll to position [114, 0]
click at [1420, 752] on icon "ChevronUp" at bounding box center [1420, 757] width 20 height 20
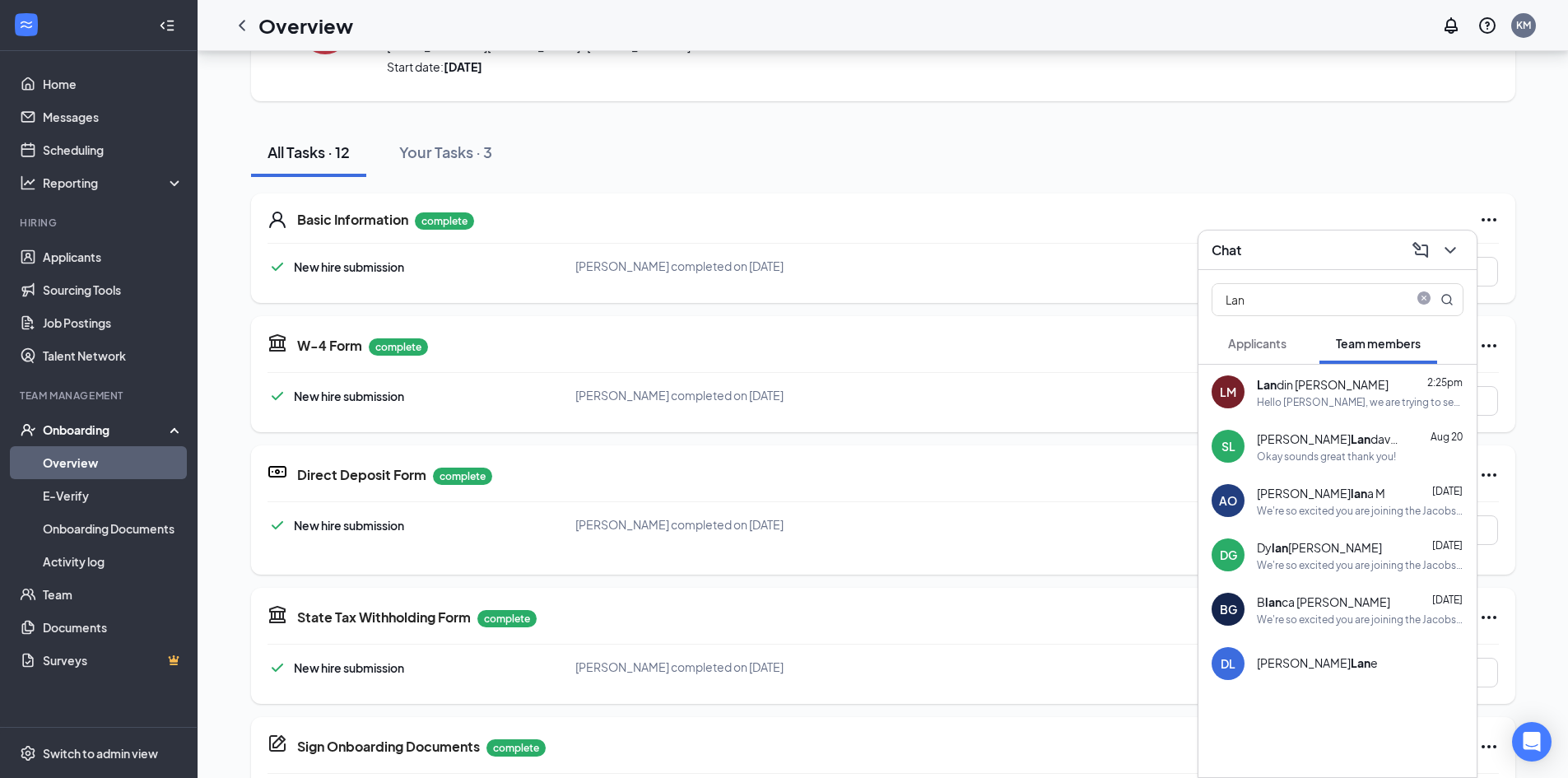
click at [1258, 342] on span "Applicants" at bounding box center [1257, 343] width 59 height 15
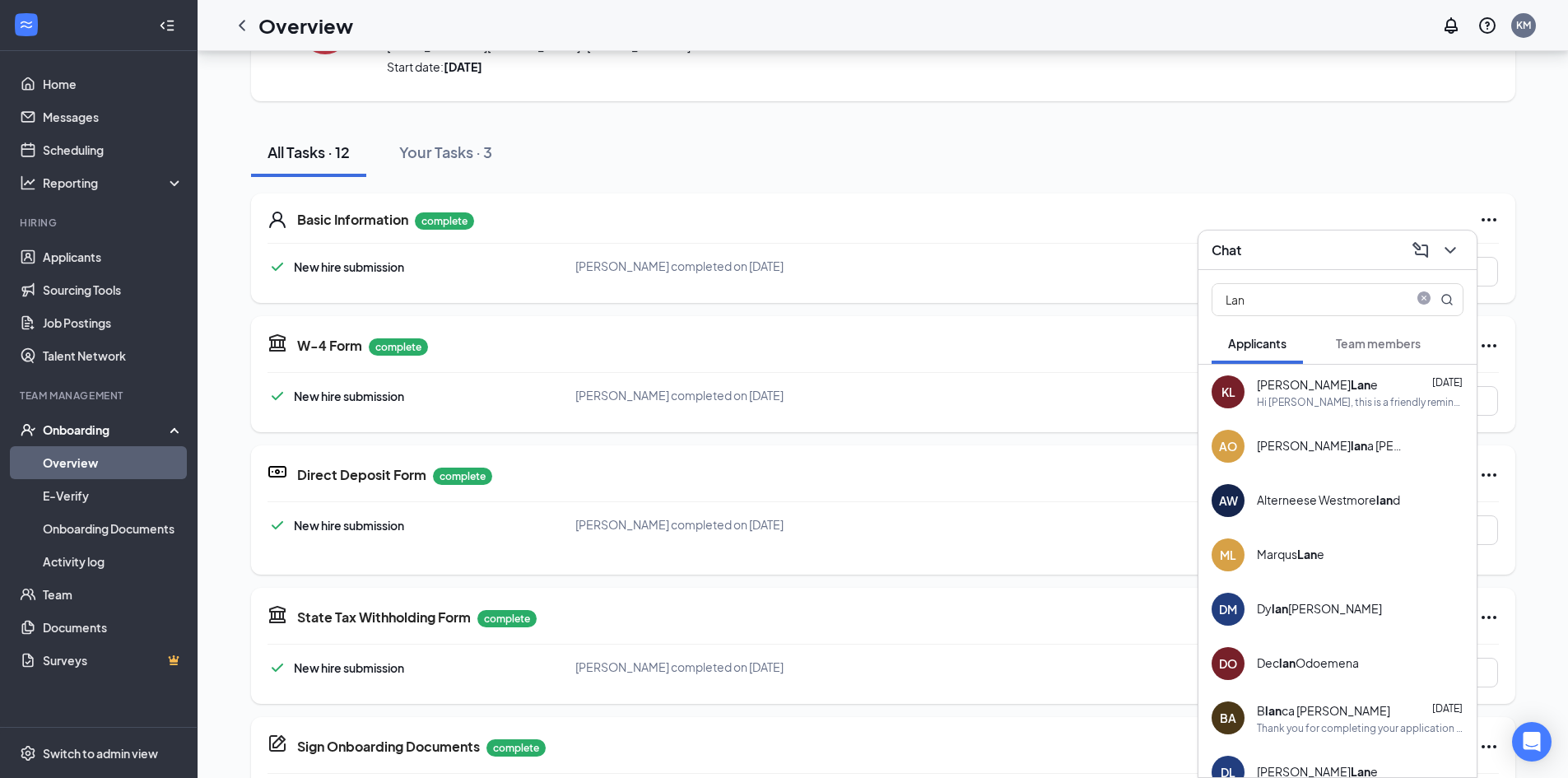
click at [632, 436] on div "Basic Information complete New hire submission [PERSON_NAME] completed on [DATE…" at bounding box center [883, 756] width 1264 height 1158
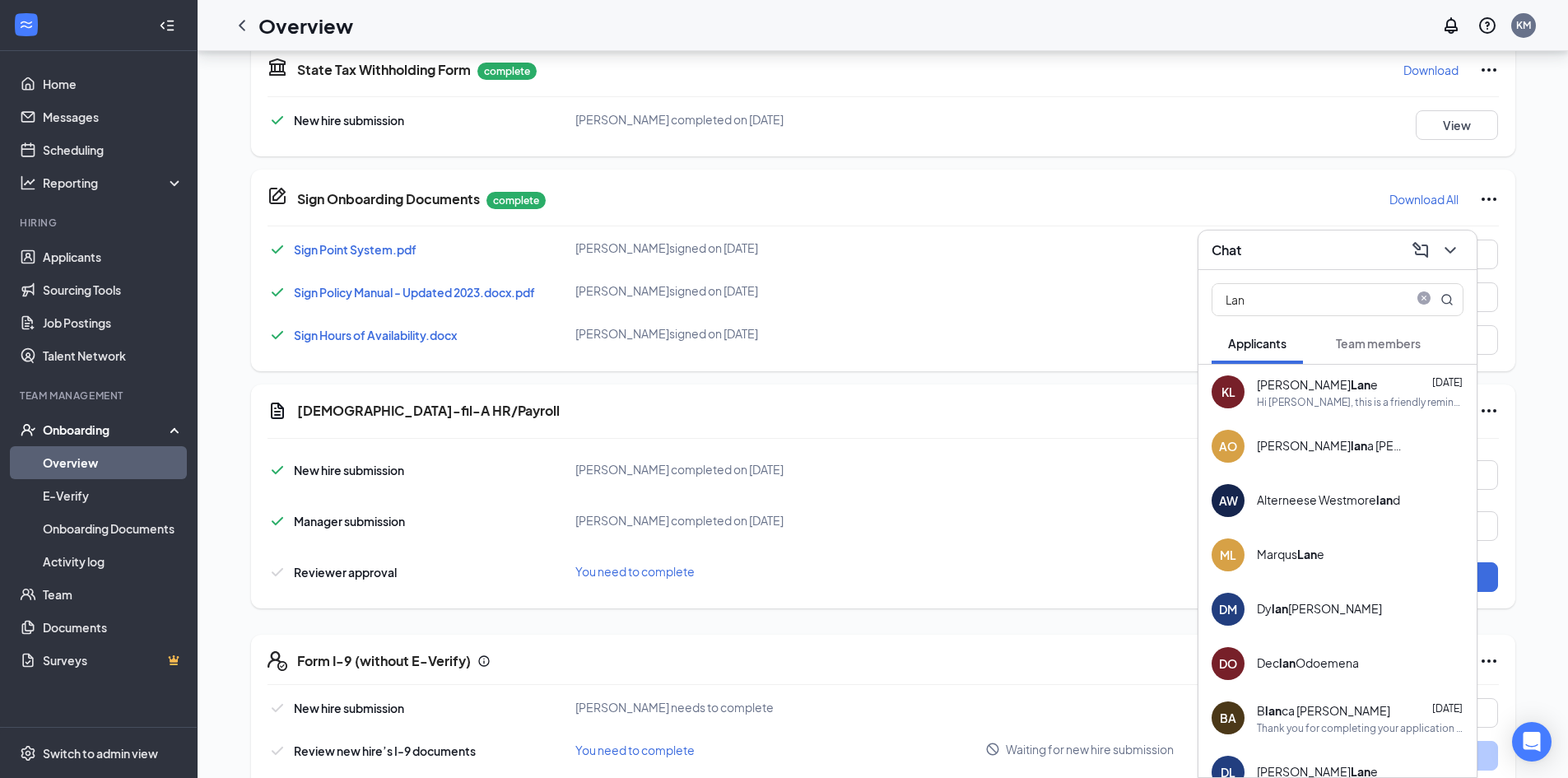
scroll to position [690, 0]
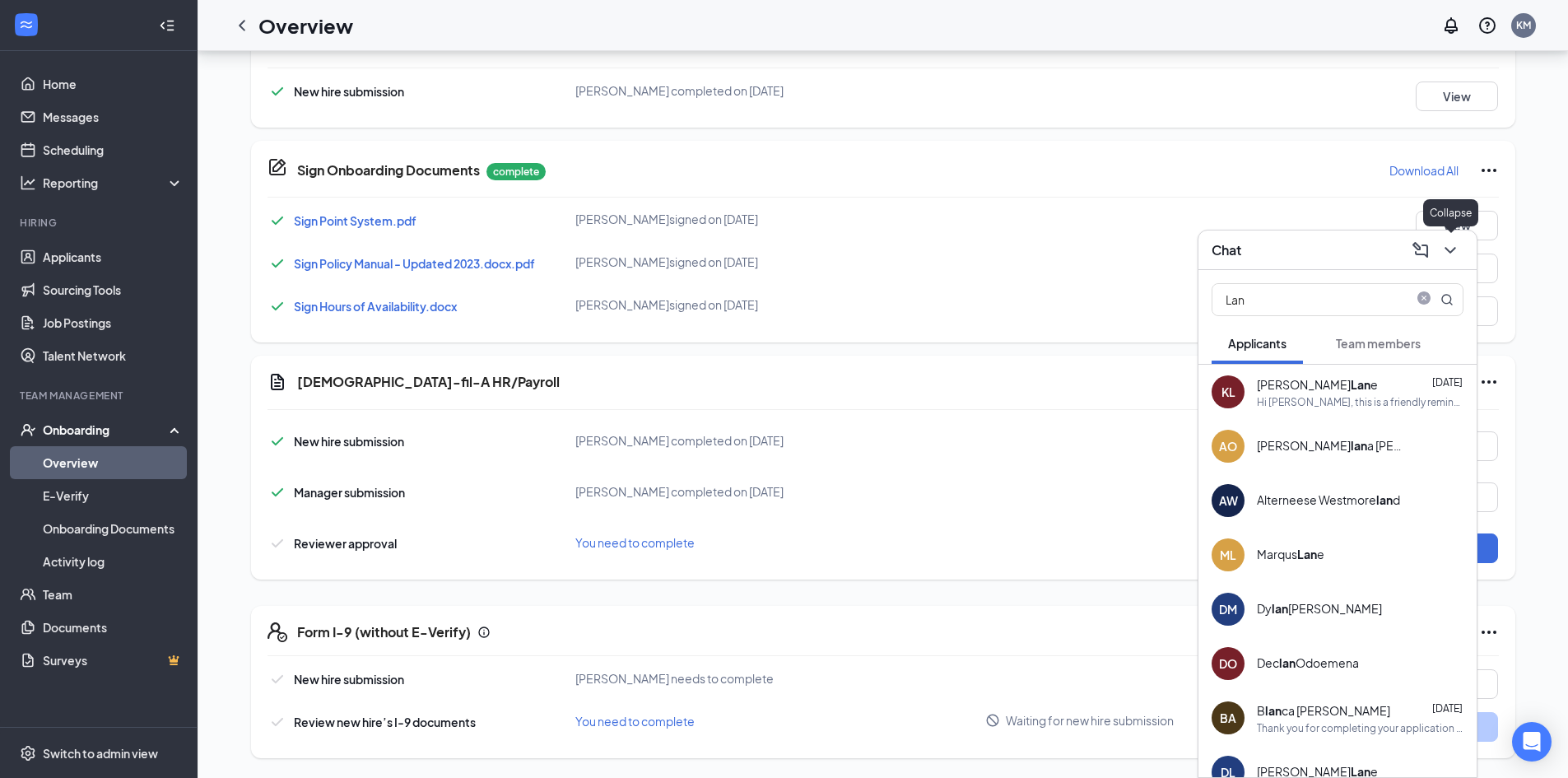
click at [1456, 252] on icon "ChevronDown" at bounding box center [1449, 250] width 20 height 20
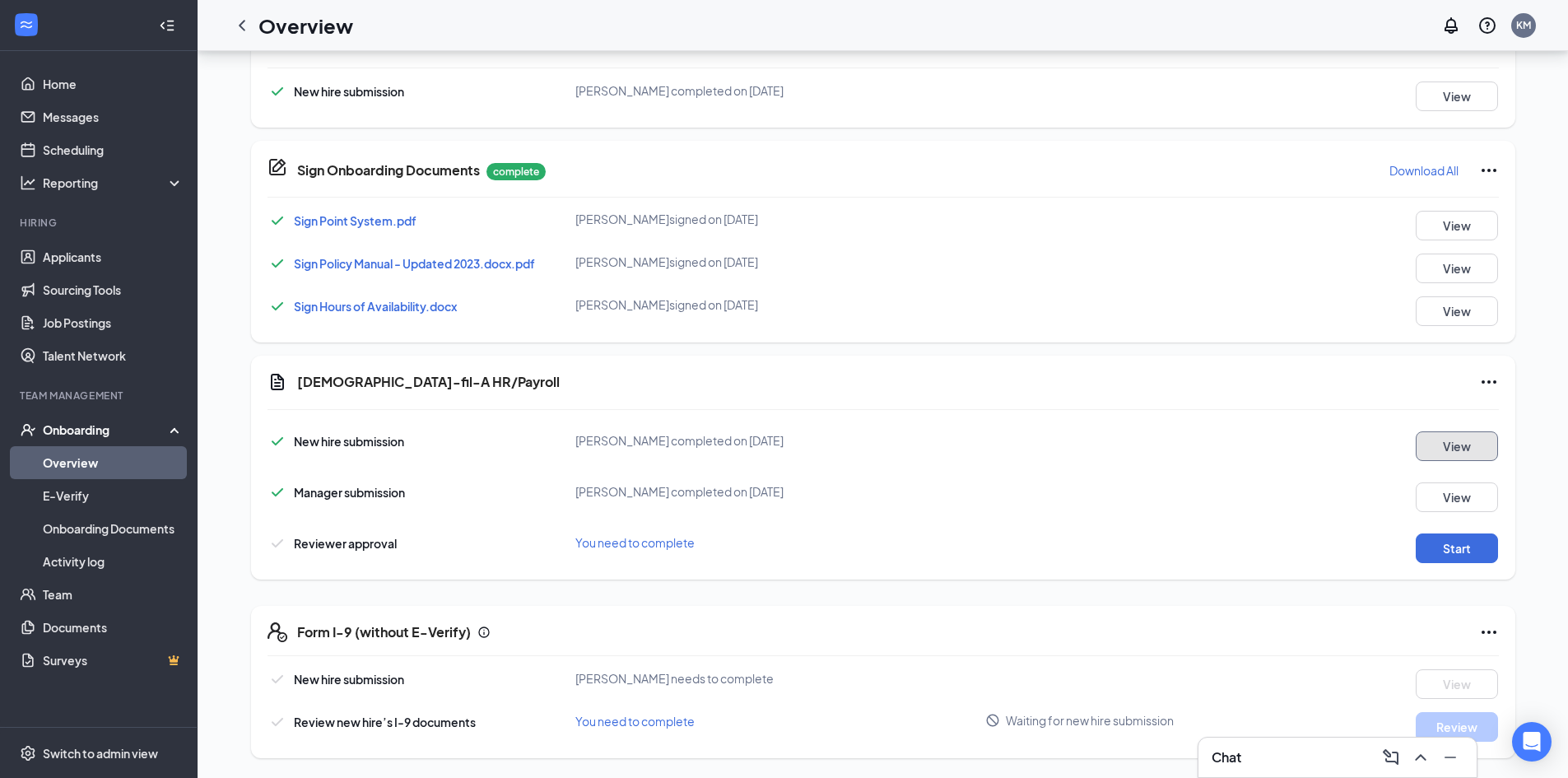
click at [1435, 432] on button "View" at bounding box center [1457, 446] width 83 height 29
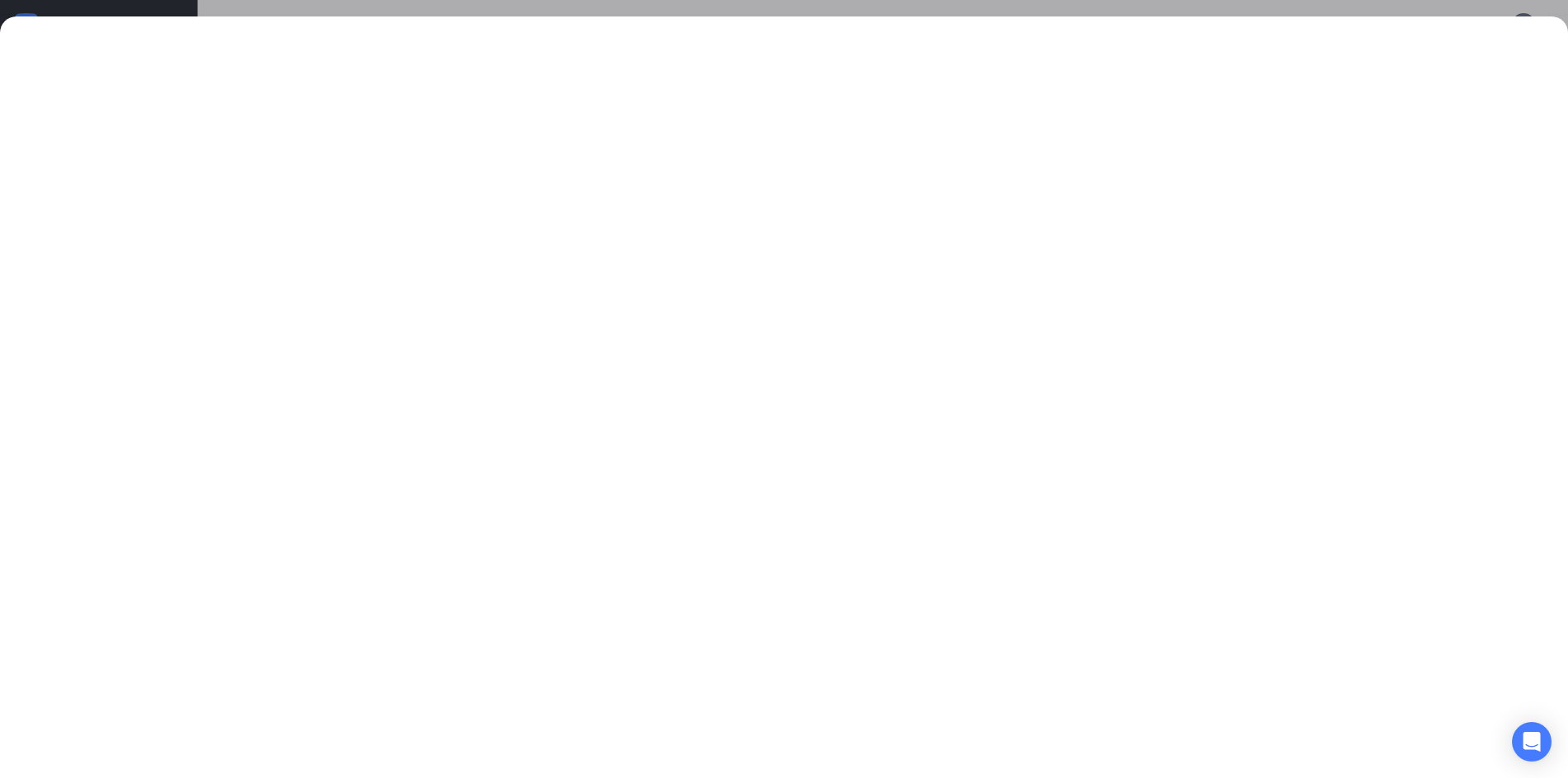
scroll to position [526, 0]
click at [891, 6] on div at bounding box center [784, 389] width 1568 height 778
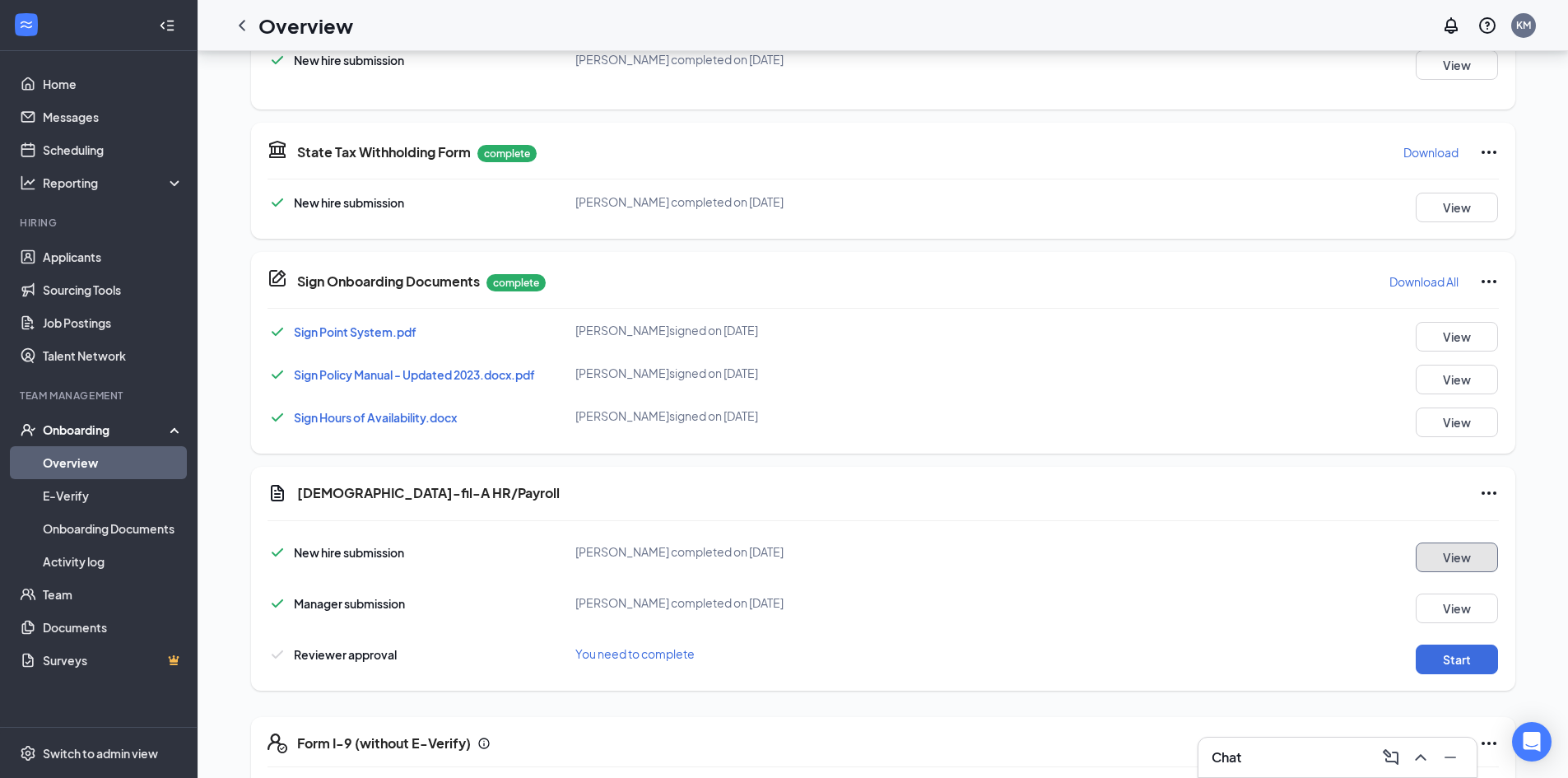
scroll to position [607, 0]
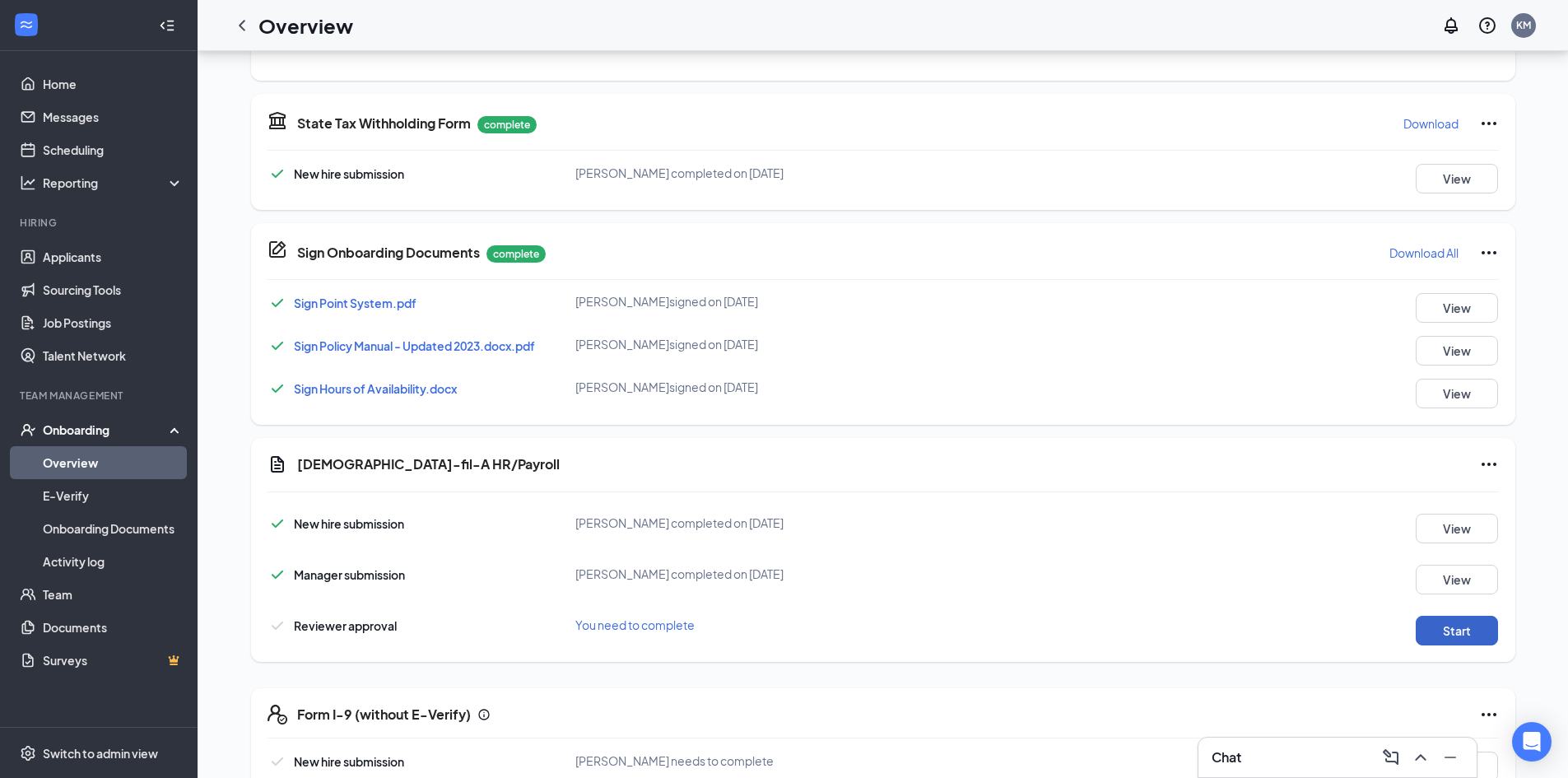
click at [1476, 616] on button "Start" at bounding box center [1457, 631] width 83 height 29
drag, startPoint x: 1468, startPoint y: 427, endPoint x: 1462, endPoint y: 416, distance: 12.5
click at [1466, 438] on div "[DEMOGRAPHIC_DATA]-fil-A HR/Payroll New hire submission [PERSON_NAME] completed…" at bounding box center [883, 550] width 1264 height 224
click at [1462, 616] on button "Start" at bounding box center [1457, 631] width 83 height 29
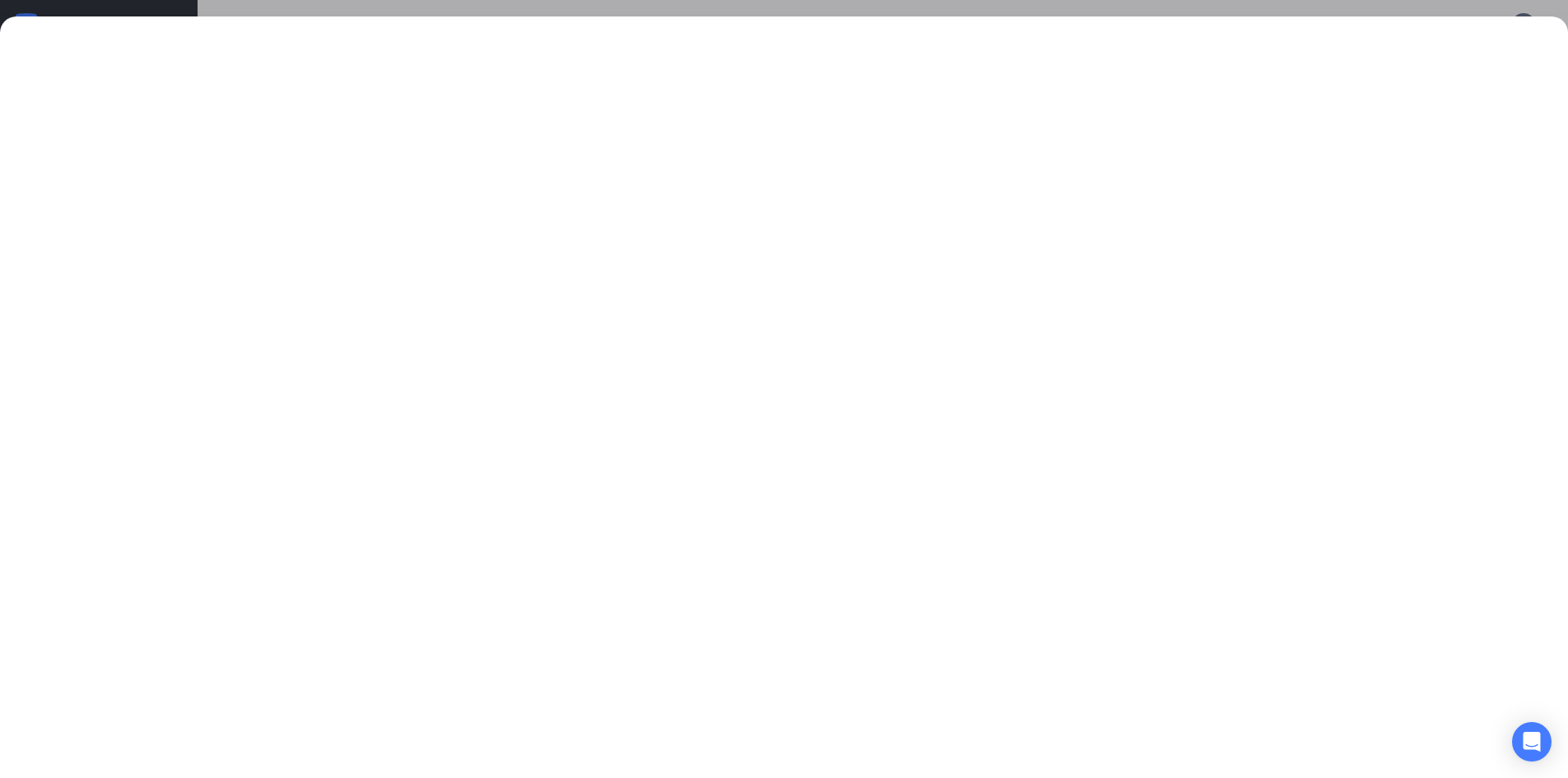
click at [1422, 9] on div at bounding box center [784, 389] width 1568 height 778
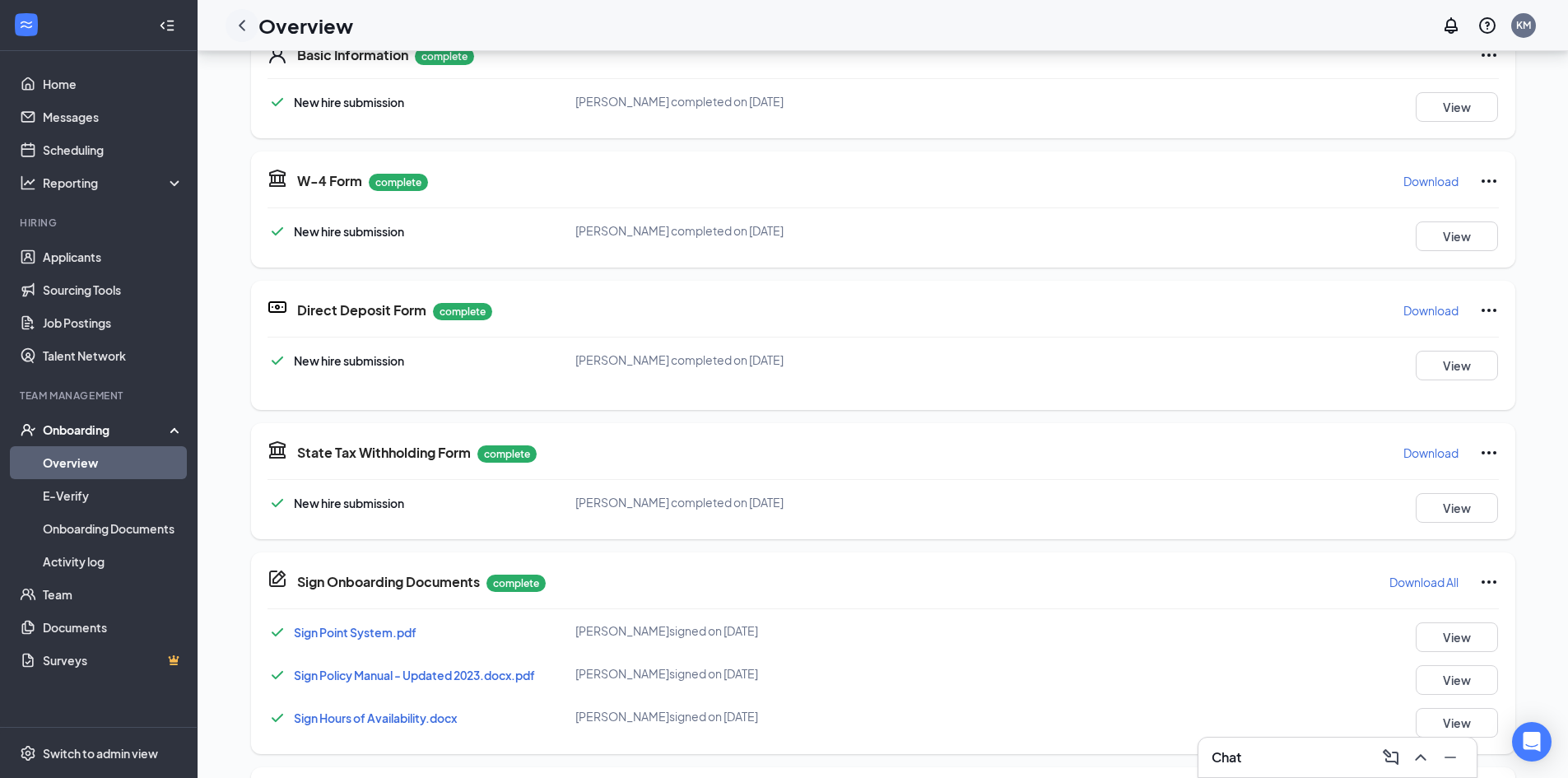
click at [244, 19] on icon "ChevronLeft" at bounding box center [241, 25] width 20 height 20
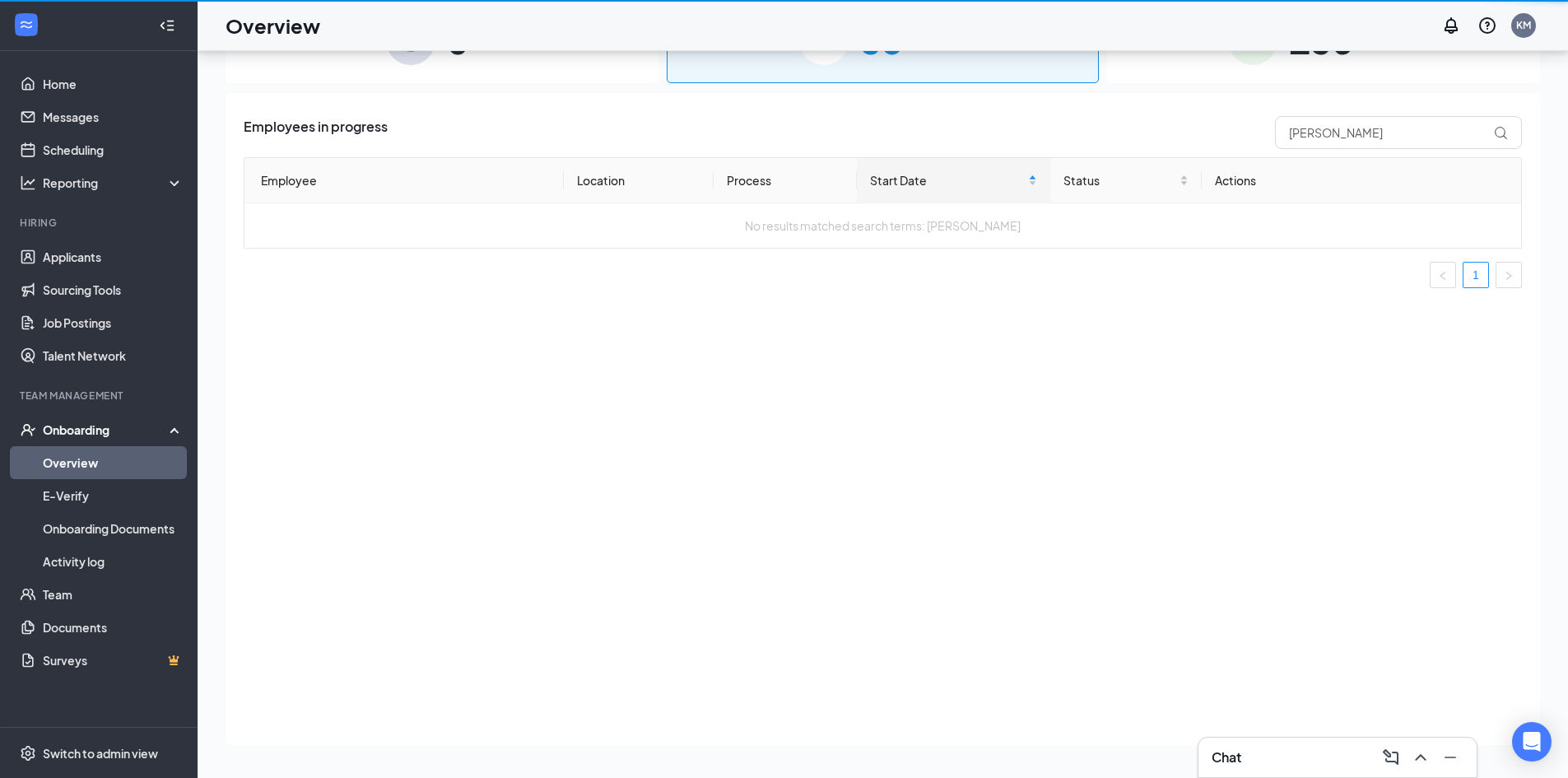
scroll to position [74, 0]
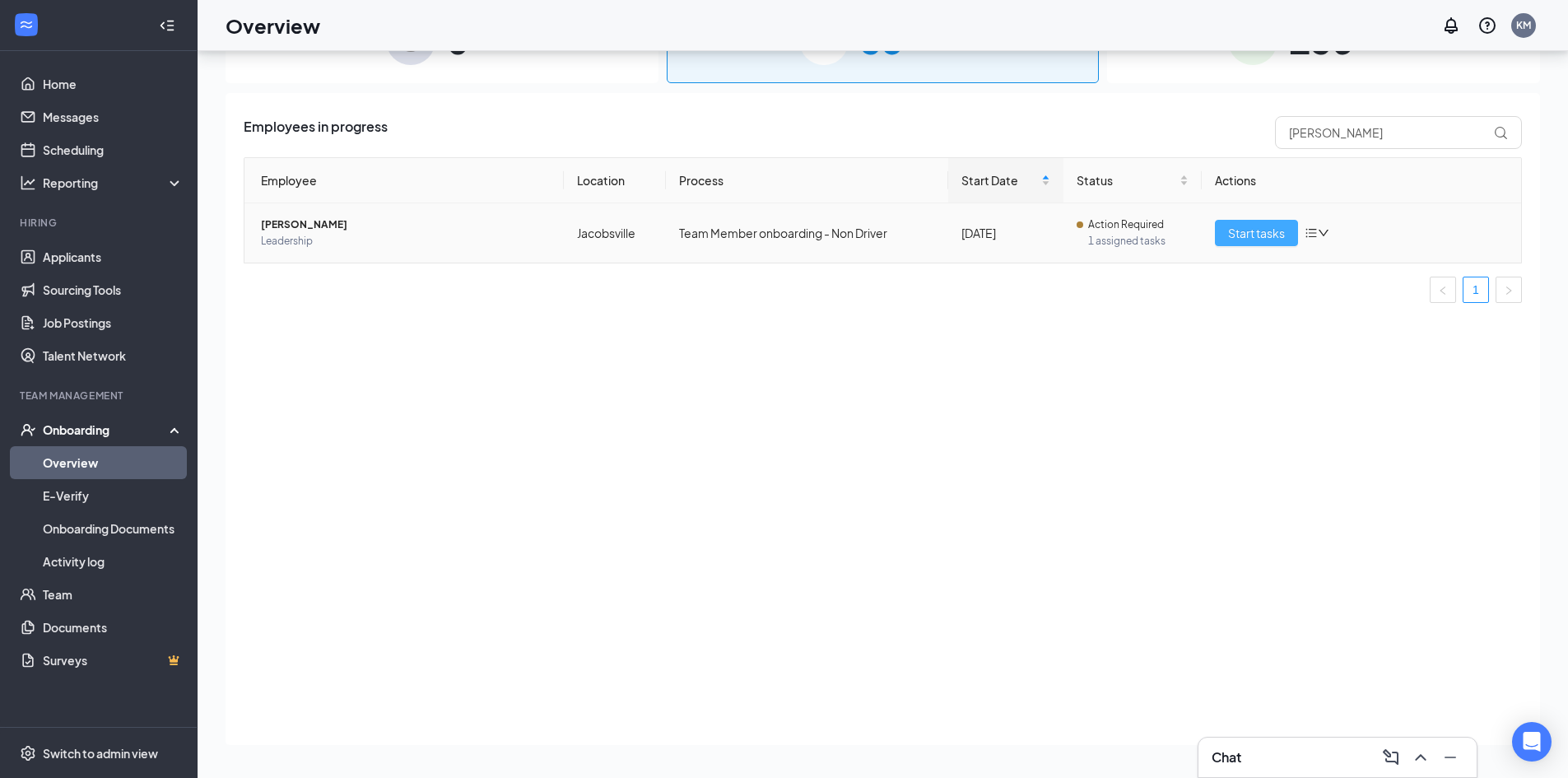
click at [1278, 238] on span "Start tasks" at bounding box center [1256, 233] width 57 height 18
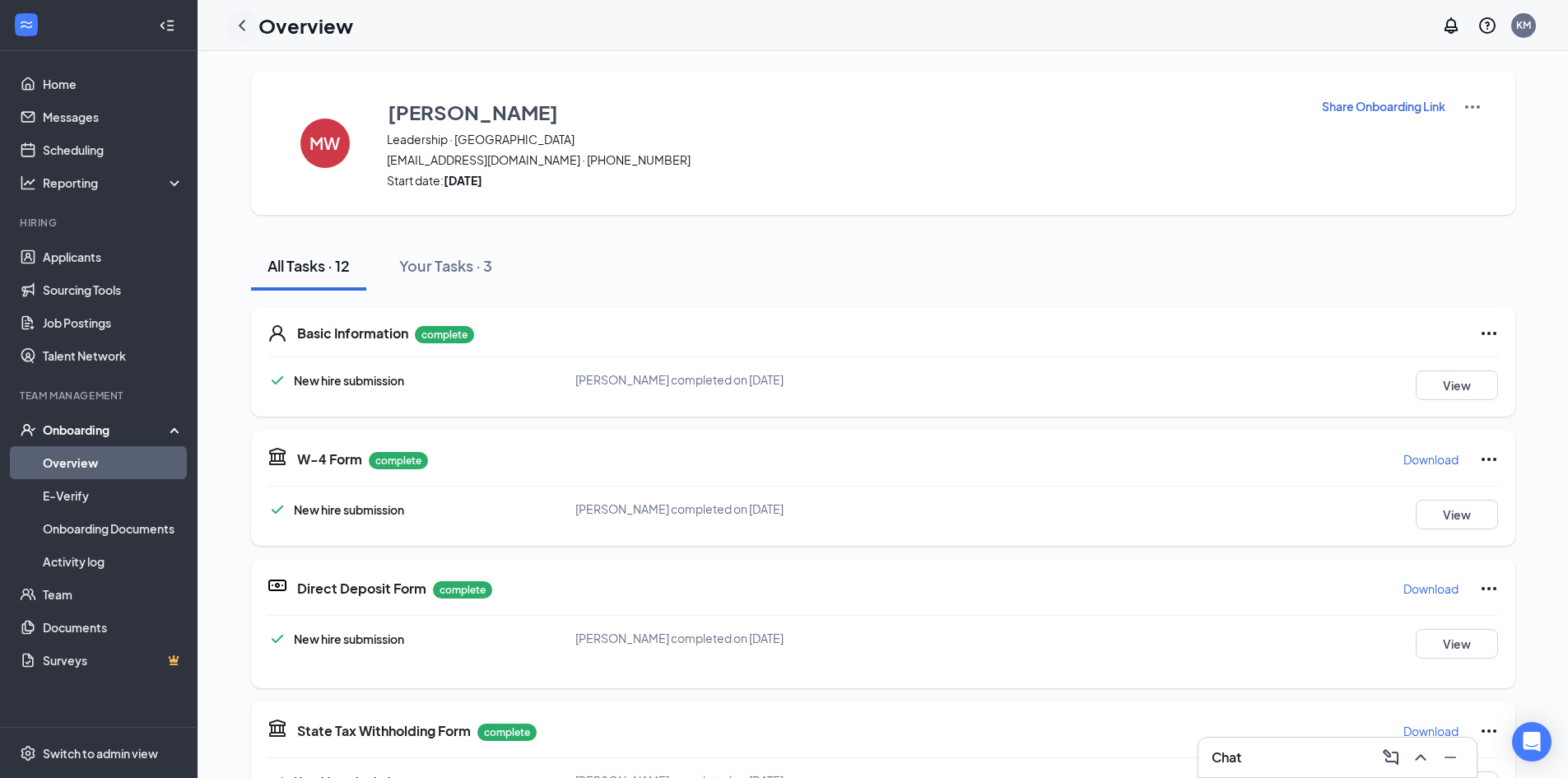
click at [245, 28] on icon "ChevronLeft" at bounding box center [241, 25] width 20 height 20
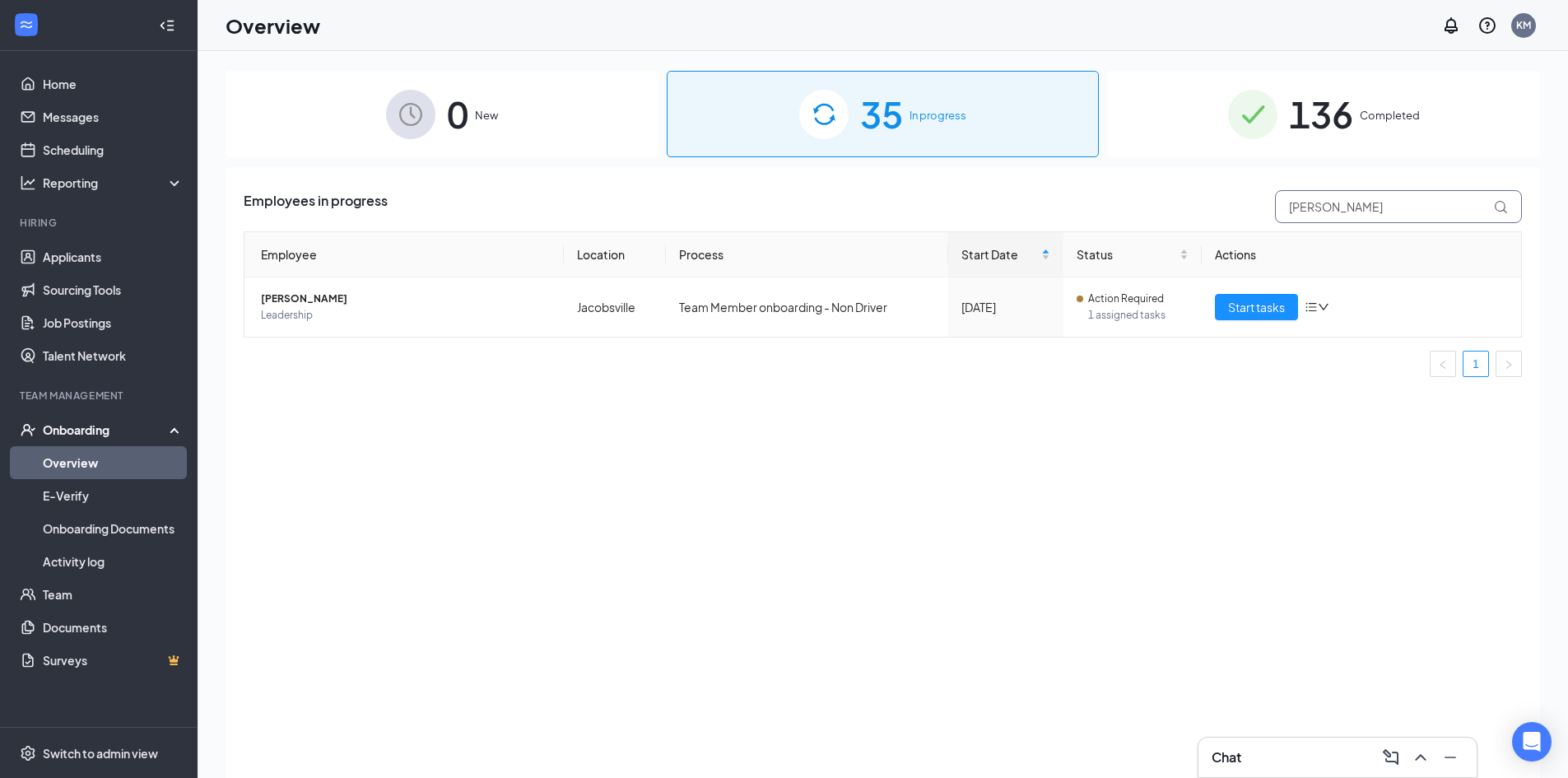
click at [1386, 214] on input "[PERSON_NAME]" at bounding box center [1398, 207] width 247 height 33
type input "M"
type input "Hood"
click at [1267, 298] on span "Start tasks" at bounding box center [1256, 307] width 57 height 18
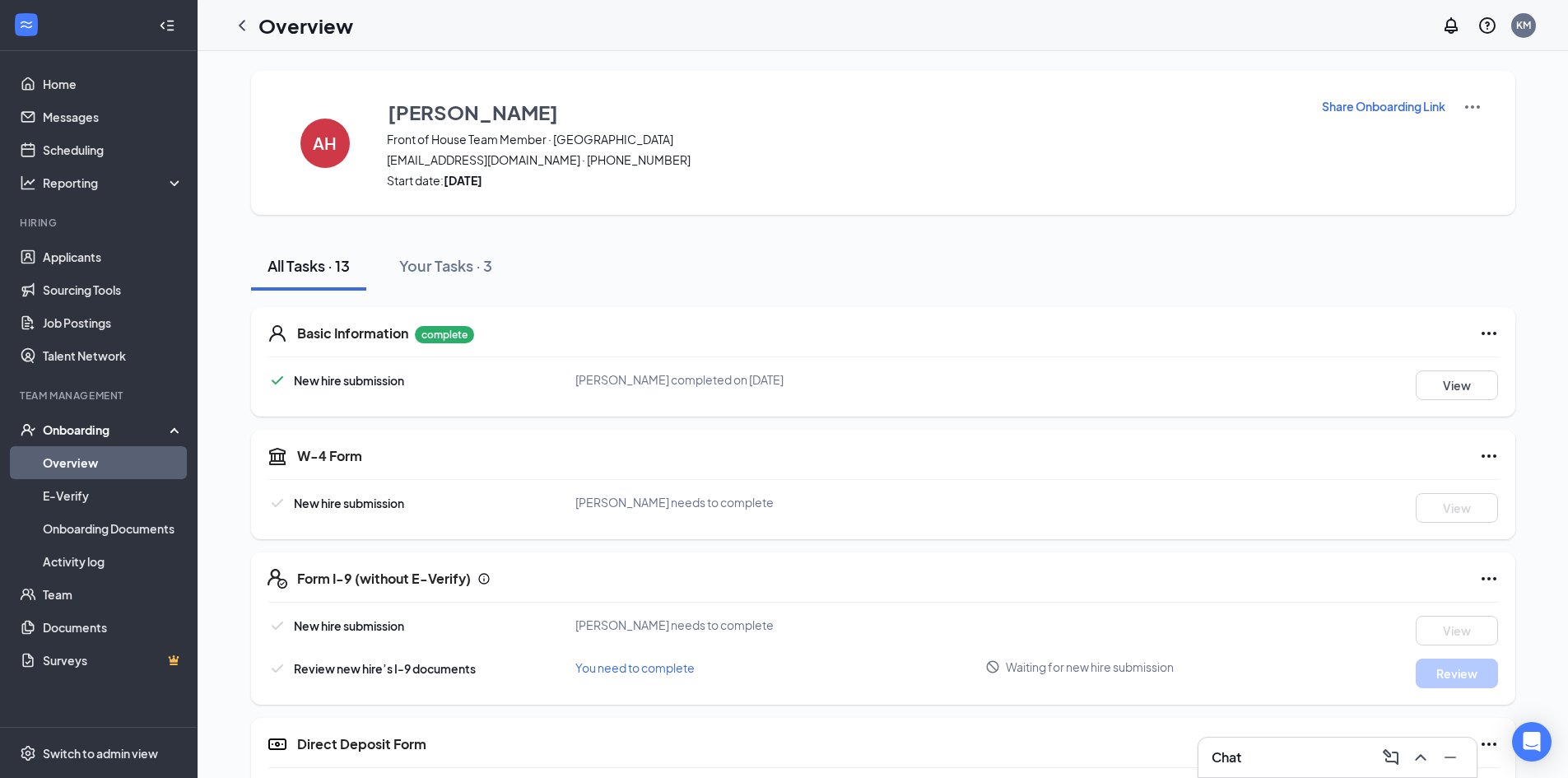
drag, startPoint x: 238, startPoint y: 24, endPoint x: 284, endPoint y: 47, distance: 51.4
click at [238, 24] on icon "ChevronLeft" at bounding box center [241, 25] width 20 height 20
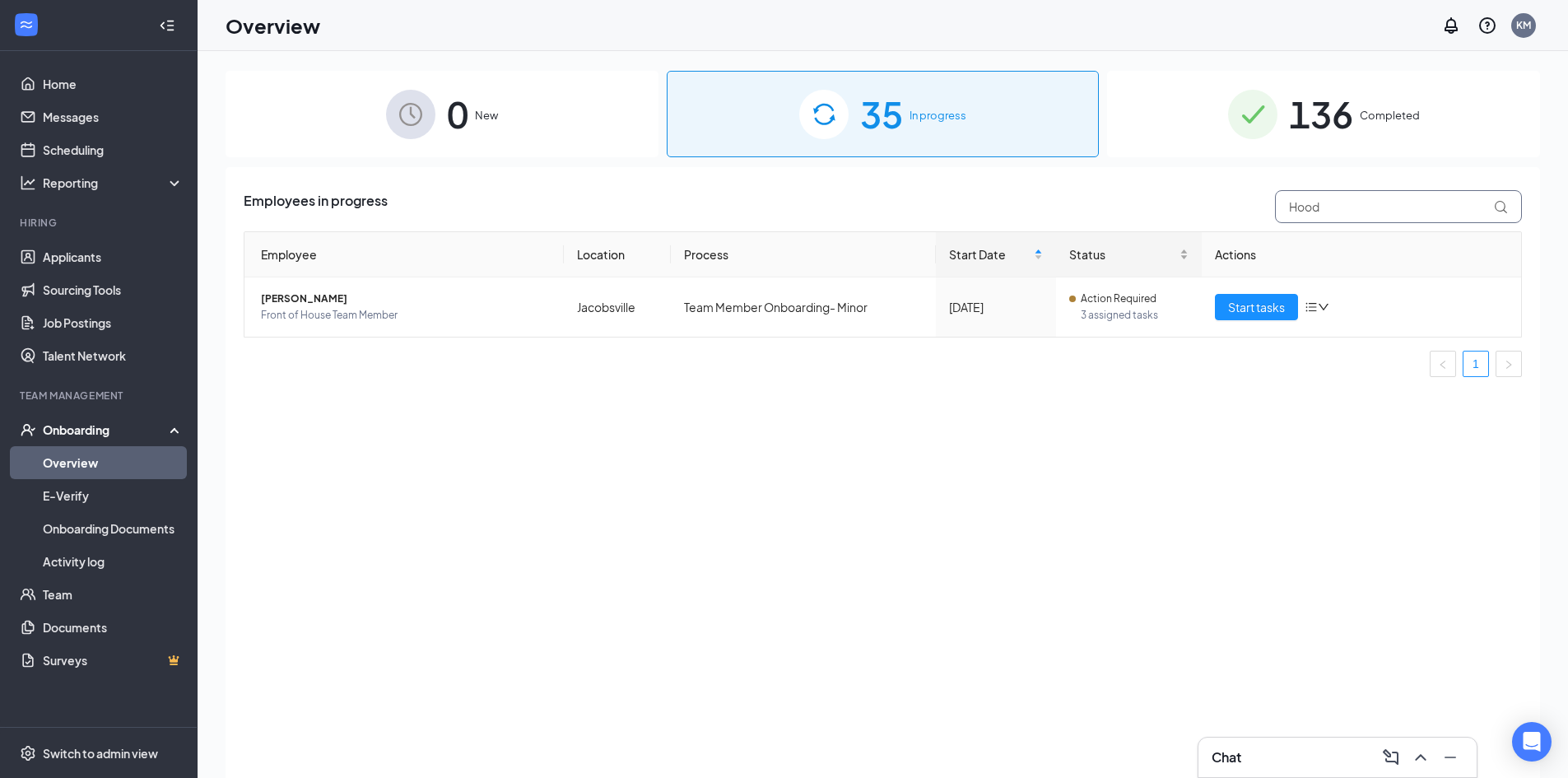
drag, startPoint x: 1320, startPoint y: 207, endPoint x: 1098, endPoint y: 259, distance: 228.0
click at [1097, 259] on div "Employees in progress Hood Employee Location Process Start Date Status Actions …" at bounding box center [883, 290] width 1278 height 200
type input "barn"
click at [1279, 305] on span "Start tasks" at bounding box center [1256, 307] width 57 height 18
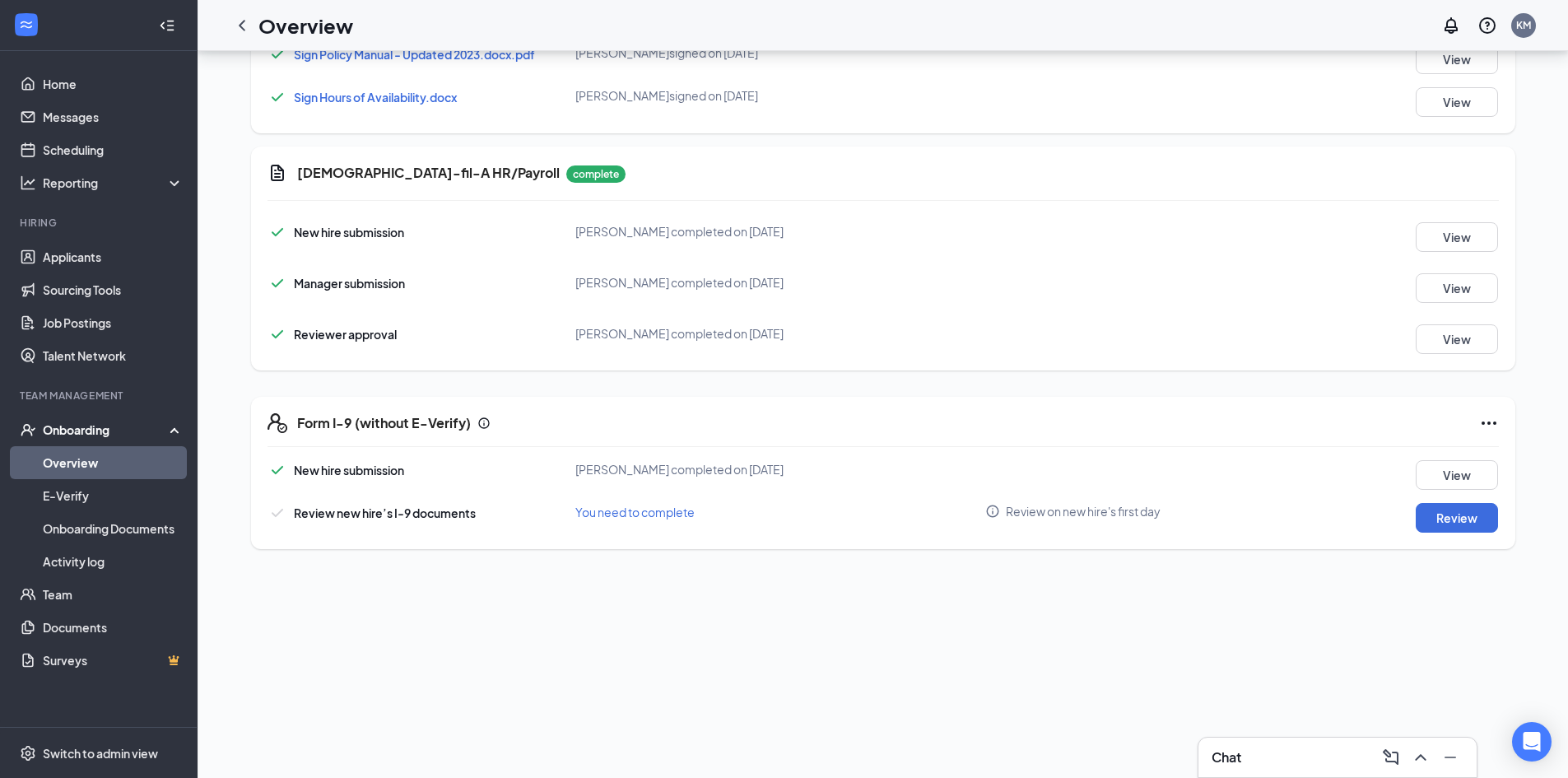
scroll to position [690, 0]
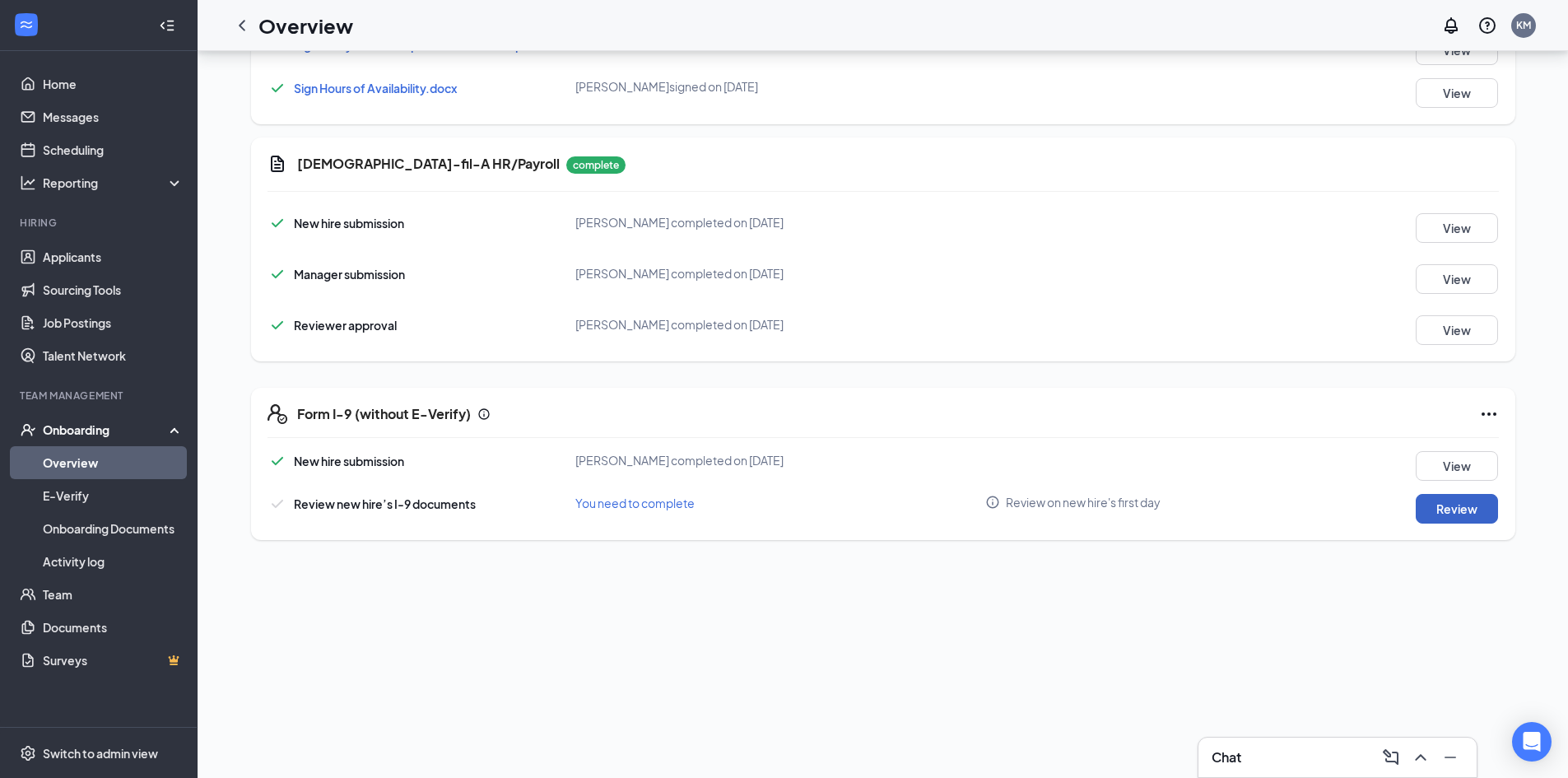
click at [1438, 495] on button "Review" at bounding box center [1457, 508] width 83 height 29
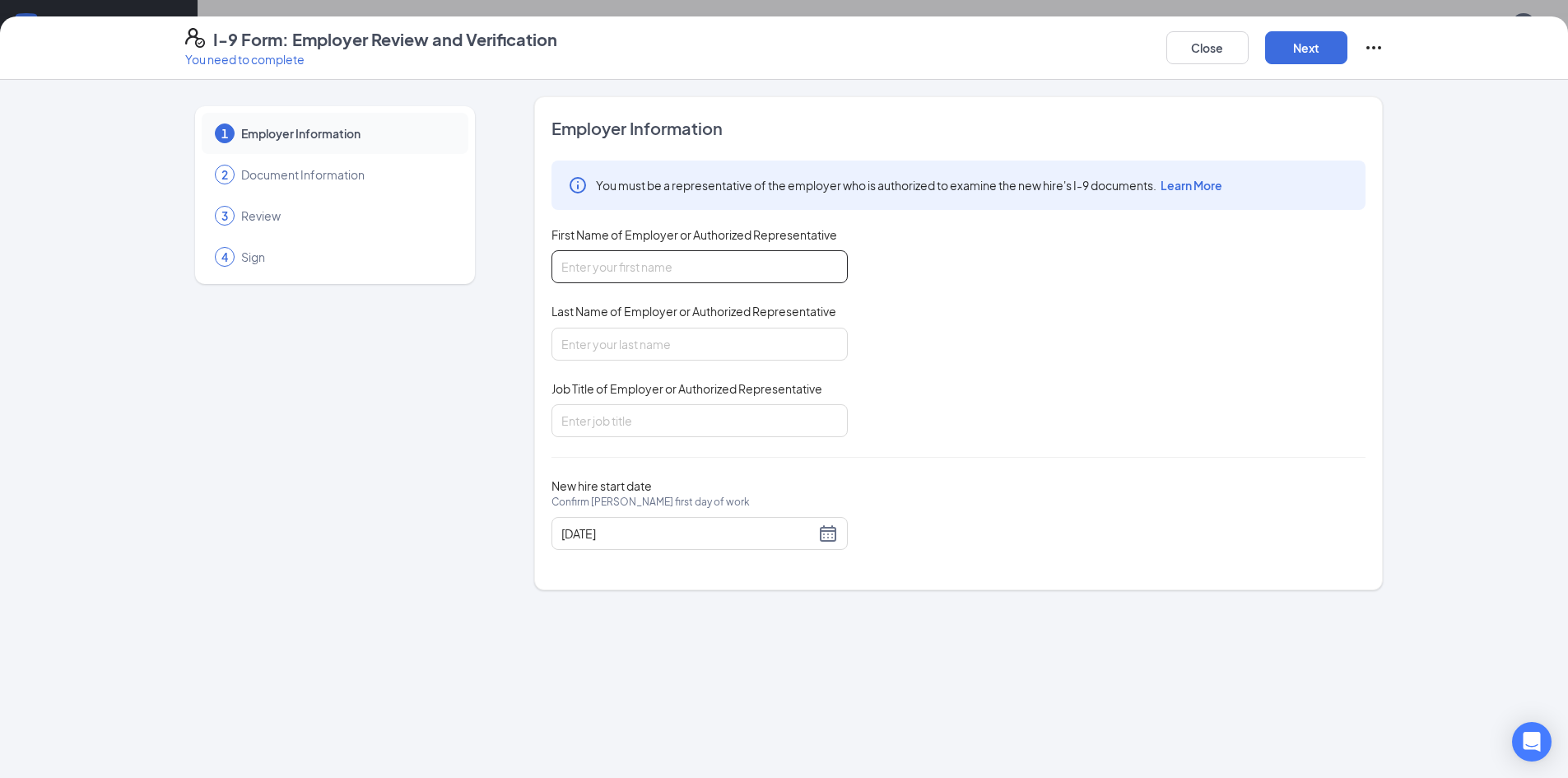
click at [666, 271] on input "First Name of Employer or Authorized Representative" at bounding box center [699, 267] width 296 height 33
type input "[PERSON_NAME]"
click at [674, 333] on input "Last Name of Employer or Authorized Representative" at bounding box center [699, 344] width 296 height 33
type input "McGarry"
click at [659, 419] on input "Job Title of Employer or Authorized Representative" at bounding box center [699, 420] width 296 height 33
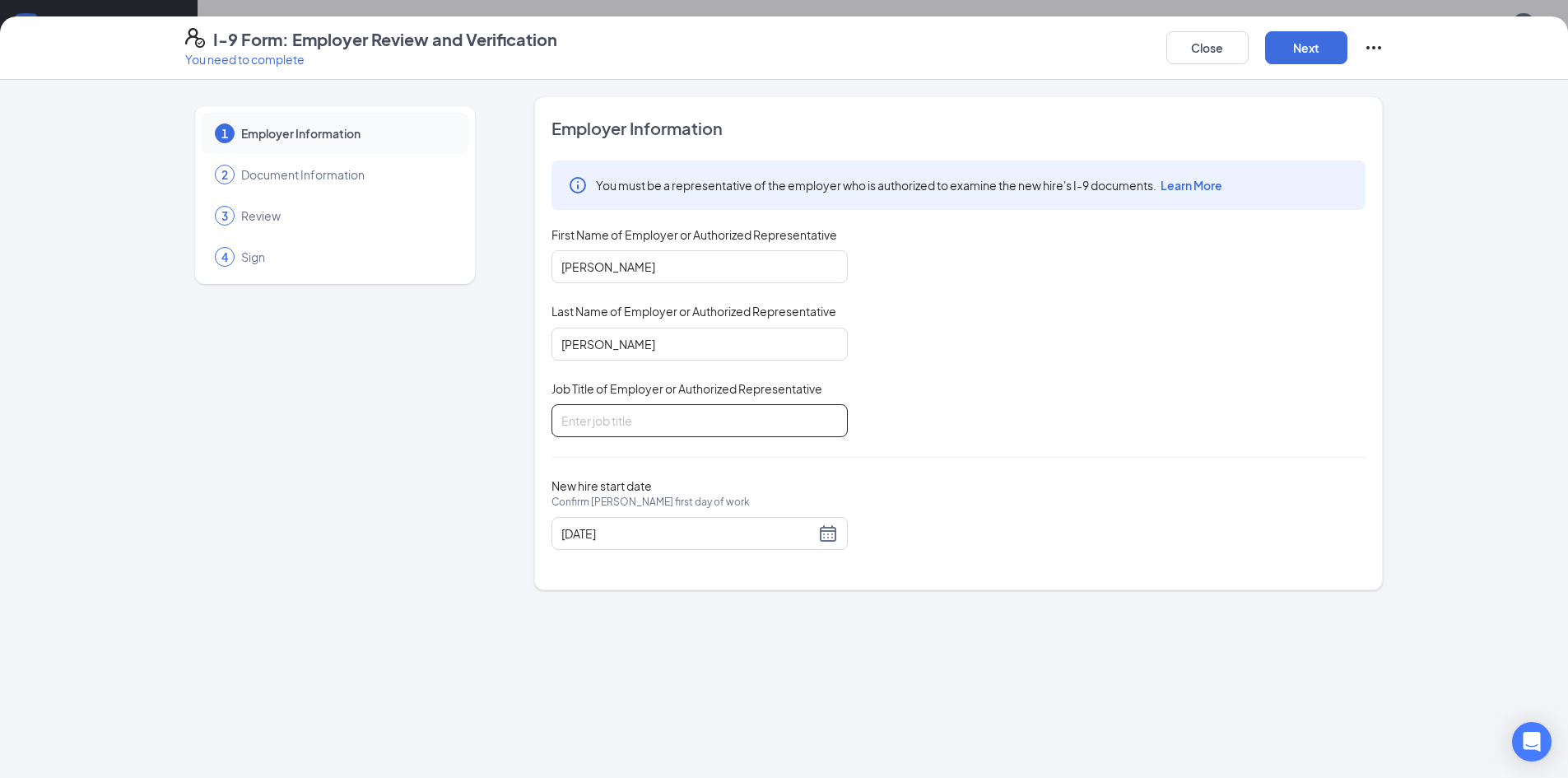
type input "Manager"
click at [1310, 51] on button "Next" at bounding box center [1306, 47] width 83 height 33
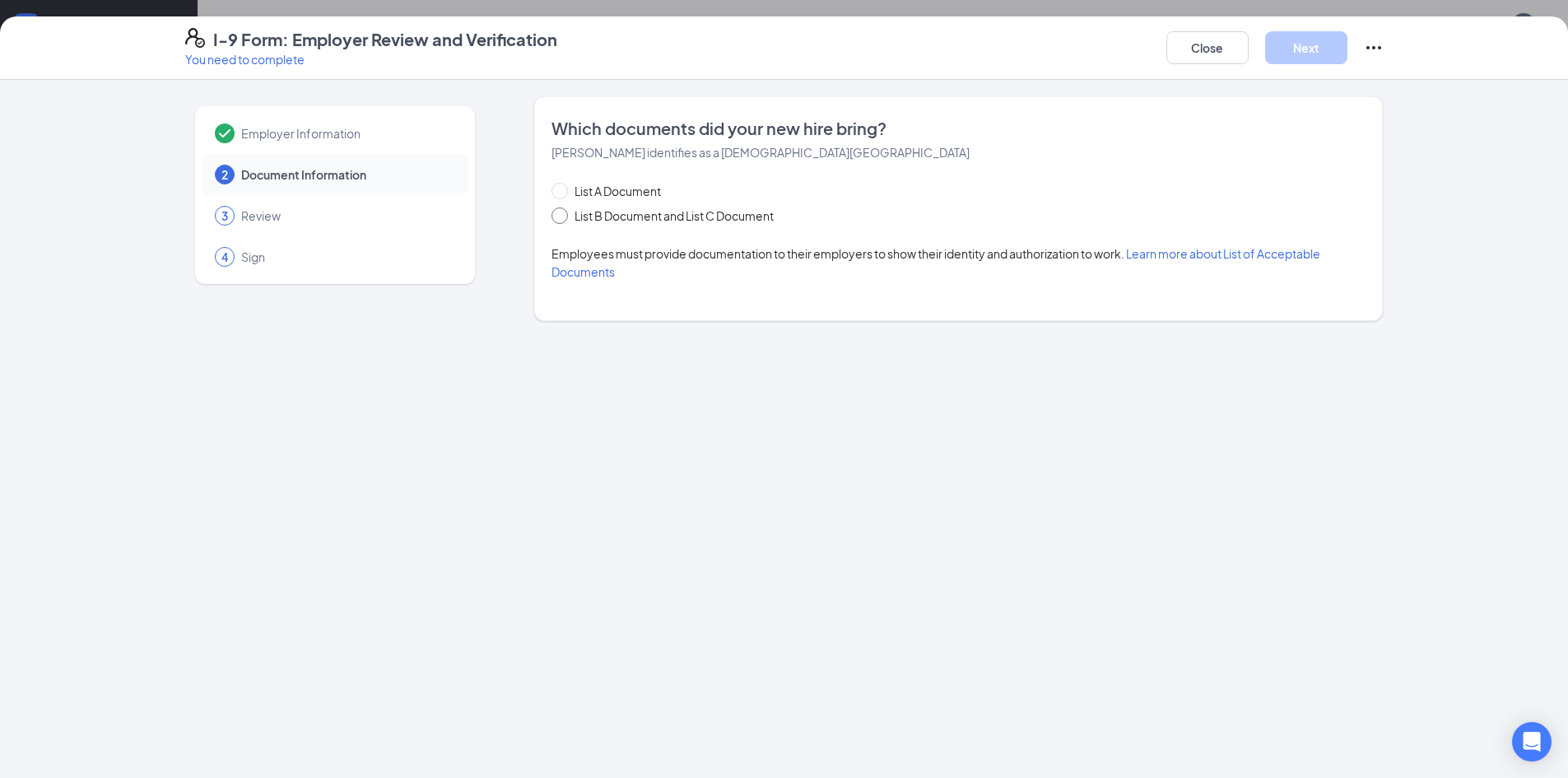
click at [562, 213] on input "List B Document and List C Document" at bounding box center [556, 213] width 11 height 11
radio input "true"
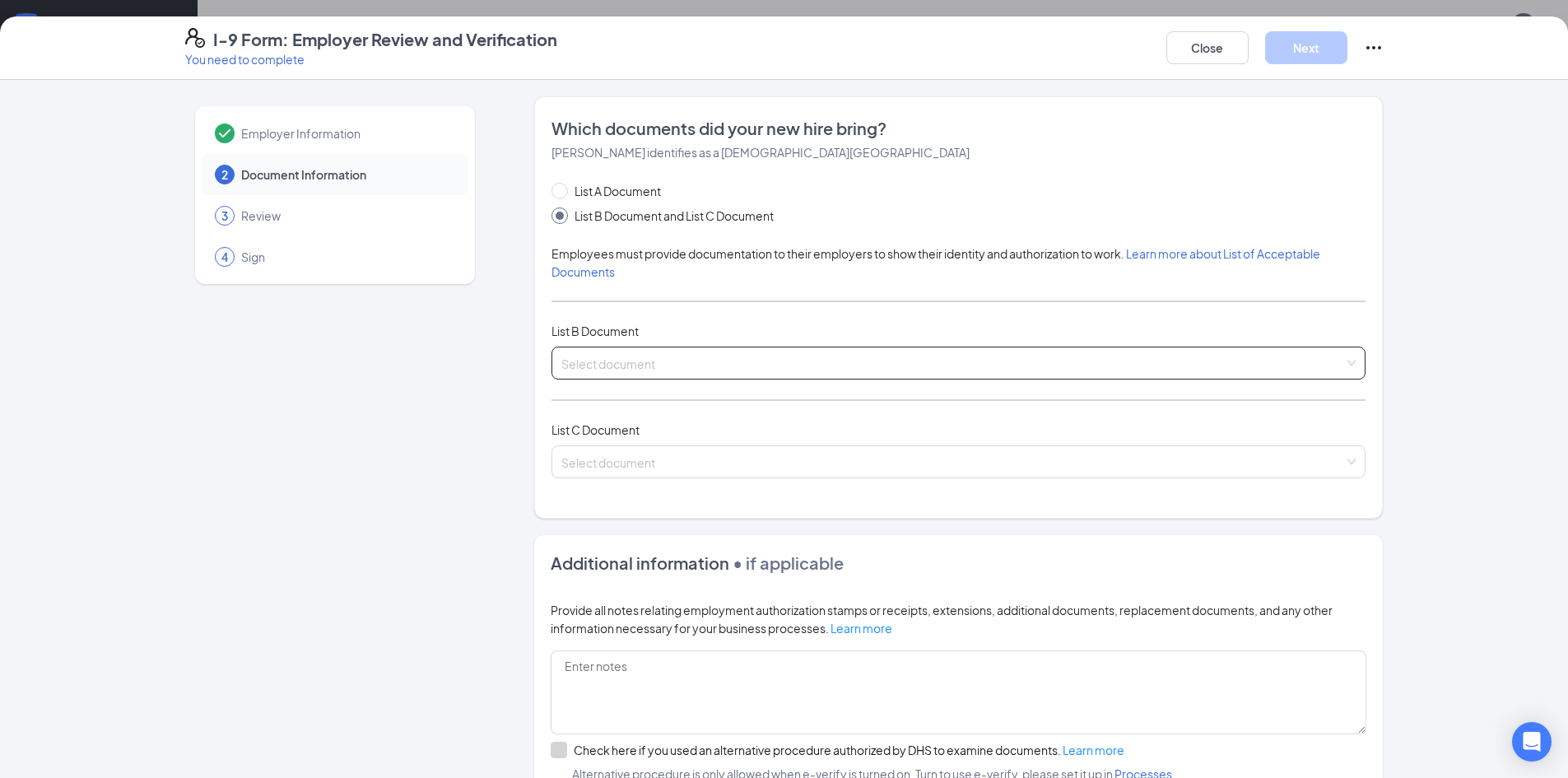
click at [641, 353] on input "search" at bounding box center [952, 359] width 783 height 25
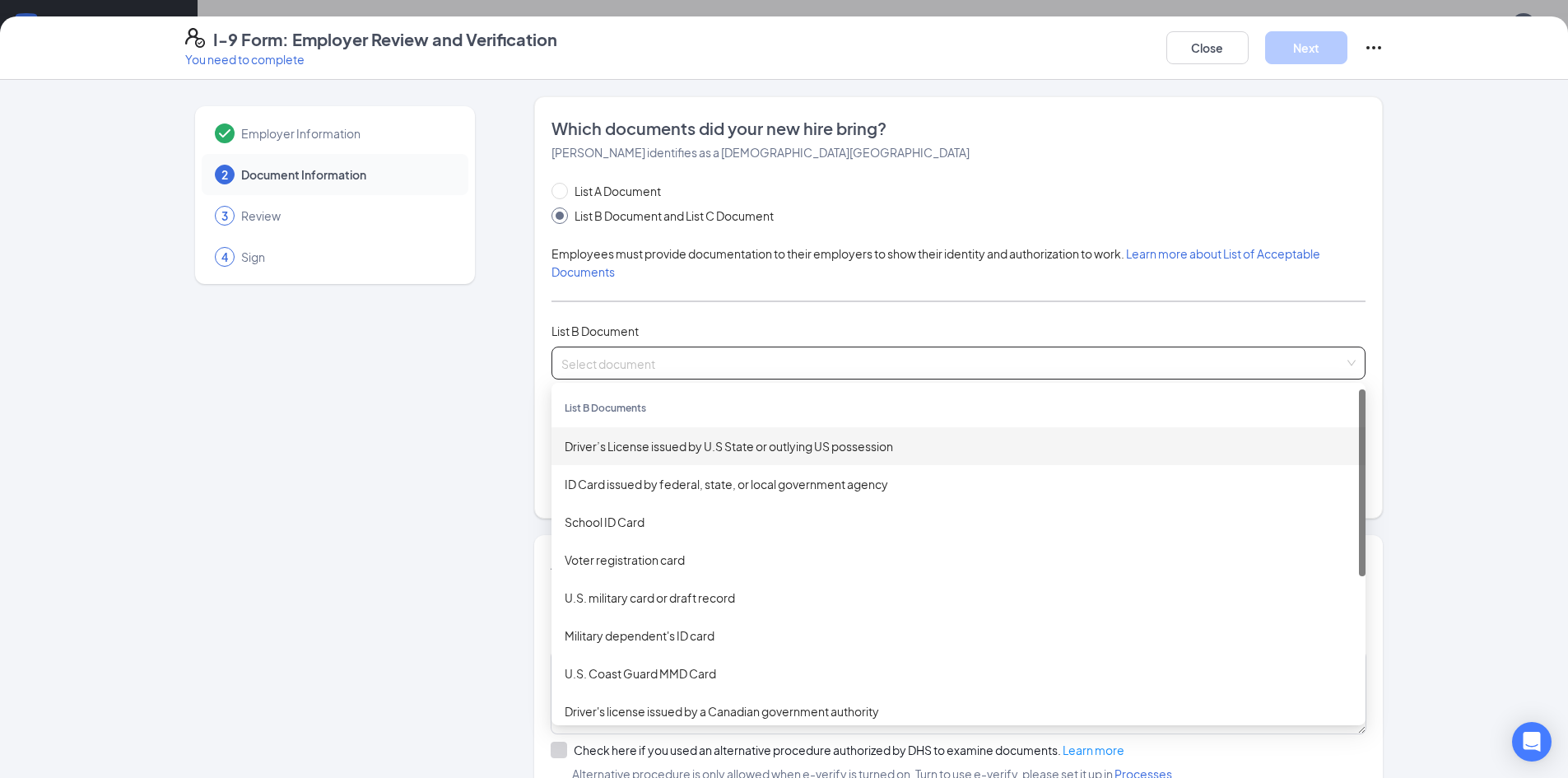
click at [691, 449] on div "Driver’s License issued by U.S State or outlying US possession" at bounding box center [958, 445] width 788 height 18
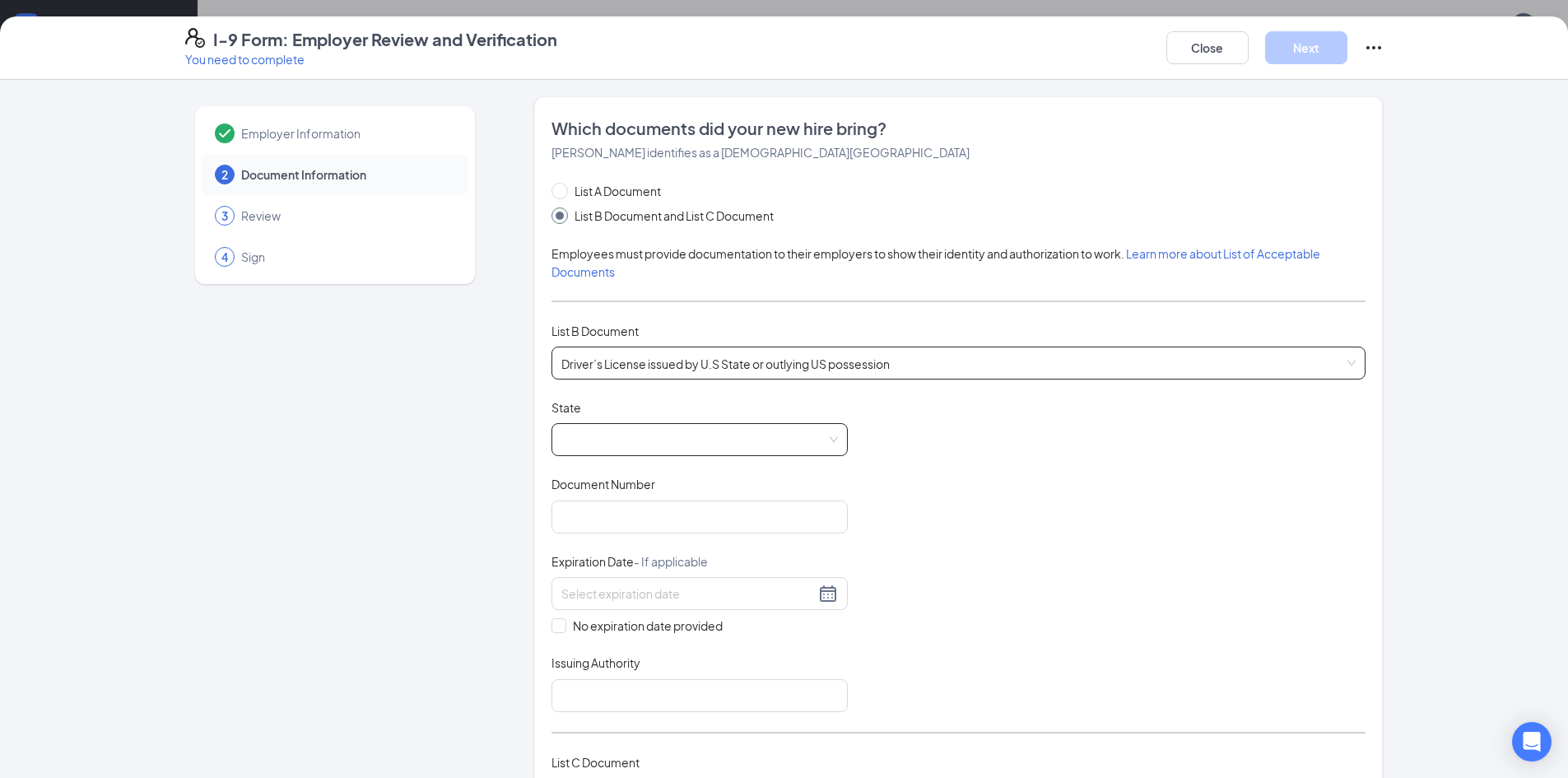
click at [634, 439] on span at bounding box center [699, 439] width 276 height 31
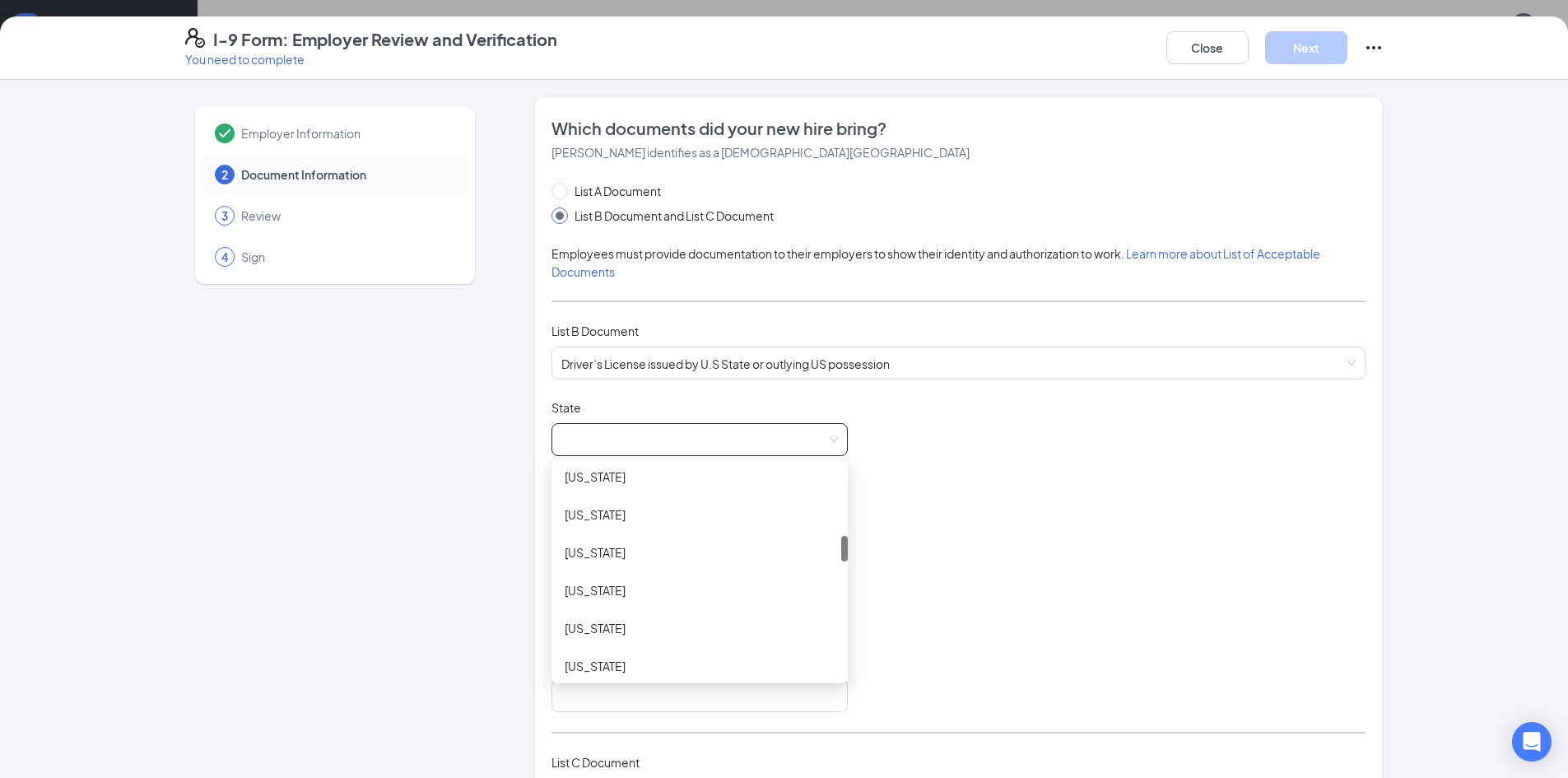
scroll to position [741, 0]
click at [638, 579] on div "Maryland" at bounding box center [699, 576] width 270 height 18
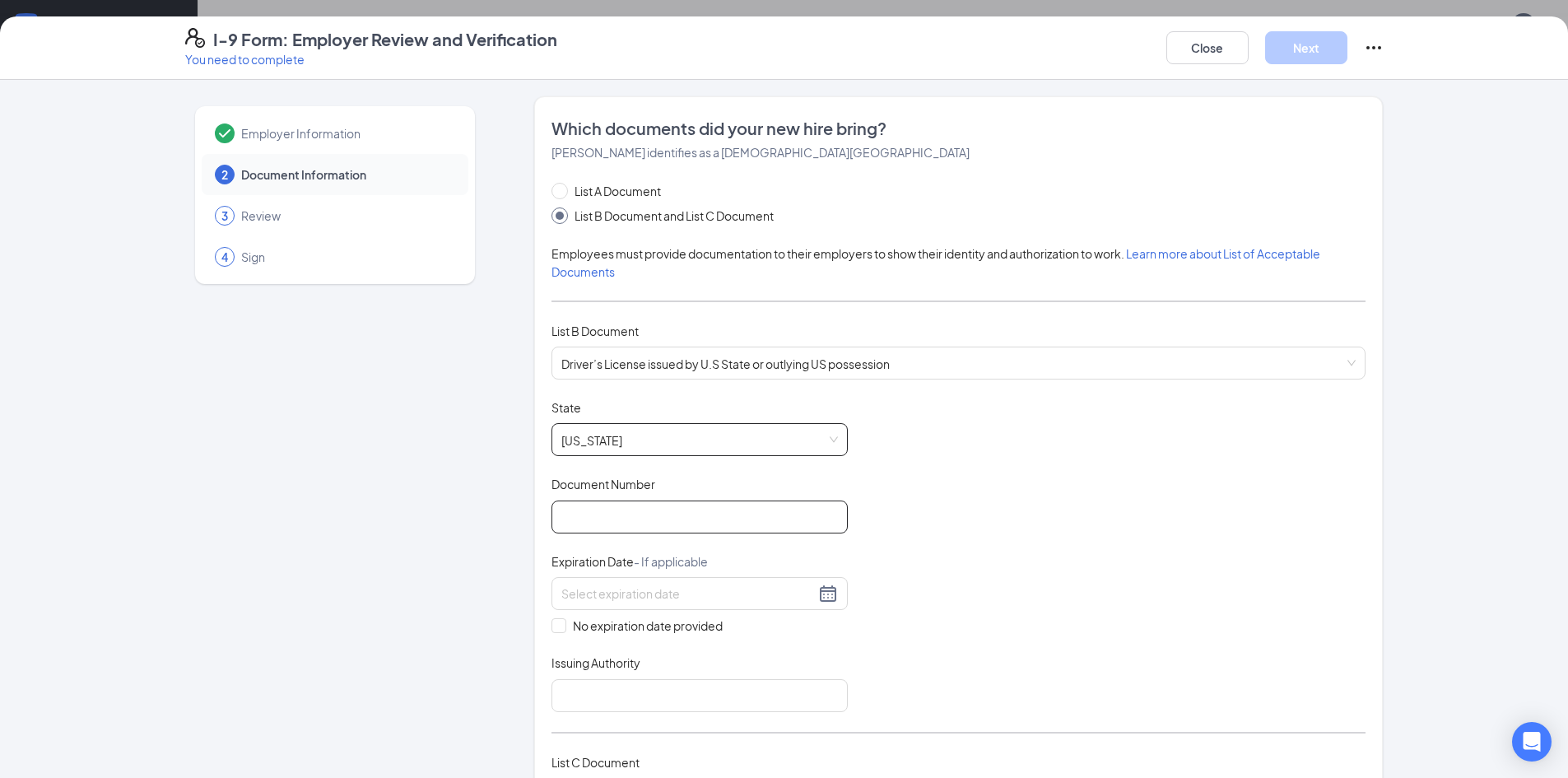
click at [647, 508] on input "Document Number" at bounding box center [699, 517] width 296 height 33
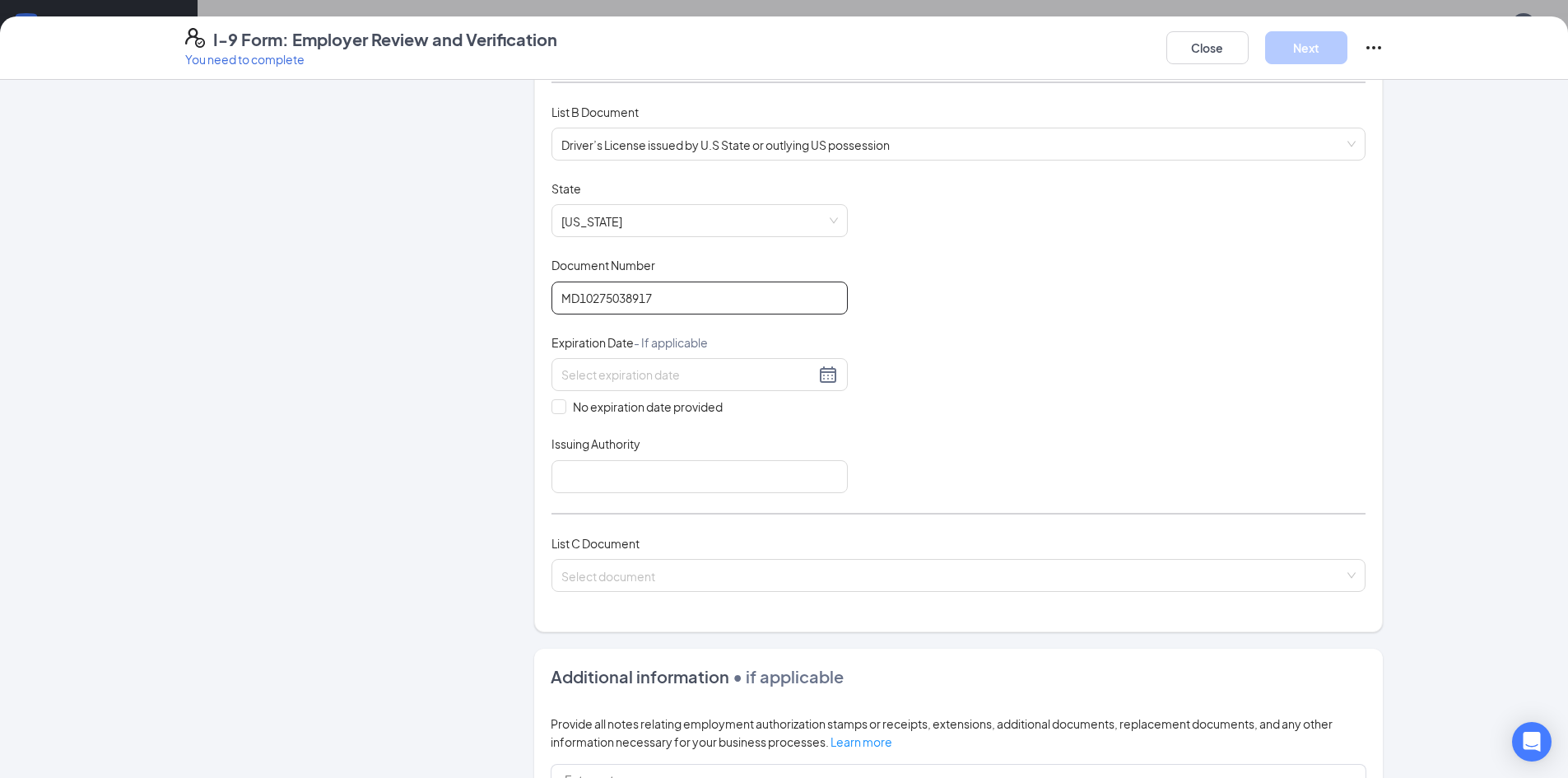
scroll to position [247, 0]
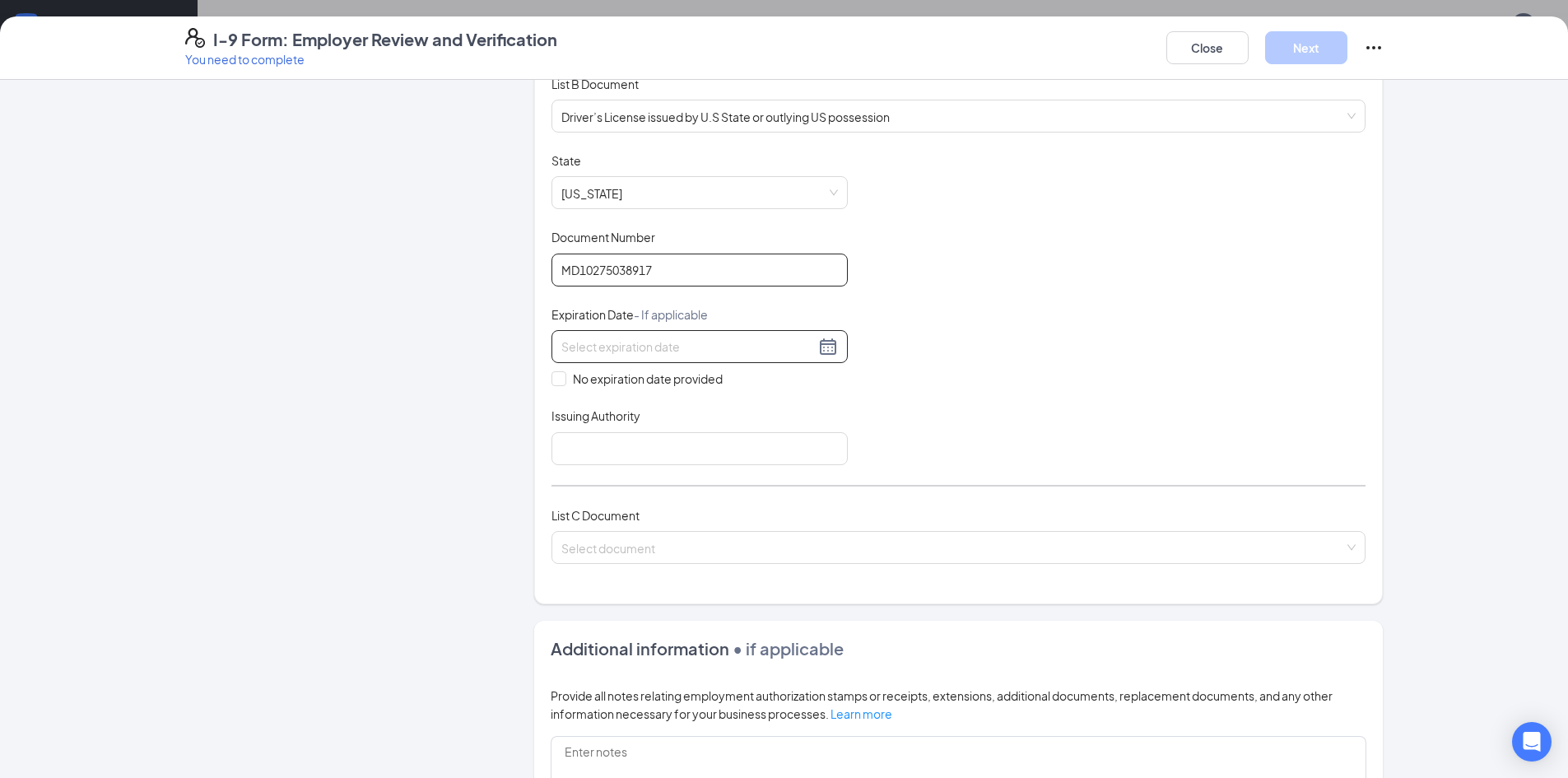
type input "MD10275038917"
click at [824, 345] on div at bounding box center [699, 346] width 276 height 20
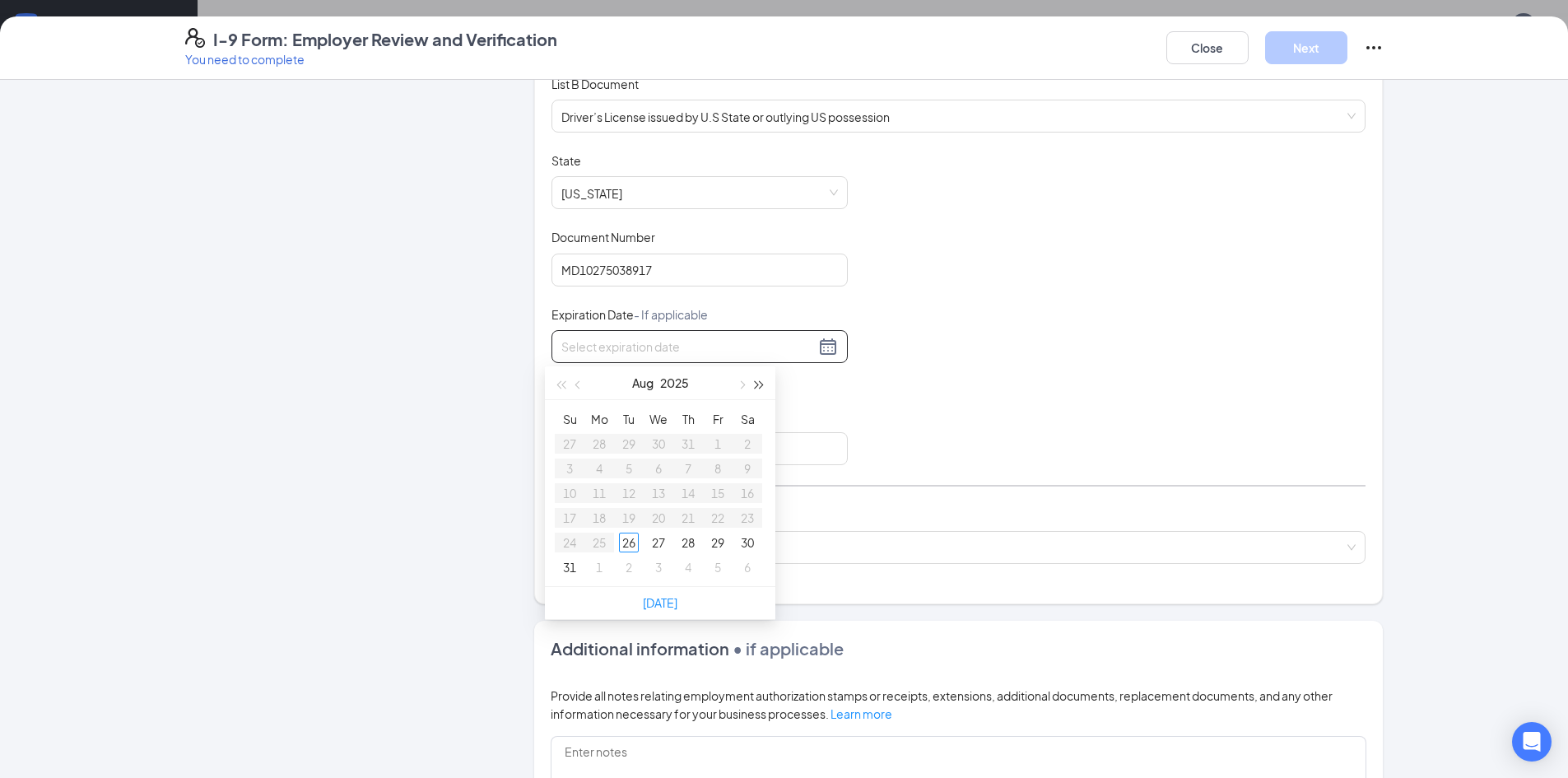
click at [756, 388] on button "button" at bounding box center [759, 383] width 18 height 33
click at [581, 382] on button "button" at bounding box center [578, 383] width 18 height 33
type input "07/09/2028"
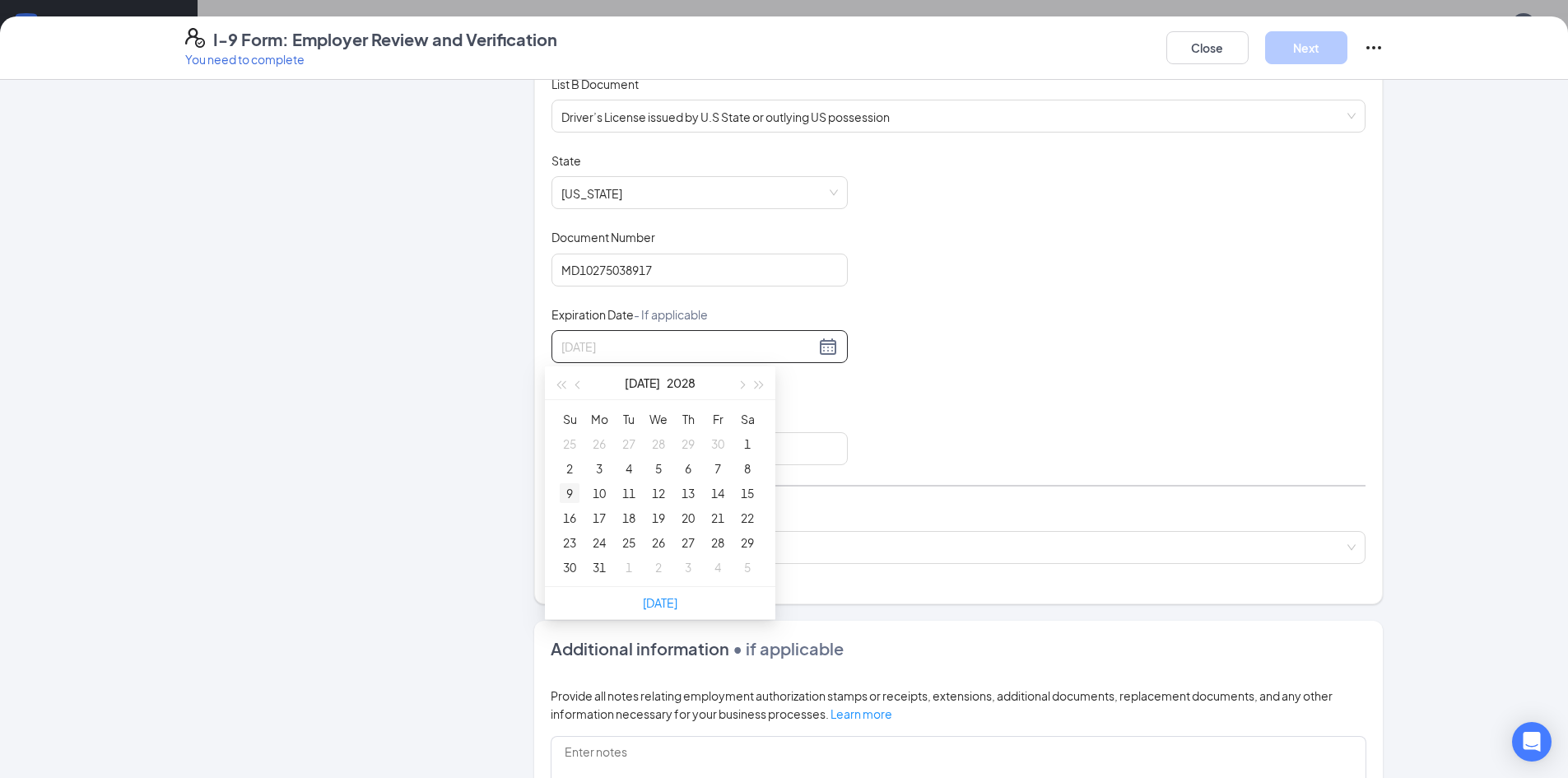
type input "07/09/2028"
click at [574, 491] on div "9" at bounding box center [569, 493] width 20 height 20
click at [480, 491] on div "Employer Information 2 Document Information 3 Review 4 Sign Which documents did…" at bounding box center [784, 445] width 1198 height 1192
click at [641, 444] on input "Issuing Authority" at bounding box center [699, 449] width 296 height 33
type input "State of Maryland"
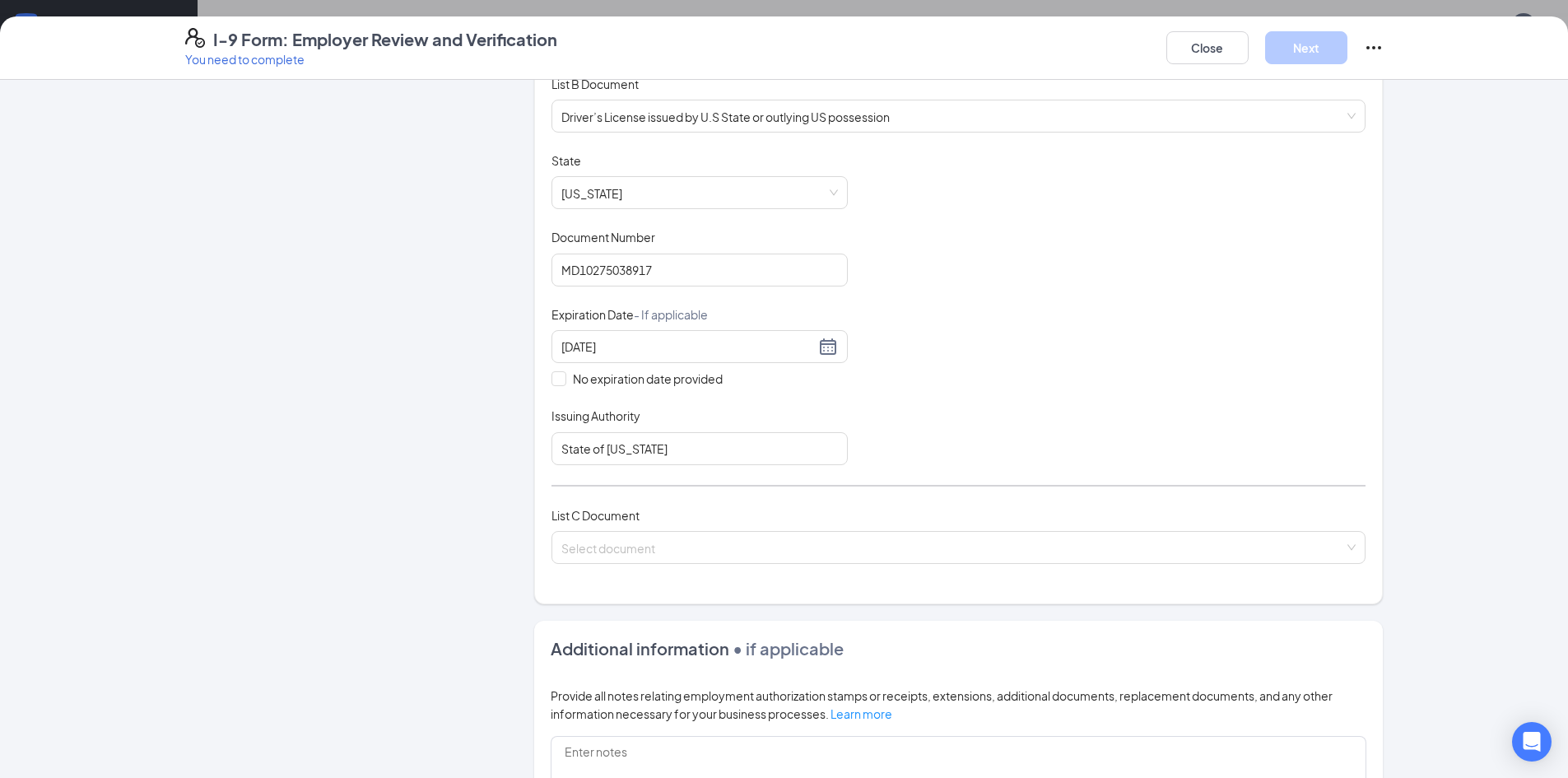
click at [534, 505] on div "Which documents did your new hire bring? Joshua L Barnickel identifies as a cit…" at bounding box center [958, 227] width 848 height 755
click at [627, 546] on input "search" at bounding box center [952, 544] width 783 height 25
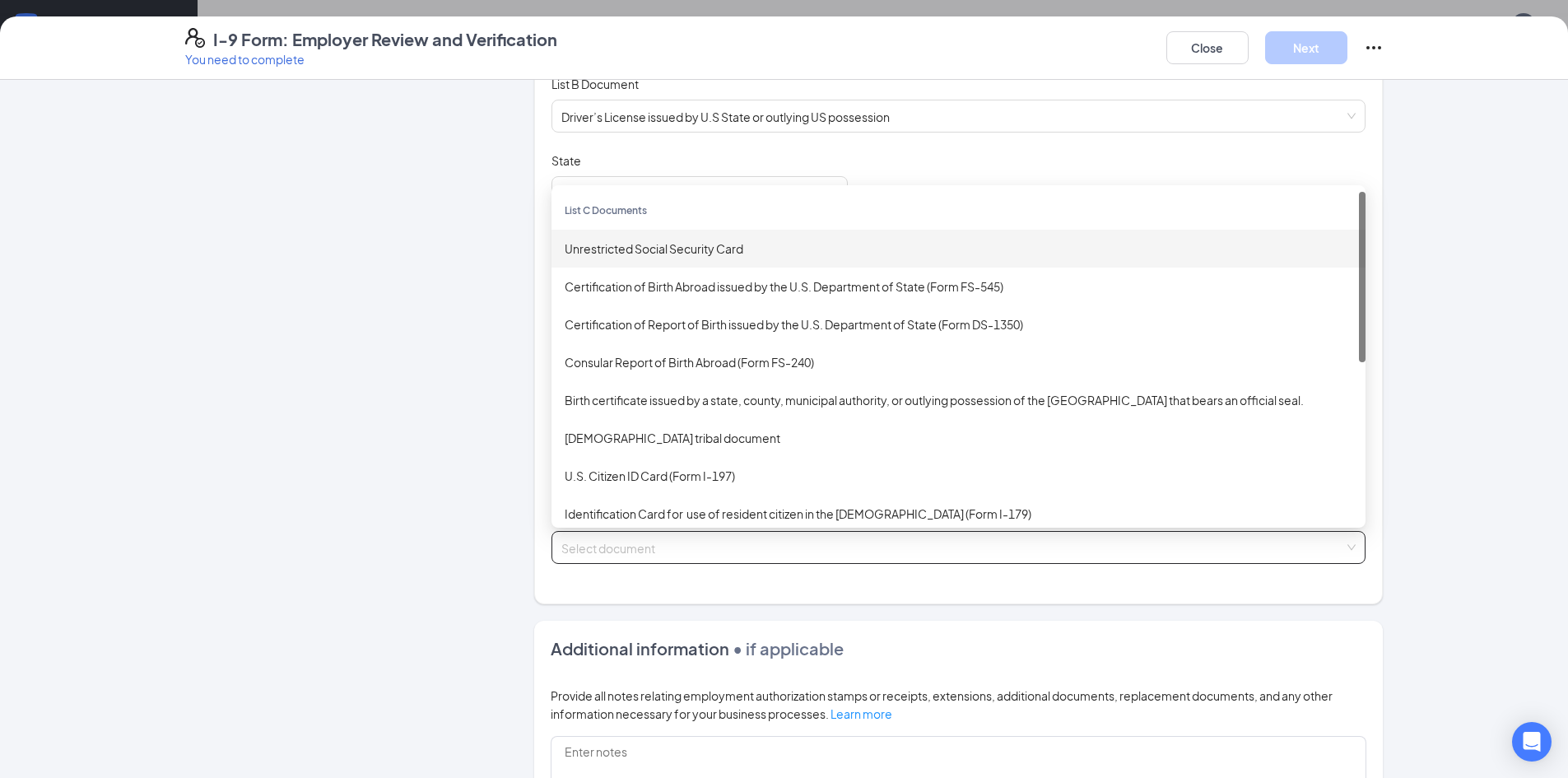
click at [782, 257] on div "Unrestricted Social Security Card" at bounding box center [958, 248] width 788 height 18
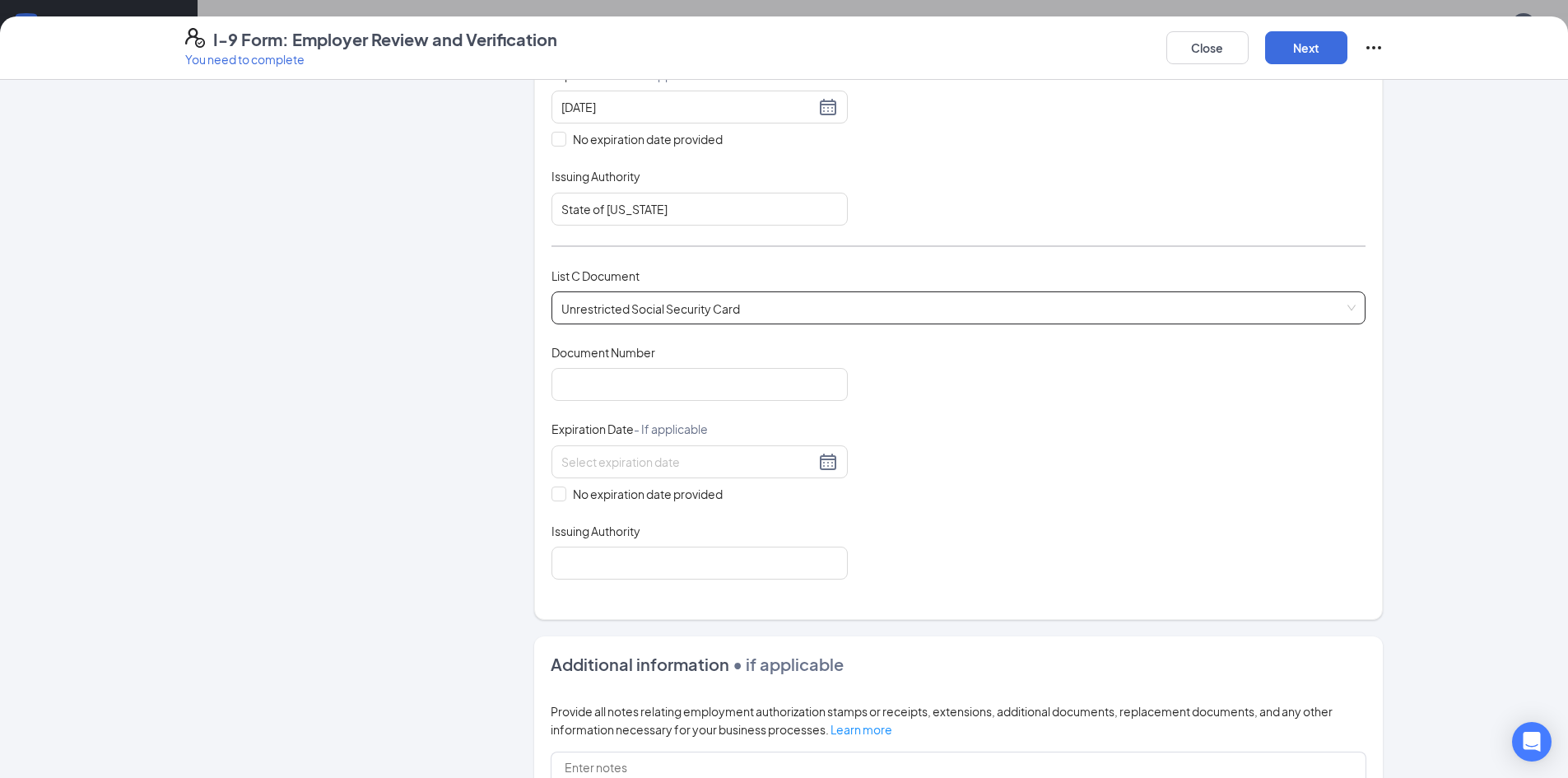
scroll to position [494, 0]
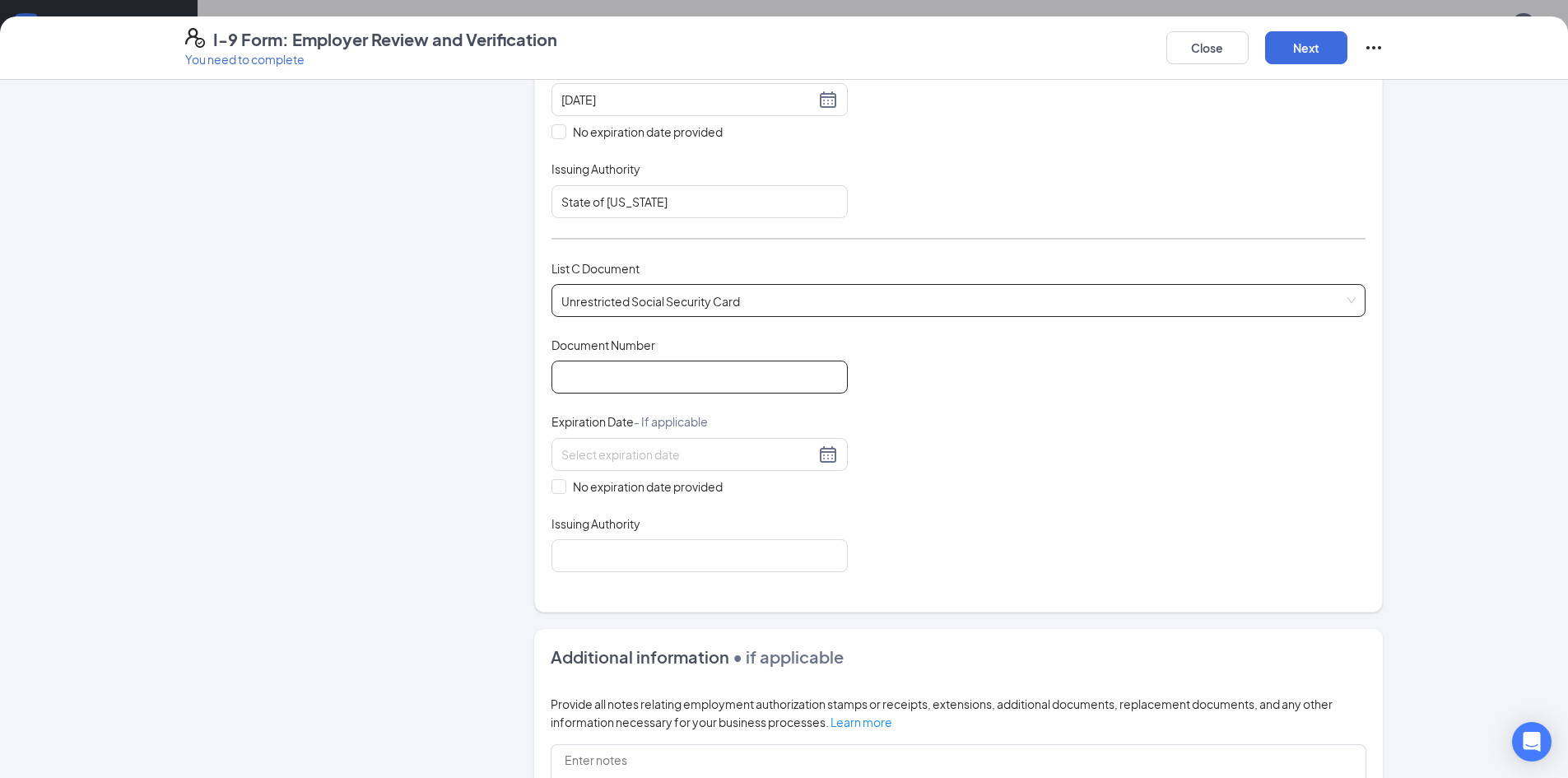
click at [634, 370] on input "Document Number" at bounding box center [699, 377] width 296 height 33
type input "615639642"
click at [557, 486] on span at bounding box center [558, 486] width 15 height 15
click at [557, 486] on input "No expiration date provided" at bounding box center [556, 484] width 11 height 11
checkbox input "true"
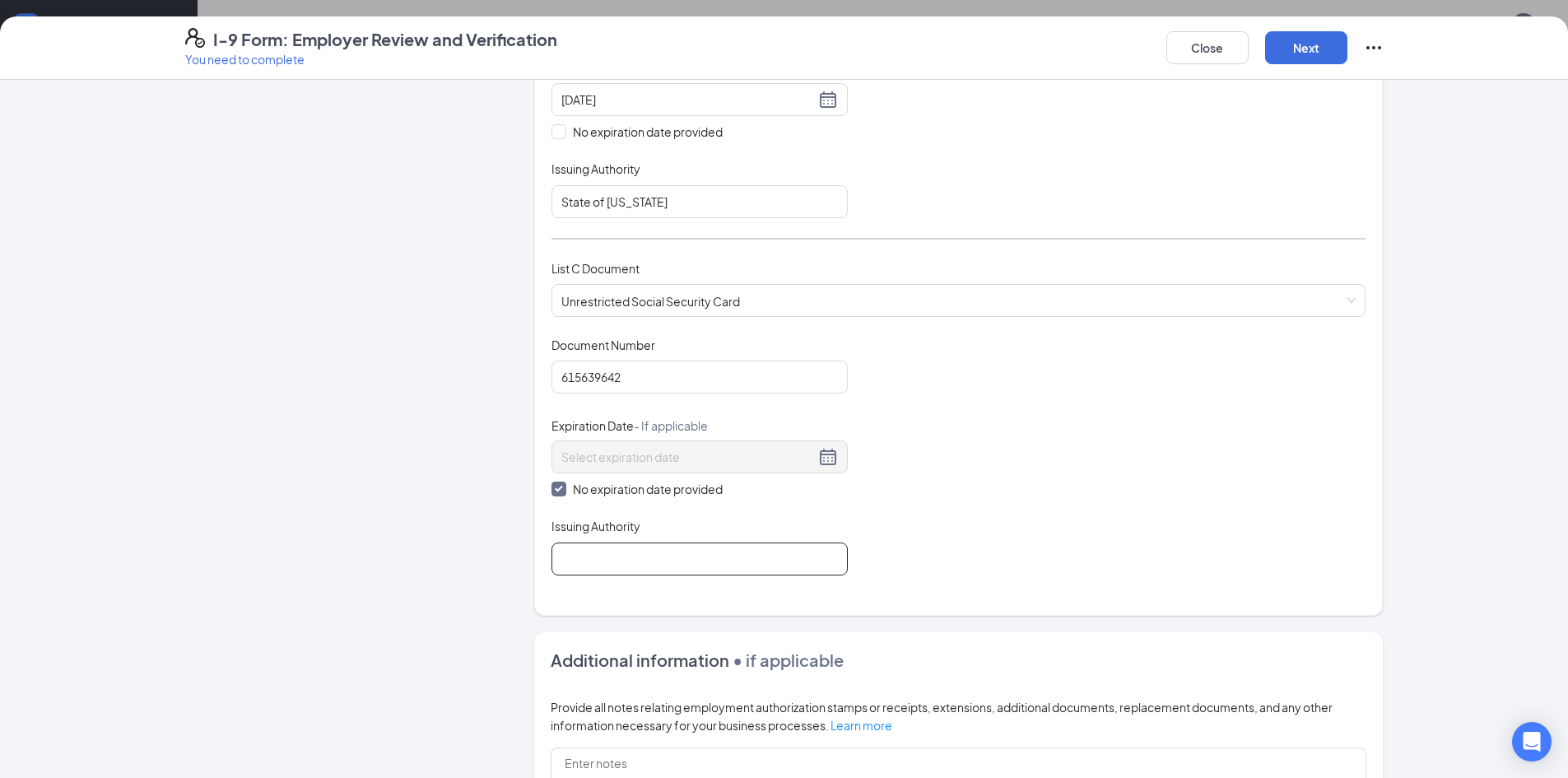
click at [608, 549] on input "Issuing Authority" at bounding box center [699, 559] width 296 height 33
type input "Social Security Administration"
click at [455, 619] on div "Employer Information 2 Document Information 3 Review 4 Sign" at bounding box center [335, 327] width 300 height 1451
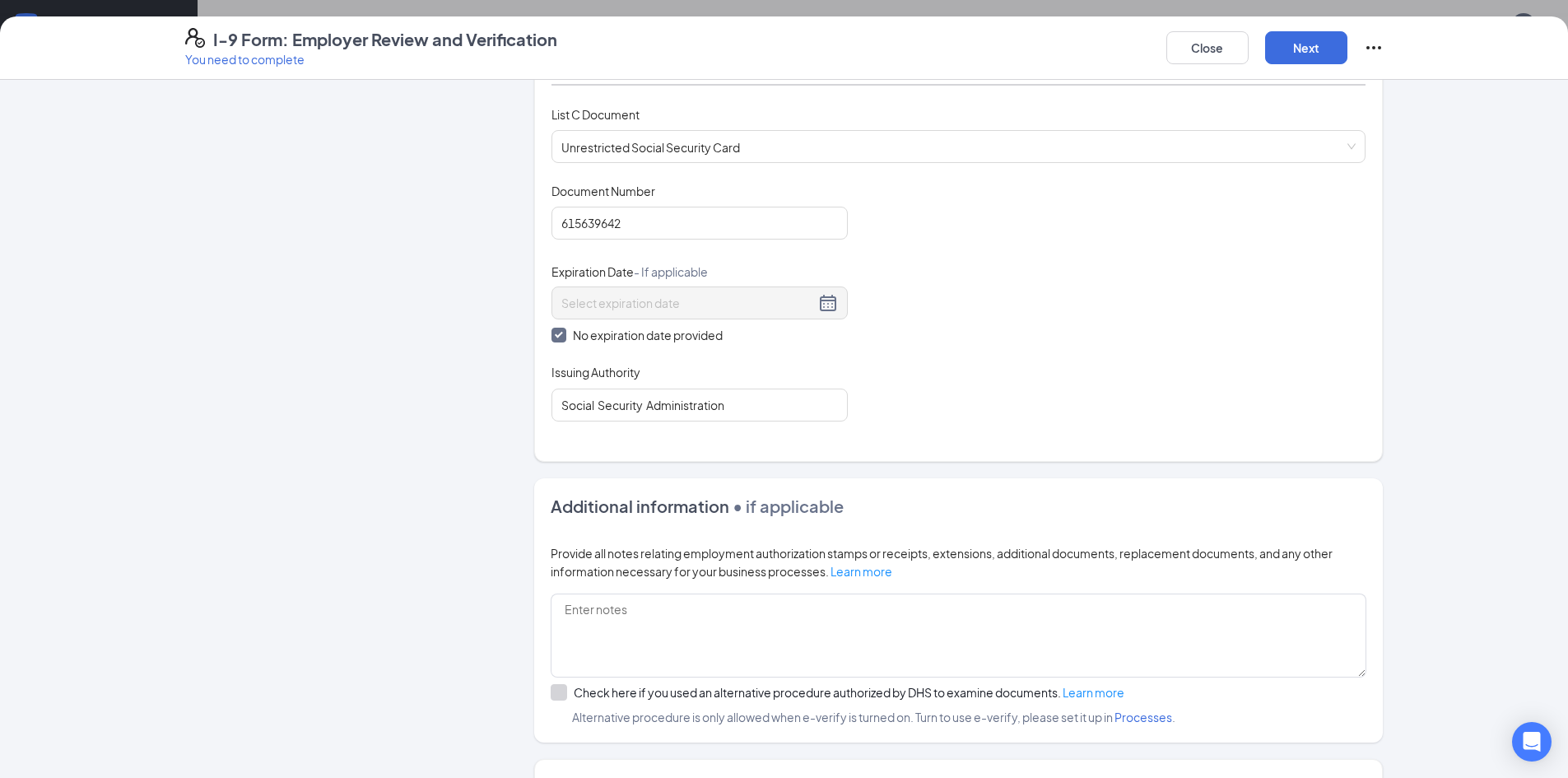
scroll to position [786, 0]
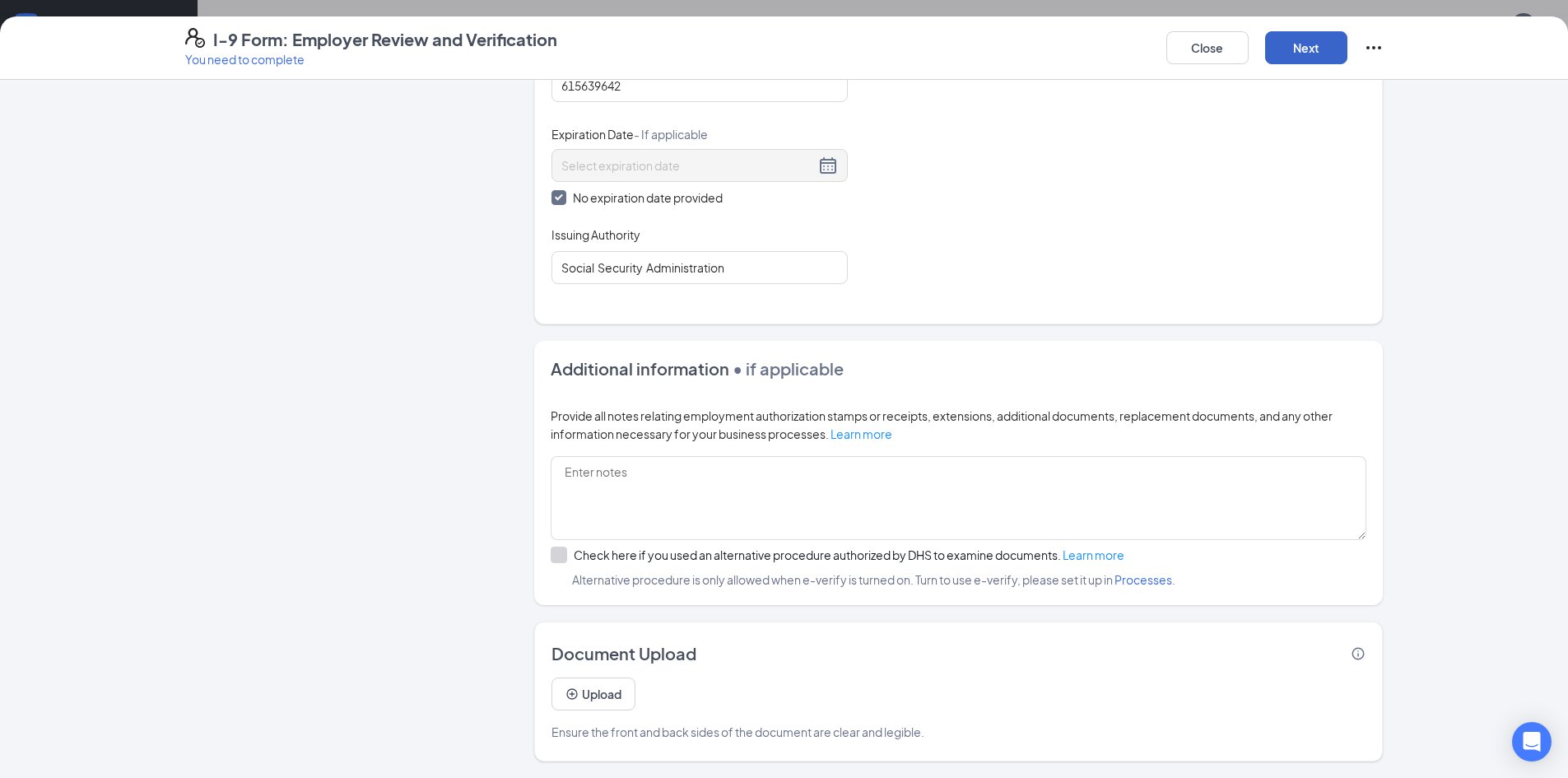
click at [1303, 47] on button "Next" at bounding box center [1306, 47] width 83 height 33
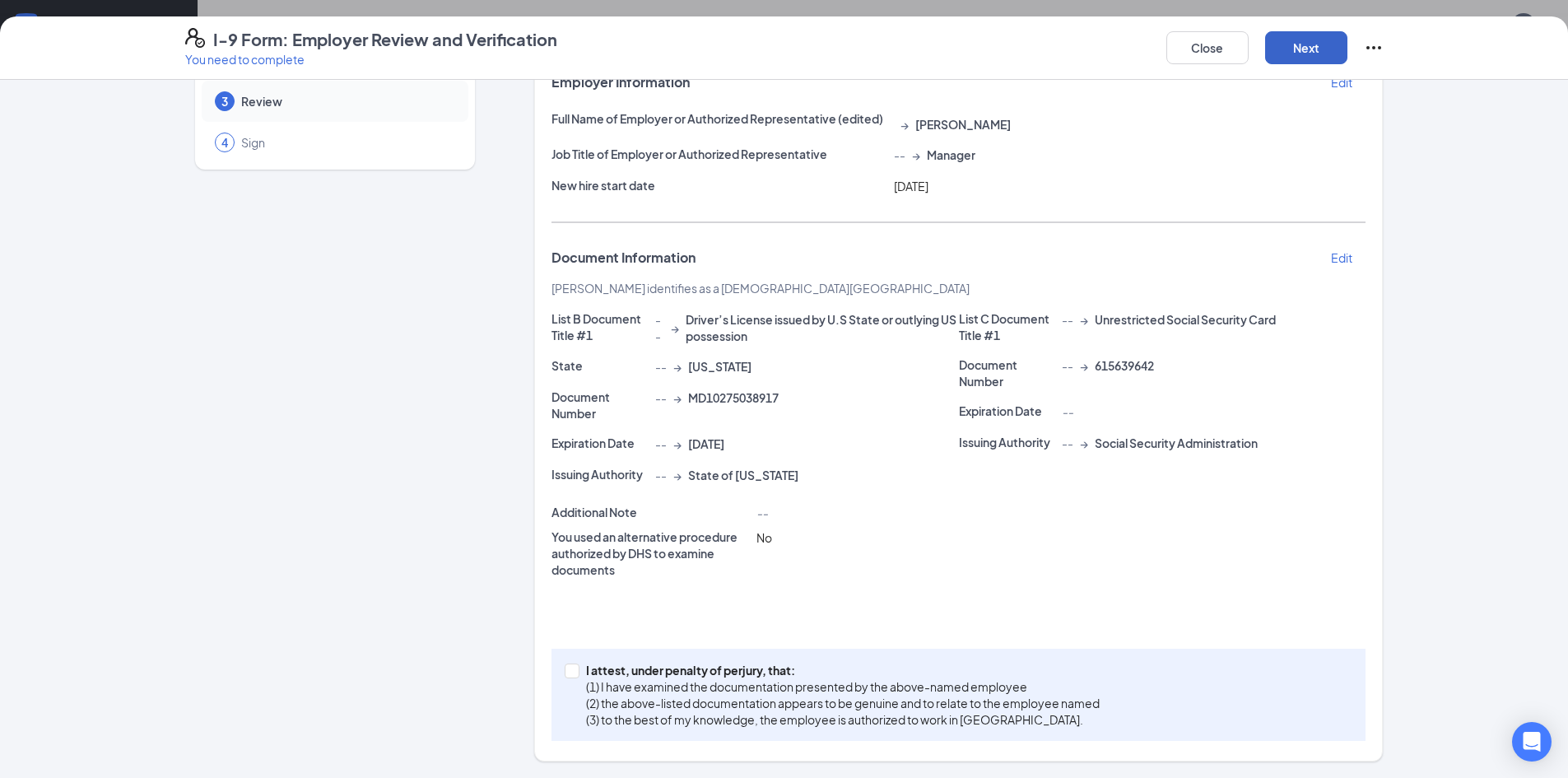
scroll to position [115, 0]
click at [565, 681] on label "I attest, under penalty of perjury, that: (1) I have examined the documentation…" at bounding box center [835, 694] width 542 height 65
click at [565, 675] on input "I attest, under penalty of perjury, that: (1) I have examined the documentation…" at bounding box center [570, 669] width 11 height 11
checkbox input "true"
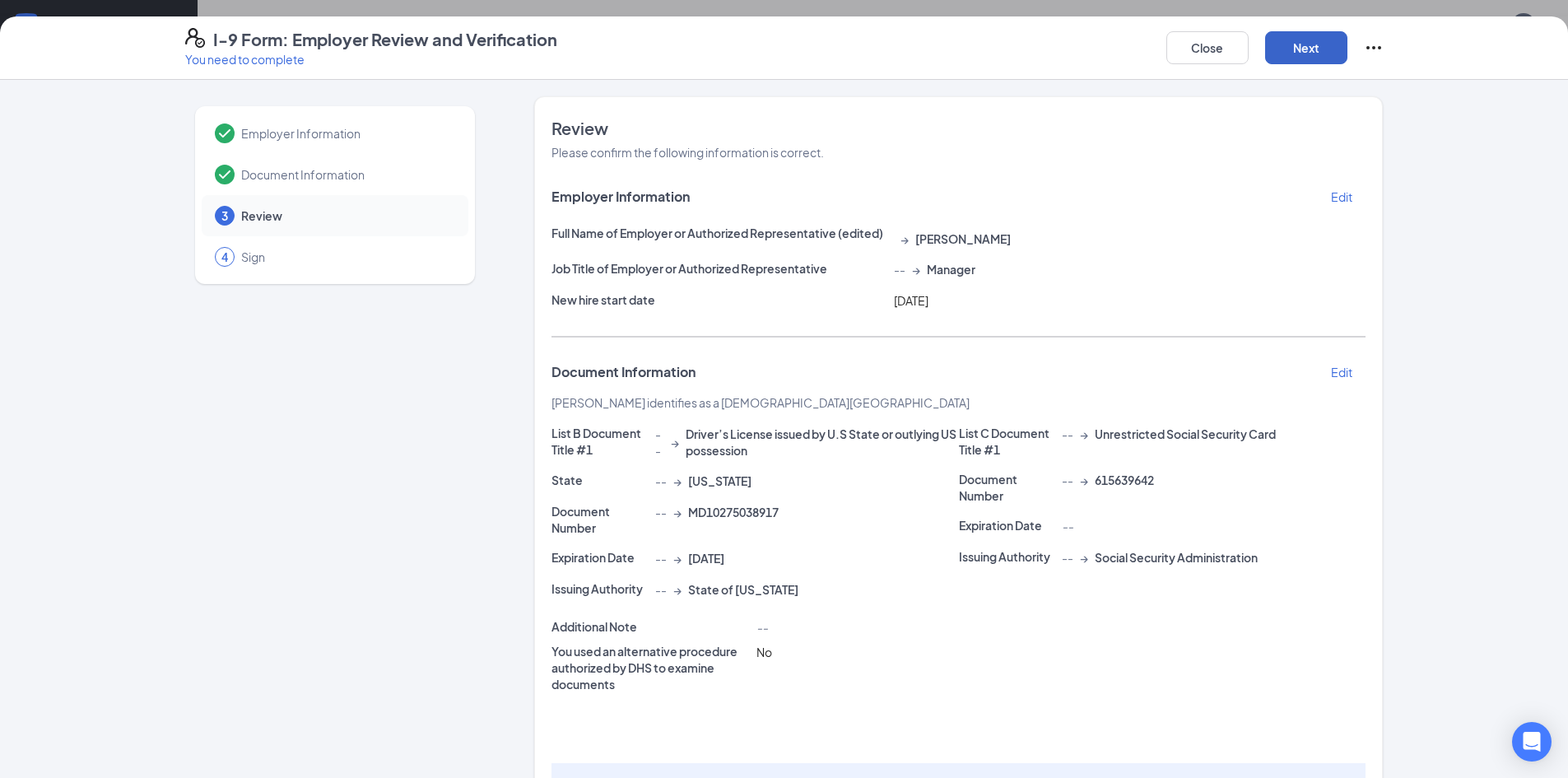
click at [1289, 48] on button "Next" at bounding box center [1306, 47] width 83 height 33
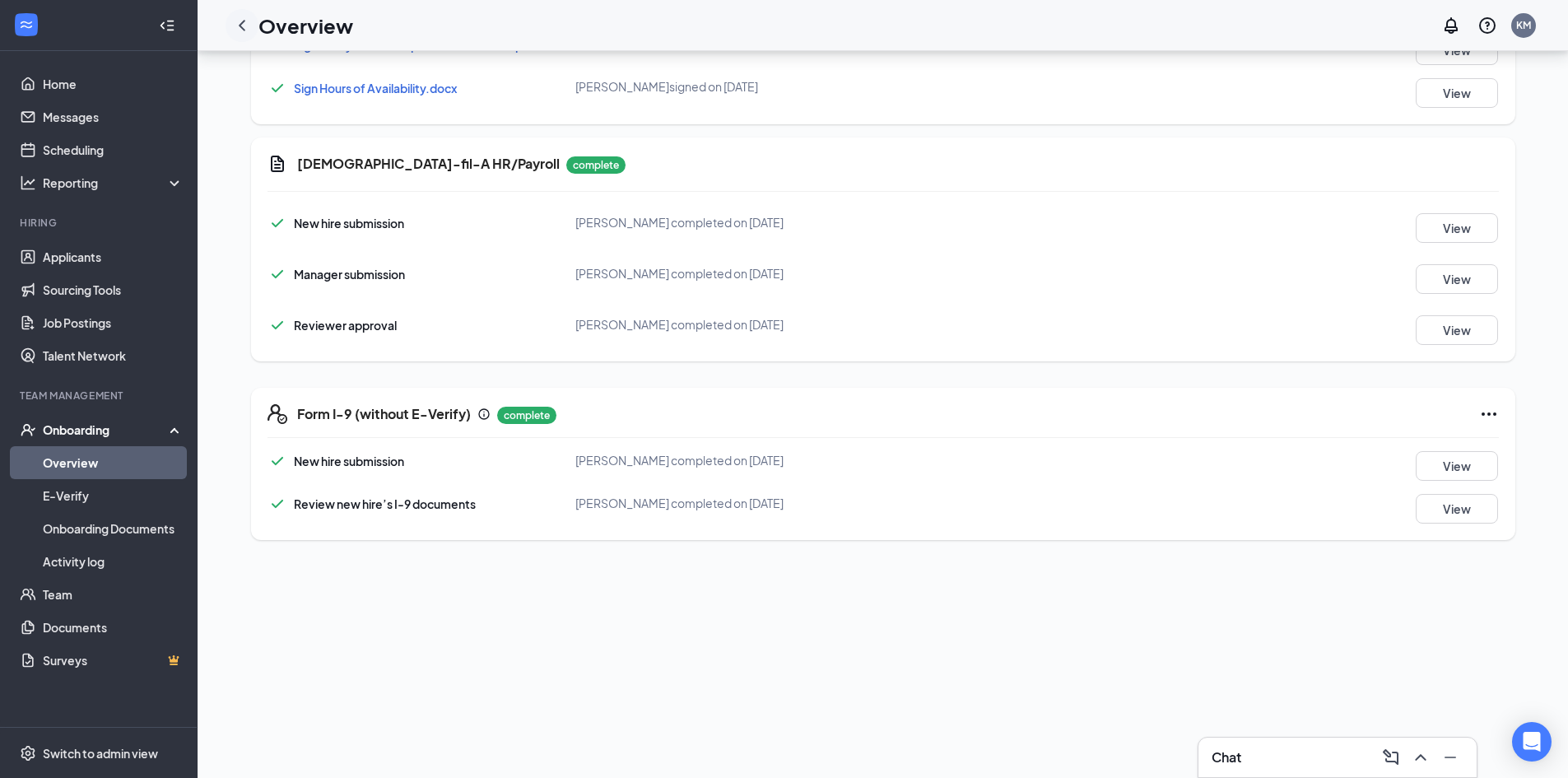
click at [239, 31] on icon "ChevronLeft" at bounding box center [241, 25] width 20 height 20
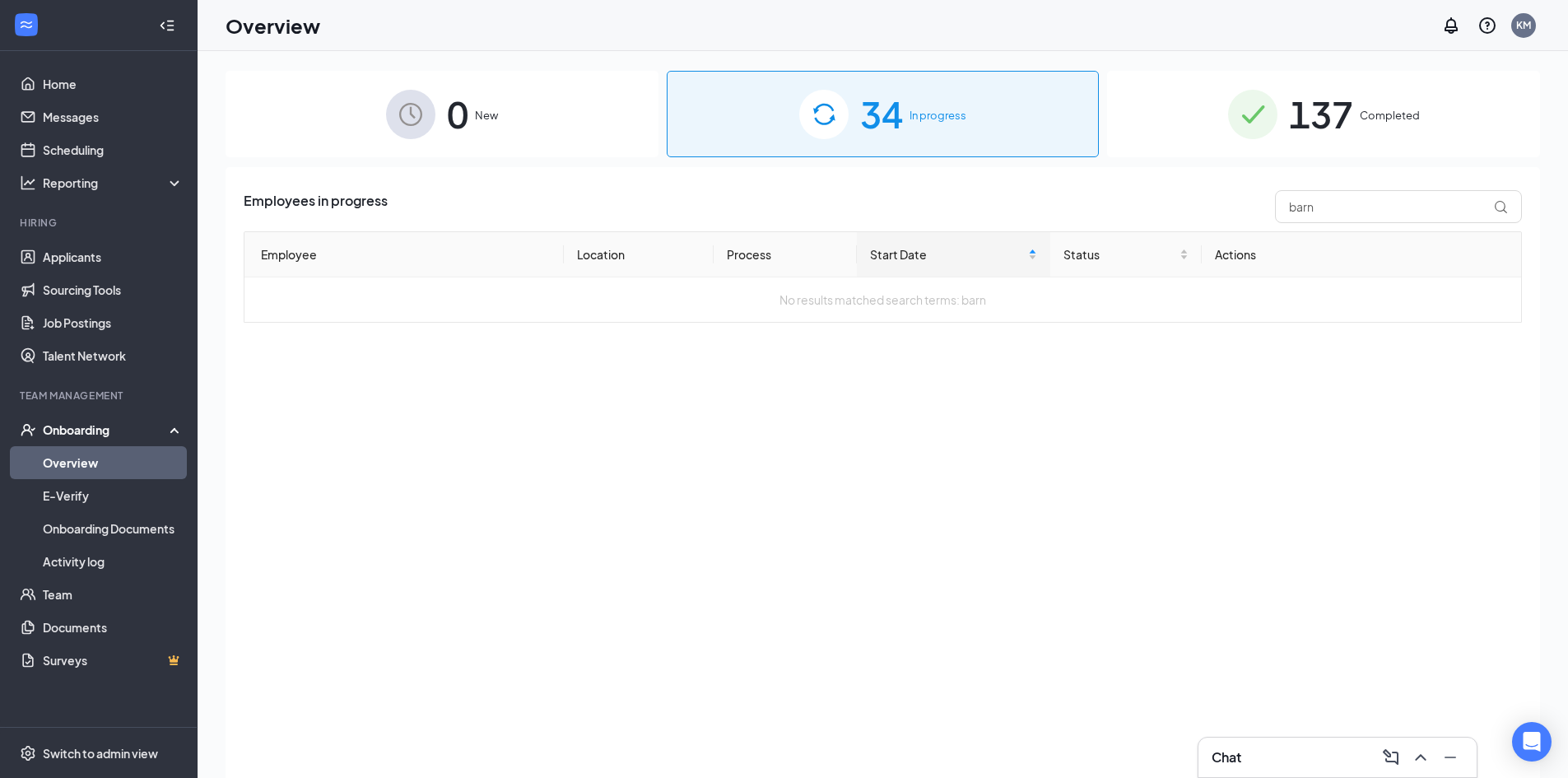
drag, startPoint x: 1349, startPoint y: 138, endPoint x: 1341, endPoint y: 177, distance: 39.8
click at [1343, 154] on div "137 Completed" at bounding box center [1323, 114] width 433 height 86
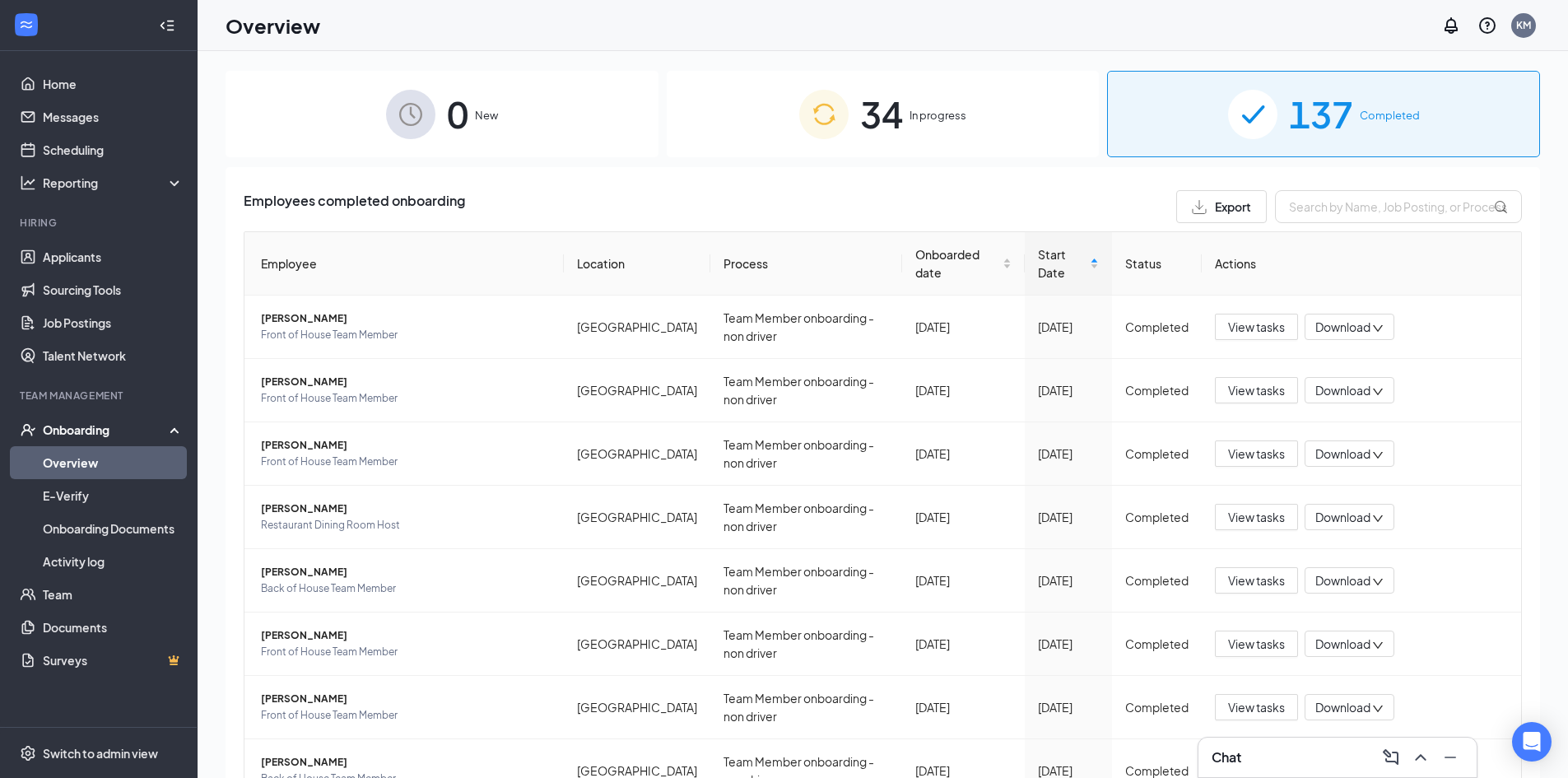
click at [870, 93] on span "34" at bounding box center [882, 114] width 43 height 57
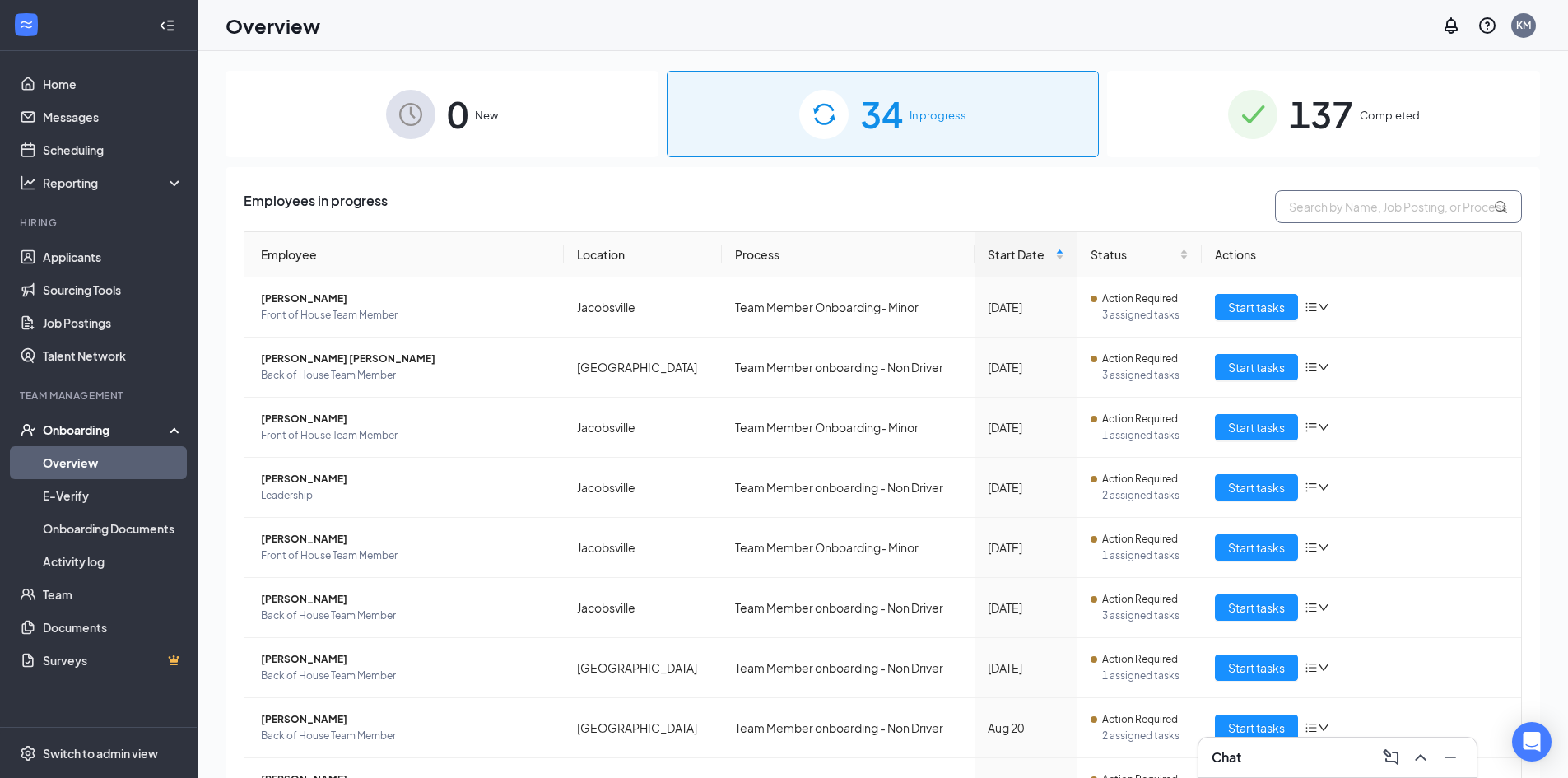
drag, startPoint x: 1317, startPoint y: 209, endPoint x: 1187, endPoint y: 205, distance: 130.1
click at [1187, 205] on div "Employees in progress" at bounding box center [883, 207] width 1278 height 33
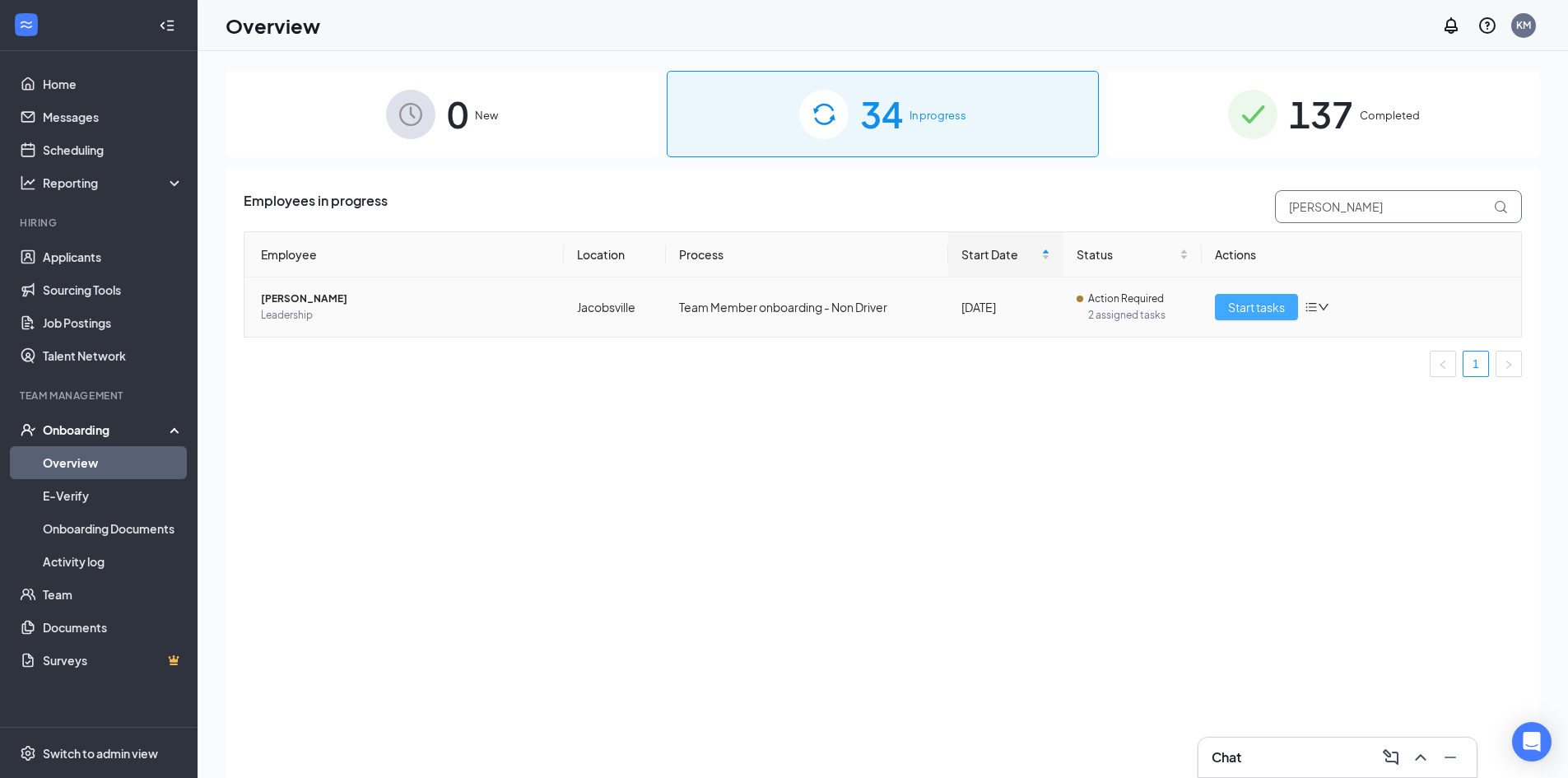
type input "[PERSON_NAME]"
click at [1249, 302] on span "Start tasks" at bounding box center [1256, 307] width 57 height 18
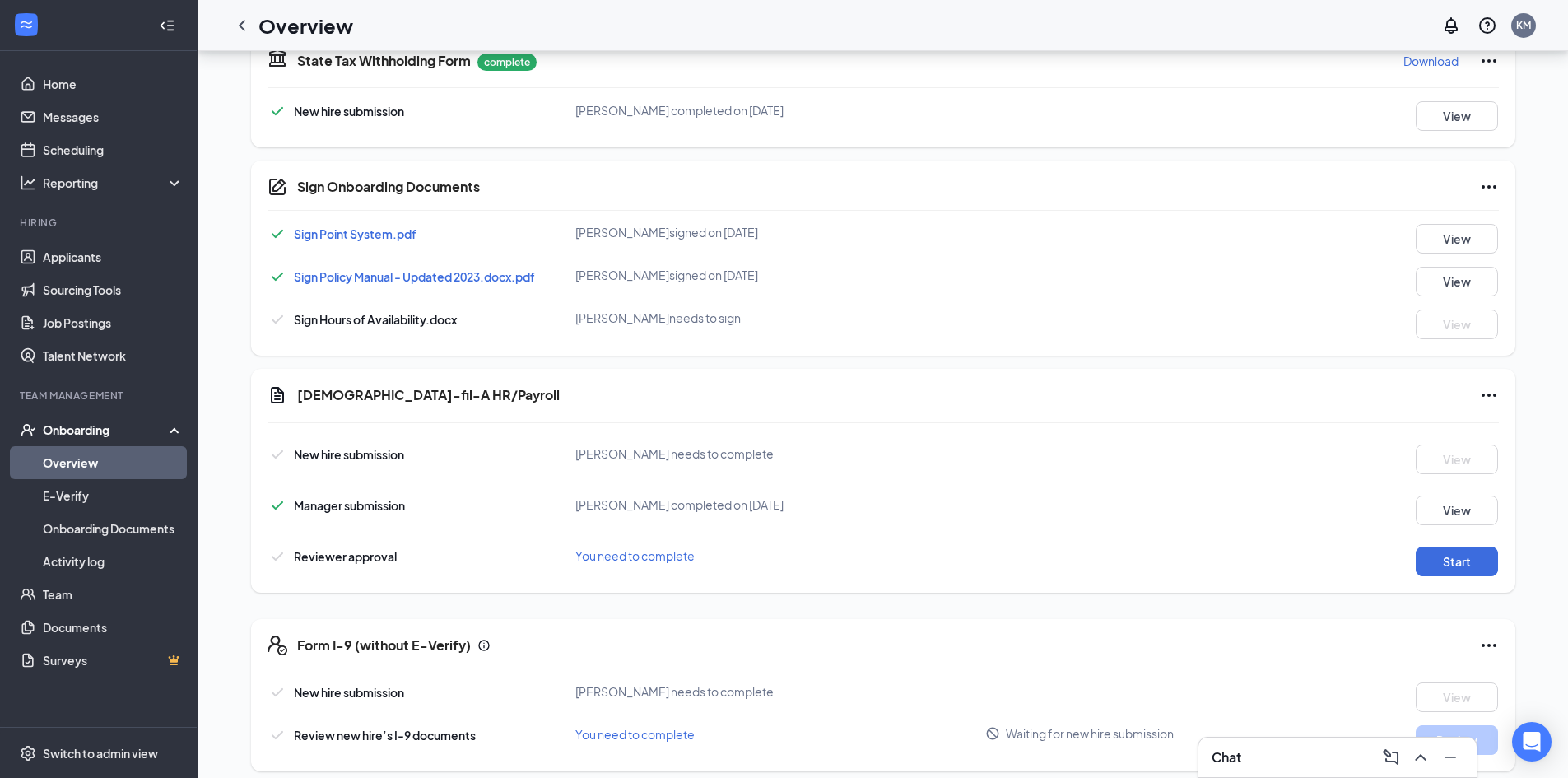
scroll to position [659, 0]
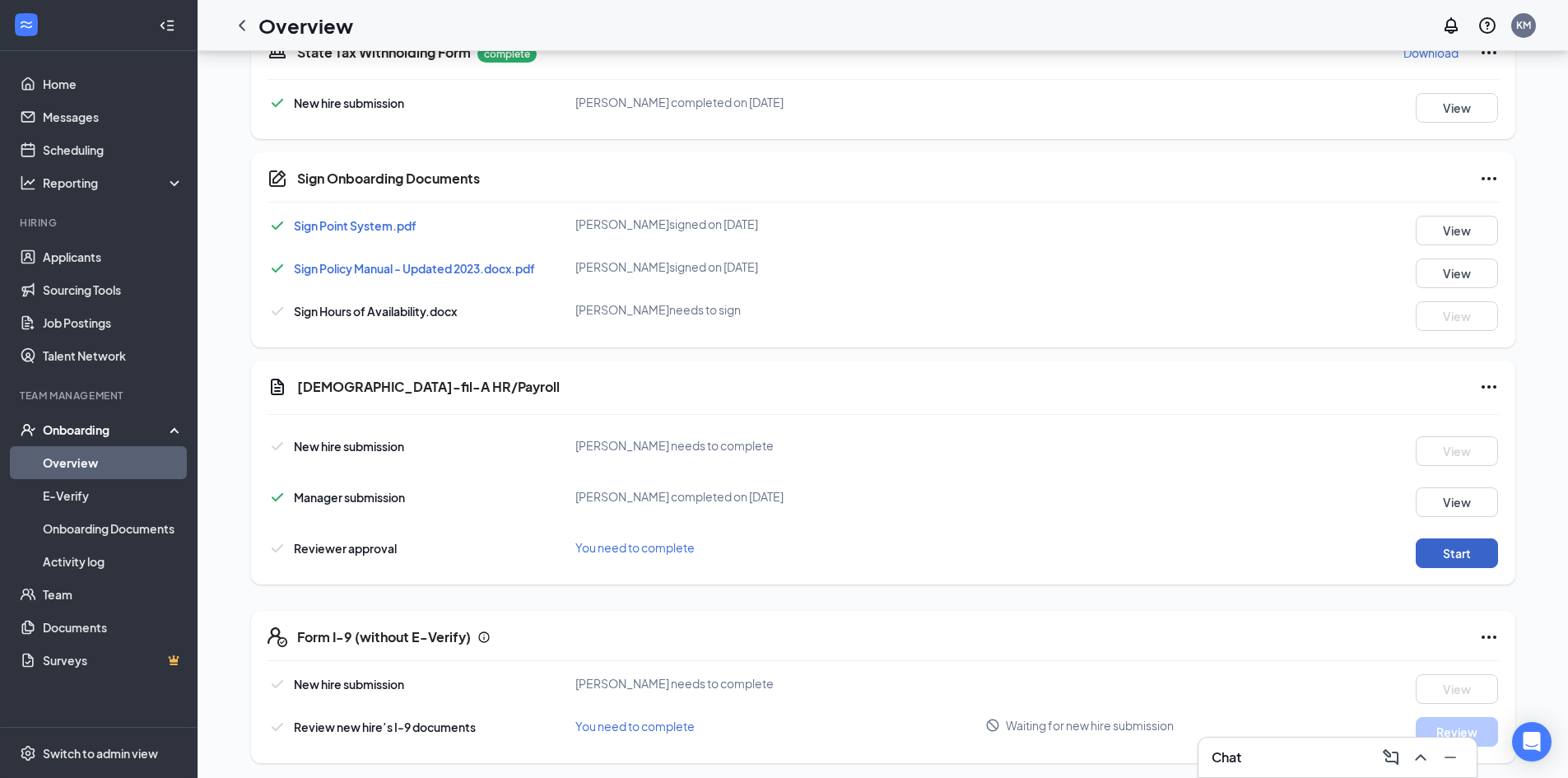
click at [1457, 564] on button "Start" at bounding box center [1457, 553] width 83 height 29
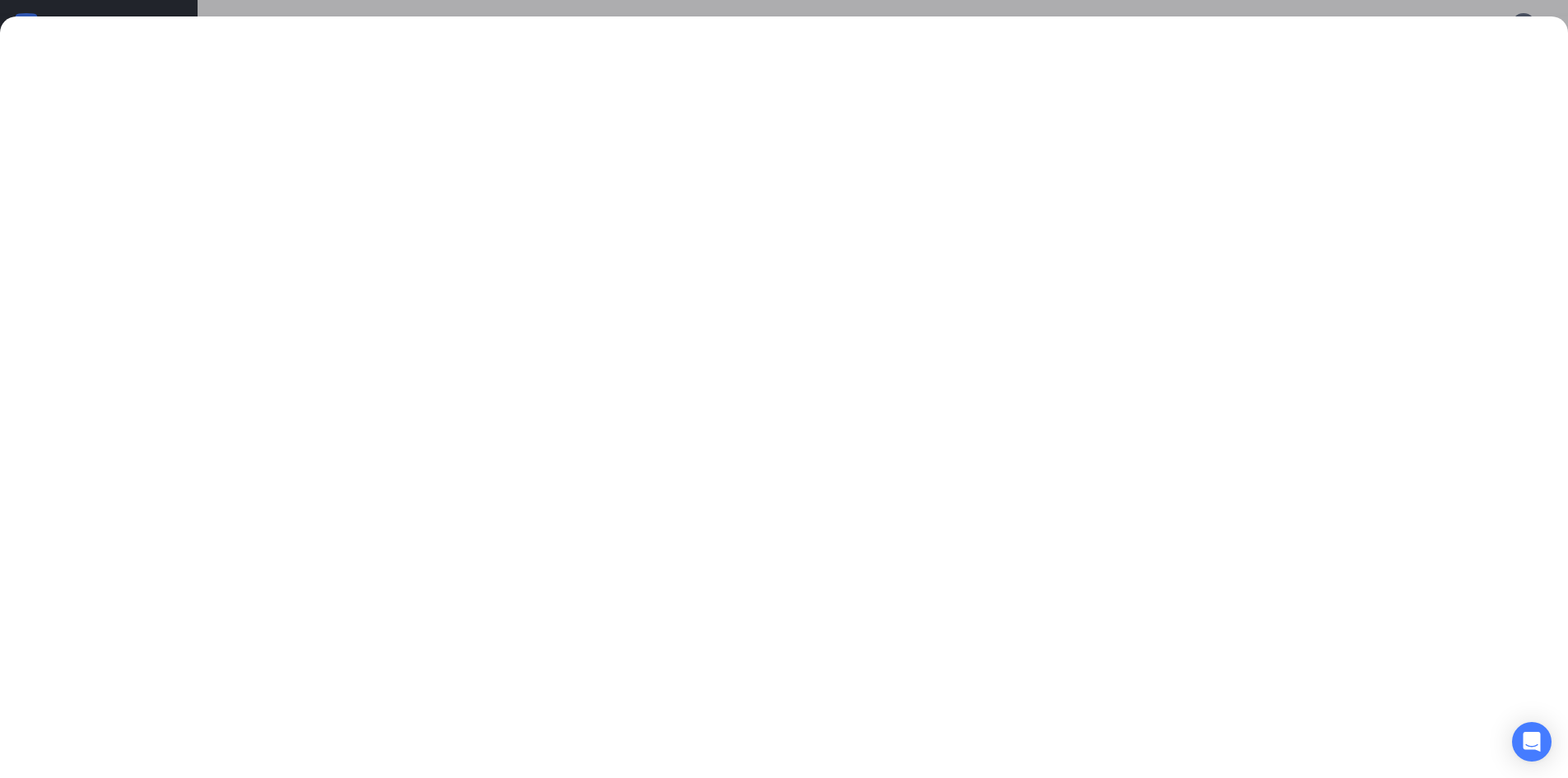
click at [1111, 3] on div at bounding box center [784, 389] width 1568 height 778
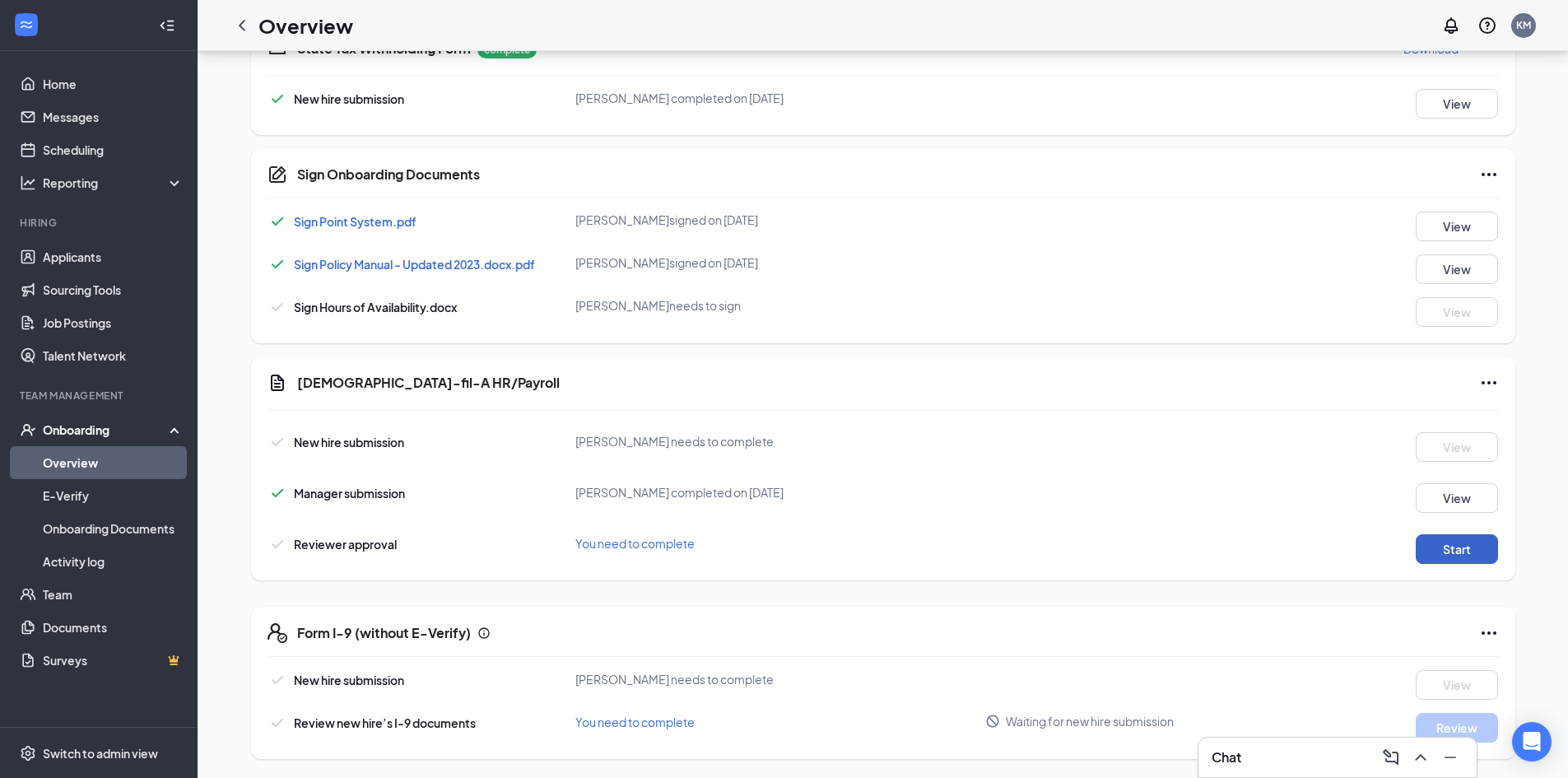
scroll to position [663, 0]
click at [239, 30] on icon "ChevronLeft" at bounding box center [241, 25] width 20 height 20
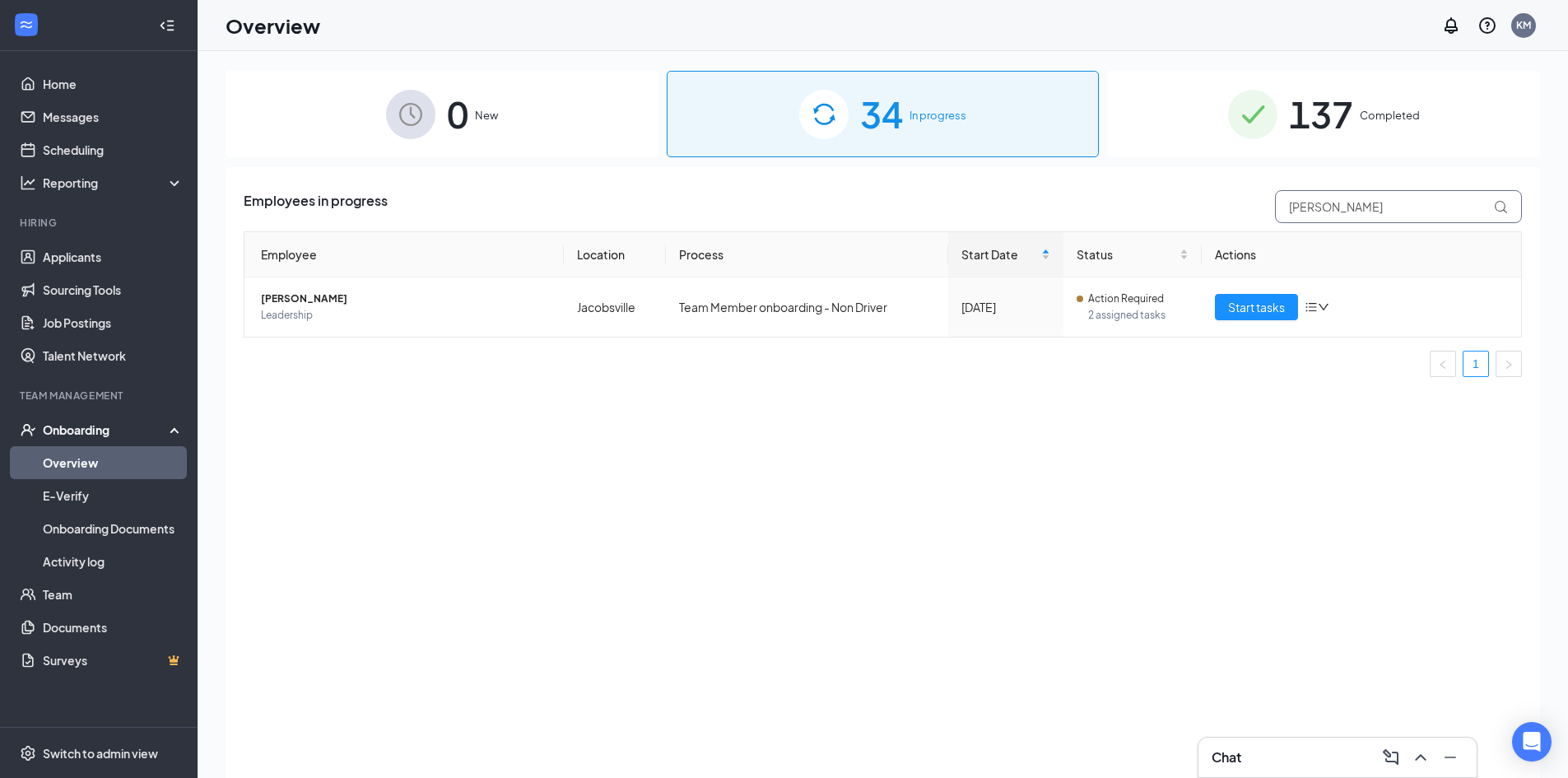
drag, startPoint x: 1354, startPoint y: 213, endPoint x: 1214, endPoint y: 196, distance: 141.0
click at [1214, 196] on div "Employees in progress Tammy" at bounding box center [883, 207] width 1278 height 33
type input "Earl"
click at [1249, 308] on span "Start tasks" at bounding box center [1256, 307] width 57 height 18
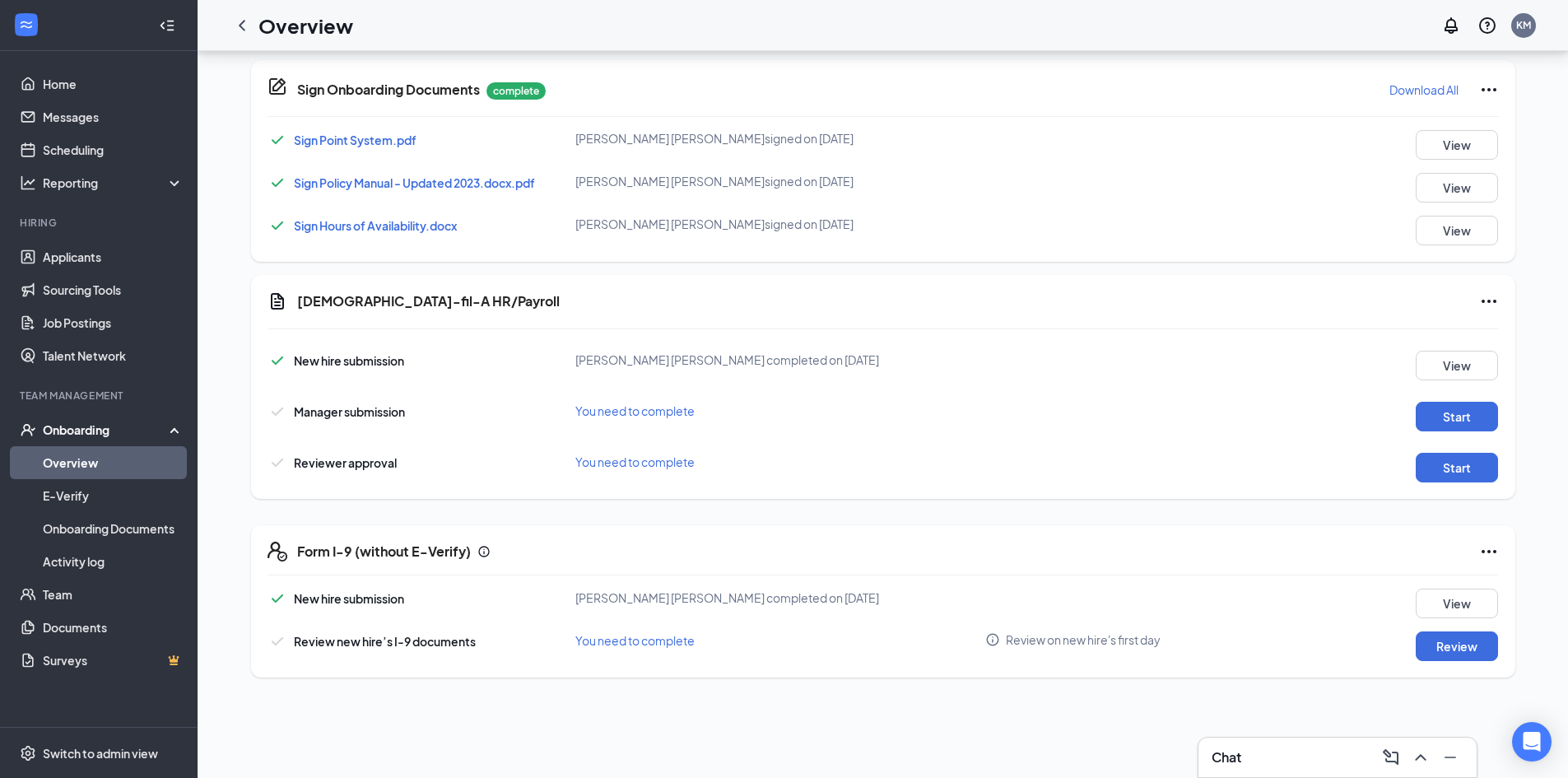
scroll to position [576, 0]
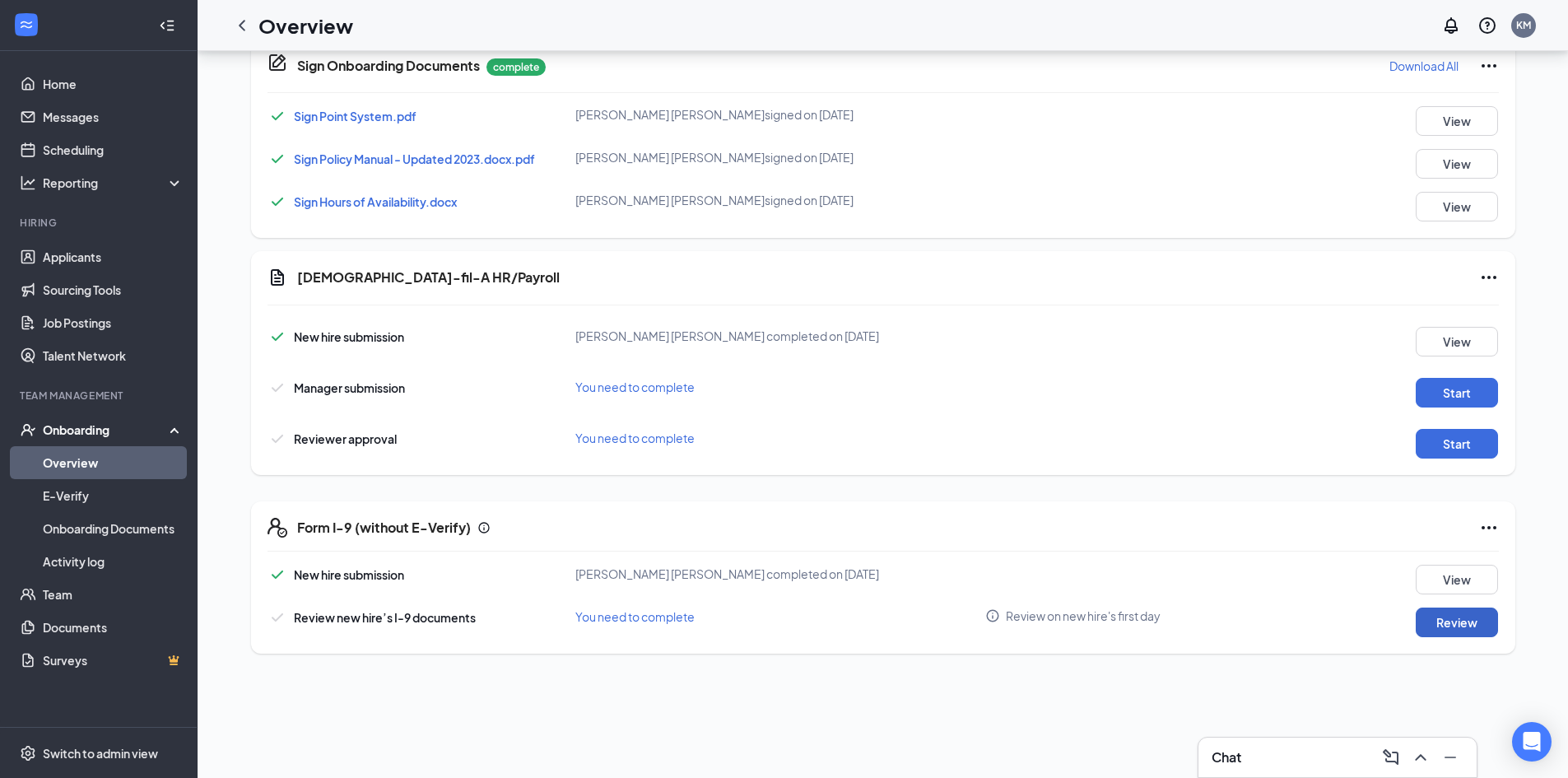
click at [1451, 620] on button "Review" at bounding box center [1457, 622] width 83 height 29
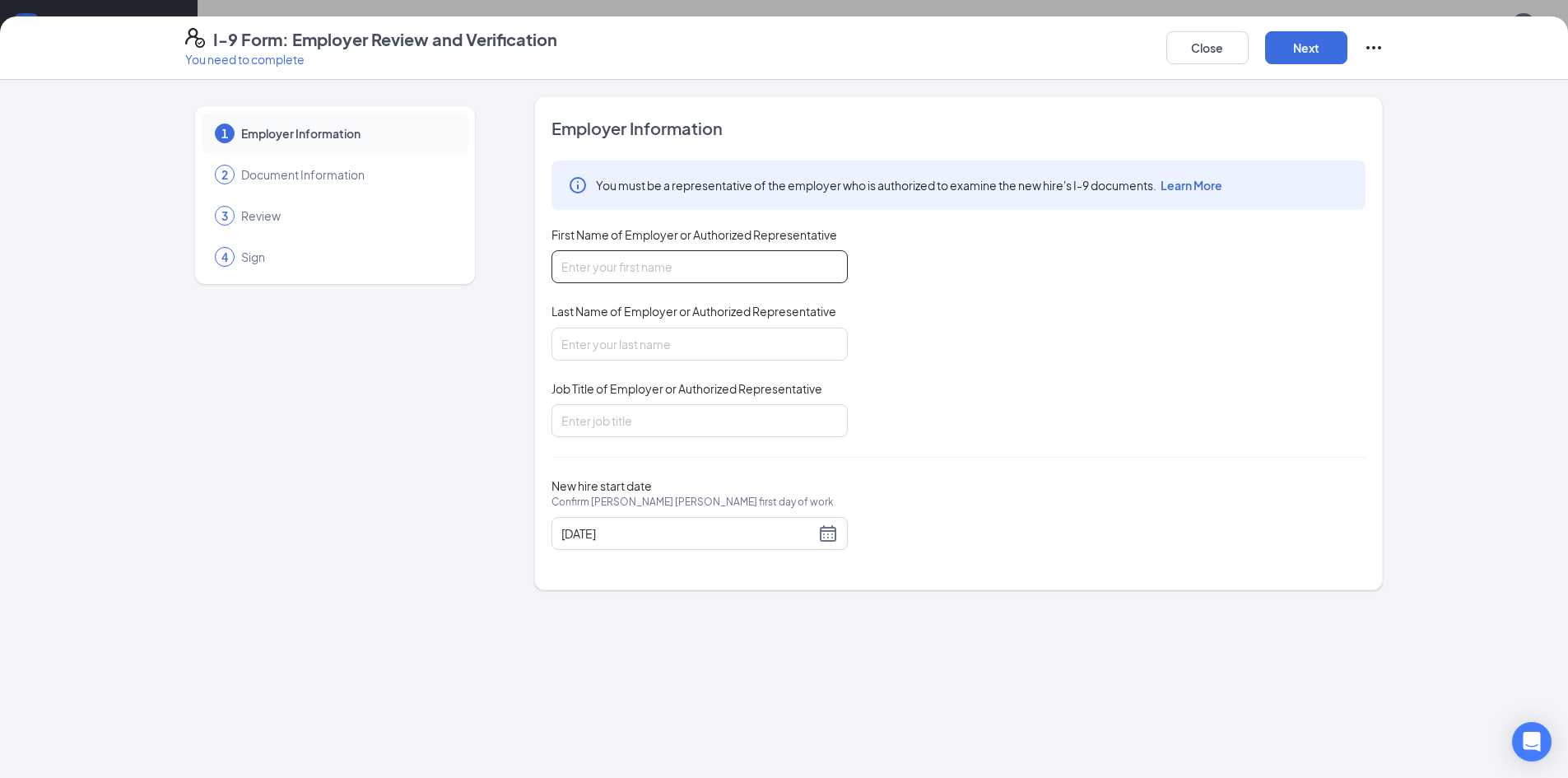
click at [654, 266] on input "First Name of Employer or Authorized Representative" at bounding box center [699, 267] width 296 height 33
click at [592, 348] on input "Last Name of Employer or Authorized Representative" at bounding box center [699, 344] width 296 height 33
type input "McGarry"
click at [585, 420] on input "Job Title of Employer or Authorized Representative" at bounding box center [699, 420] width 296 height 33
type input "Manager"
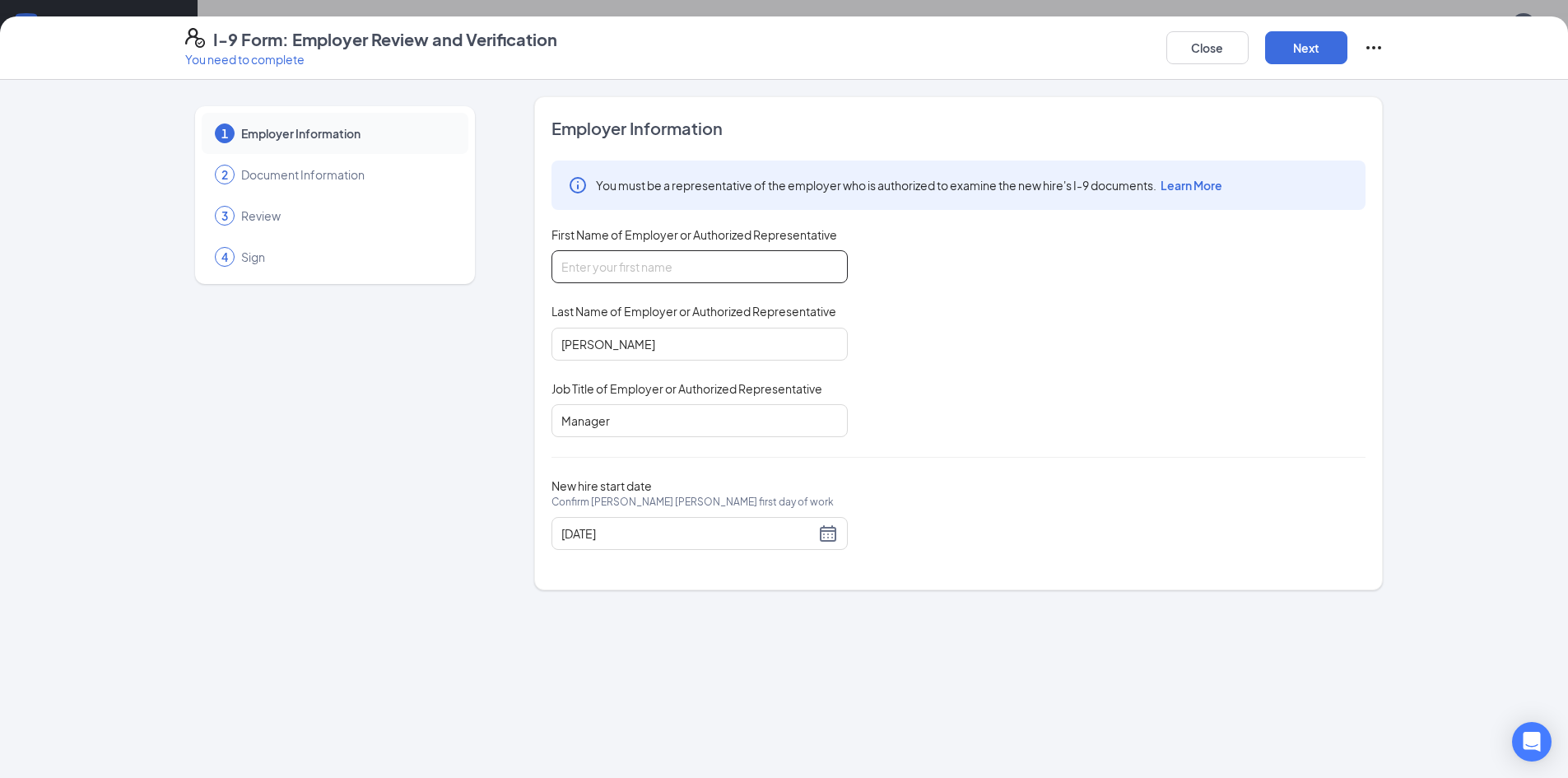
click at [734, 270] on input "First Name of Employer or Authorized Representative" at bounding box center [699, 267] width 296 height 33
type input "[PERSON_NAME]"
click at [1294, 44] on button "Next" at bounding box center [1306, 47] width 83 height 33
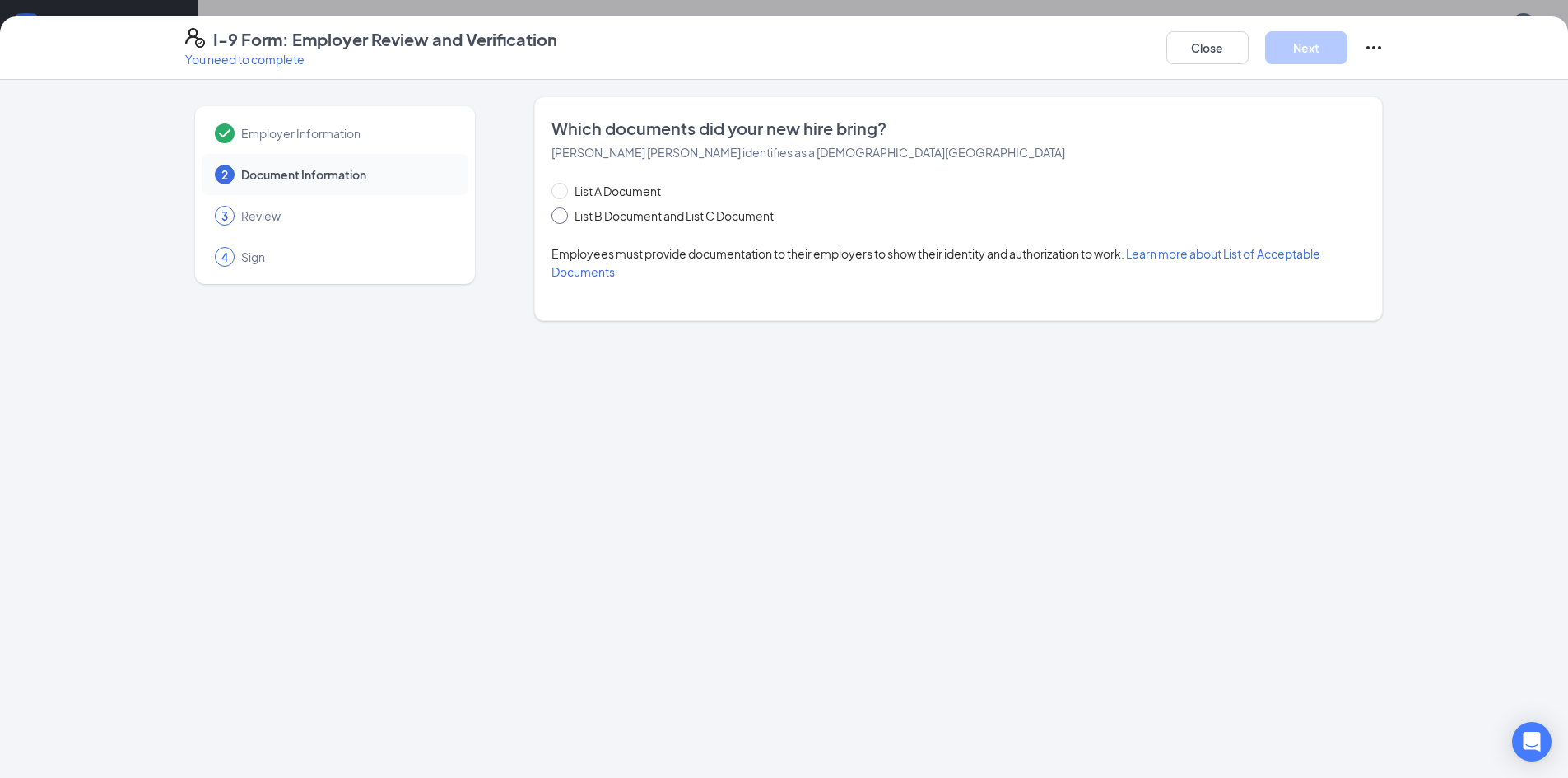
click at [571, 218] on span "List B Document and List C Document" at bounding box center [673, 215] width 213 height 18
click at [563, 218] on input "List B Document and List C Document" at bounding box center [556, 213] width 11 height 11
radio input "true"
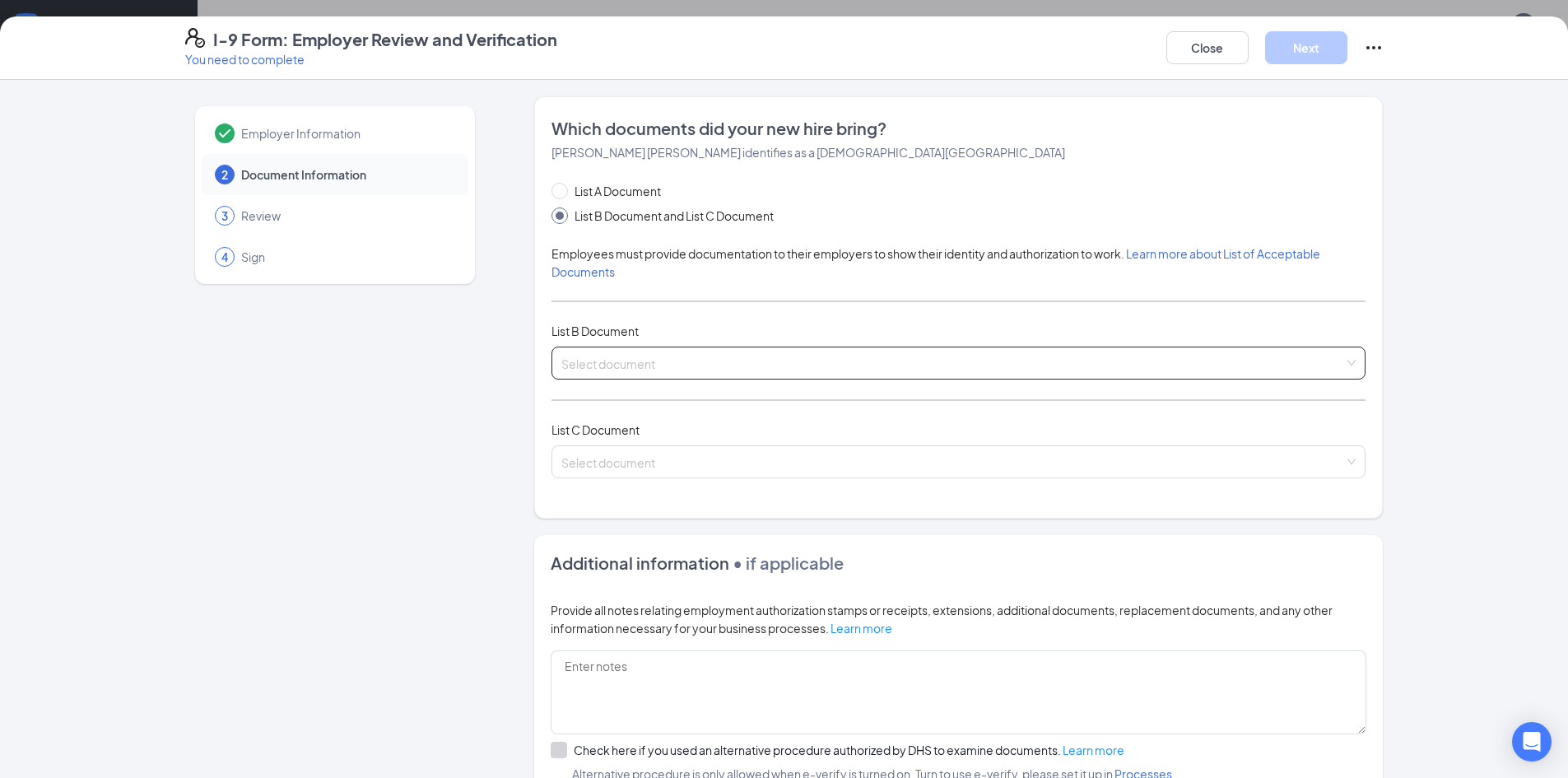
click at [653, 358] on input "search" at bounding box center [952, 359] width 783 height 25
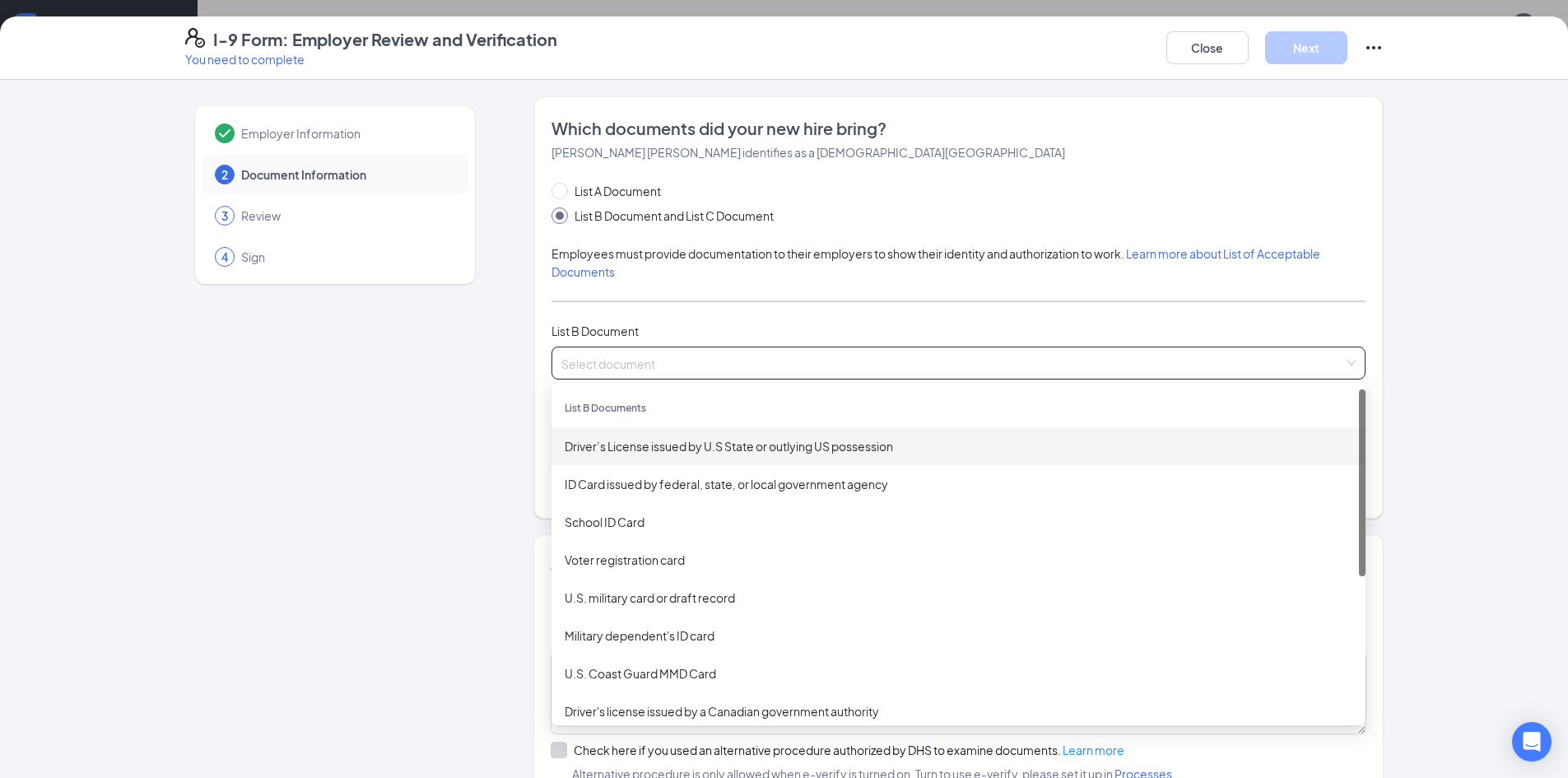
click at [697, 455] on div "Driver’s License issued by U.S State or outlying US possession" at bounding box center [958, 446] width 814 height 38
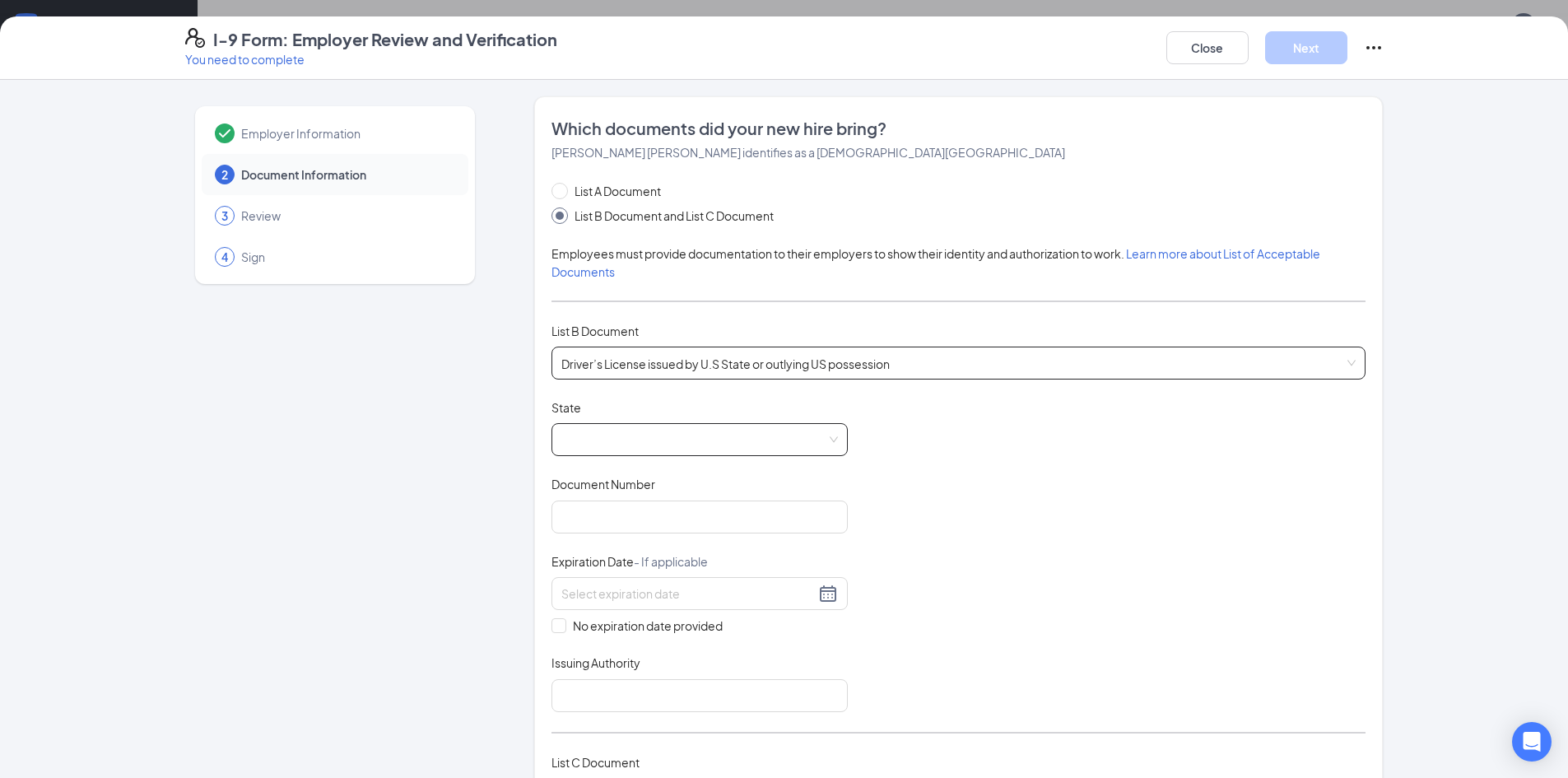
click at [698, 451] on span at bounding box center [699, 439] width 276 height 31
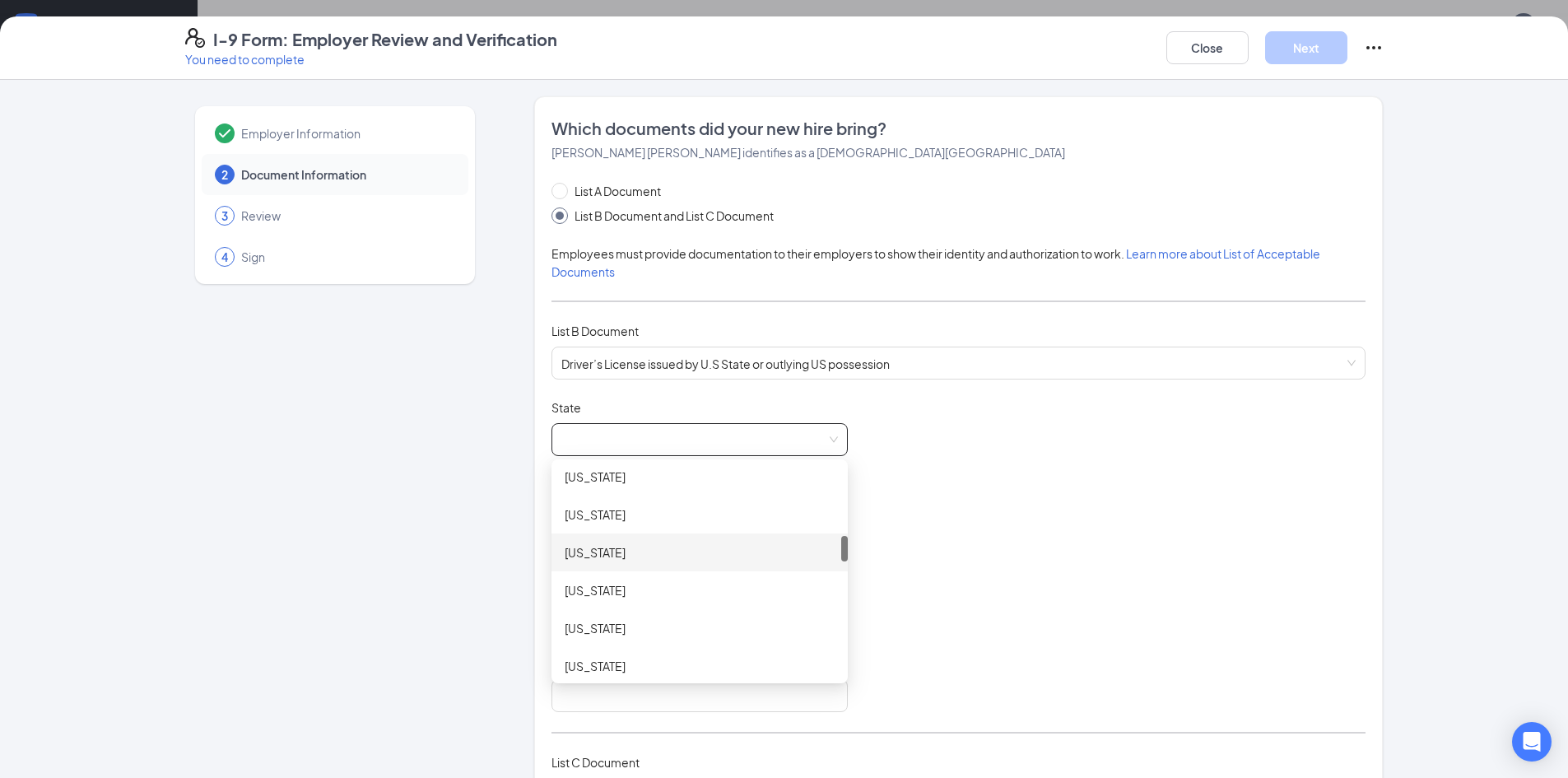
click at [443, 520] on div "Employer Information 2 Document Information 3 Review 4 Sign" at bounding box center [335, 693] width 300 height 1192
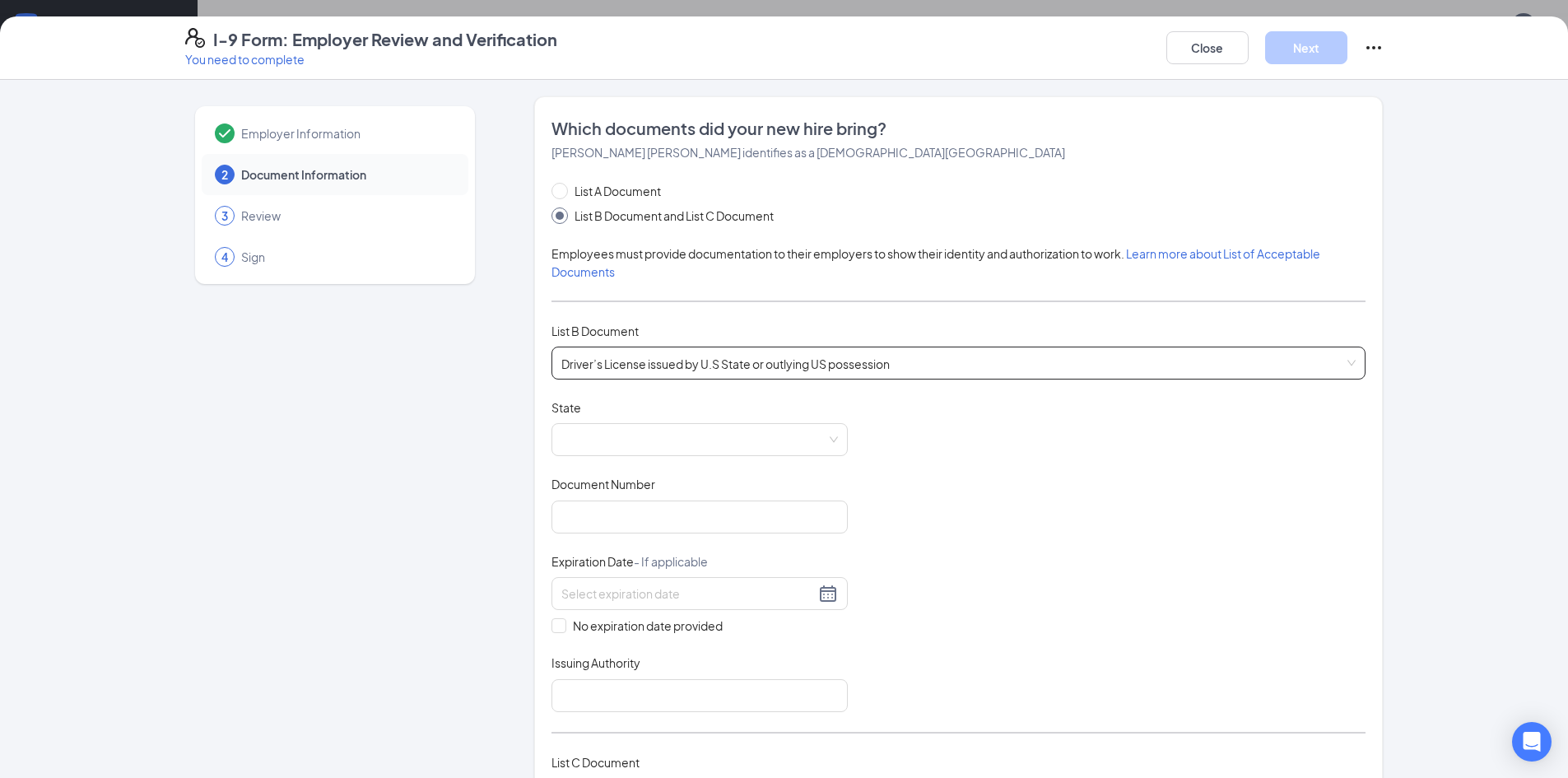
click at [698, 366] on span "Driver’s License issued by U.S State or outlying US possession" at bounding box center [958, 363] width 794 height 31
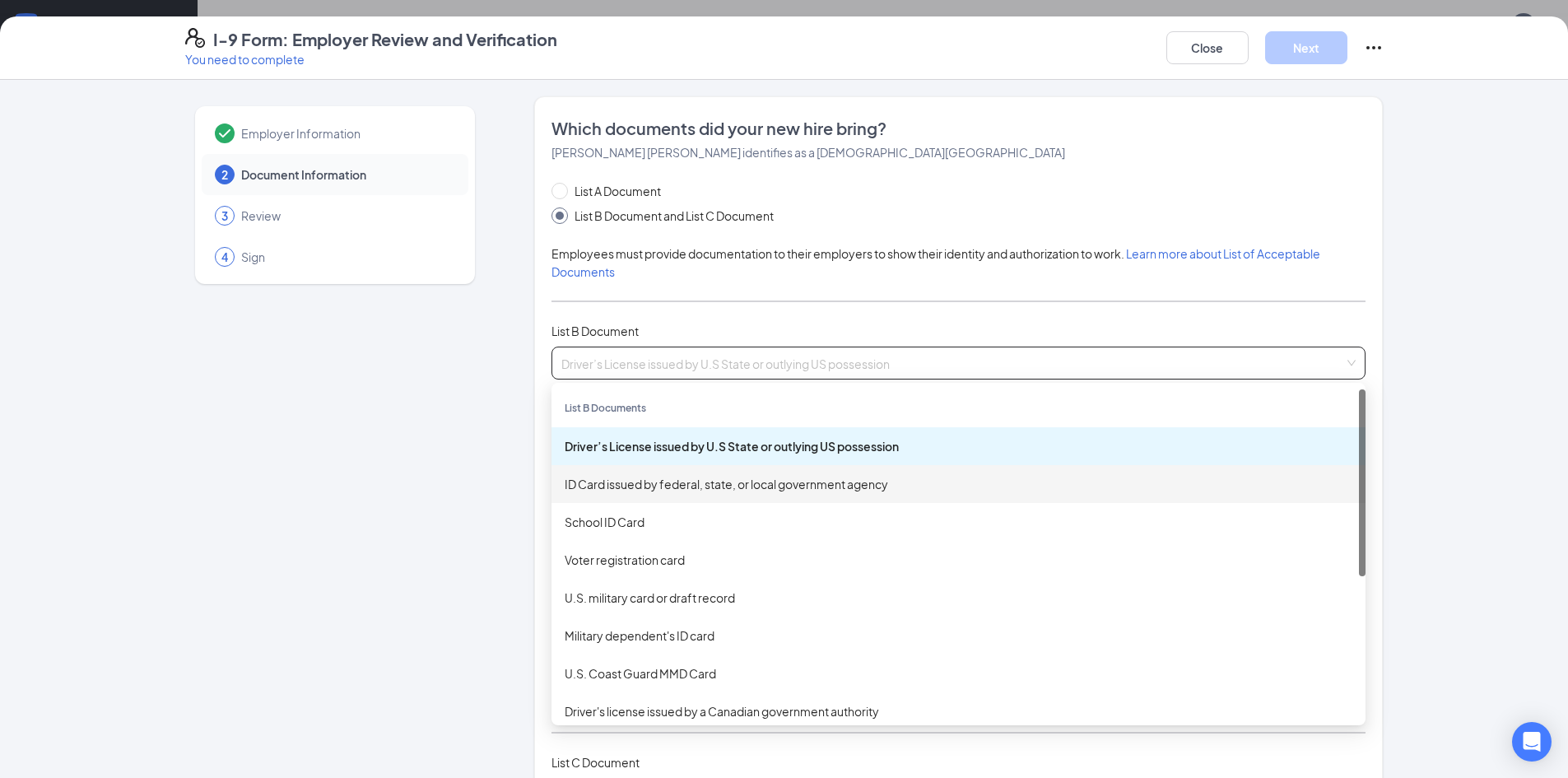
click at [715, 484] on div "ID Card issued by federal, state, or local government agency" at bounding box center [958, 483] width 788 height 18
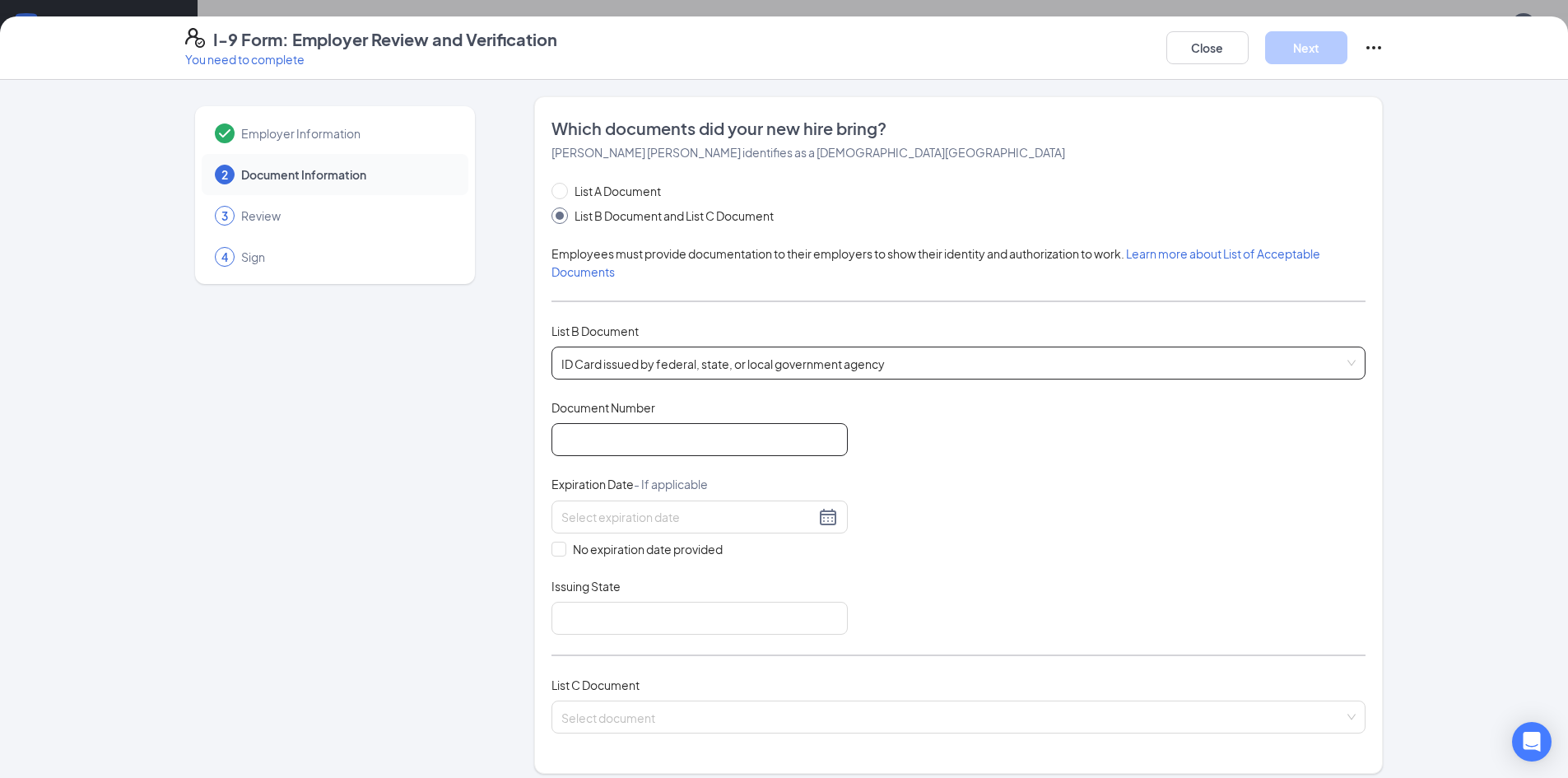
click at [609, 438] on input "Document Number" at bounding box center [699, 439] width 296 height 33
type input "MD10272422072"
click at [687, 532] on div at bounding box center [699, 517] width 296 height 33
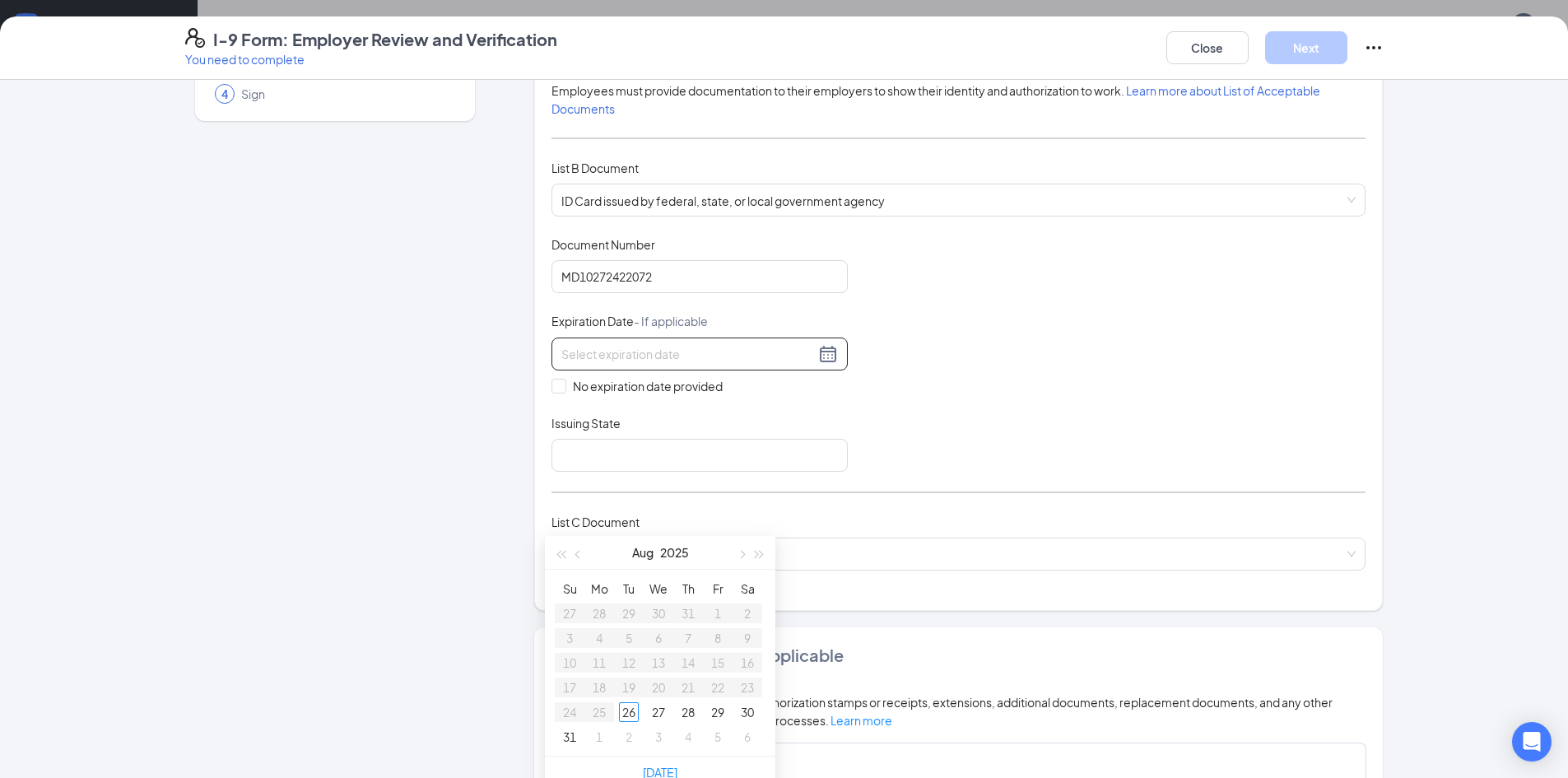
scroll to position [165, 0]
click at [915, 398] on div "Document Title ID Card issued by federal, state, or local government agency Doc…" at bounding box center [958, 352] width 814 height 235
click at [761, 361] on input at bounding box center [688, 352] width 253 height 18
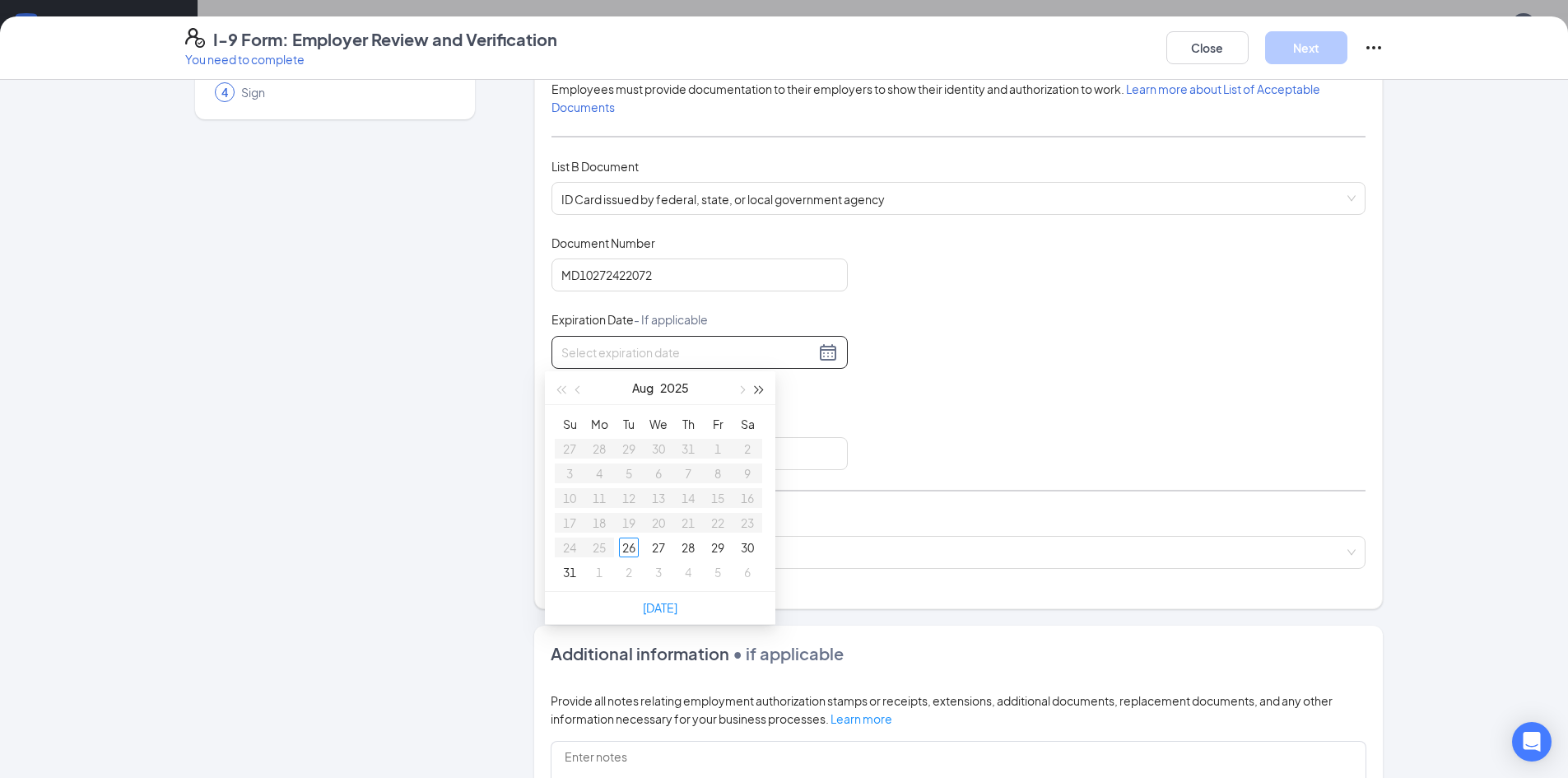
click at [758, 385] on button "button" at bounding box center [759, 388] width 18 height 33
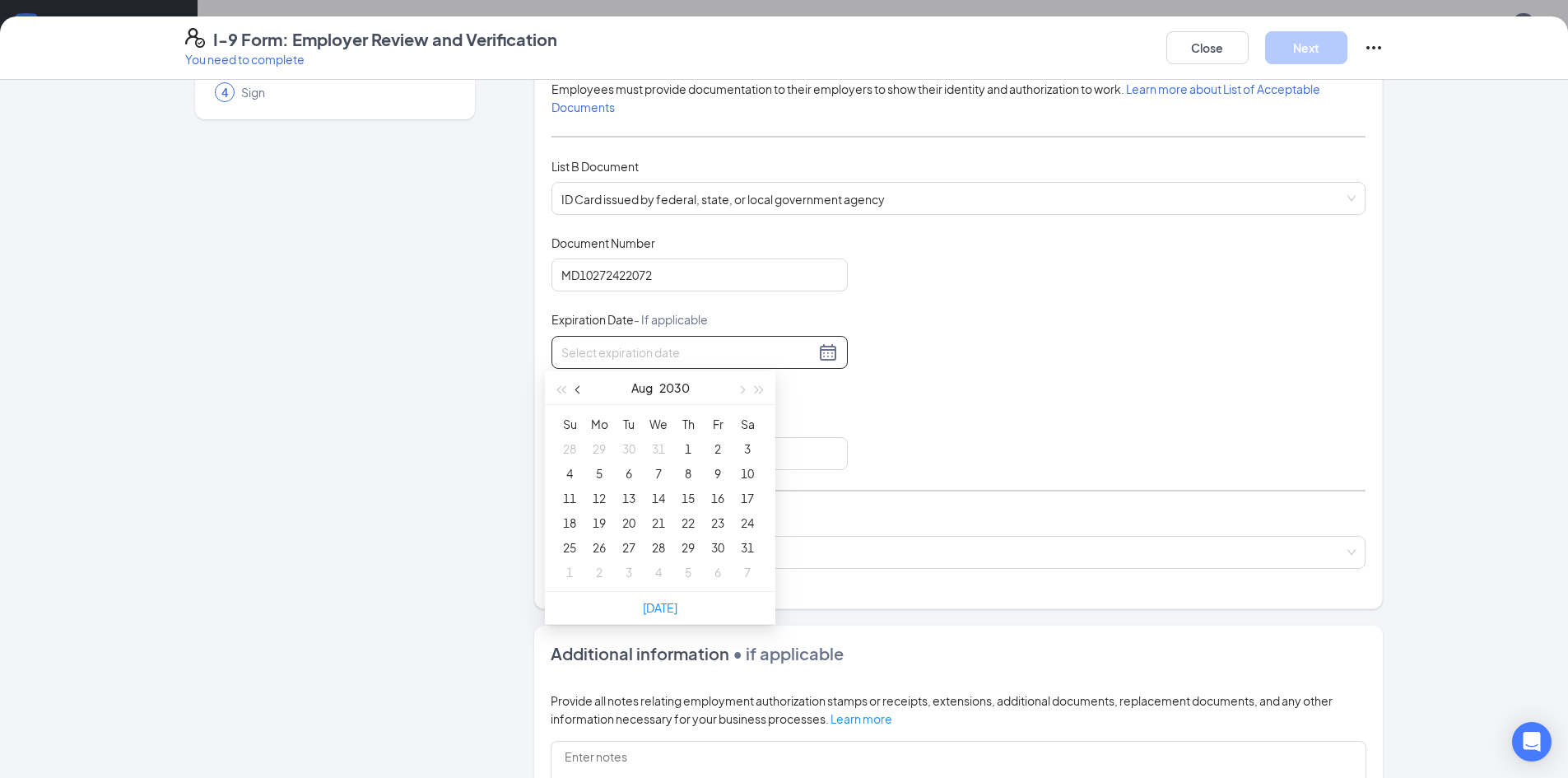
click at [581, 393] on button "button" at bounding box center [578, 388] width 18 height 33
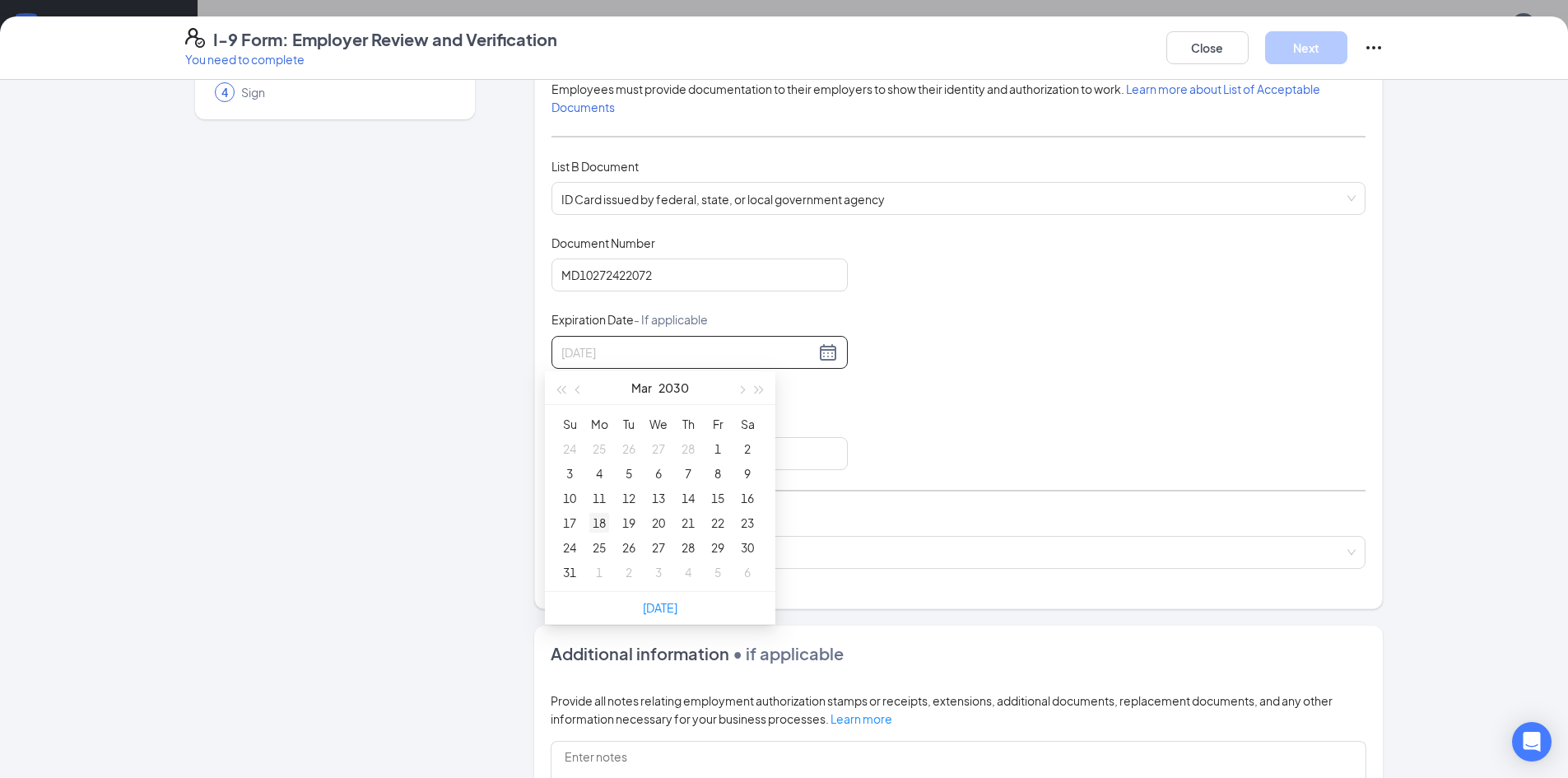
type input "03/18/2030"
click at [593, 520] on div "18" at bounding box center [598, 522] width 20 height 20
click at [450, 499] on div "Employer Information 2 Document Information 3 Review 4 Sign" at bounding box center [335, 489] width 300 height 1115
click at [591, 461] on input "Issuing State" at bounding box center [699, 453] width 296 height 33
type input "State of Maryland"
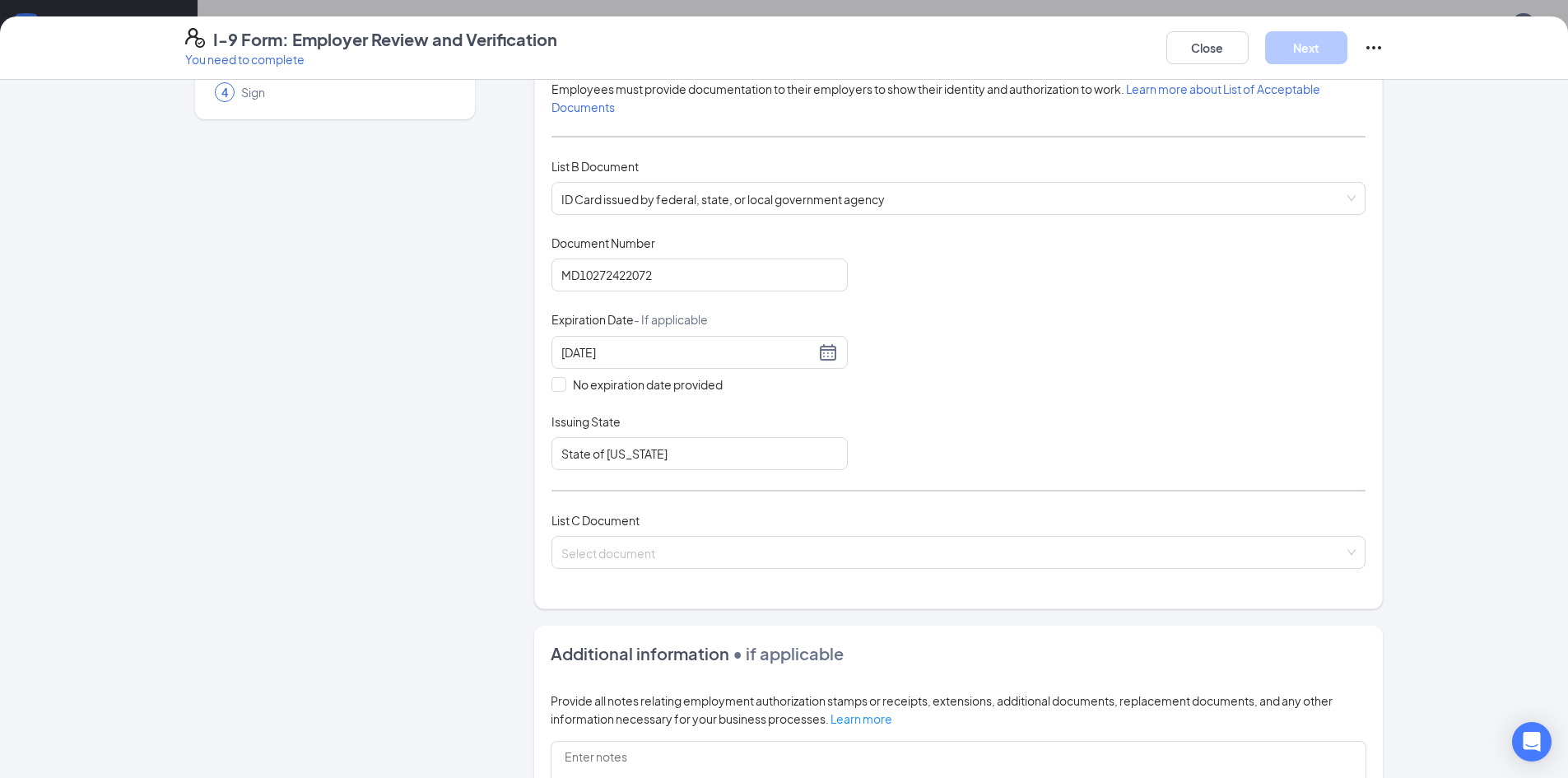
click at [492, 525] on div "Employer Information 2 Document Information 3 Review 4 Sign Which documents did…" at bounding box center [784, 489] width 1198 height 1115
click at [622, 557] on input "search" at bounding box center [952, 549] width 783 height 25
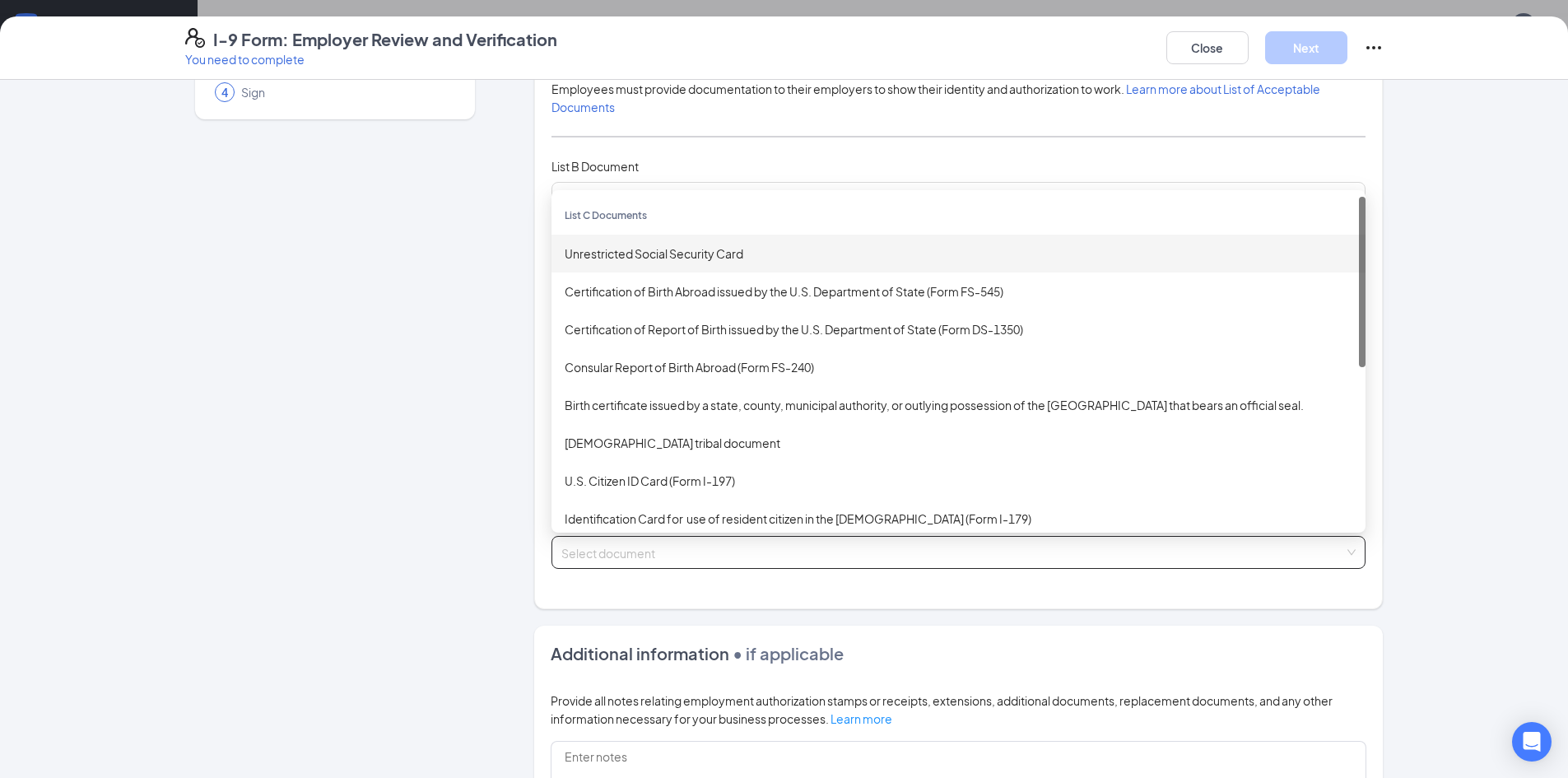
click at [634, 251] on div "Unrestricted Social Security Card" at bounding box center [958, 253] width 788 height 18
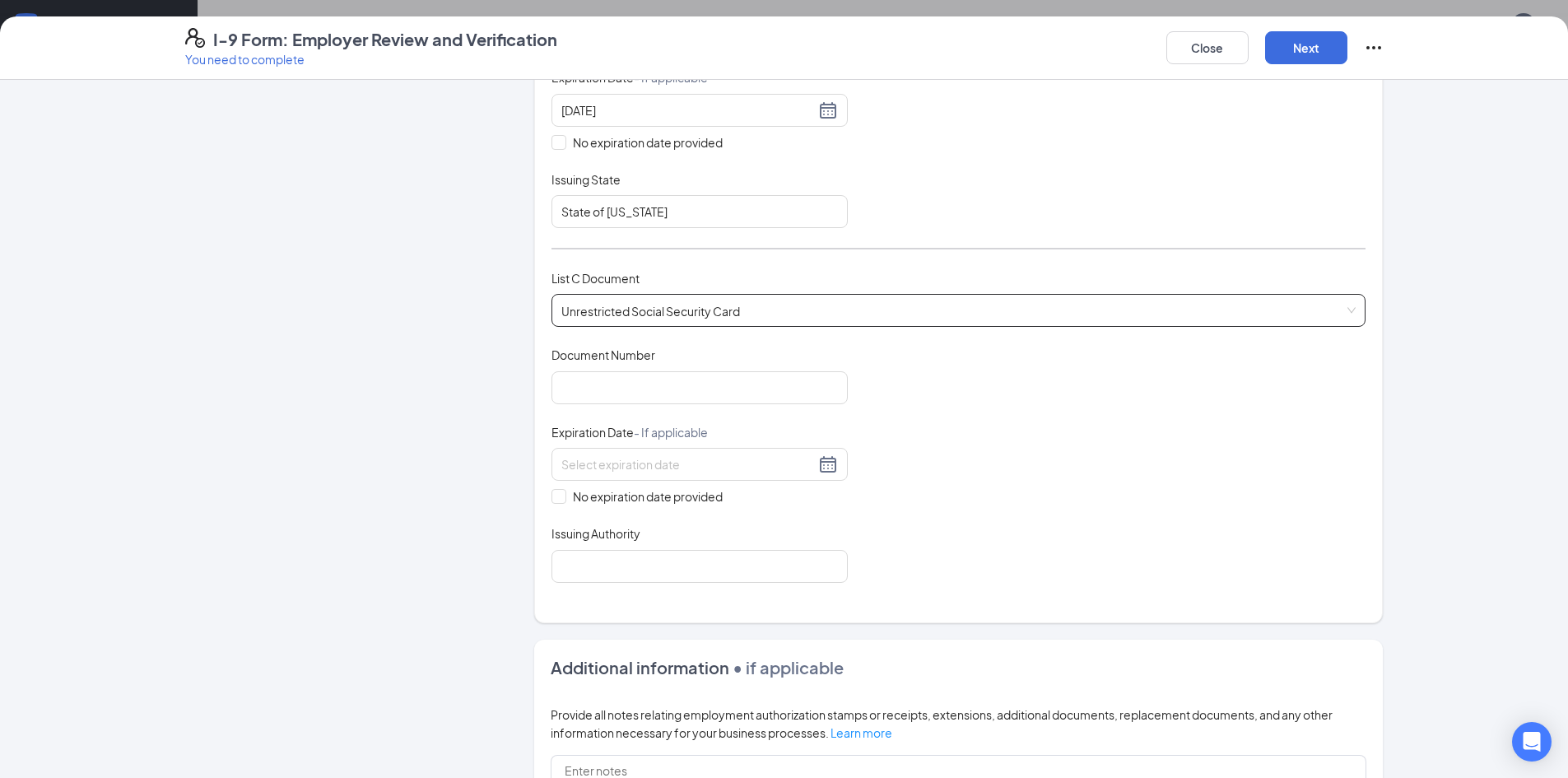
scroll to position [412, 0]
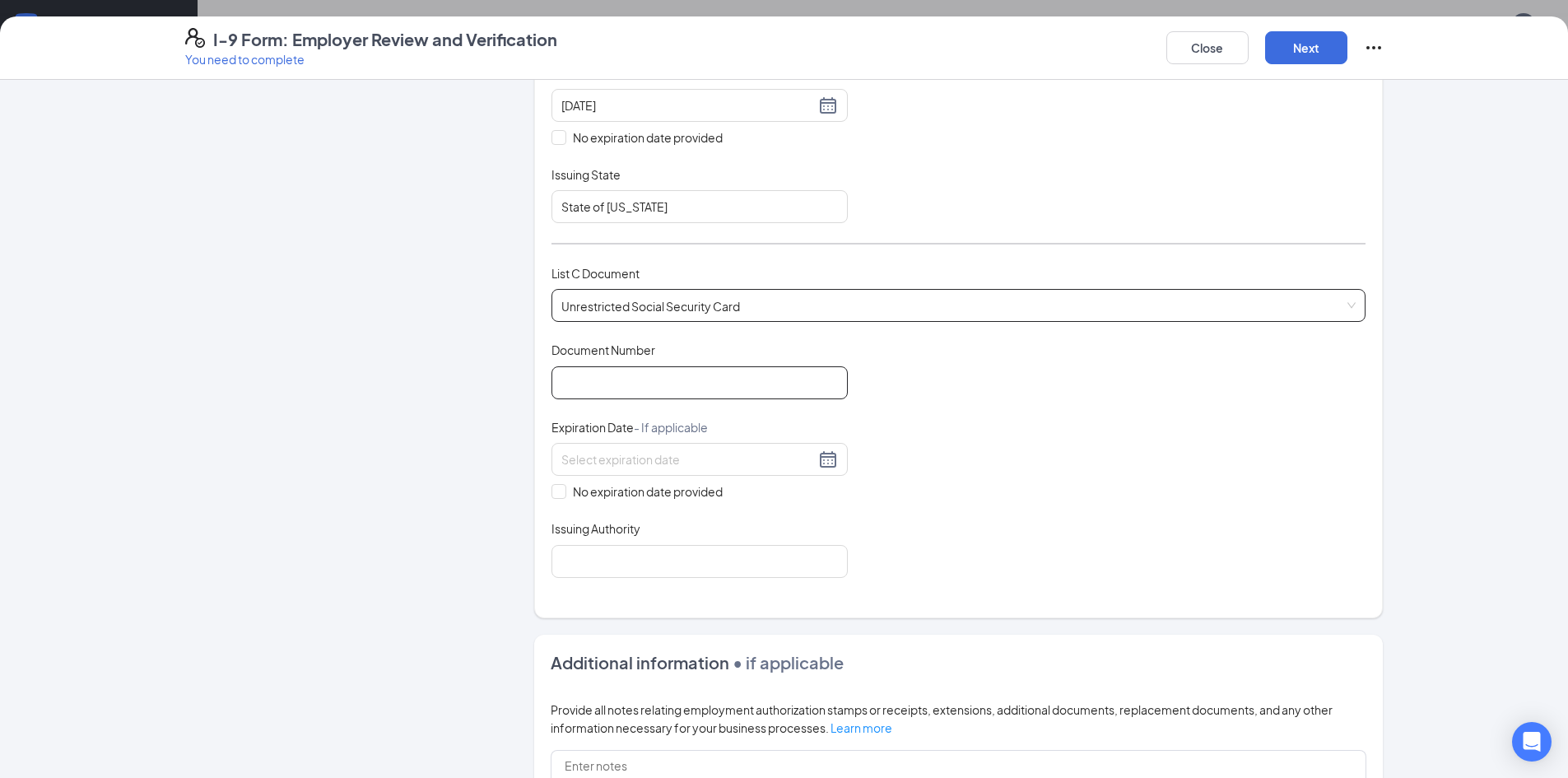
click at [628, 367] on input "Document Number" at bounding box center [699, 383] width 296 height 33
type input "218614007"
click at [555, 495] on input "No expiration date provided" at bounding box center [556, 489] width 11 height 11
checkbox input "true"
drag, startPoint x: 592, startPoint y: 551, endPoint x: 607, endPoint y: 580, distance: 32.6
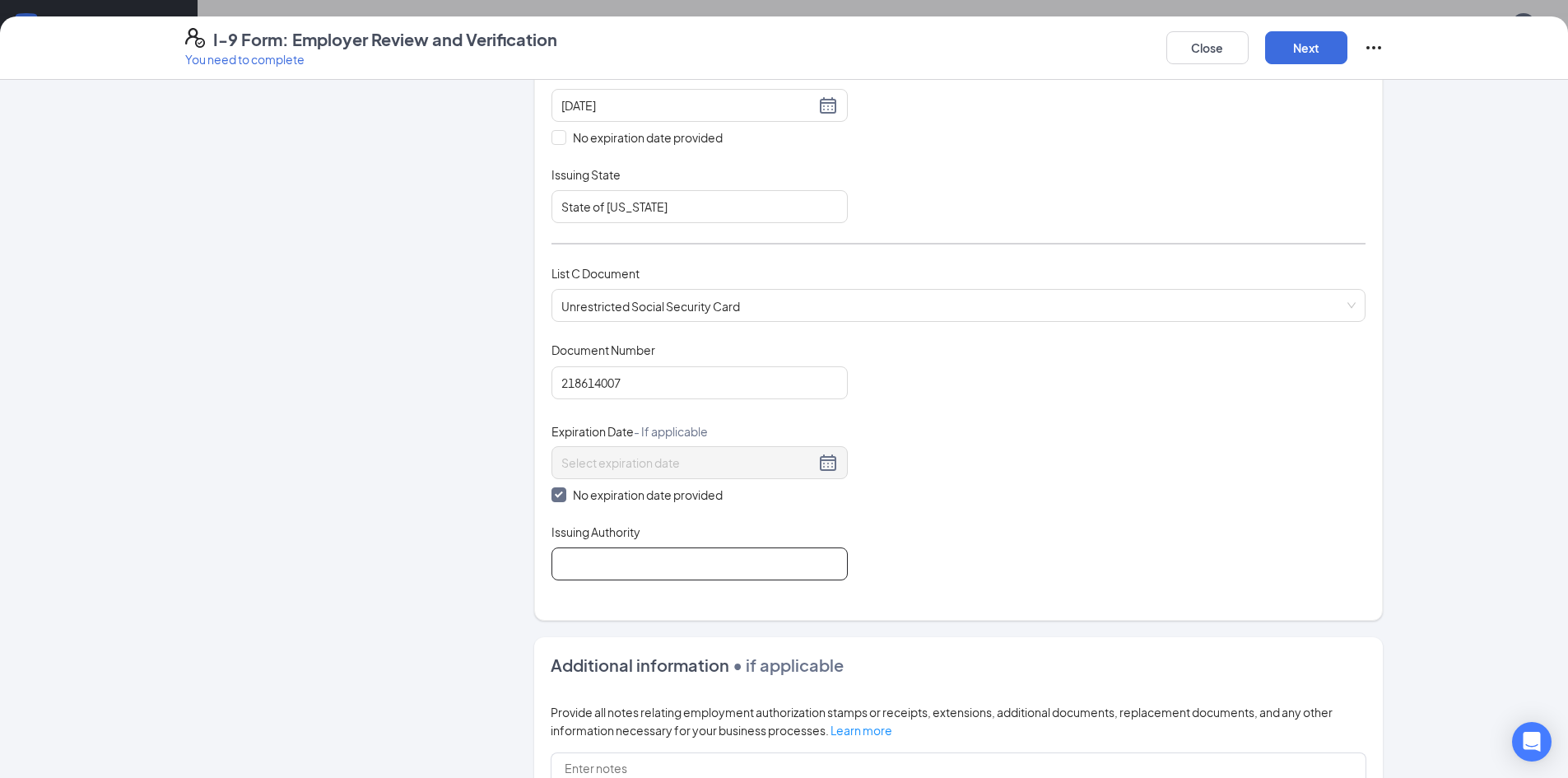
click at [592, 551] on input "Issuing Authority" at bounding box center [699, 564] width 296 height 33
type input "Social Security Administration"
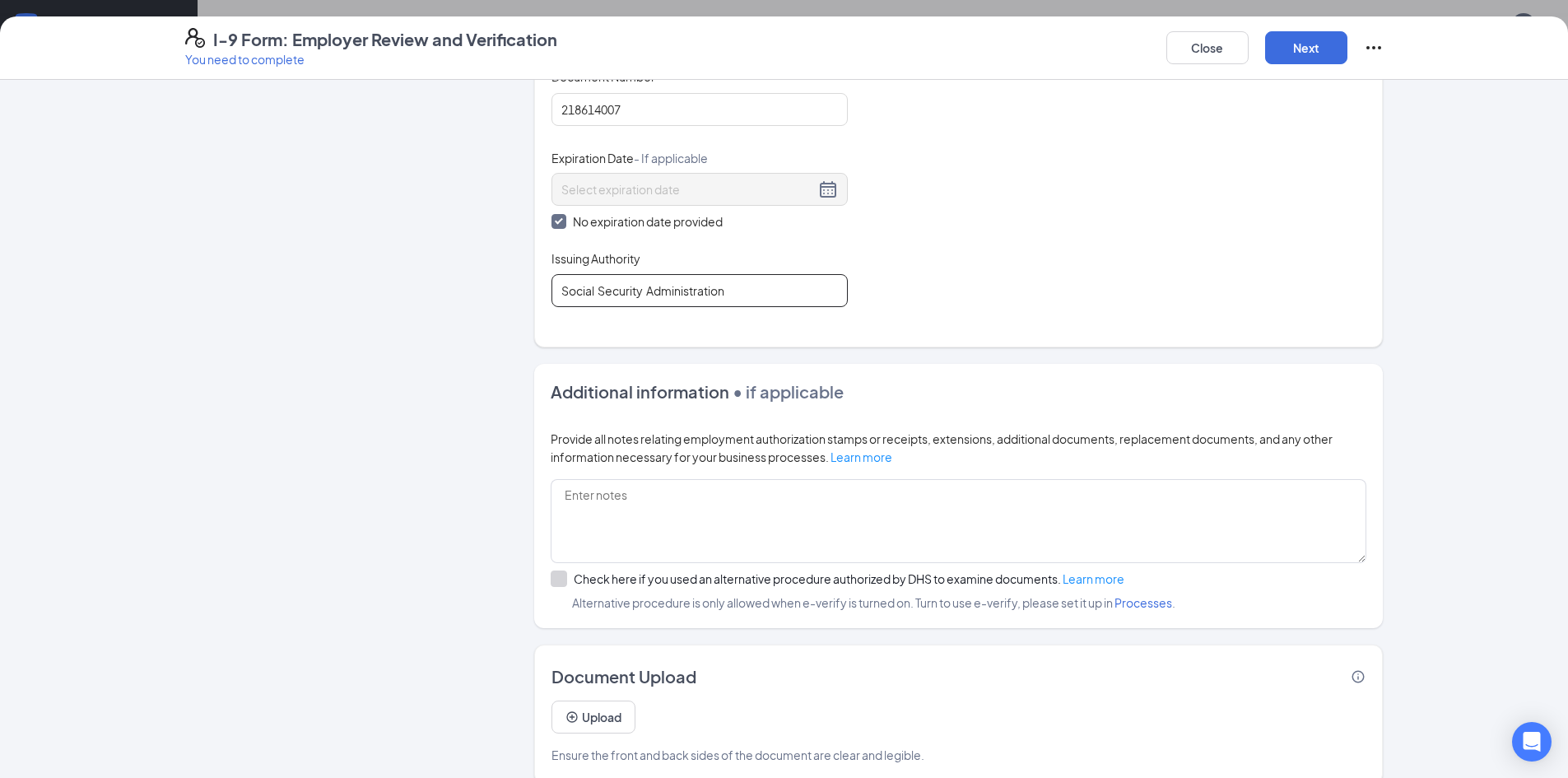
scroll to position [708, 0]
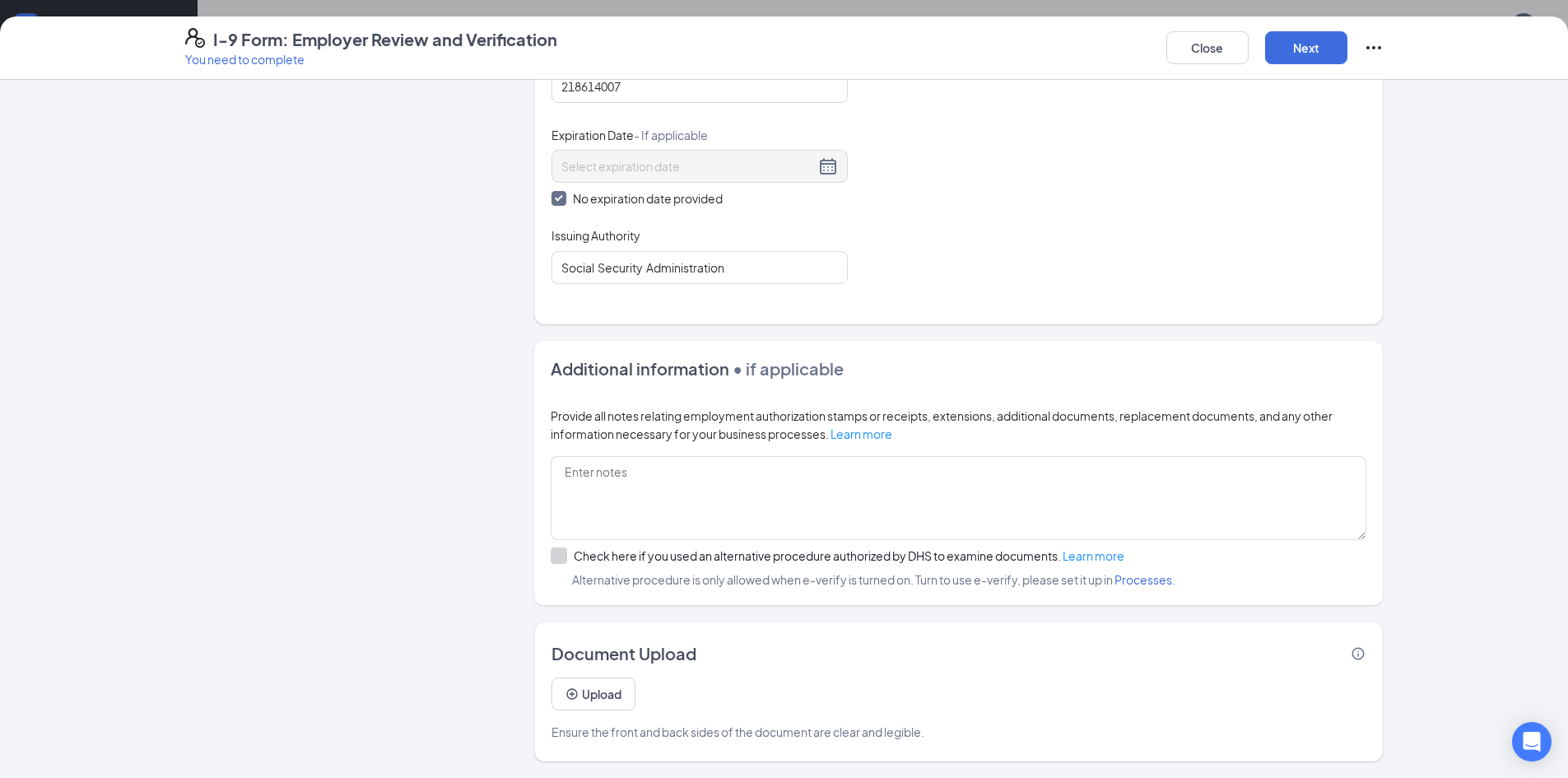
click at [1290, 65] on div "Close Next" at bounding box center [1274, 47] width 217 height 40
click at [1290, 59] on button "Next" at bounding box center [1306, 47] width 83 height 33
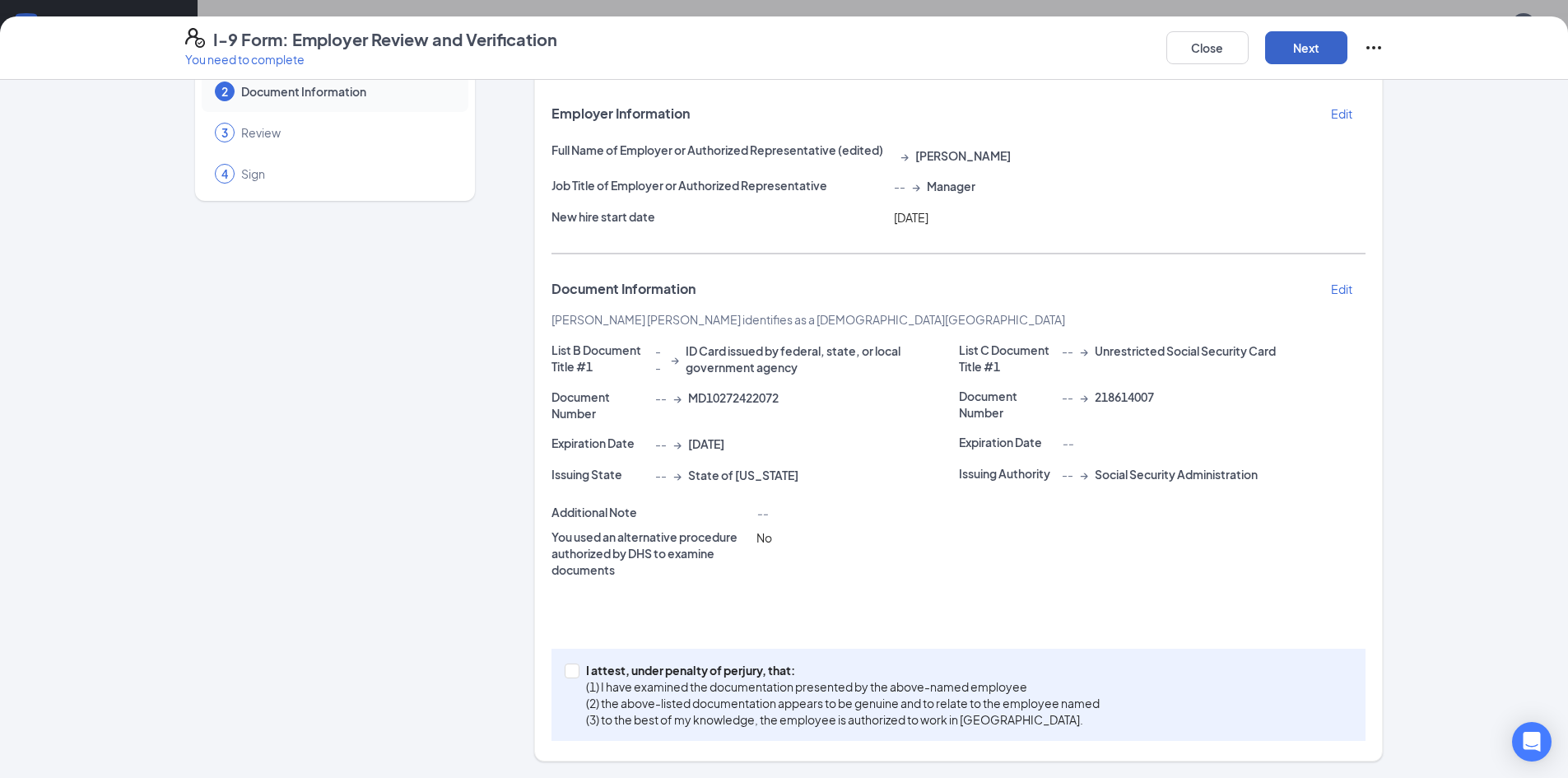
scroll to position [84, 0]
click at [565, 675] on input "I attest, under penalty of perjury, that: (1) I have examined the documentation…" at bounding box center [570, 669] width 11 height 11
checkbox input "true"
click at [1305, 42] on button "Next" at bounding box center [1306, 47] width 83 height 33
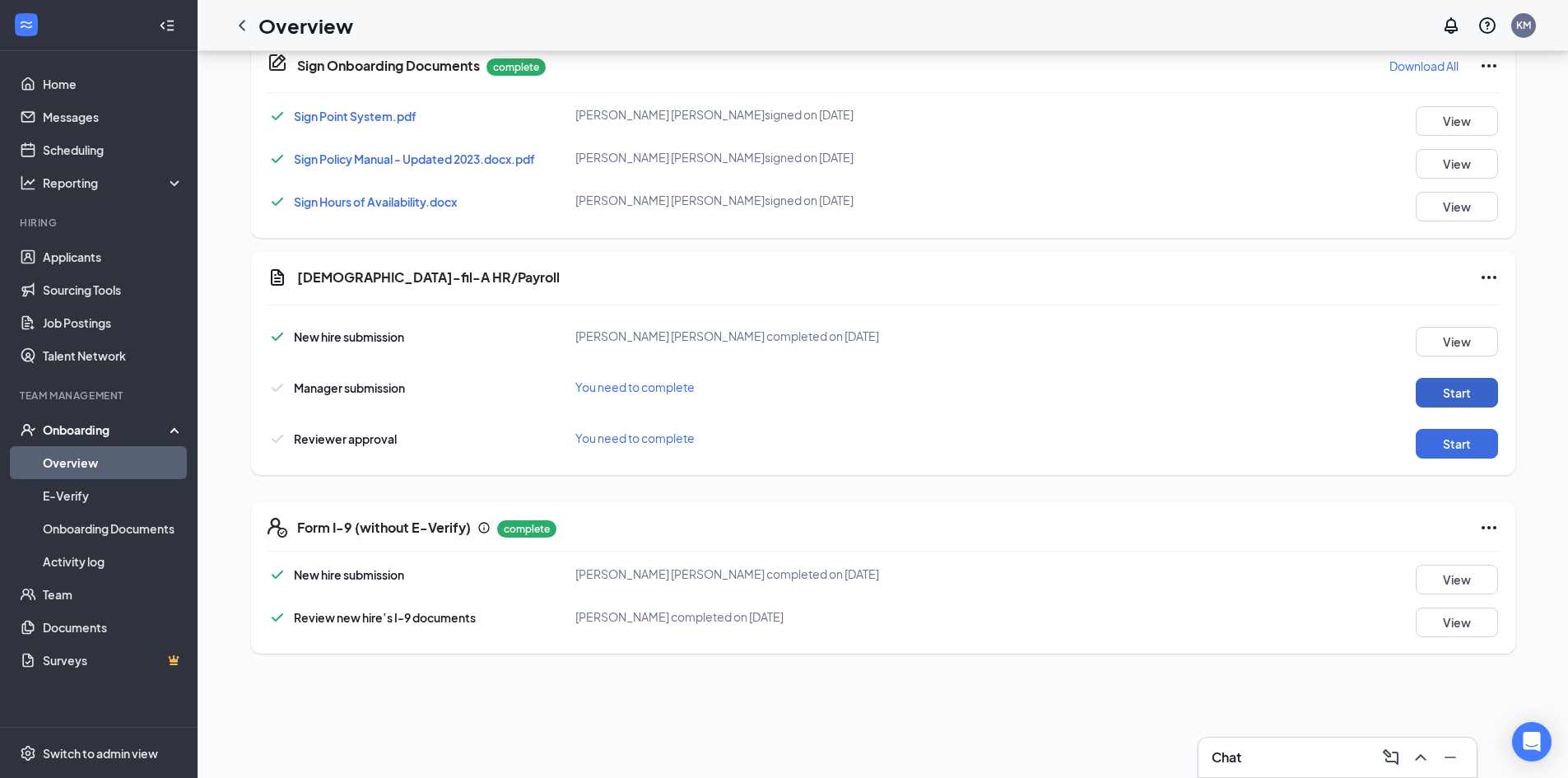
click at [1440, 398] on button "Start" at bounding box center [1457, 393] width 83 height 29
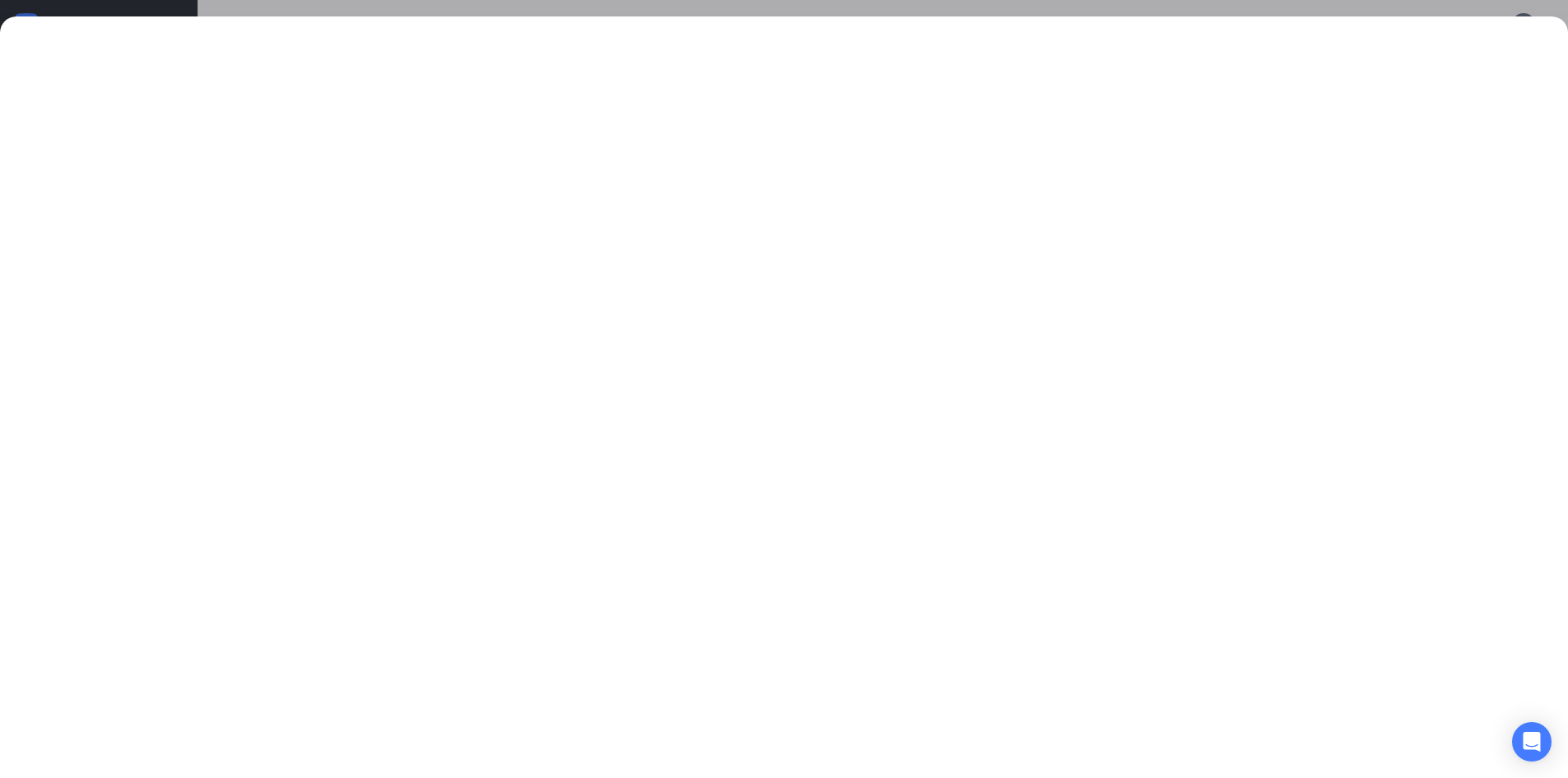
scroll to position [165, 0]
click at [689, 19] on div at bounding box center [784, 397] width 1568 height 762
click at [698, 8] on div at bounding box center [784, 389] width 1568 height 778
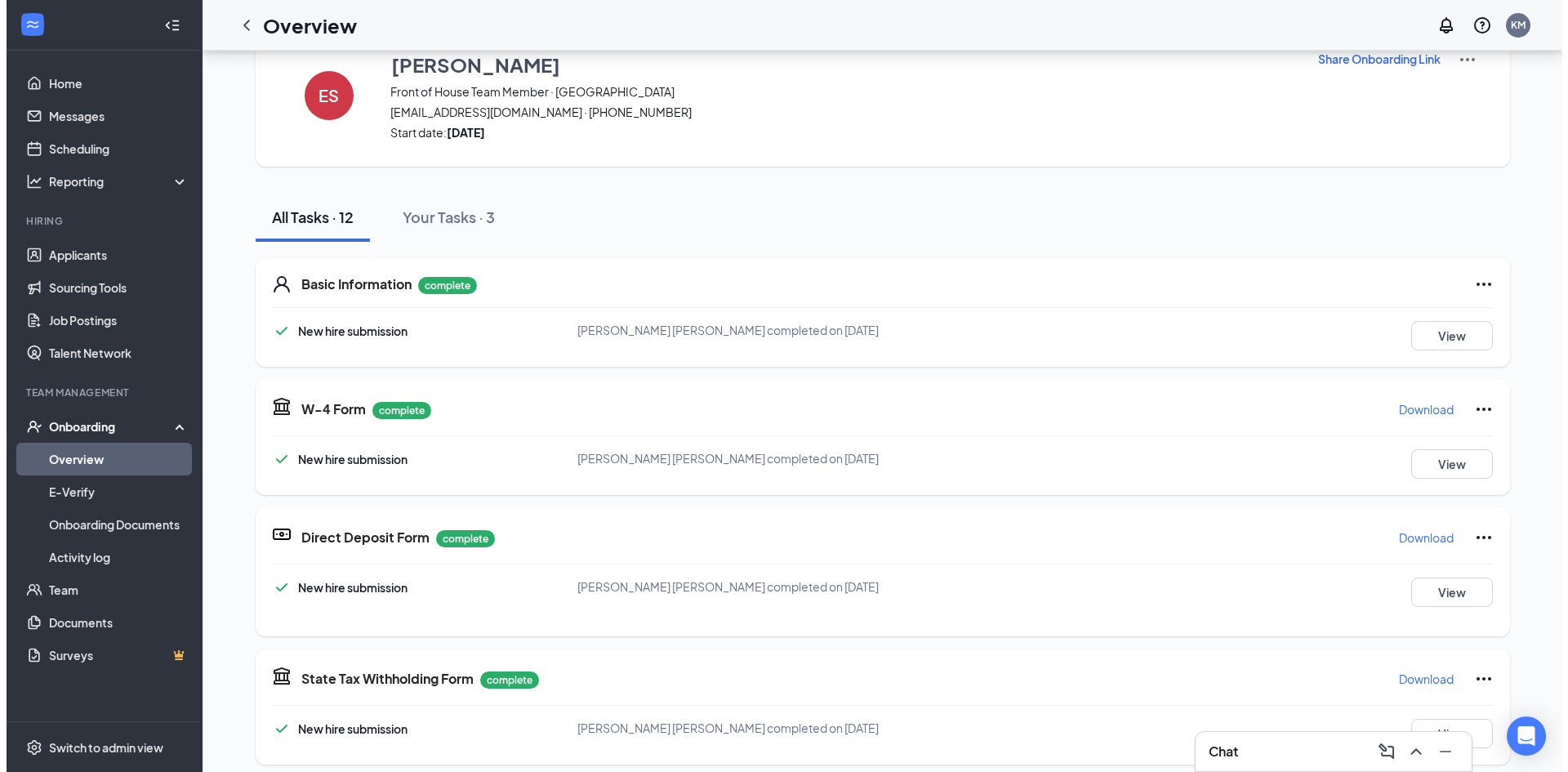
scroll to position [0, 0]
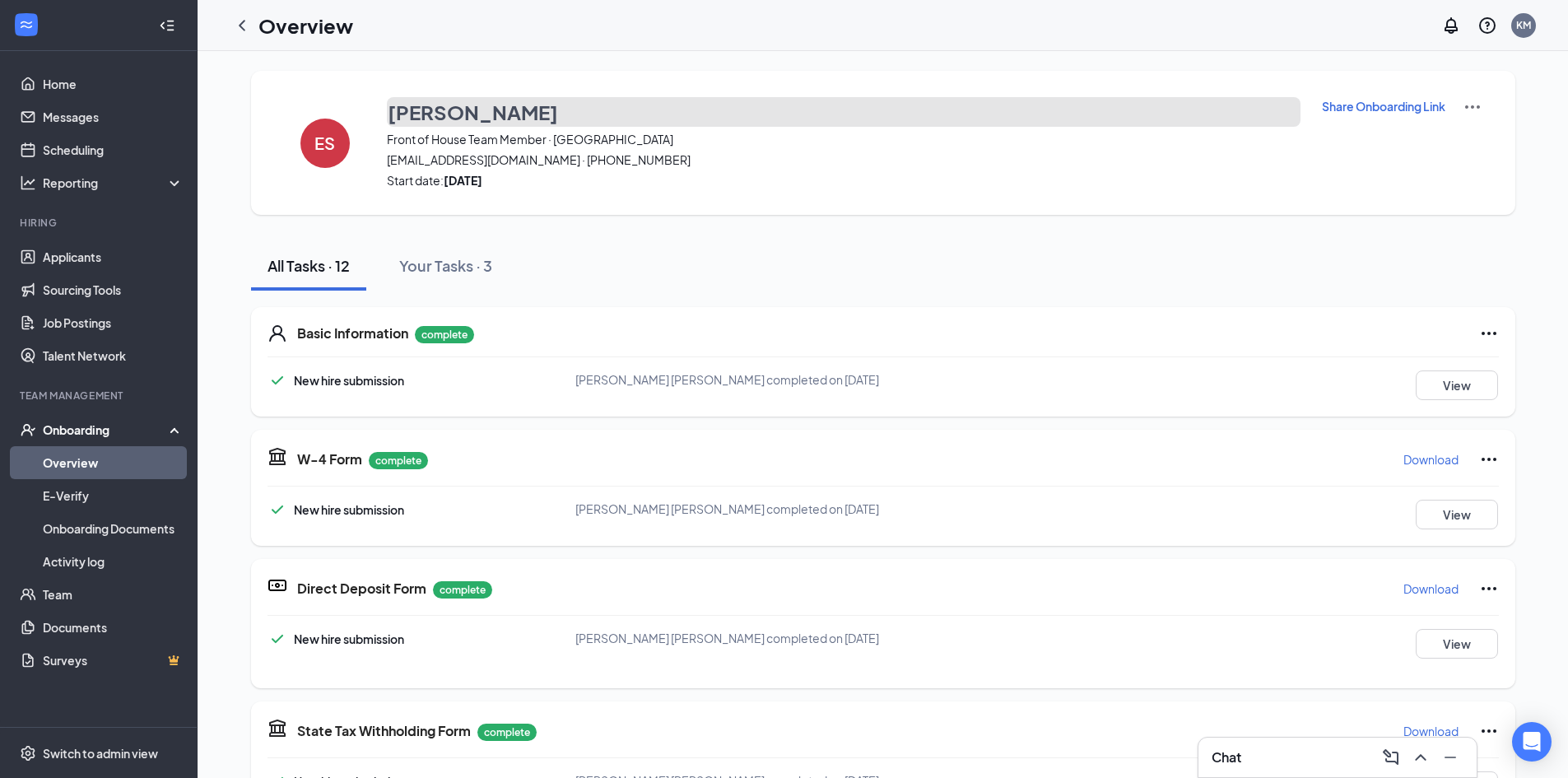
click at [439, 116] on h3 "Earl Scott" at bounding box center [473, 112] width 170 height 28
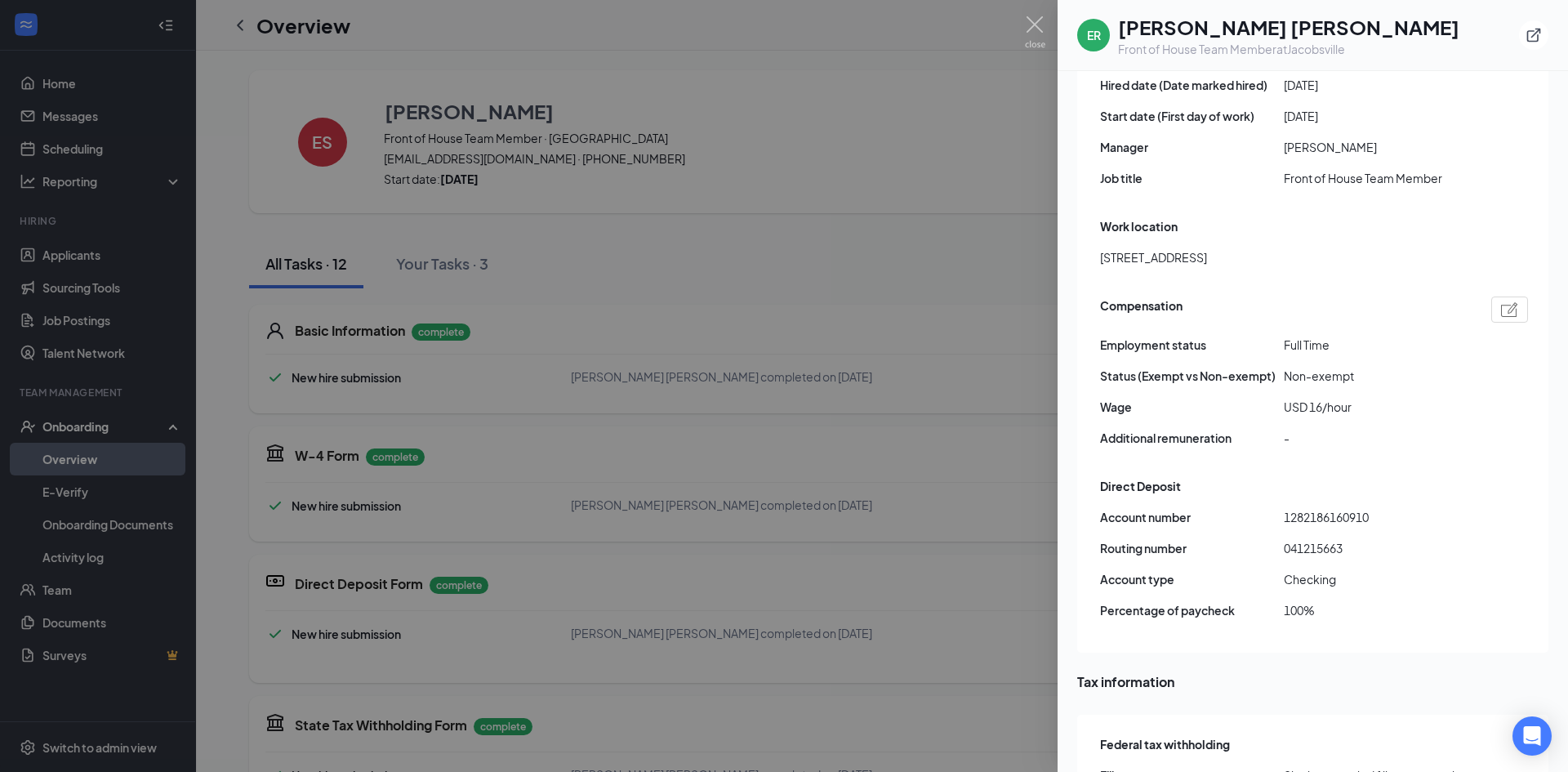
scroll to position [981, 0]
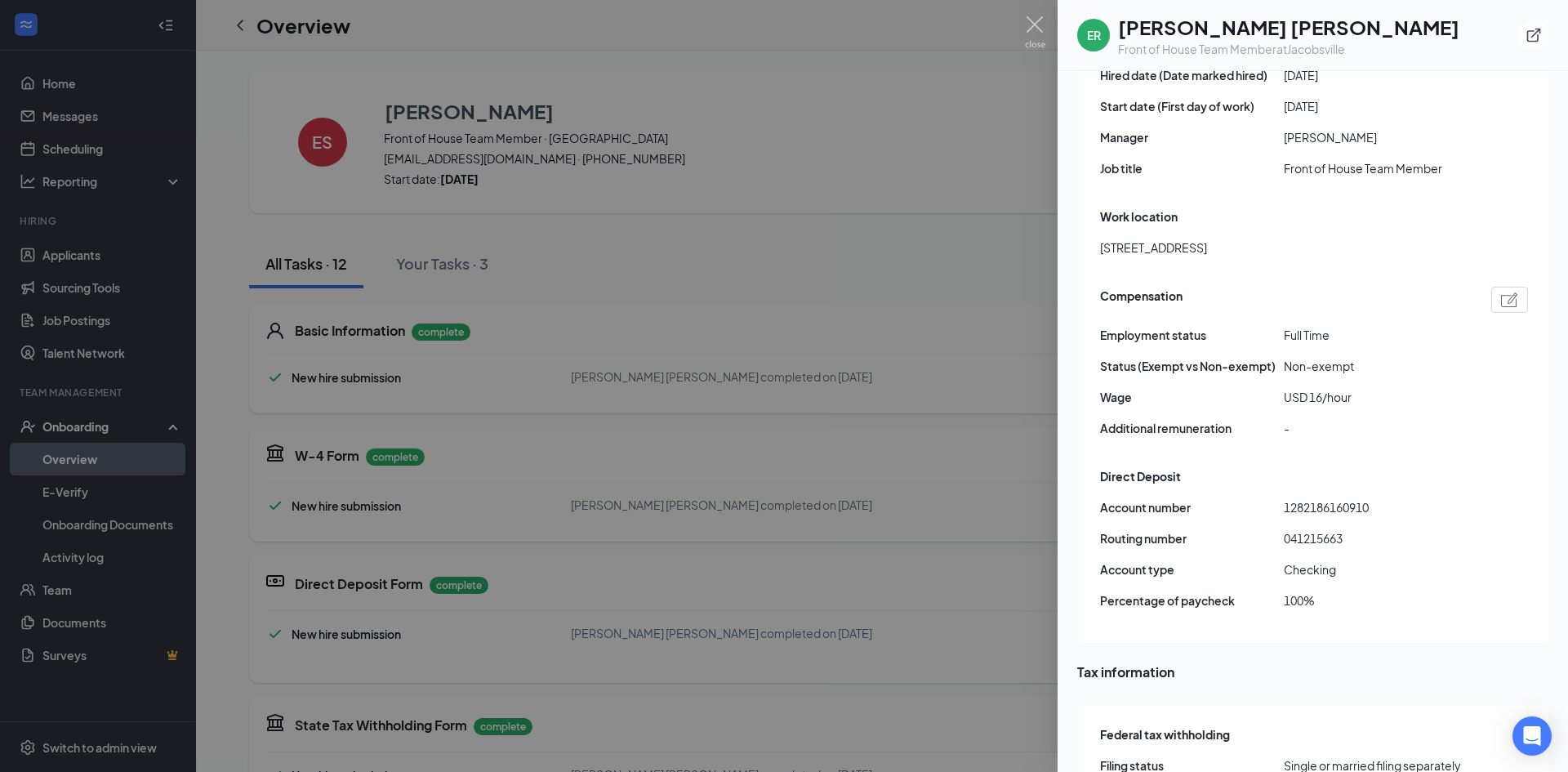
click at [858, 529] on div at bounding box center [784, 386] width 1568 height 772
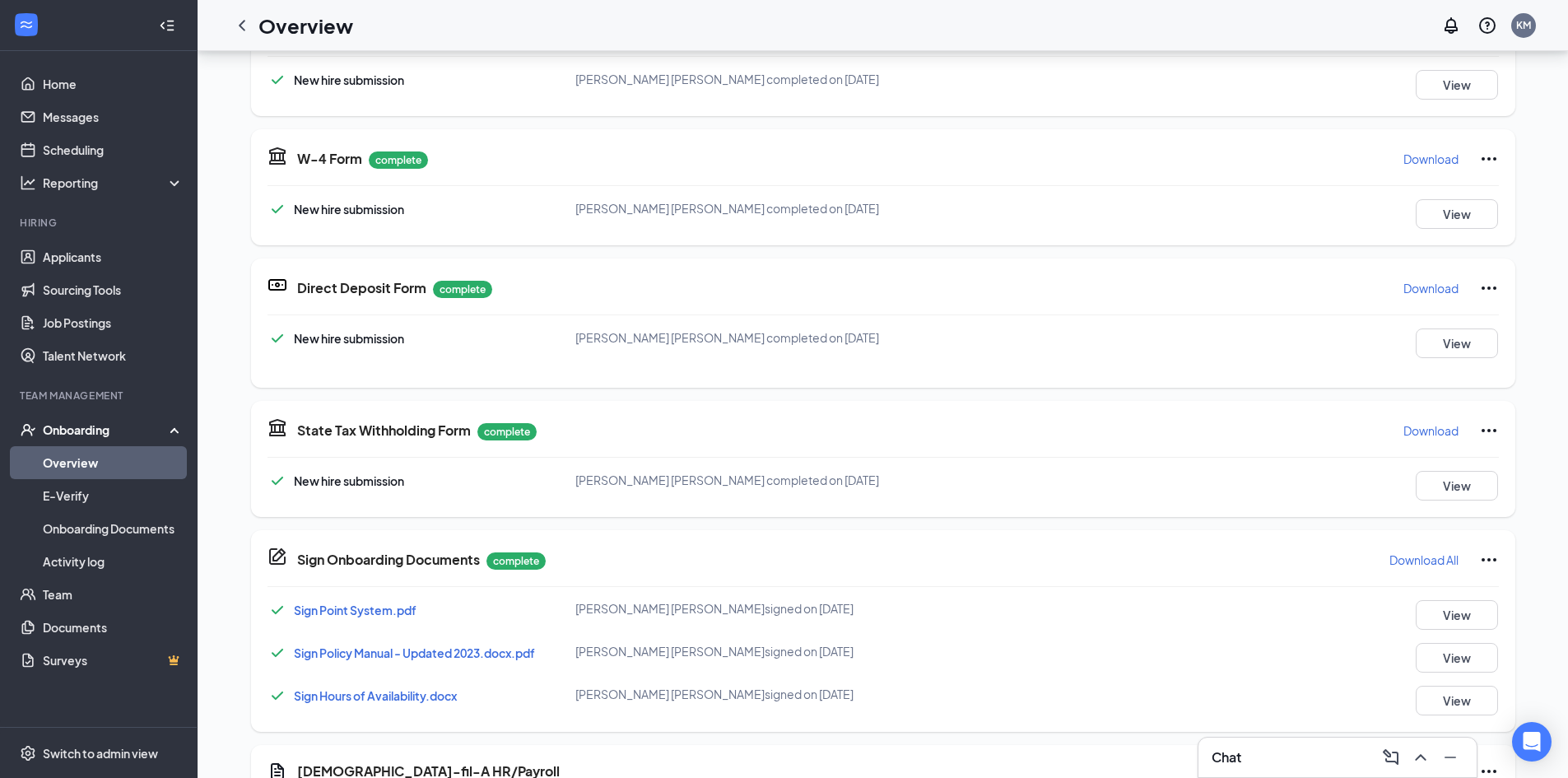
scroll to position [494, 0]
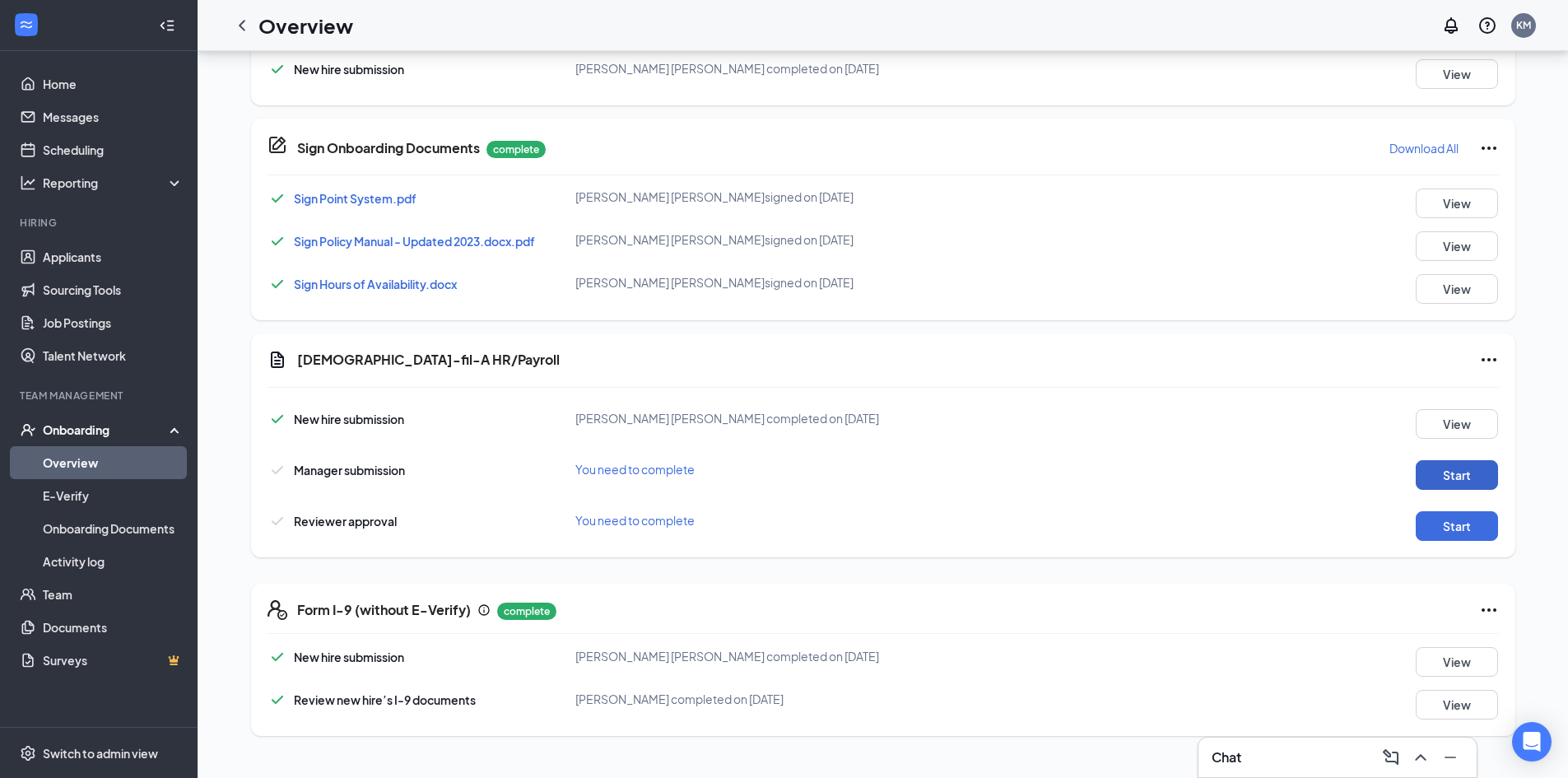
click at [1475, 472] on button "Start" at bounding box center [1457, 475] width 83 height 29
click at [1459, 517] on button "Start" at bounding box center [1457, 526] width 83 height 29
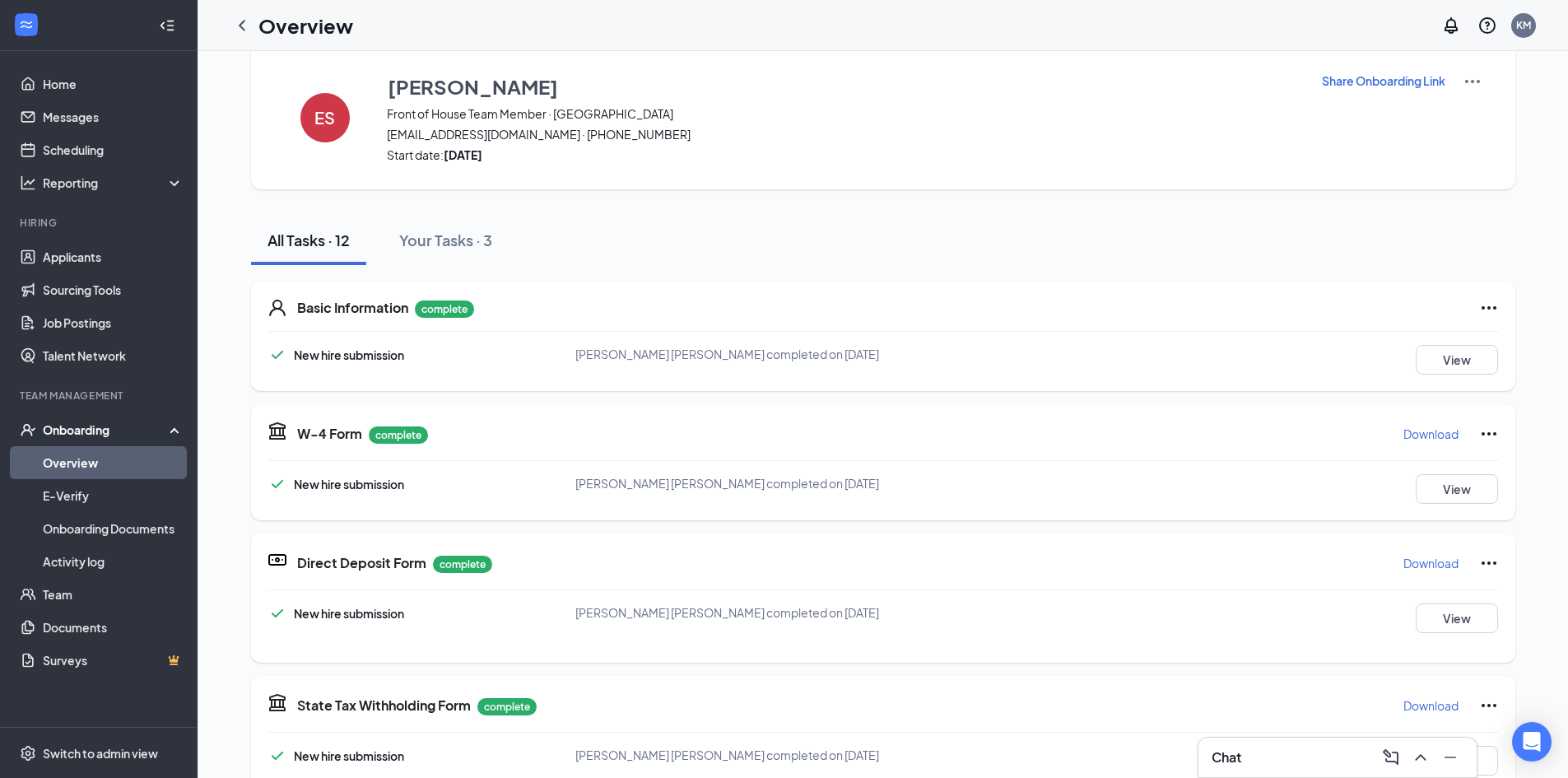
scroll to position [0, 0]
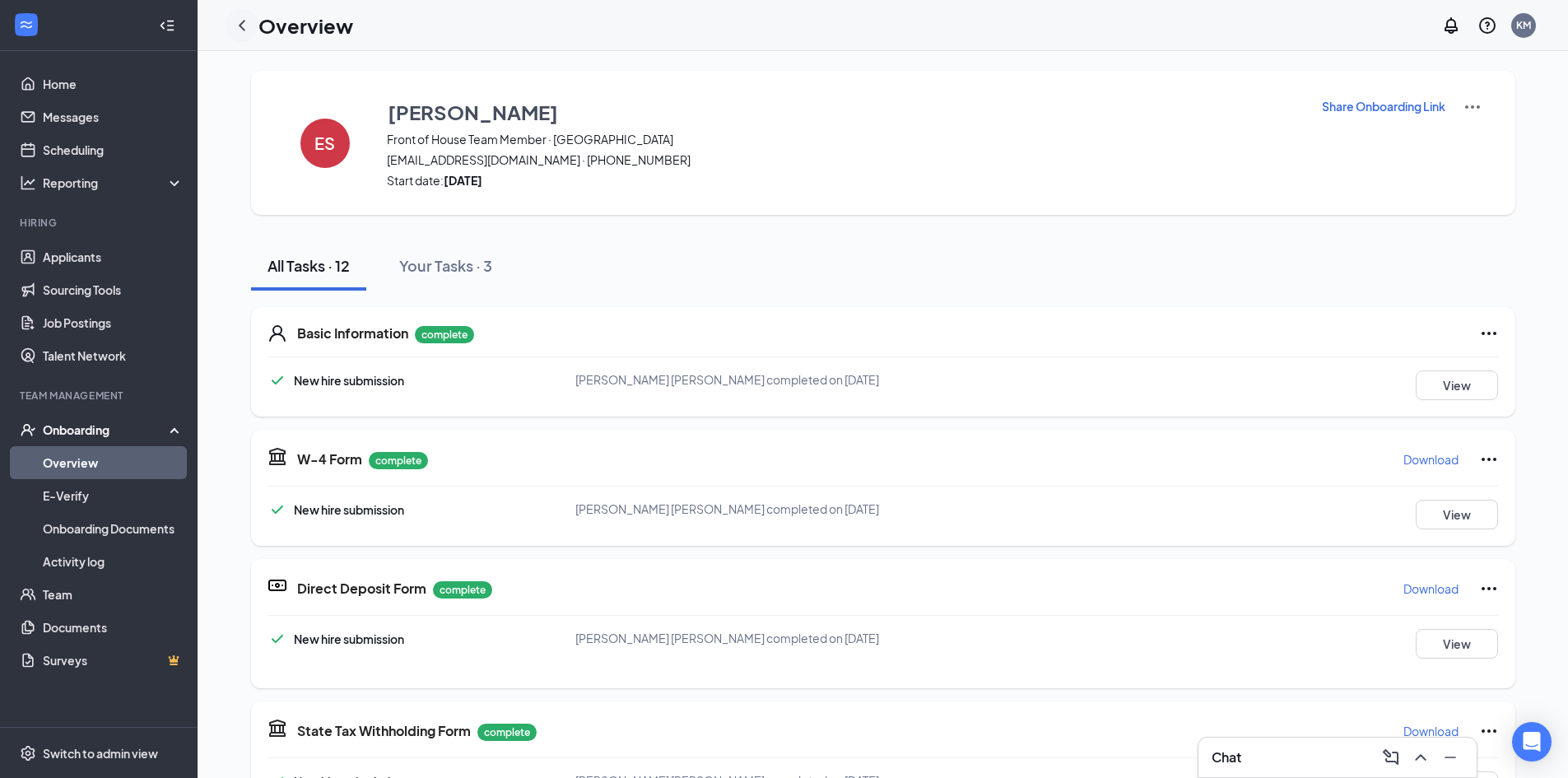
click at [239, 24] on icon "ChevronLeft" at bounding box center [241, 25] width 20 height 20
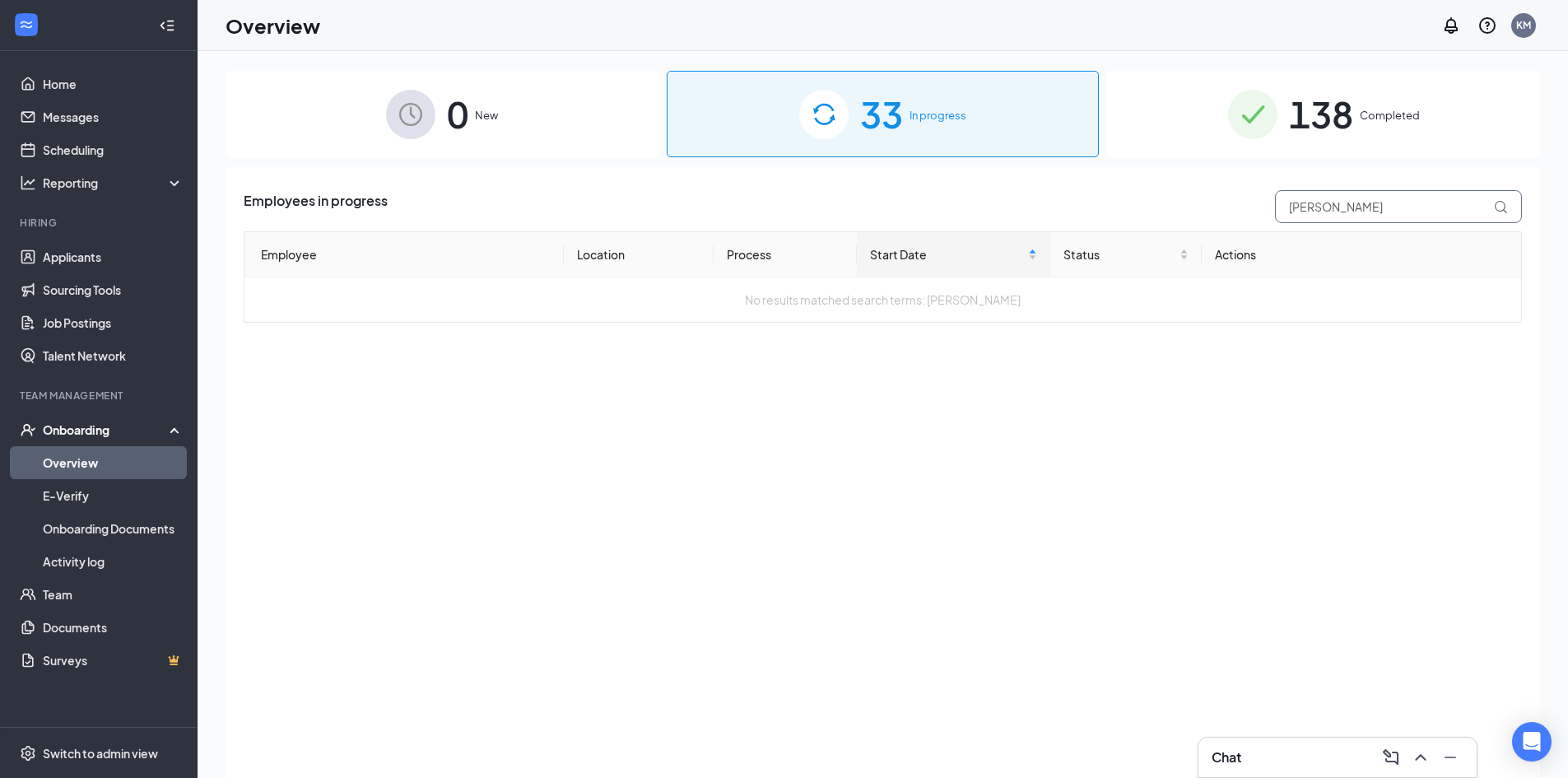
drag, startPoint x: 1343, startPoint y: 204, endPoint x: 1071, endPoint y: 225, distance: 272.8
click at [1071, 225] on div "Employees in progress Earl Employee Location Process Start Date Status Actions …" at bounding box center [883, 257] width 1278 height 133
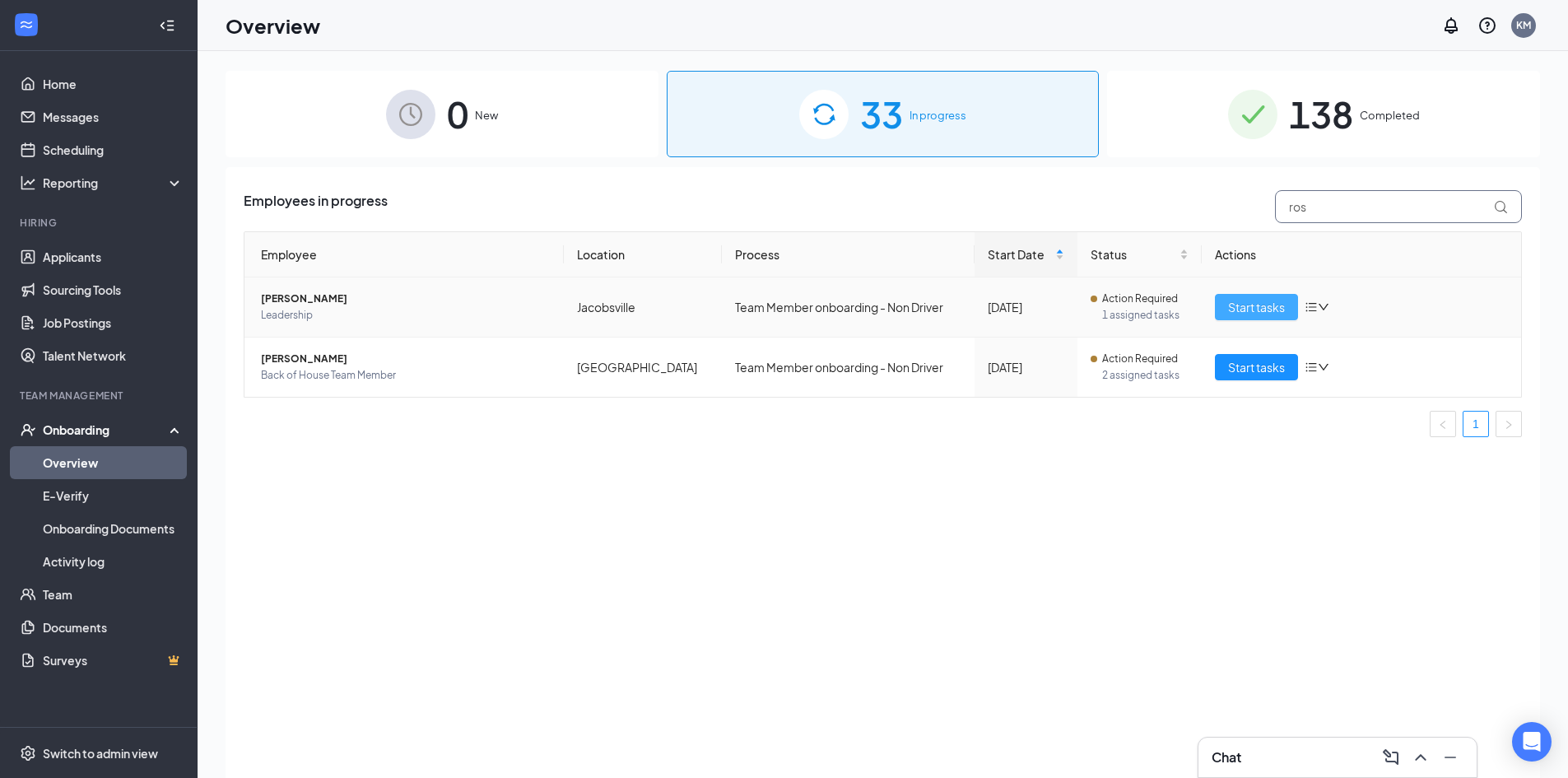
type input "ros"
click at [1235, 301] on span "Start tasks" at bounding box center [1256, 307] width 57 height 18
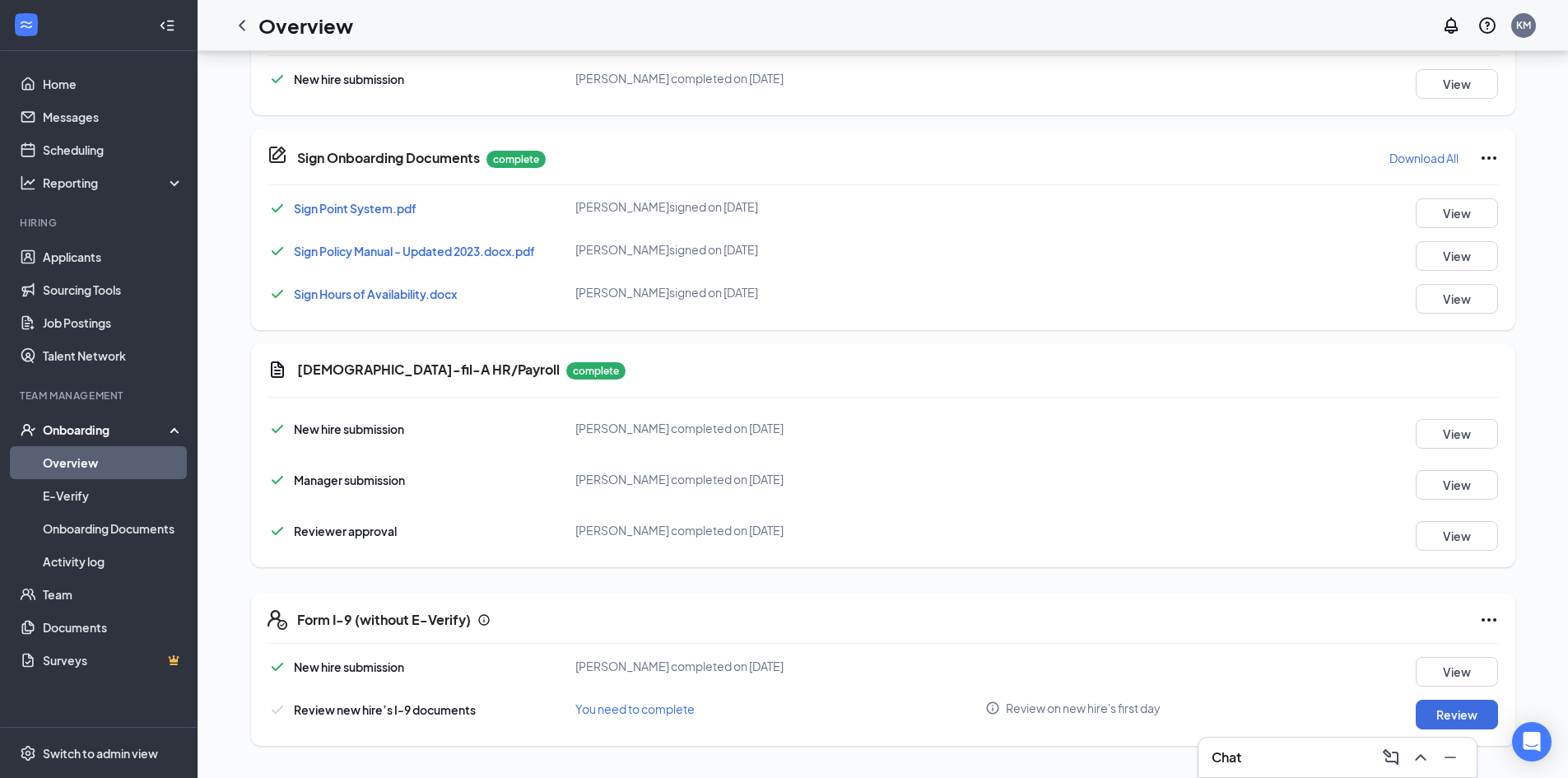
scroll to position [690, 0]
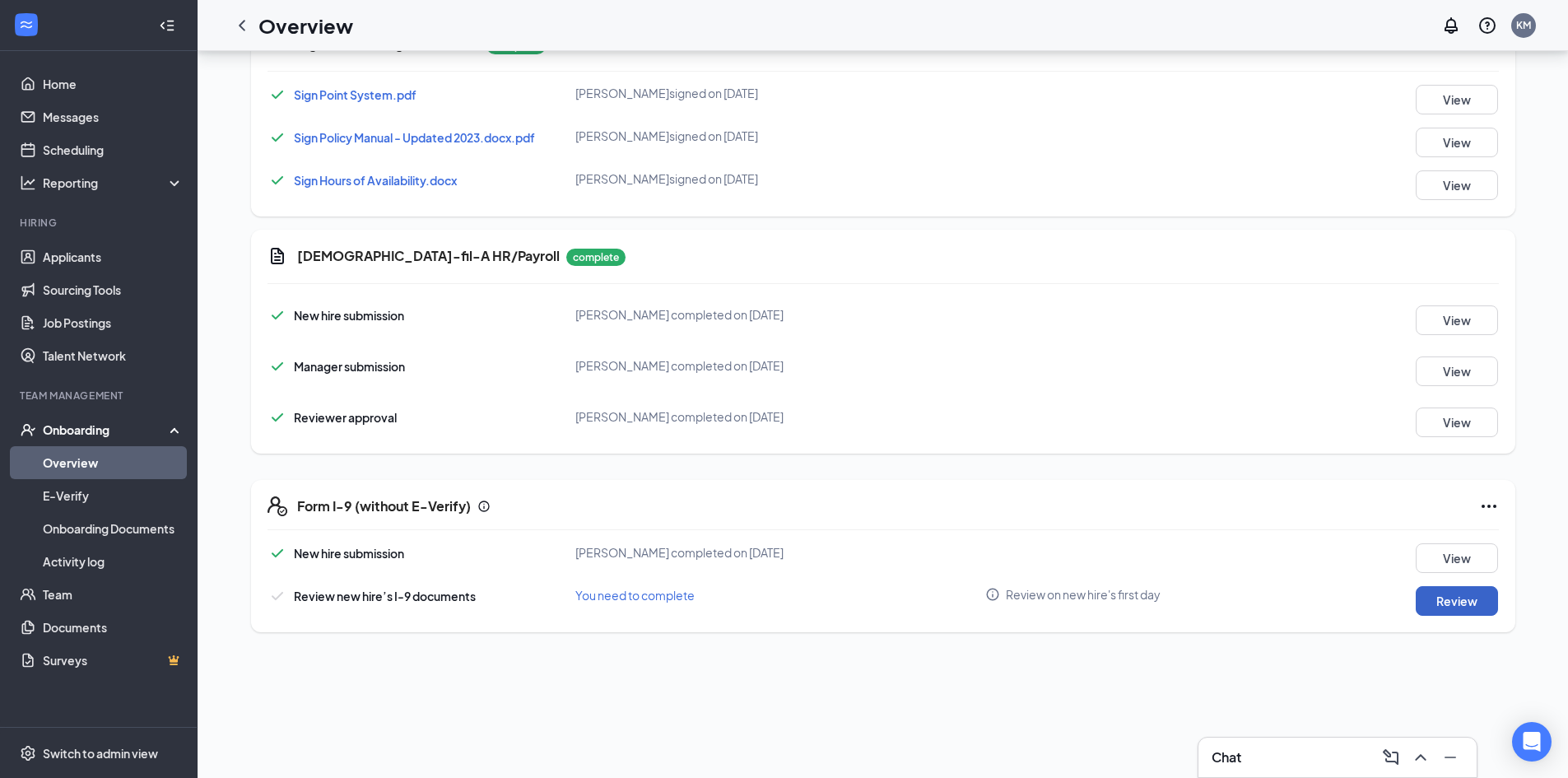
click at [1444, 604] on button "Review" at bounding box center [1457, 601] width 83 height 29
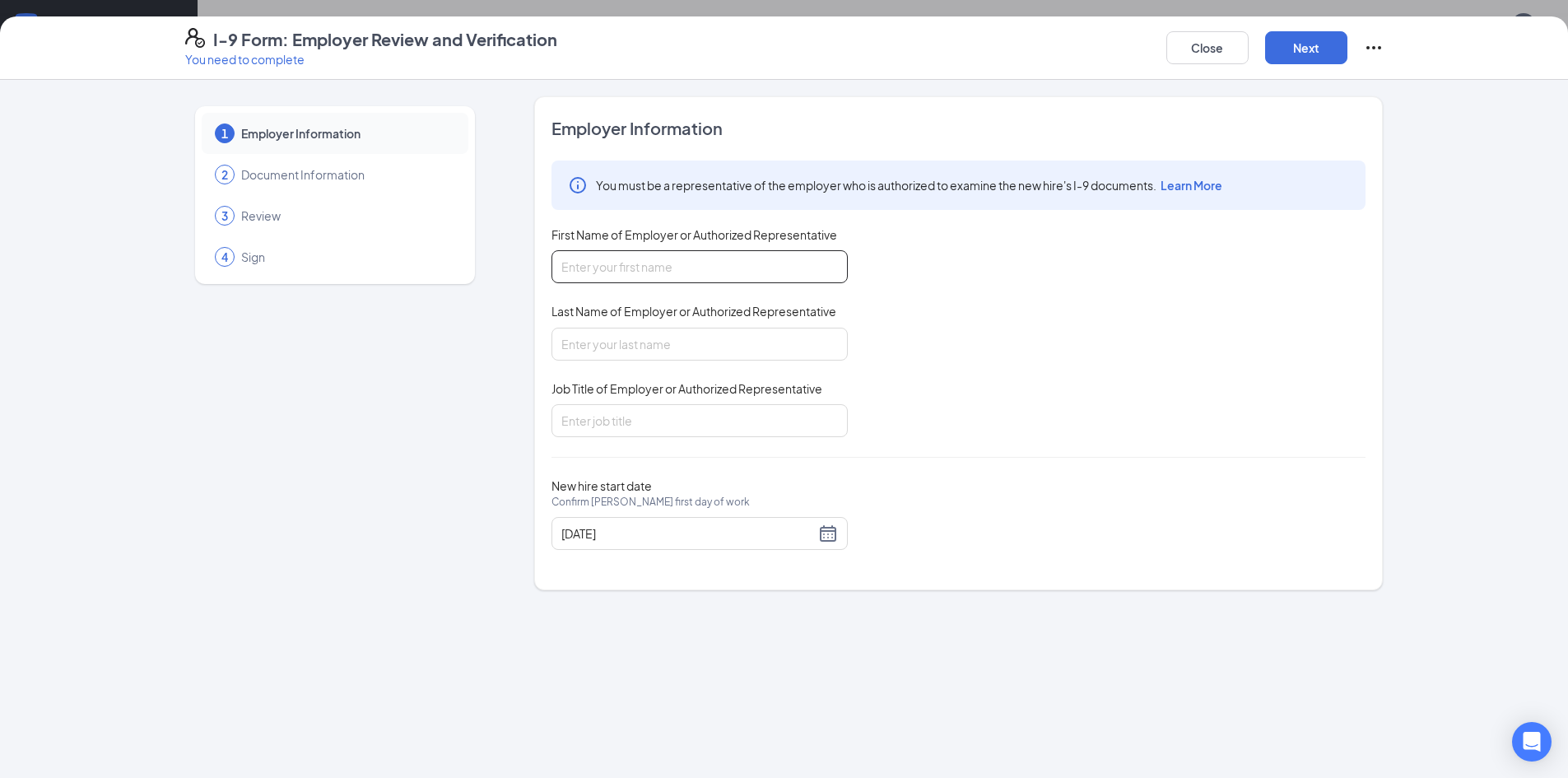
click at [691, 258] on input "First Name of Employer or Authorized Representative" at bounding box center [699, 267] width 296 height 33
type input "[PERSON_NAME]"
click at [639, 339] on input "Last Name of Employer or Authorized Representative" at bounding box center [699, 344] width 296 height 33
type input "McGarry"
click at [617, 426] on input "Job Title of Employer or Authorized Representative" at bounding box center [699, 420] width 296 height 33
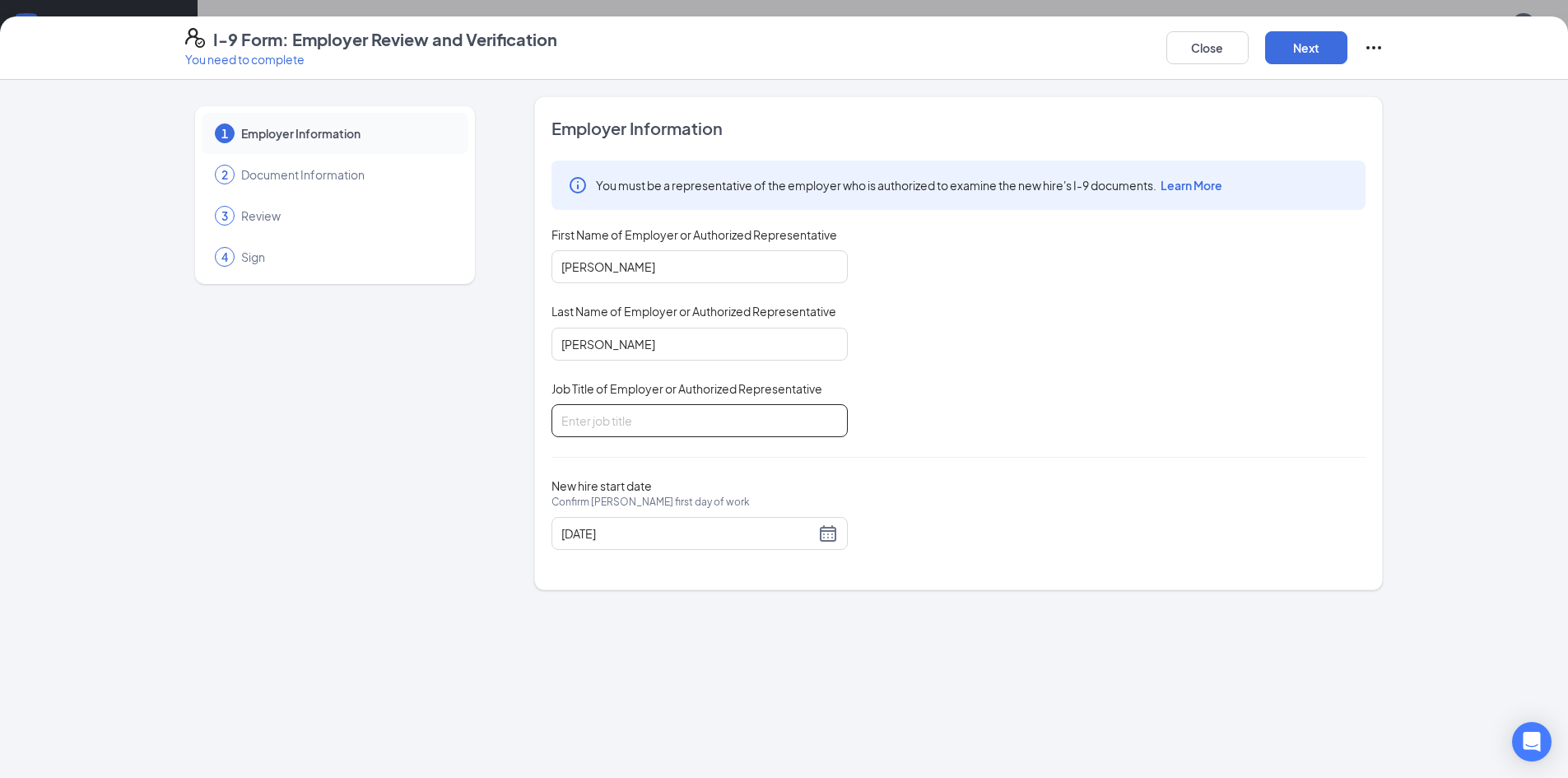
type input "Manager"
click at [821, 541] on div "09/04/2025" at bounding box center [699, 533] width 276 height 20
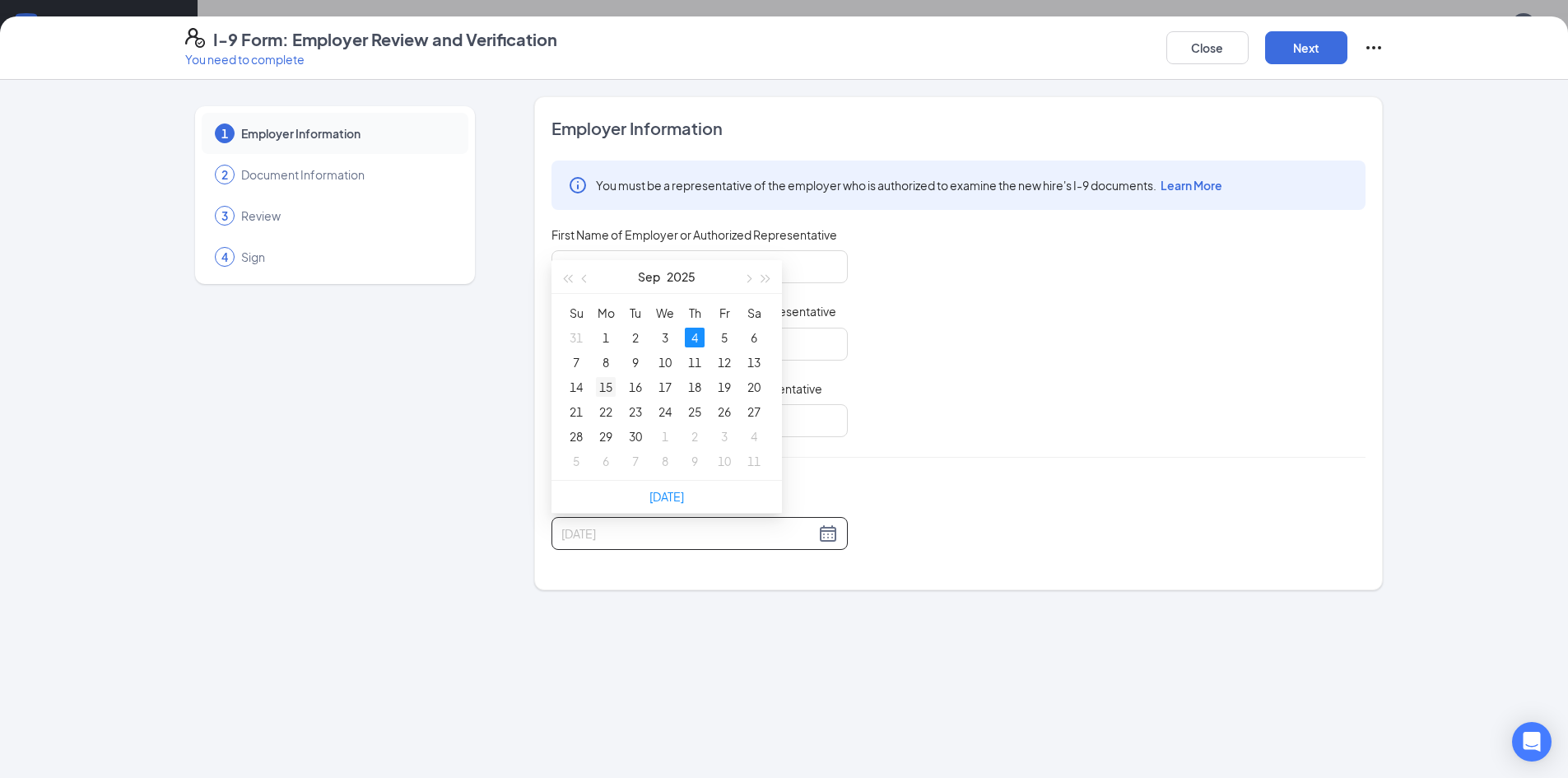
type input "09/15/2025"
click at [610, 391] on div "15" at bounding box center [605, 387] width 20 height 20
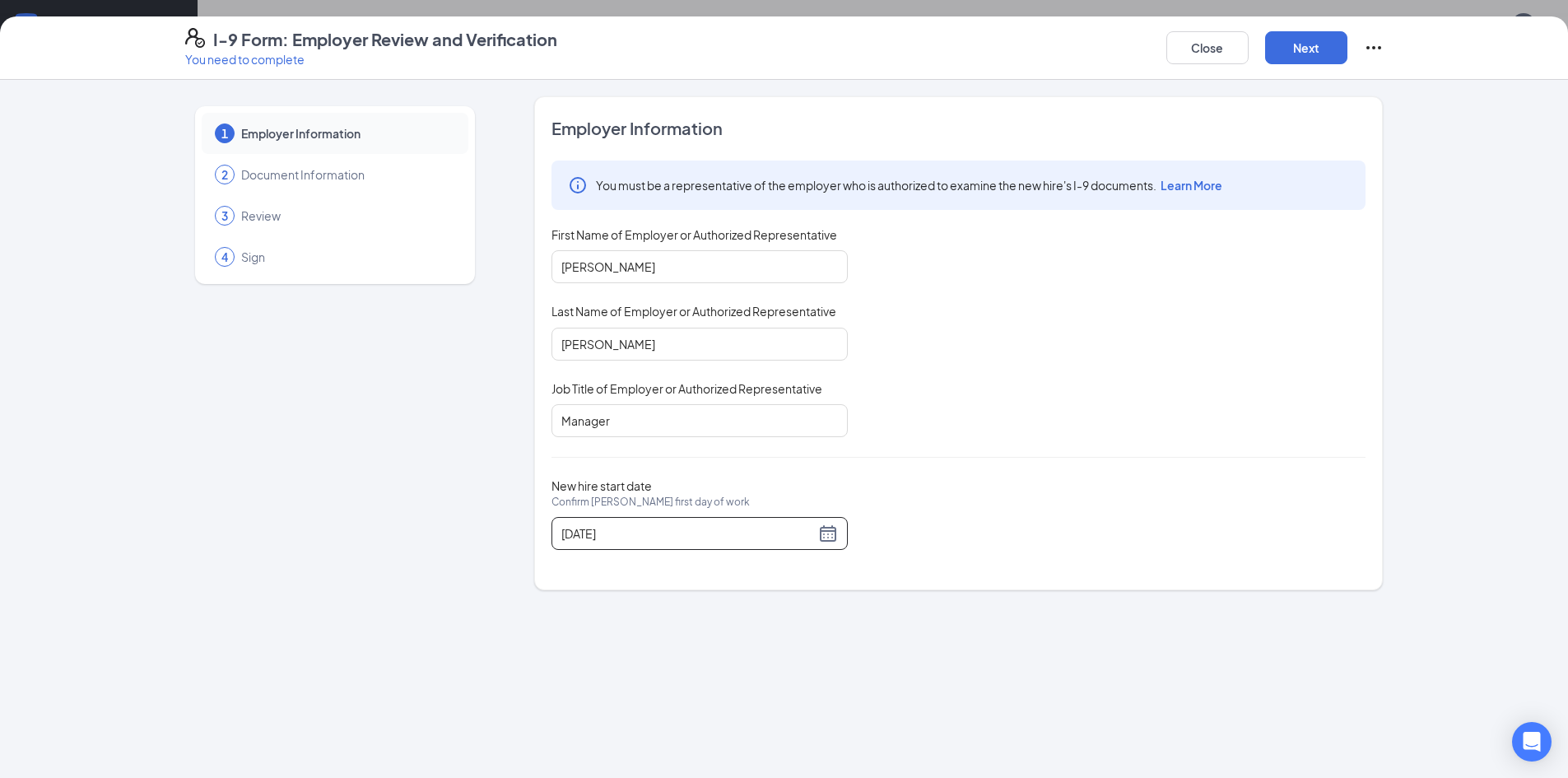
click at [1001, 457] on div at bounding box center [958, 457] width 814 height 1
click at [1291, 40] on button "Next" at bounding box center [1306, 47] width 83 height 33
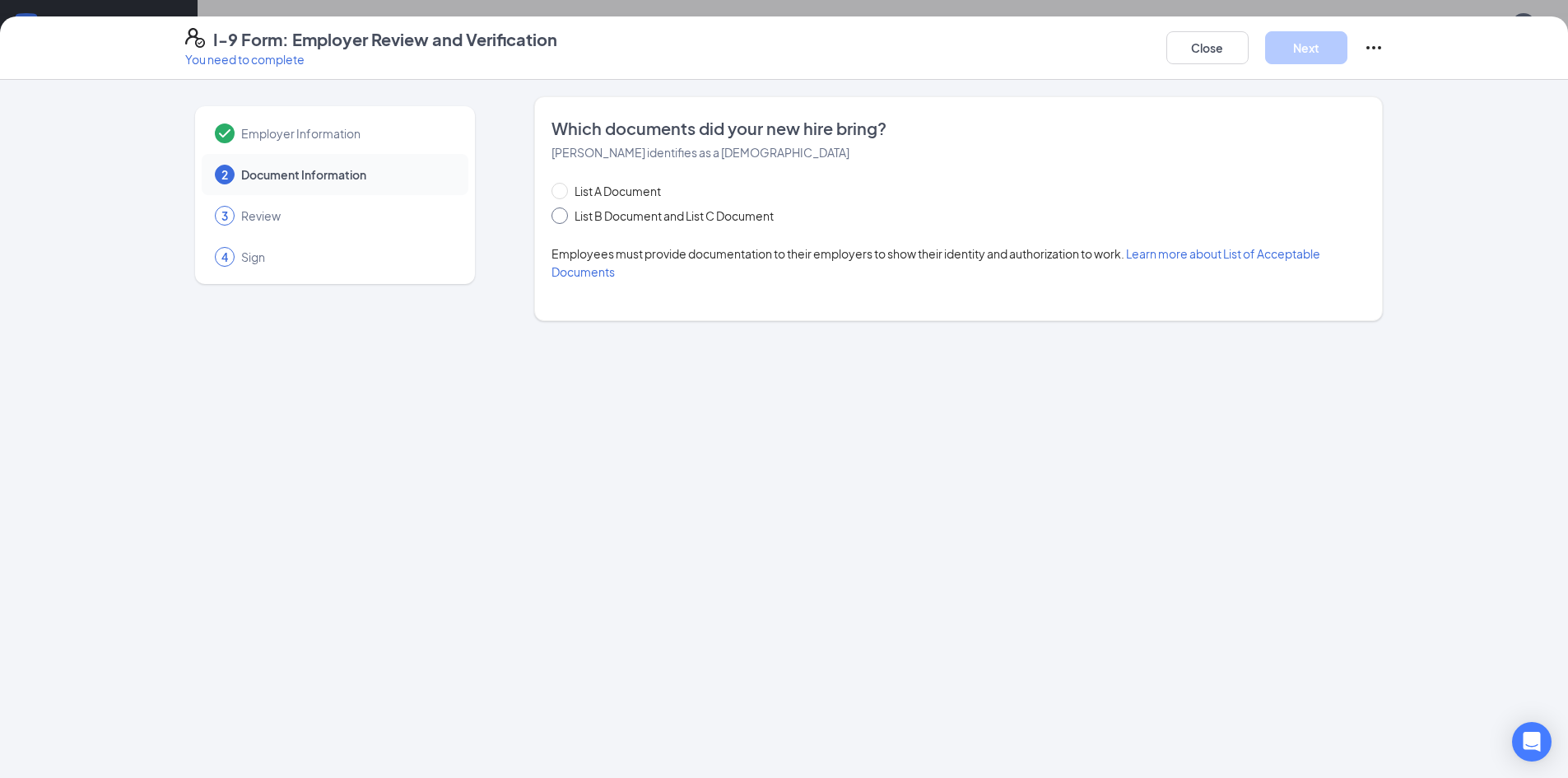
click at [560, 213] on input "List B Document and List C Document" at bounding box center [556, 213] width 11 height 11
radio input "true"
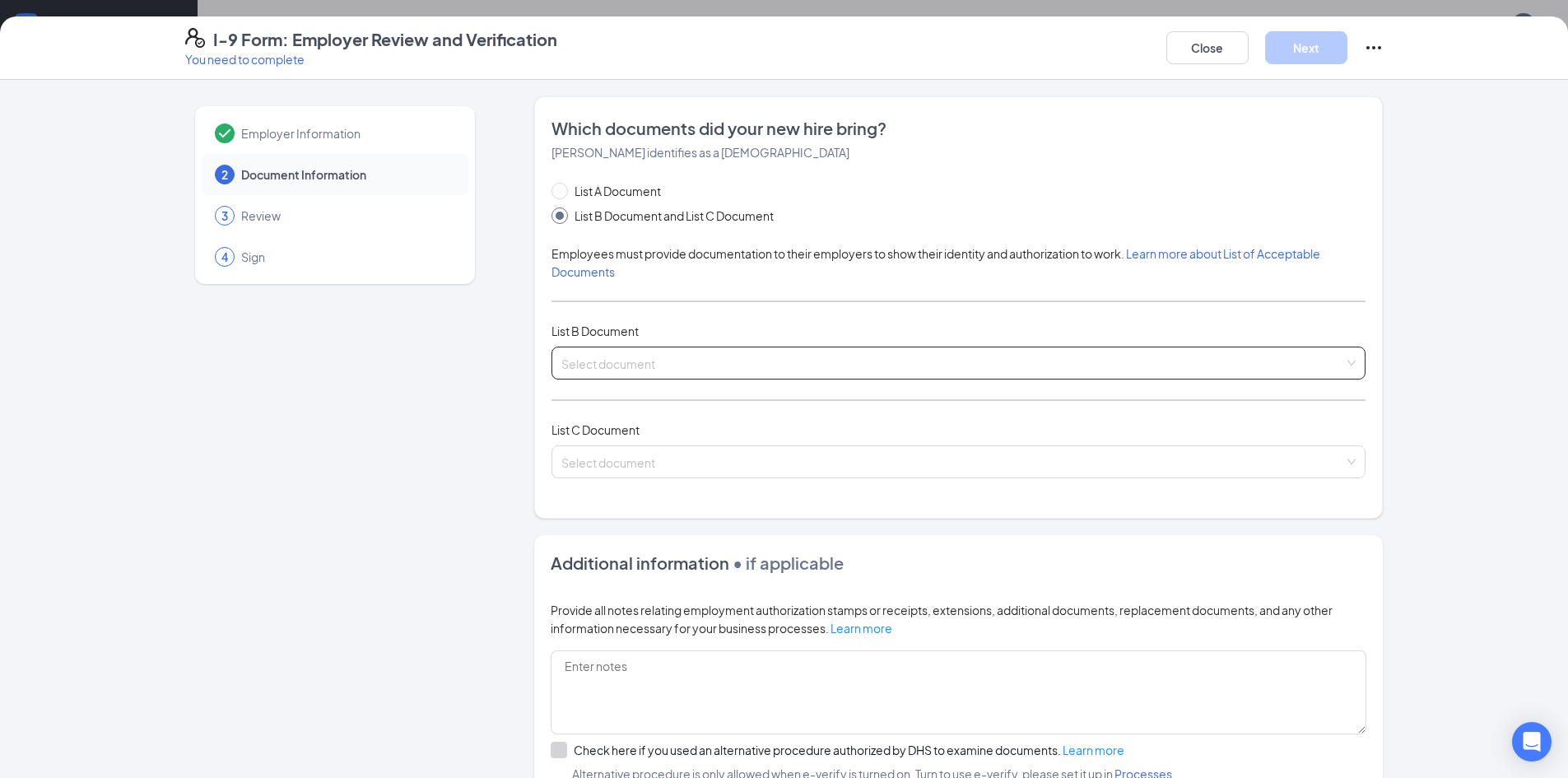
click at [646, 347] on input "search" at bounding box center [952, 359] width 783 height 25
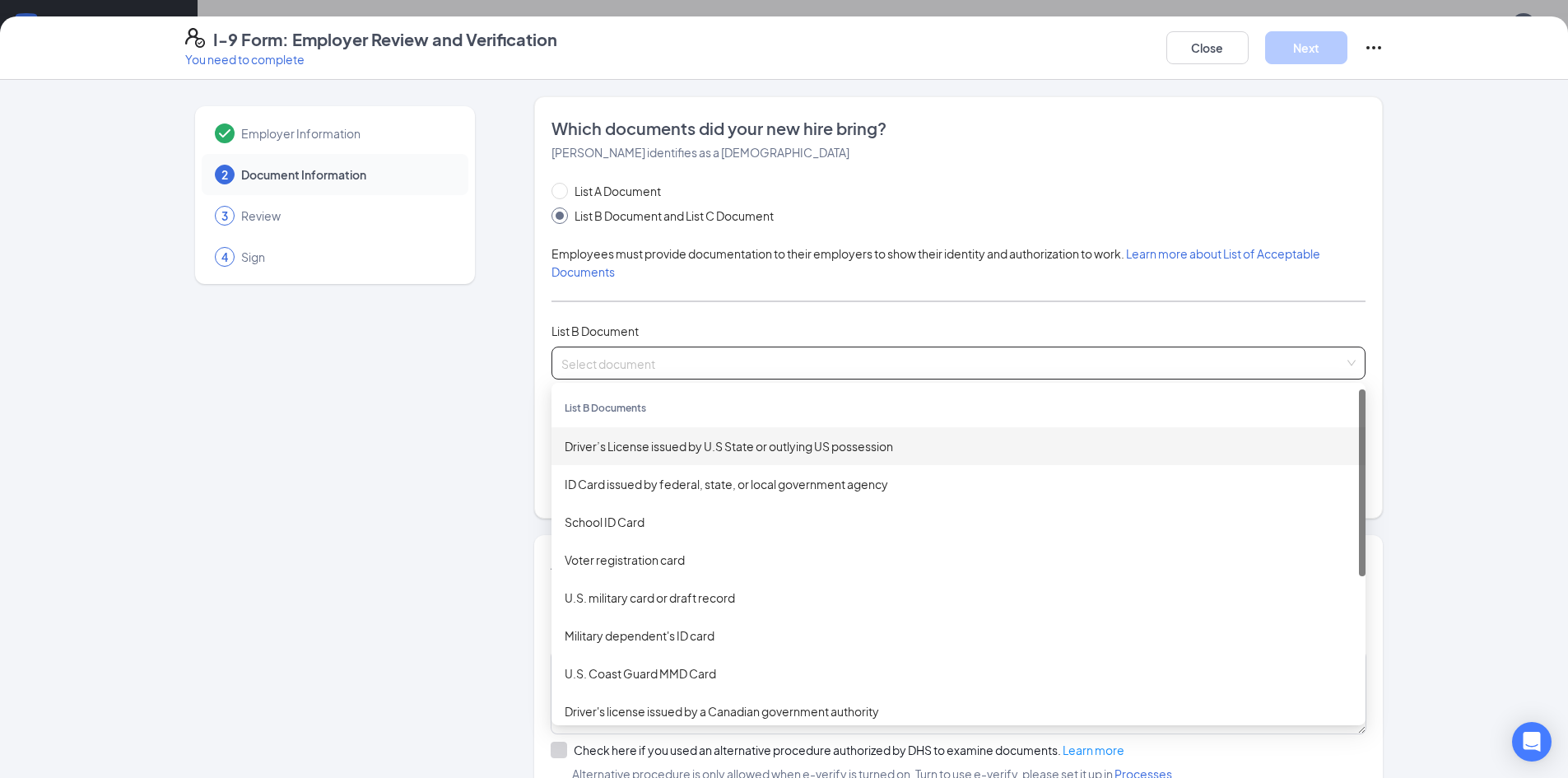
click at [673, 445] on div "Driver’s License issued by U.S State or outlying US possession" at bounding box center [958, 445] width 788 height 18
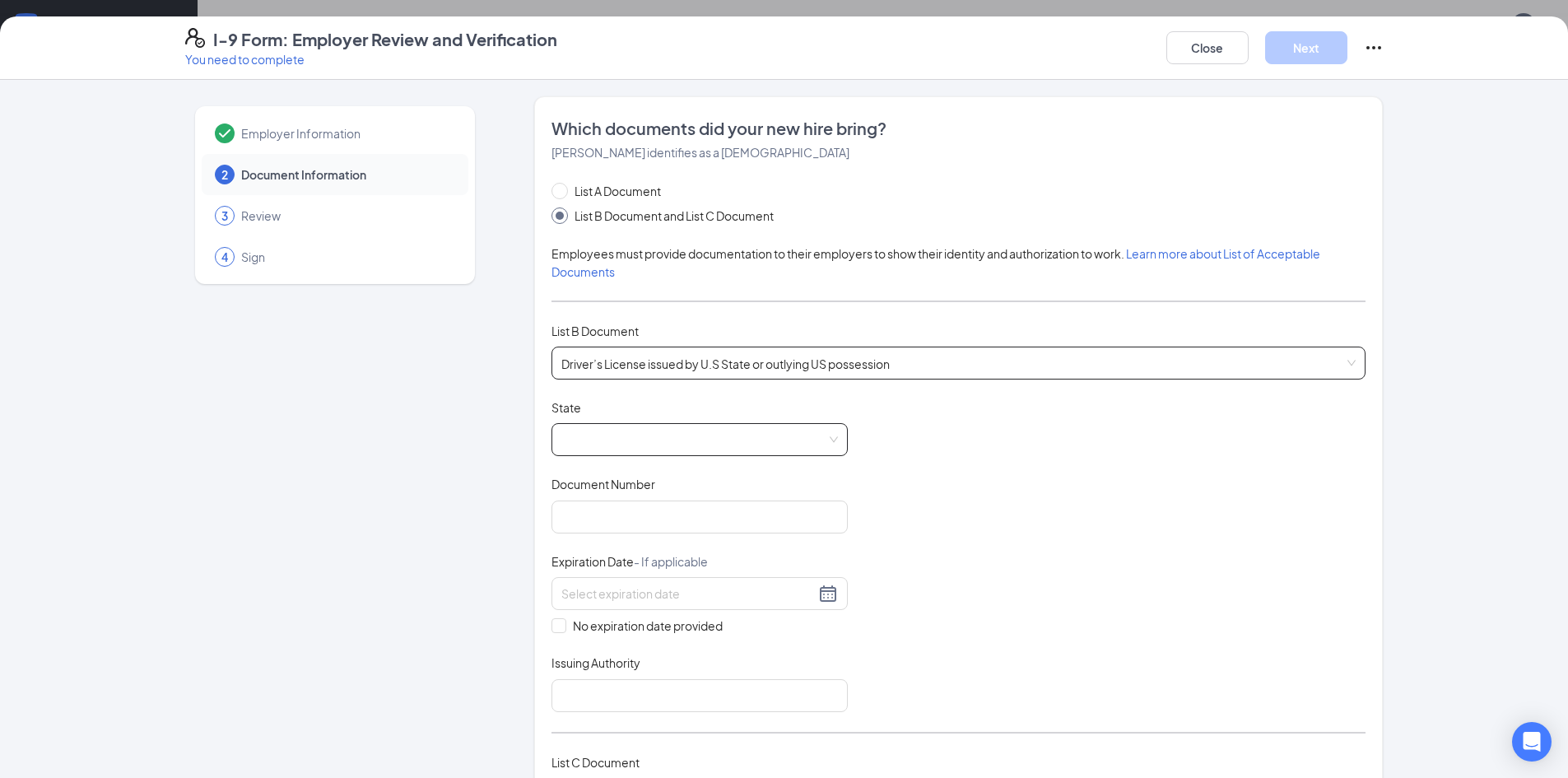
click at [599, 432] on span at bounding box center [699, 439] width 276 height 31
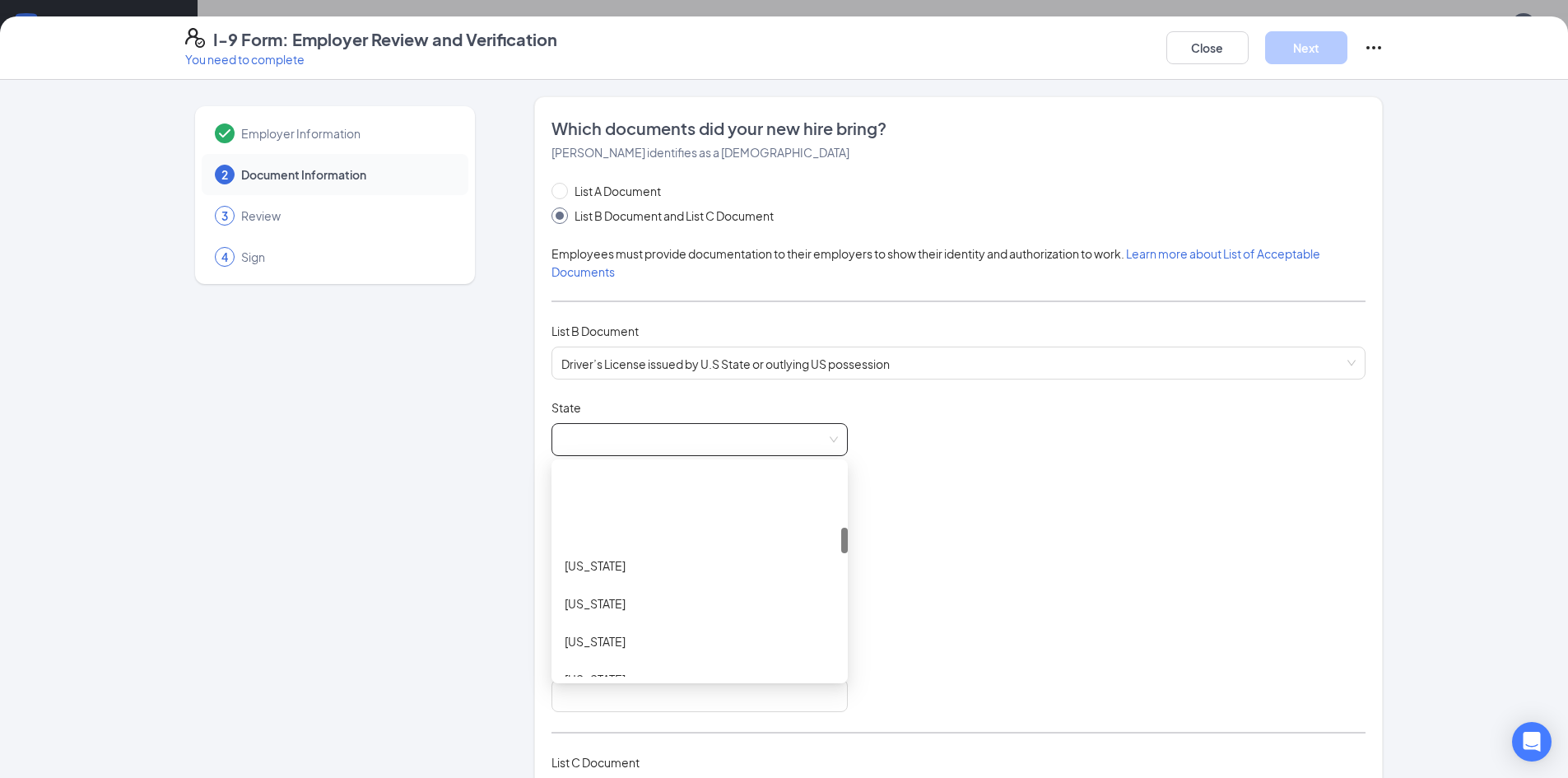
scroll to position [659, 0]
click at [622, 660] on div "Maryland" at bounding box center [699, 659] width 270 height 18
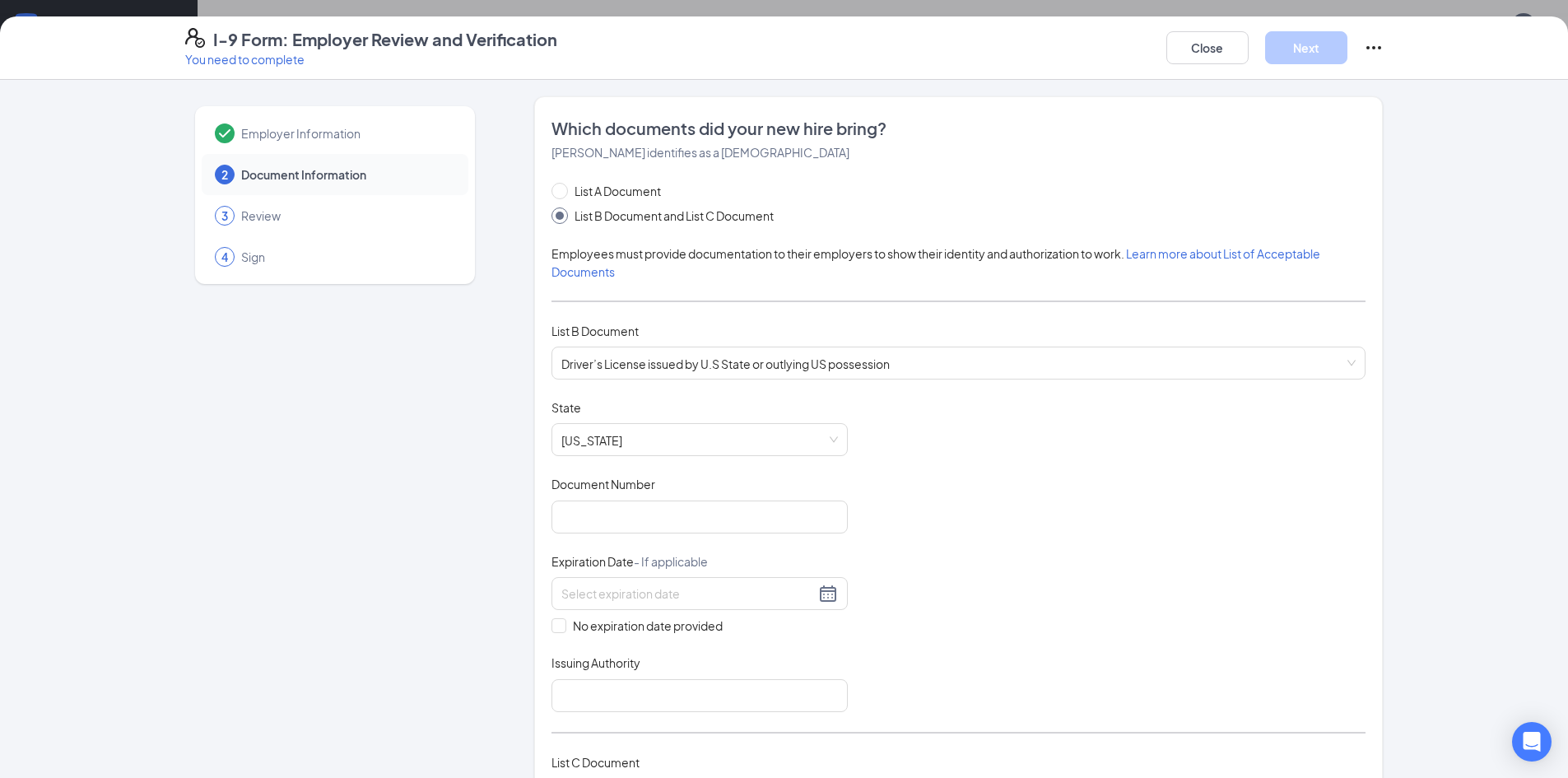
click at [406, 583] on div "Employer Information 2 Document Information 3 Review 4 Sign" at bounding box center [335, 693] width 300 height 1192
click at [609, 520] on input "Document Number" at bounding box center [699, 517] width 296 height 33
type input "MD10273337299"
click at [483, 537] on div "Employer Information 2 Document Information 3 Review 4 Sign Which documents did…" at bounding box center [784, 693] width 1198 height 1192
click at [561, 588] on input at bounding box center [688, 594] width 253 height 18
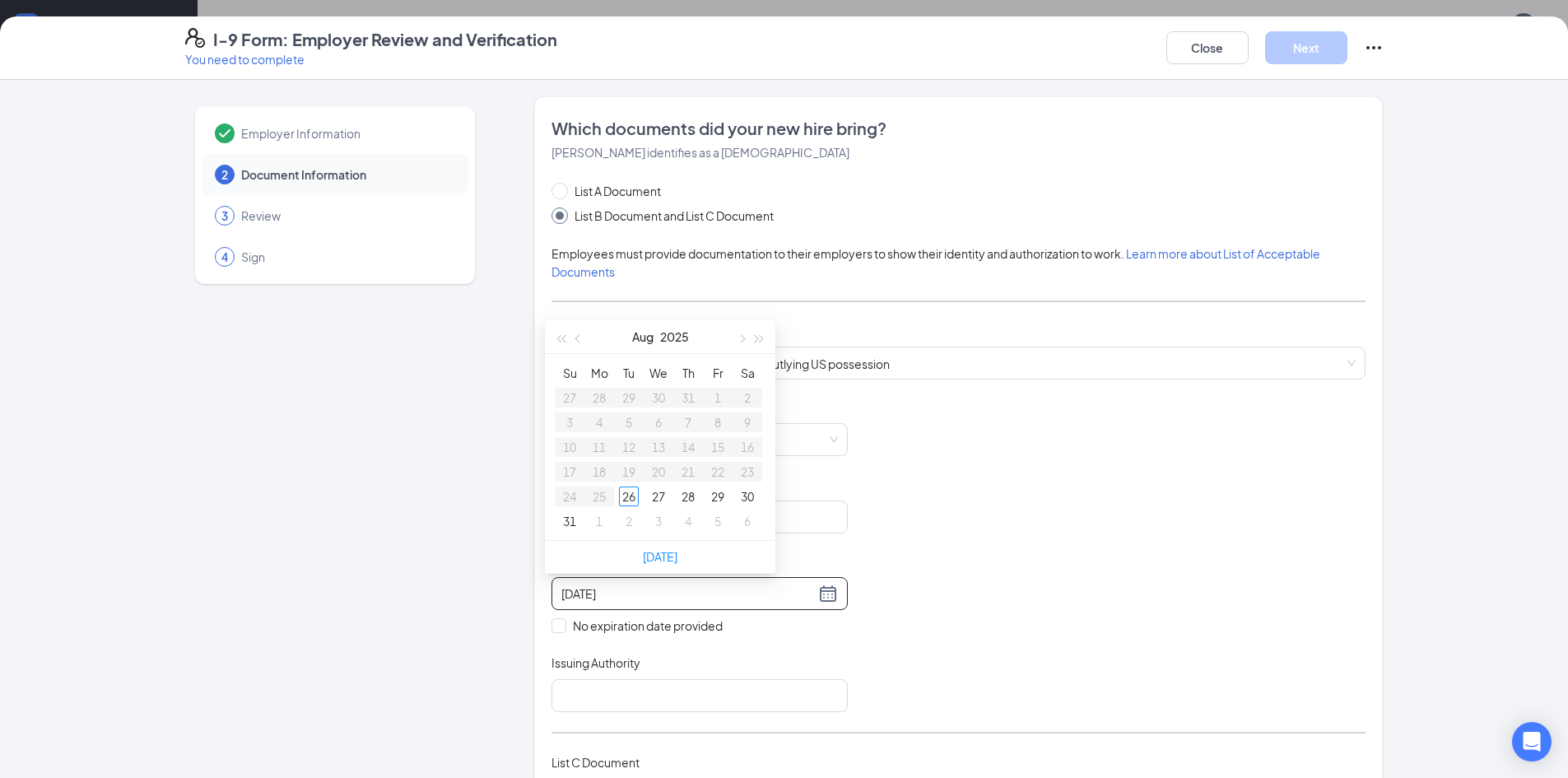
type input "08/27/2025"
click at [739, 337] on span "button" at bounding box center [741, 339] width 9 height 9
type input "10/16/2025"
click at [685, 449] on div "16" at bounding box center [687, 446] width 20 height 20
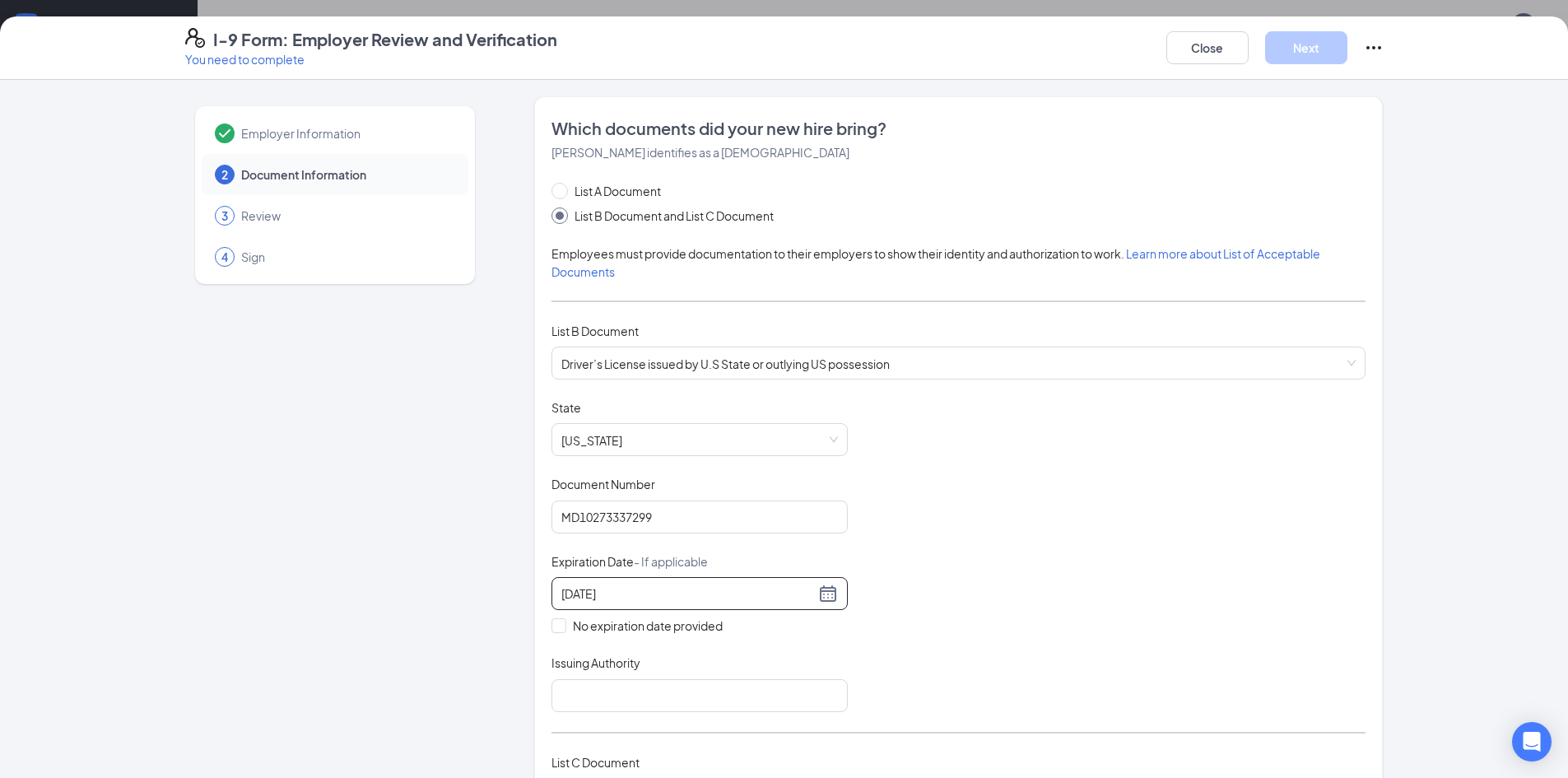
click at [1016, 619] on div "Document Title Driver’s License issued by U.S State or outlying US possession S…" at bounding box center [958, 555] width 814 height 313
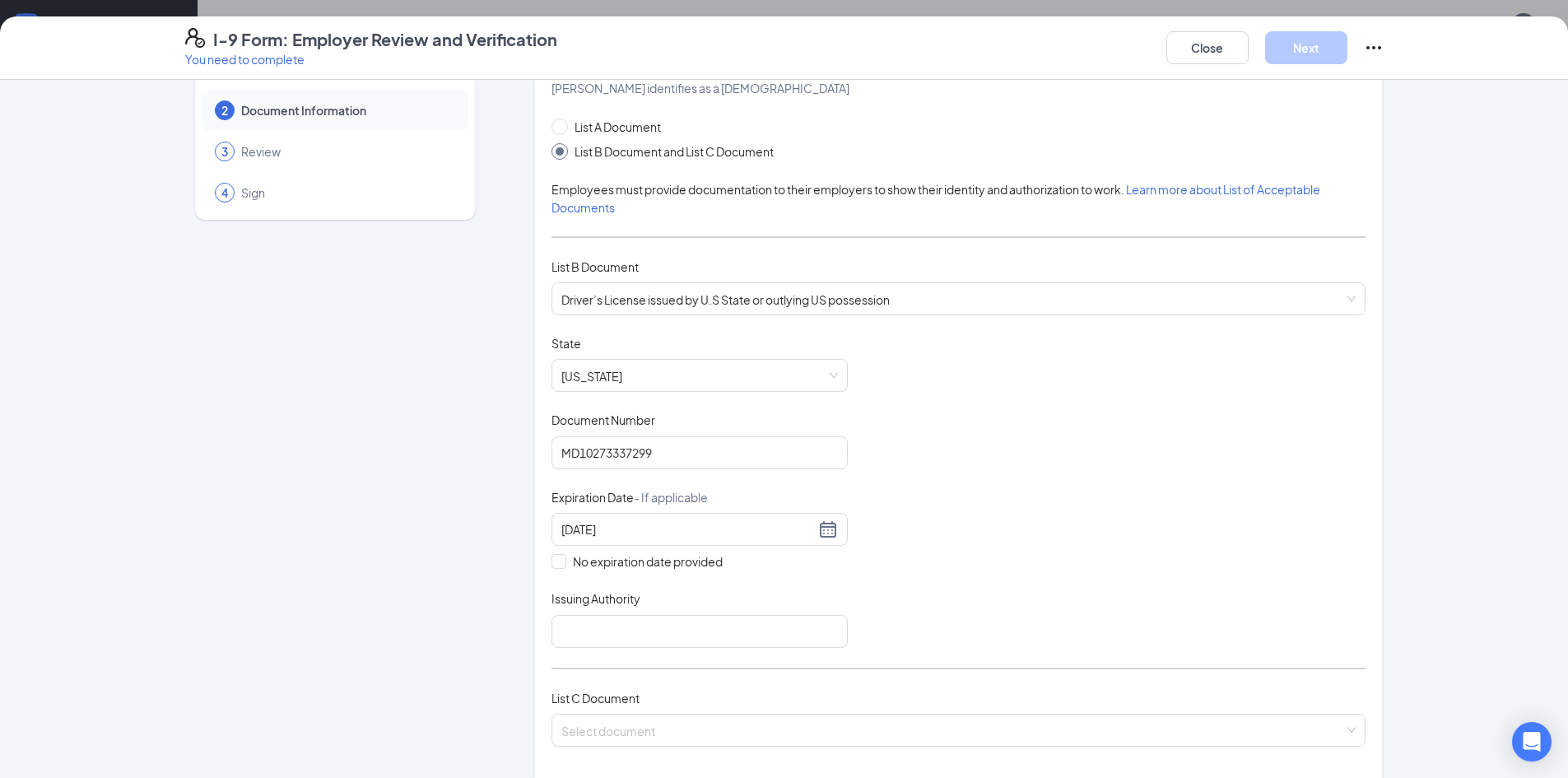
scroll to position [165, 0]
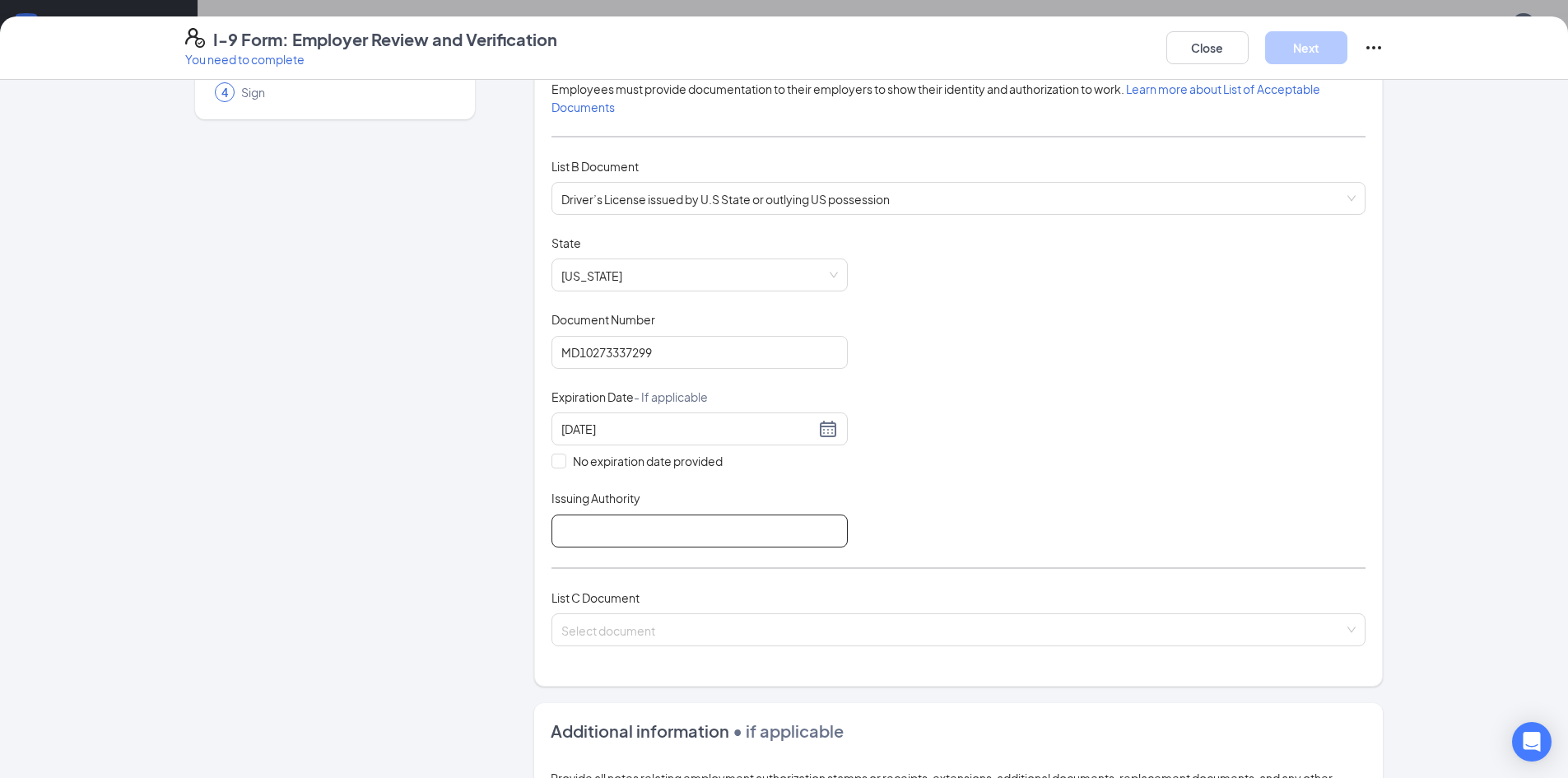
click at [658, 543] on input "Issuing Authority" at bounding box center [699, 531] width 296 height 33
type input "State of Maryland"
click at [511, 575] on div "Employer Information 2 Document Information 3 Review 4 Sign Which documents did…" at bounding box center [784, 528] width 1198 height 1192
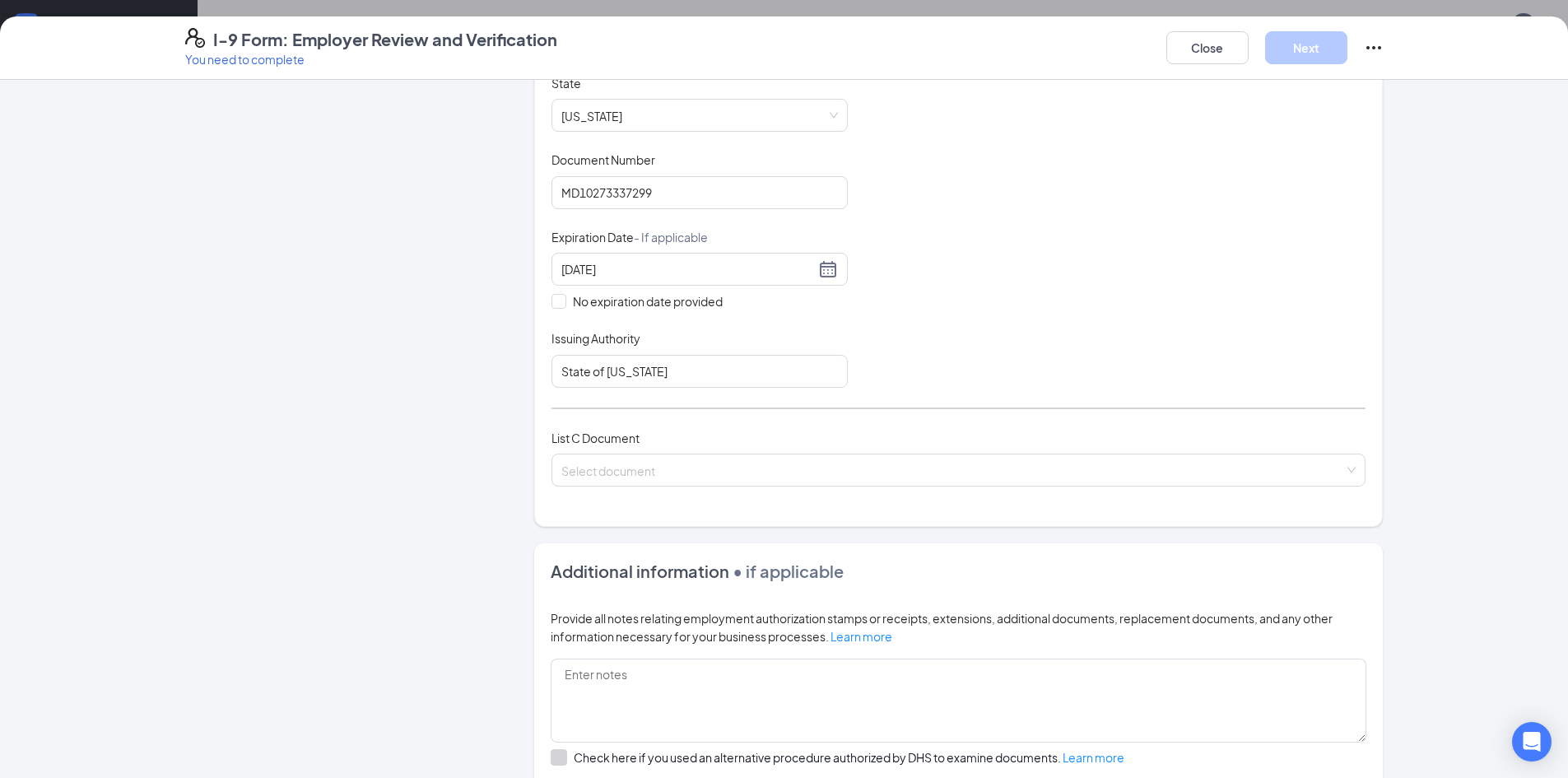
scroll to position [329, 0]
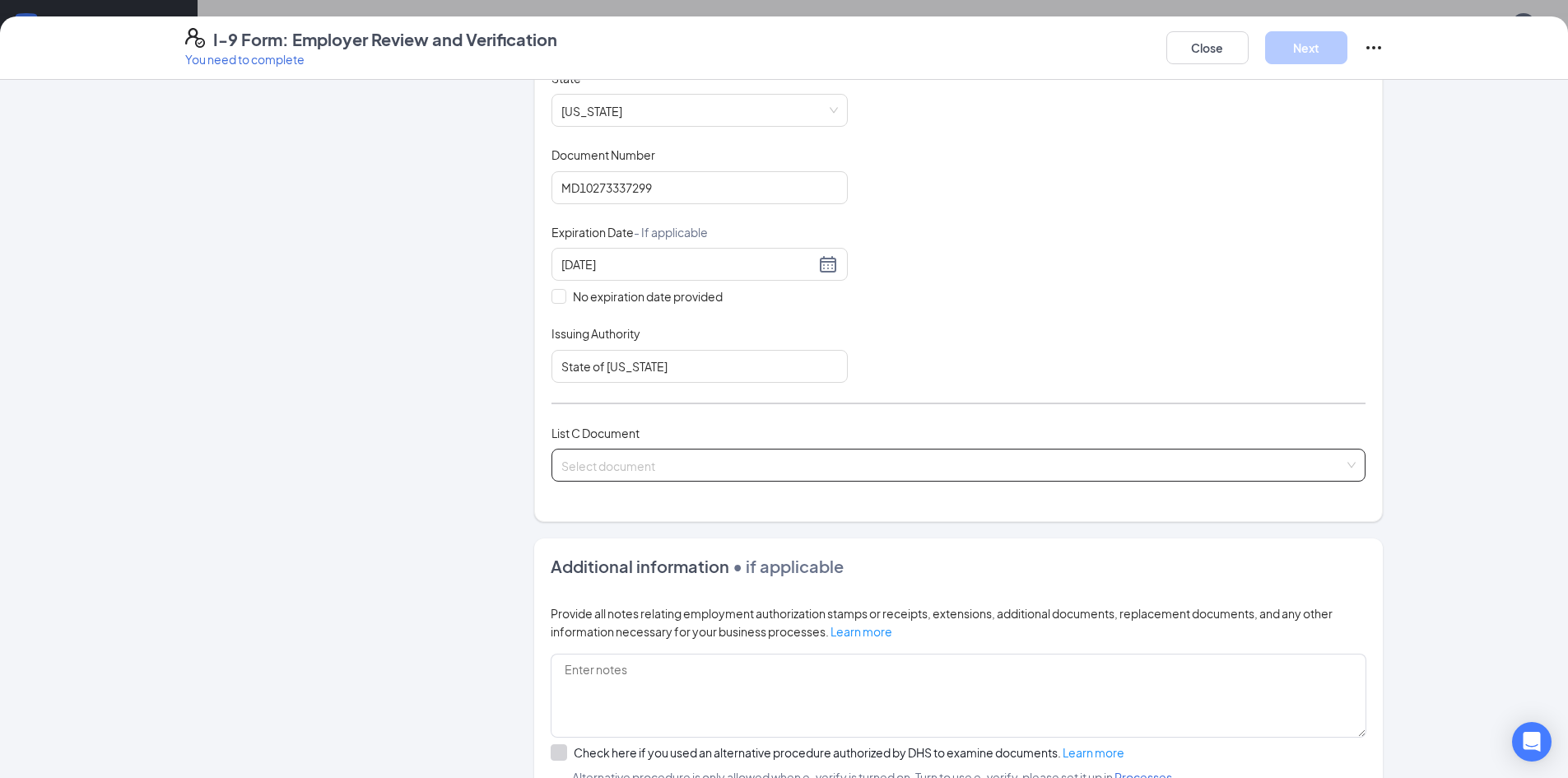
click at [648, 465] on input "search" at bounding box center [952, 462] width 783 height 25
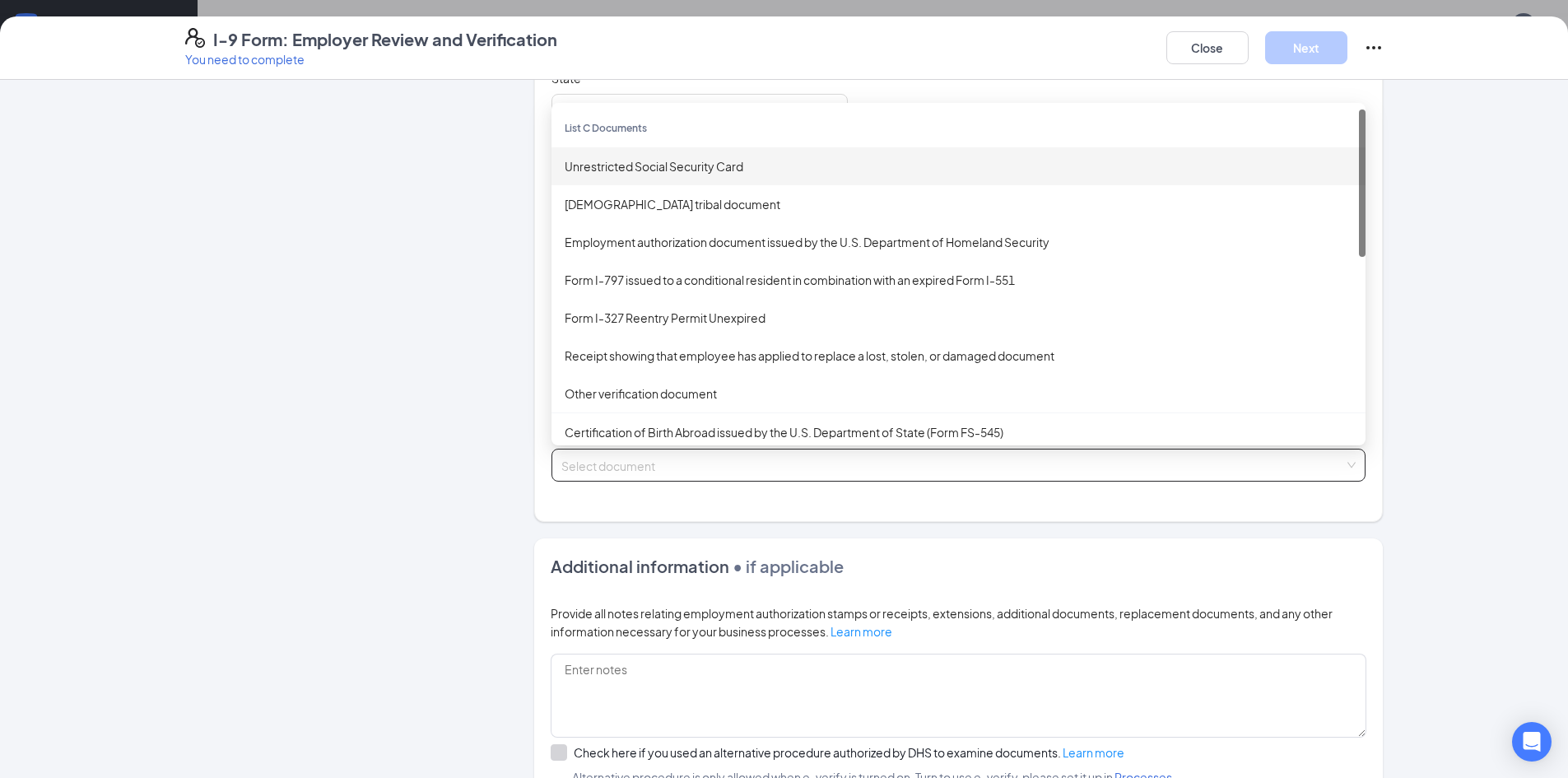
click at [715, 167] on div "Unrestricted Social Security Card" at bounding box center [958, 166] width 788 height 18
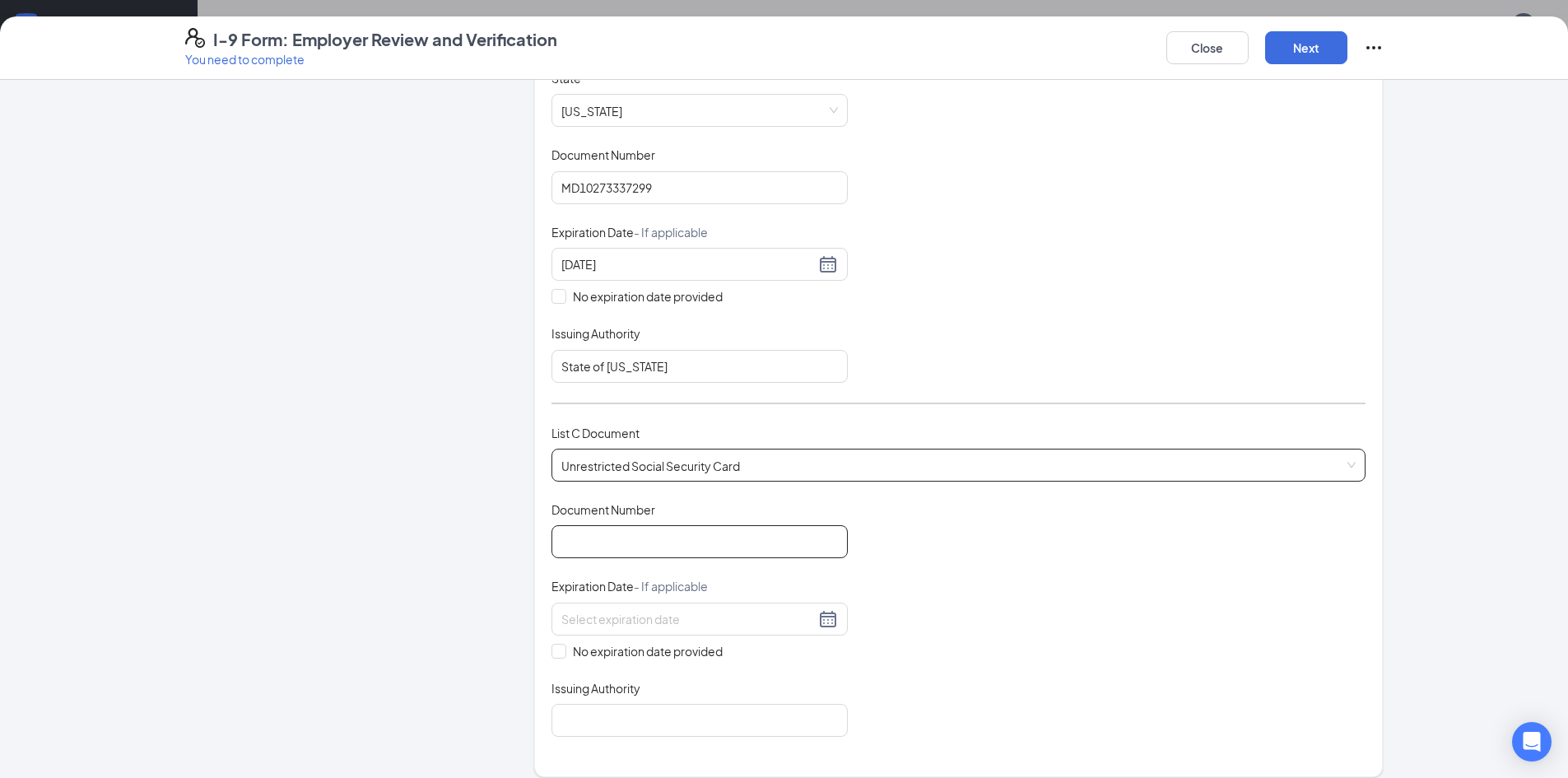
click at [592, 532] on input "Document Number" at bounding box center [699, 542] width 296 height 33
type input "722462747"
click at [468, 607] on div "Employer Information 2 Document Information 3 Review 4 Sign" at bounding box center [335, 491] width 300 height 1447
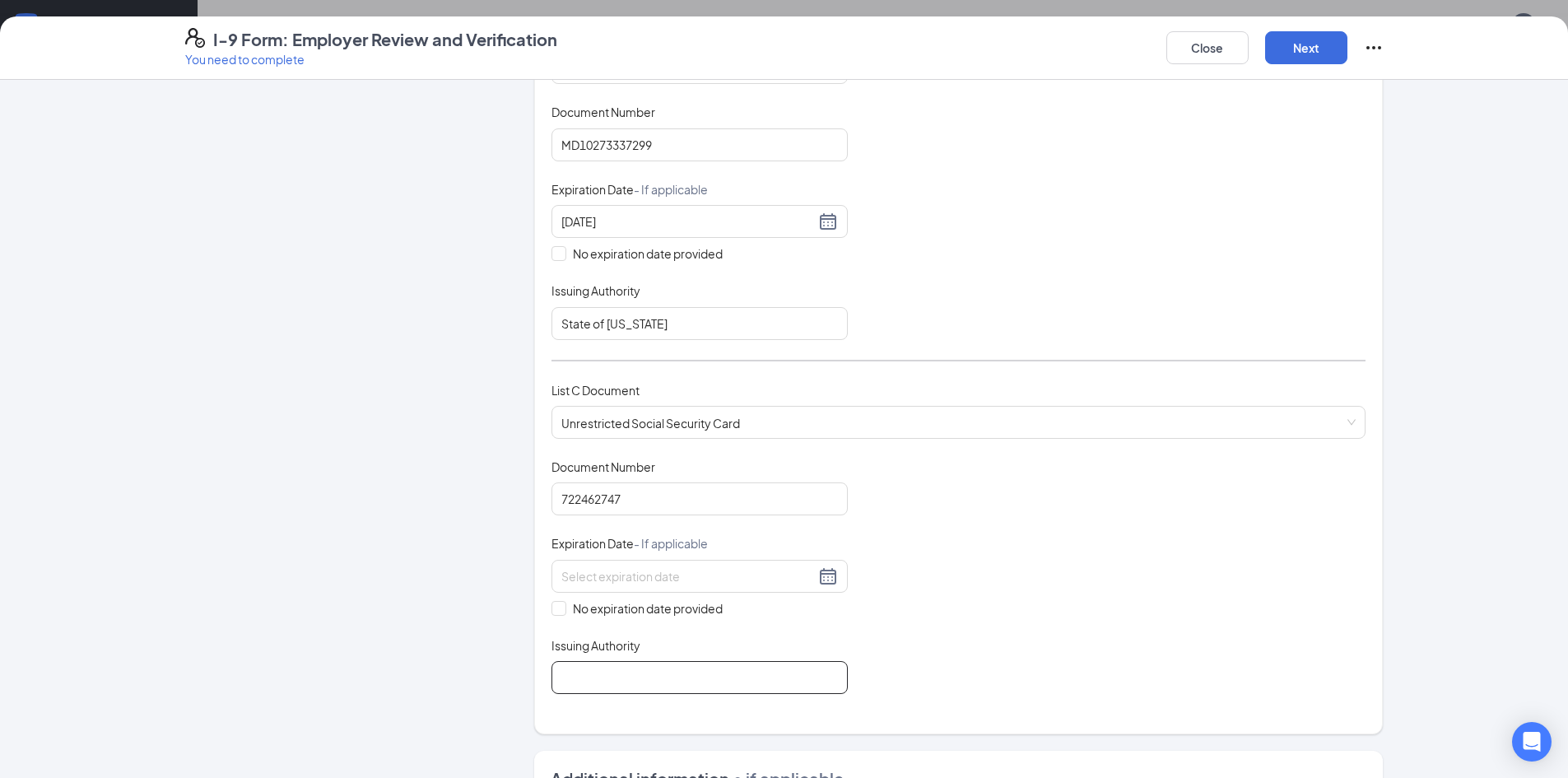
scroll to position [412, 0]
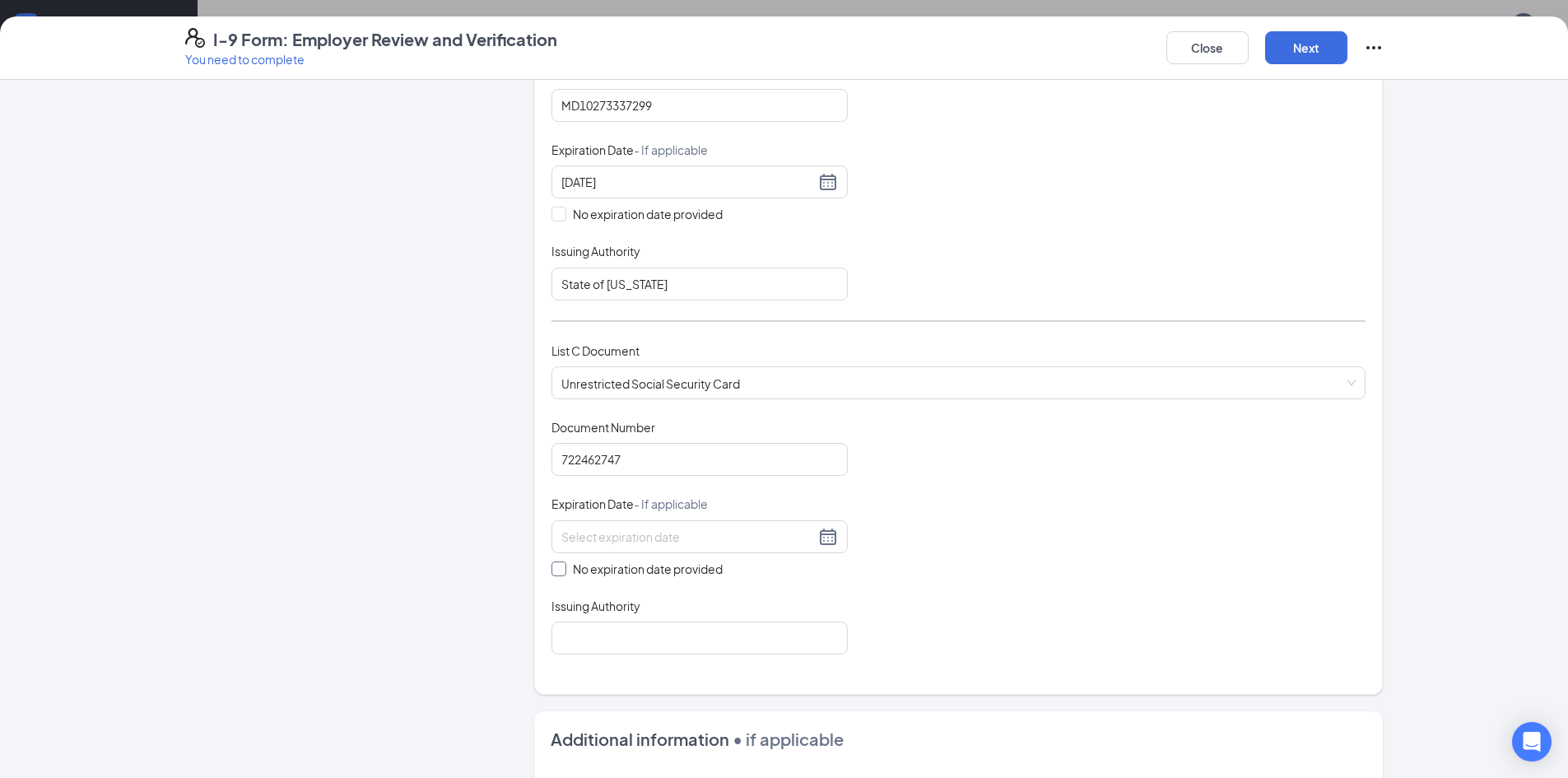
click at [552, 567] on input "No expiration date provided" at bounding box center [556, 567] width 11 height 11
checkbox input "true"
click at [608, 653] on input "Issuing Authority" at bounding box center [699, 641] width 296 height 33
type input "Social Security Administration"
click at [954, 670] on div "Which documents did your new hire bring? Rosmery S Flores identifies as a lawfu…" at bounding box center [958, 191] width 814 height 973
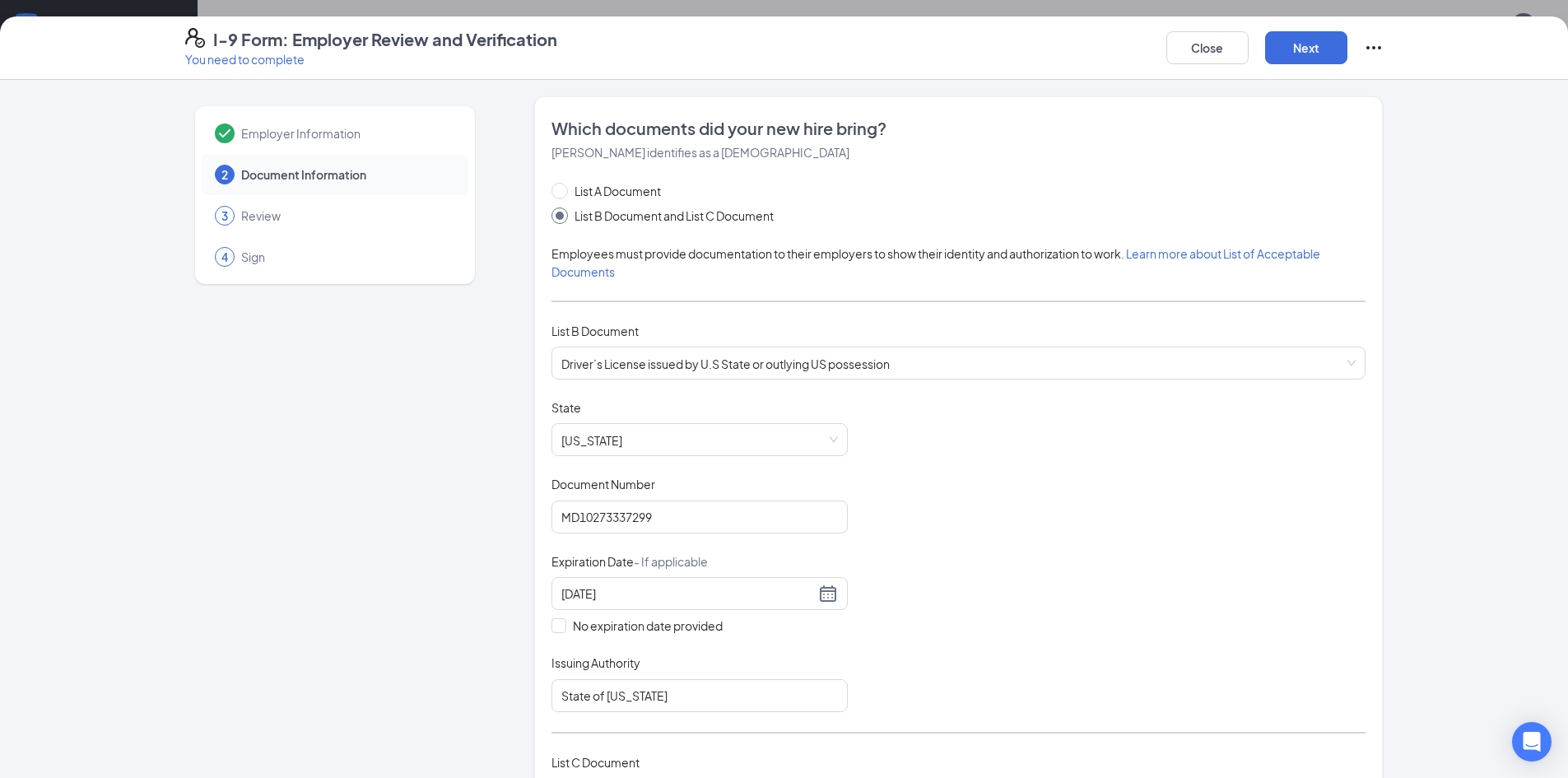
scroll to position [114, 0]
click at [1308, 39] on button "Next" at bounding box center [1306, 47] width 83 height 33
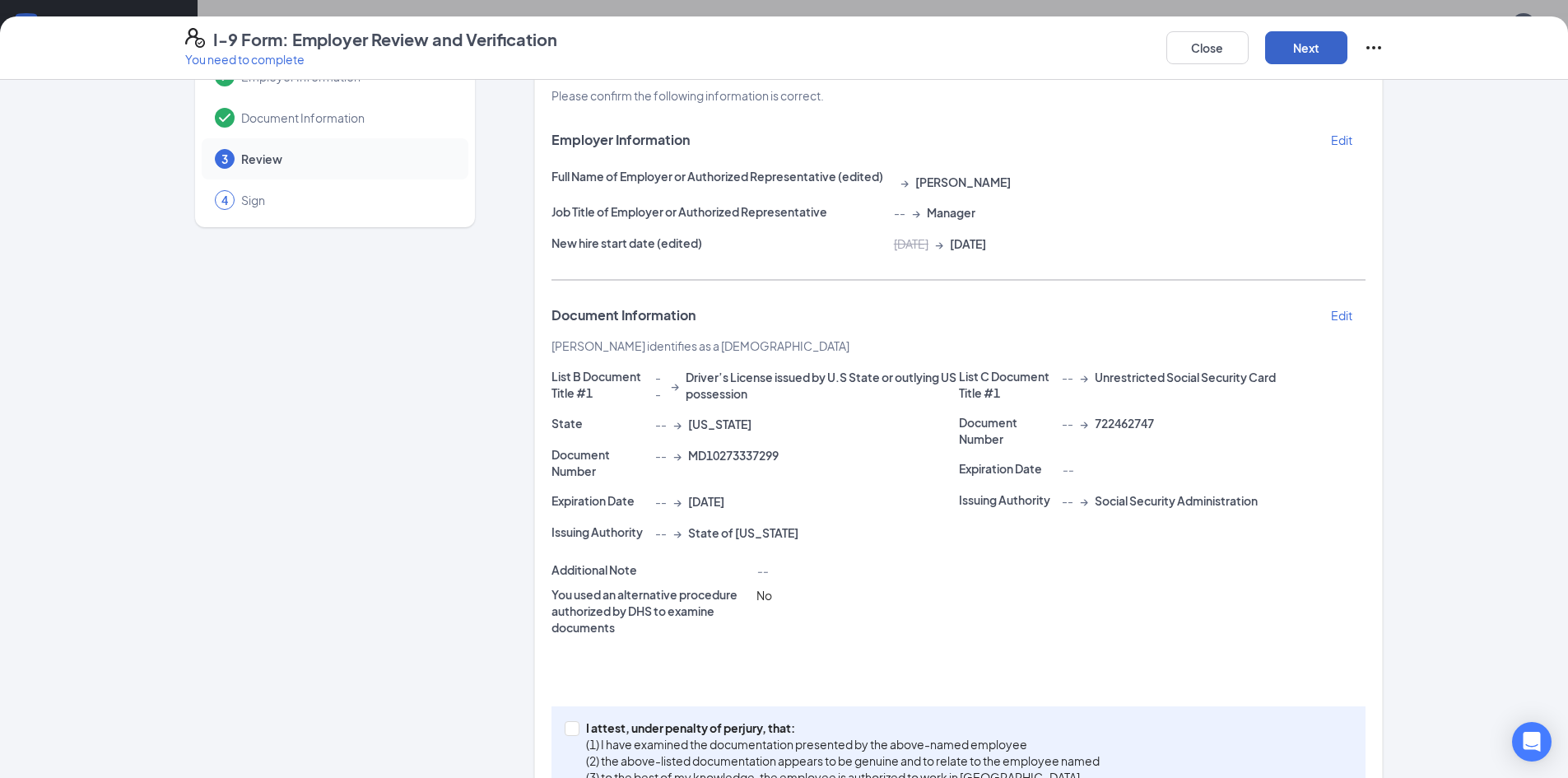
scroll to position [115, 0]
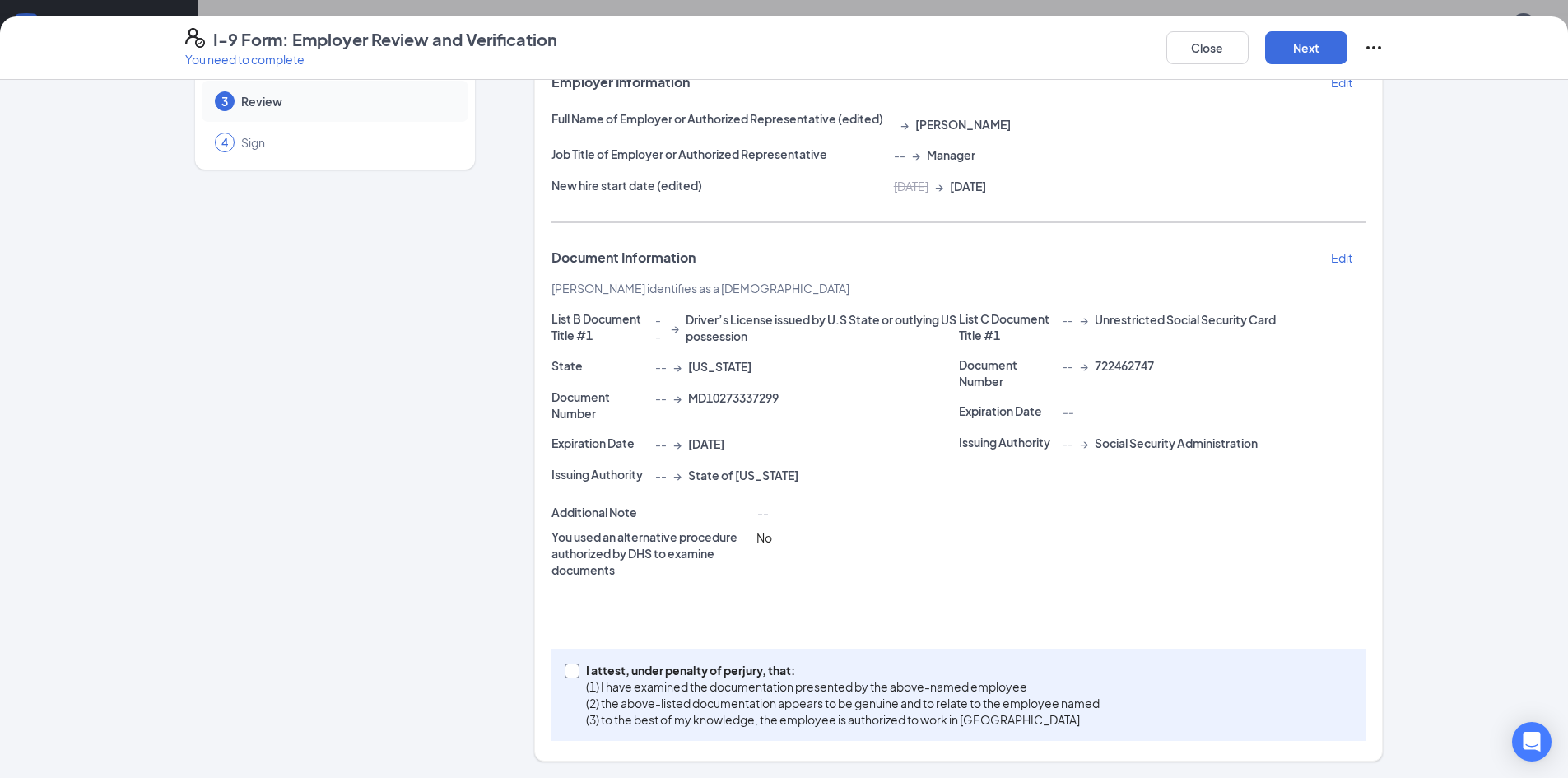
click at [569, 671] on input "I attest, under penalty of perjury, that: (1) I have examined the documentation…" at bounding box center [570, 669] width 11 height 11
checkbox input "true"
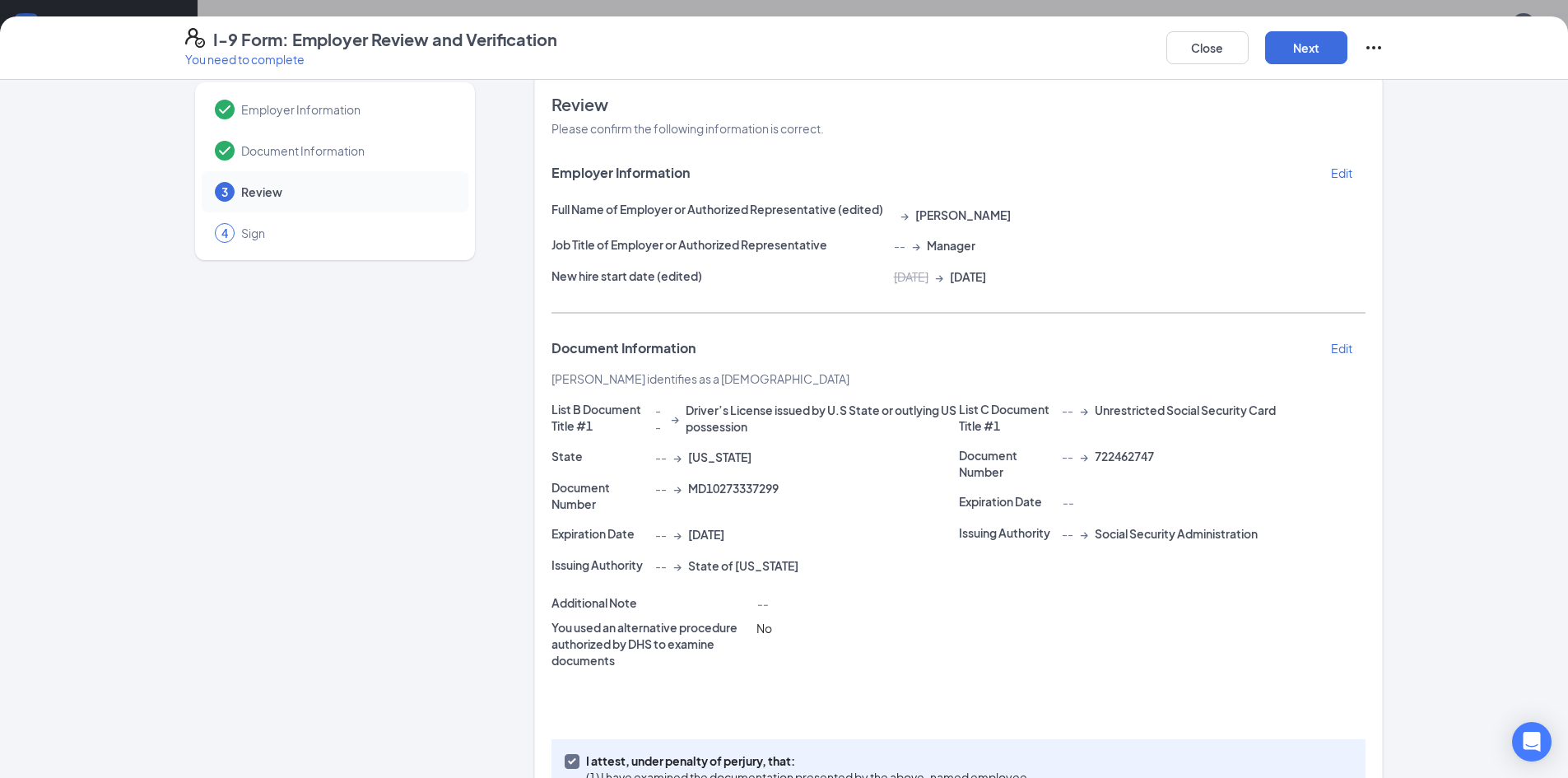
scroll to position [0, 0]
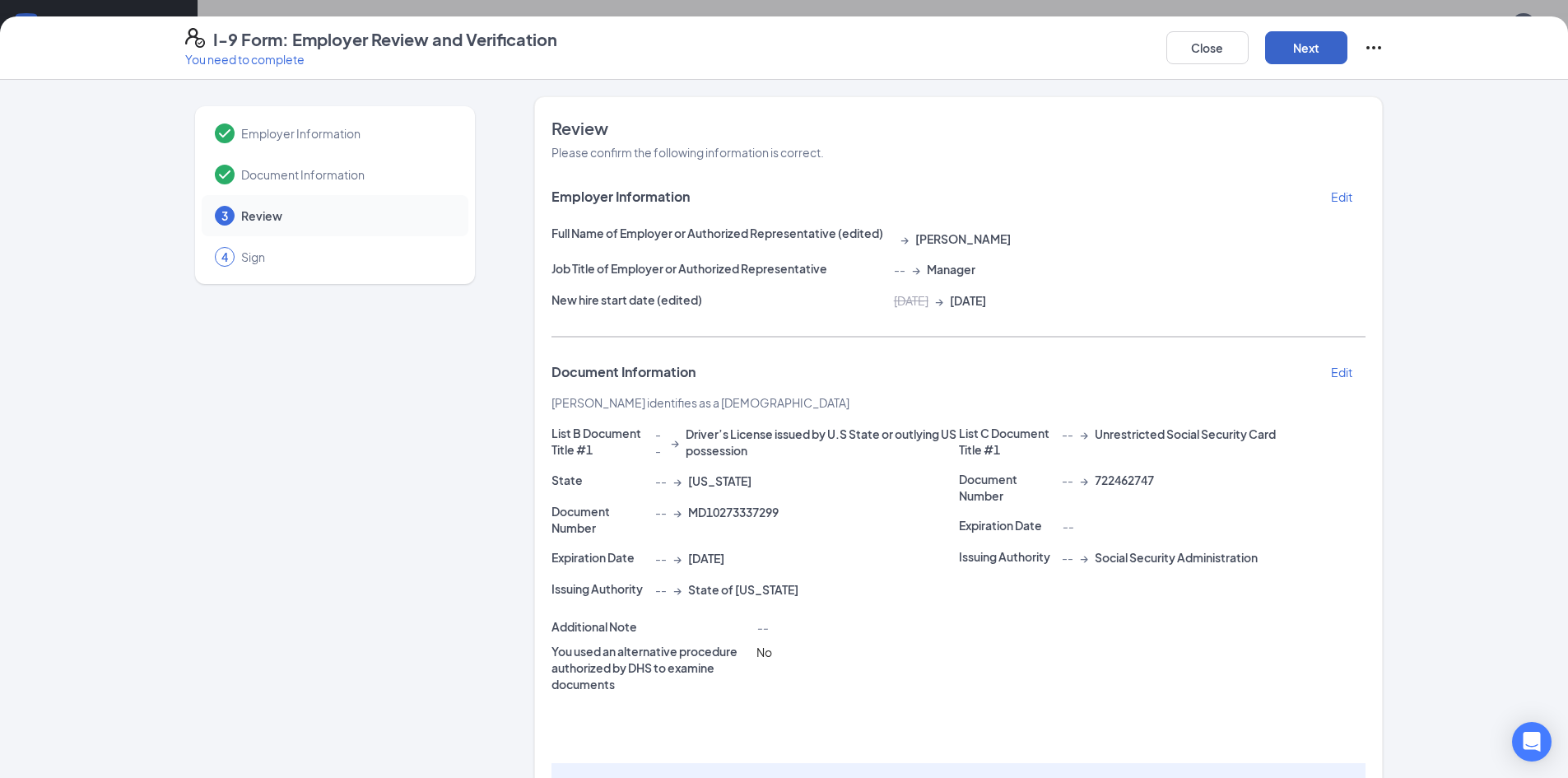
click at [1290, 47] on button "Next" at bounding box center [1306, 47] width 83 height 33
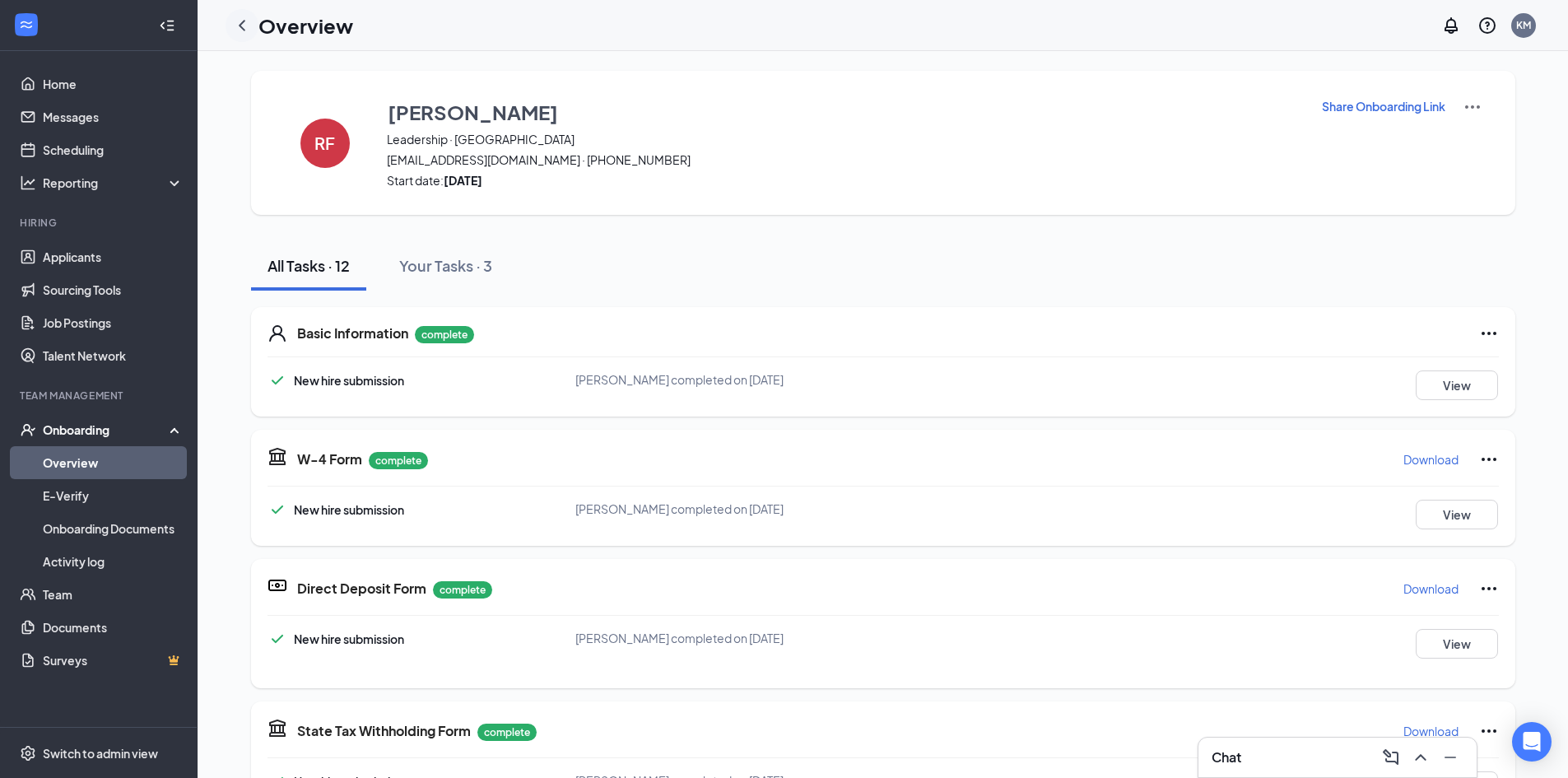
click at [240, 19] on icon "ChevronLeft" at bounding box center [241, 25] width 20 height 20
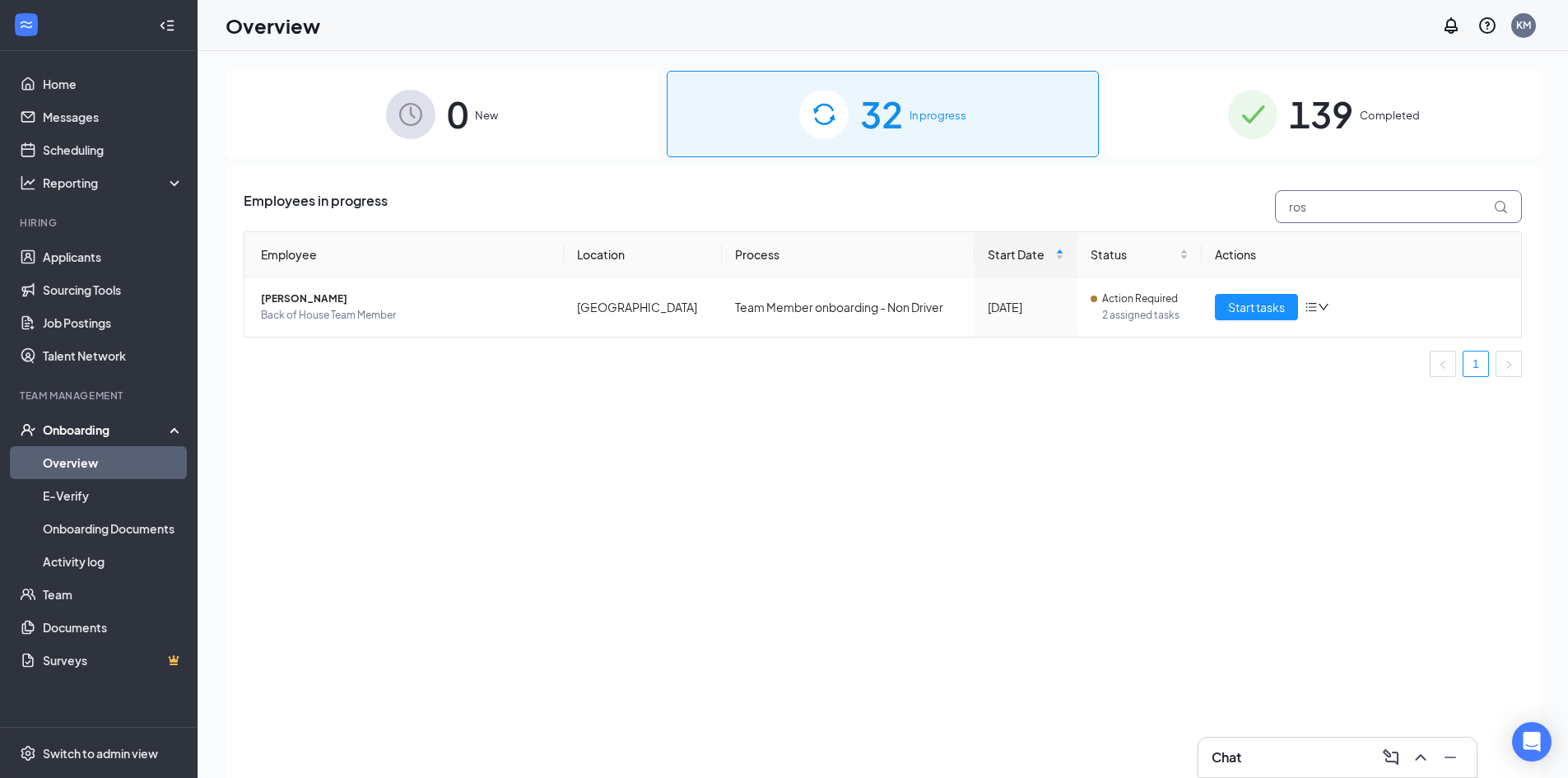
drag, startPoint x: 1351, startPoint y: 211, endPoint x: 1252, endPoint y: 211, distance: 99.0
click at [1252, 211] on div "Employees in progress ros" at bounding box center [883, 207] width 1278 height 33
type input "[PERSON_NAME]"
click at [1252, 304] on span "Start tasks" at bounding box center [1256, 307] width 57 height 18
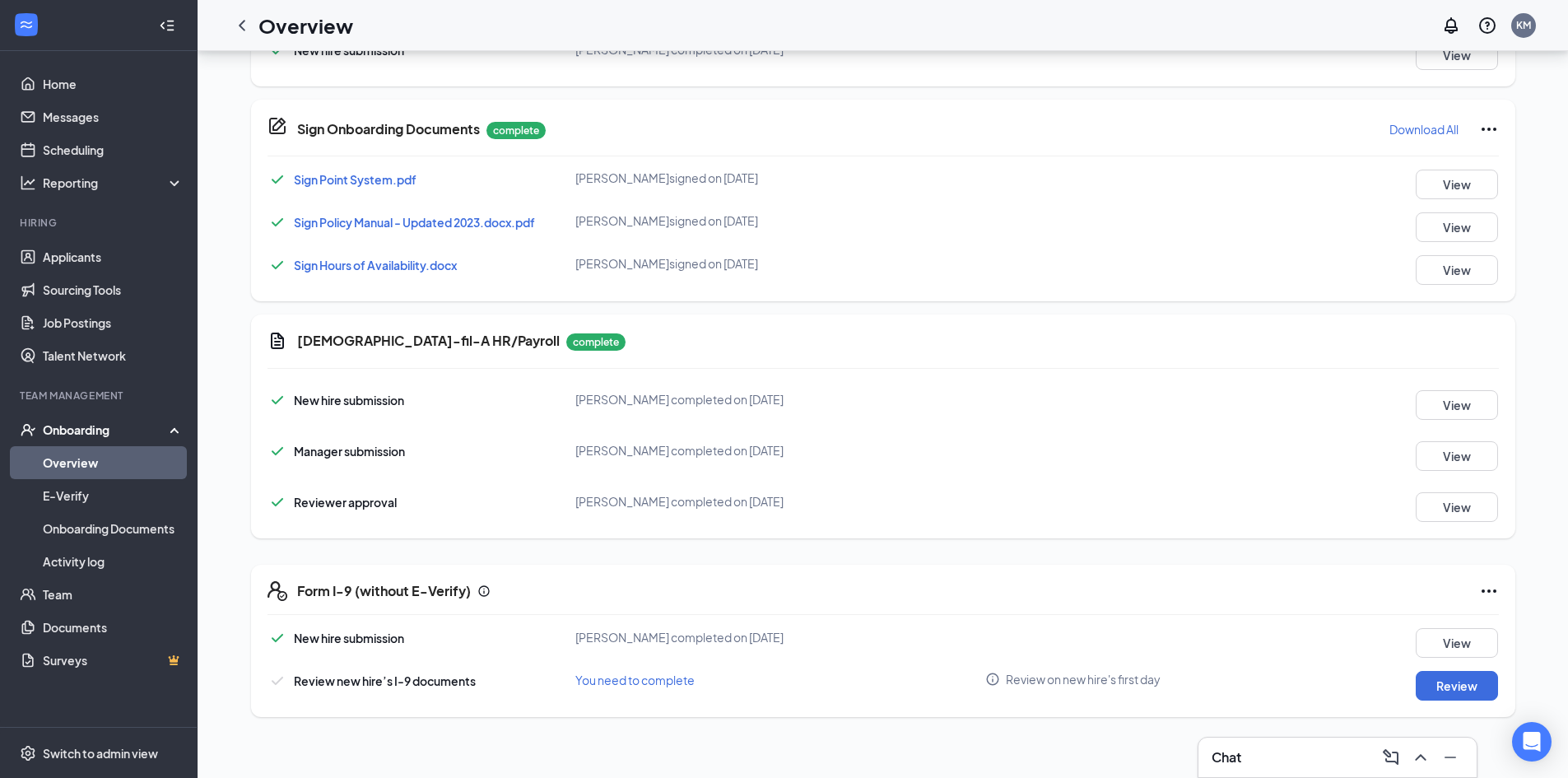
scroll to position [659, 0]
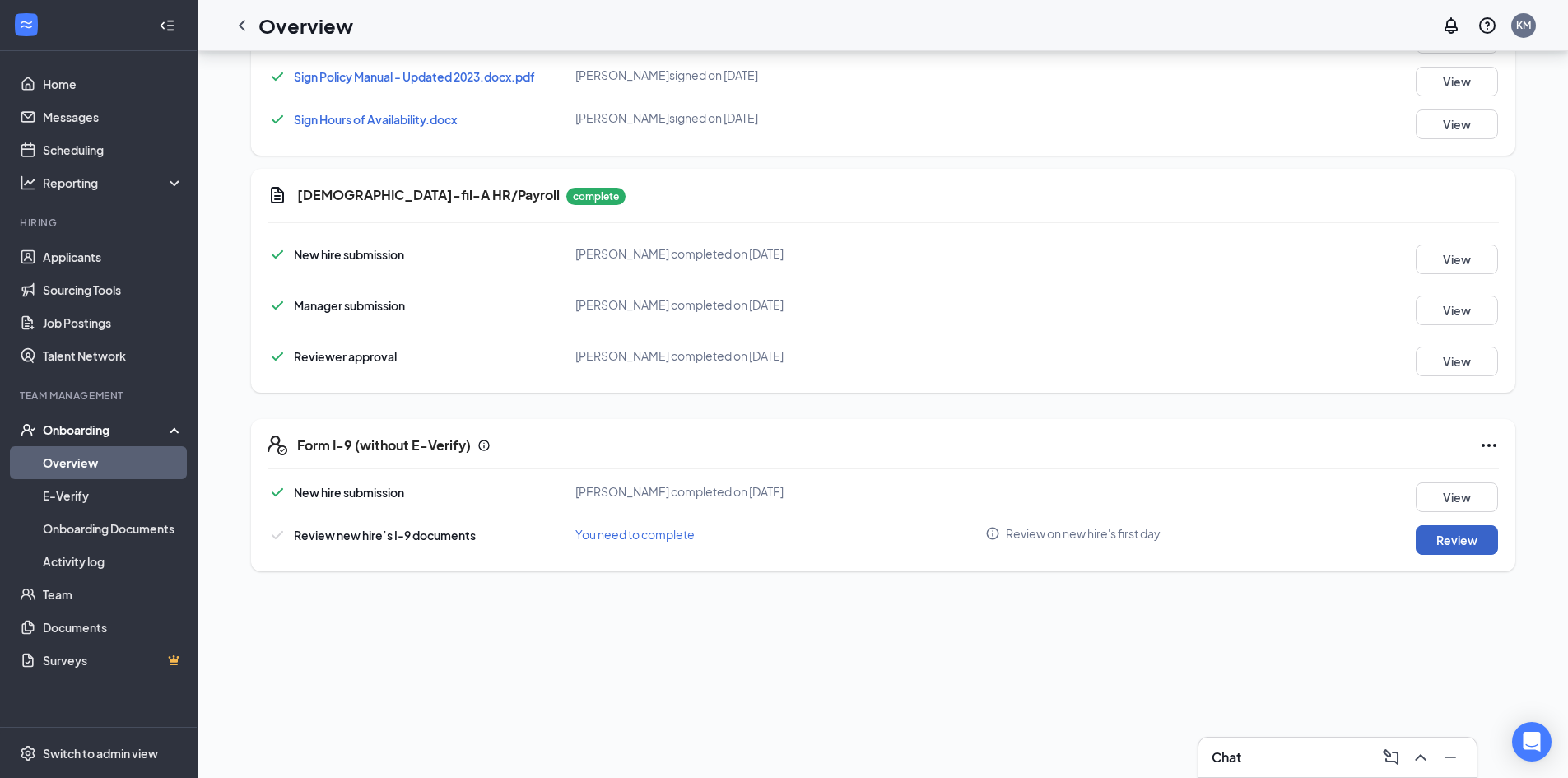
click at [1436, 529] on button "Review" at bounding box center [1457, 540] width 83 height 29
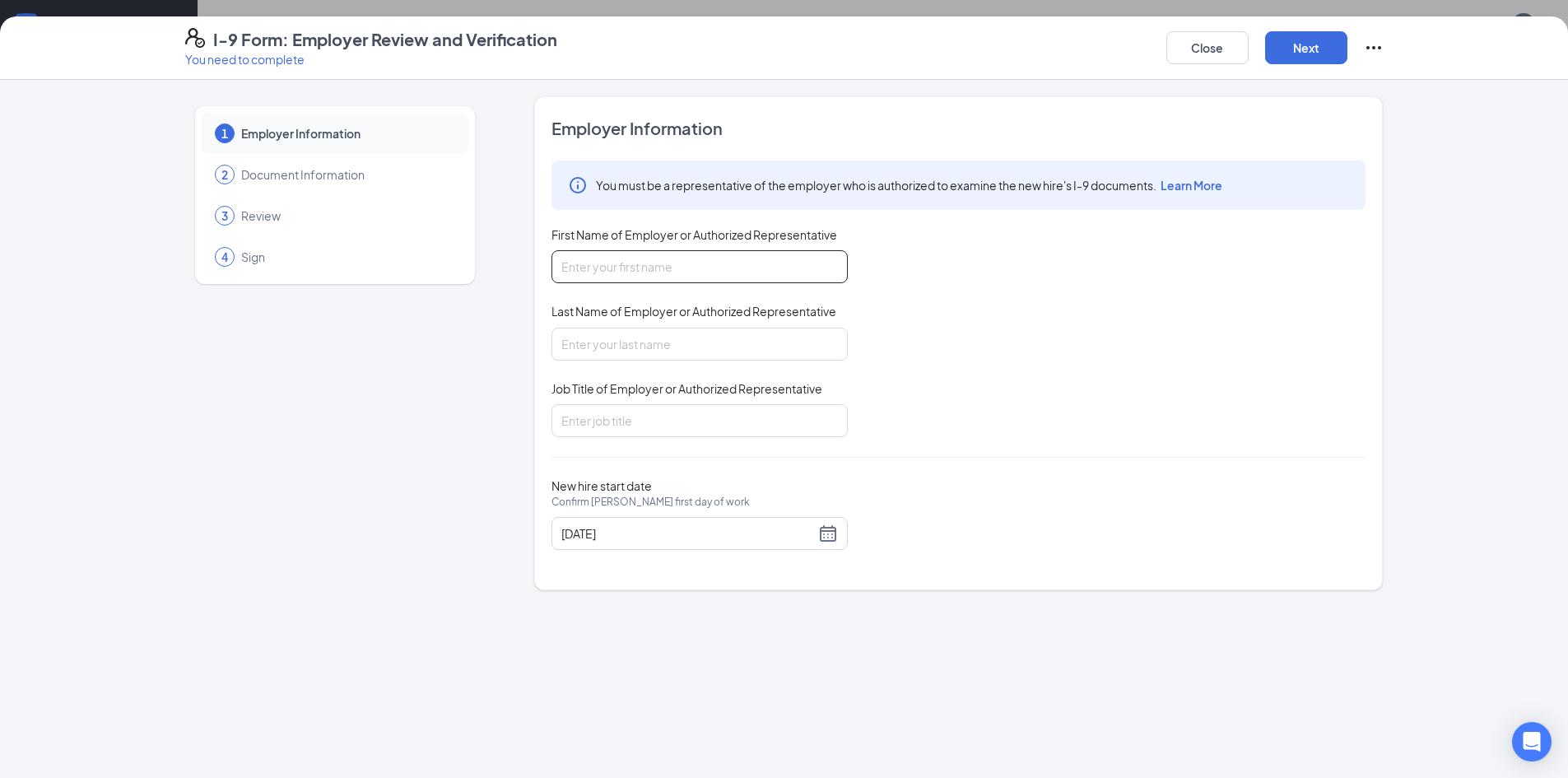
click at [651, 282] on input "First Name of Employer or Authorized Representative" at bounding box center [699, 267] width 296 height 33
type input "[PERSON_NAME]"
click at [623, 359] on input "Last Name of Employer or Authorized Representative" at bounding box center [699, 344] width 296 height 33
type input "McGarry"
click at [602, 406] on input "Job Title of Employer or Authorized Representative" at bounding box center [699, 420] width 296 height 33
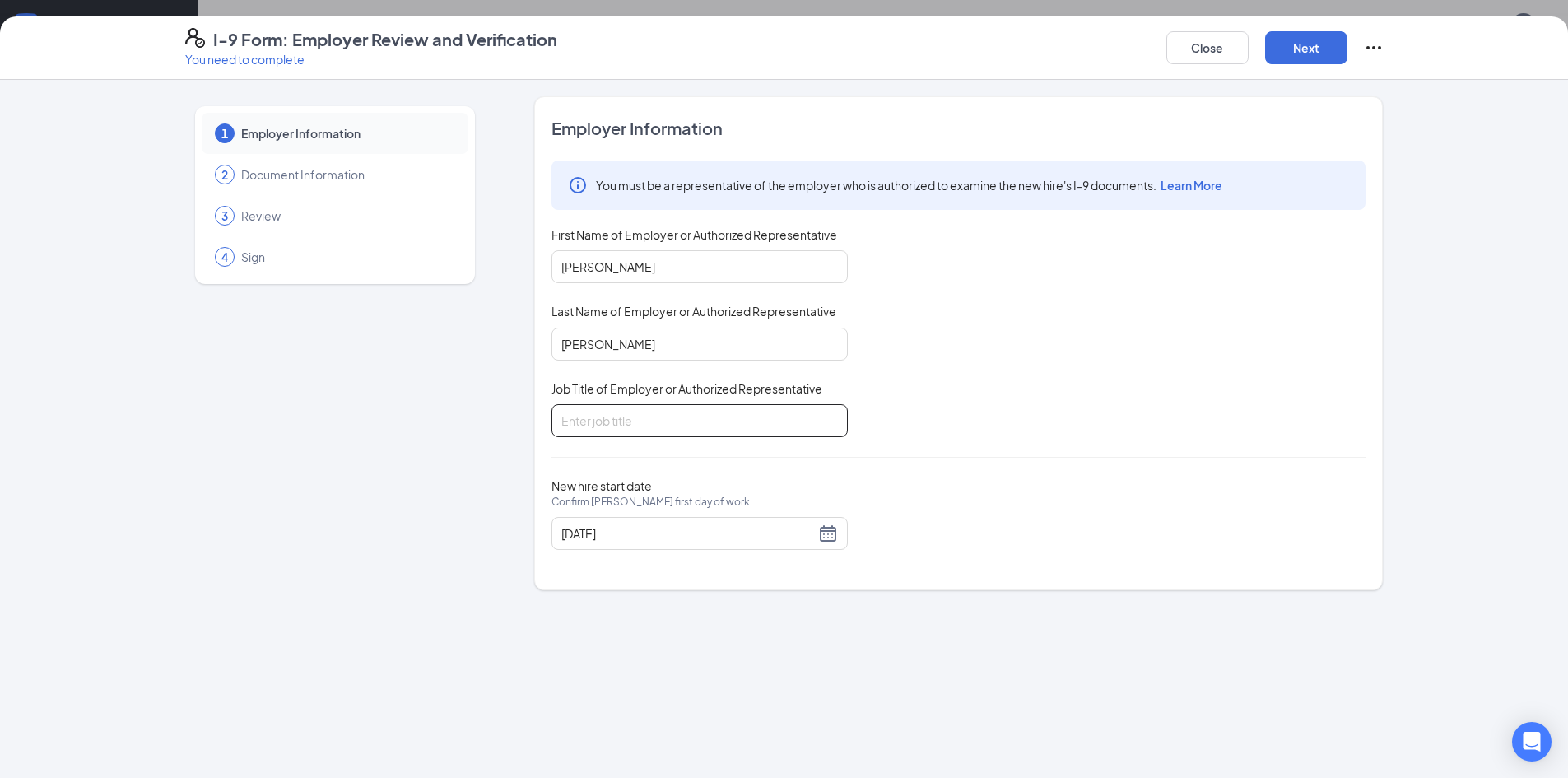
type input "Manager"
click at [604, 526] on input "09/04/2025" at bounding box center [688, 533] width 253 height 18
type input "09/08/2025"
click at [598, 651] on div "8" at bounding box center [605, 655] width 20 height 20
click at [463, 600] on div "1 Employer Information 2 Document Information 3 Review 4 Sign Employer Informat…" at bounding box center [784, 429] width 1568 height 698
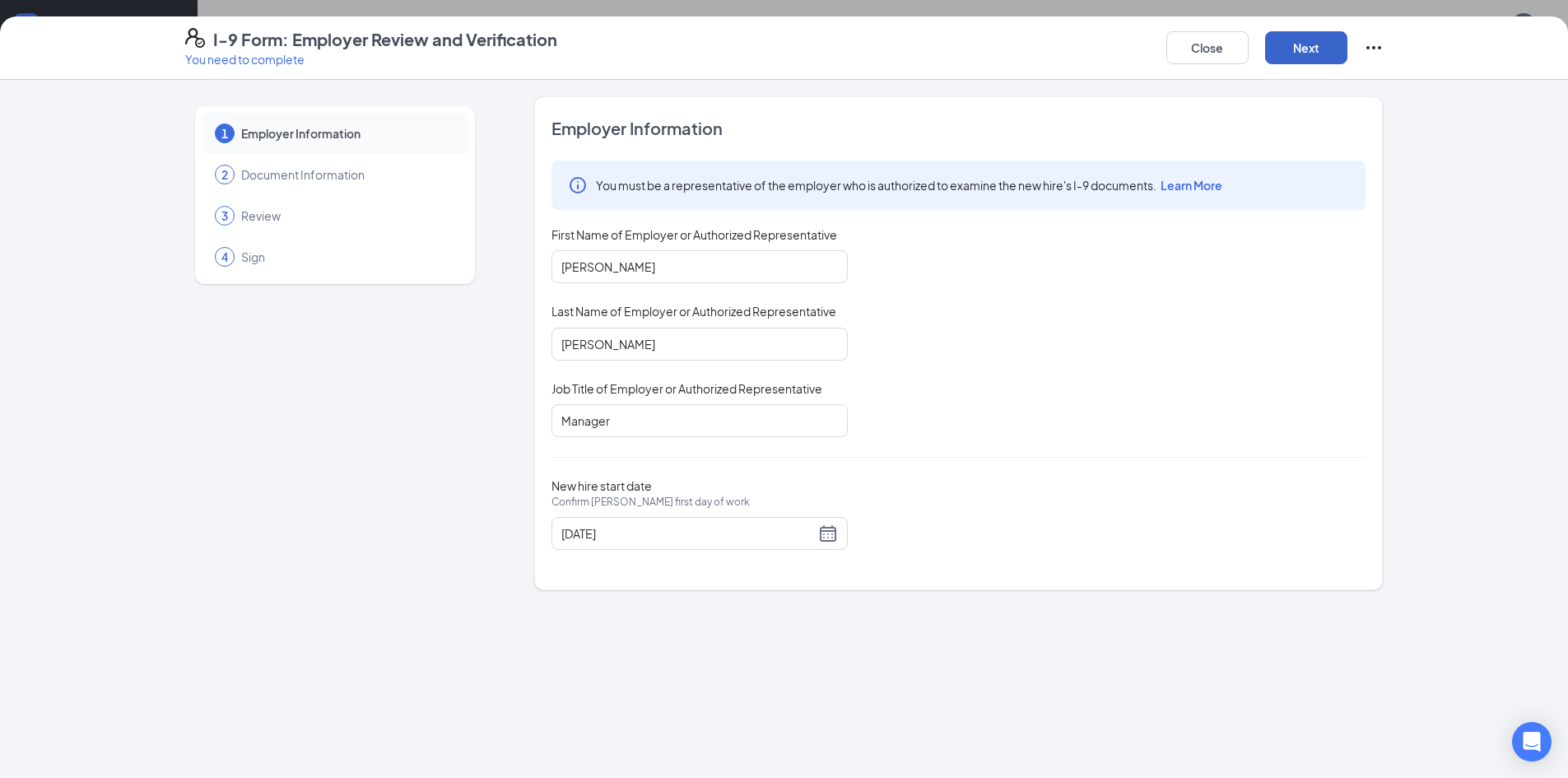
click at [1310, 53] on button "Next" at bounding box center [1306, 47] width 83 height 33
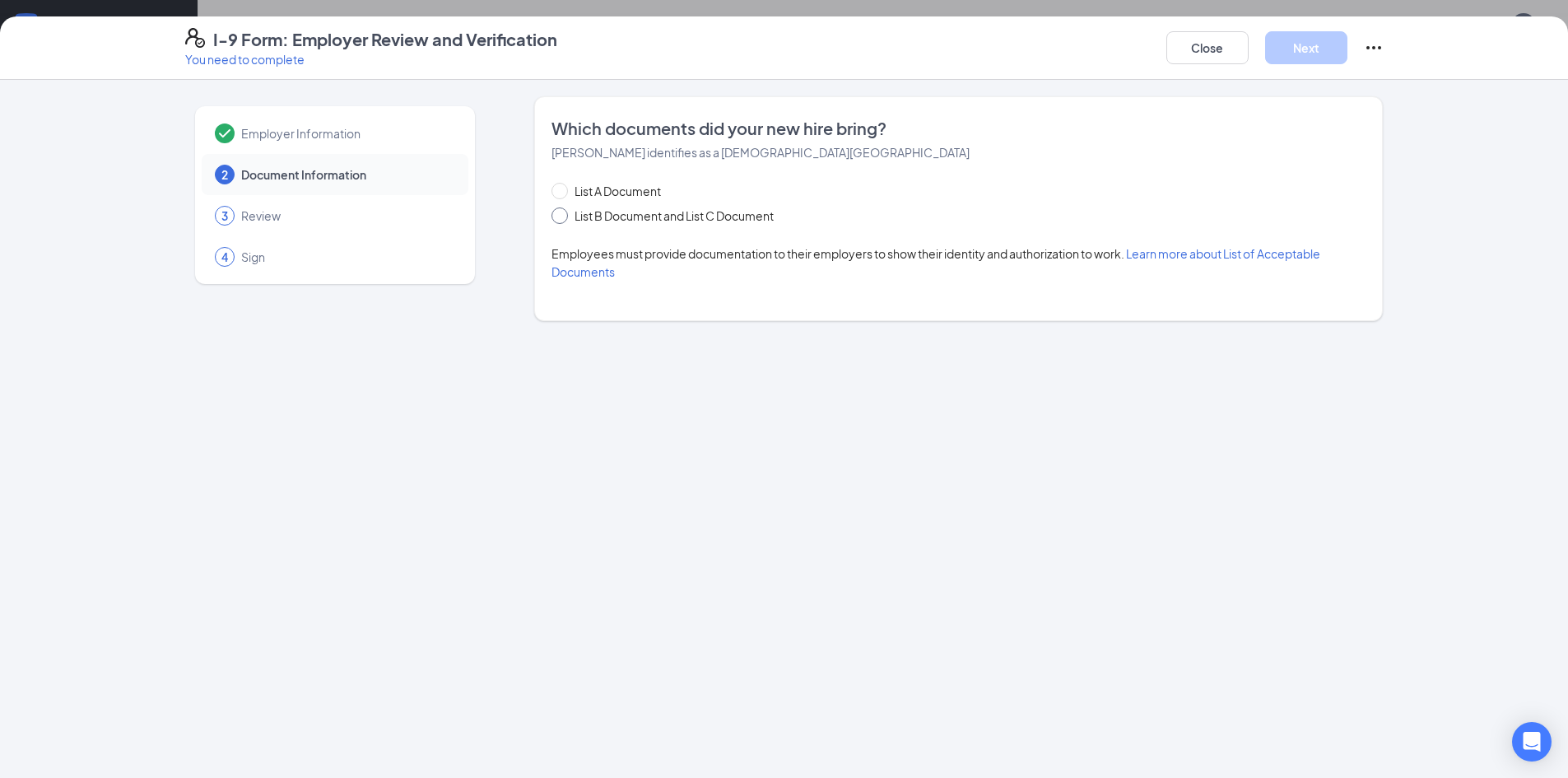
click at [564, 213] on span at bounding box center [559, 215] width 16 height 16
click at [563, 213] on input "List B Document and List C Document" at bounding box center [556, 213] width 11 height 11
radio input "true"
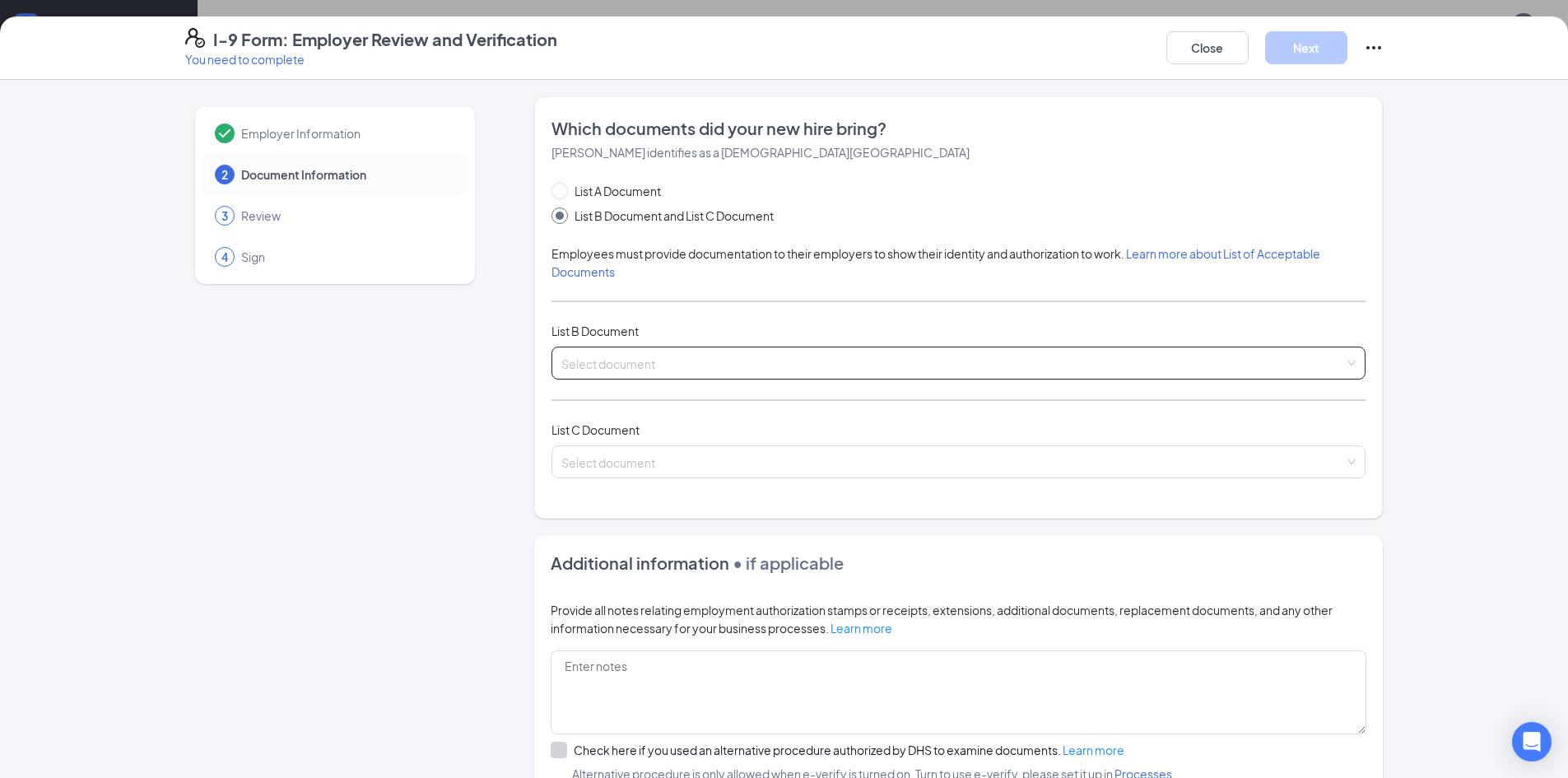
click at [641, 363] on input "search" at bounding box center [952, 359] width 783 height 25
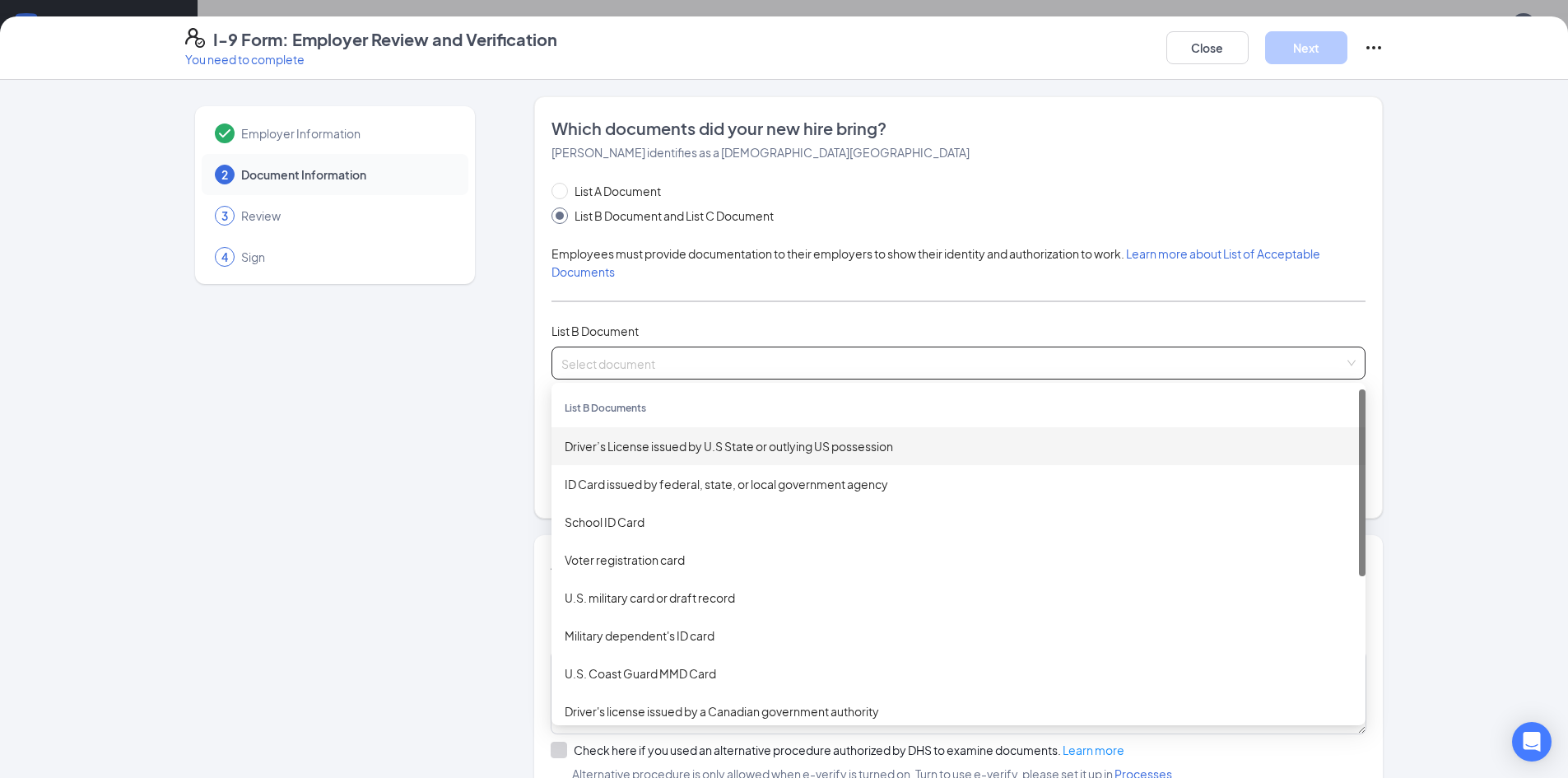
click at [669, 439] on div "Driver’s License issued by U.S State or outlying US possession" at bounding box center [958, 445] width 788 height 18
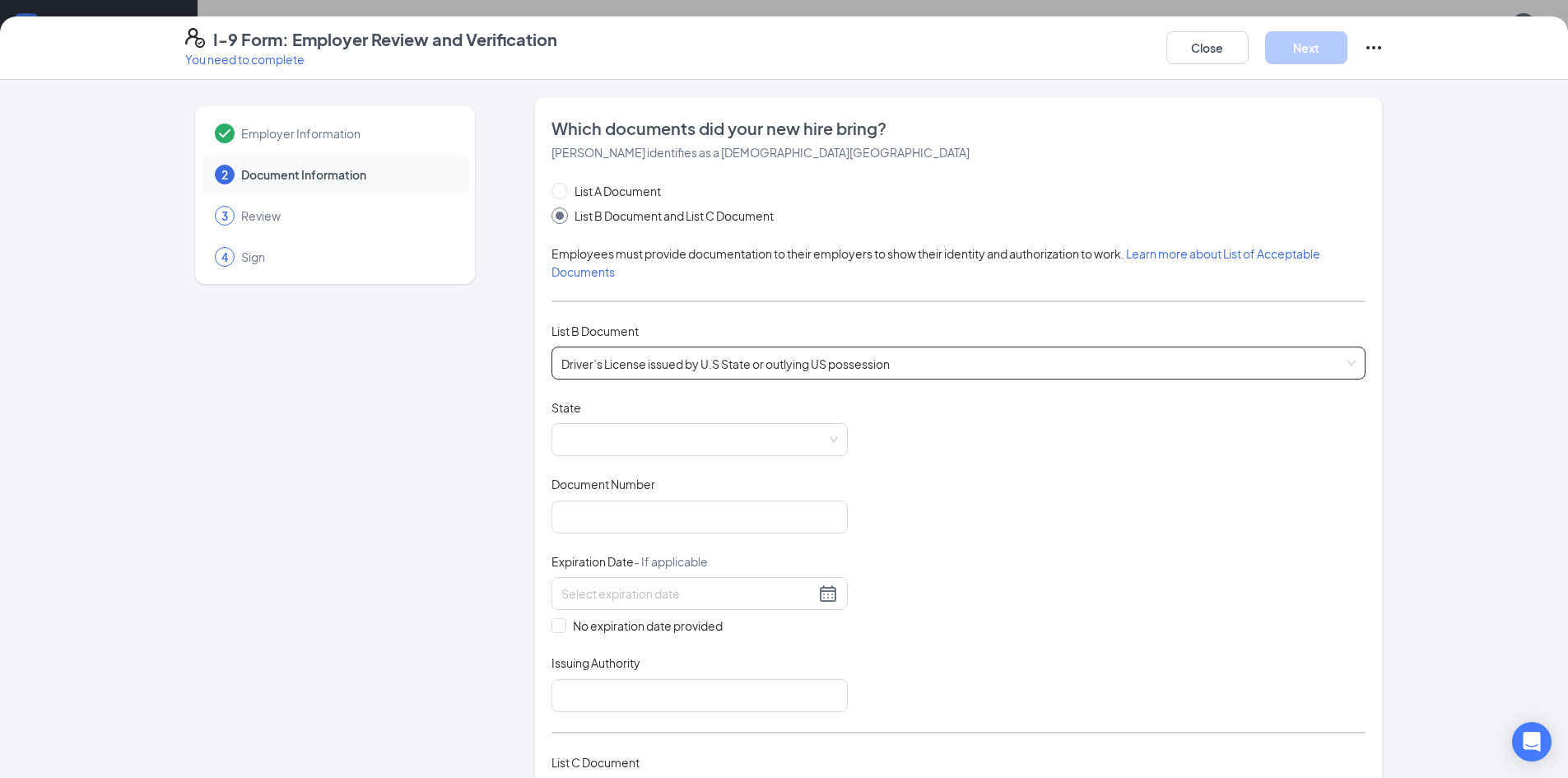
click at [680, 352] on span "Driver’s License issued by U.S State or outlying US possession" at bounding box center [958, 363] width 794 height 31
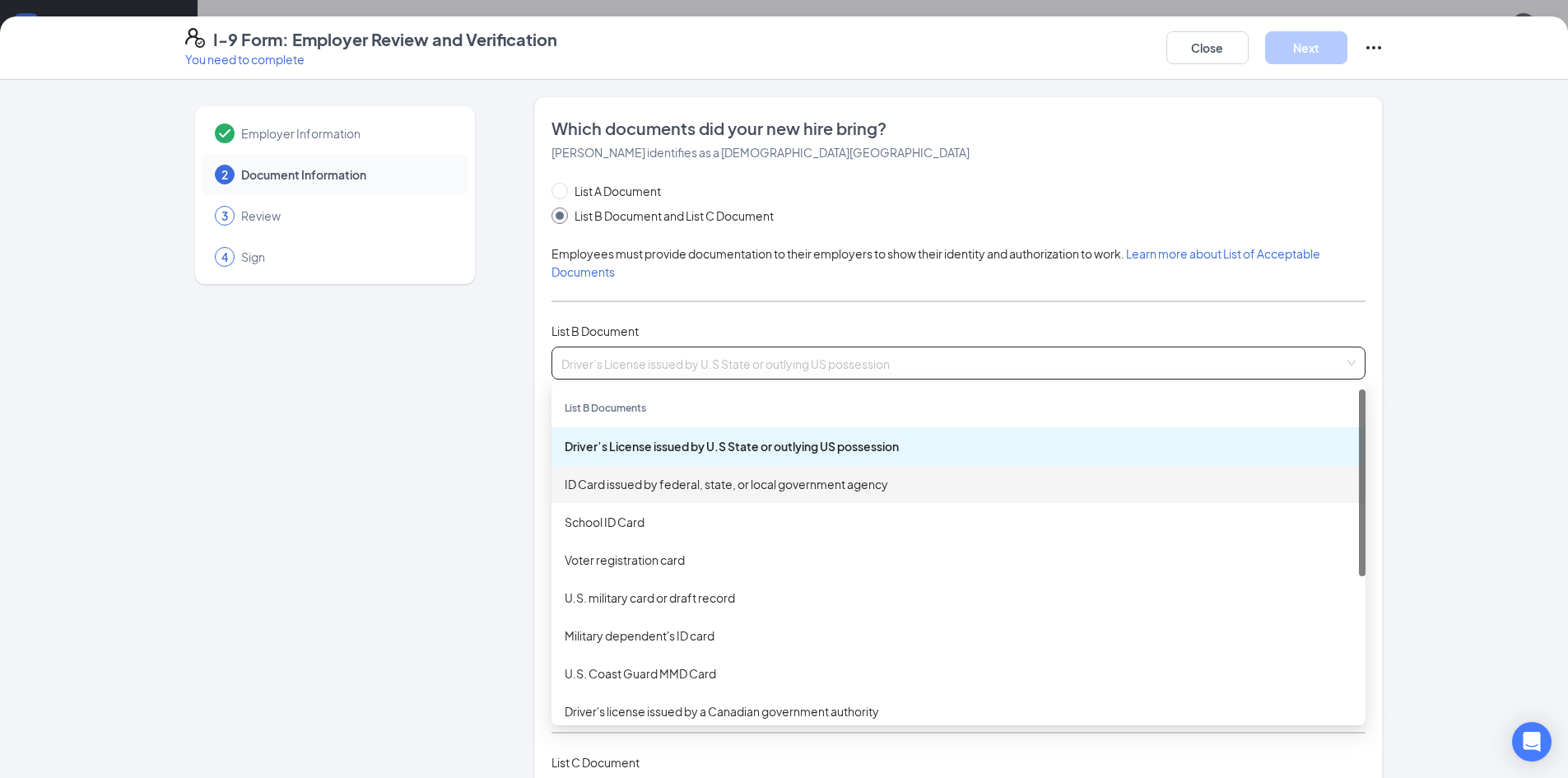
click at [637, 485] on div "ID Card issued by federal, state, or local government agency" at bounding box center [958, 483] width 788 height 18
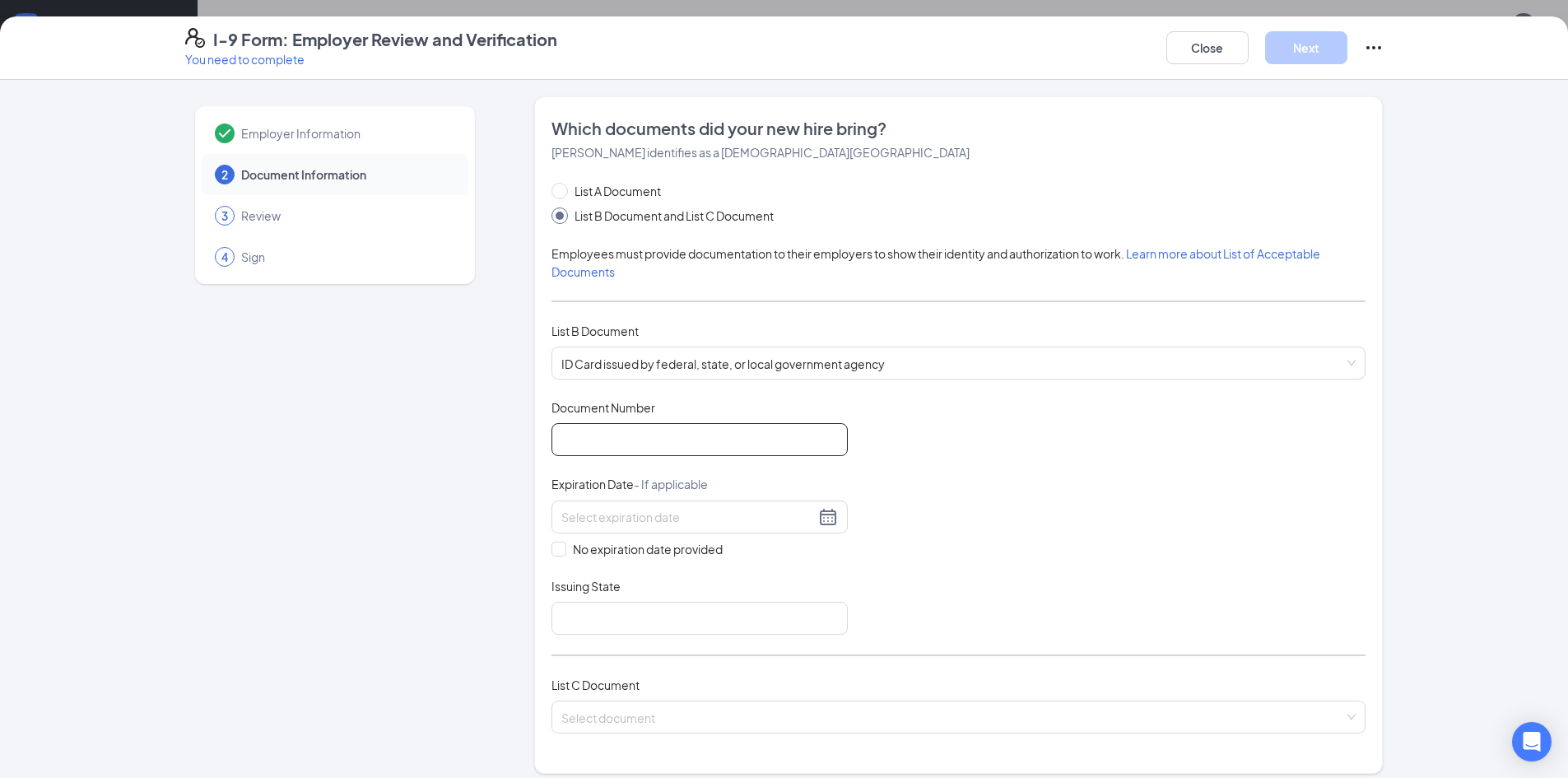
click at [645, 450] on input "Document Number" at bounding box center [699, 439] width 296 height 33
type input "Md10272419821"
click at [678, 523] on input at bounding box center [688, 517] width 253 height 18
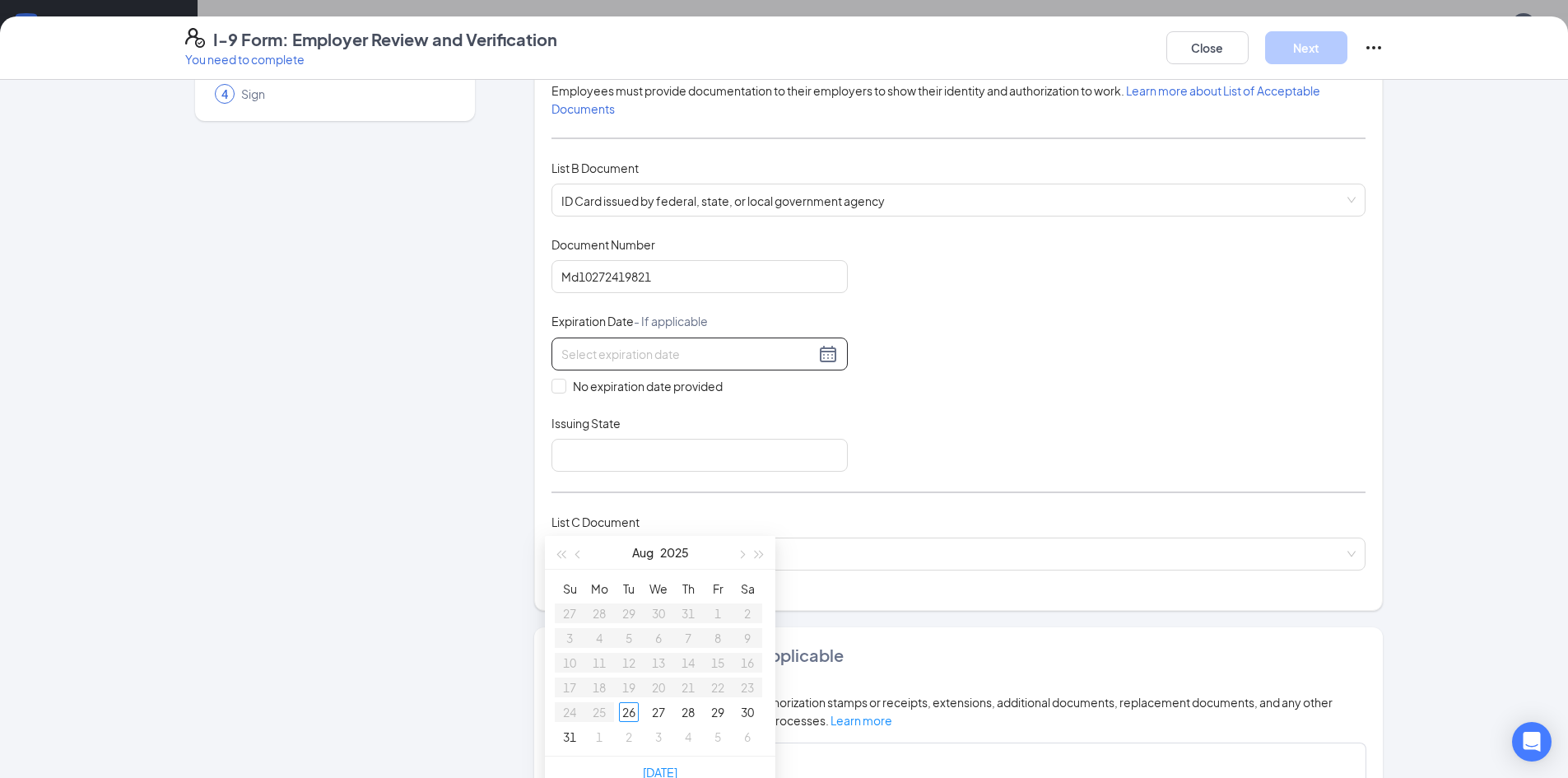
scroll to position [165, 0]
click at [1018, 464] on div "Document Title ID Card issued by federal, state, or local government agency Doc…" at bounding box center [958, 352] width 814 height 235
click at [715, 357] on input at bounding box center [688, 352] width 253 height 18
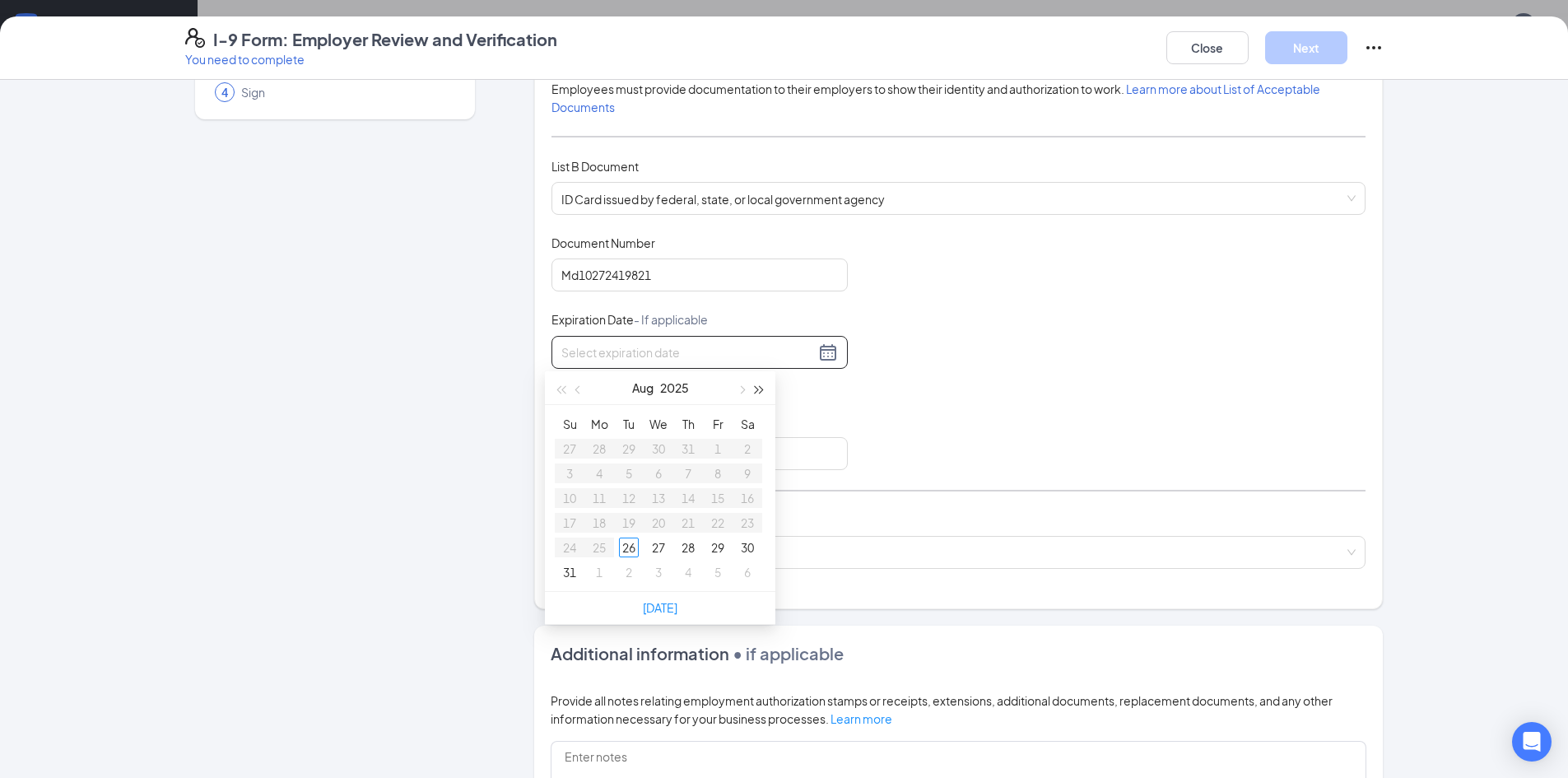
click at [760, 393] on button "button" at bounding box center [759, 388] width 18 height 33
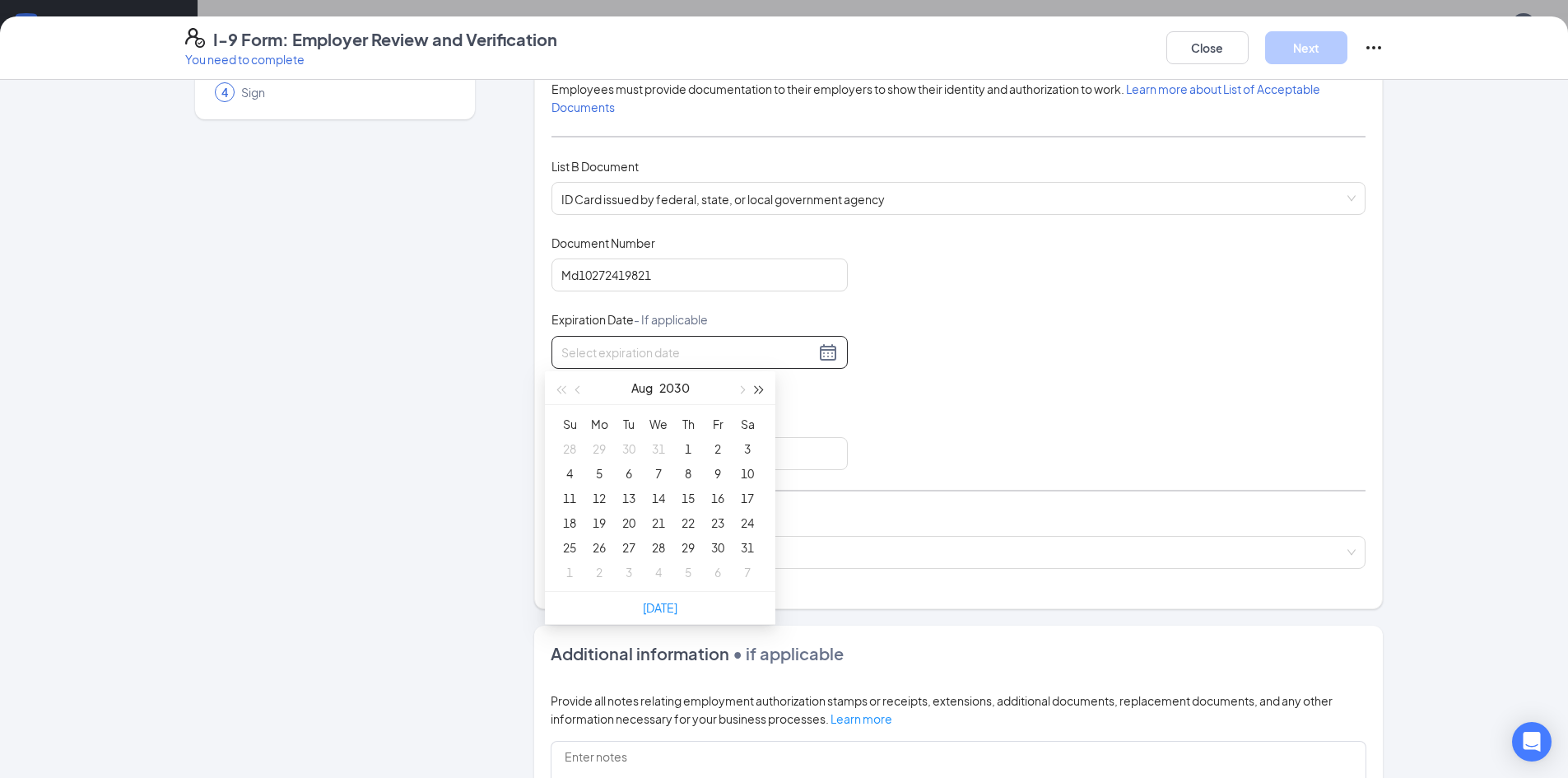
click at [760, 393] on button "button" at bounding box center [759, 388] width 18 height 33
click at [573, 394] on button "button" at bounding box center [578, 388] width 18 height 33
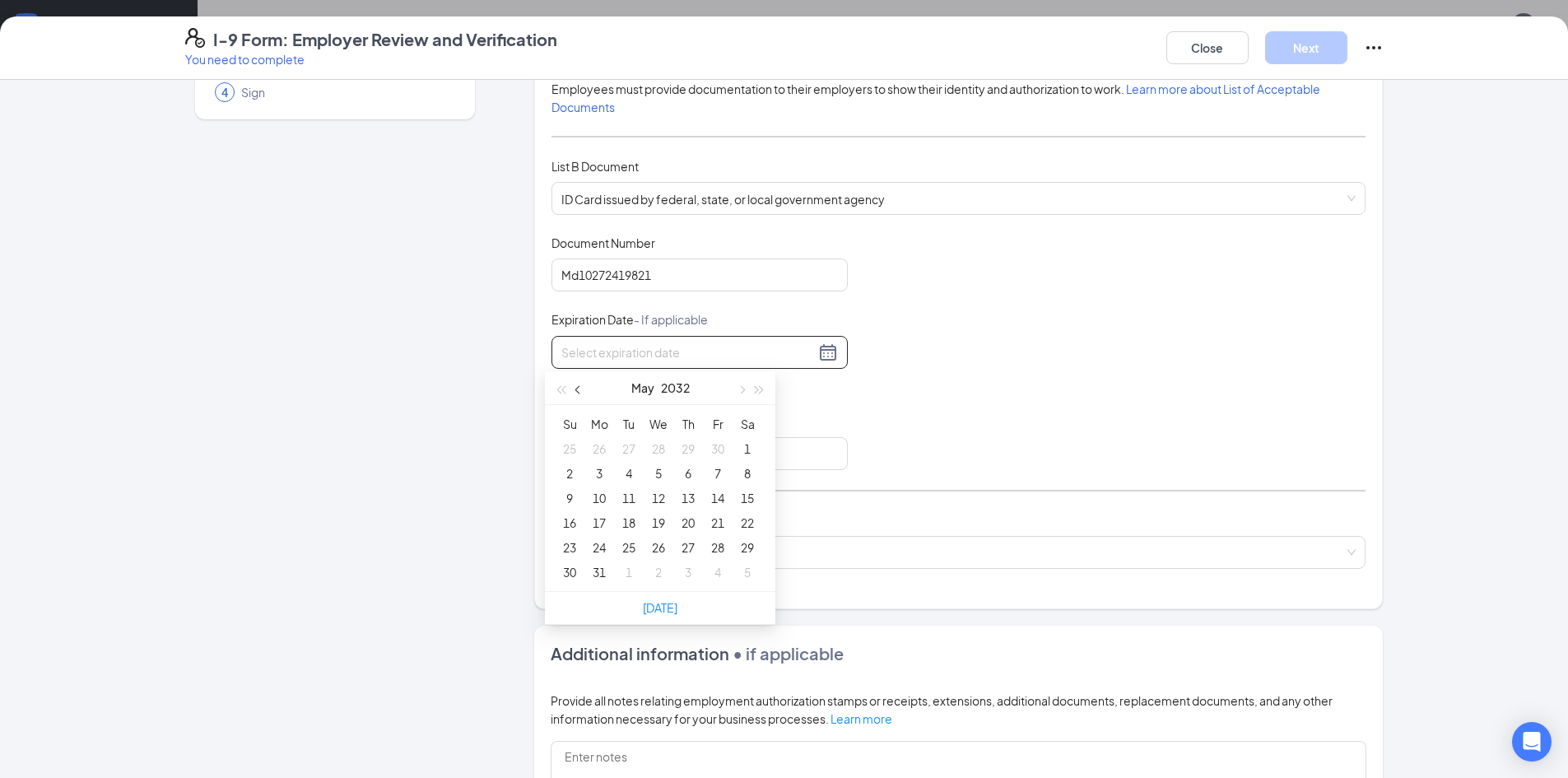
click at [573, 394] on button "button" at bounding box center [578, 388] width 18 height 33
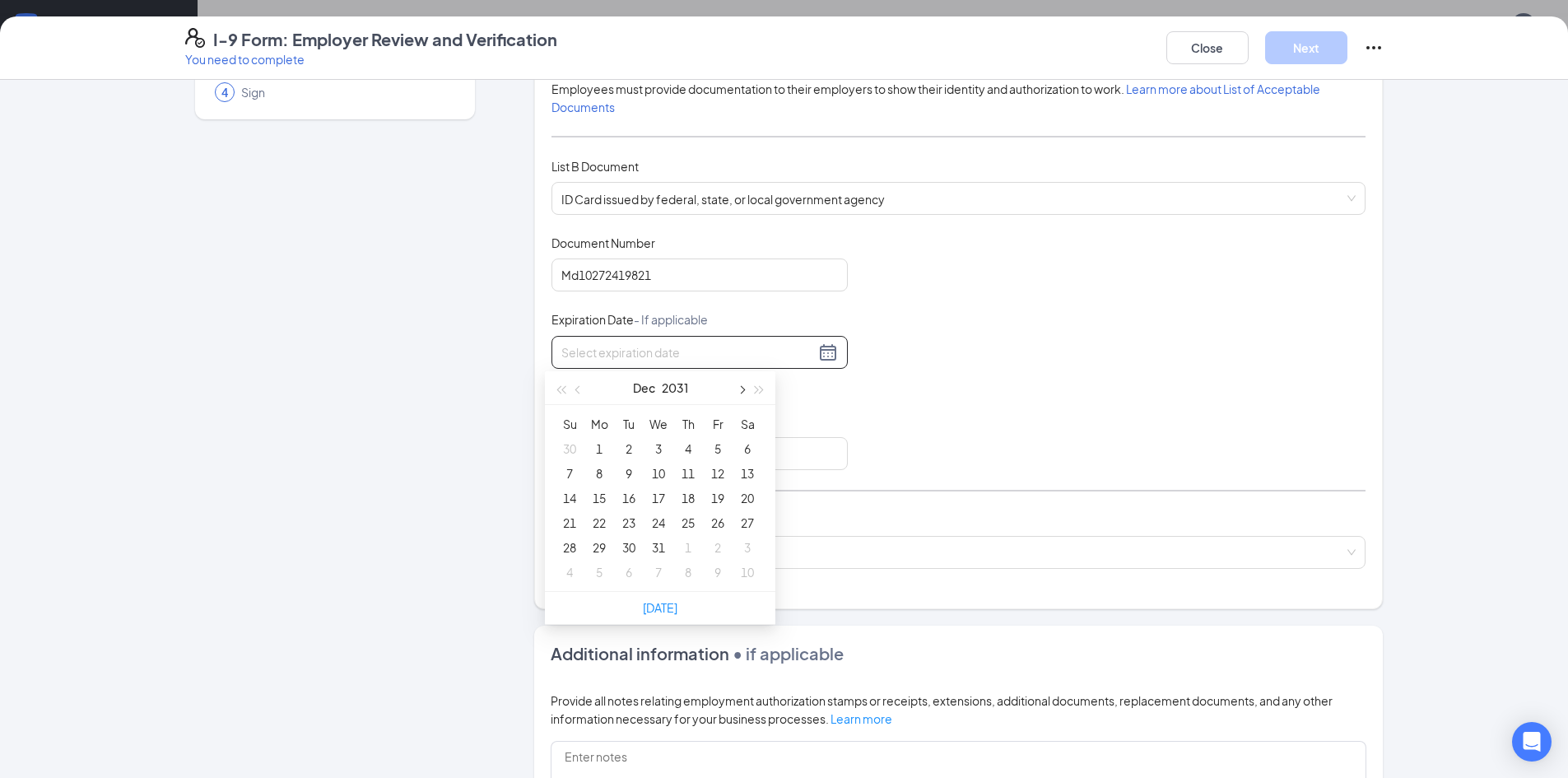
click at [736, 389] on span "button" at bounding box center [741, 390] width 9 height 9
type input "12/28/2031"
type input "01/16/2032"
click at [716, 495] on div "16" at bounding box center [717, 498] width 20 height 20
click at [998, 477] on div "List A Document List B Document and List C Document Employees must provide docu…" at bounding box center [958, 302] width 814 height 571
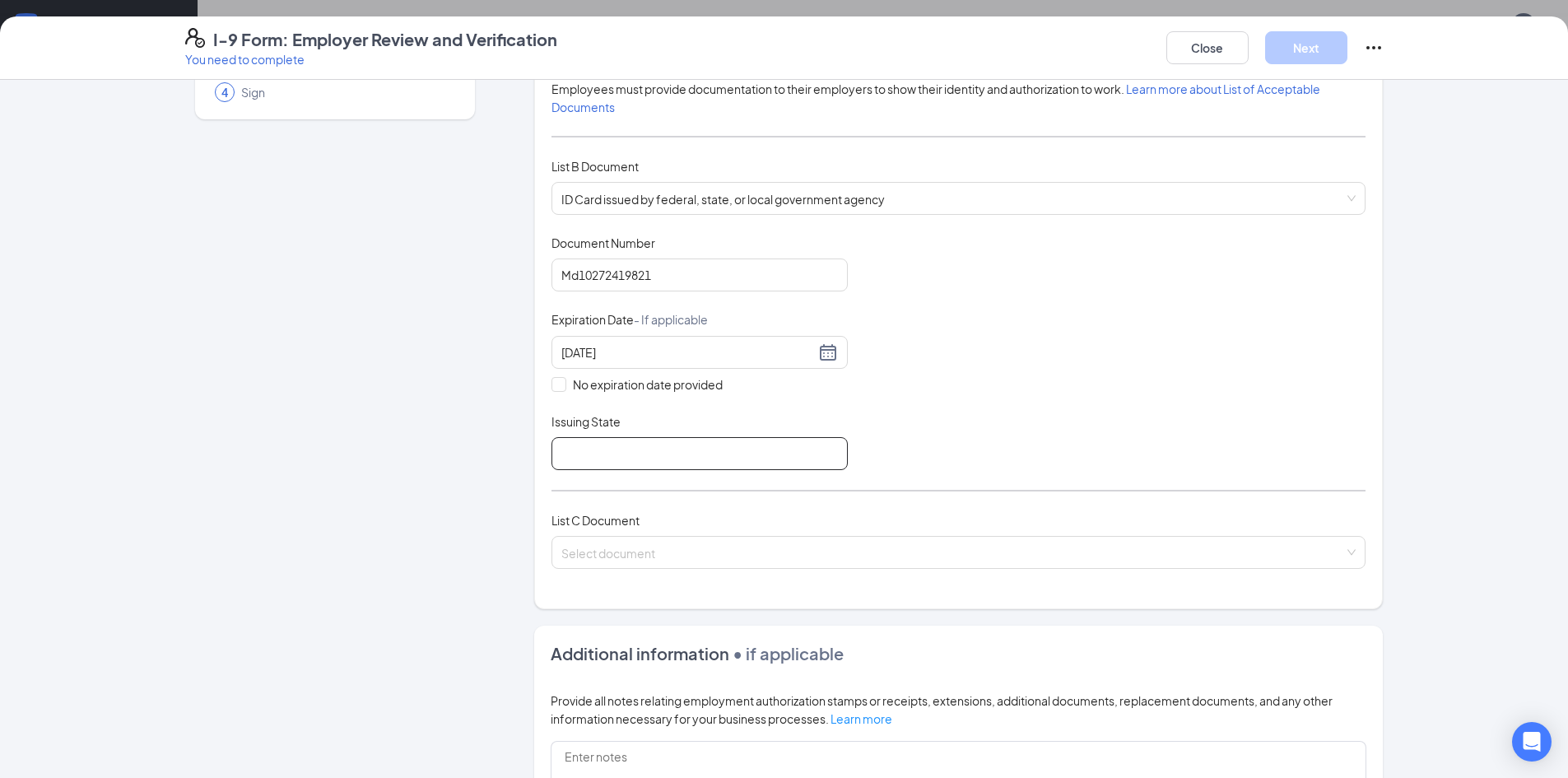
click at [664, 455] on input "Issuing State" at bounding box center [699, 453] width 296 height 33
type input "State of Maryland"
click at [623, 538] on input "search" at bounding box center [952, 549] width 783 height 25
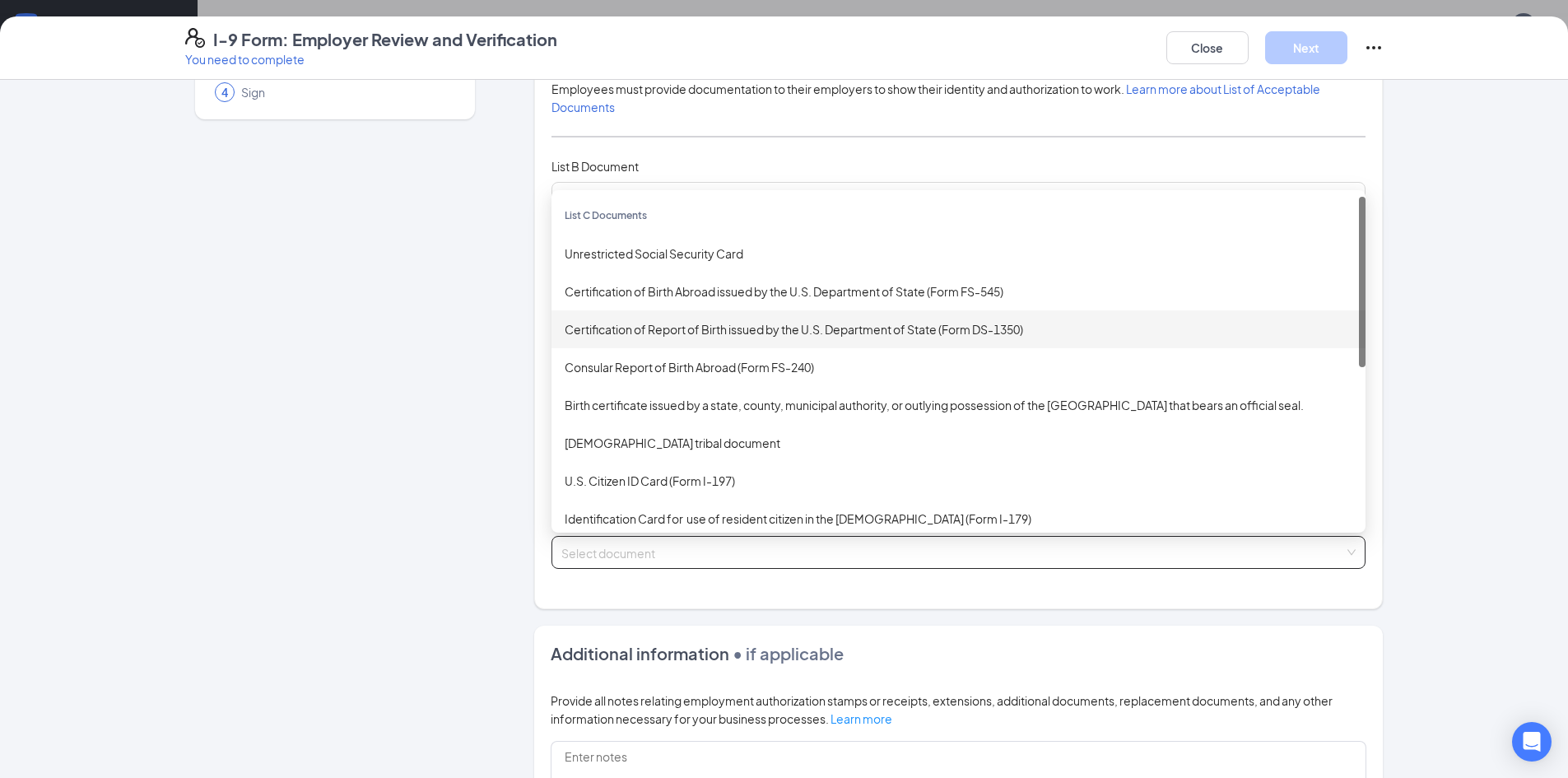
click at [693, 328] on div "Certification of Report of Birth issued by the U.S. Department of State (Form D…" at bounding box center [958, 329] width 788 height 18
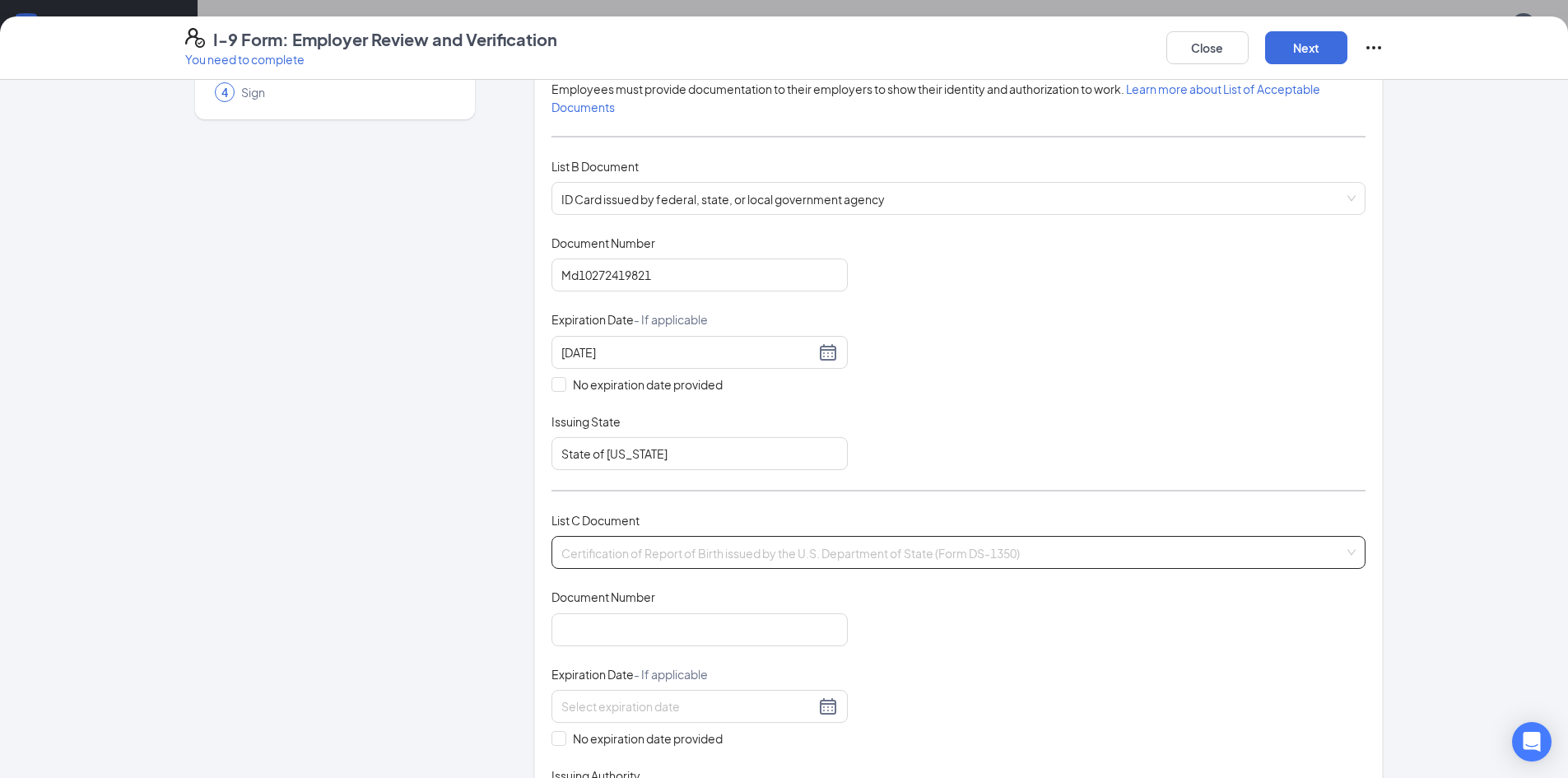
click at [835, 548] on span "Certification of Report of Birth issued by the U.S. Department of State (Form D…" at bounding box center [958, 552] width 794 height 31
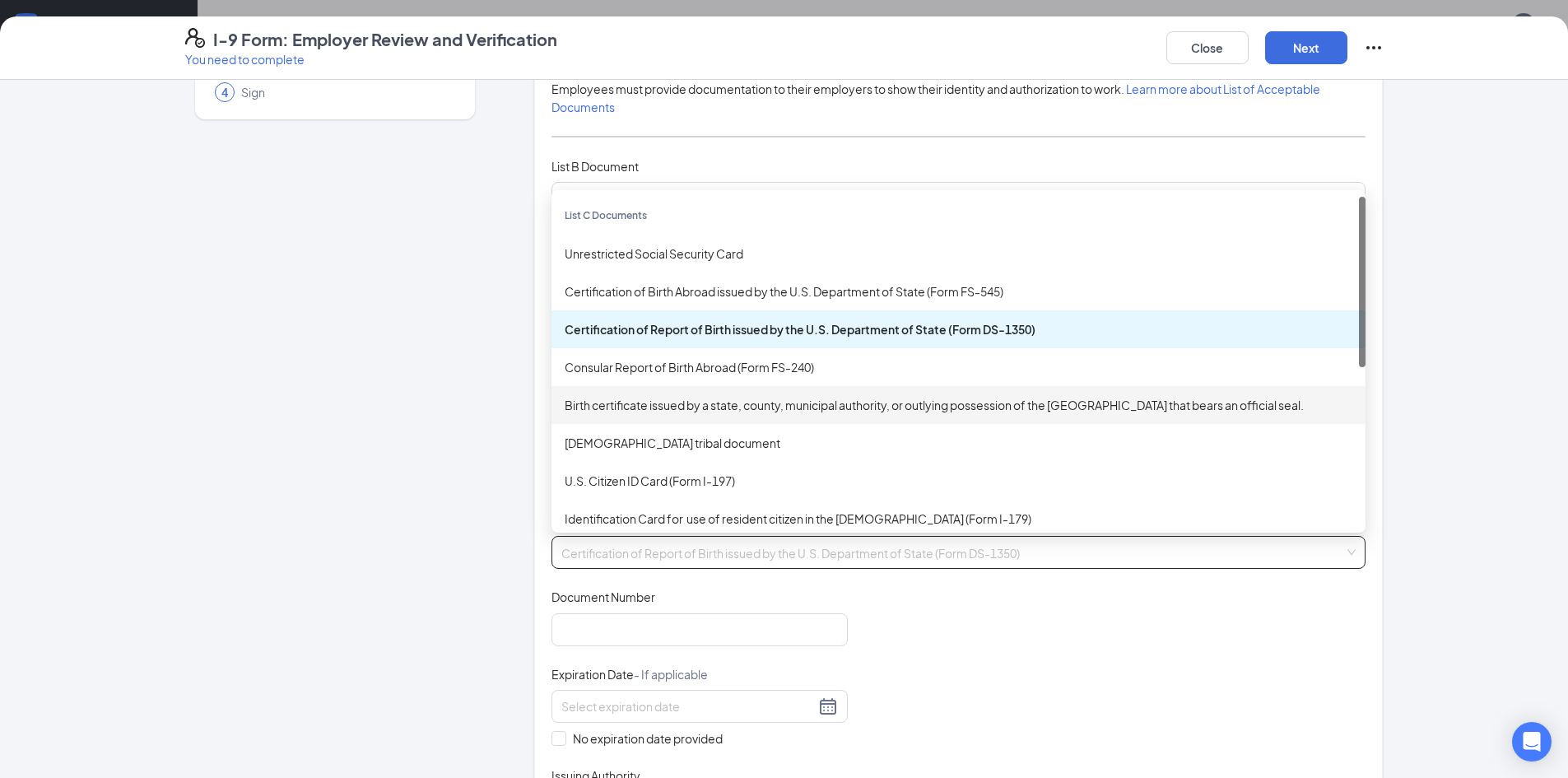
click at [812, 406] on div "Birth certificate issued by a state, county, municipal authority, or outlying p…" at bounding box center [958, 405] width 788 height 18
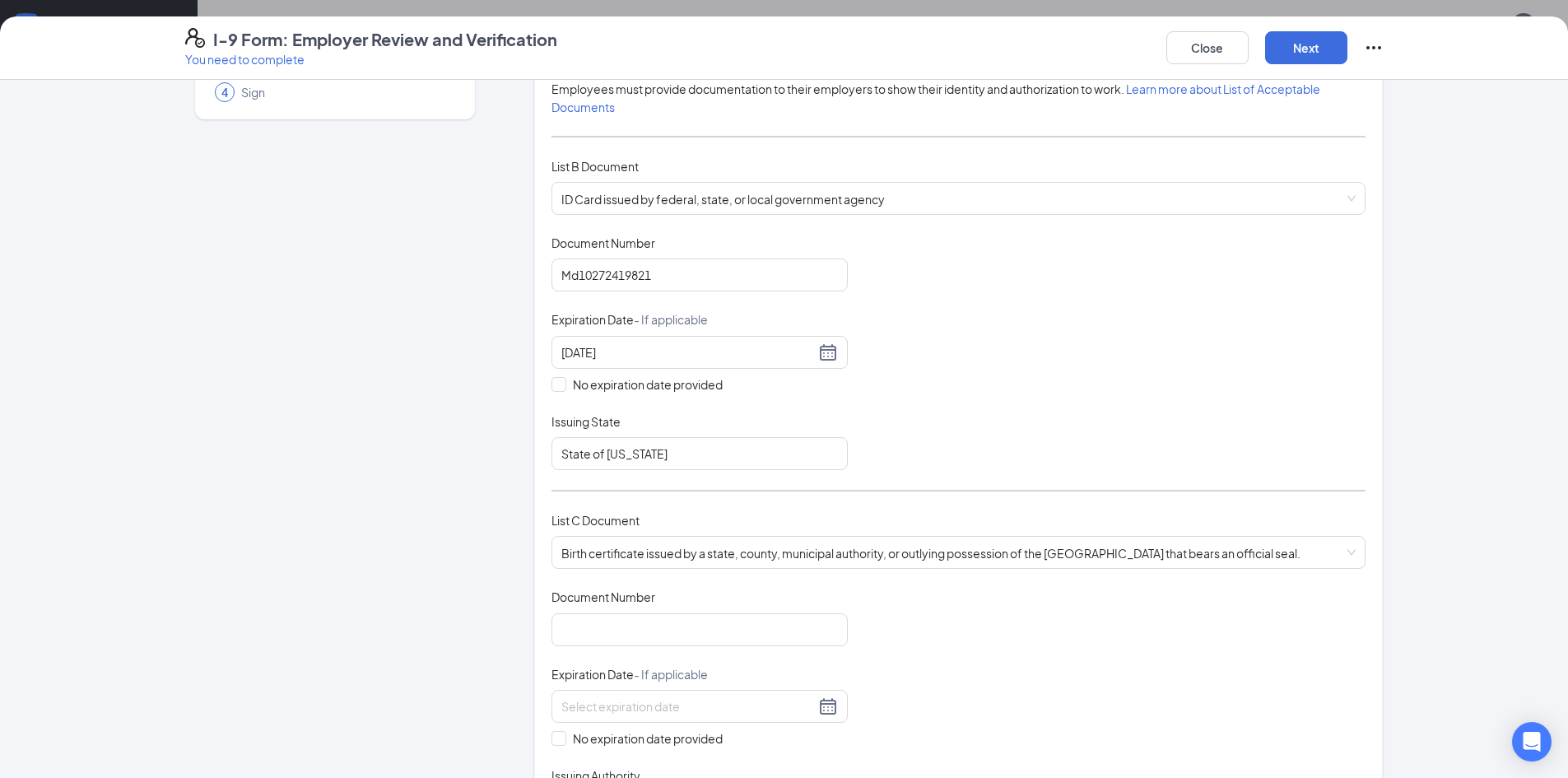
click at [497, 499] on div "Employer Information 2 Document Information 3 Review 4 Sign Which documents did…" at bounding box center [784, 617] width 1198 height 1371
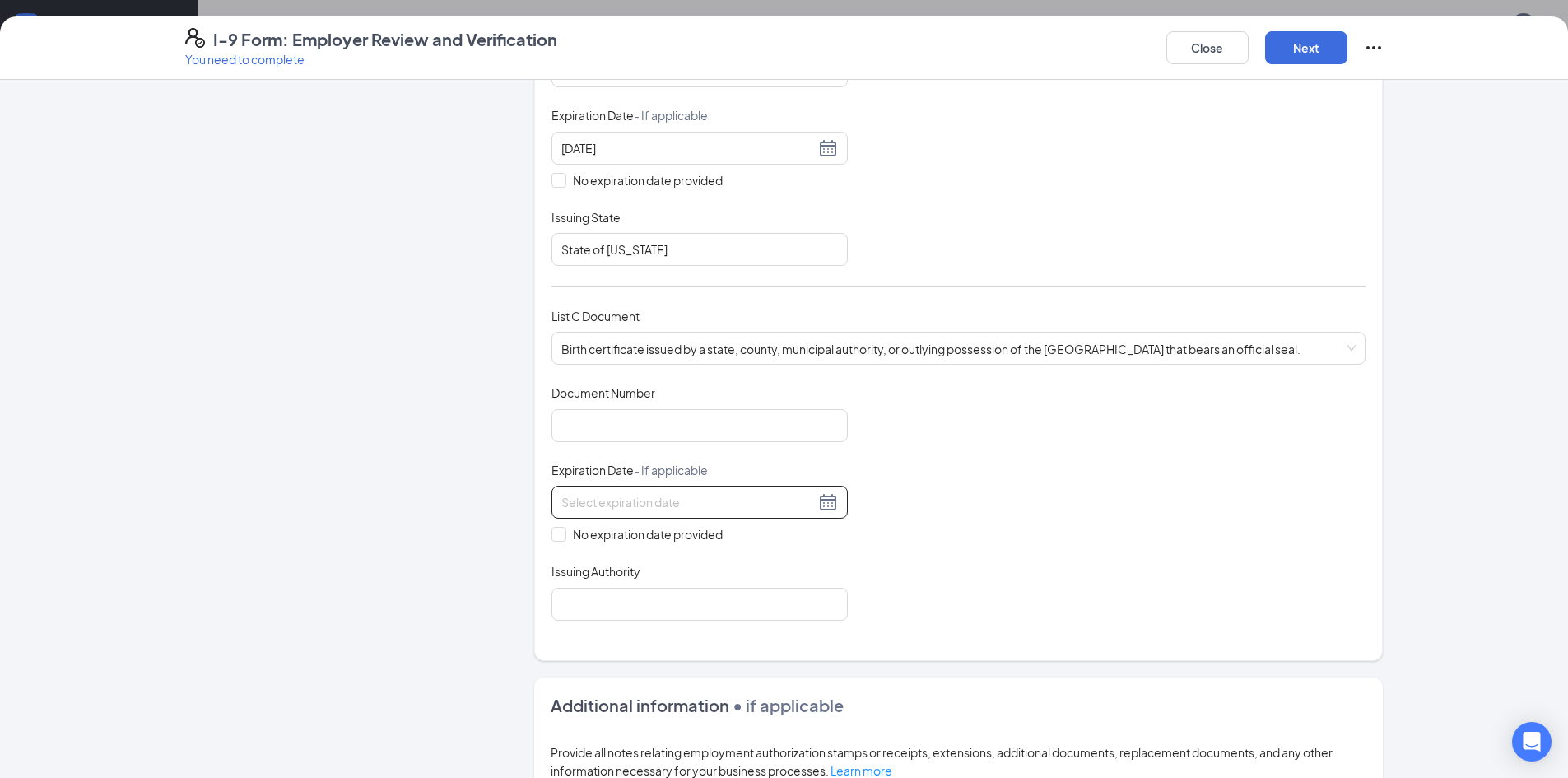
scroll to position [412, 0]
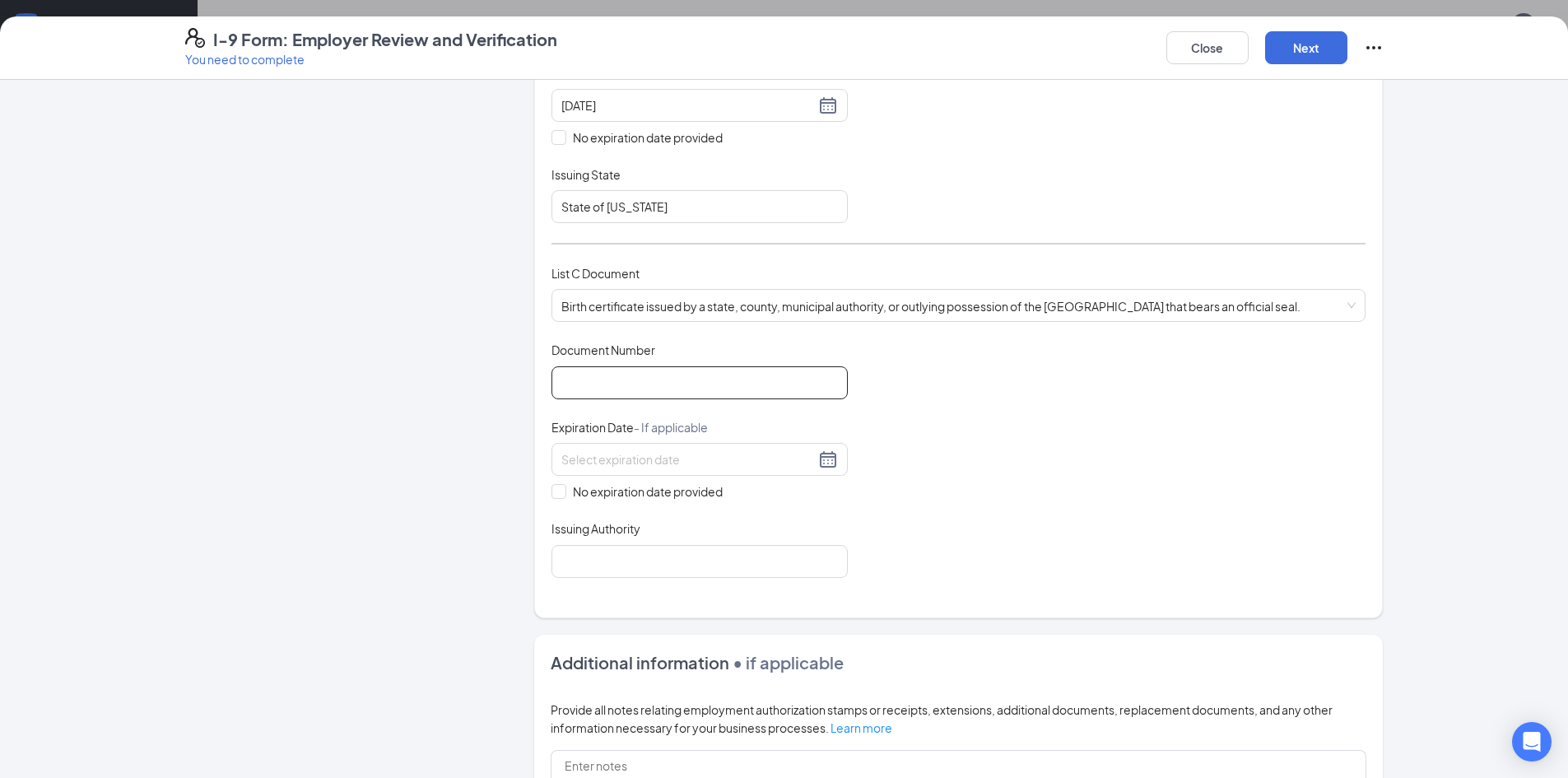
click at [588, 385] on input "Document Number" at bounding box center [699, 383] width 296 height 33
type input "19863058407"
click at [573, 495] on span "No expiration date provided" at bounding box center [647, 491] width 163 height 18
click at [563, 495] on input "No expiration date provided" at bounding box center [556, 489] width 11 height 11
checkbox input "true"
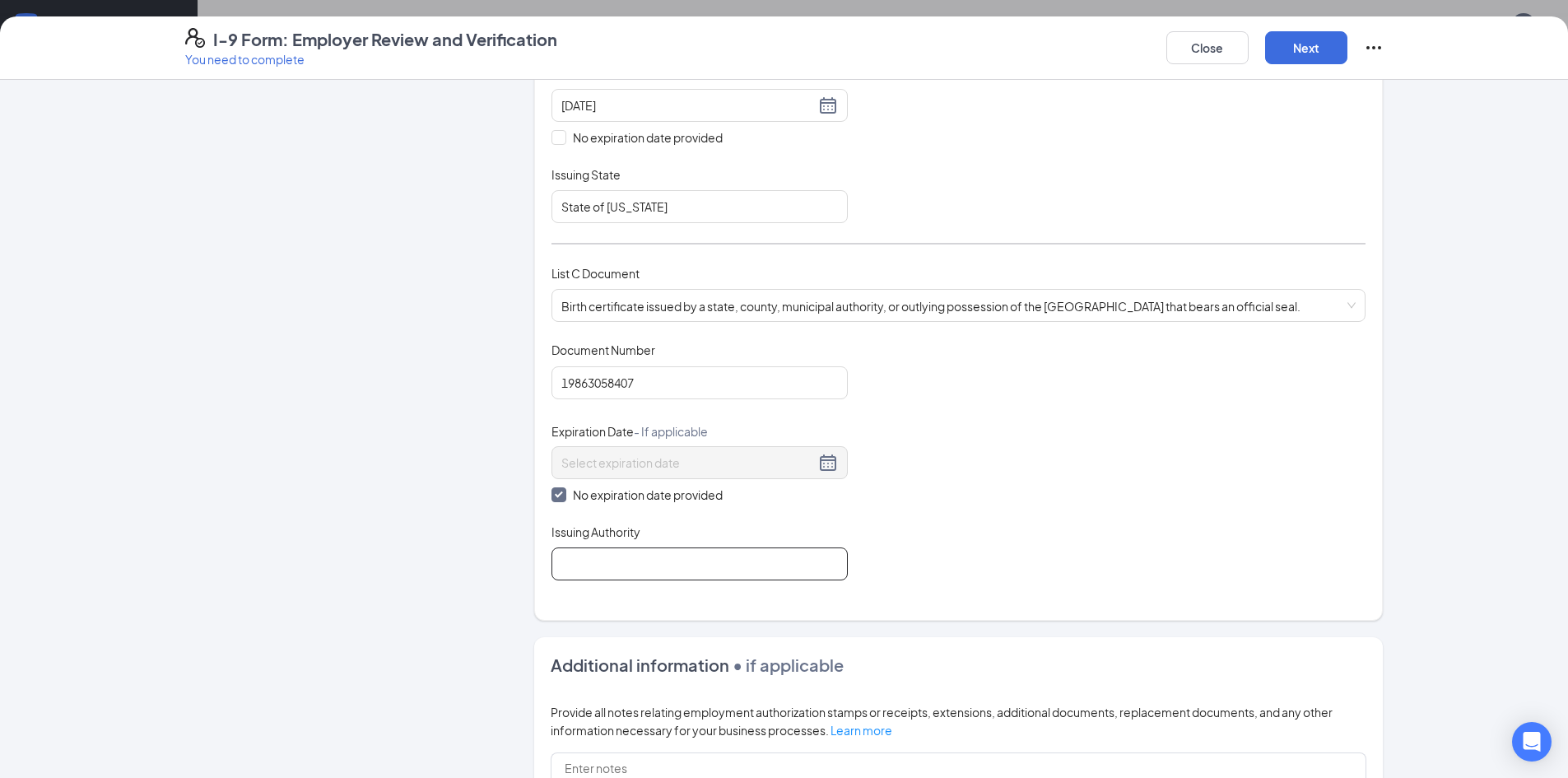
click at [607, 563] on input "Issuing Authority" at bounding box center [699, 564] width 296 height 33
type input "Division of Vital Records"
click at [463, 631] on div "Employer Information 2 Document Information 3 Review 4 Sign" at bounding box center [335, 371] width 300 height 1373
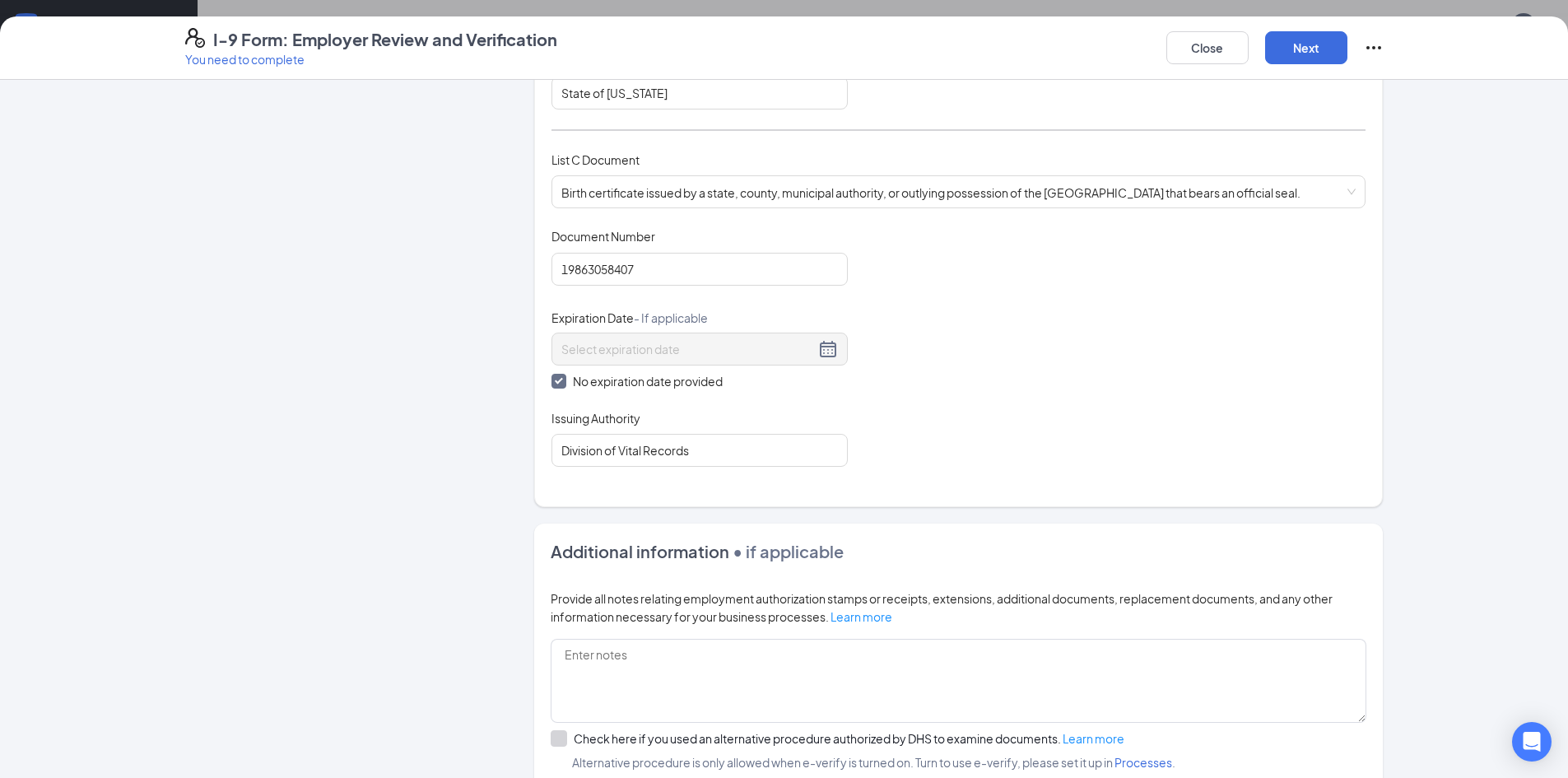
scroll to position [708, 0]
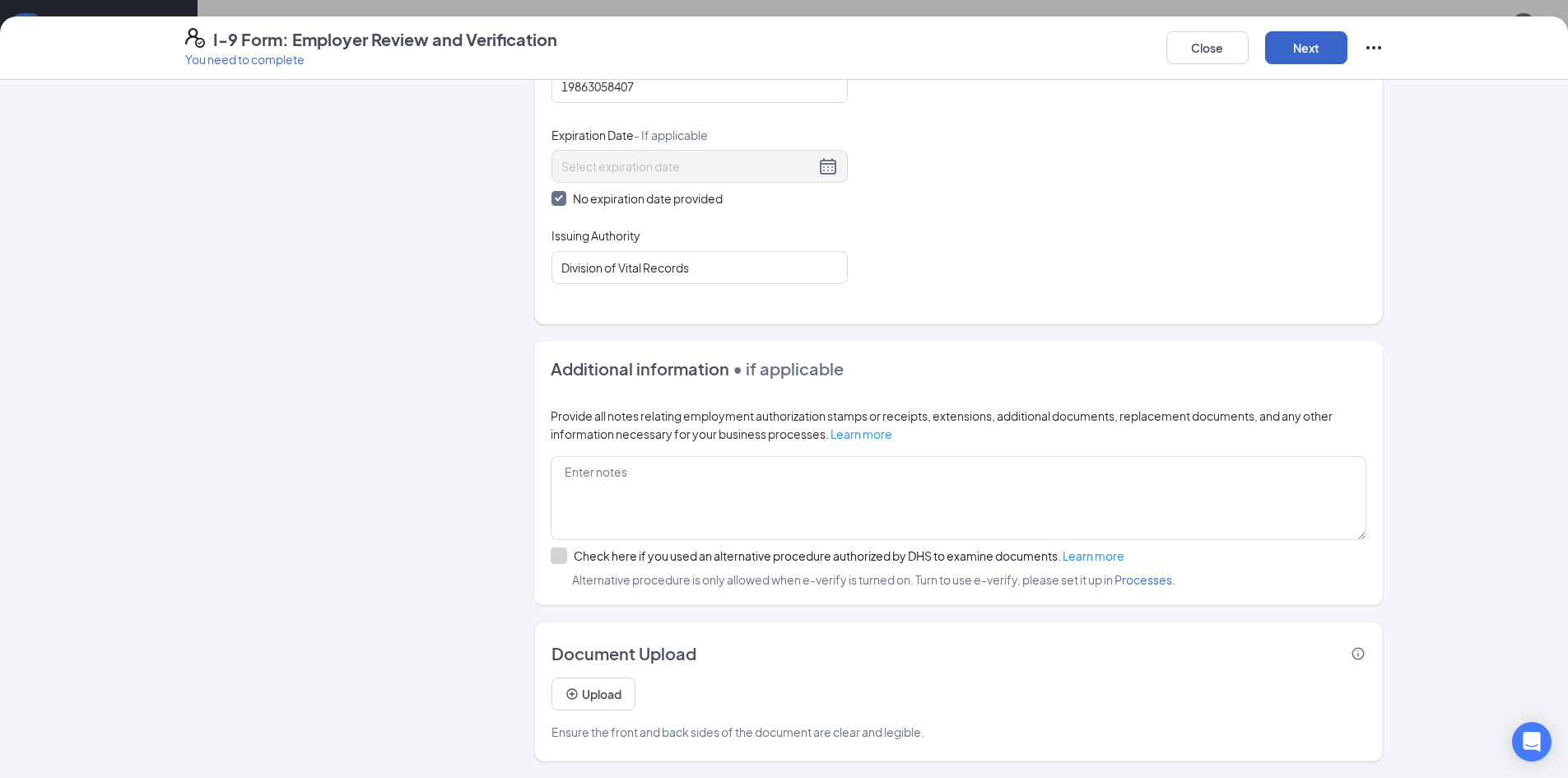
click at [1320, 40] on button "Next" at bounding box center [1306, 47] width 83 height 33
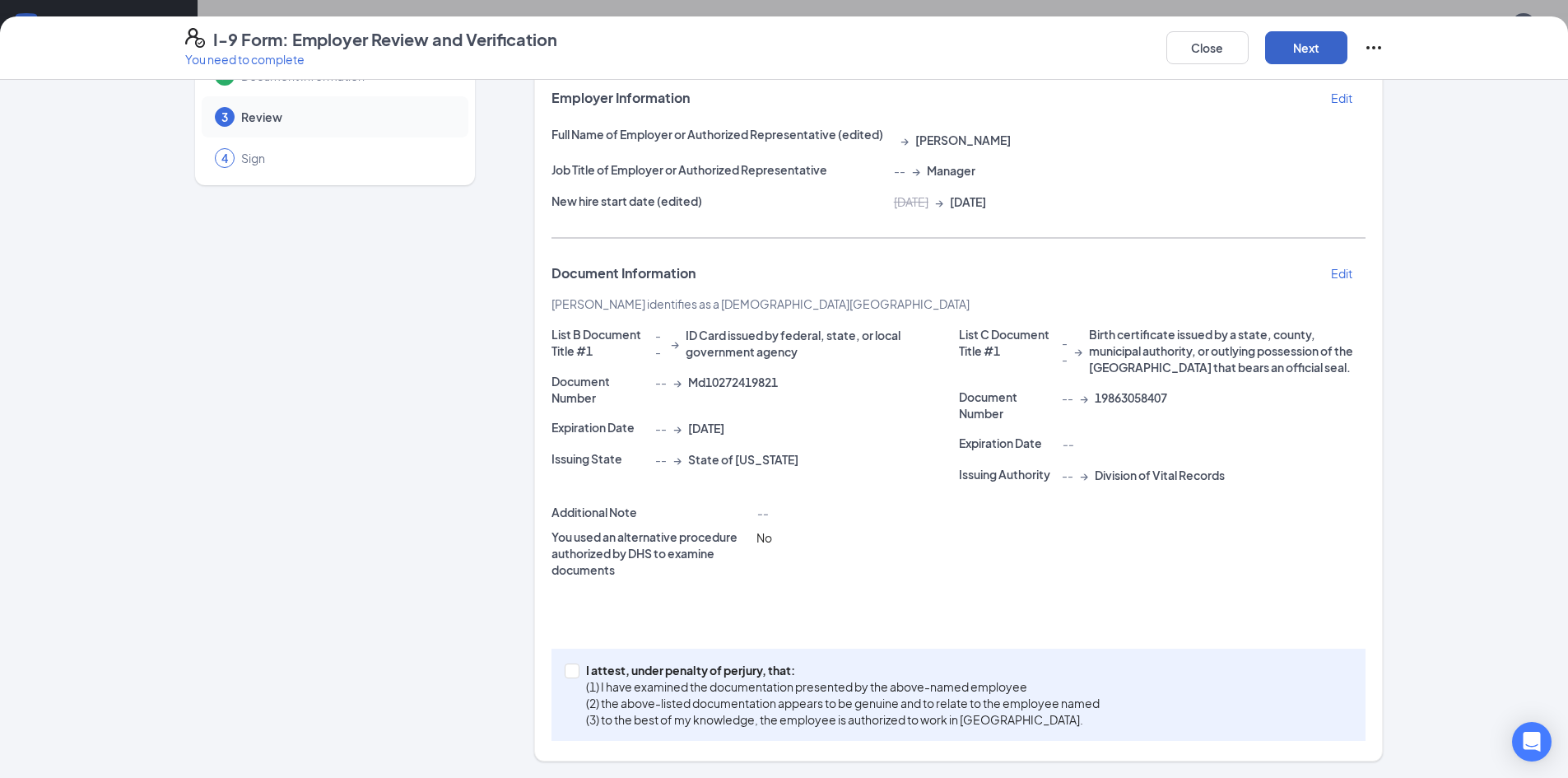
scroll to position [690, 0]
click at [565, 669] on input "I attest, under penalty of perjury, that: (1) I have examined the documentation…" at bounding box center [570, 669] width 11 height 11
checkbox input "true"
click at [1314, 49] on button "Next" at bounding box center [1306, 47] width 83 height 33
